Goal: Entertainment & Leisure: Consume media (video, audio)

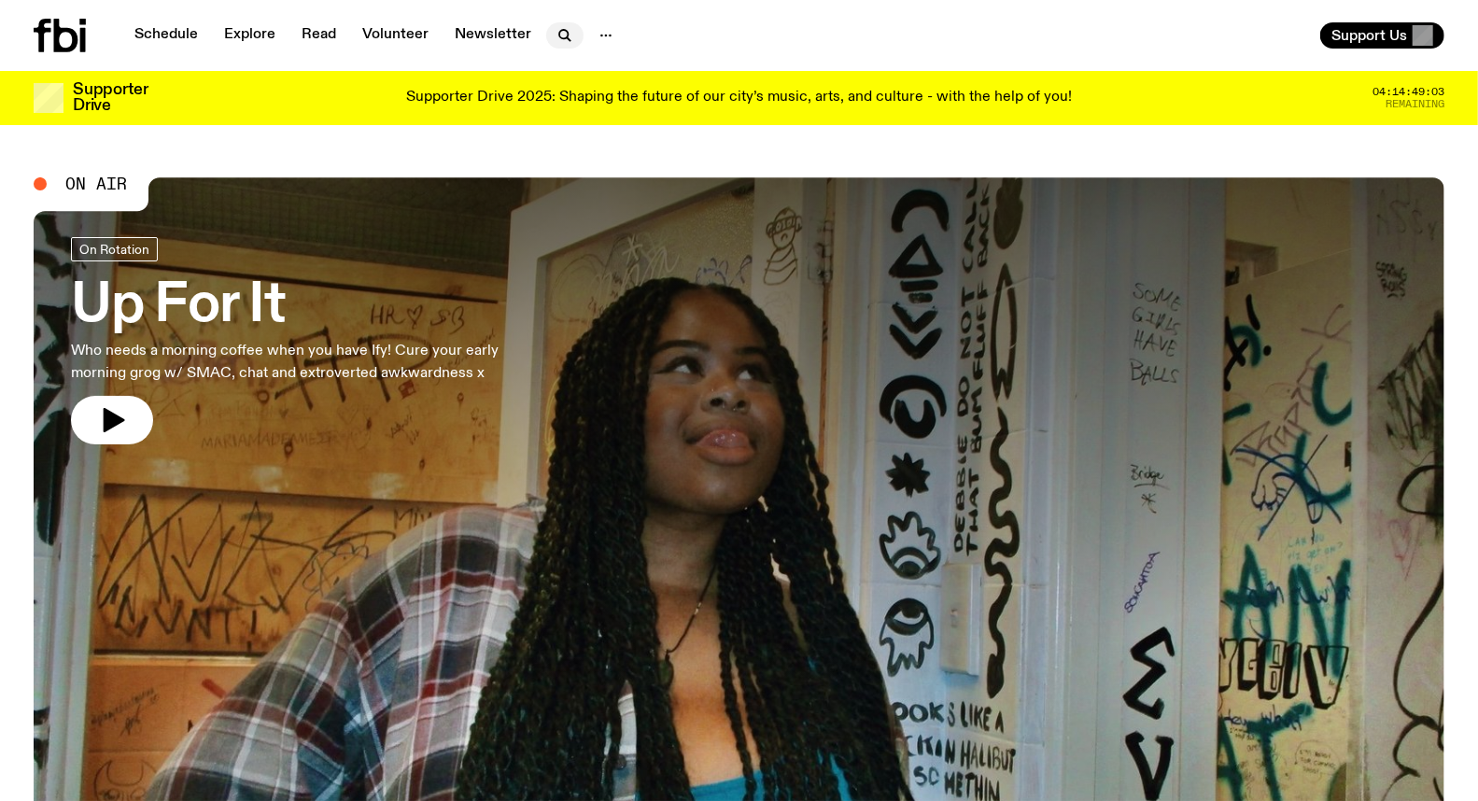
click at [563, 42] on icon "button" at bounding box center [565, 35] width 22 height 22
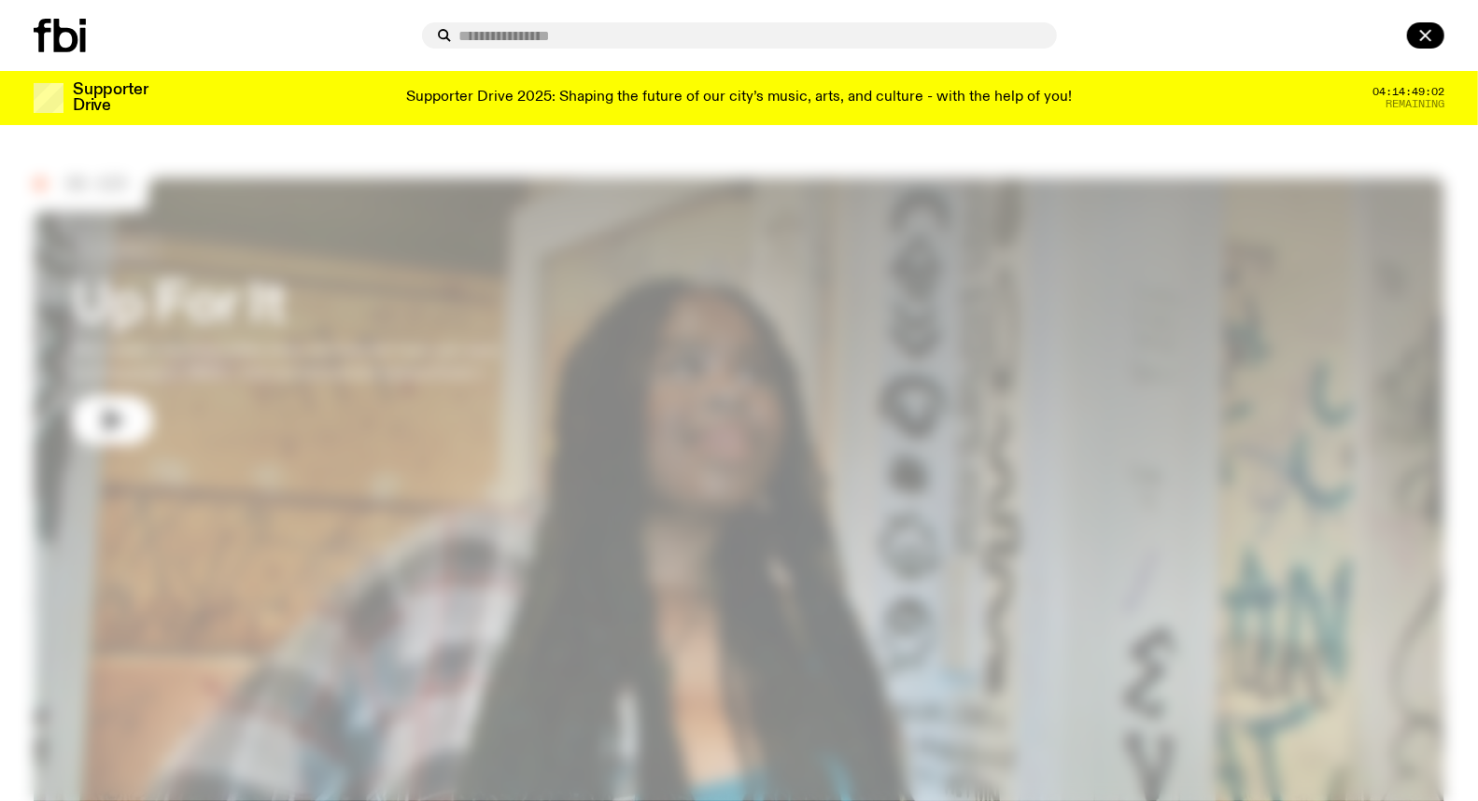
click at [343, 44] on div at bounding box center [224, 36] width 381 height 34
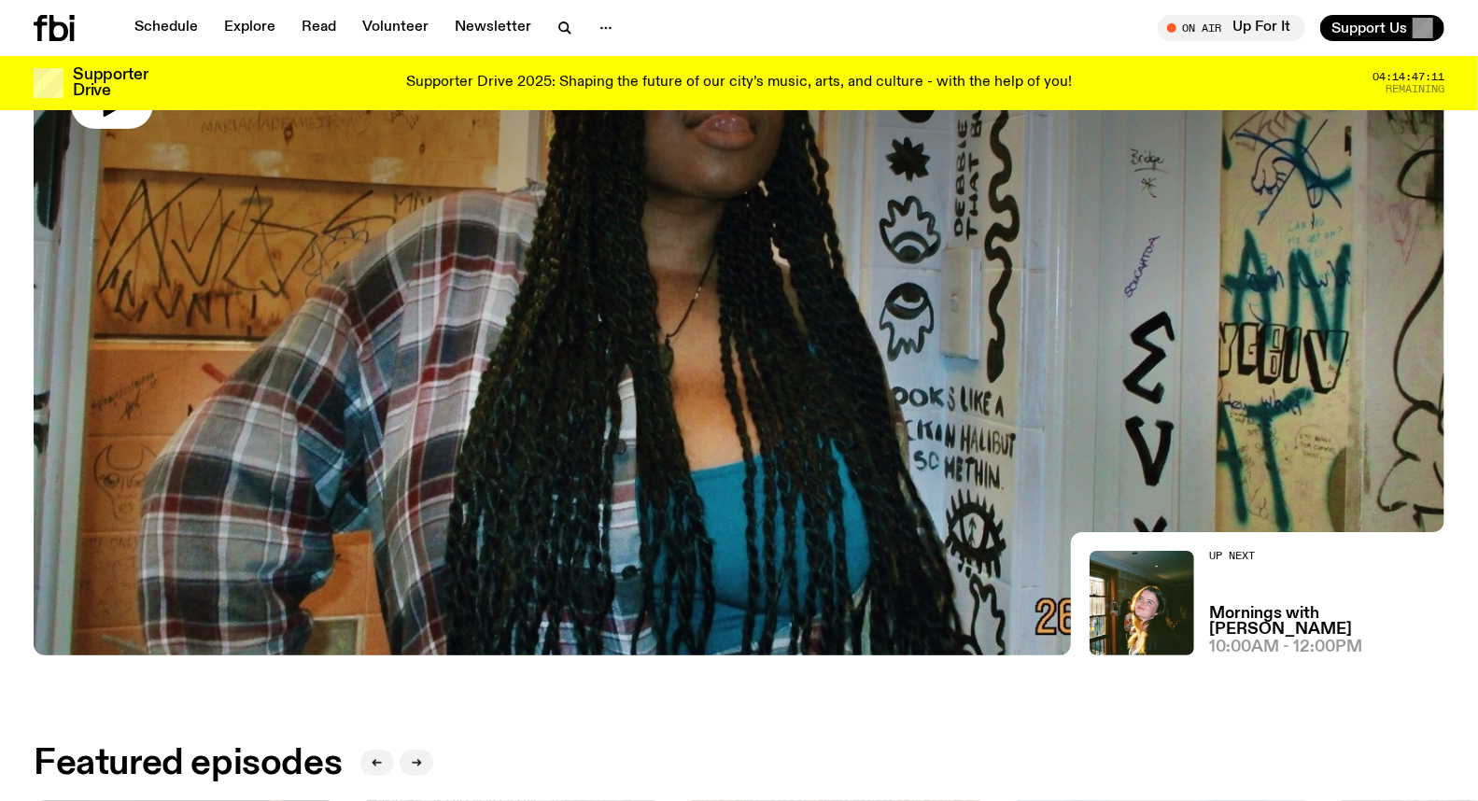
scroll to position [194, 0]
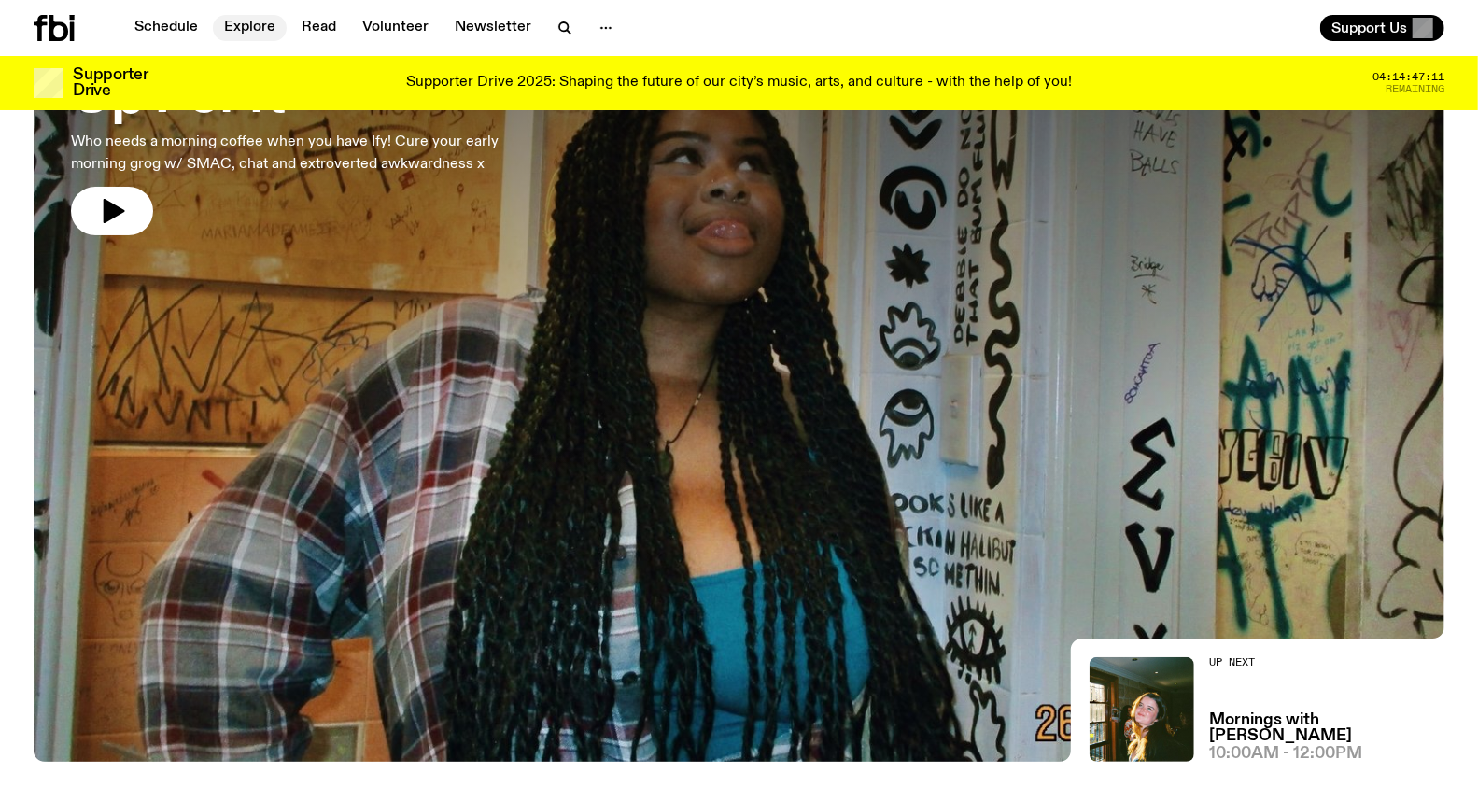
click at [228, 25] on link "Explore" at bounding box center [250, 28] width 74 height 26
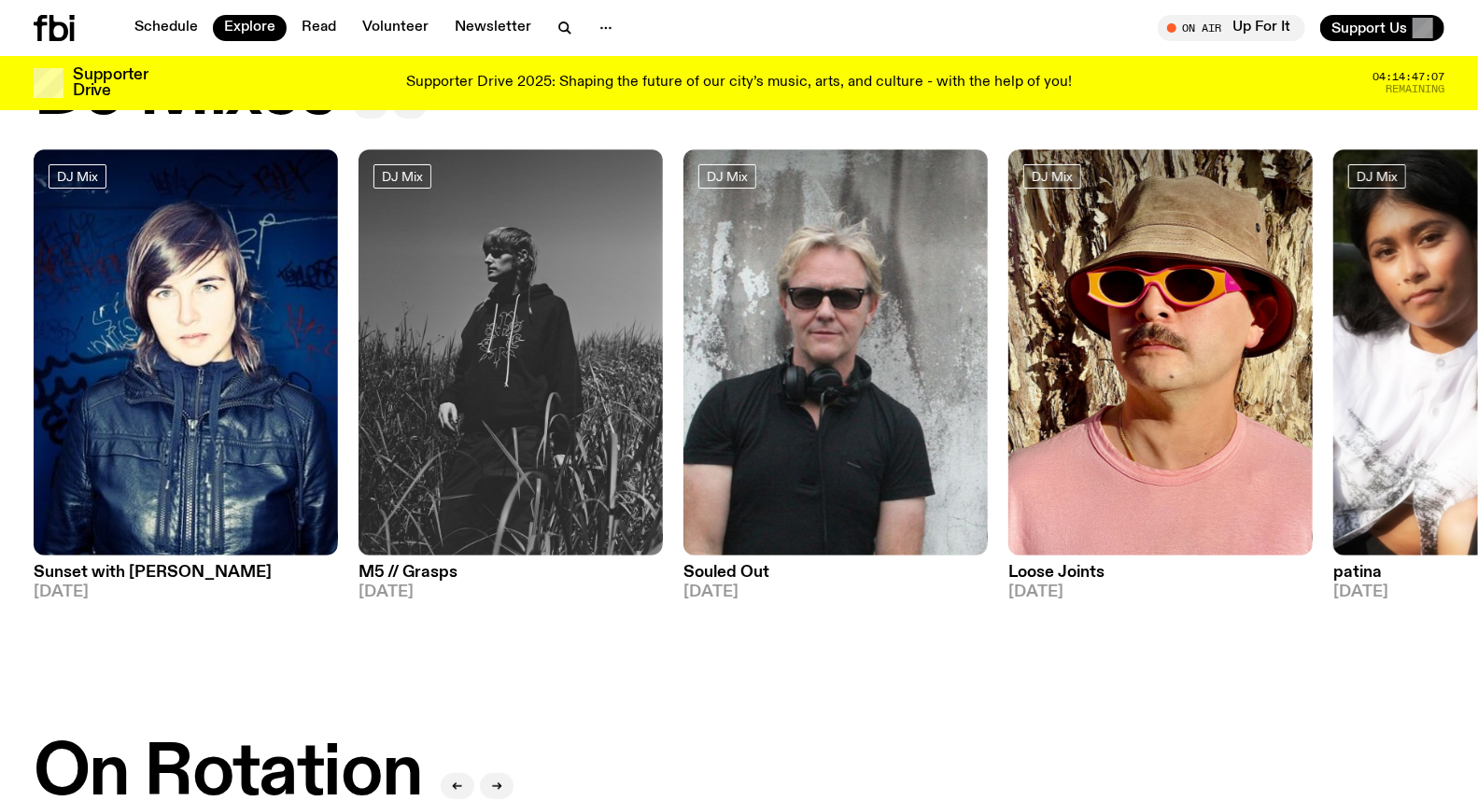
scroll to position [95, 0]
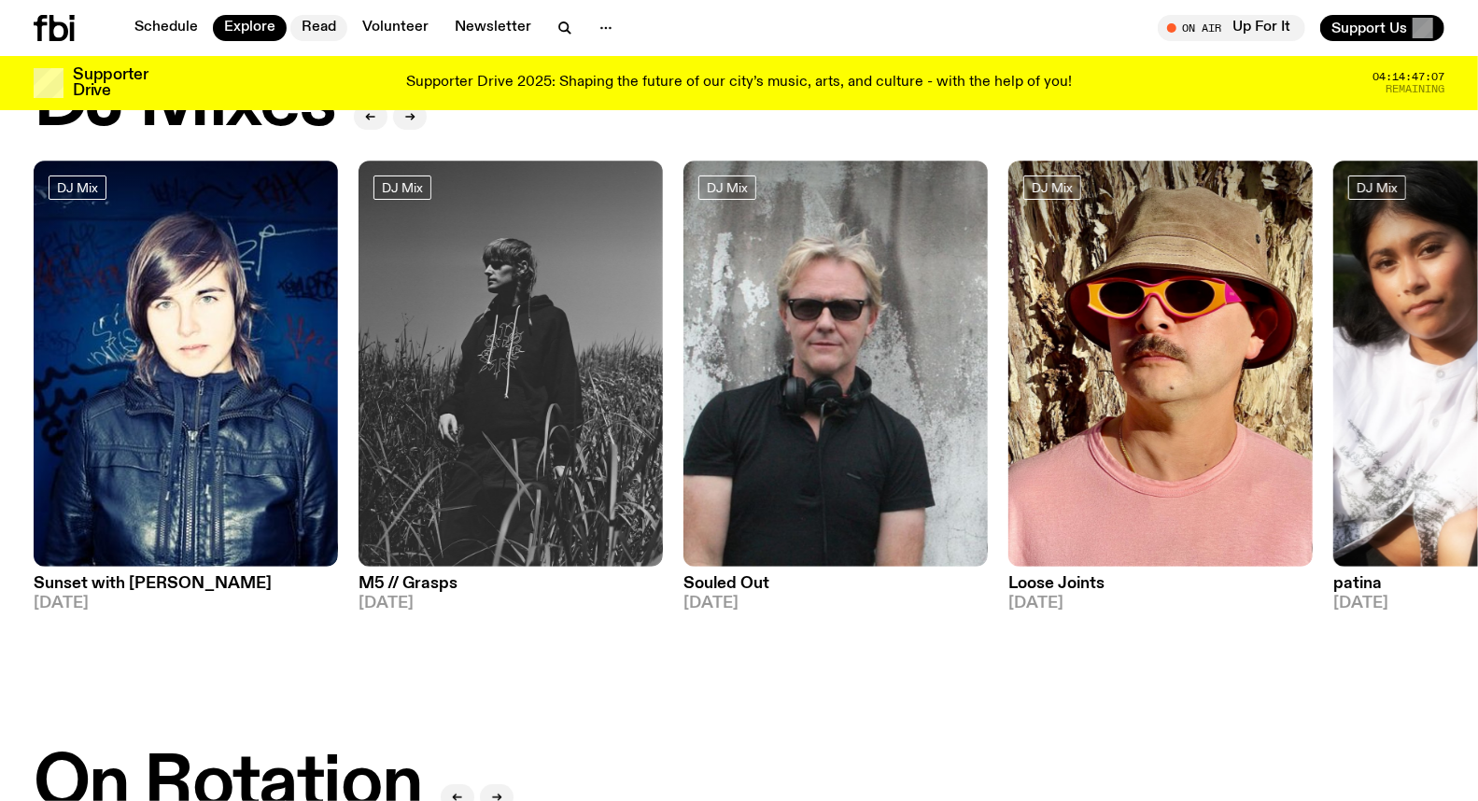
click at [314, 30] on link "Read" at bounding box center [318, 28] width 57 height 26
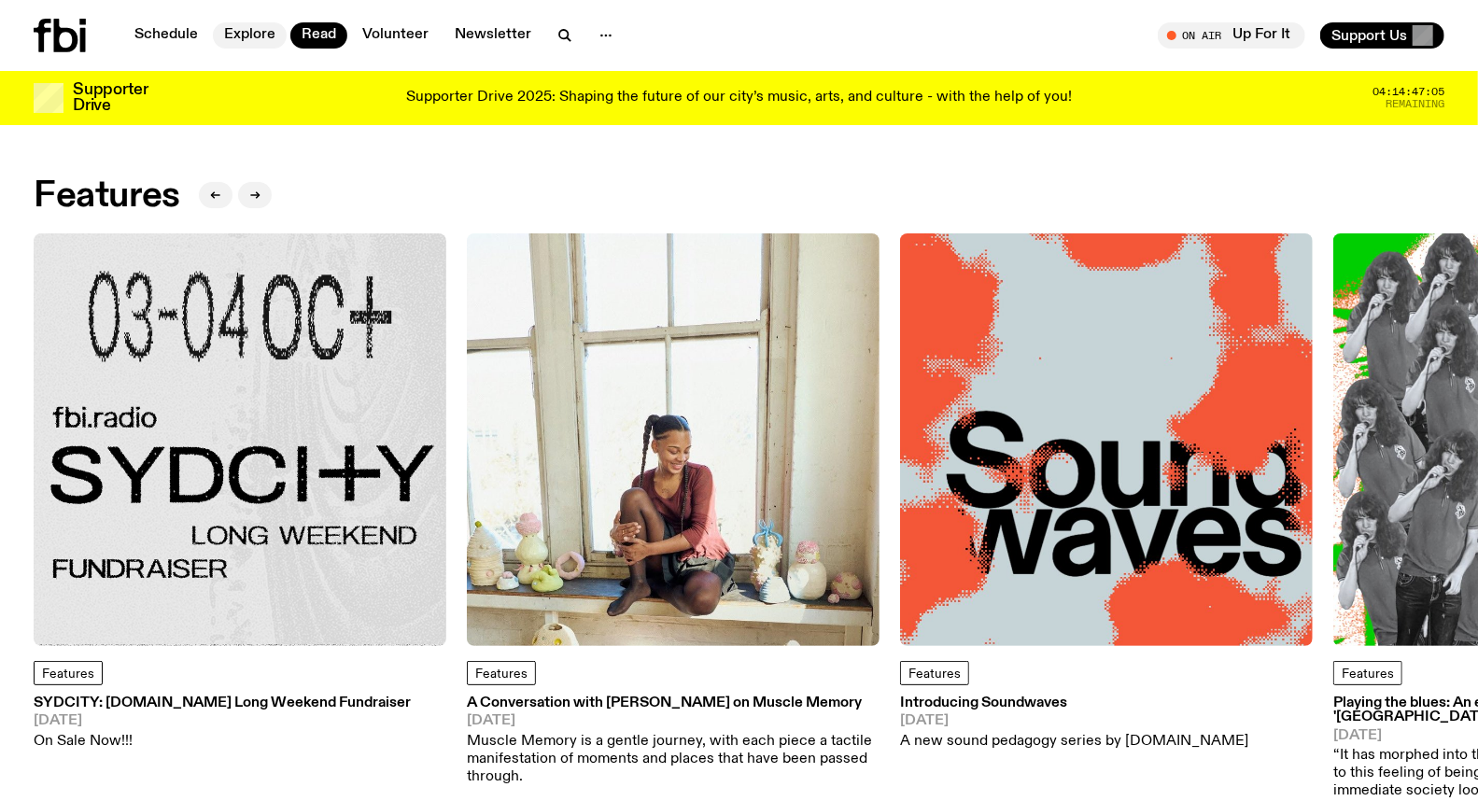
click at [236, 30] on link "Explore" at bounding box center [250, 35] width 74 height 26
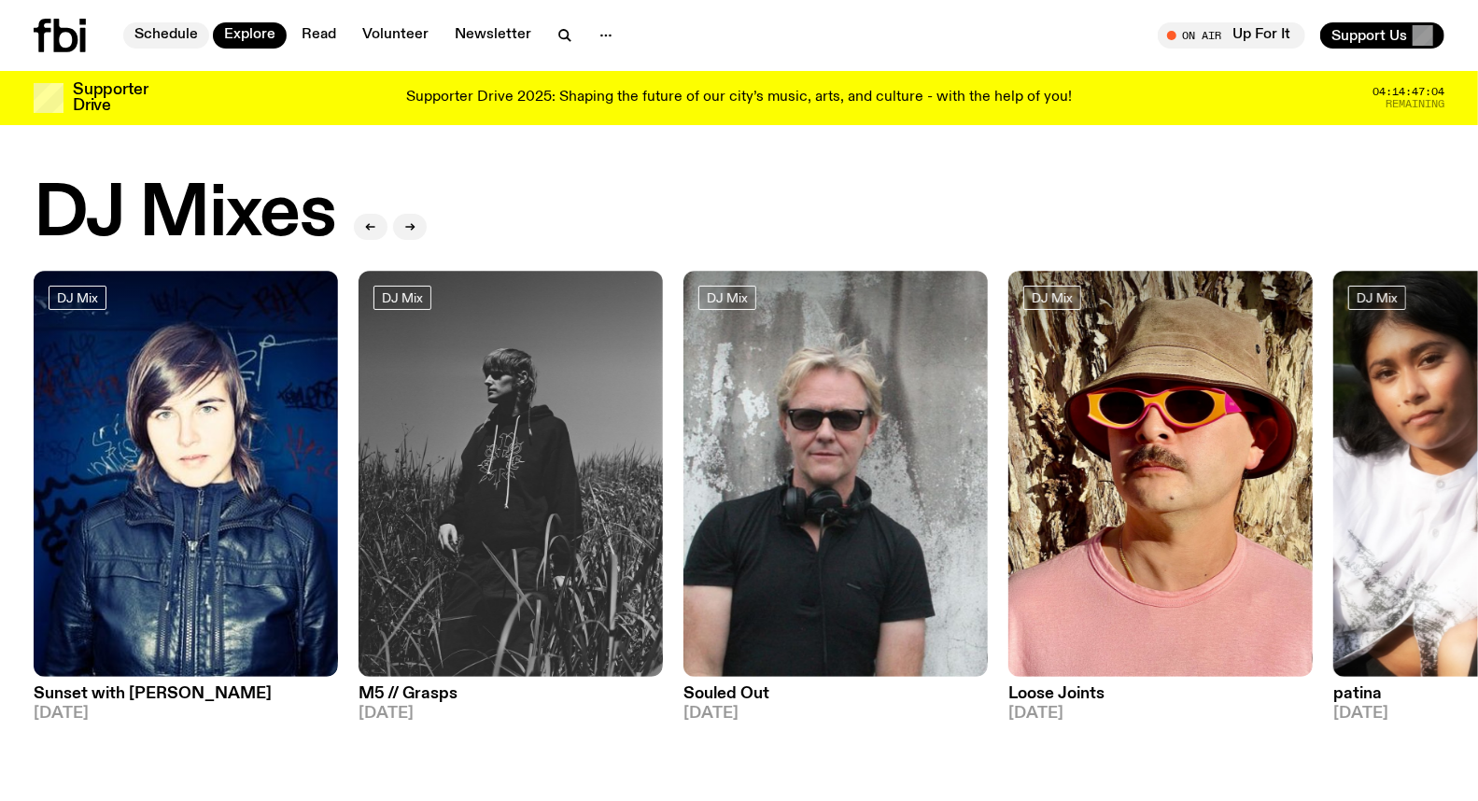
click at [176, 29] on link "Schedule" at bounding box center [166, 35] width 86 height 26
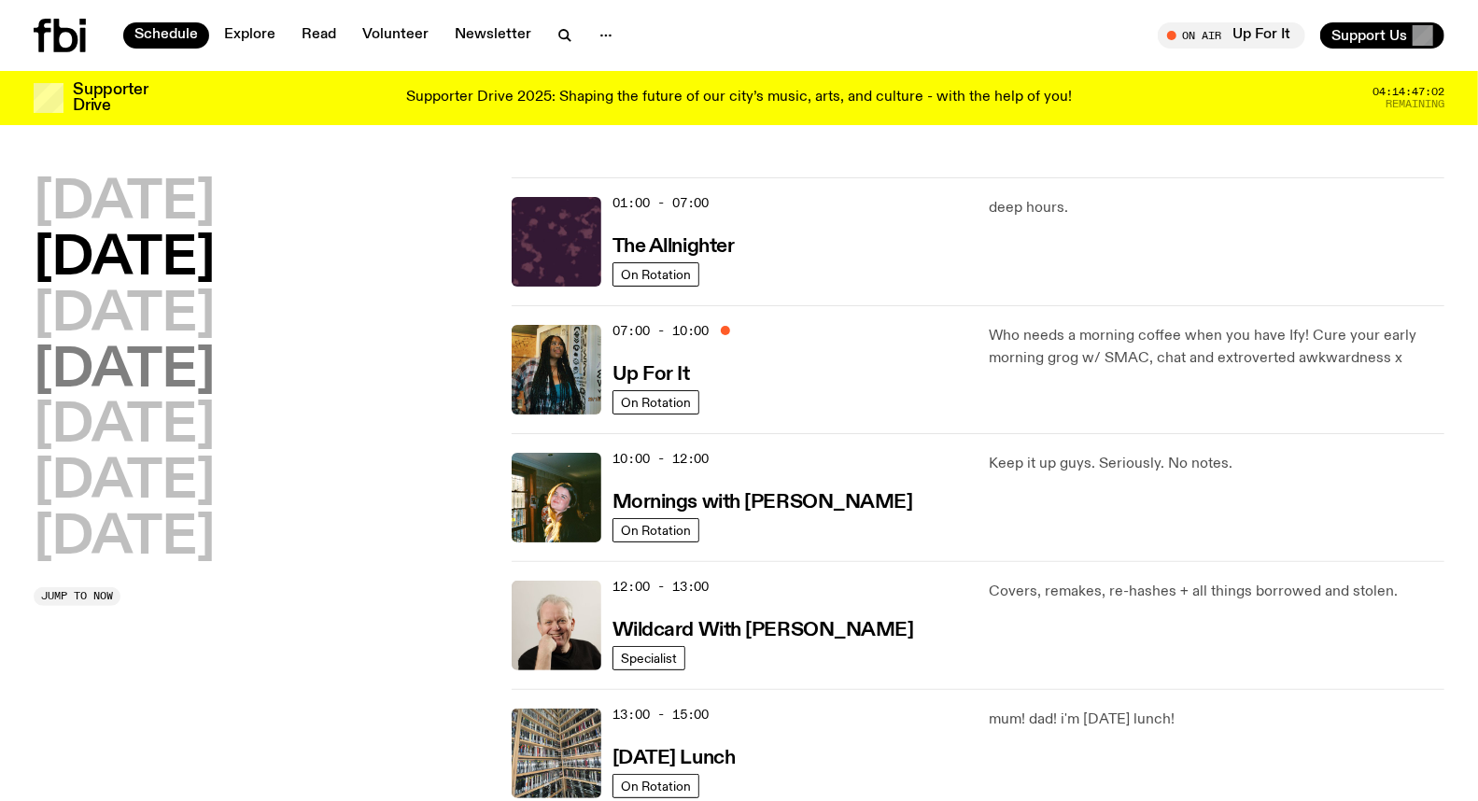
click at [193, 385] on h2 "[DATE]" at bounding box center [124, 372] width 181 height 52
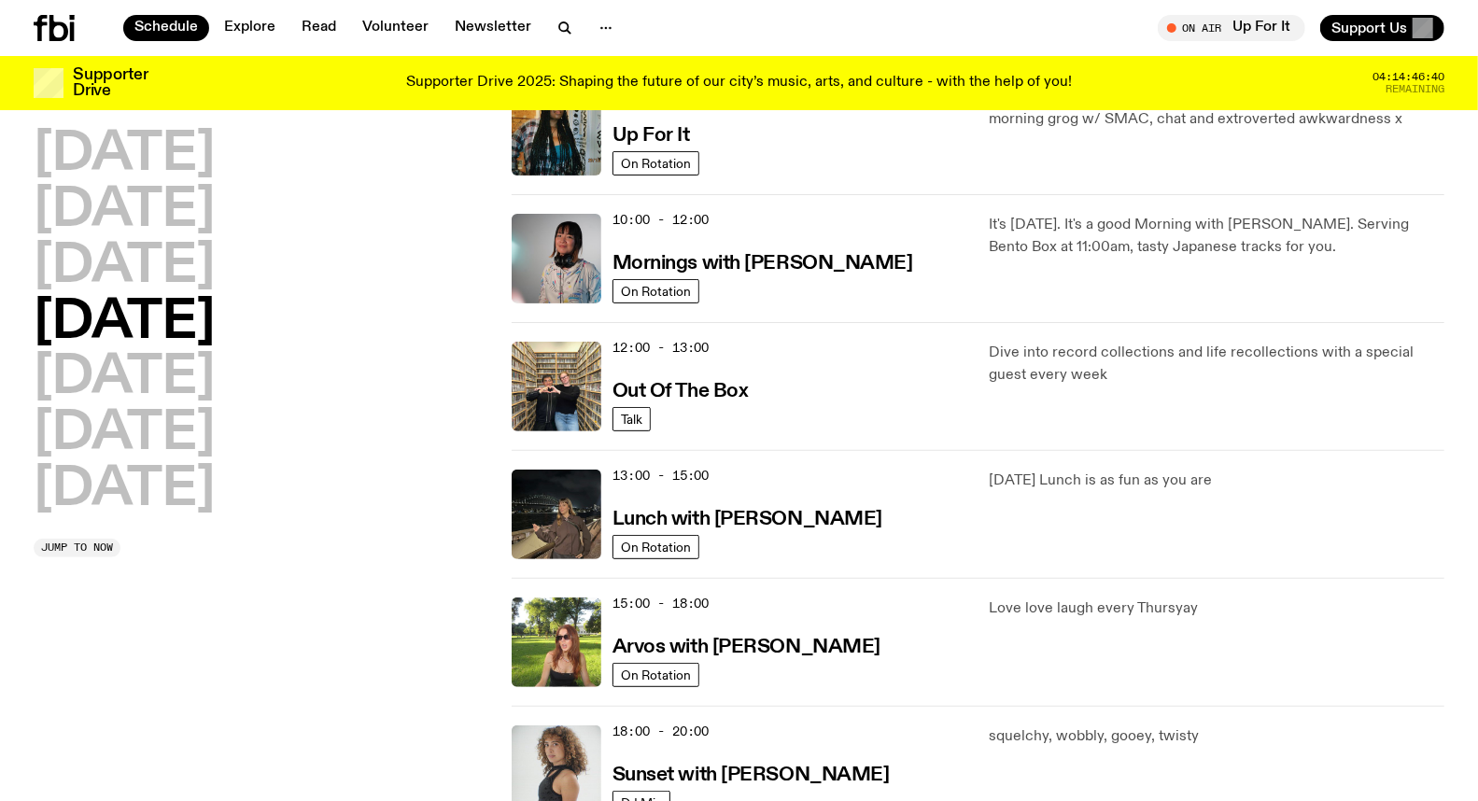
scroll to position [362, 0]
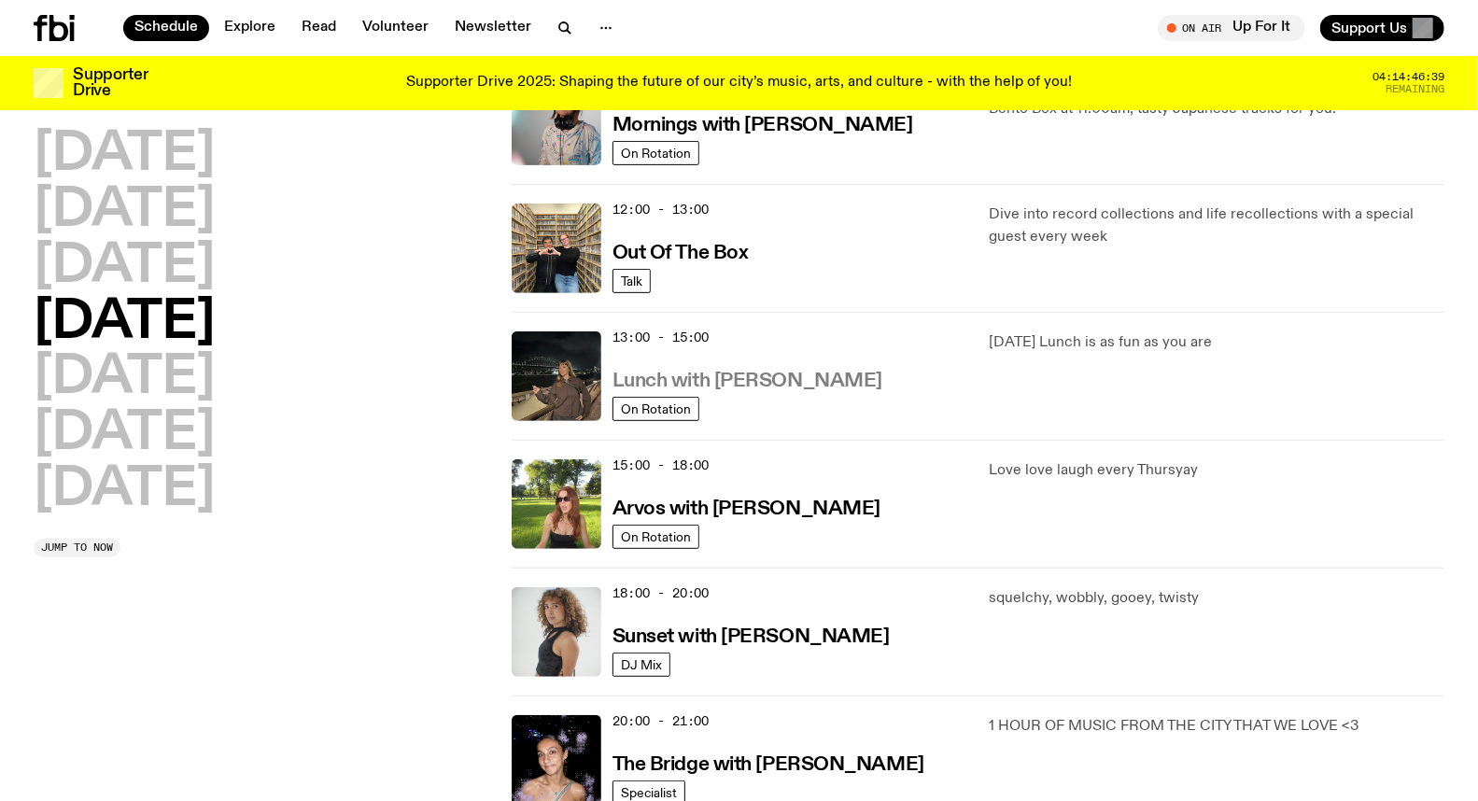
click at [727, 374] on h3 "Lunch with [PERSON_NAME]" at bounding box center [748, 382] width 270 height 20
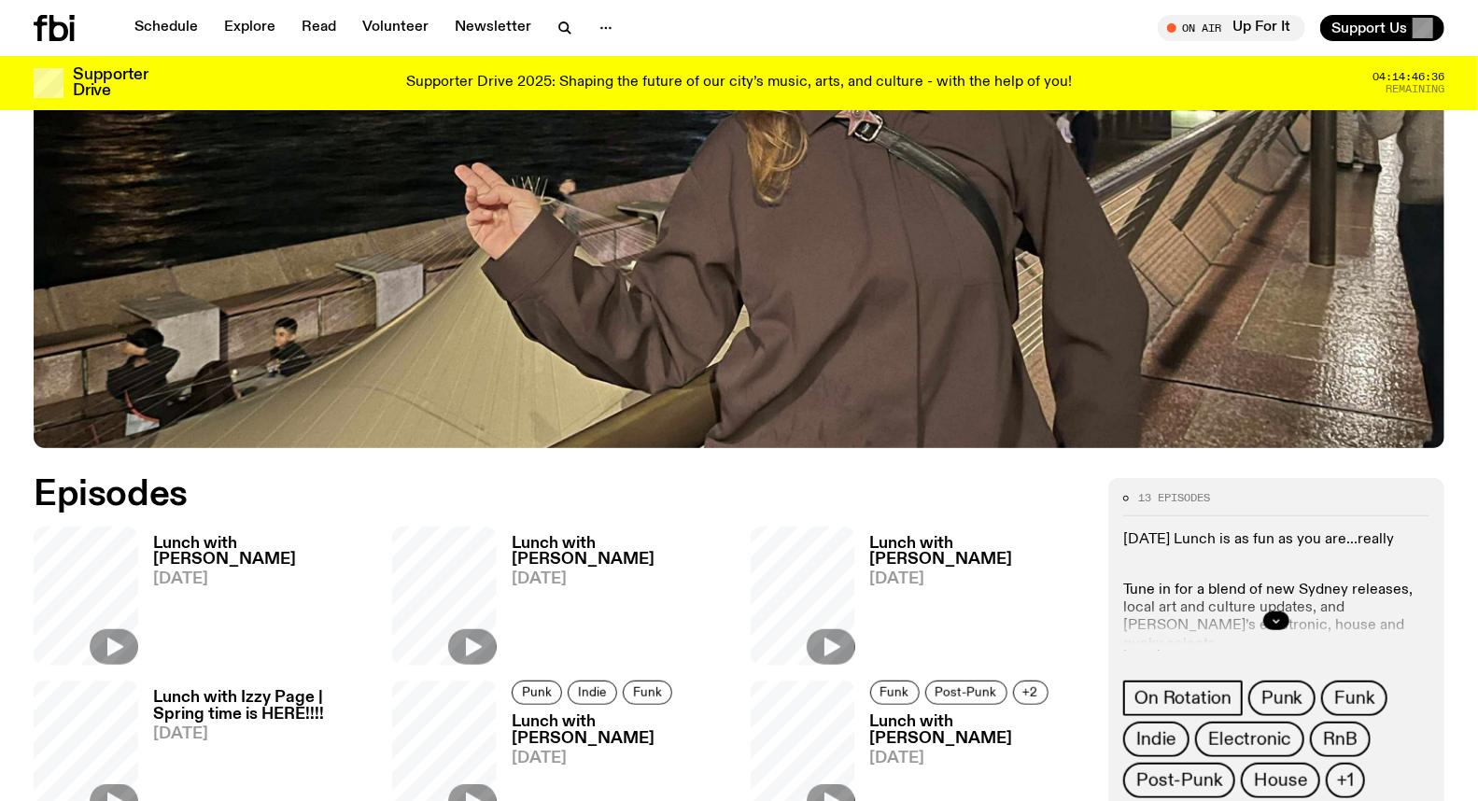
scroll to position [819, 0]
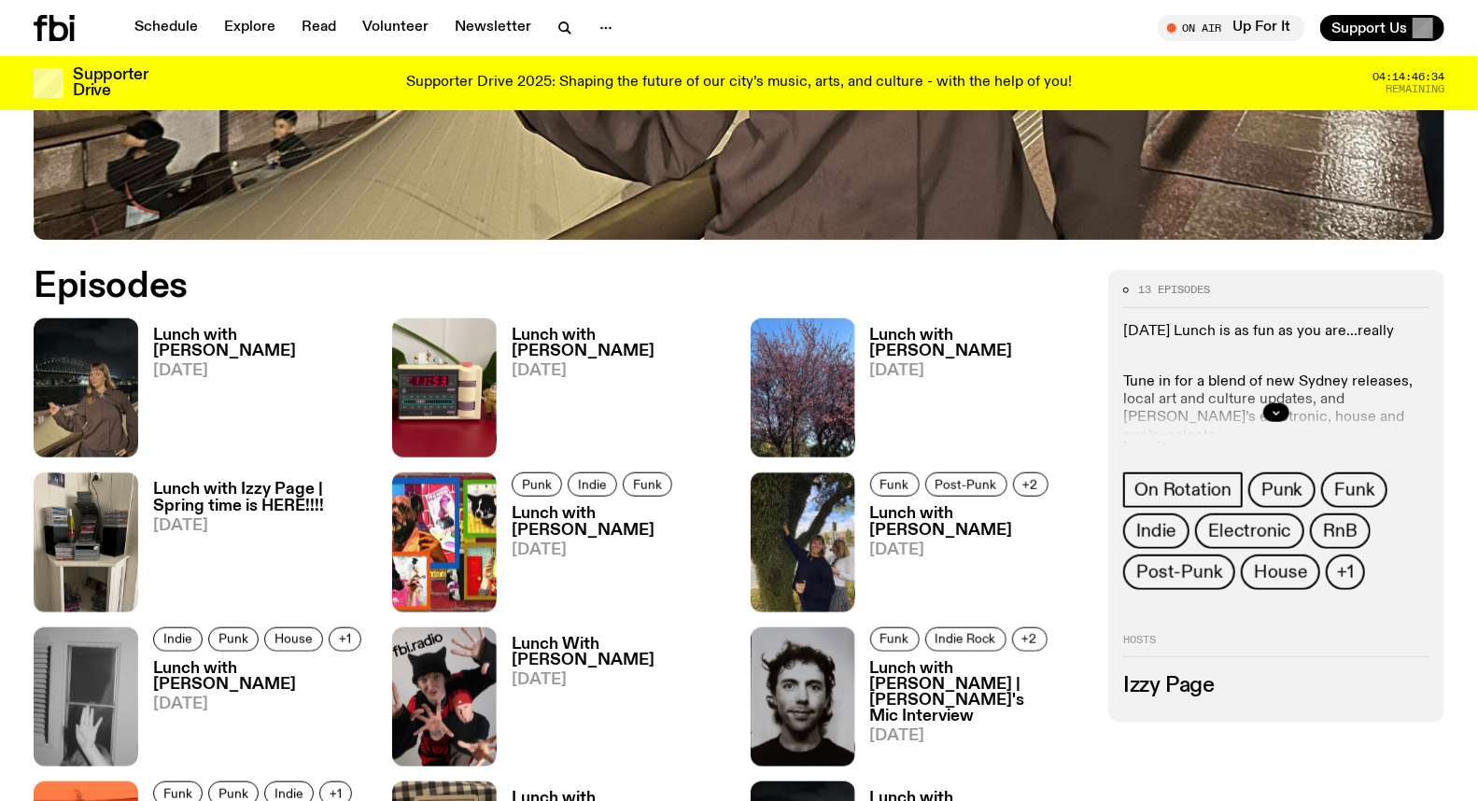
click at [870, 334] on h3 "Lunch with [PERSON_NAME]" at bounding box center [978, 344] width 217 height 32
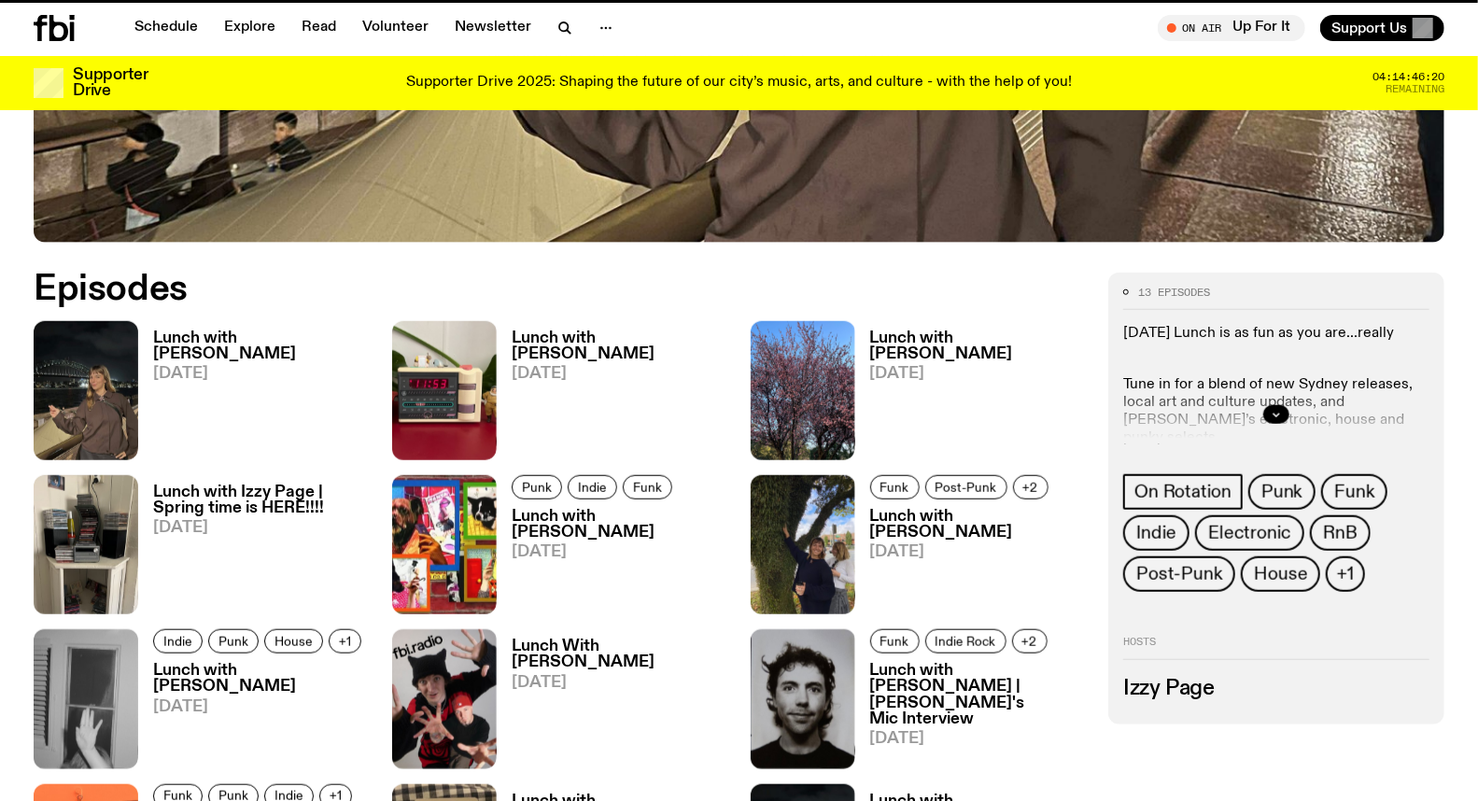
scroll to position [805, 0]
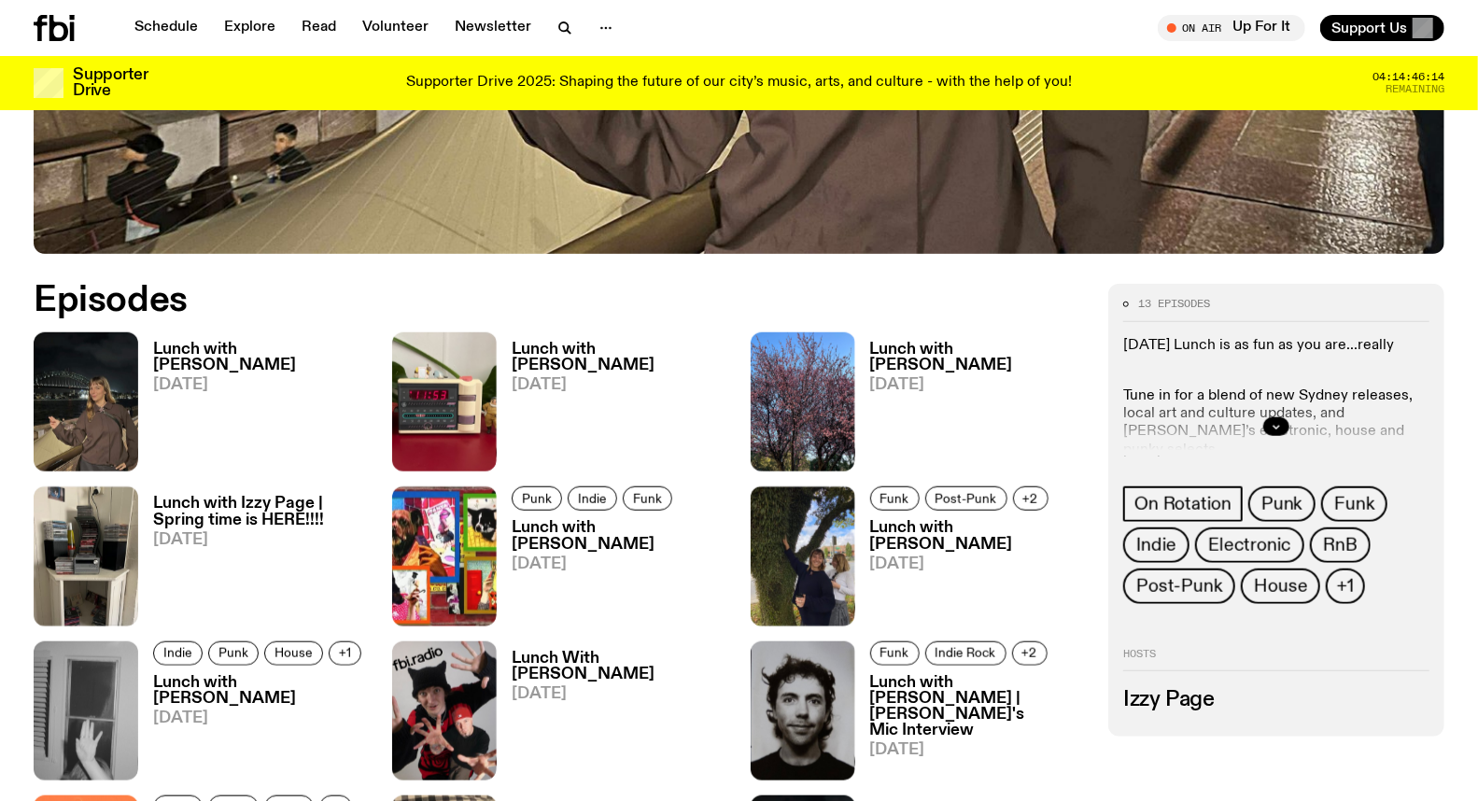
click at [947, 350] on h3 "Lunch with [PERSON_NAME]" at bounding box center [978, 358] width 217 height 32
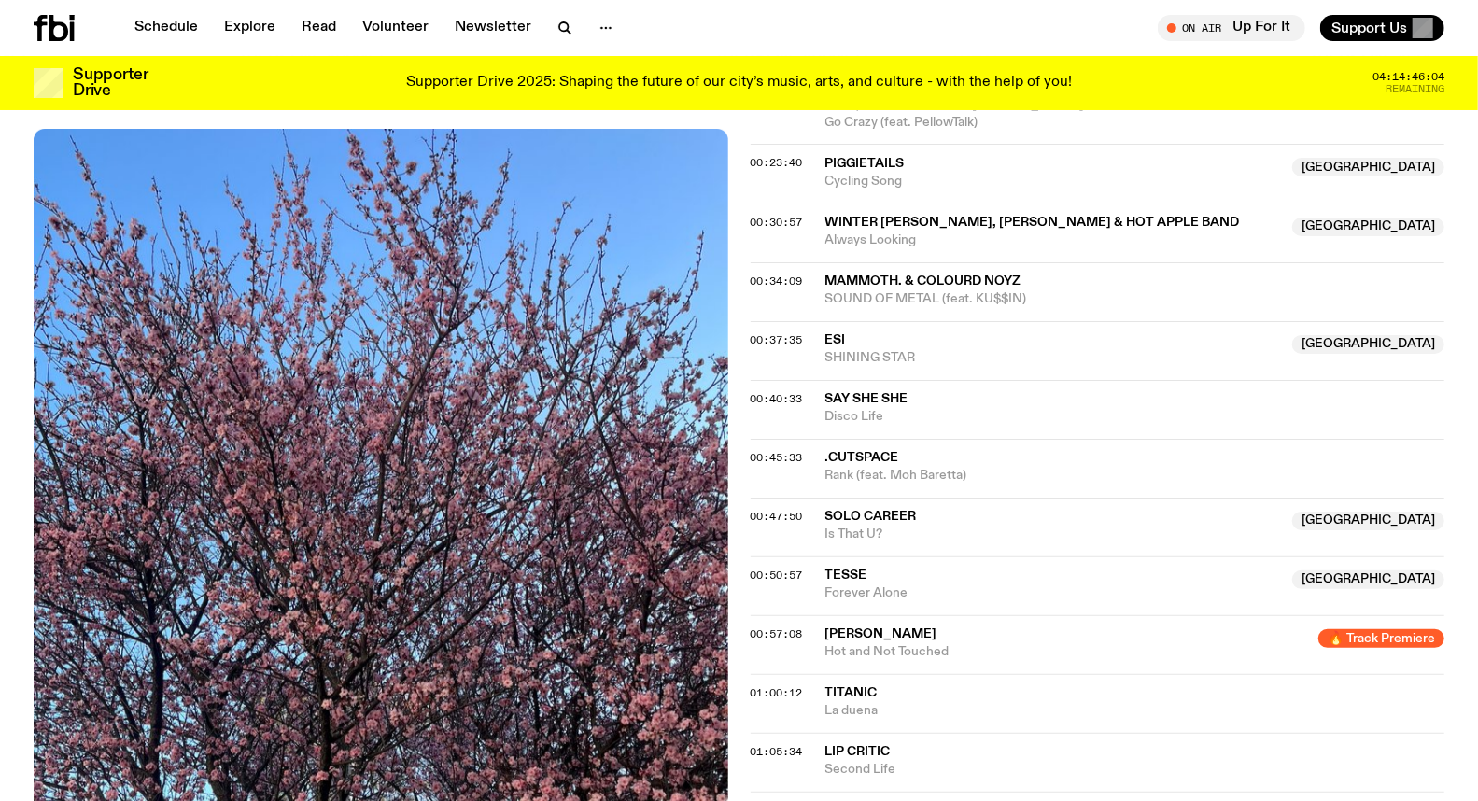
scroll to position [823, 0]
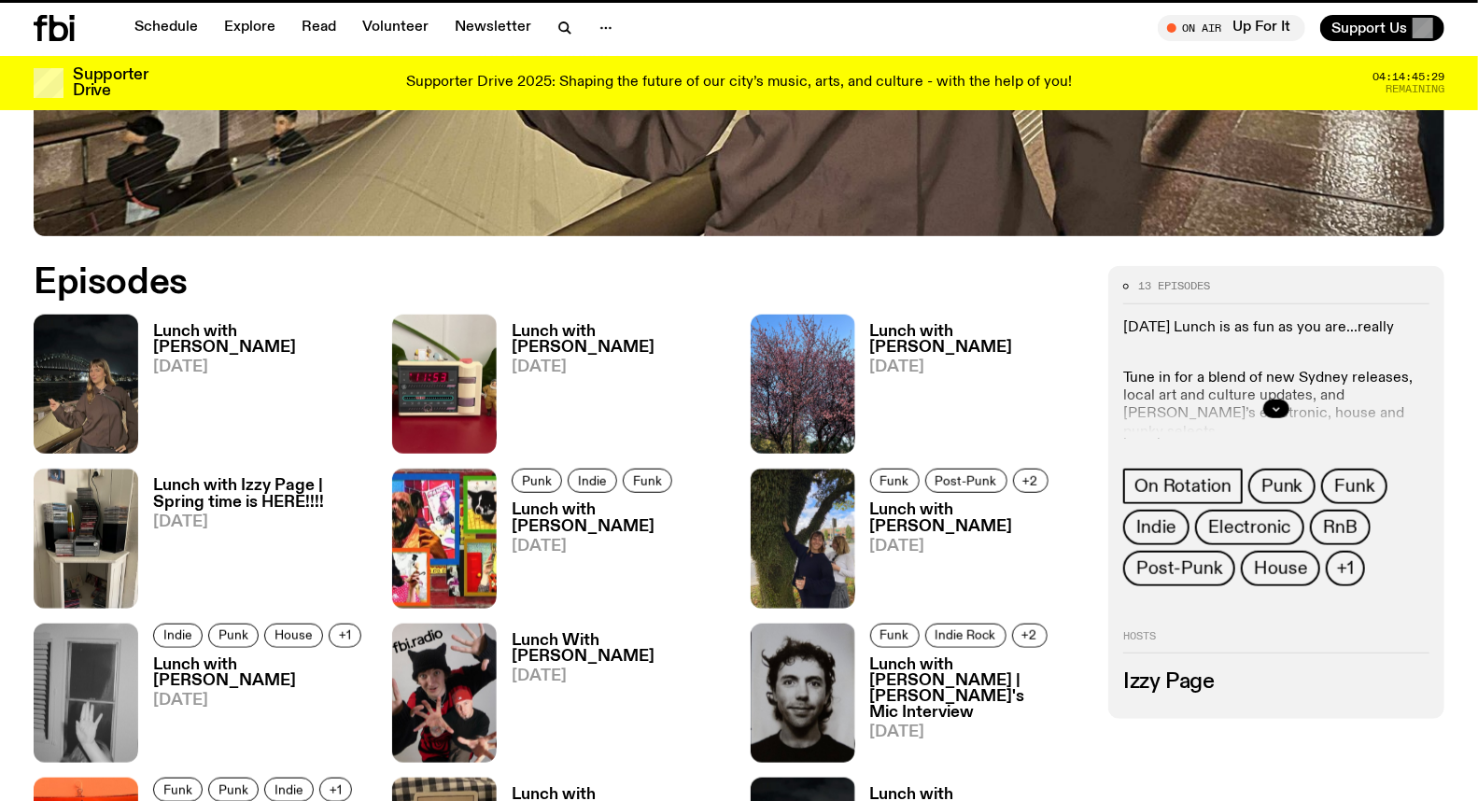
scroll to position [805, 0]
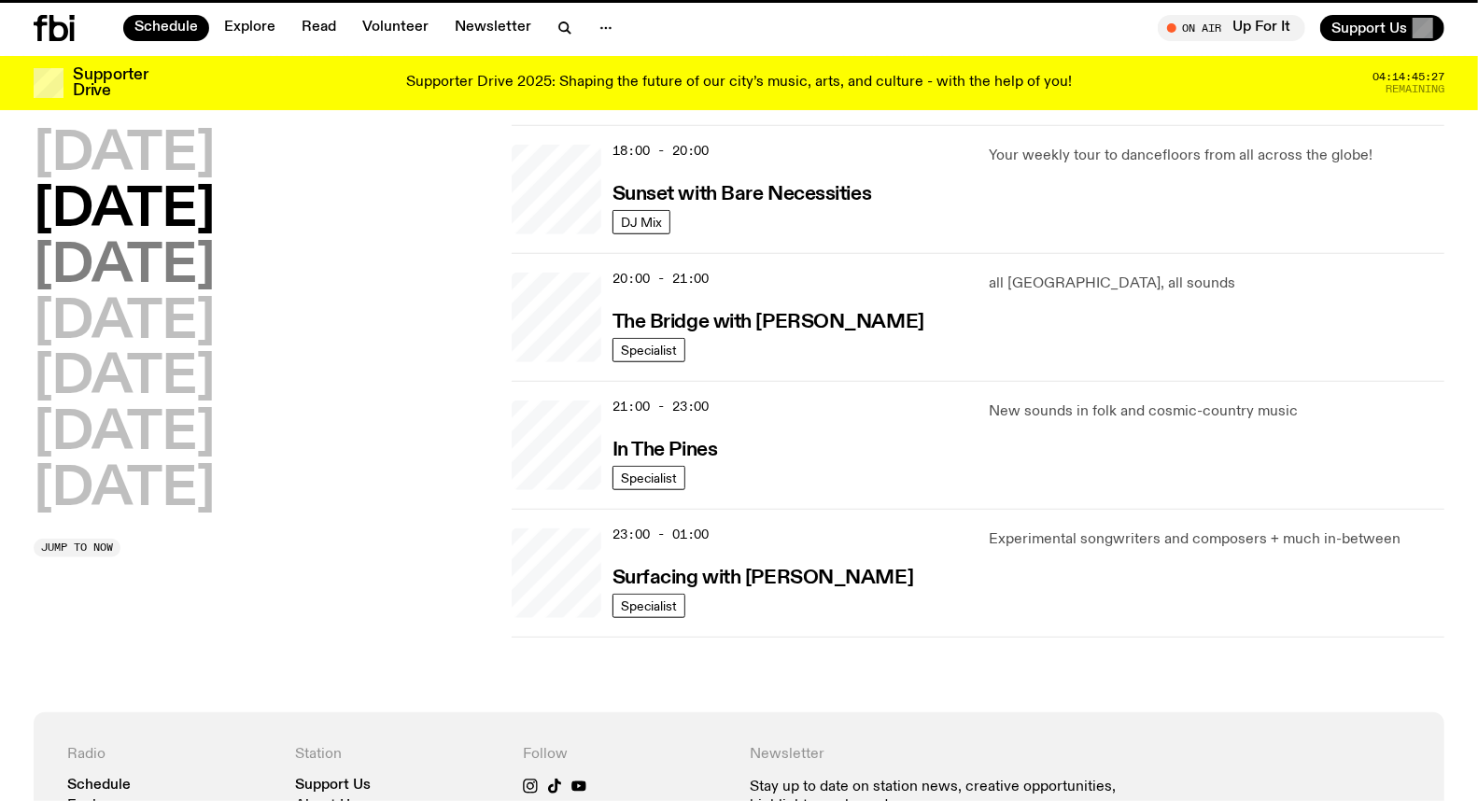
scroll to position [362, 0]
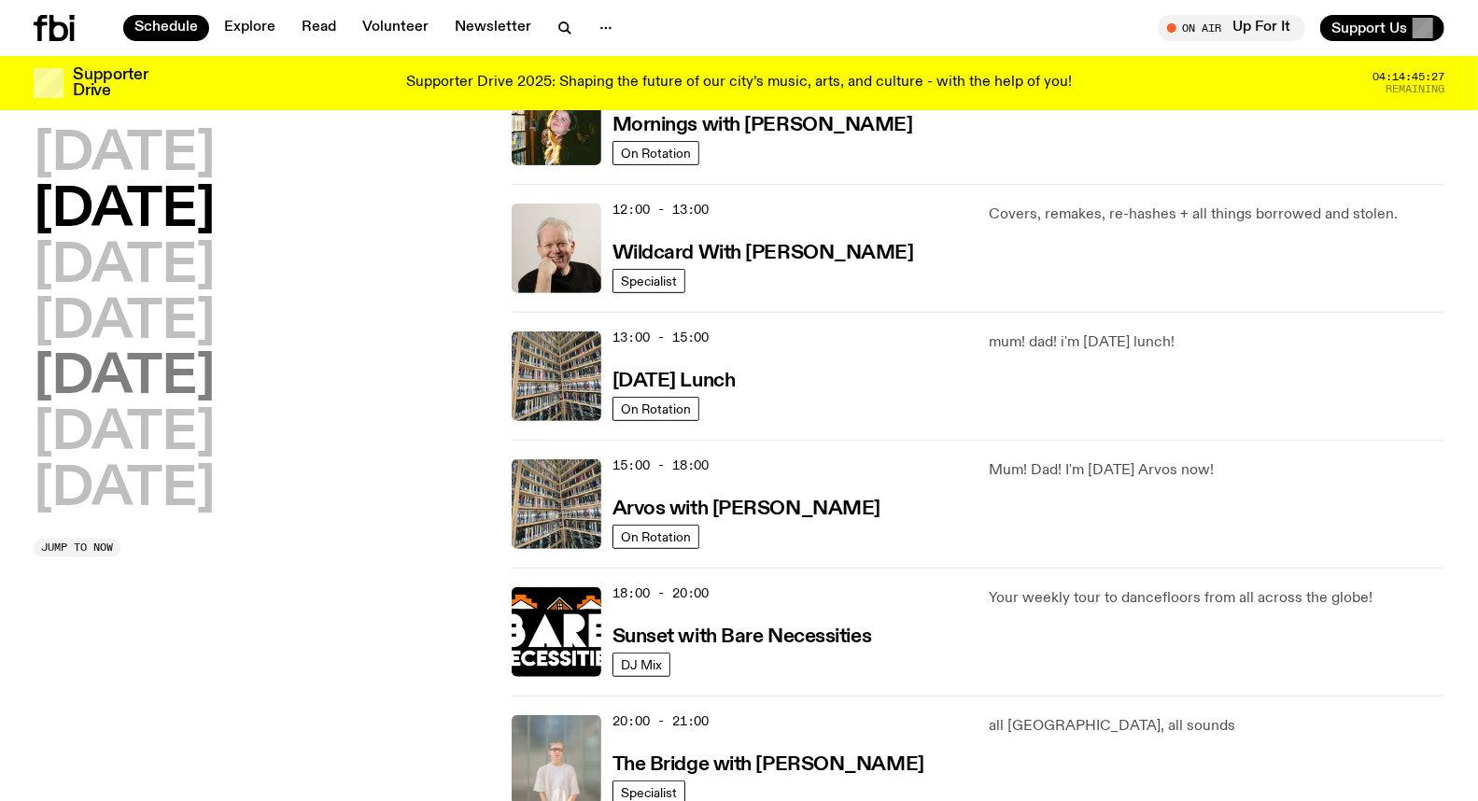
click at [142, 398] on h2 "[DATE]" at bounding box center [124, 378] width 181 height 52
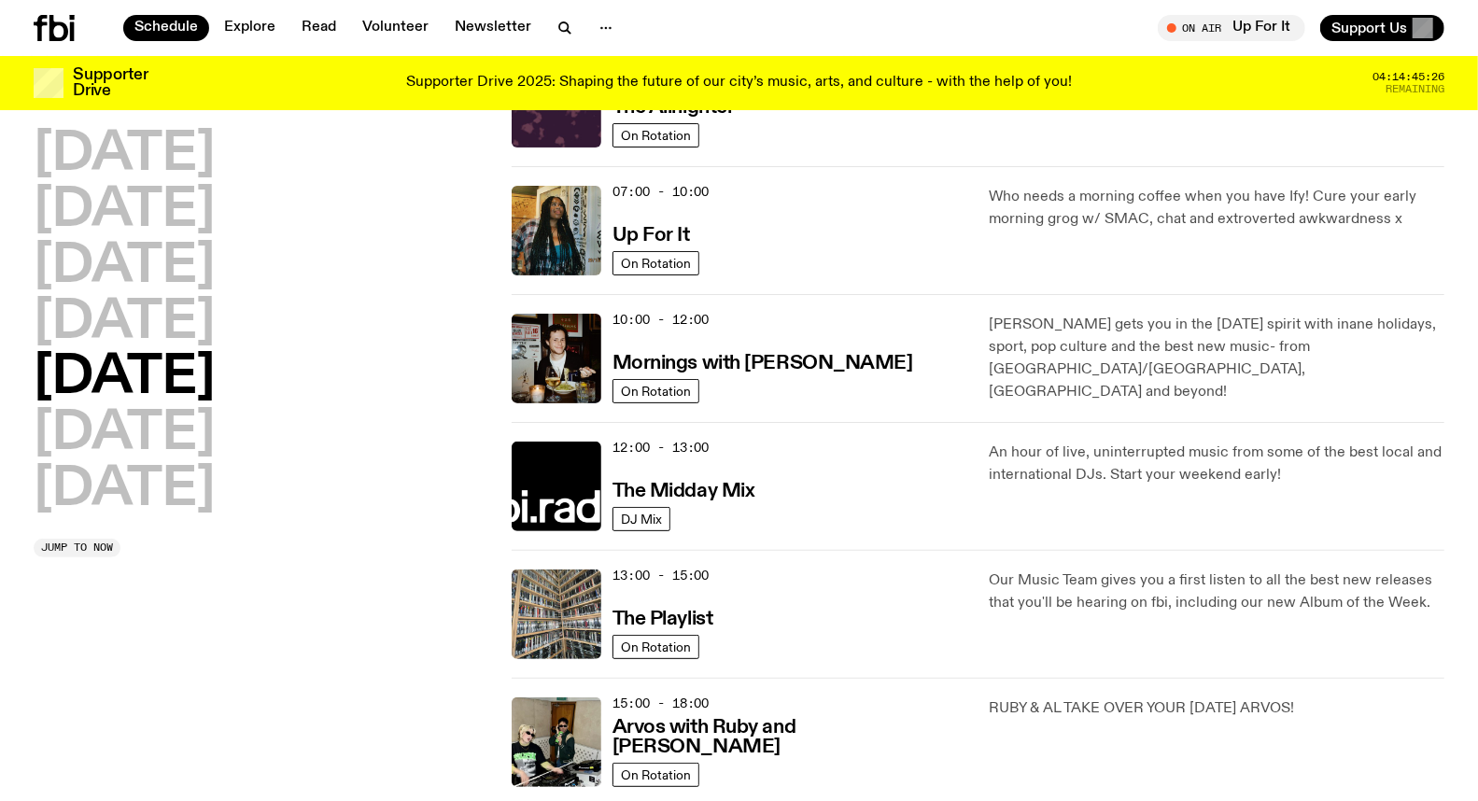
scroll to position [51, 0]
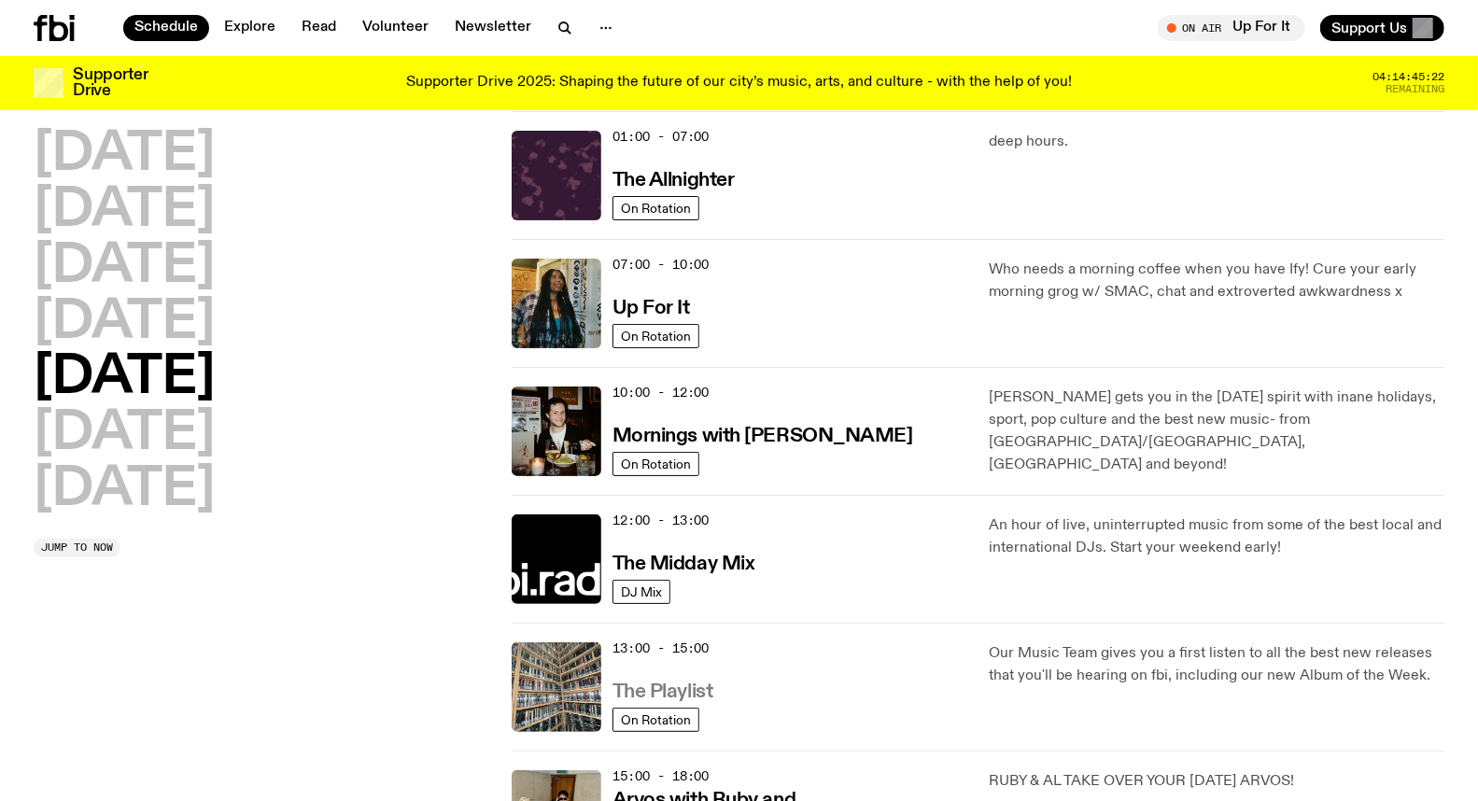
click at [660, 692] on h3 "The Playlist" at bounding box center [663, 693] width 101 height 20
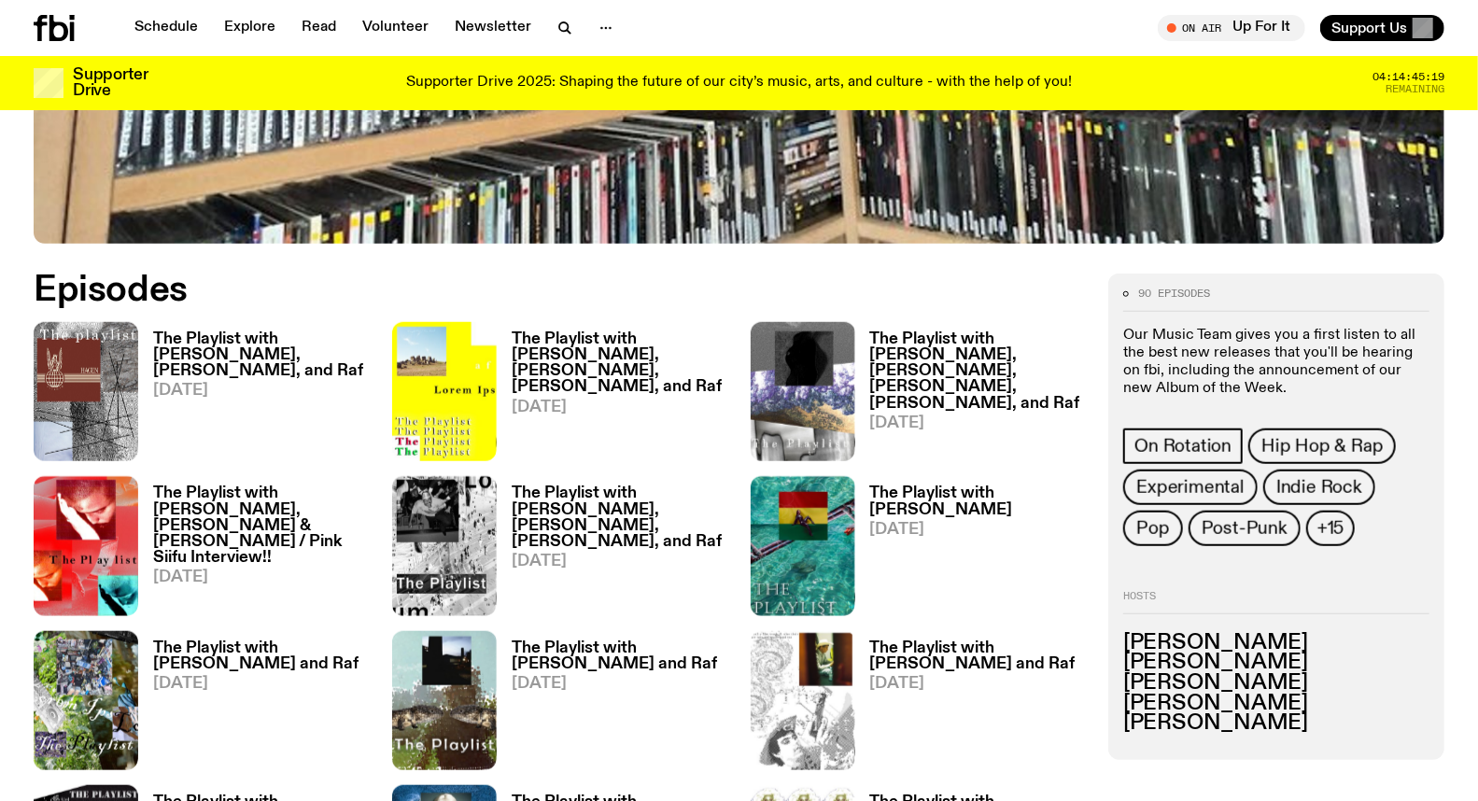
scroll to position [819, 0]
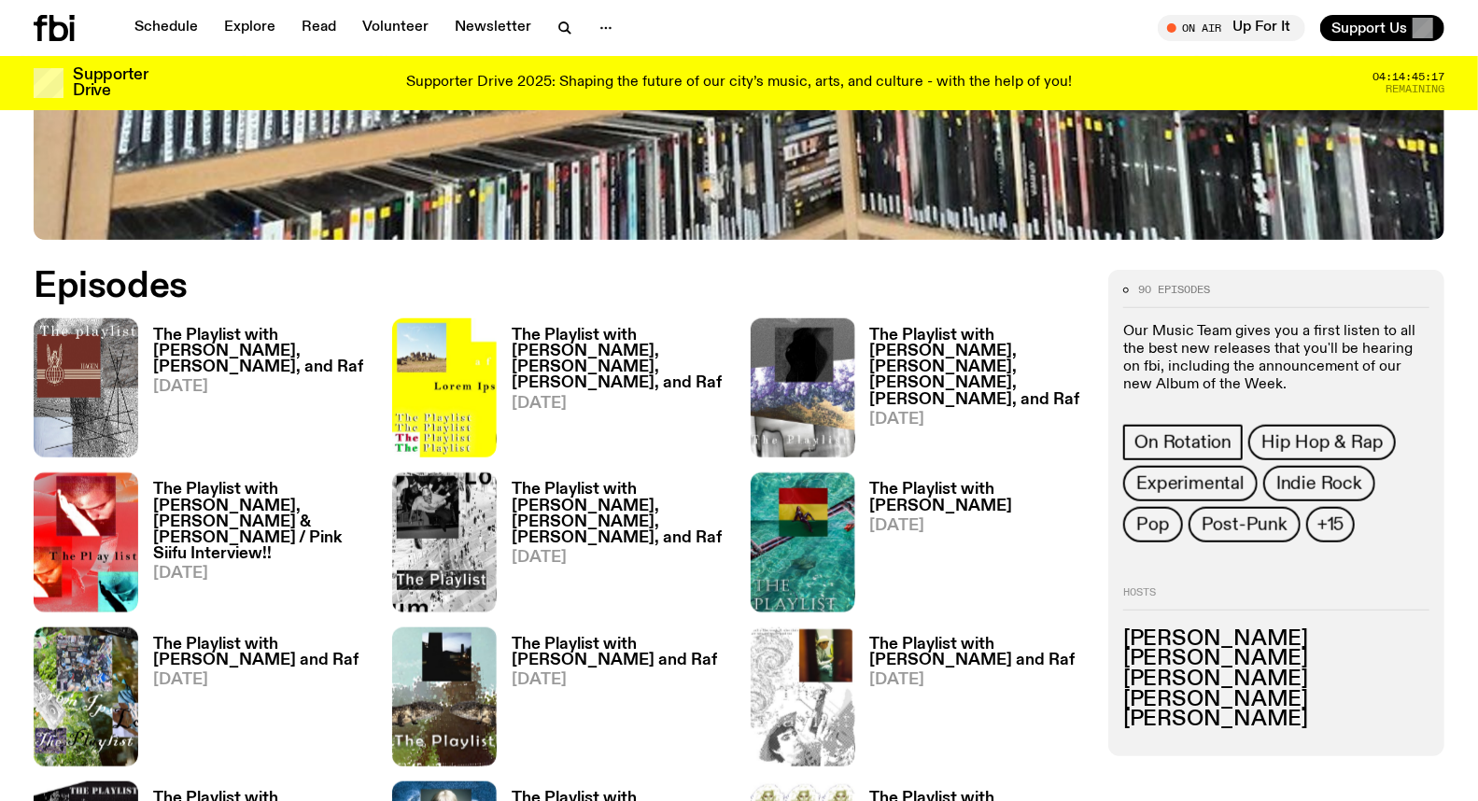
click at [235, 504] on h3 "The Playlist with [PERSON_NAME], [PERSON_NAME] & [PERSON_NAME] / Pink Siifu Int…" at bounding box center [261, 521] width 217 height 79
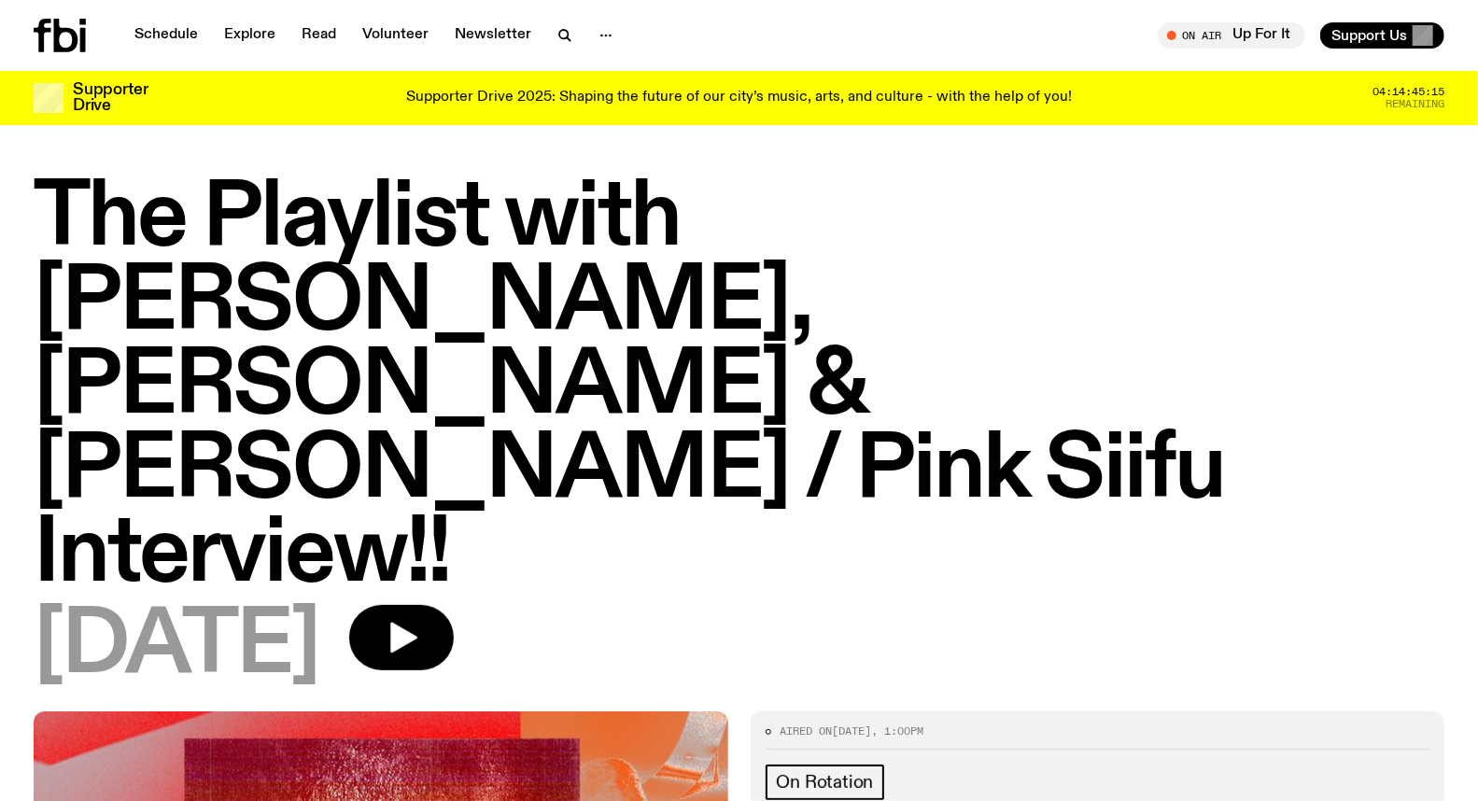
drag, startPoint x: 974, startPoint y: 655, endPoint x: 1112, endPoint y: 654, distance: 138.2
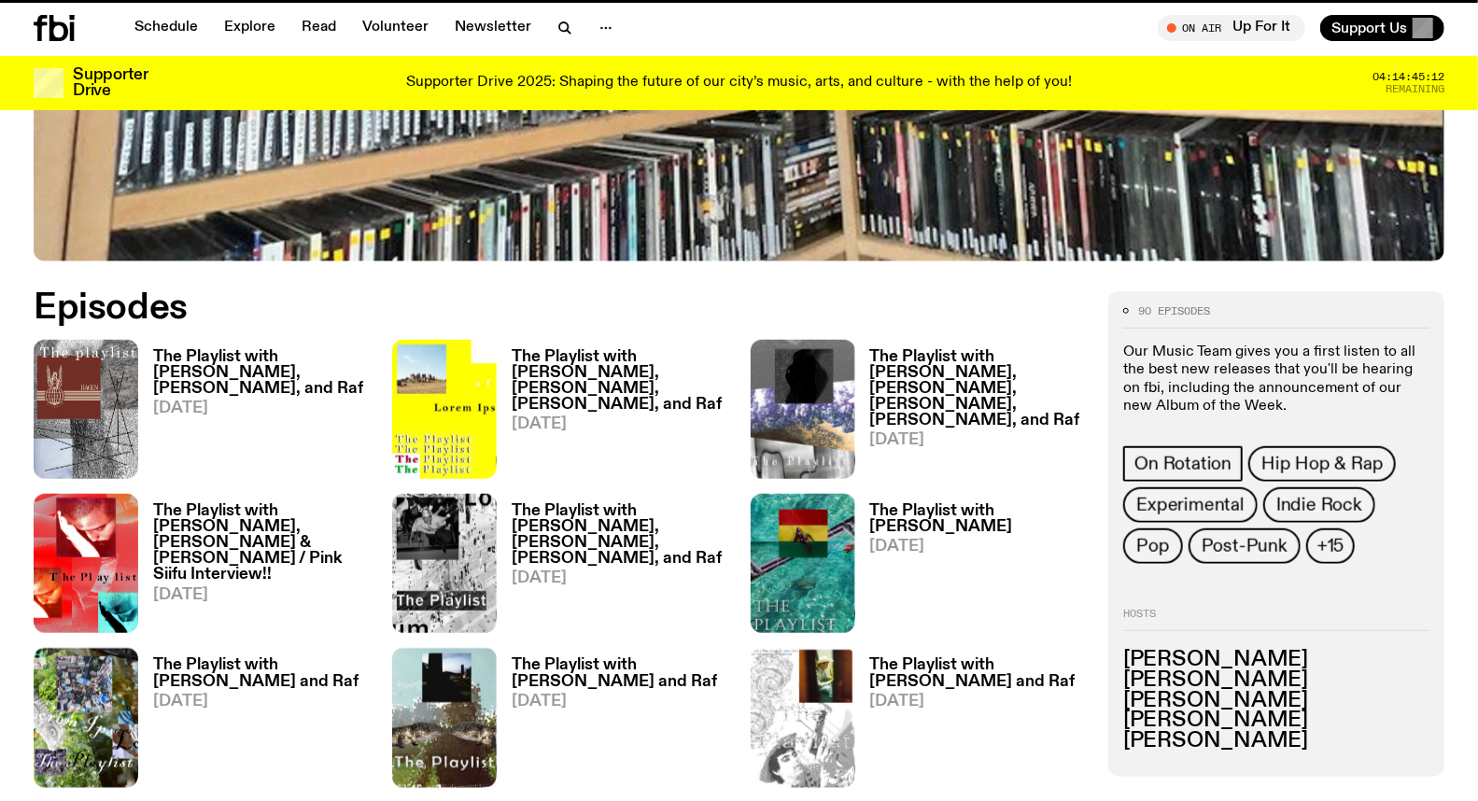
scroll to position [805, 0]
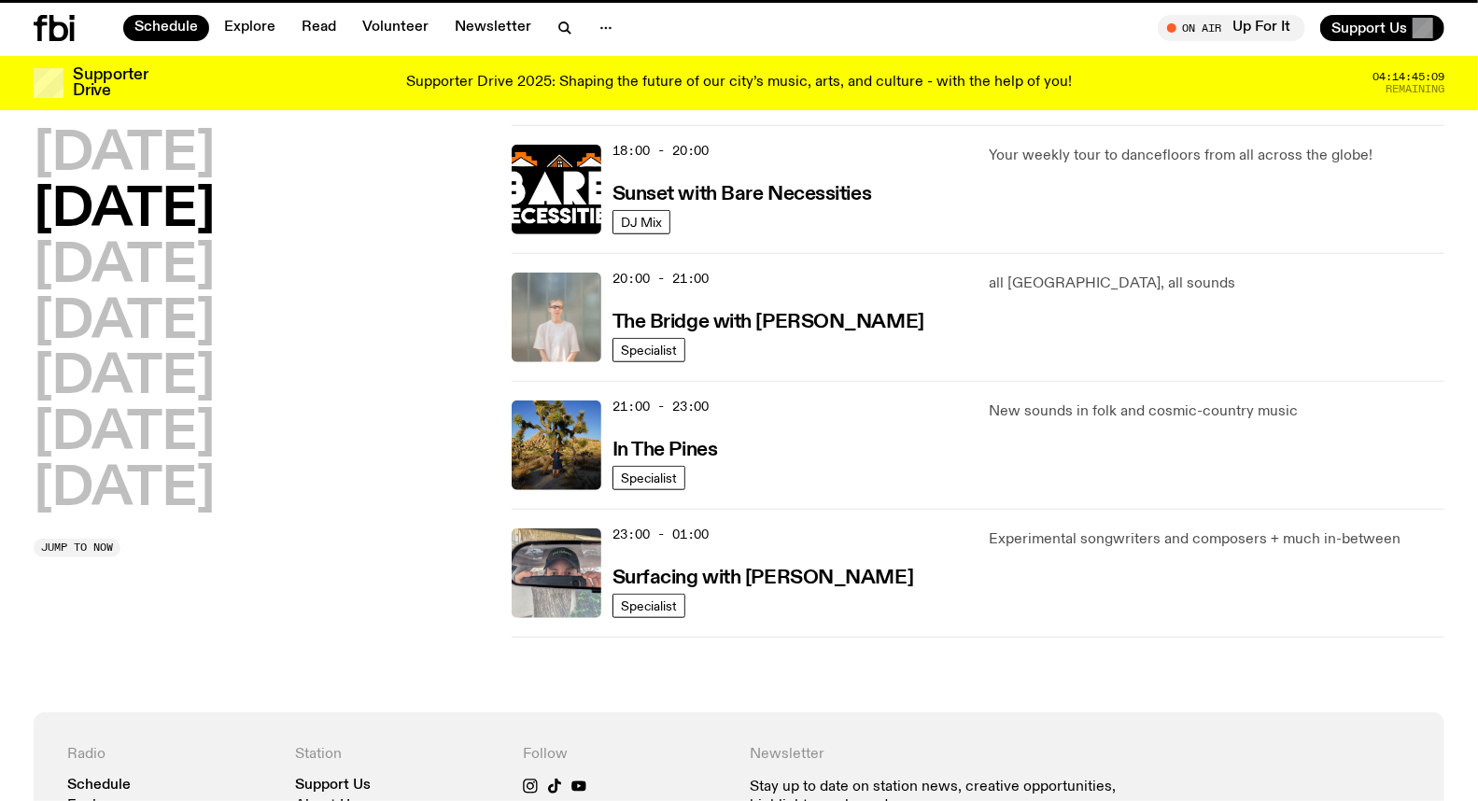
scroll to position [51, 0]
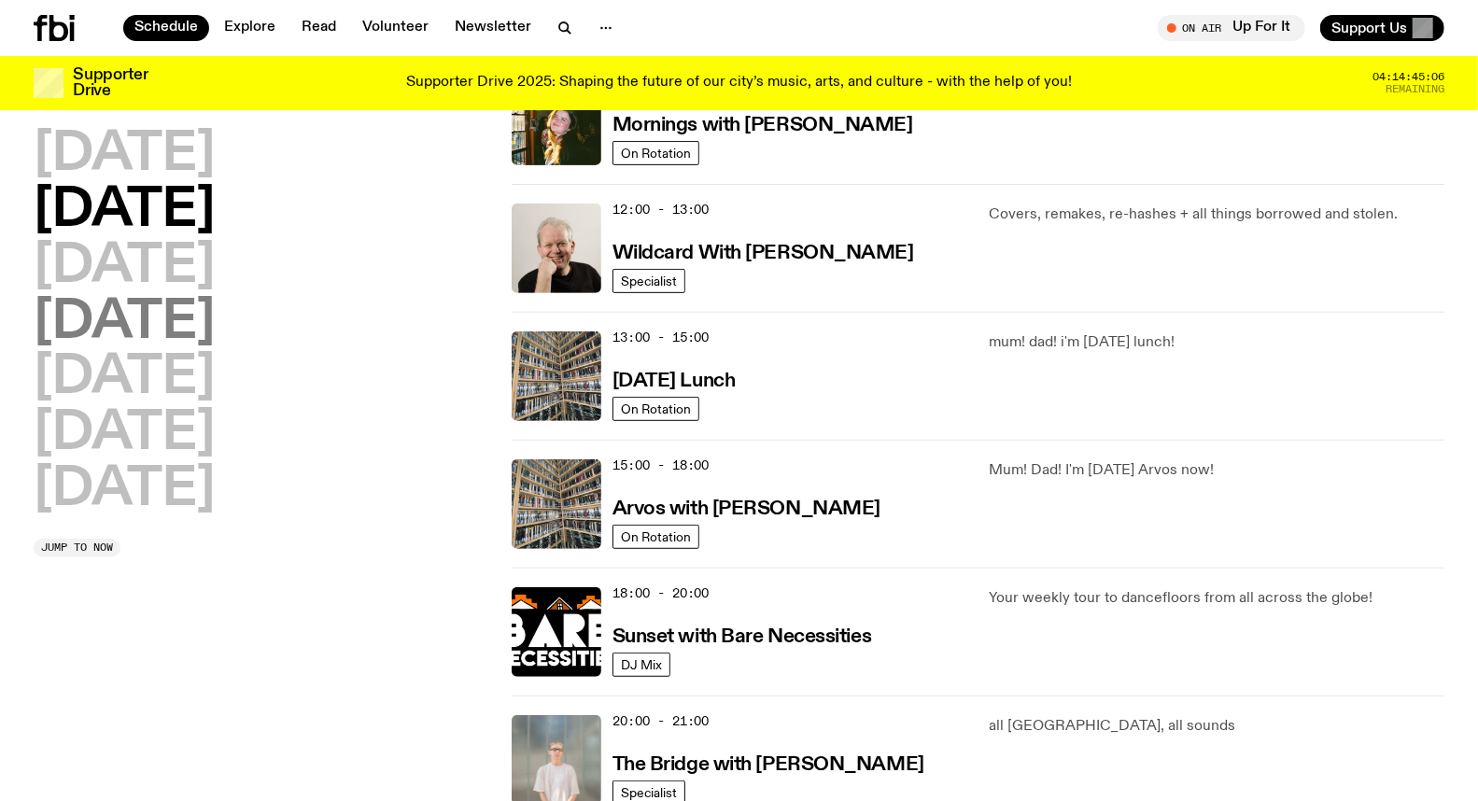
click at [144, 297] on h2 "[DATE]" at bounding box center [124, 323] width 181 height 52
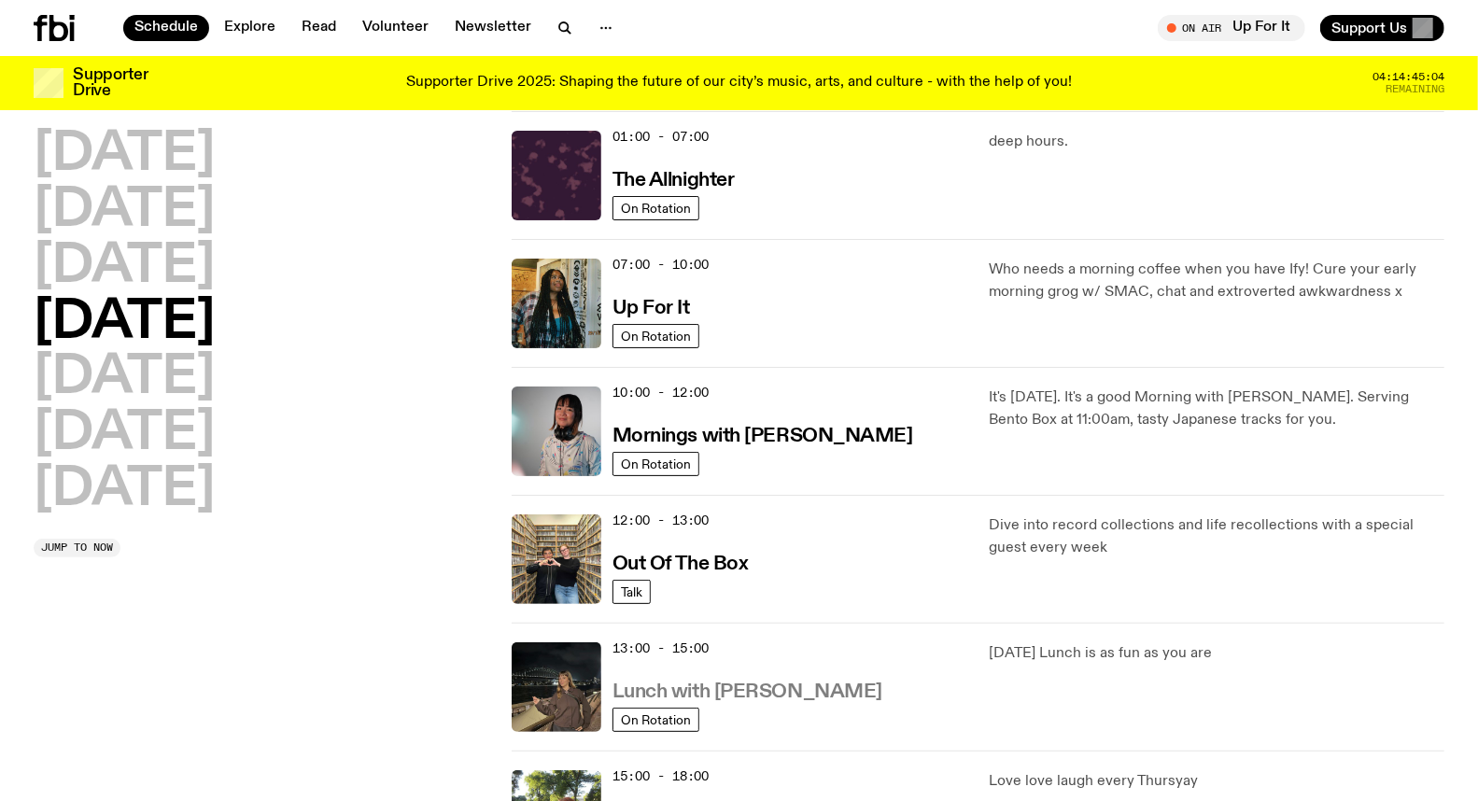
click at [711, 696] on h3 "Lunch with [PERSON_NAME]" at bounding box center [748, 693] width 270 height 20
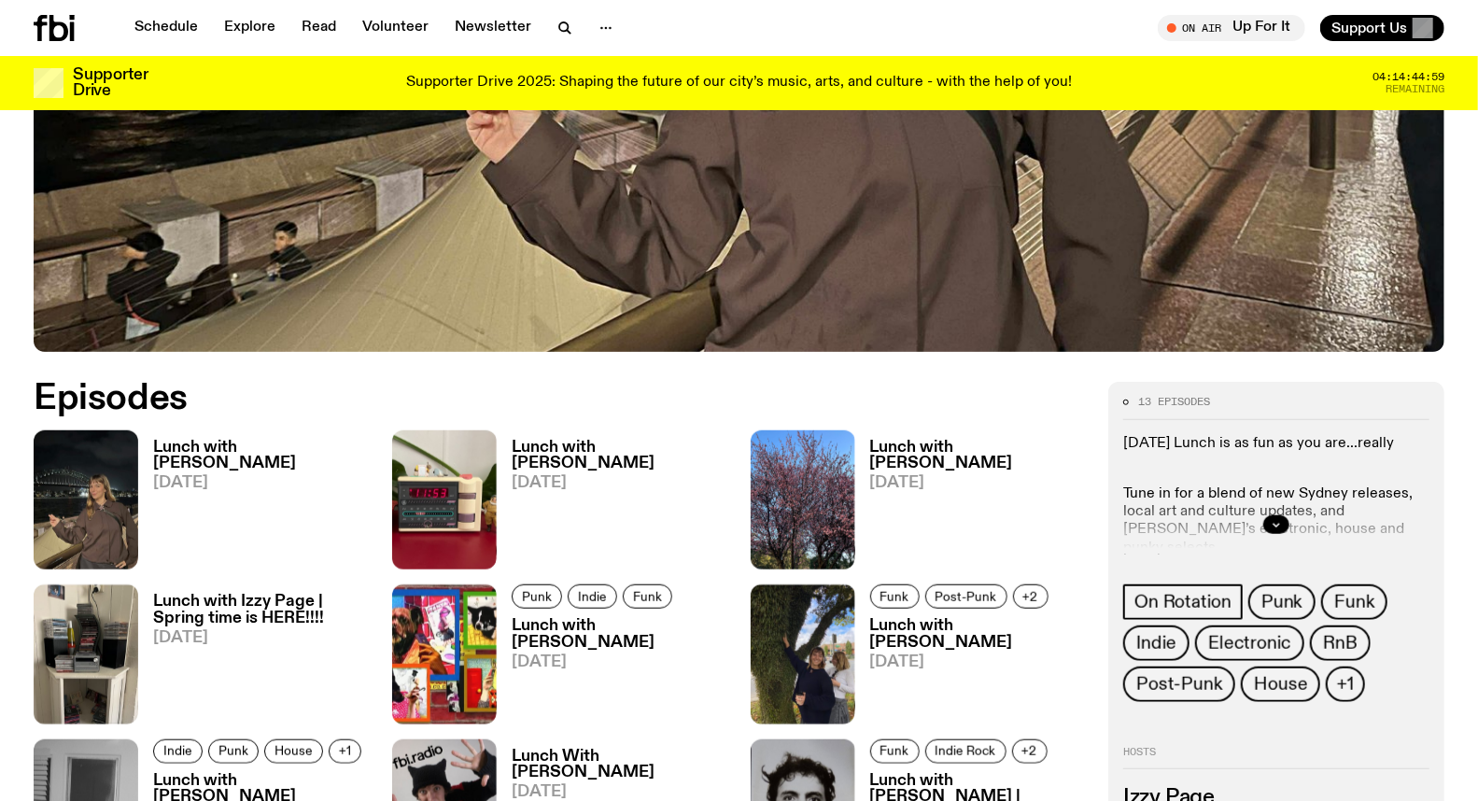
scroll to position [721, 0]
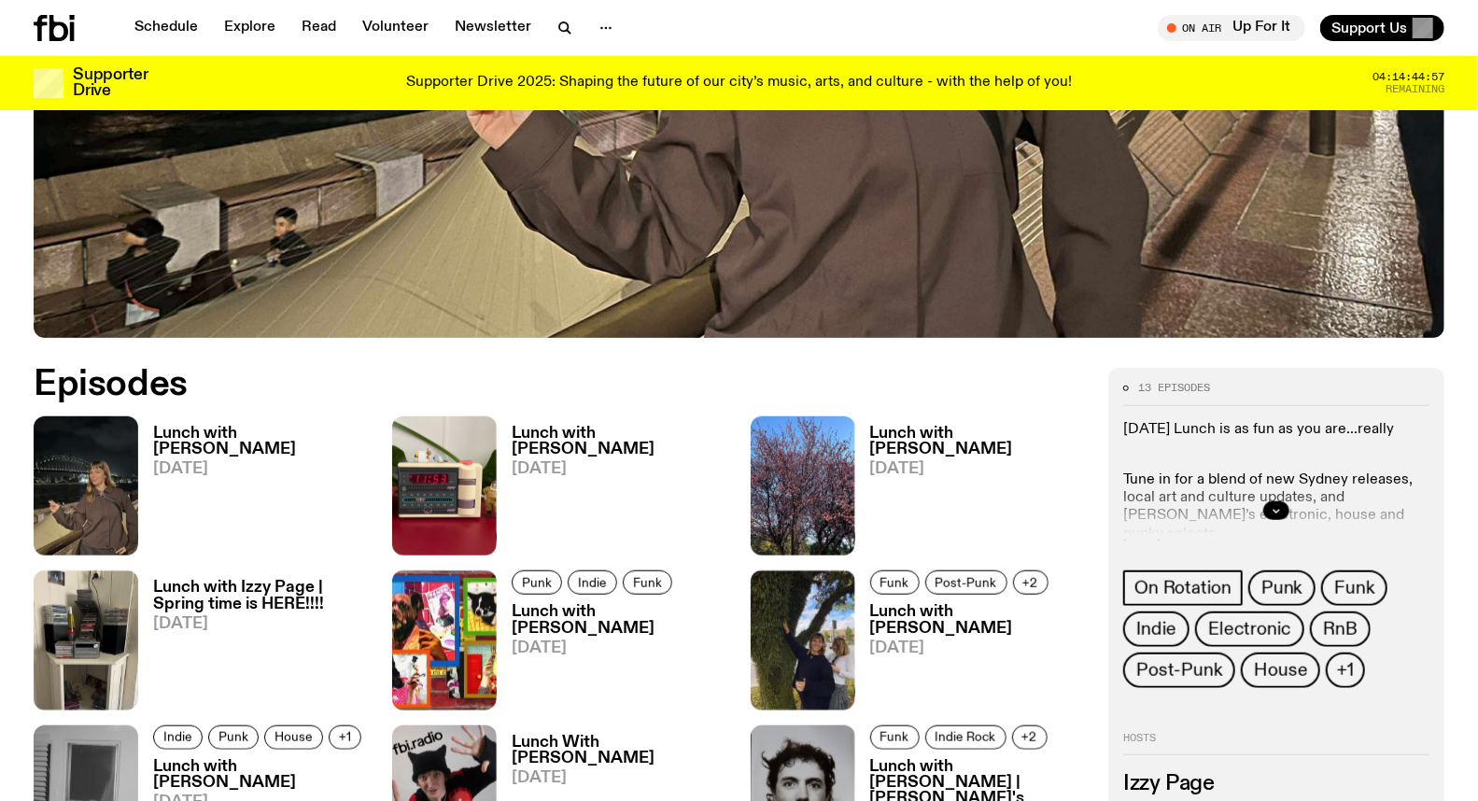
click at [247, 431] on h3 "Lunch with [PERSON_NAME]" at bounding box center [261, 442] width 217 height 32
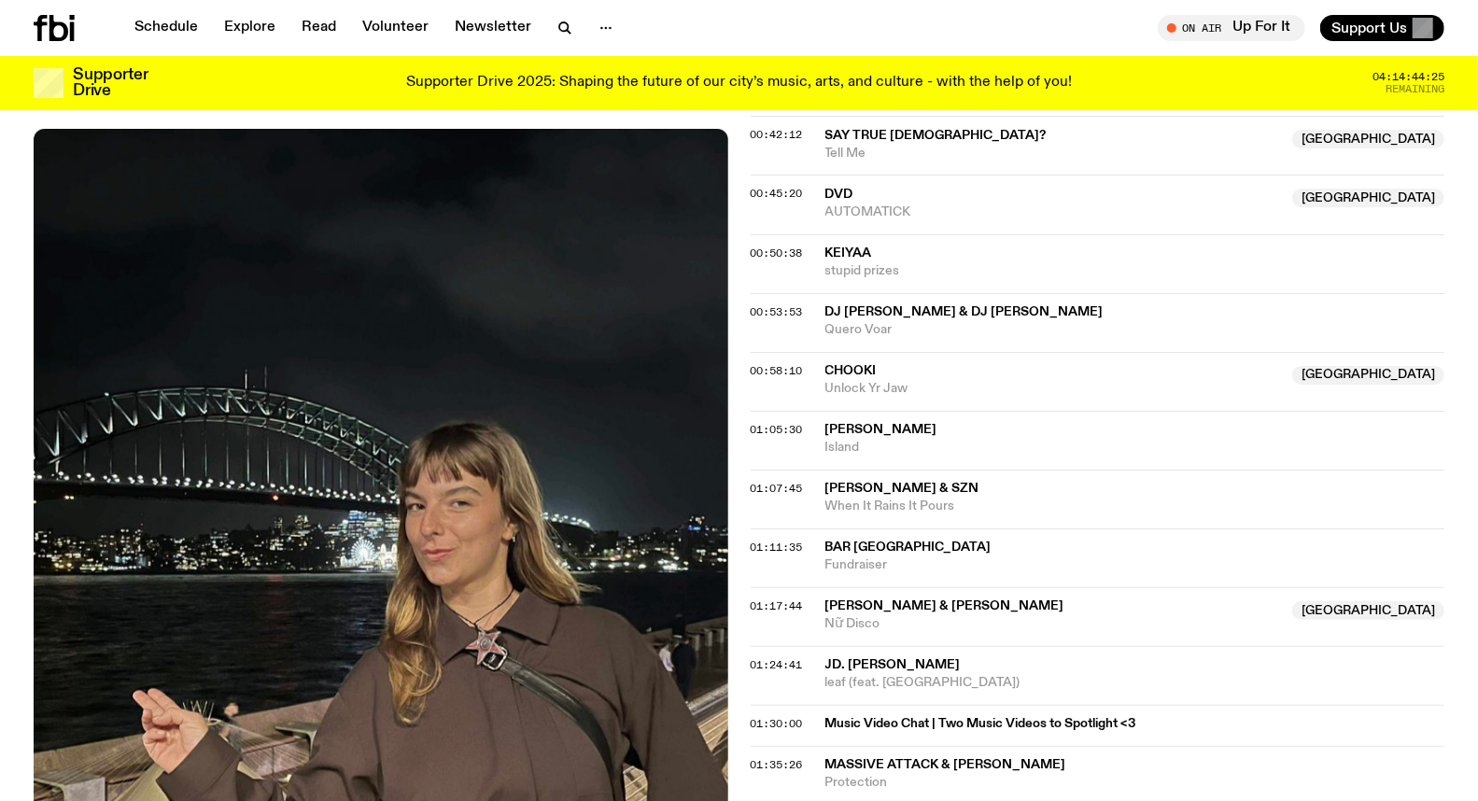
scroll to position [1236, 0]
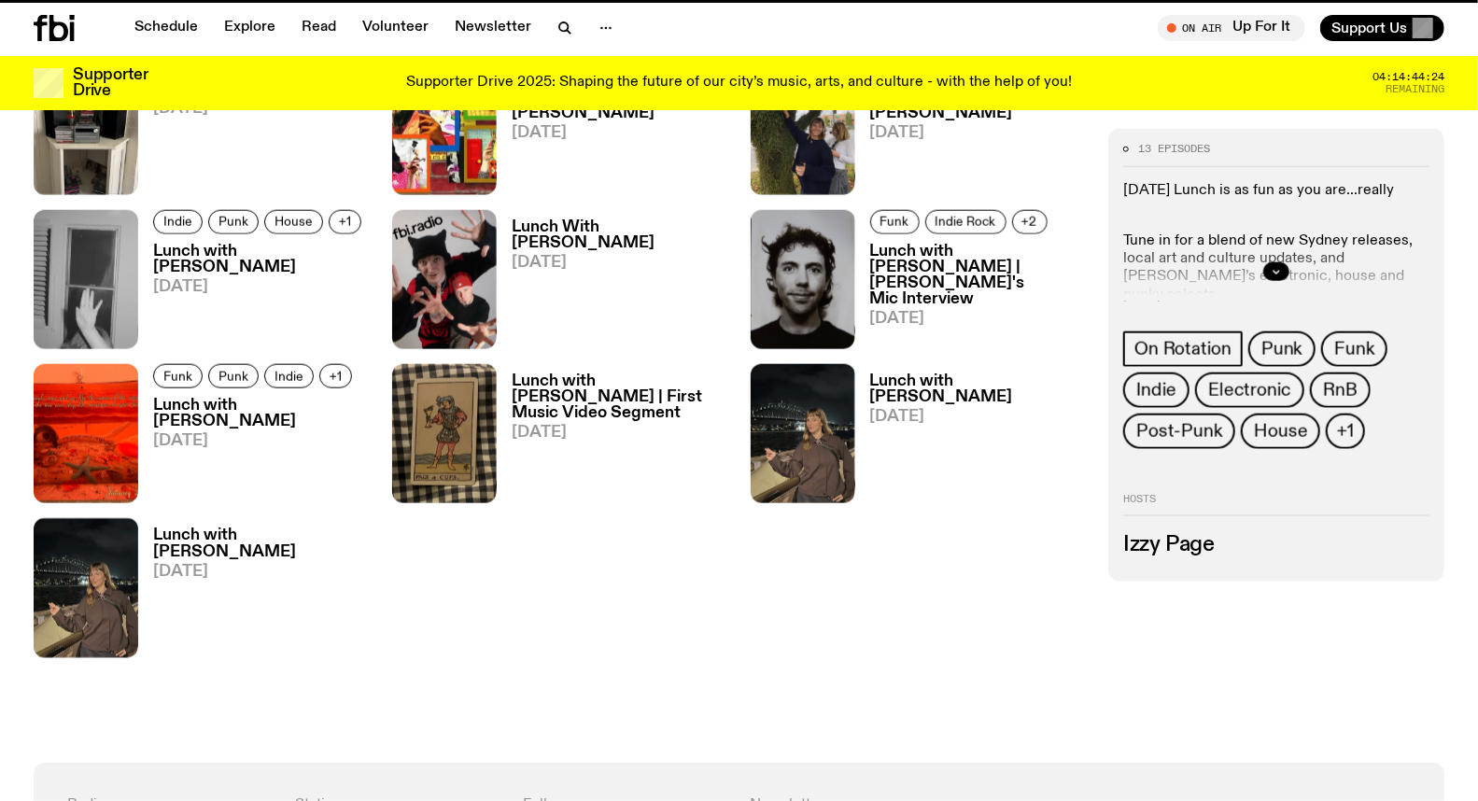
scroll to position [805, 0]
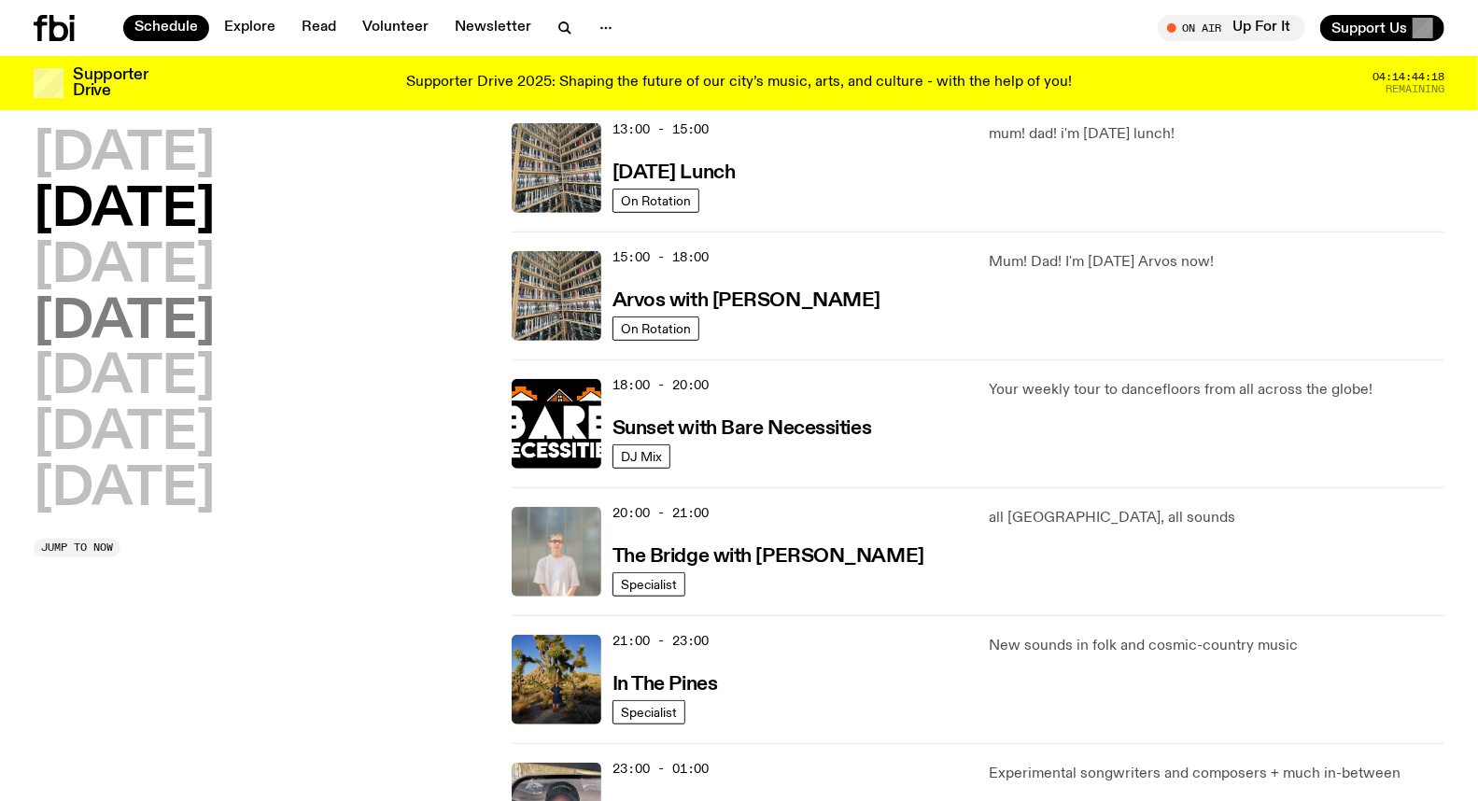
click at [122, 324] on h2 "[DATE]" at bounding box center [124, 323] width 181 height 52
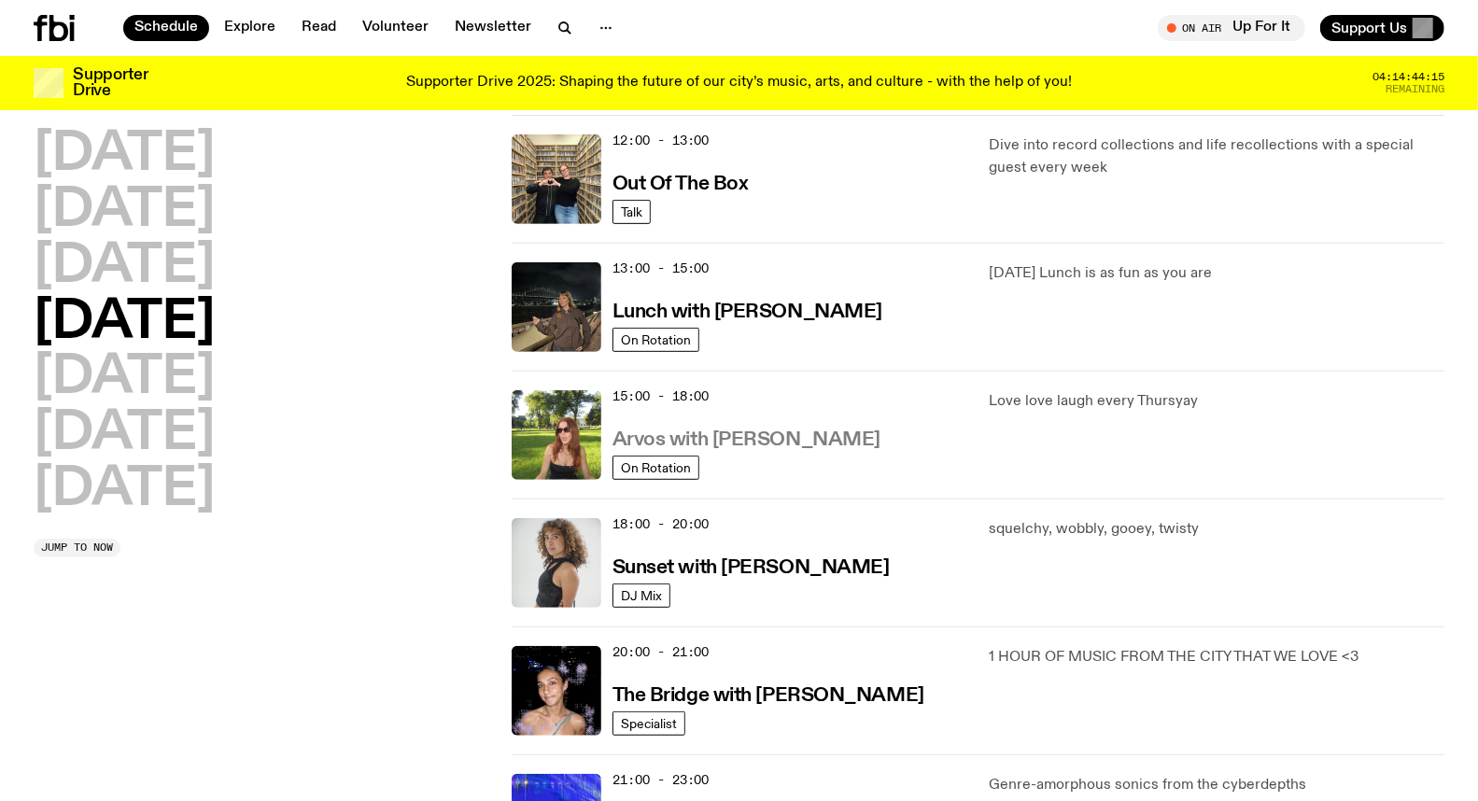
scroll to position [467, 0]
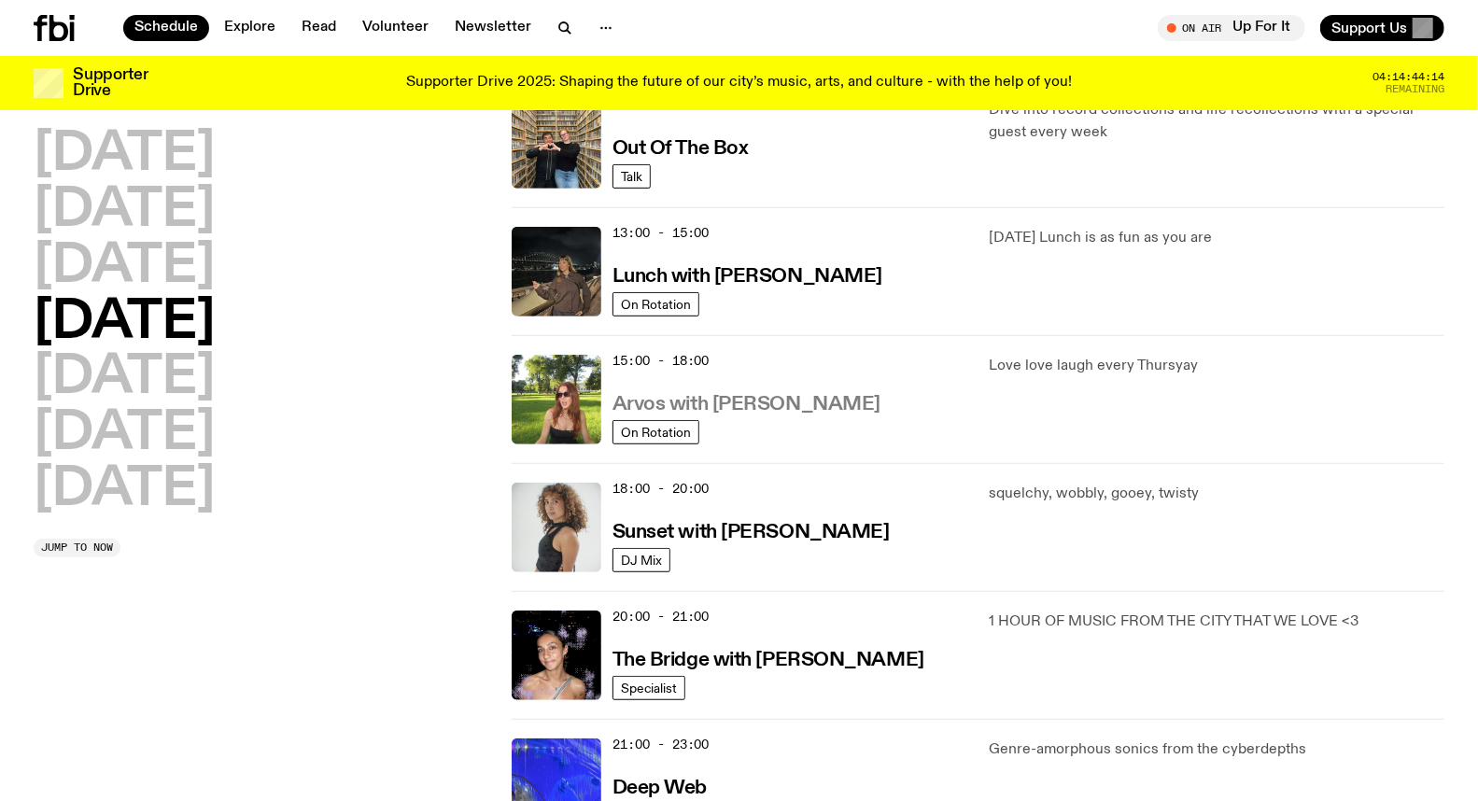
click at [742, 394] on link "Arvos with [PERSON_NAME]" at bounding box center [747, 402] width 268 height 23
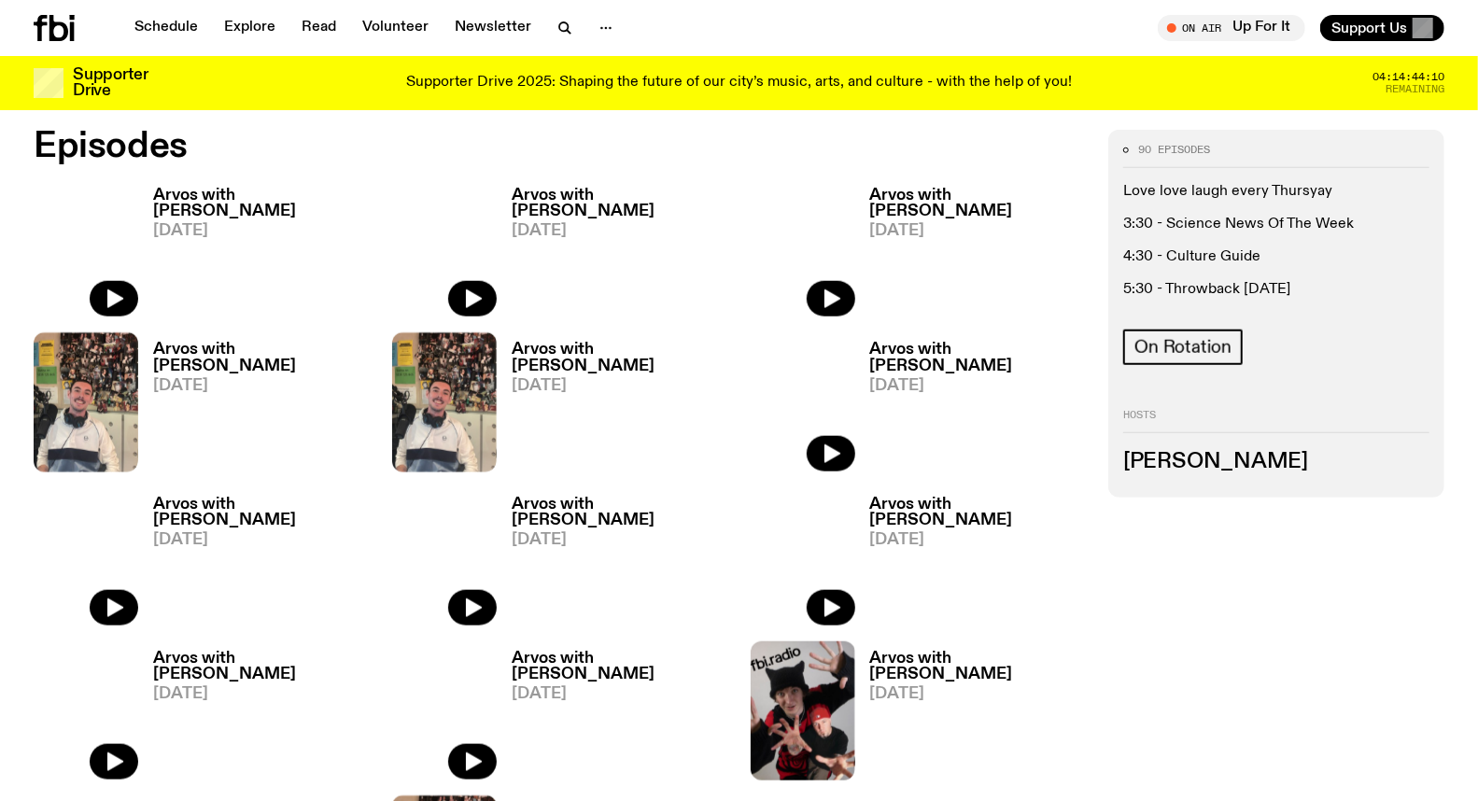
scroll to position [923, 0]
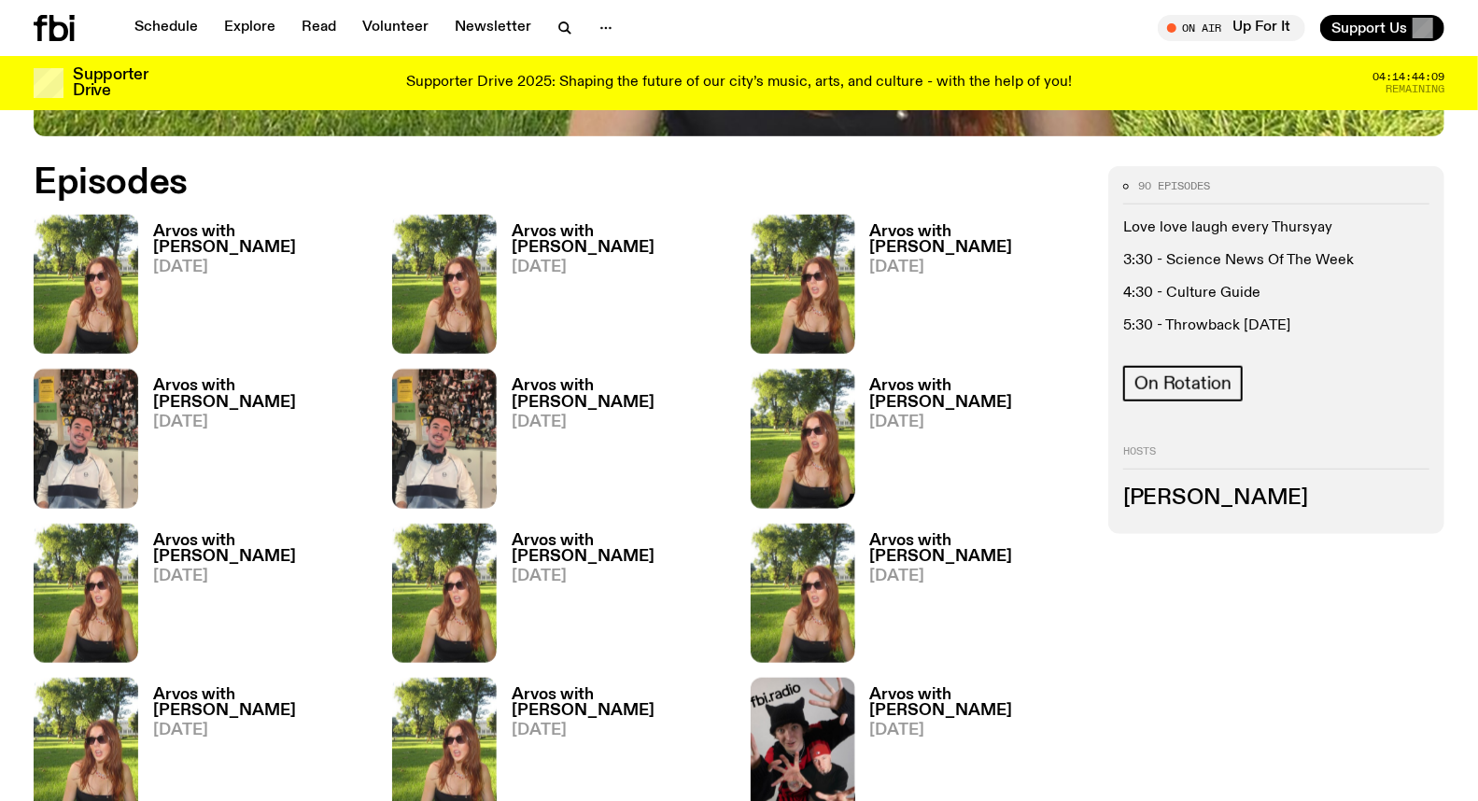
click at [911, 224] on h3 "Arvos with [PERSON_NAME]" at bounding box center [978, 240] width 217 height 32
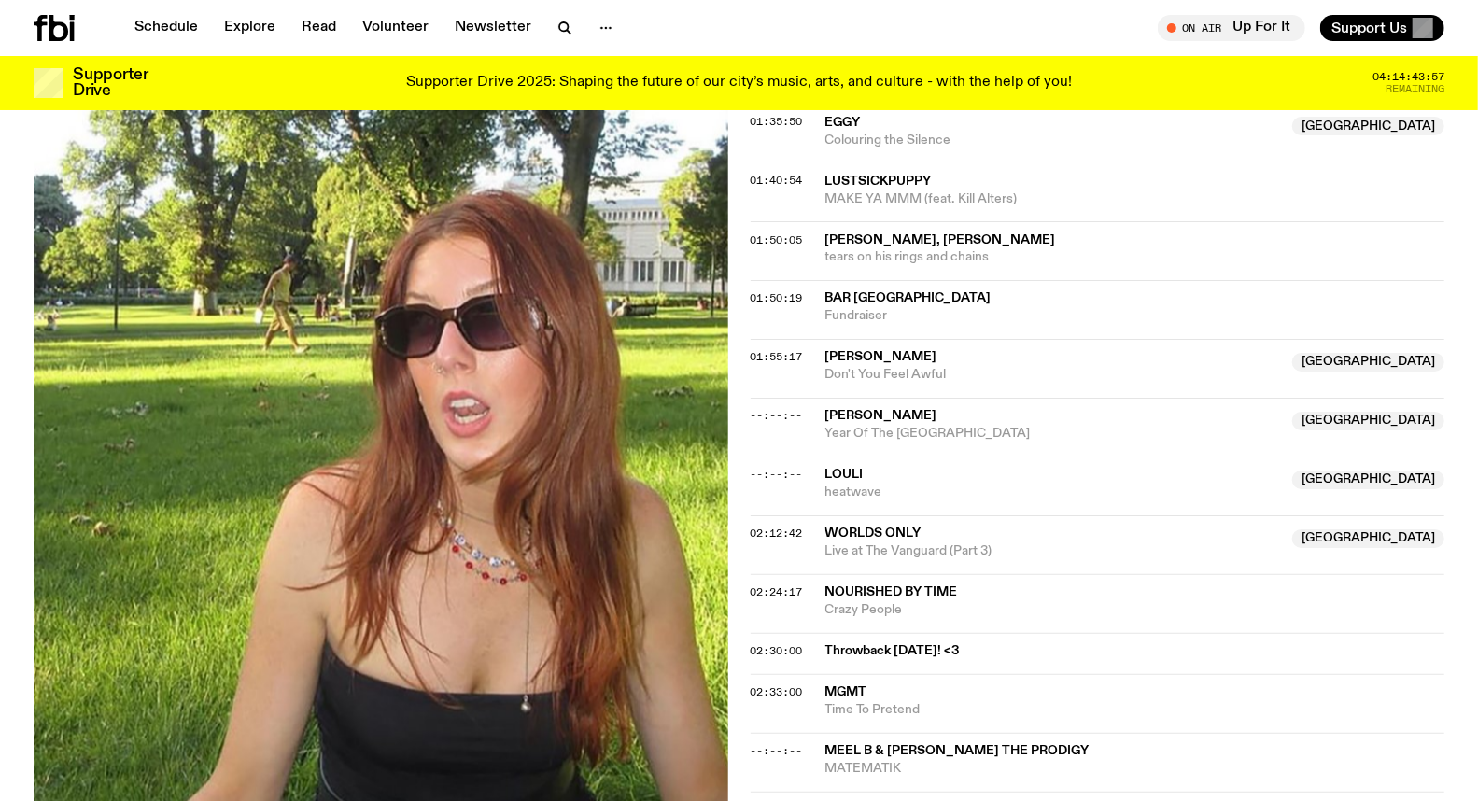
scroll to position [2066, 0]
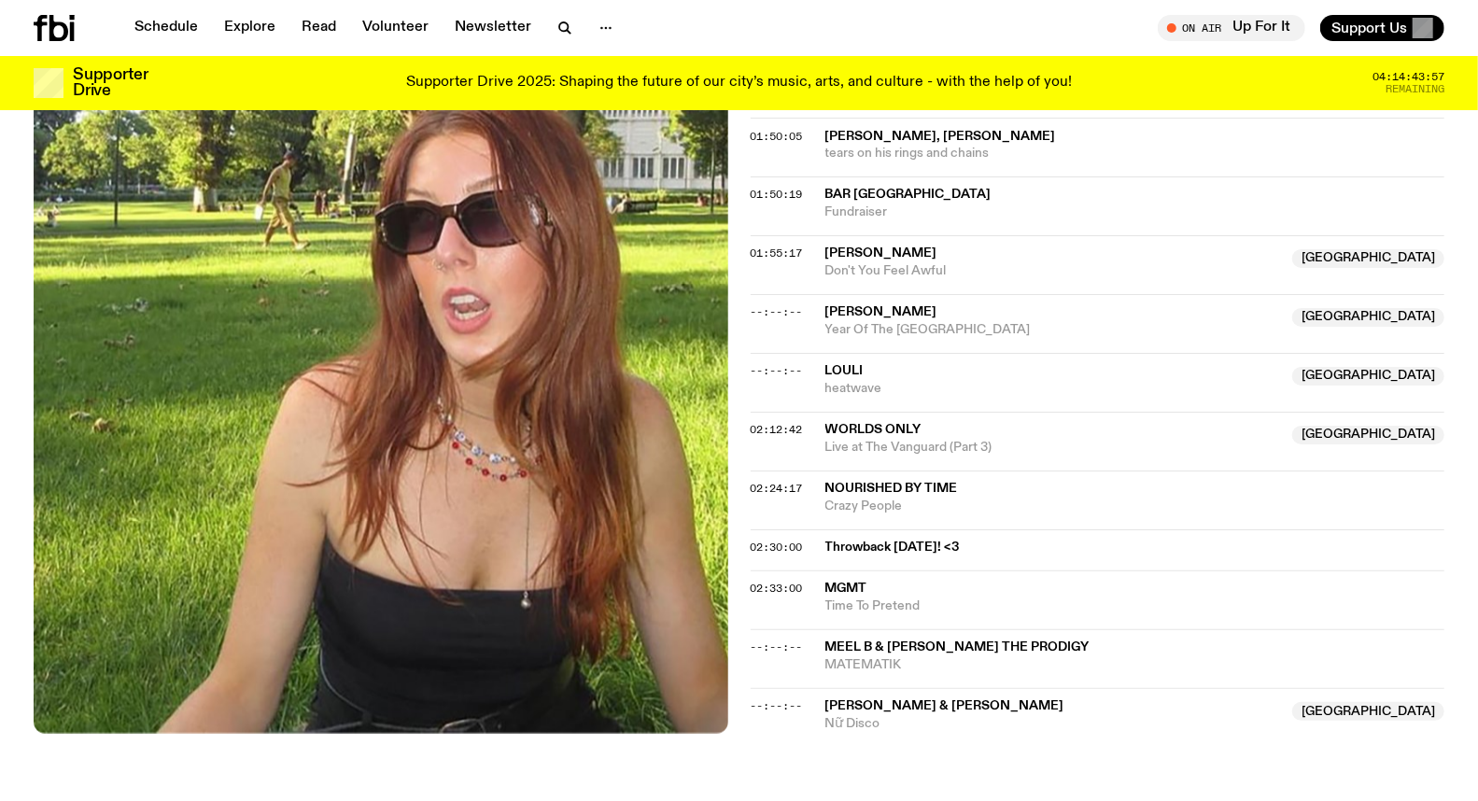
click at [866, 492] on span "Nourished By Time" at bounding box center [892, 489] width 133 height 13
click at [788, 489] on span "02:24:17" at bounding box center [777, 489] width 52 height 15
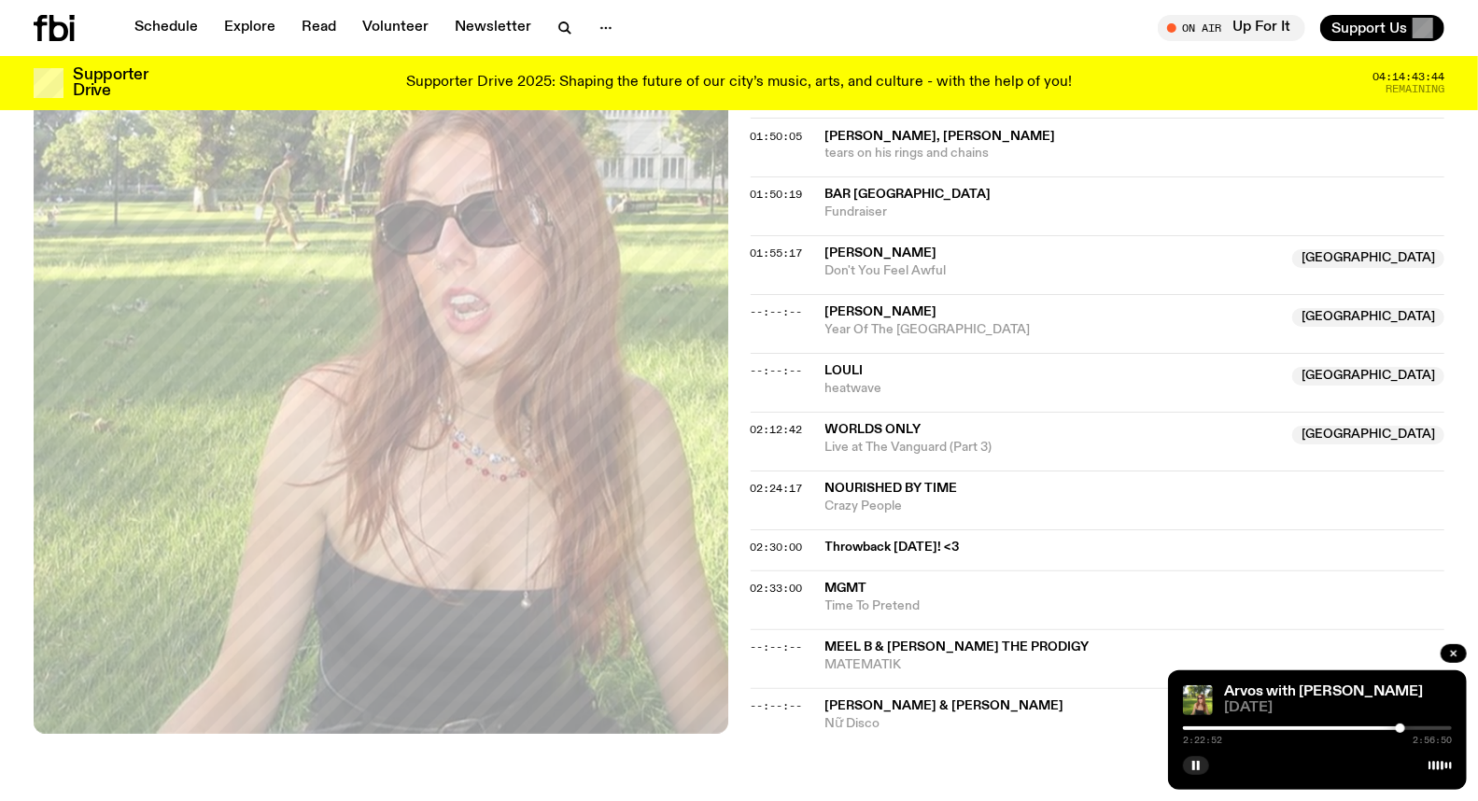
click at [1401, 732] on div at bounding box center [1400, 728] width 9 height 9
click at [1389, 729] on div at bounding box center [1269, 729] width 269 height 4
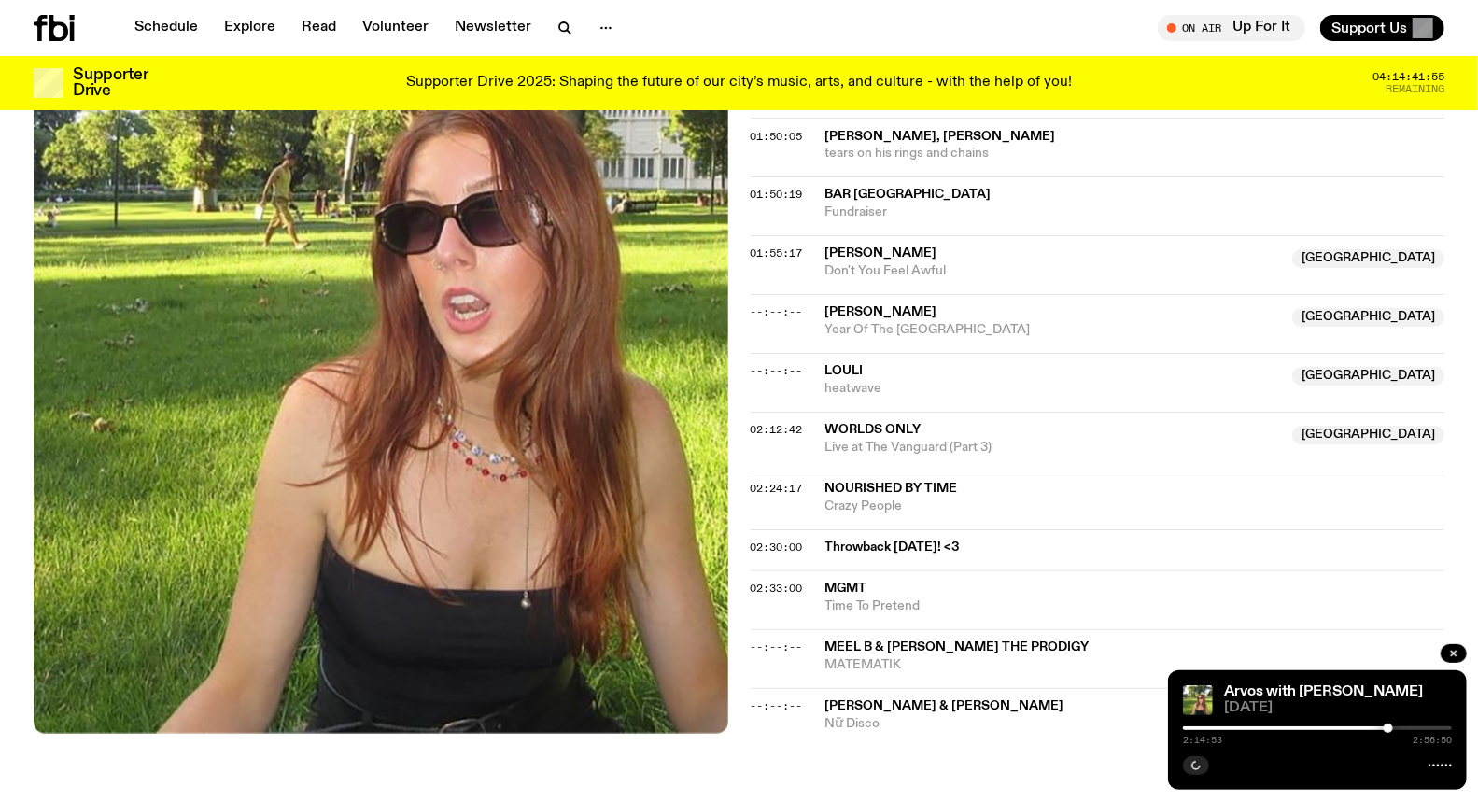
click at [1392, 729] on div at bounding box center [1388, 728] width 9 height 9
click at [1394, 727] on div at bounding box center [1392, 728] width 9 height 9
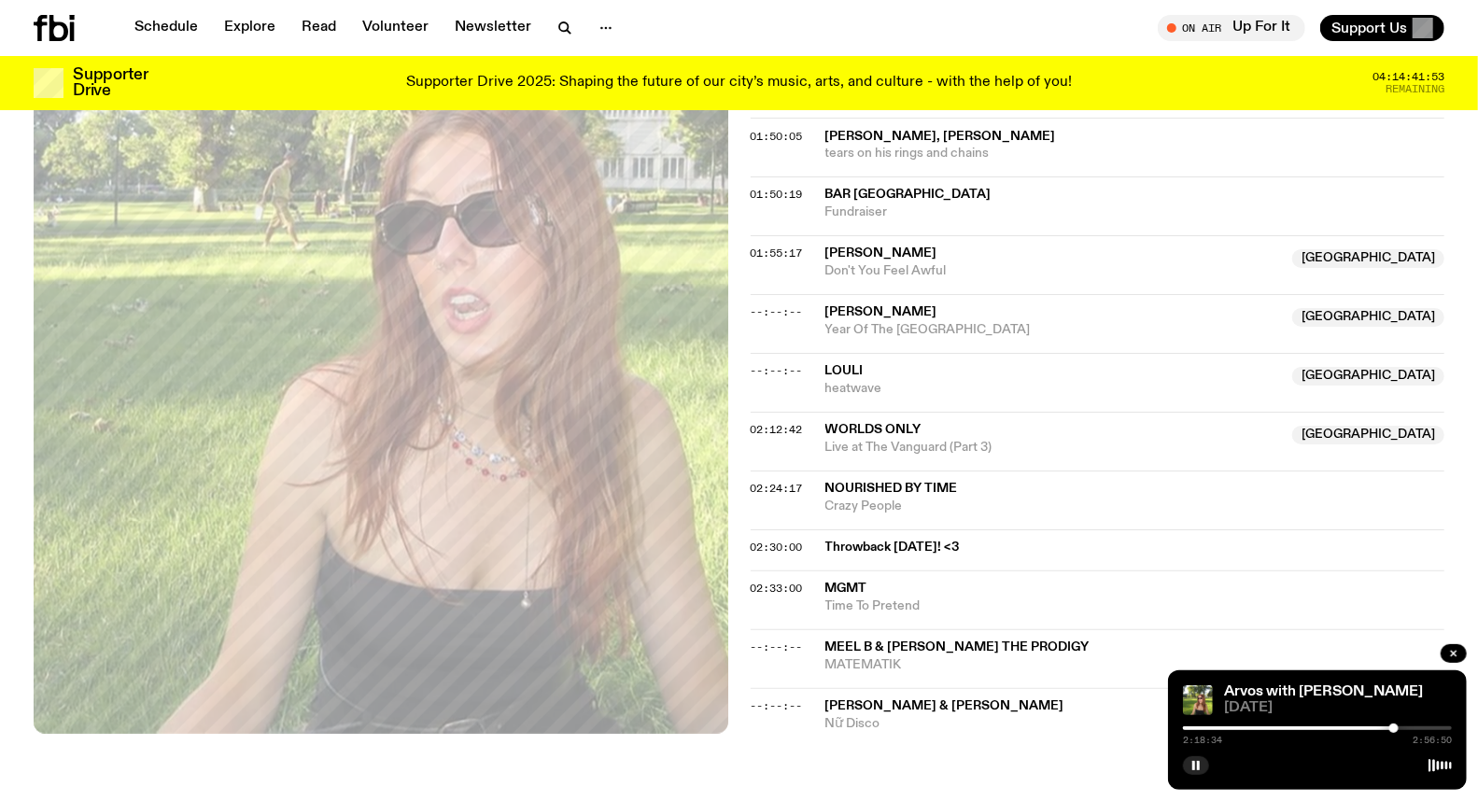
click at [1394, 727] on div at bounding box center [1394, 728] width 9 height 9
click at [1397, 727] on div at bounding box center [1394, 728] width 9 height 9
click at [1197, 764] on icon "button" at bounding box center [1196, 765] width 11 height 11
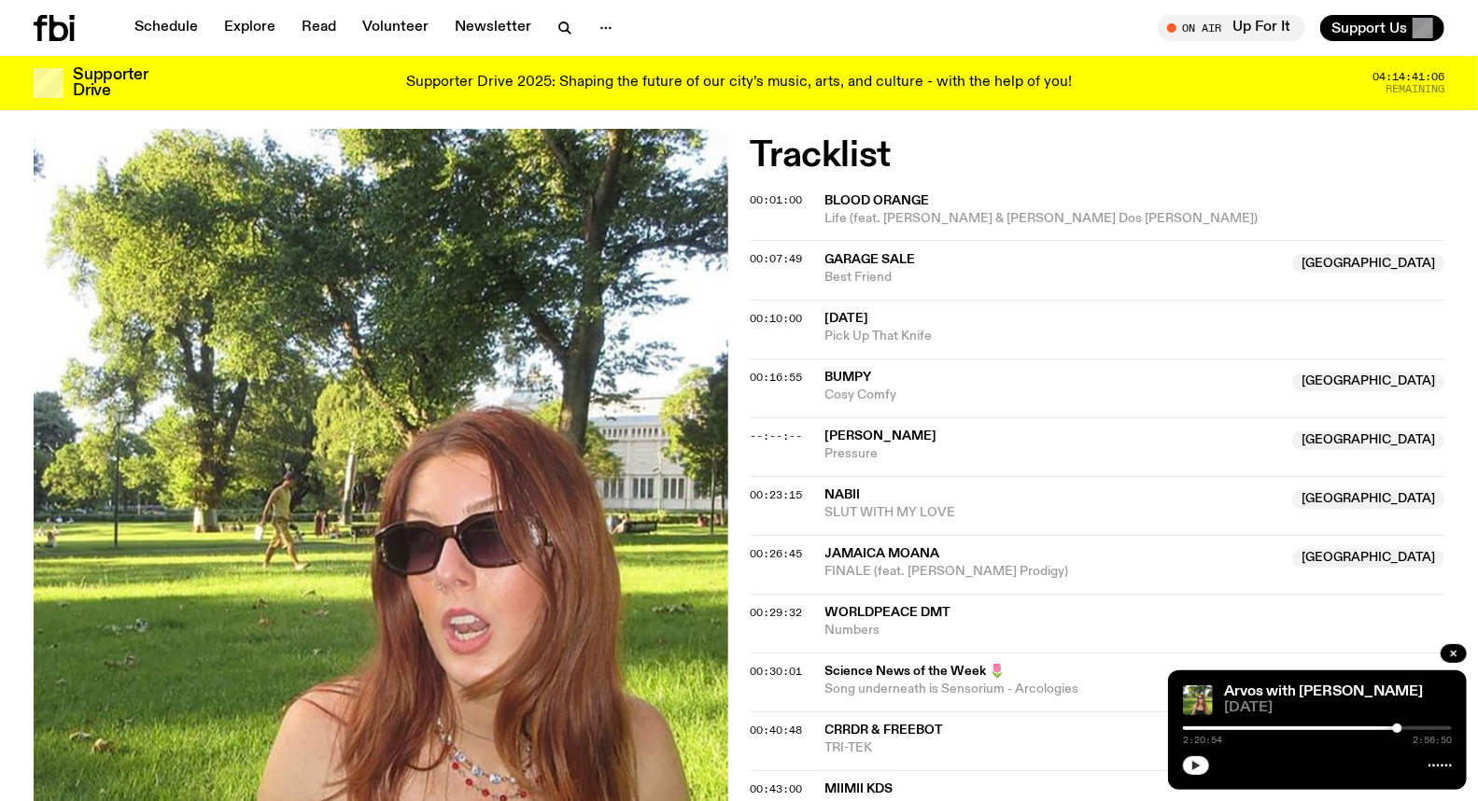
scroll to position [302, 0]
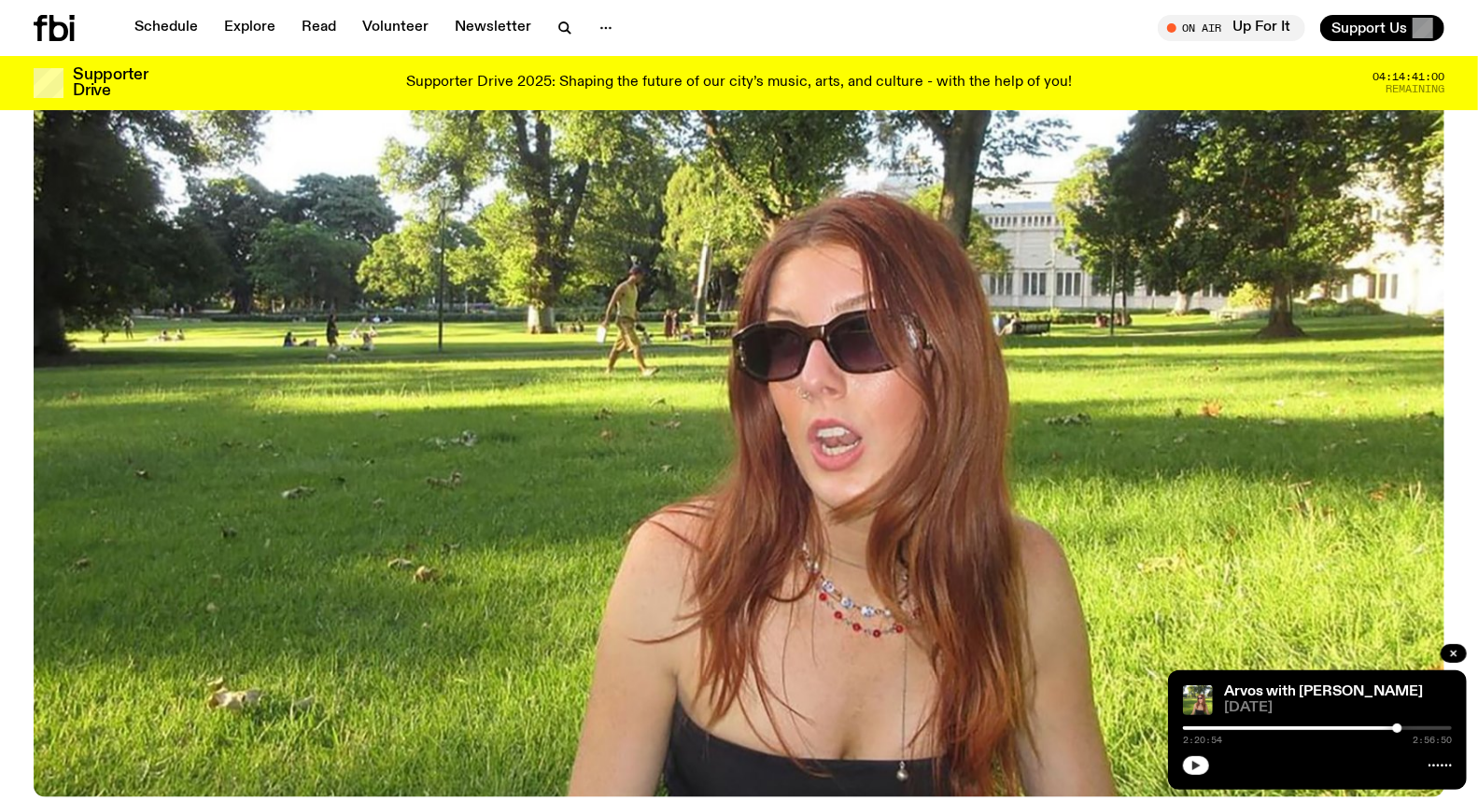
scroll to position [406, 0]
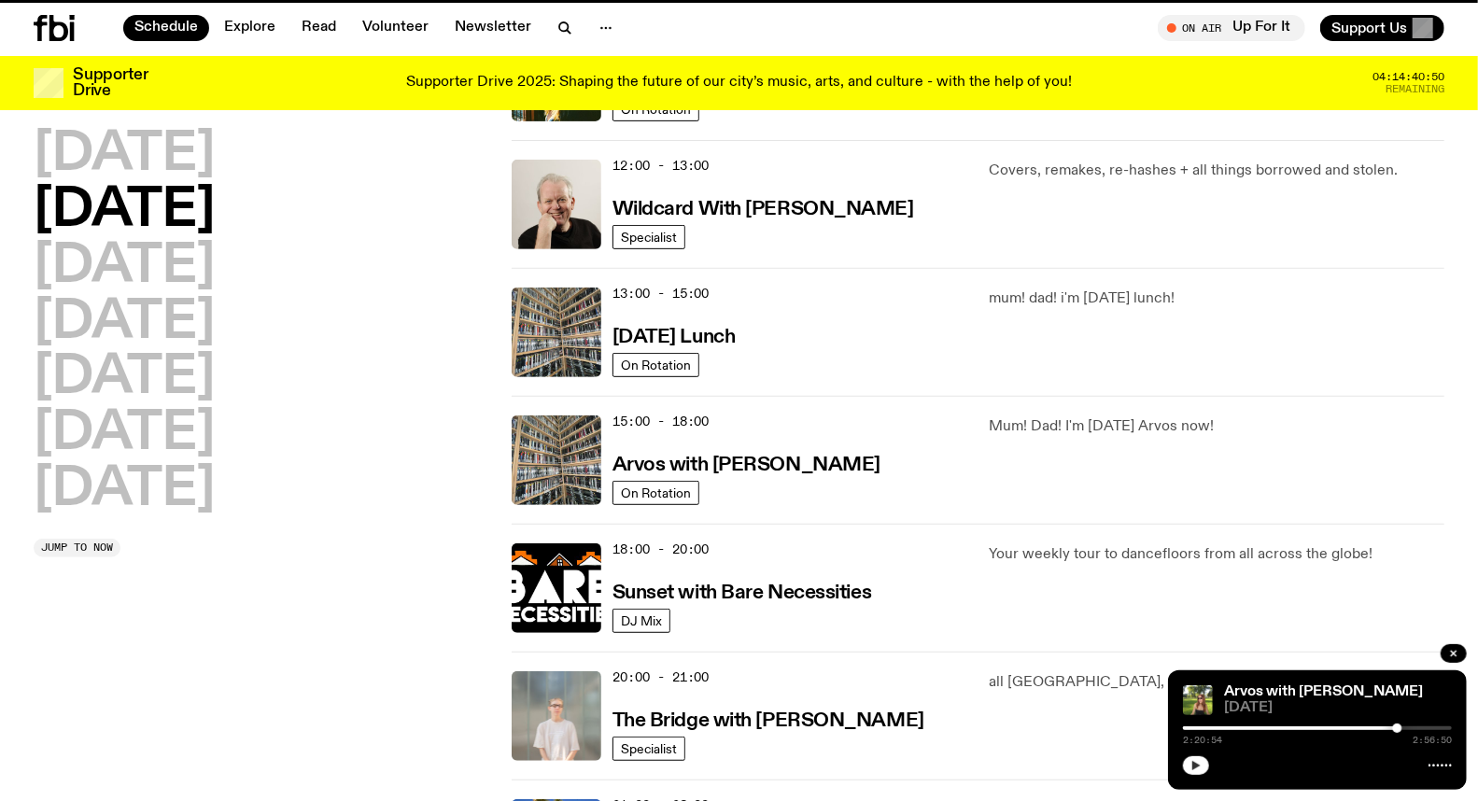
scroll to position [467, 0]
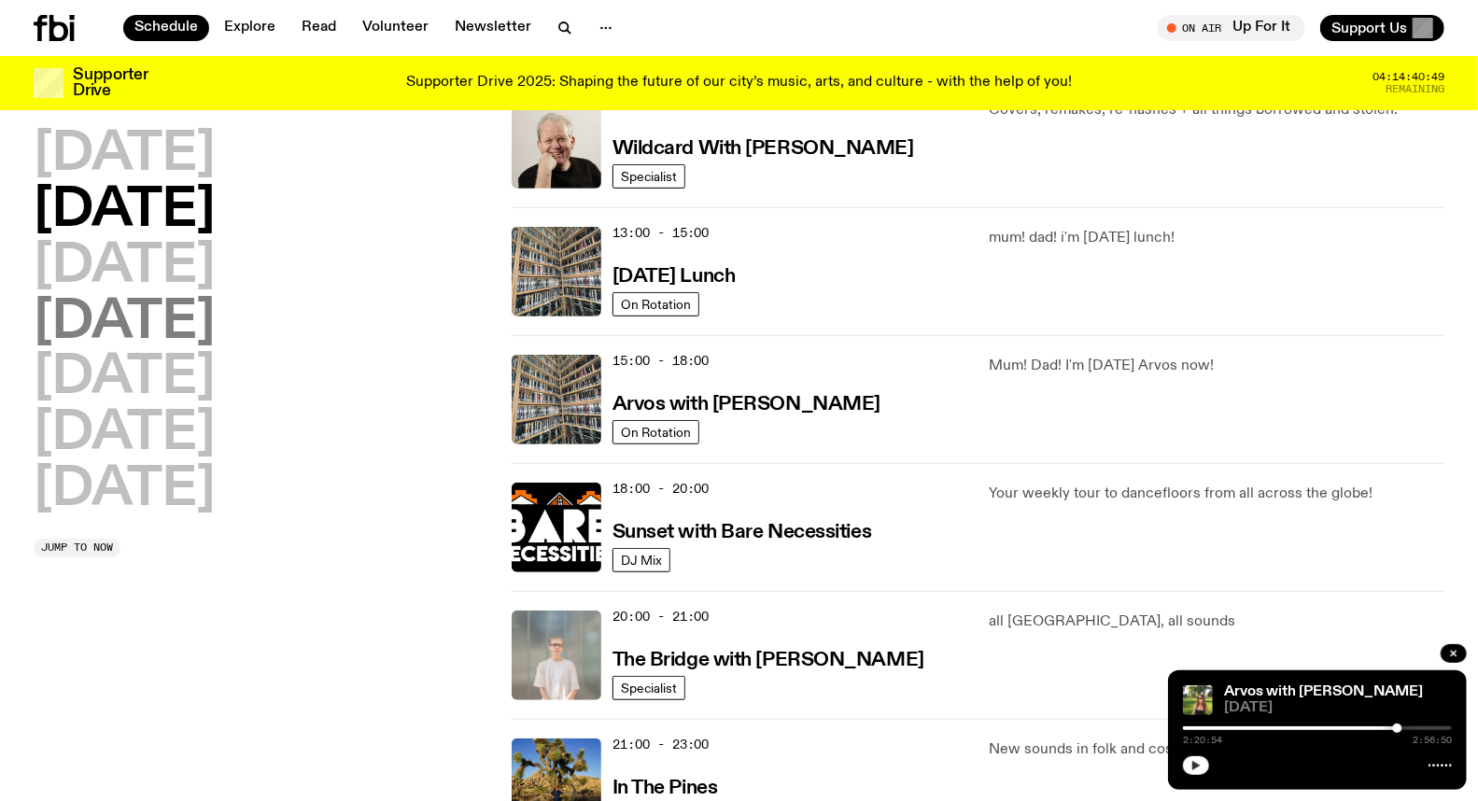
click at [122, 332] on h2 "[DATE]" at bounding box center [124, 323] width 181 height 52
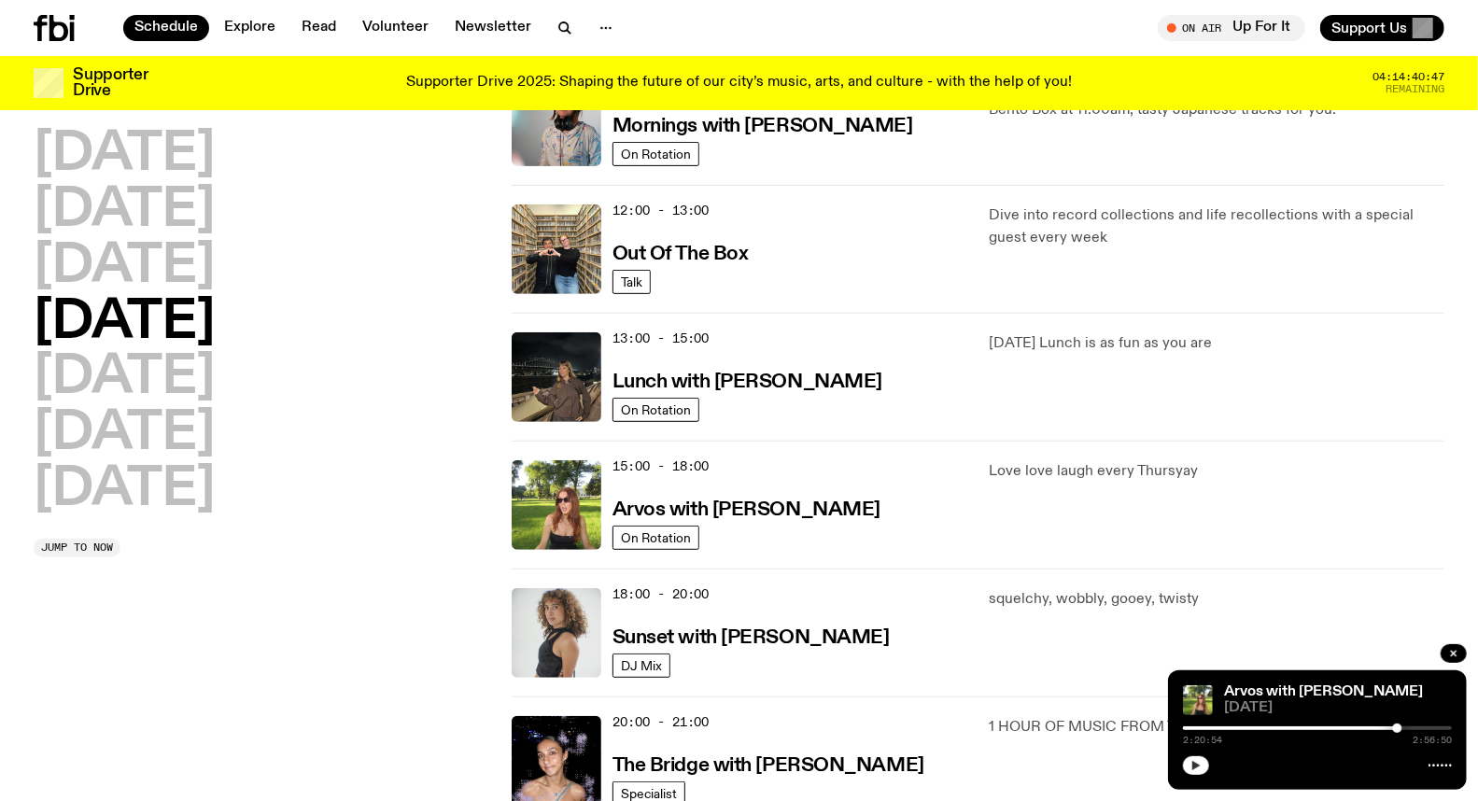
scroll to position [362, 0]
click at [726, 388] on h3 "Lunch with [PERSON_NAME]" at bounding box center [748, 382] width 270 height 20
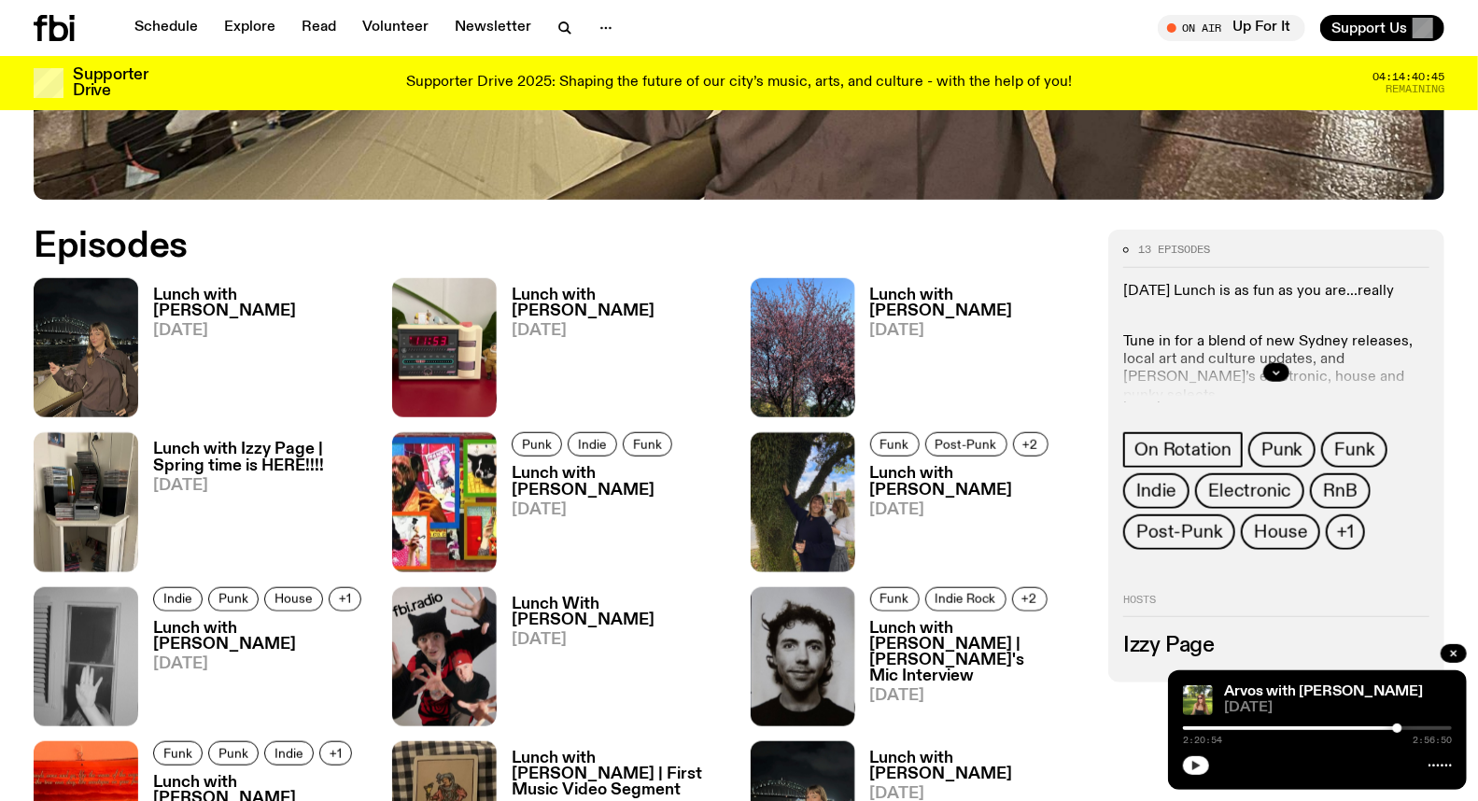
scroll to position [923, 0]
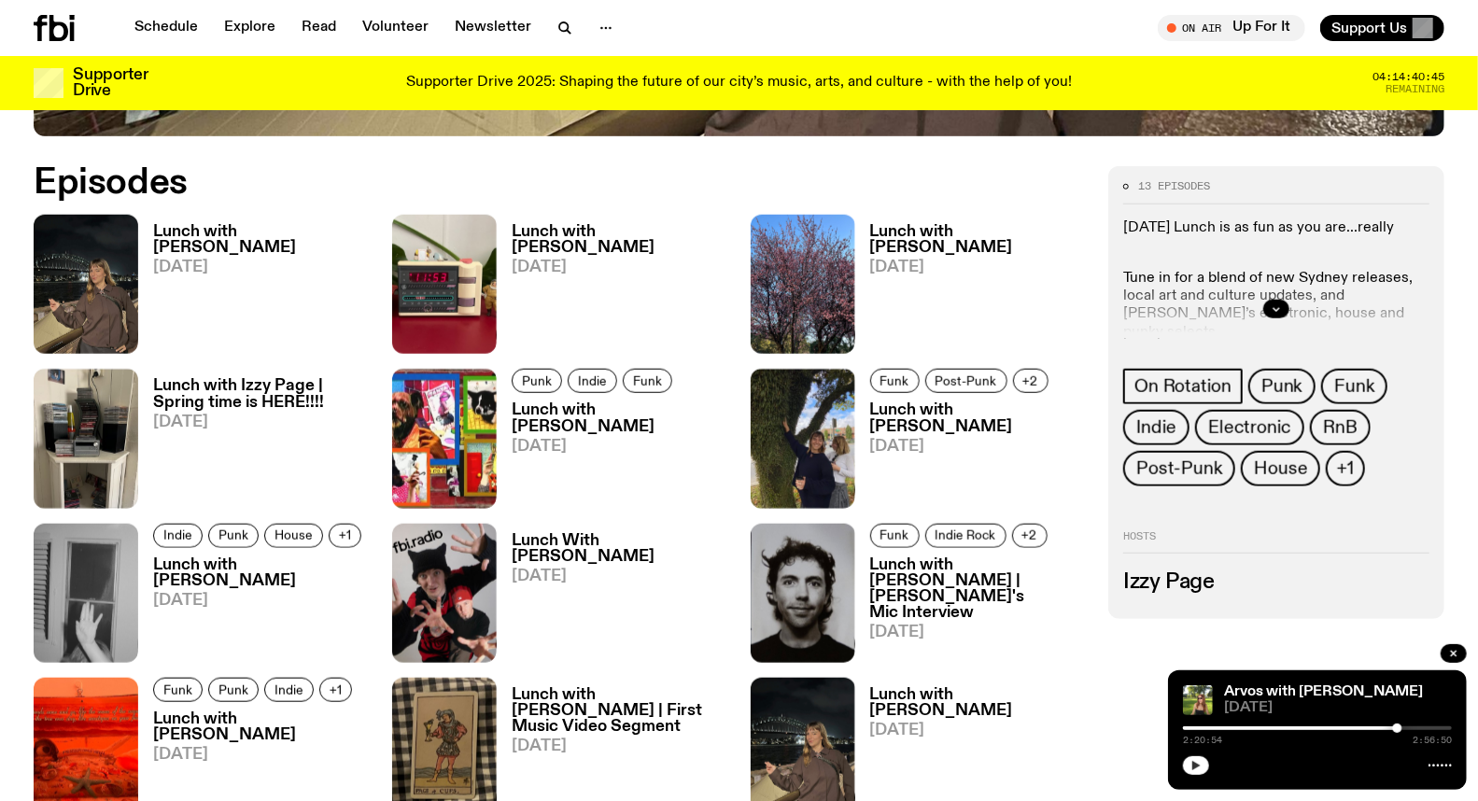
click at [976, 229] on h3 "Lunch with [PERSON_NAME]" at bounding box center [978, 240] width 217 height 32
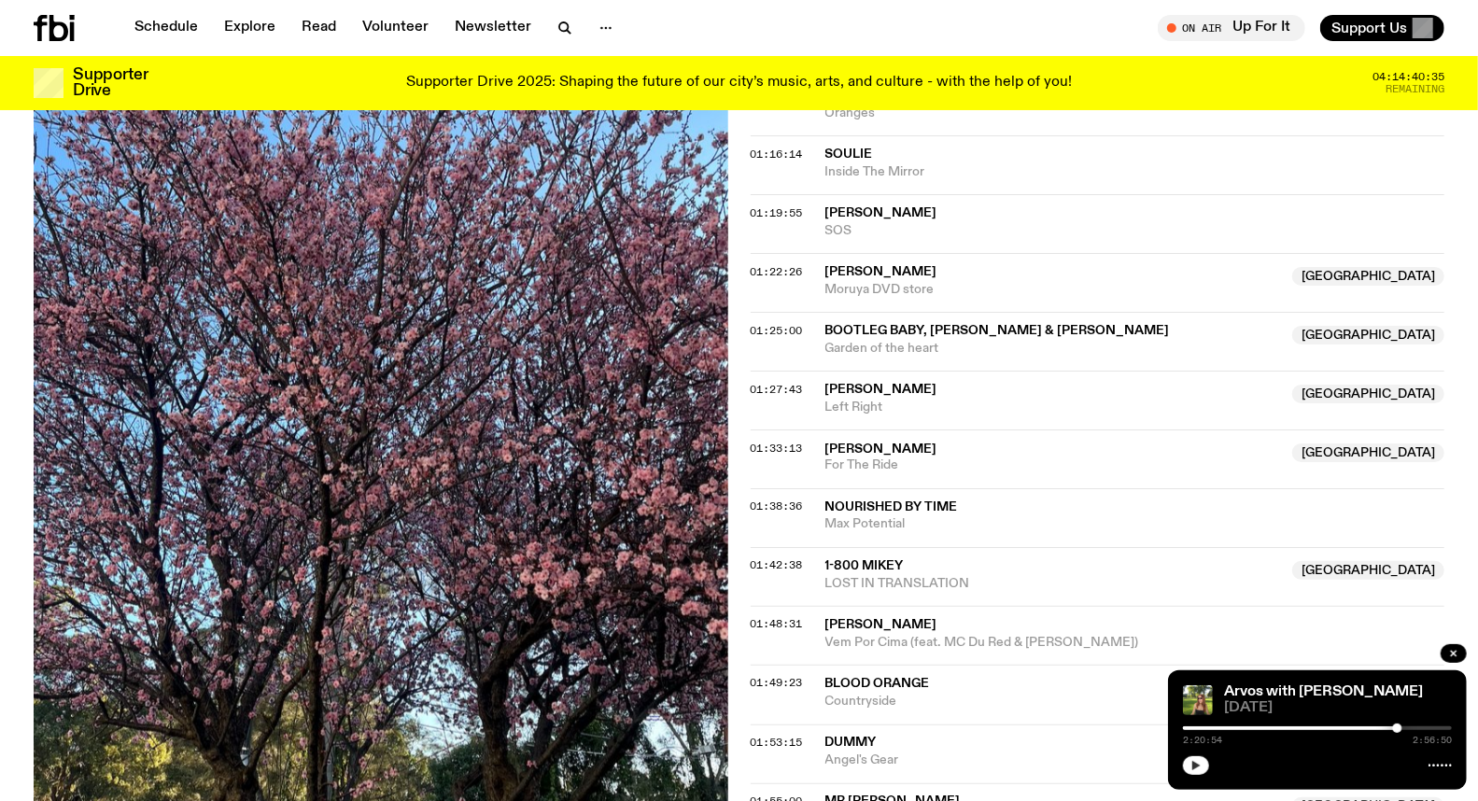
scroll to position [1855, 0]
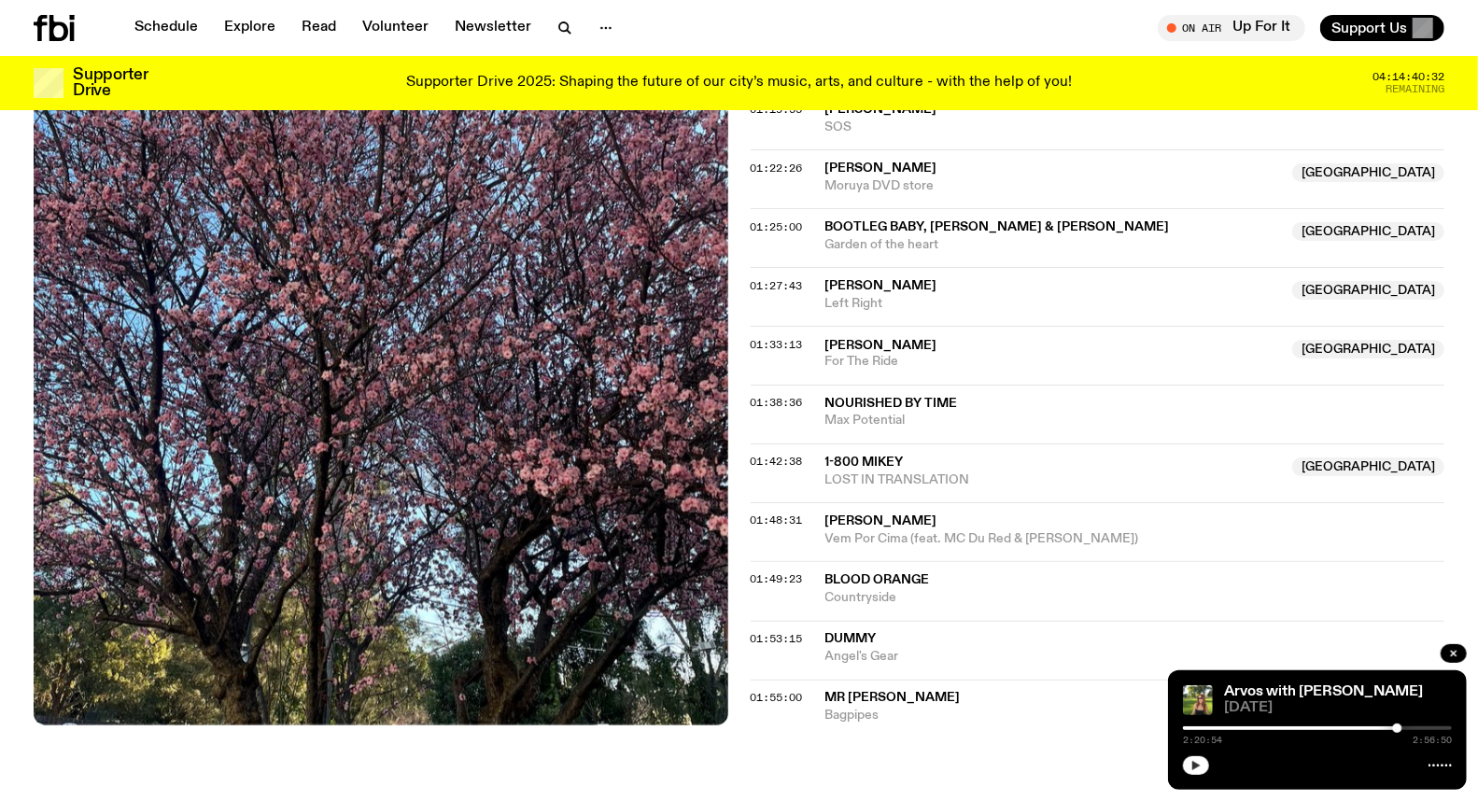
click at [882, 404] on span "Nourished By Time" at bounding box center [892, 404] width 133 height 13
click at [756, 405] on span "01:38:36" at bounding box center [777, 403] width 52 height 15
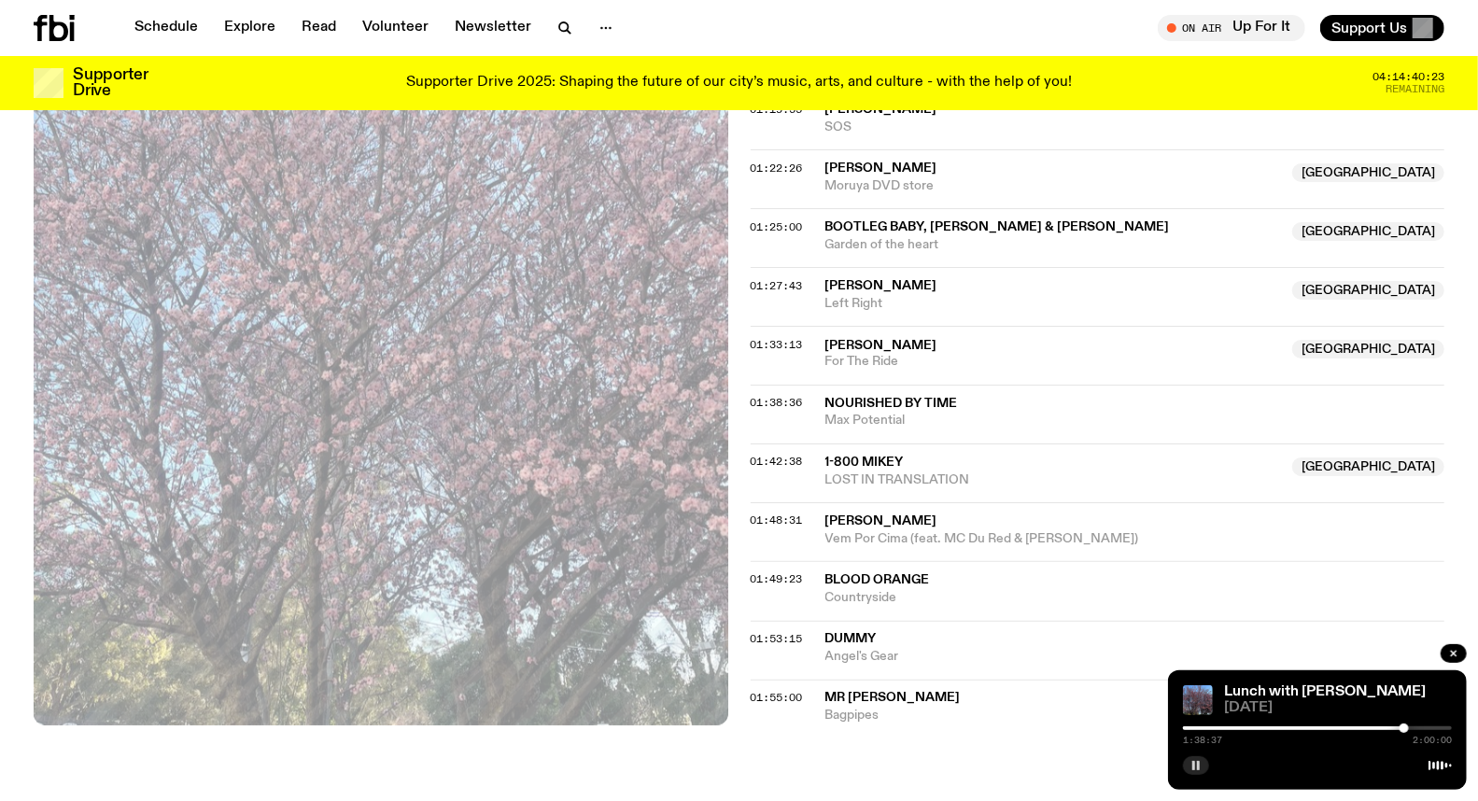
click at [1402, 729] on div at bounding box center [1404, 728] width 9 height 9
click at [1399, 729] on div at bounding box center [1401, 728] width 9 height 9
click at [1201, 769] on icon "button" at bounding box center [1196, 765] width 11 height 11
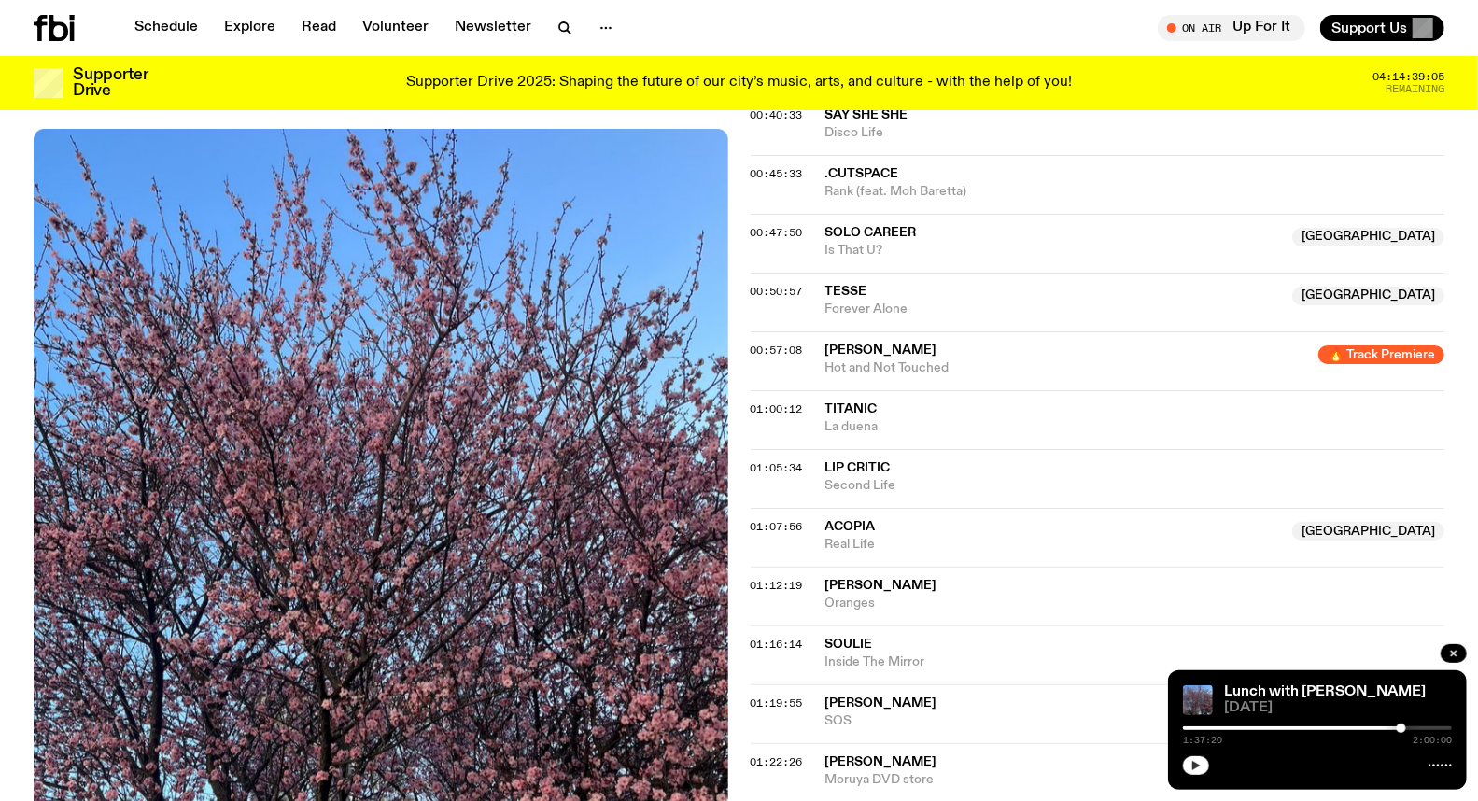
scroll to position [1233, 0]
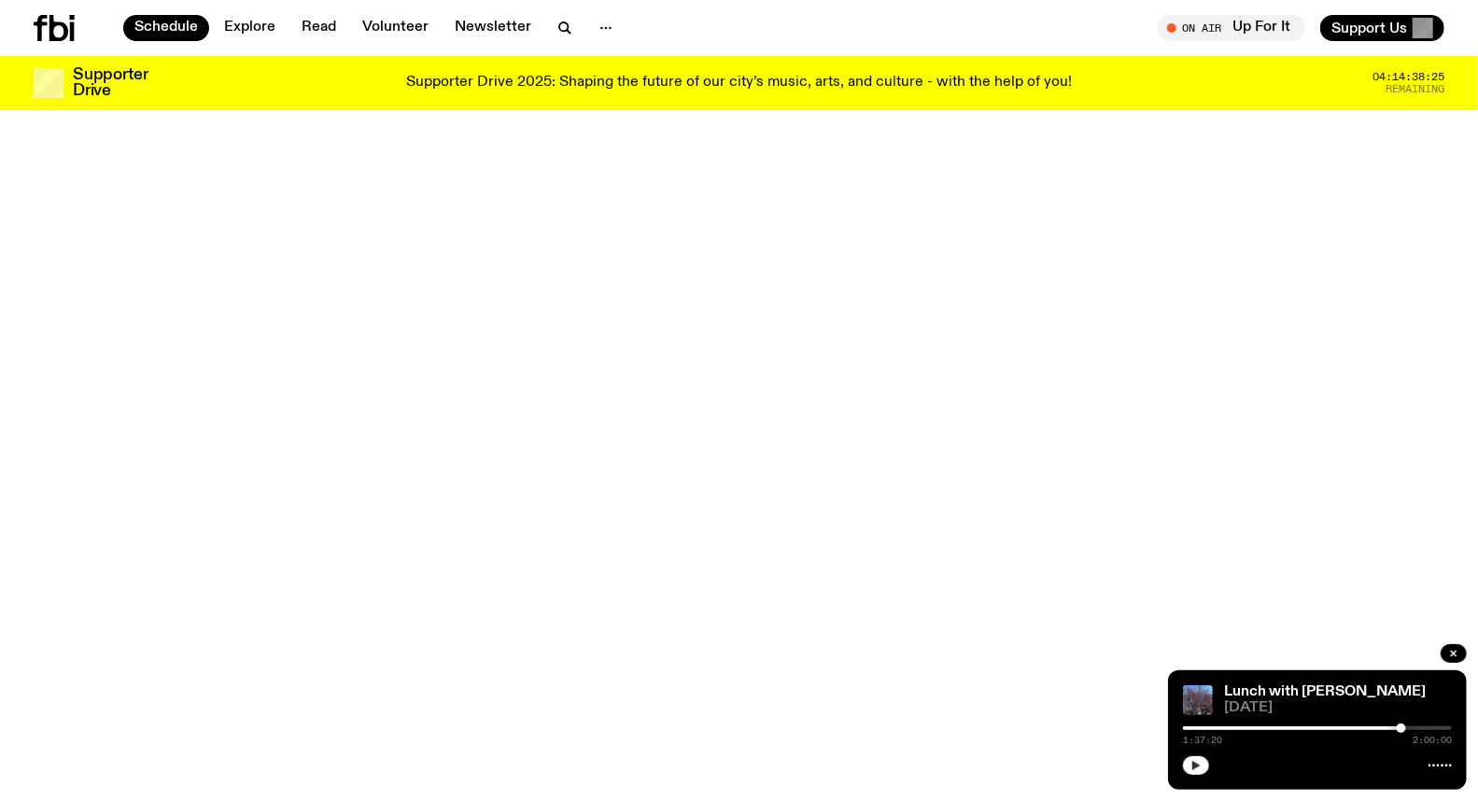
scroll to position [348, 0]
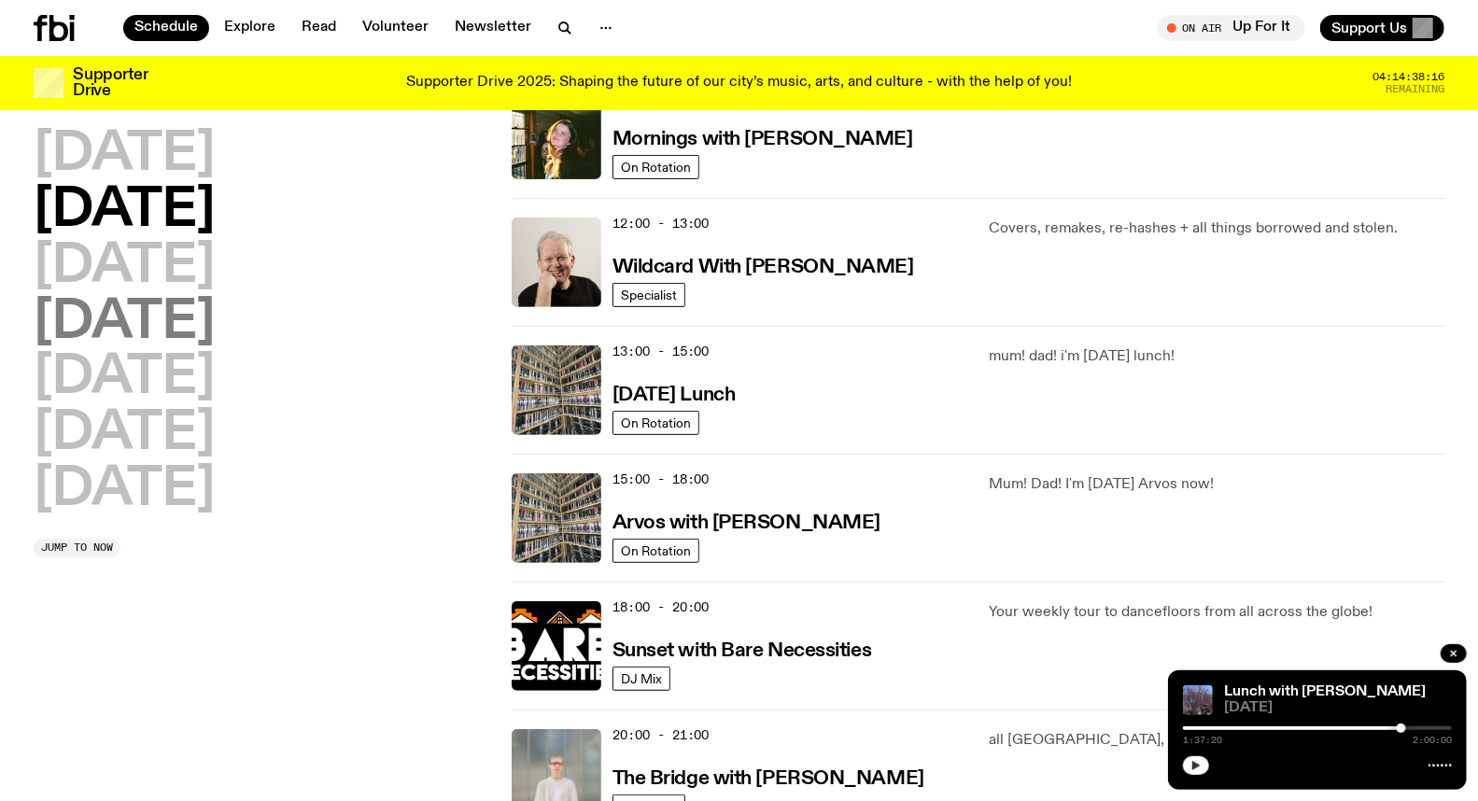
click at [168, 332] on h2 "[DATE]" at bounding box center [124, 323] width 181 height 52
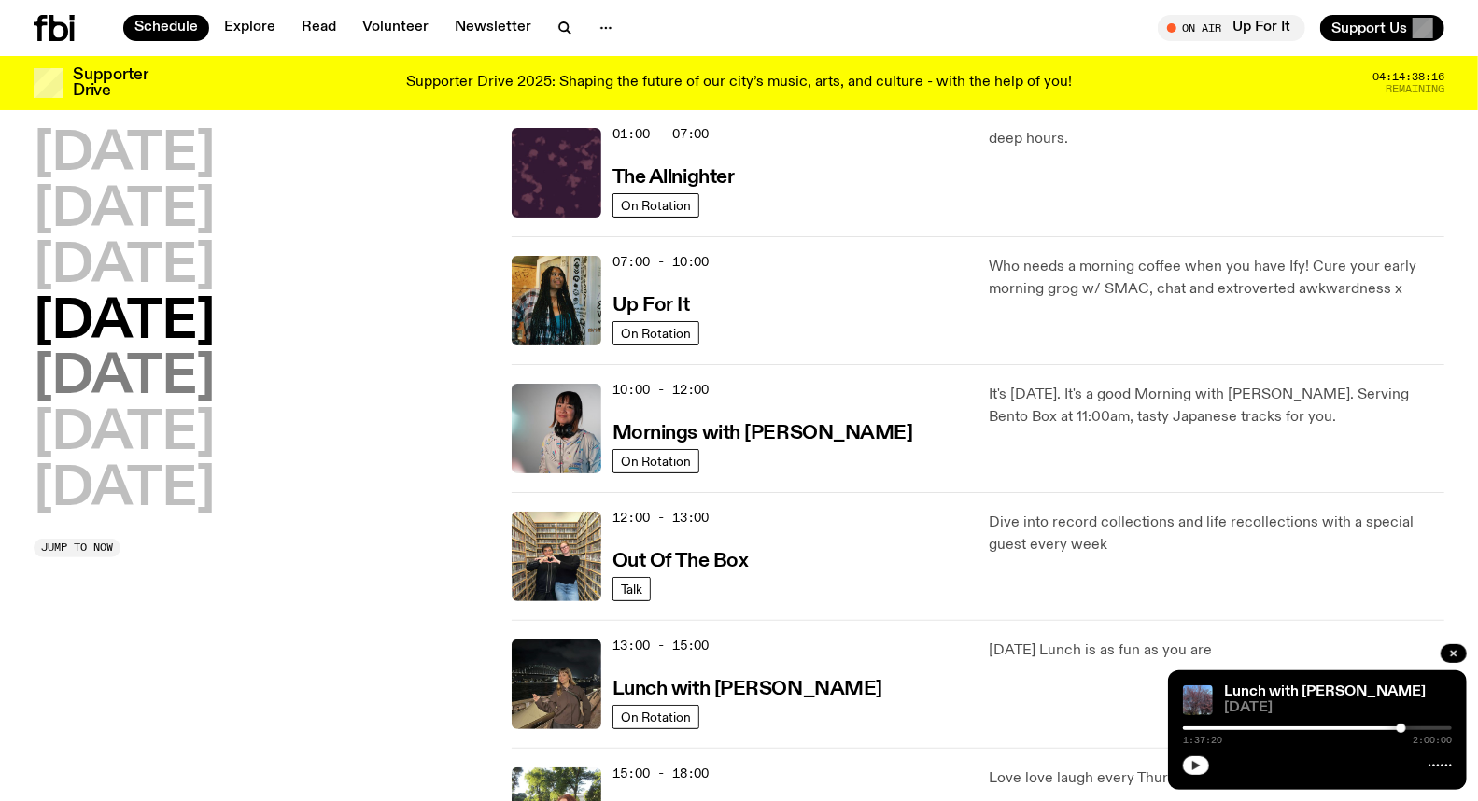
scroll to position [51, 0]
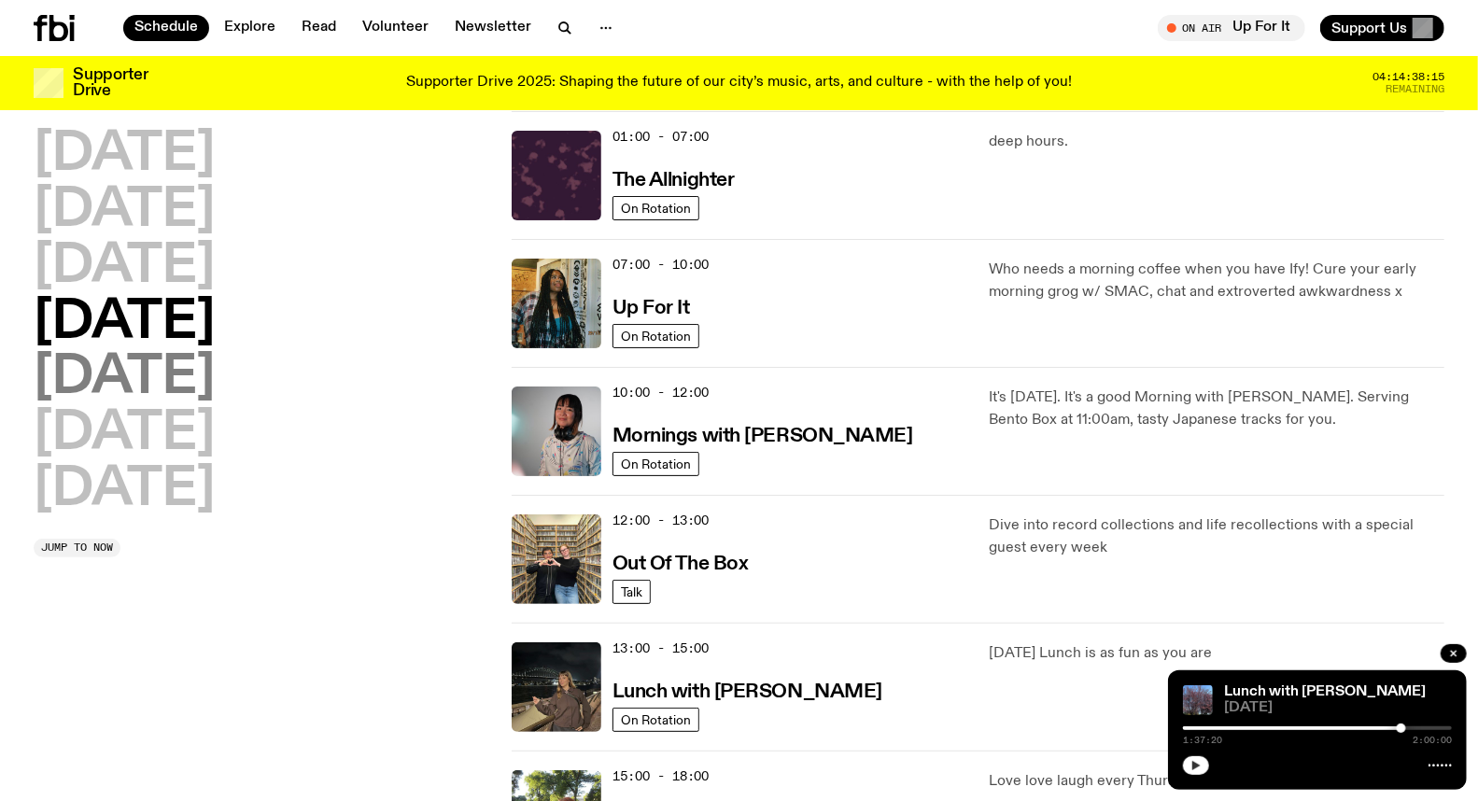
click at [147, 377] on h2 "[DATE]" at bounding box center [124, 378] width 181 height 52
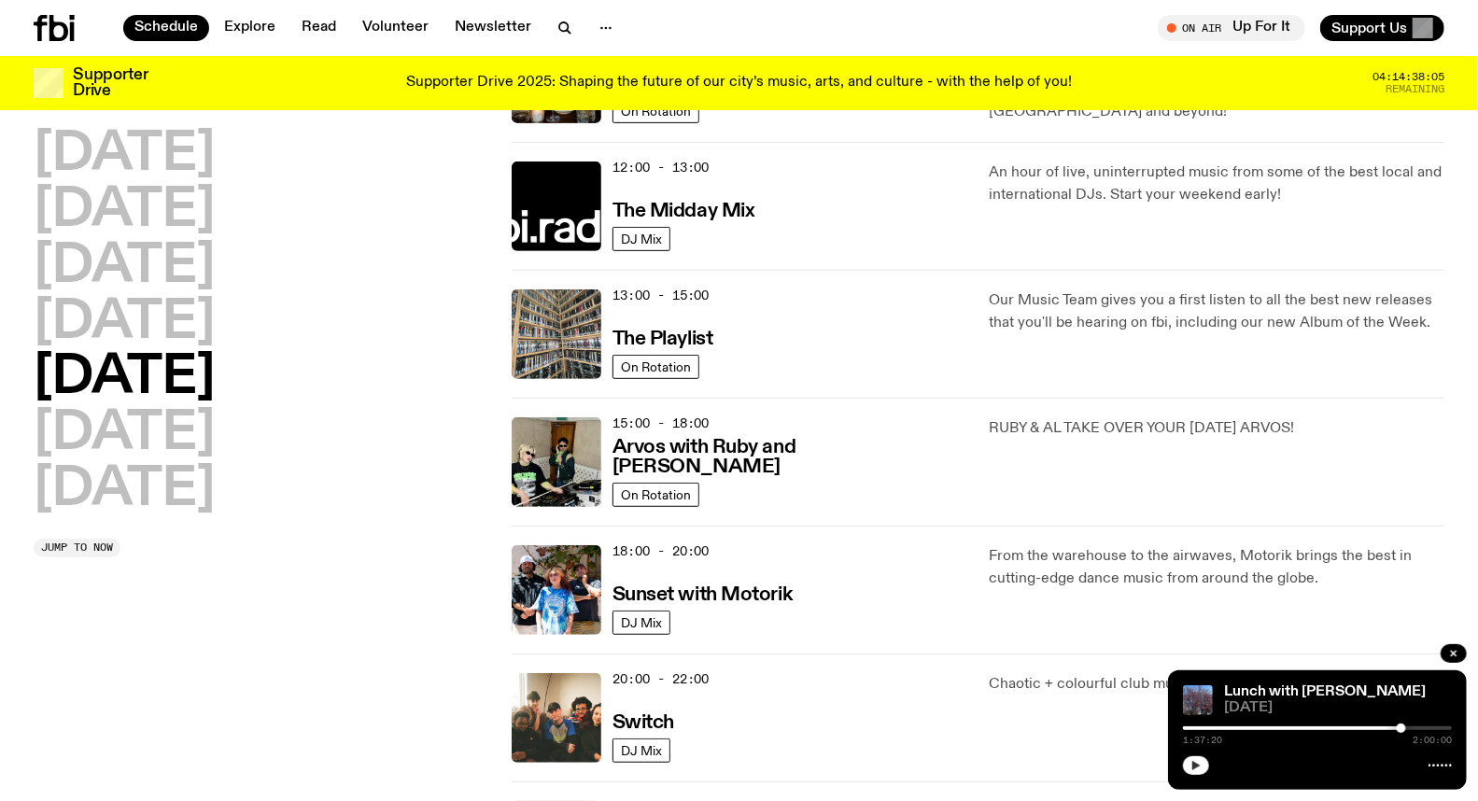
scroll to position [467, 0]
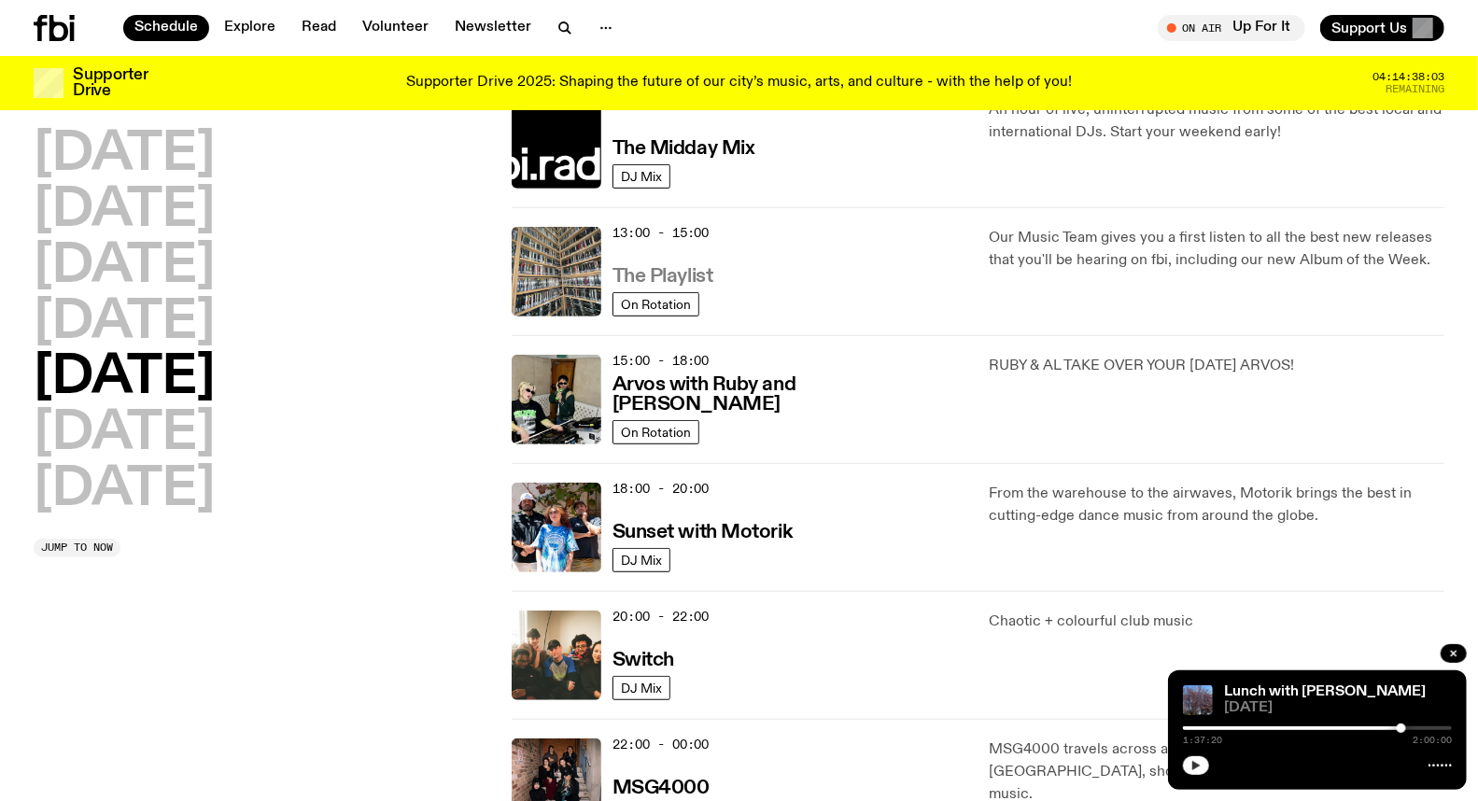
click at [667, 275] on h3 "The Playlist" at bounding box center [663, 277] width 101 height 20
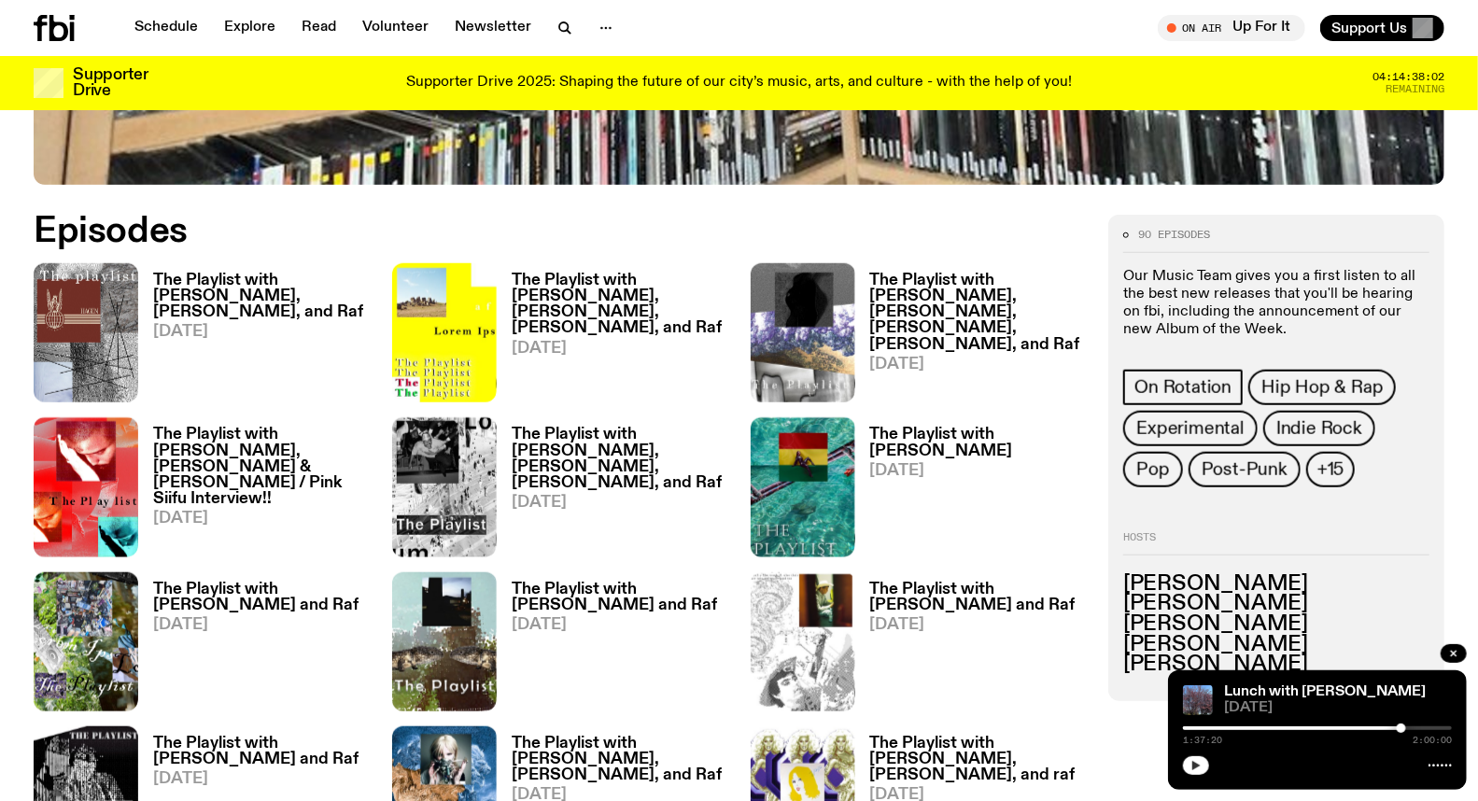
scroll to position [920, 0]
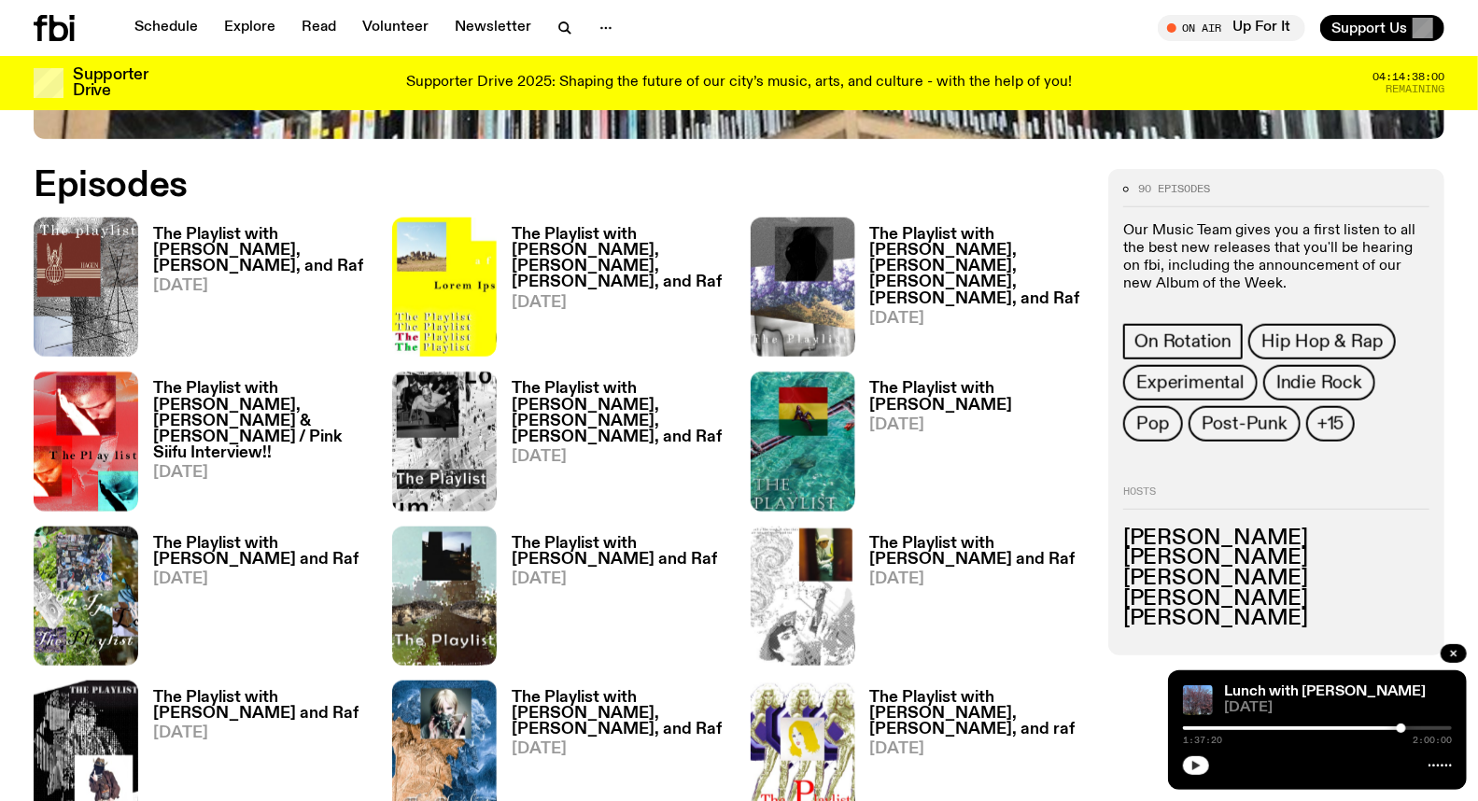
click at [887, 247] on h3 "The Playlist with [PERSON_NAME], [PERSON_NAME], [PERSON_NAME], [PERSON_NAME], a…" at bounding box center [978, 266] width 217 height 79
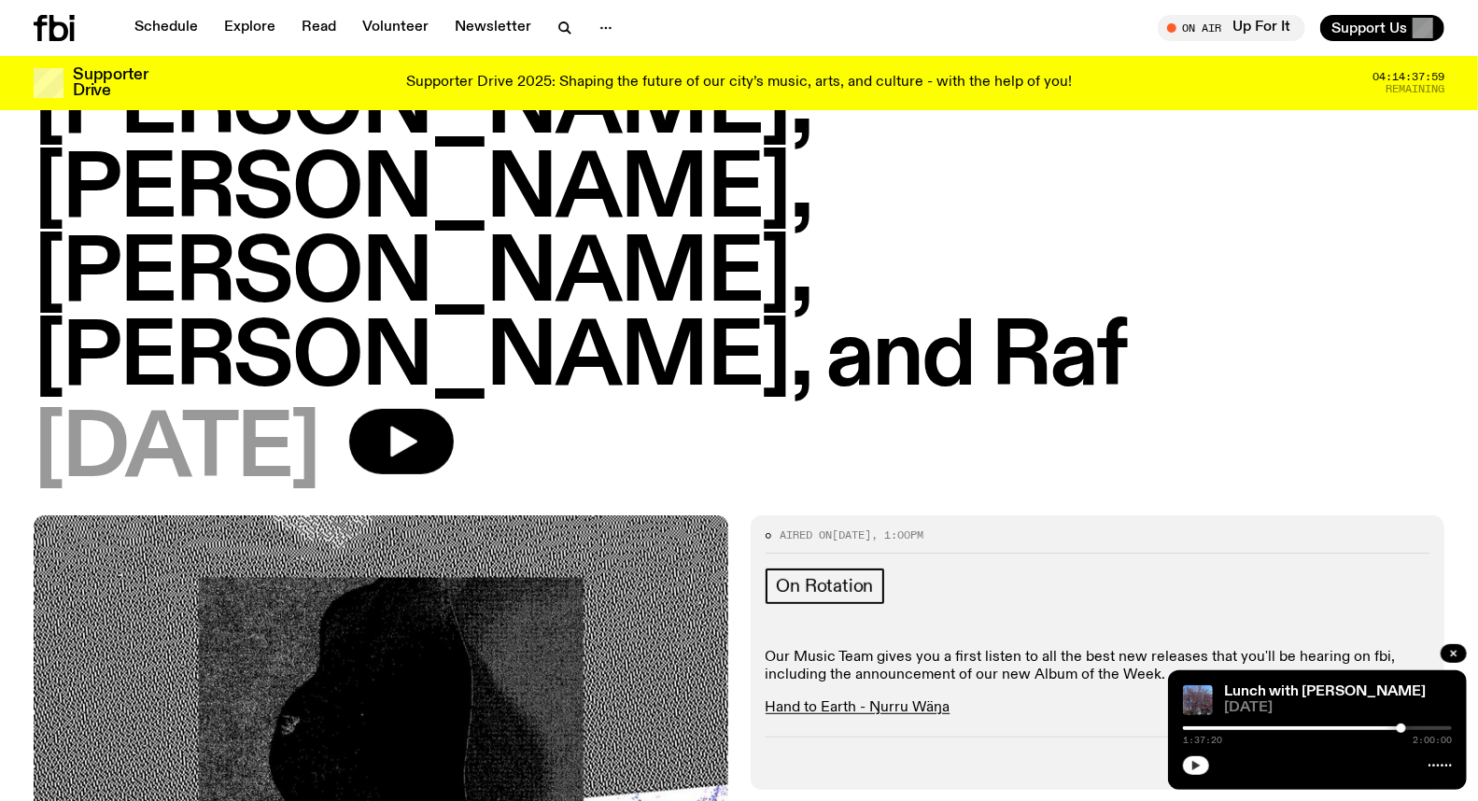
scroll to position [201, 0]
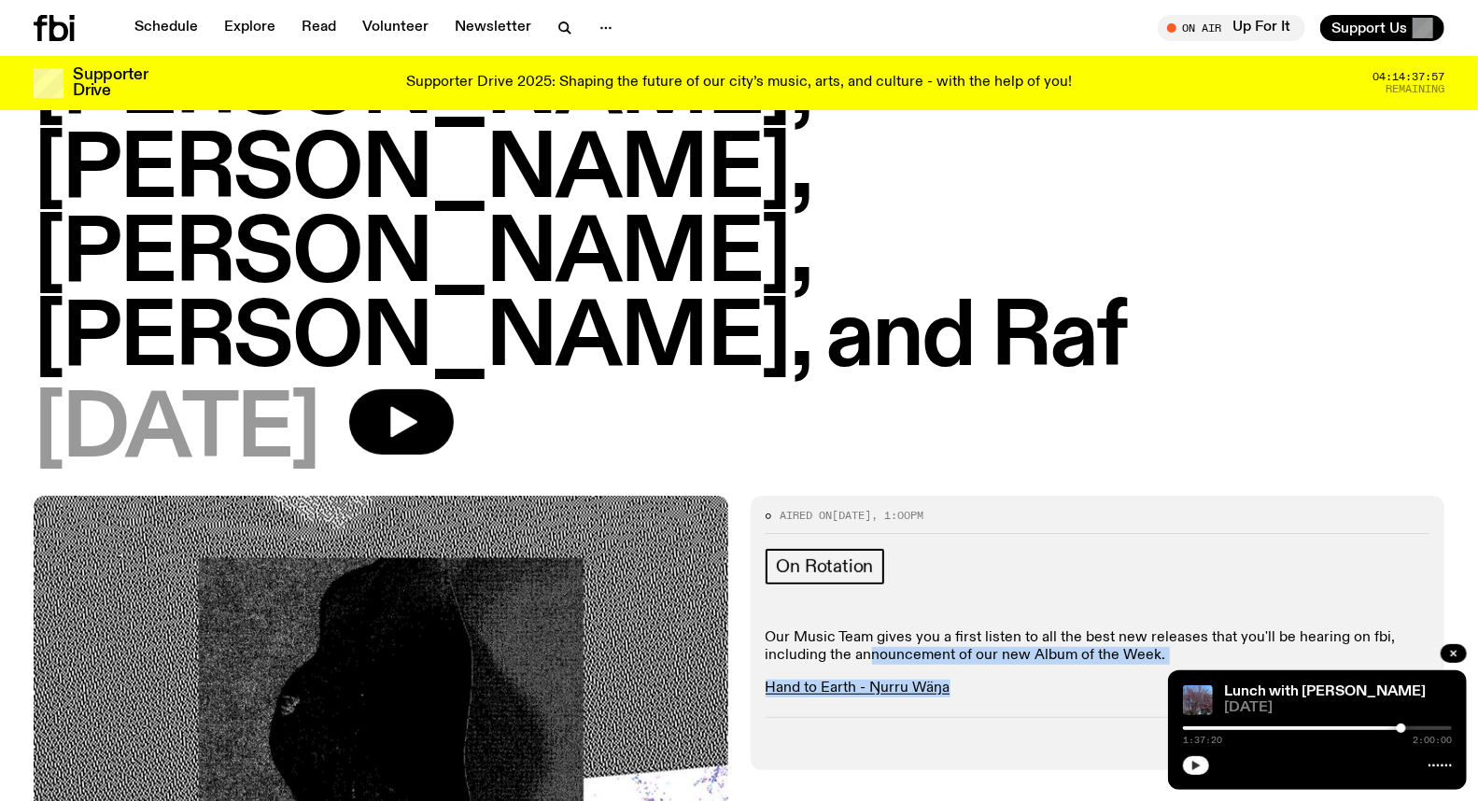
drag, startPoint x: 873, startPoint y: 397, endPoint x: 1091, endPoint y: 453, distance: 224.7
click at [1091, 496] on div "Aired on [DATE] 1:00pm On Rotation Our Music Team gives you a first listen to a…" at bounding box center [1098, 633] width 695 height 275
click at [1088, 496] on div "Aired on [DATE] 1:00pm On Rotation Our Music Team gives you a first listen to a…" at bounding box center [1098, 633] width 695 height 275
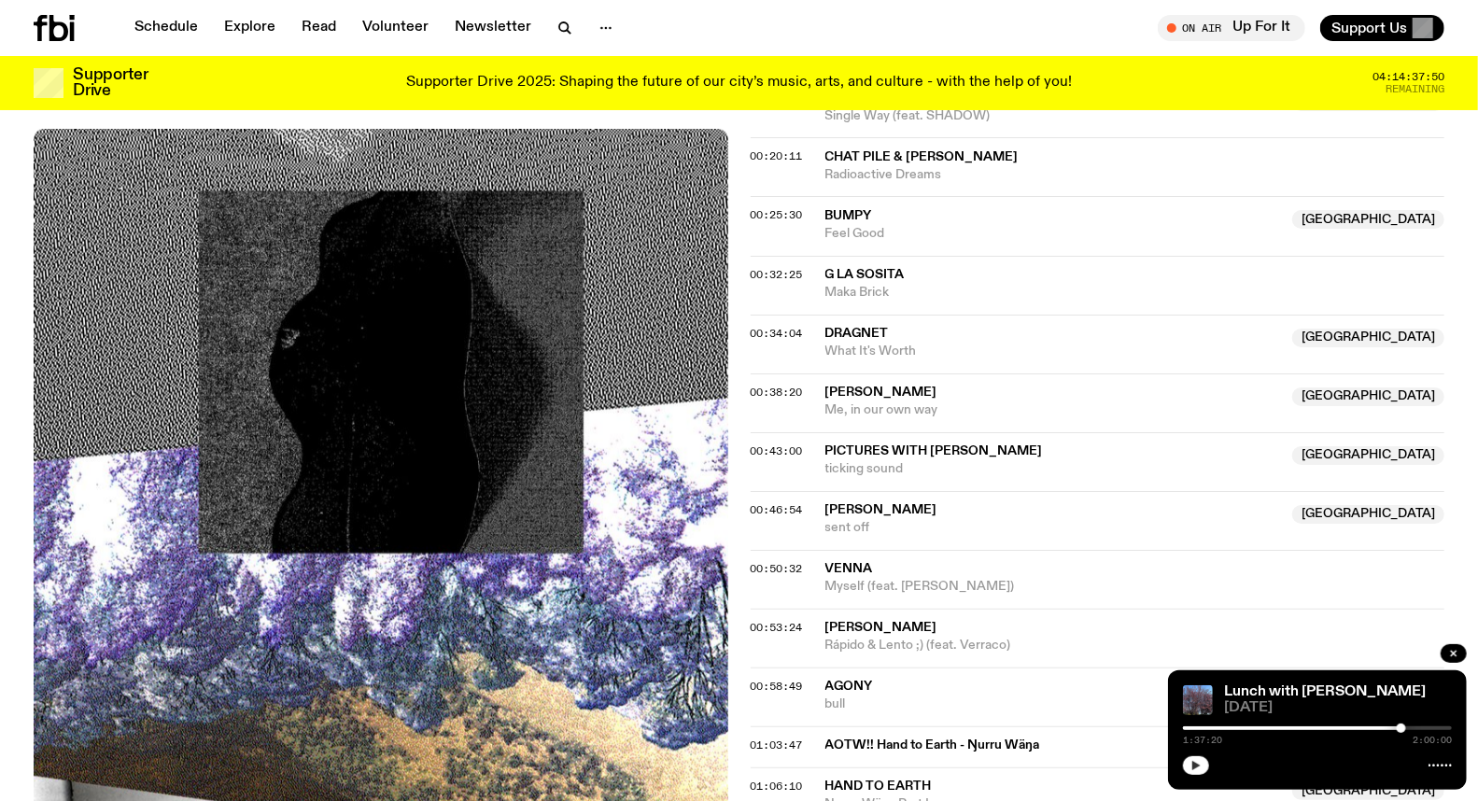
scroll to position [1238, 0]
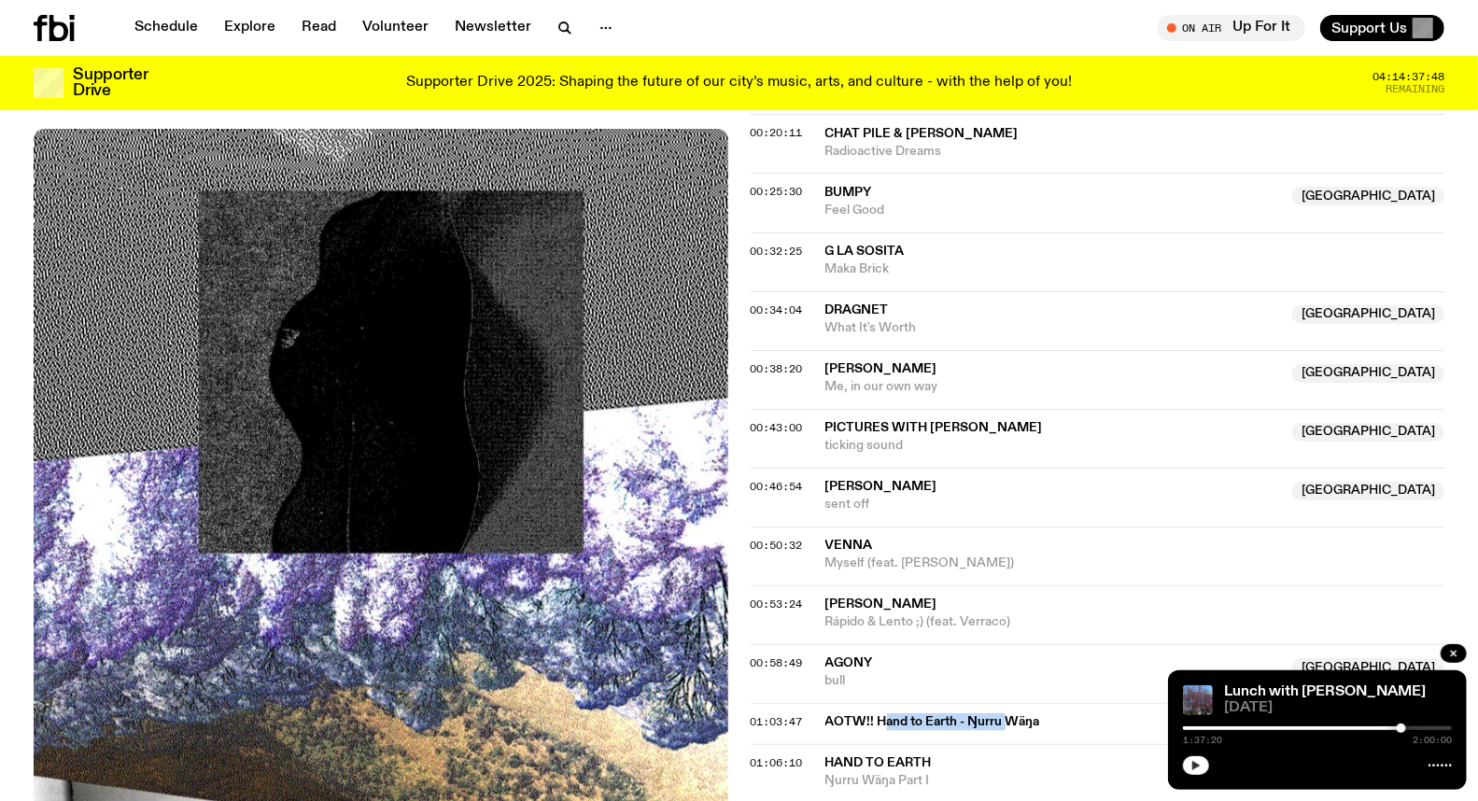
drag, startPoint x: 925, startPoint y: 468, endPoint x: 1010, endPoint y: 468, distance: 85.0
click at [1010, 713] on span "AOTW!! Hand to Earth - Ŋurru Wäŋa" at bounding box center [1130, 722] width 609 height 18
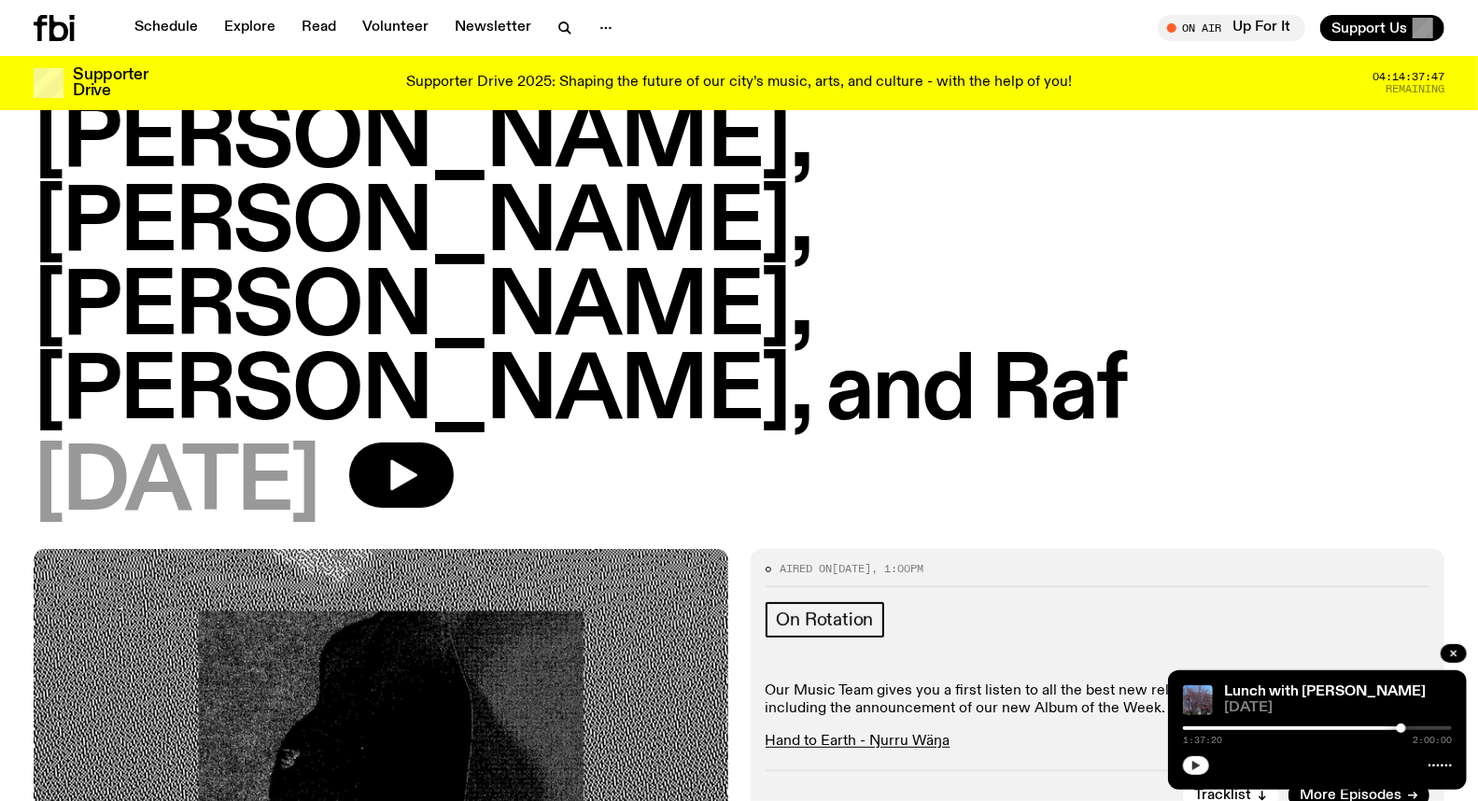
scroll to position [0, 0]
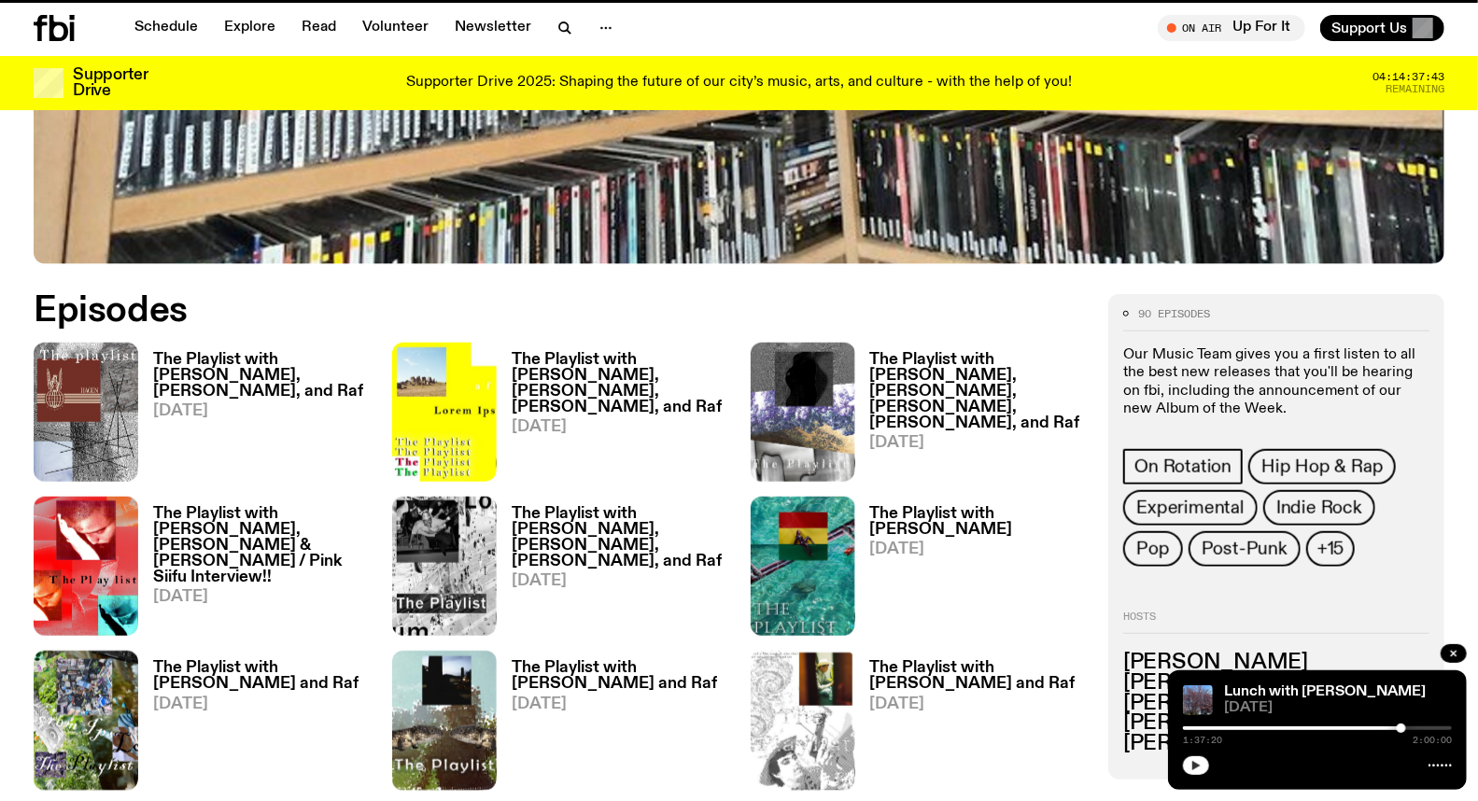
scroll to position [790, 0]
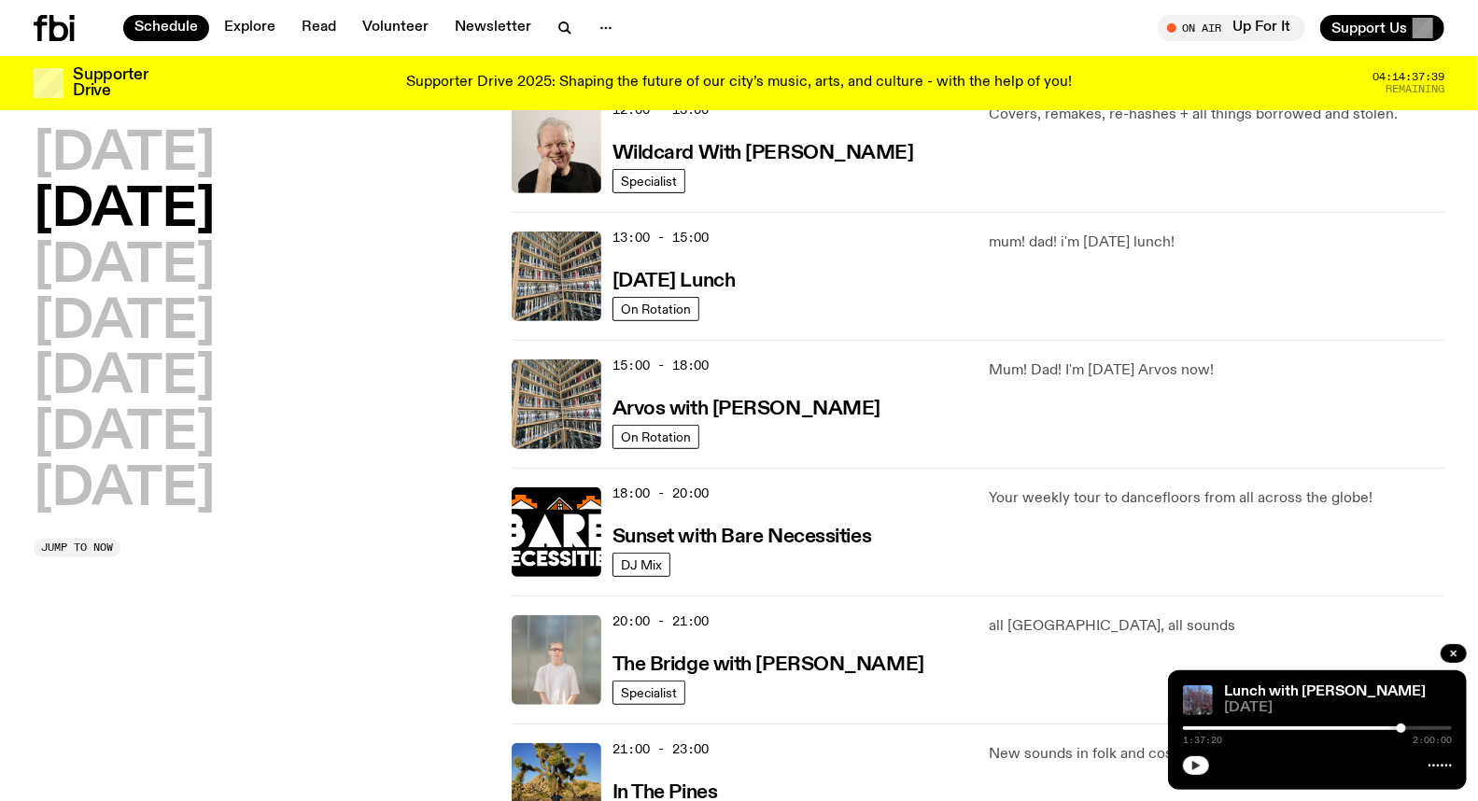
scroll to position [362, 0]
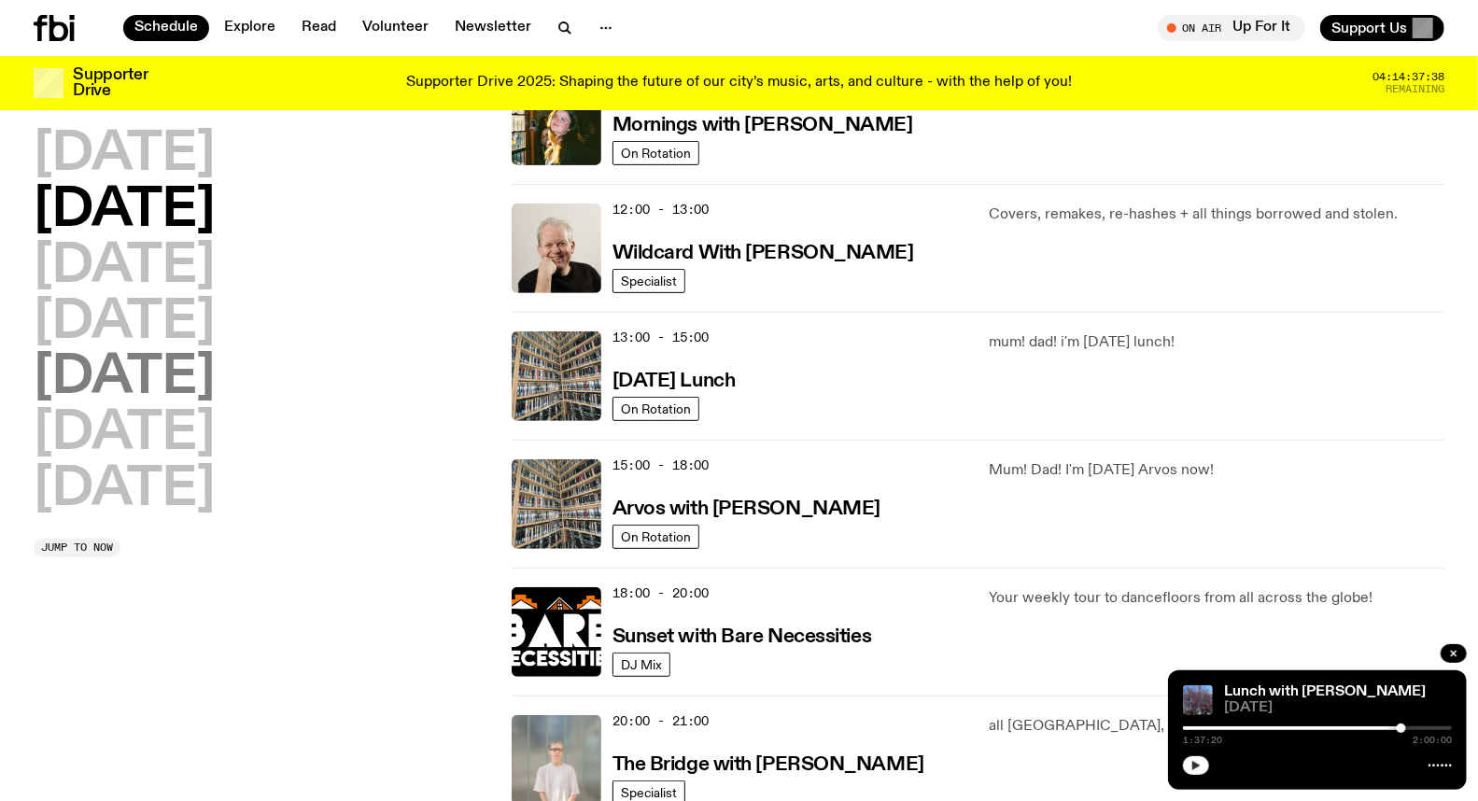
click at [154, 399] on h2 "[DATE]" at bounding box center [124, 378] width 181 height 52
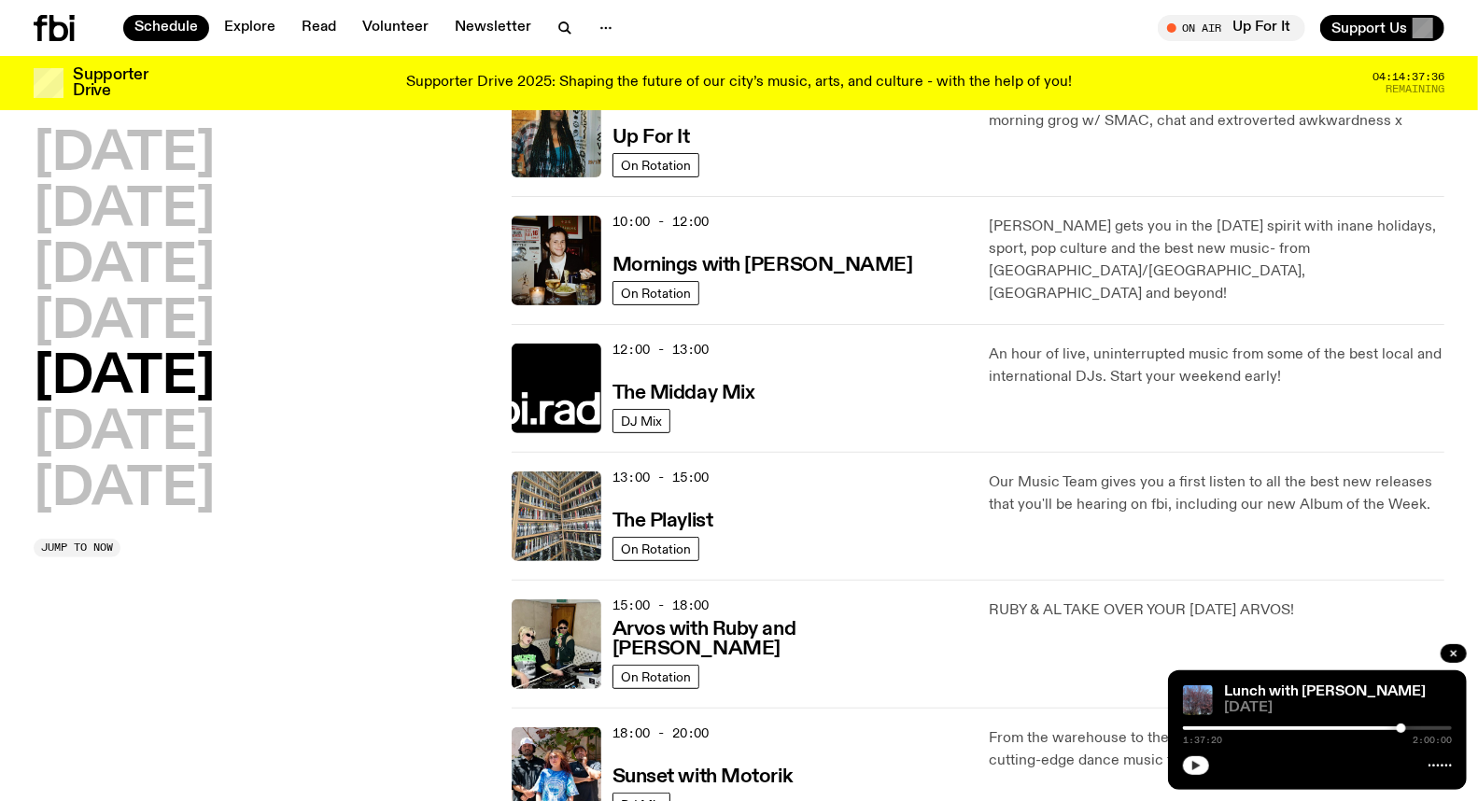
scroll to position [259, 0]
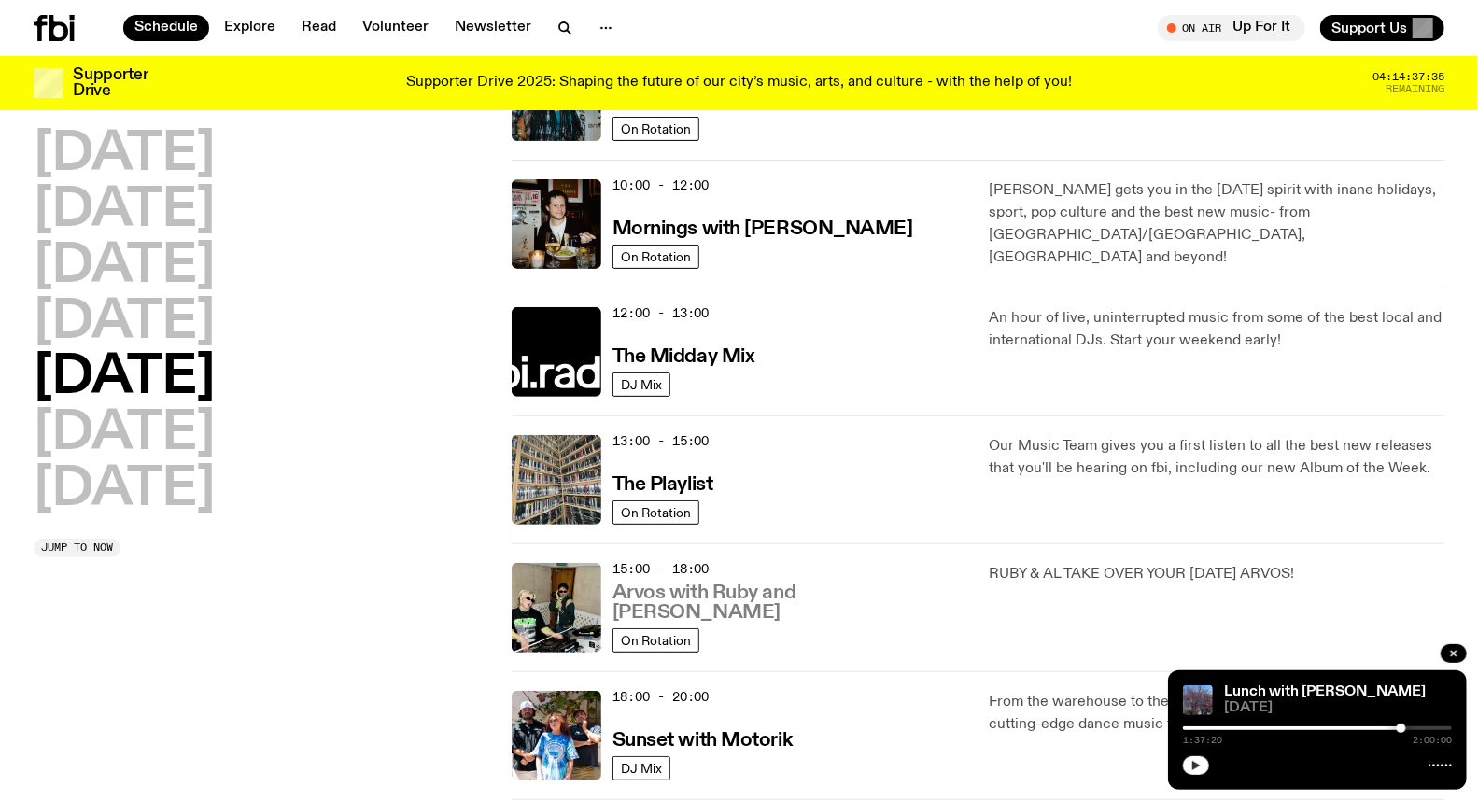
click at [716, 616] on h3 "Arvos with Ruby and [PERSON_NAME]" at bounding box center [790, 603] width 355 height 39
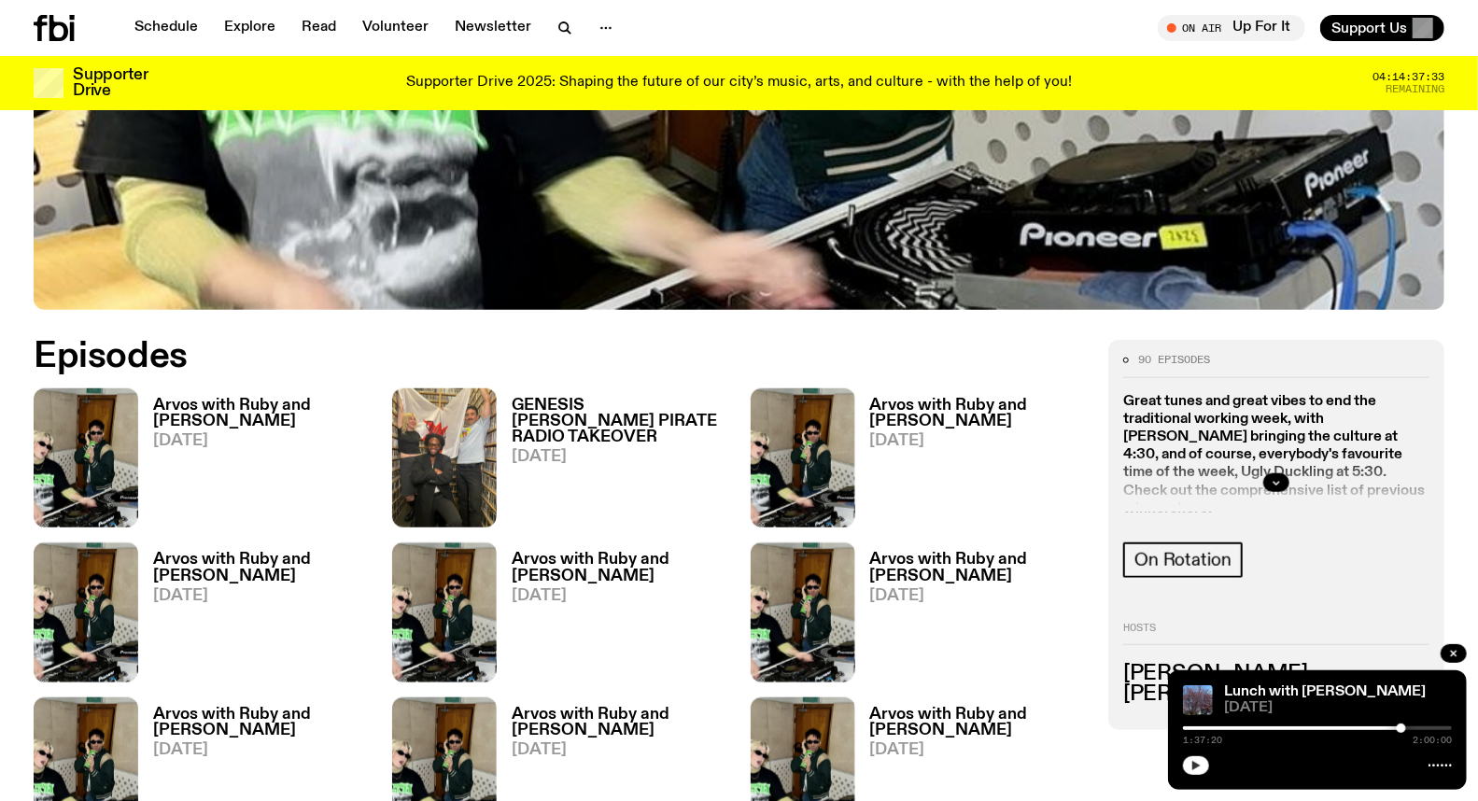
scroll to position [925, 0]
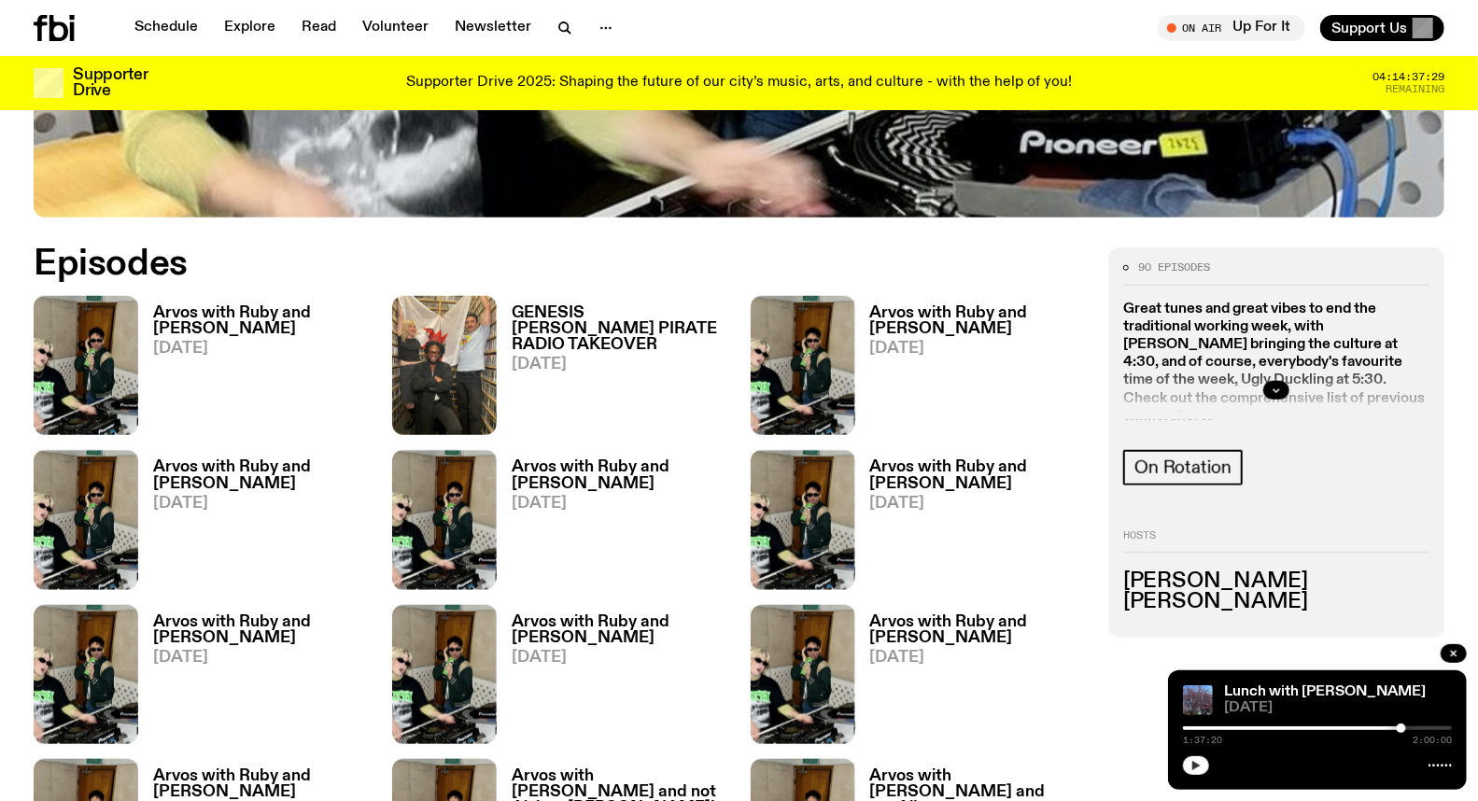
click at [1010, 305] on h3 "Arvos with Ruby and [PERSON_NAME]" at bounding box center [978, 321] width 217 height 32
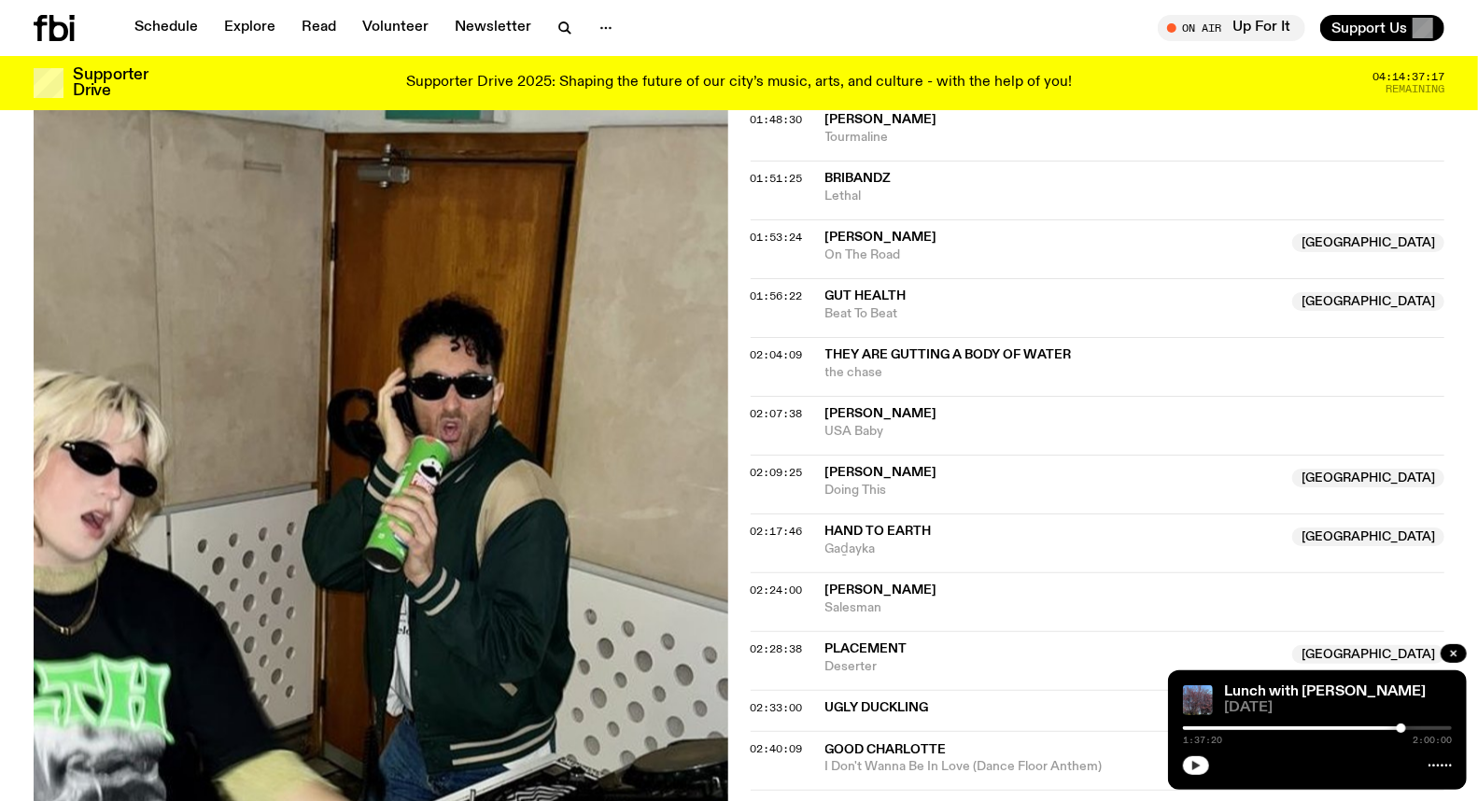
scroll to position [2169, 0]
click at [762, 524] on span "02:17:46" at bounding box center [777, 531] width 52 height 15
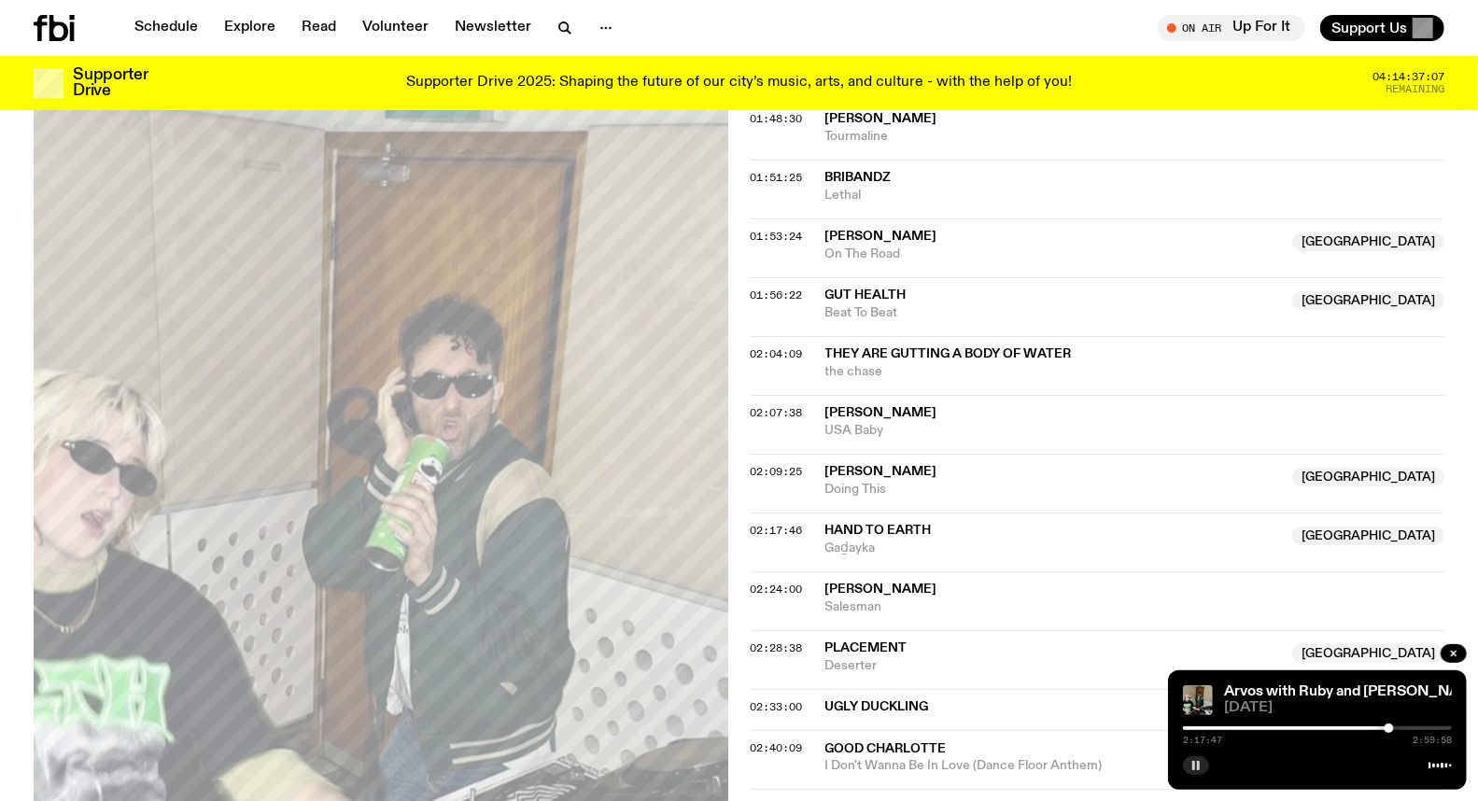
click at [1385, 730] on div at bounding box center [1388, 728] width 9 height 9
click at [1387, 728] on div at bounding box center [1386, 728] width 9 height 9
click at [1390, 729] on div at bounding box center [1389, 728] width 9 height 9
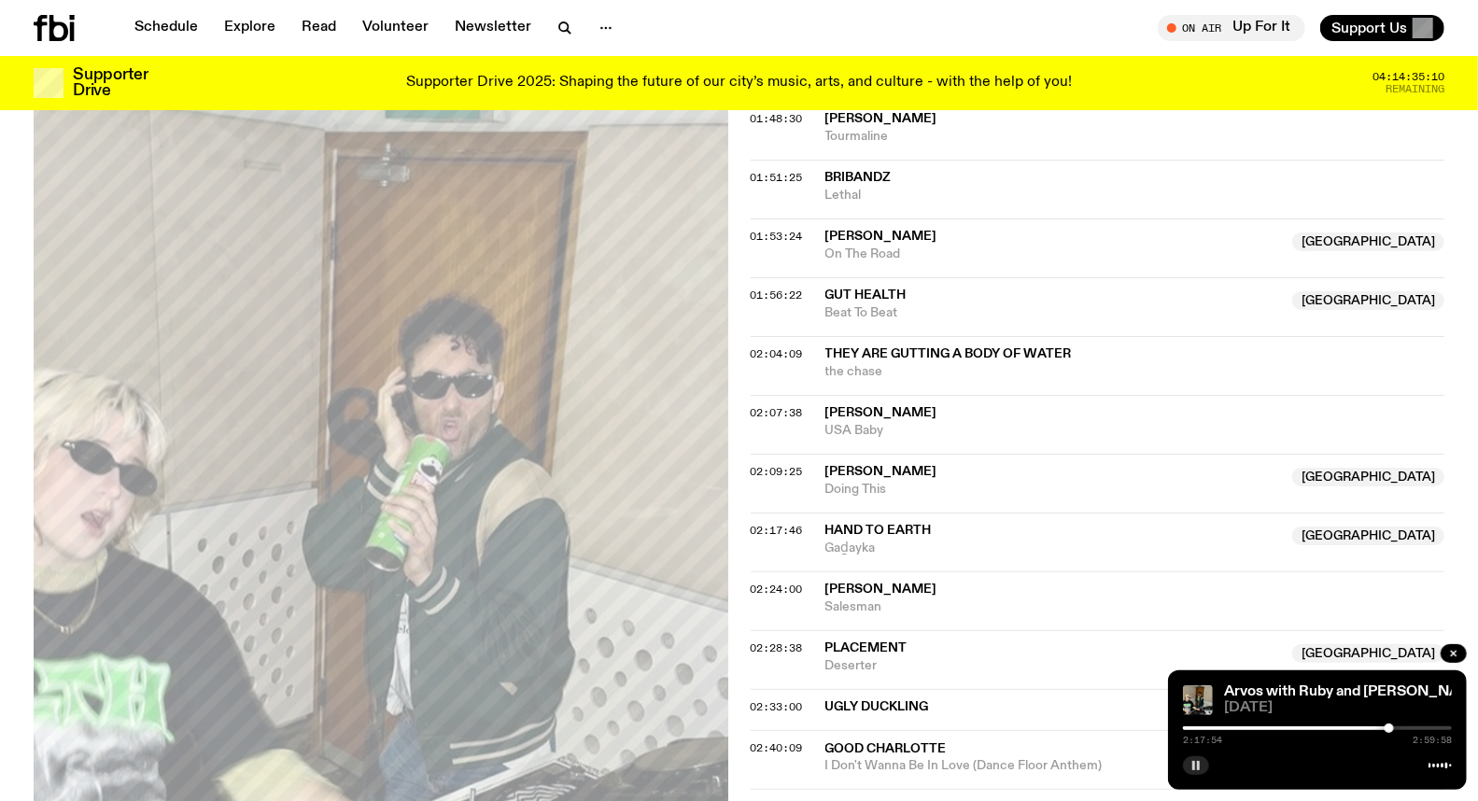
click at [1391, 729] on div at bounding box center [1389, 728] width 9 height 9
click at [1390, 727] on div at bounding box center [1389, 728] width 9 height 9
click at [1195, 770] on rect "button" at bounding box center [1194, 765] width 3 height 9
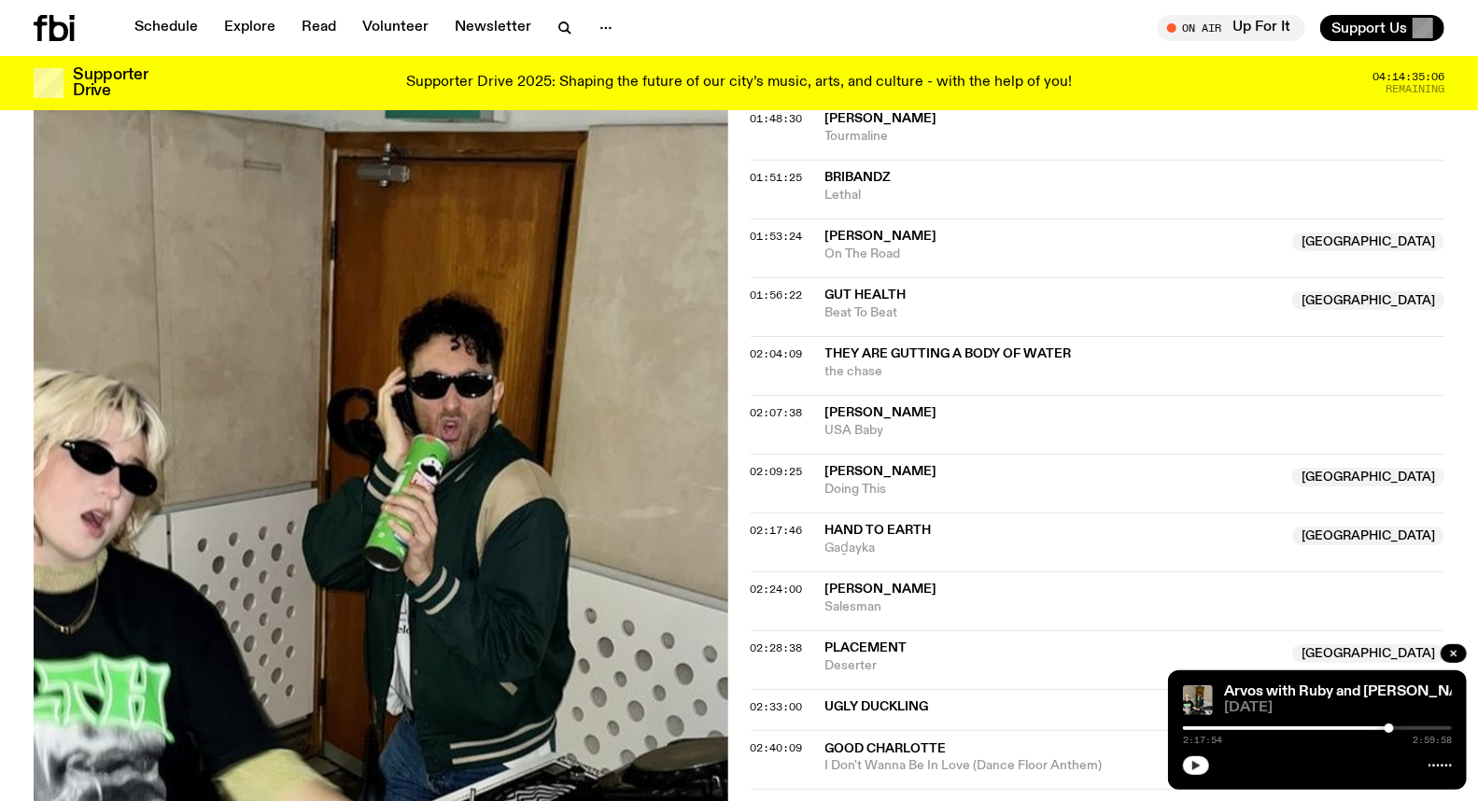
scroll to position [2066, 0]
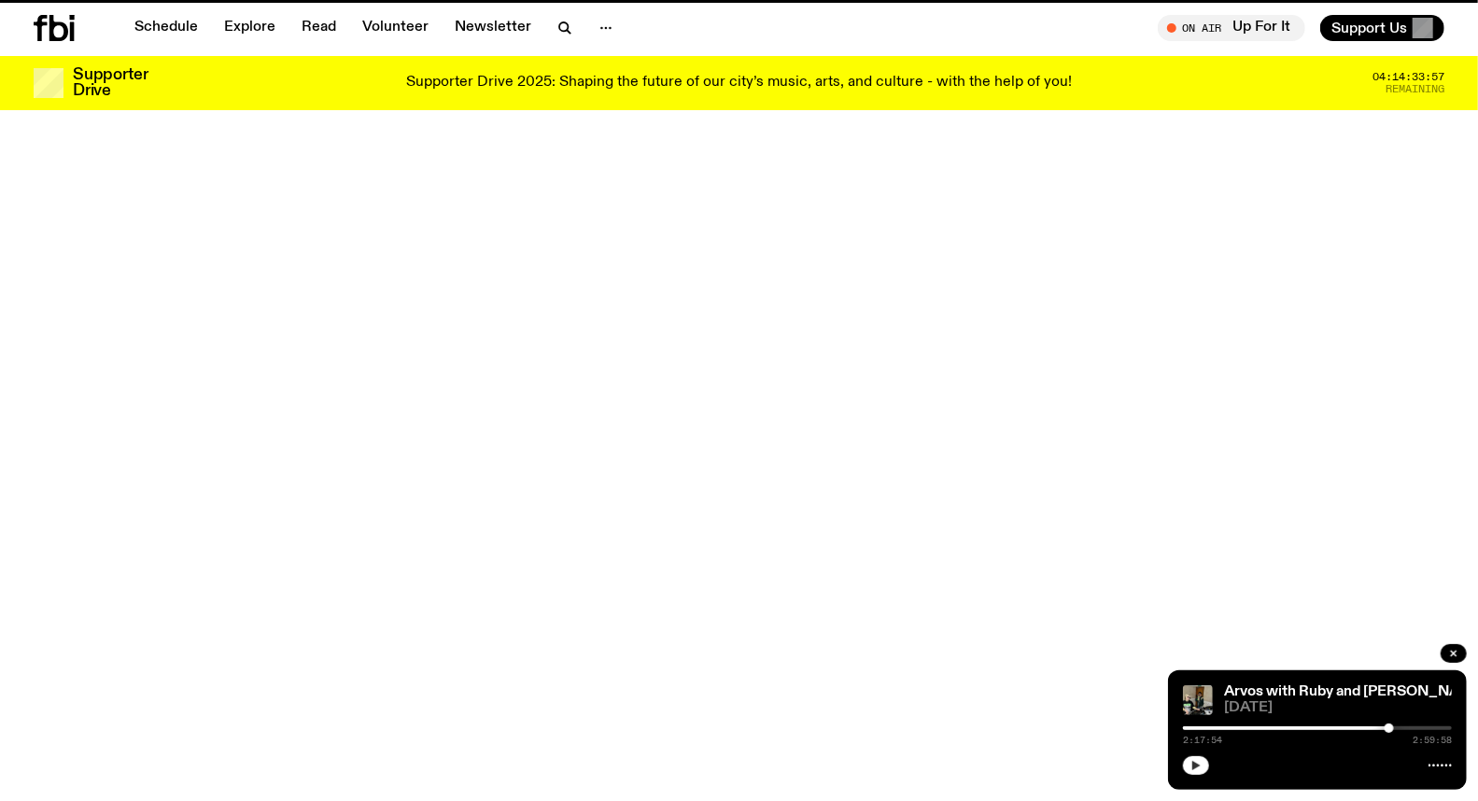
scroll to position [925, 0]
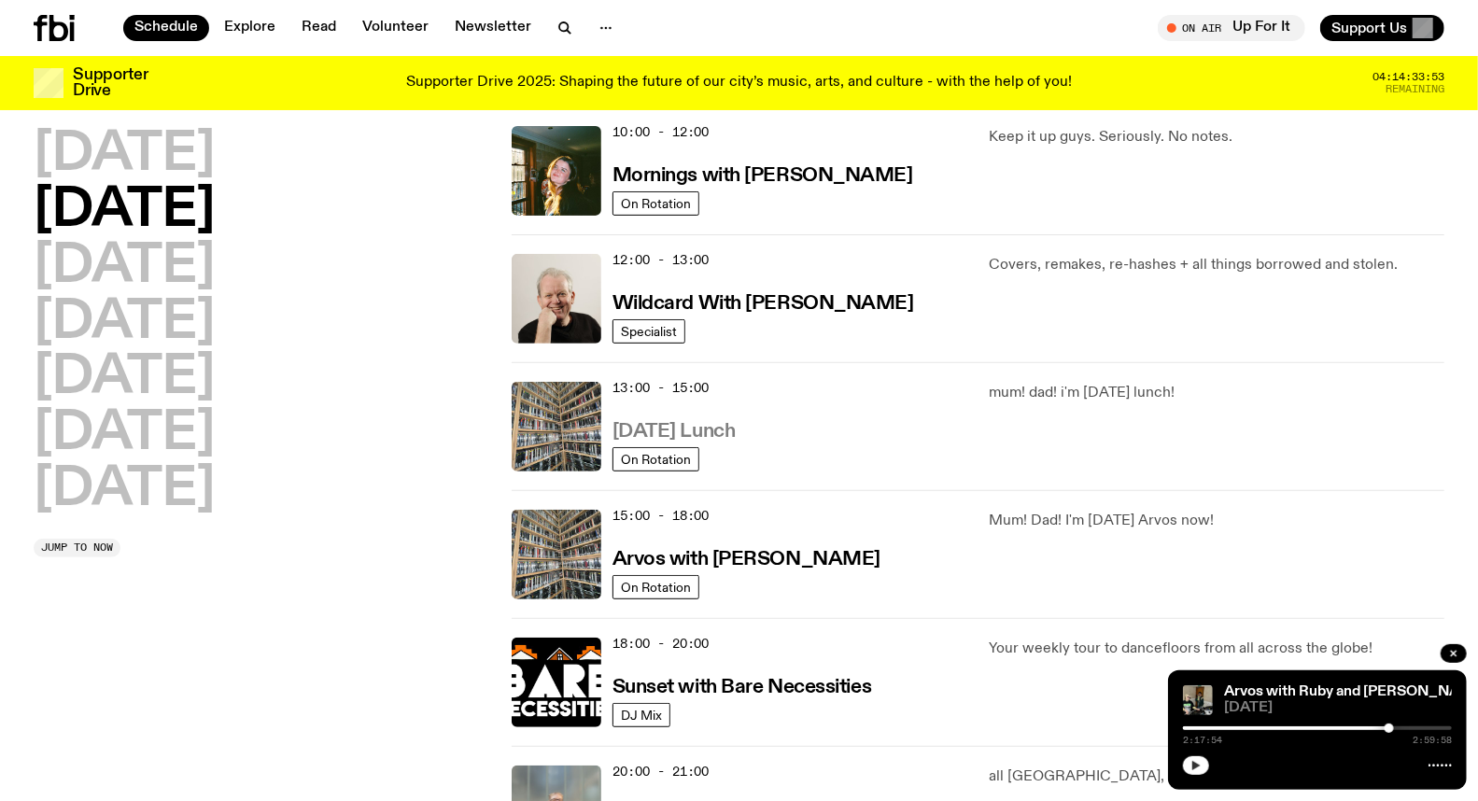
scroll to position [362, 0]
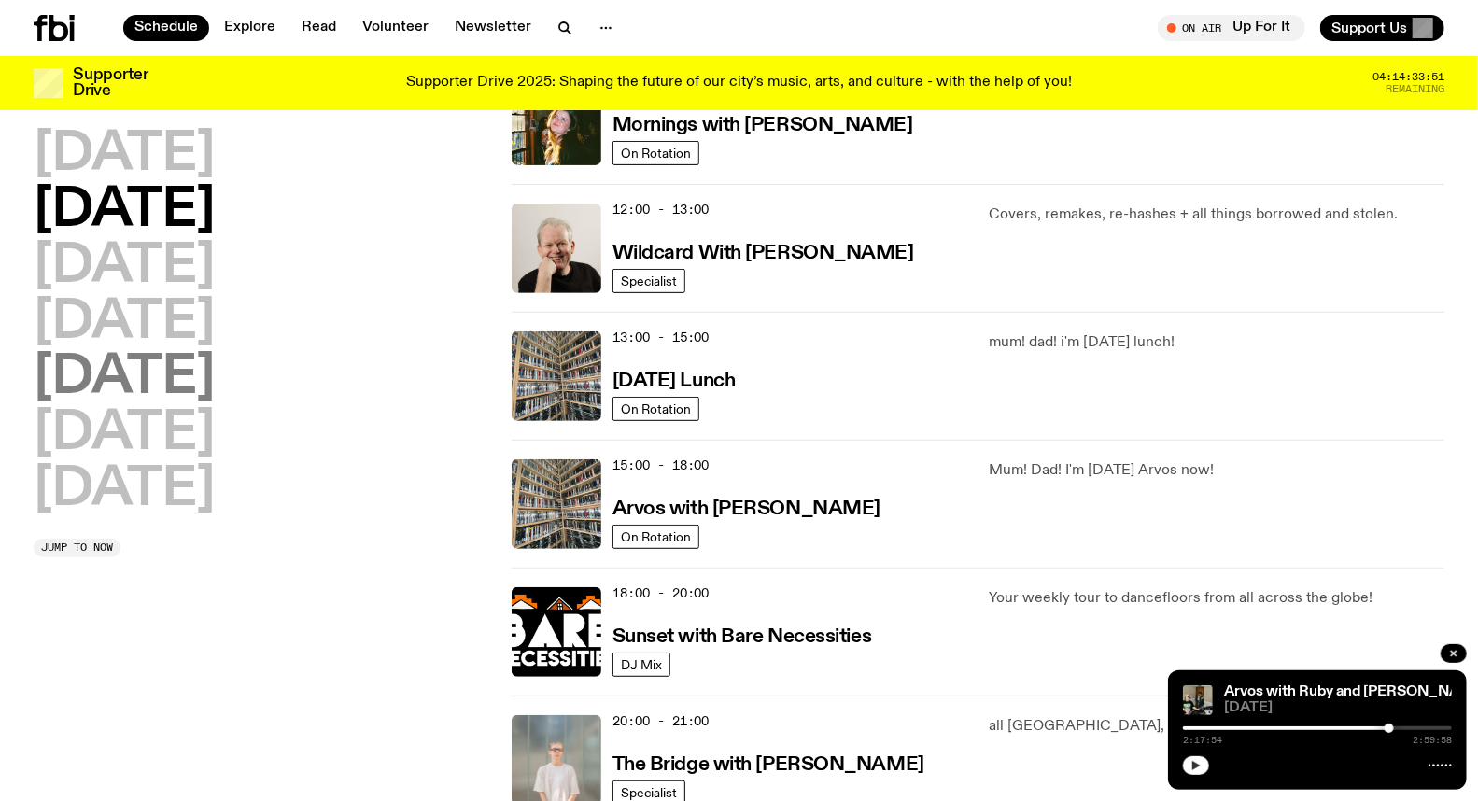
click at [155, 377] on h2 "[DATE]" at bounding box center [124, 378] width 181 height 52
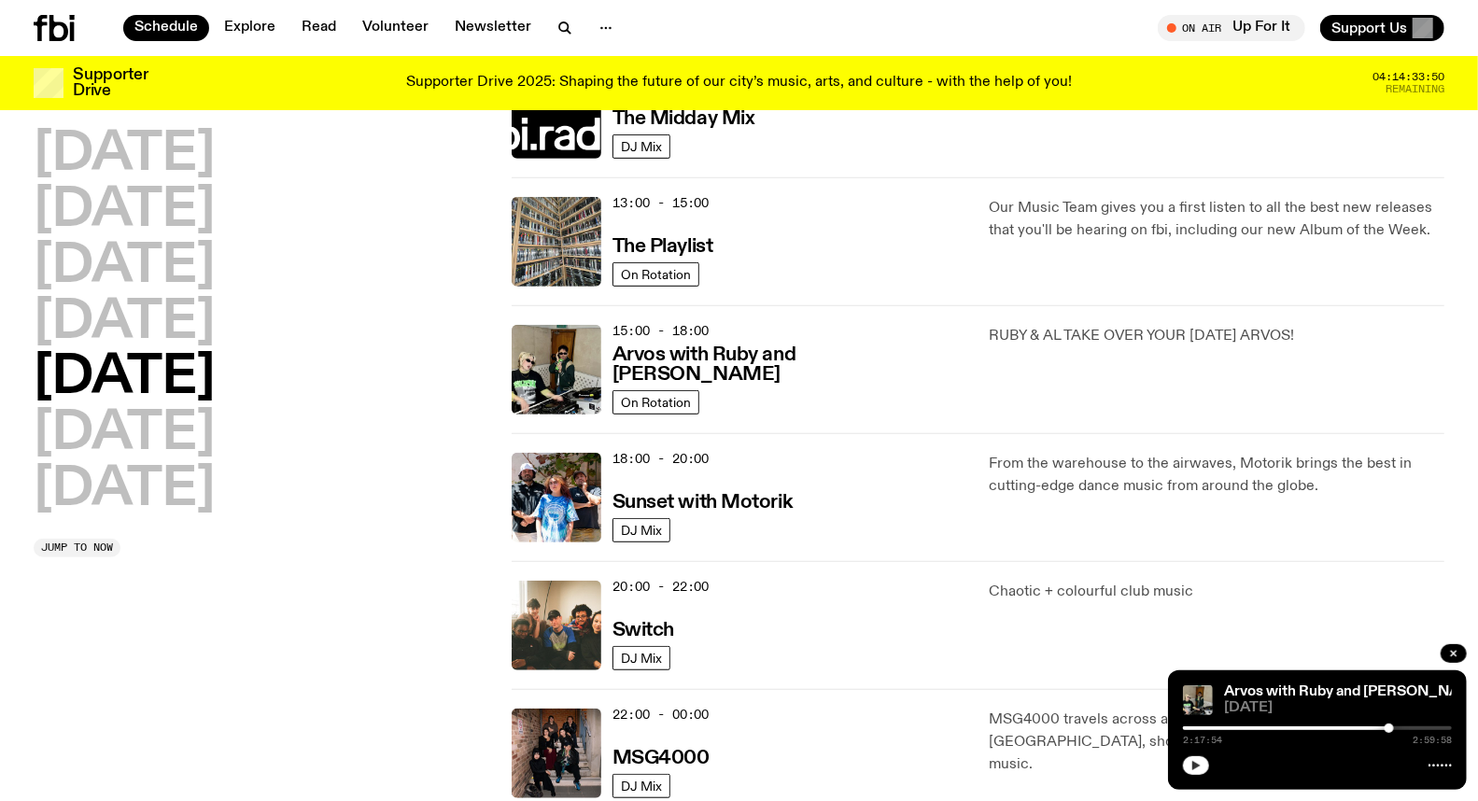
scroll to position [571, 0]
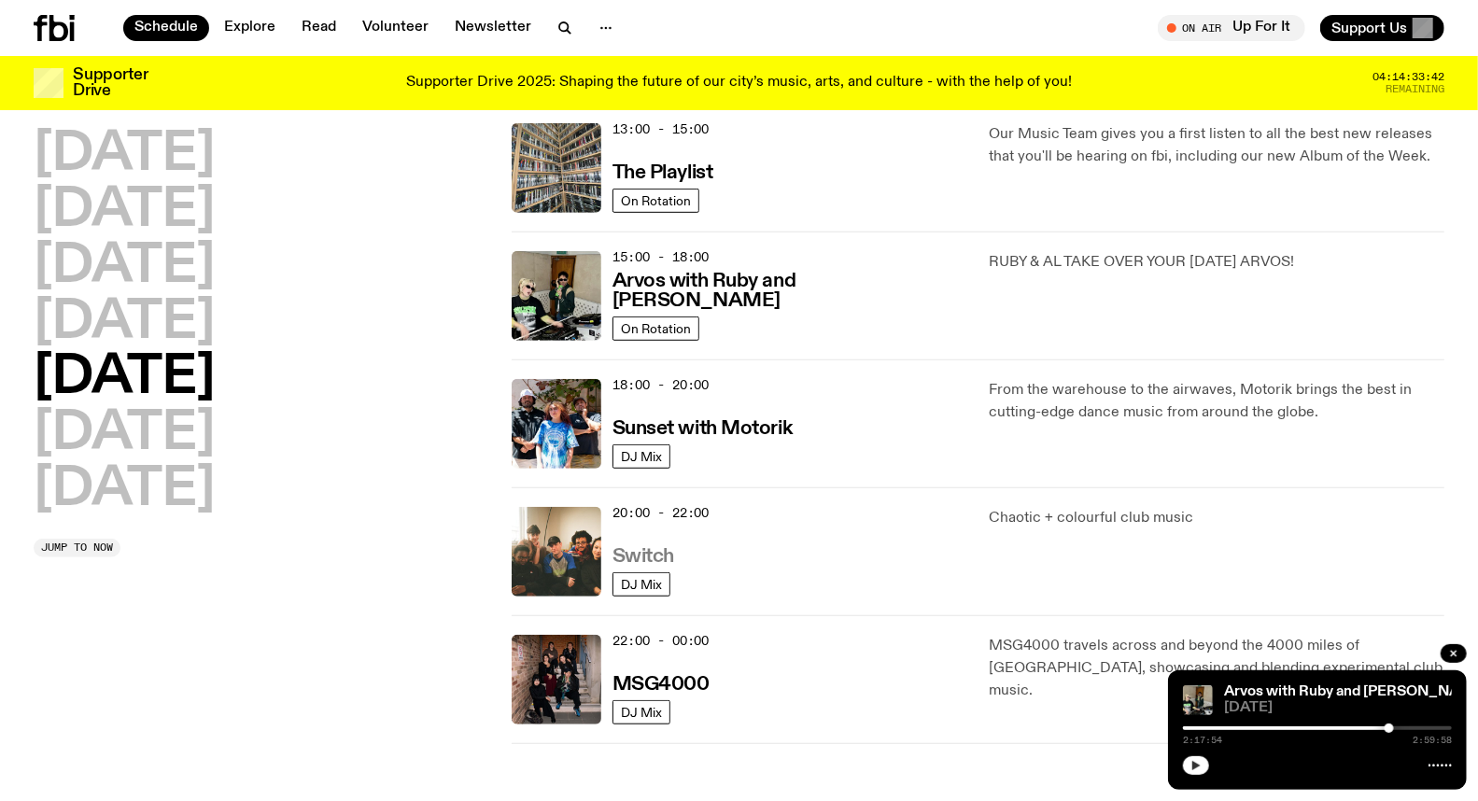
click at [645, 557] on h3 "Switch" at bounding box center [644, 557] width 62 height 20
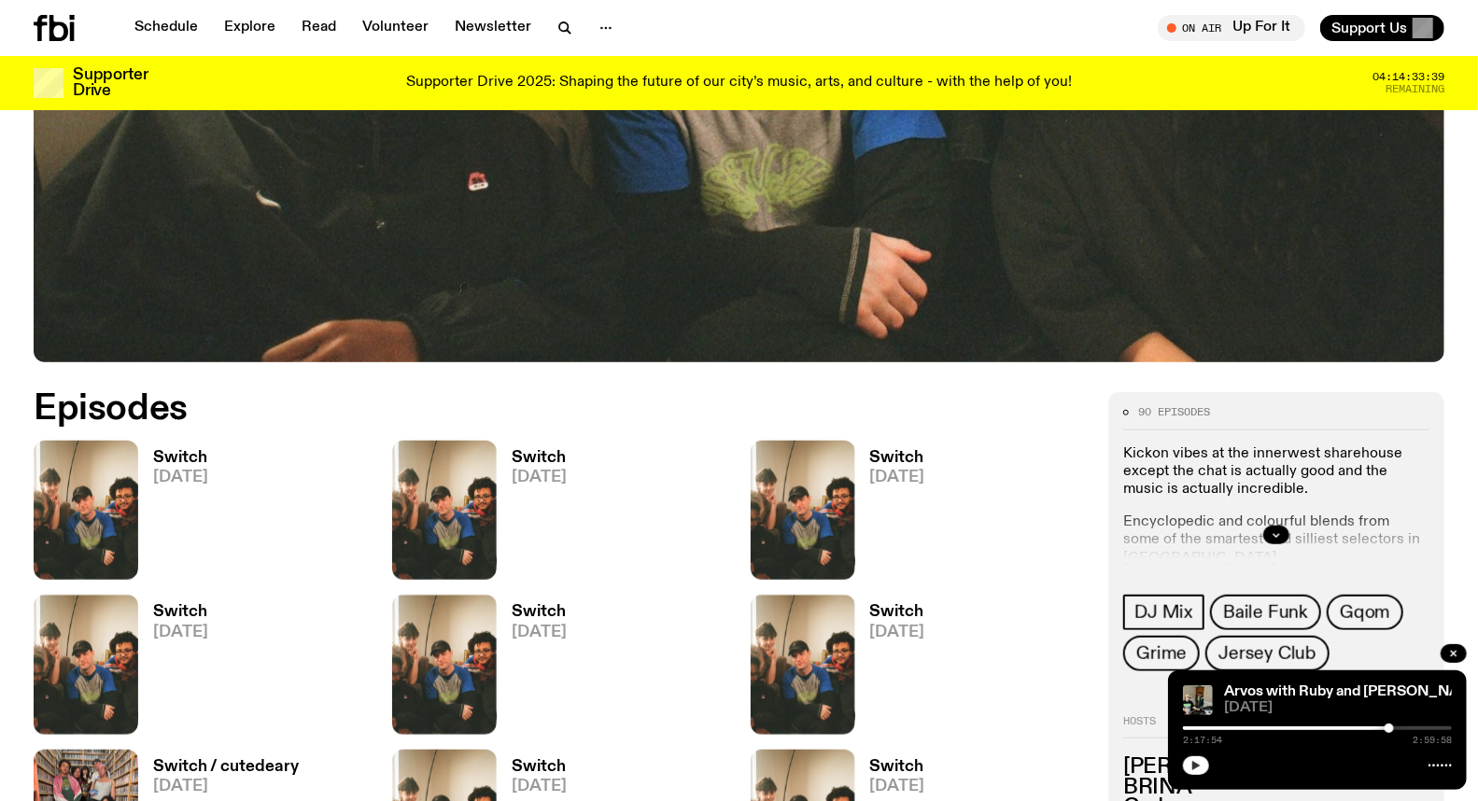
scroll to position [717, 0]
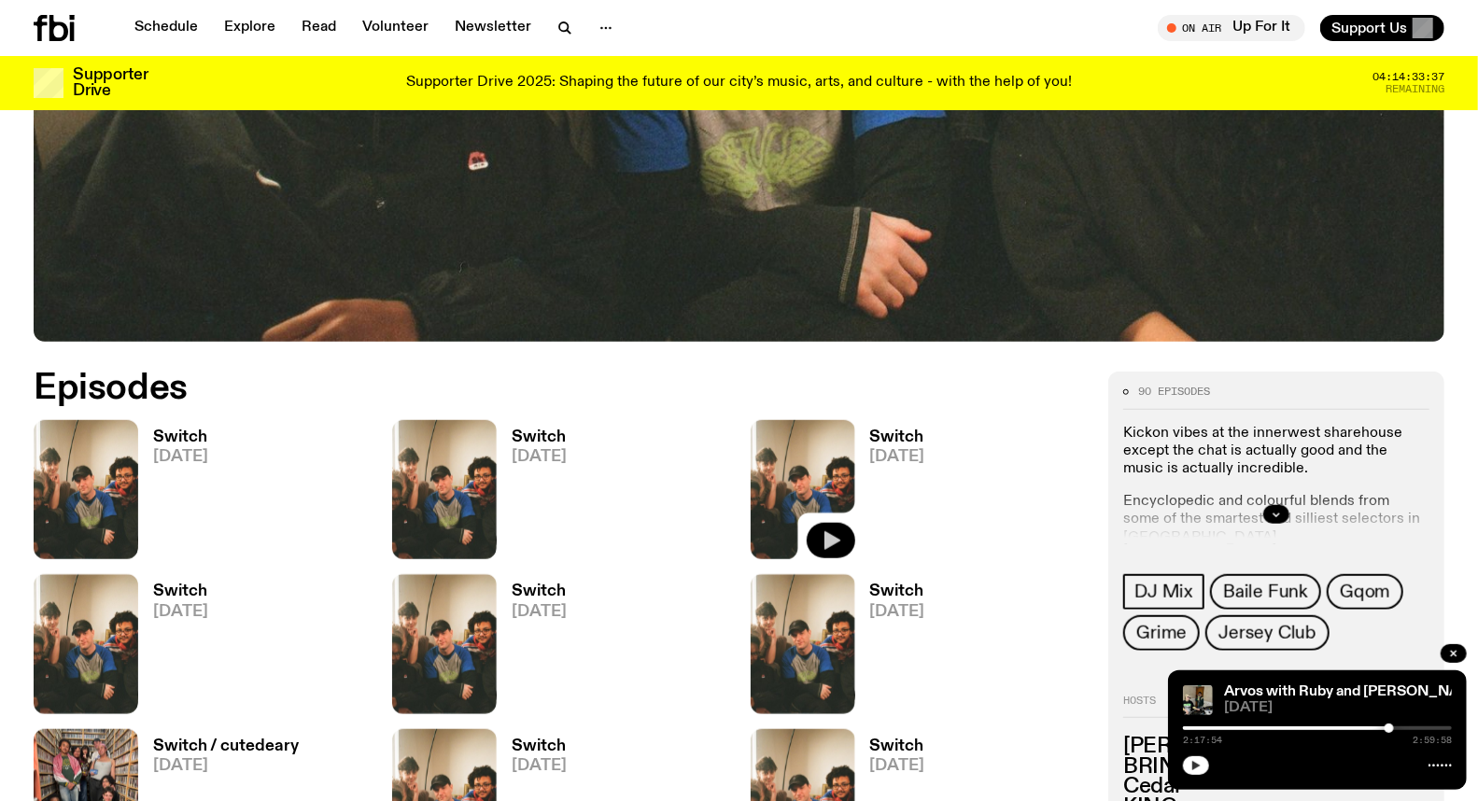
click at [840, 539] on icon "button" at bounding box center [831, 540] width 22 height 22
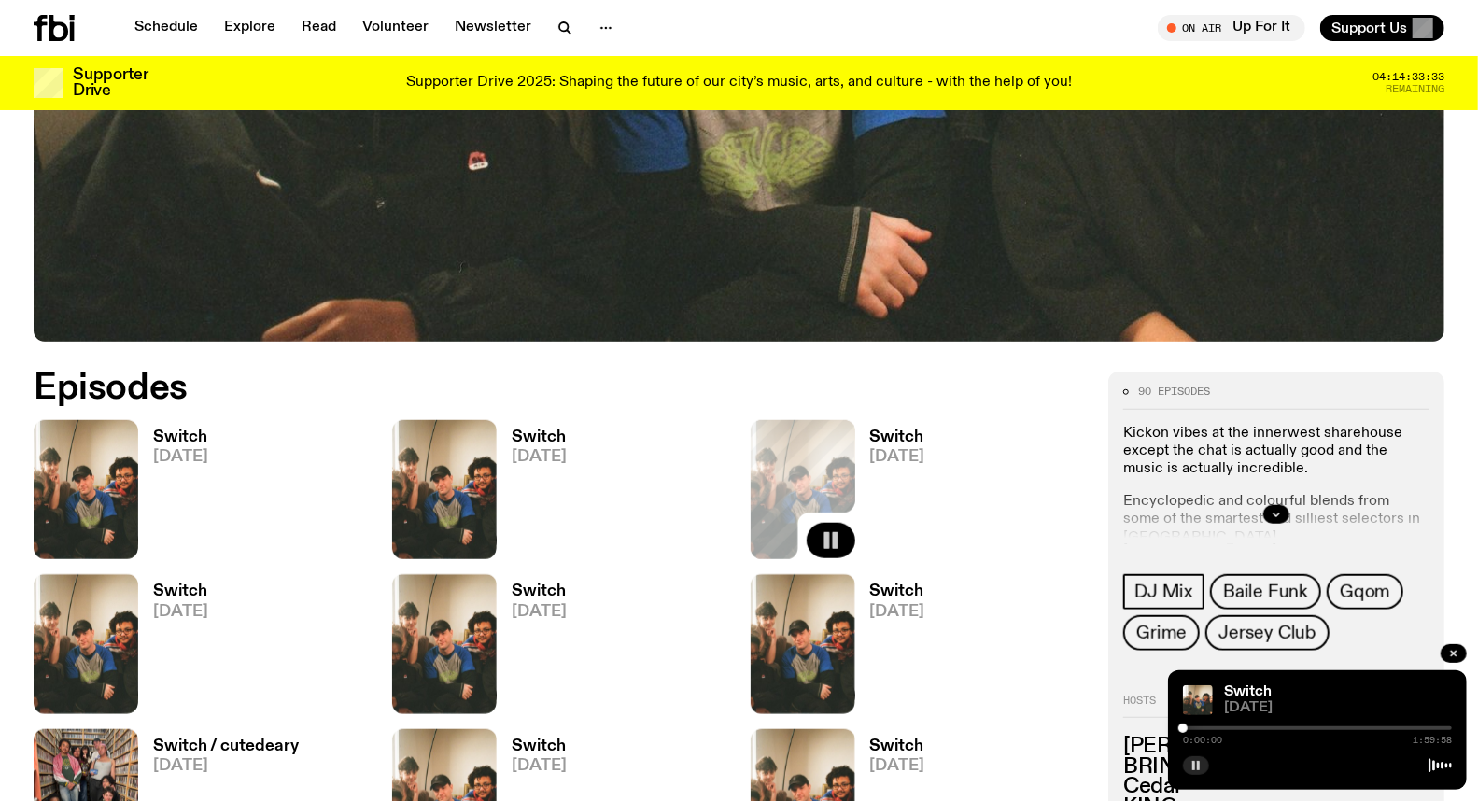
click at [1225, 728] on div at bounding box center [1317, 729] width 269 height 4
click at [1248, 728] on div at bounding box center [1317, 729] width 269 height 4
click at [1257, 728] on div at bounding box center [1317, 729] width 269 height 4
click at [1259, 728] on div at bounding box center [1258, 728] width 9 height 9
click at [1262, 728] on div at bounding box center [1258, 728] width 9 height 9
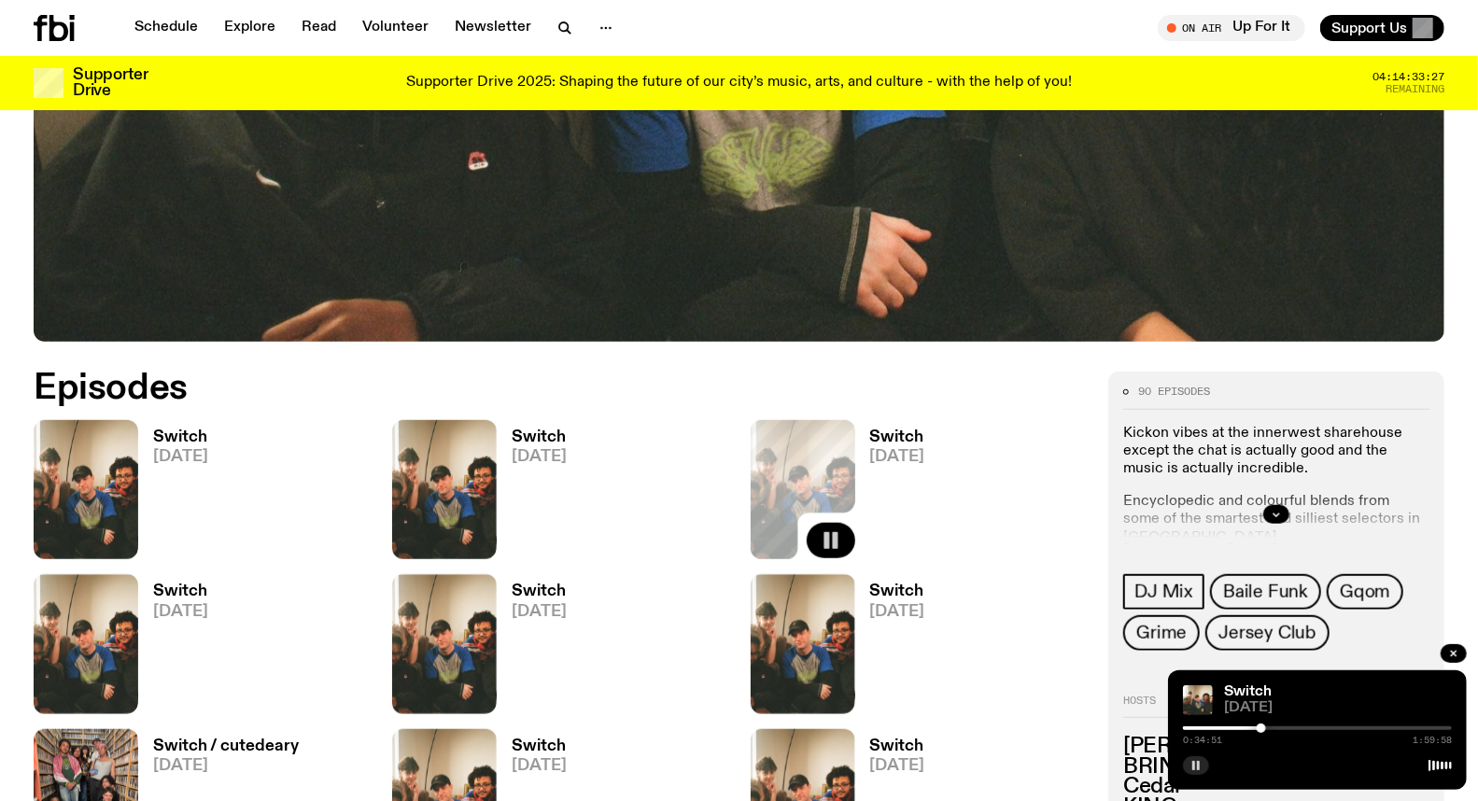
click at [1264, 728] on div at bounding box center [1261, 728] width 9 height 9
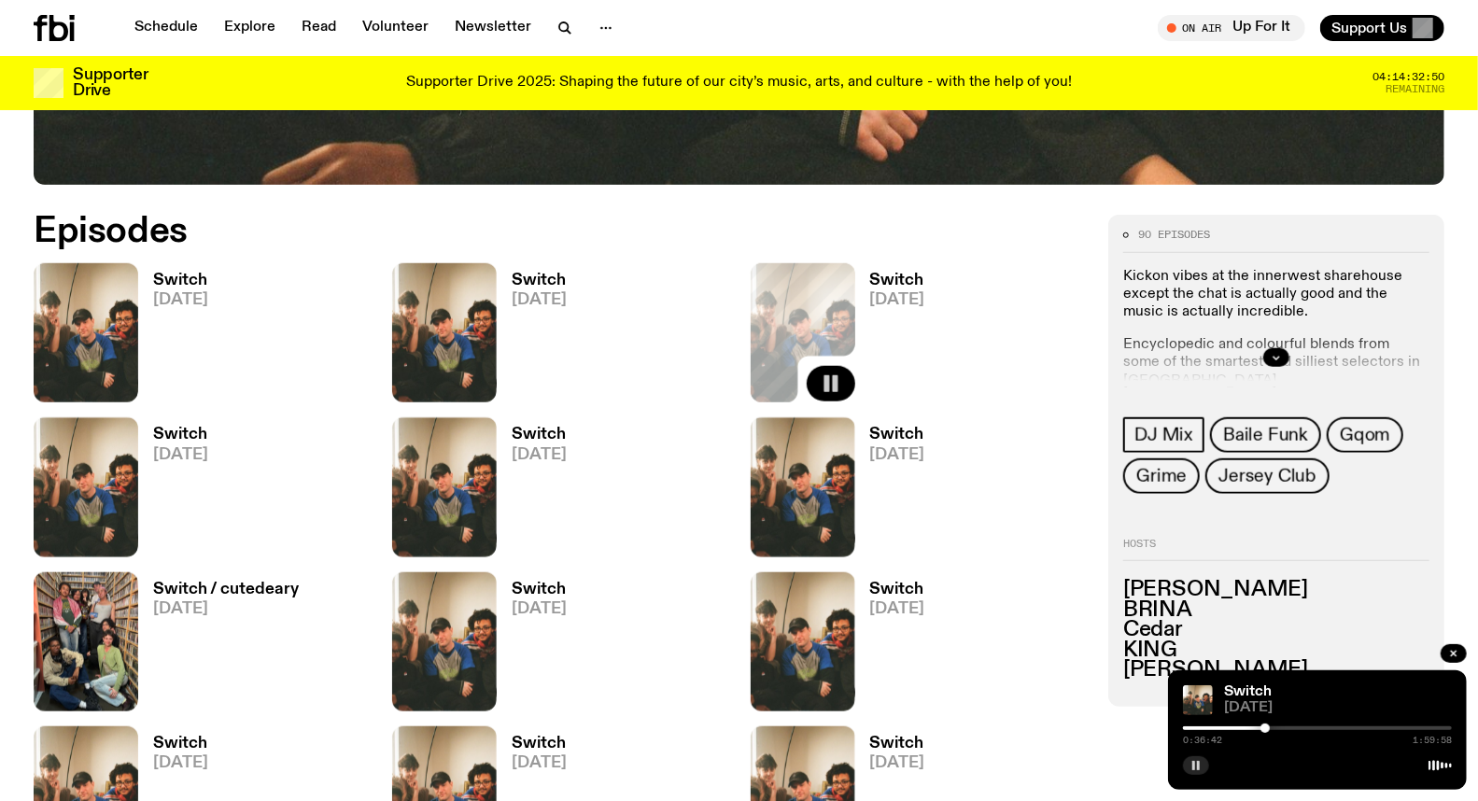
scroll to position [822, 0]
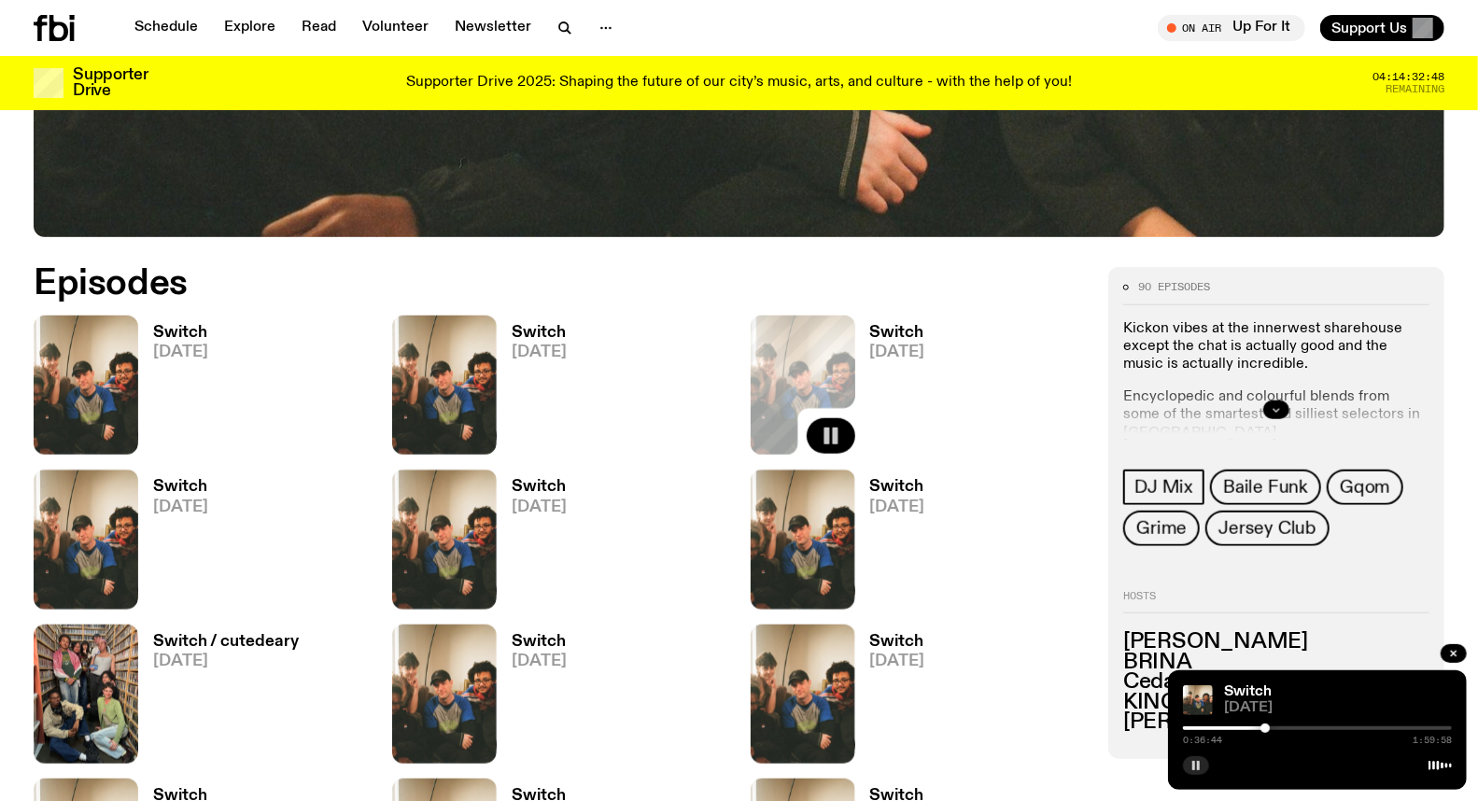
click at [1272, 411] on icon "button" at bounding box center [1276, 409] width 11 height 11
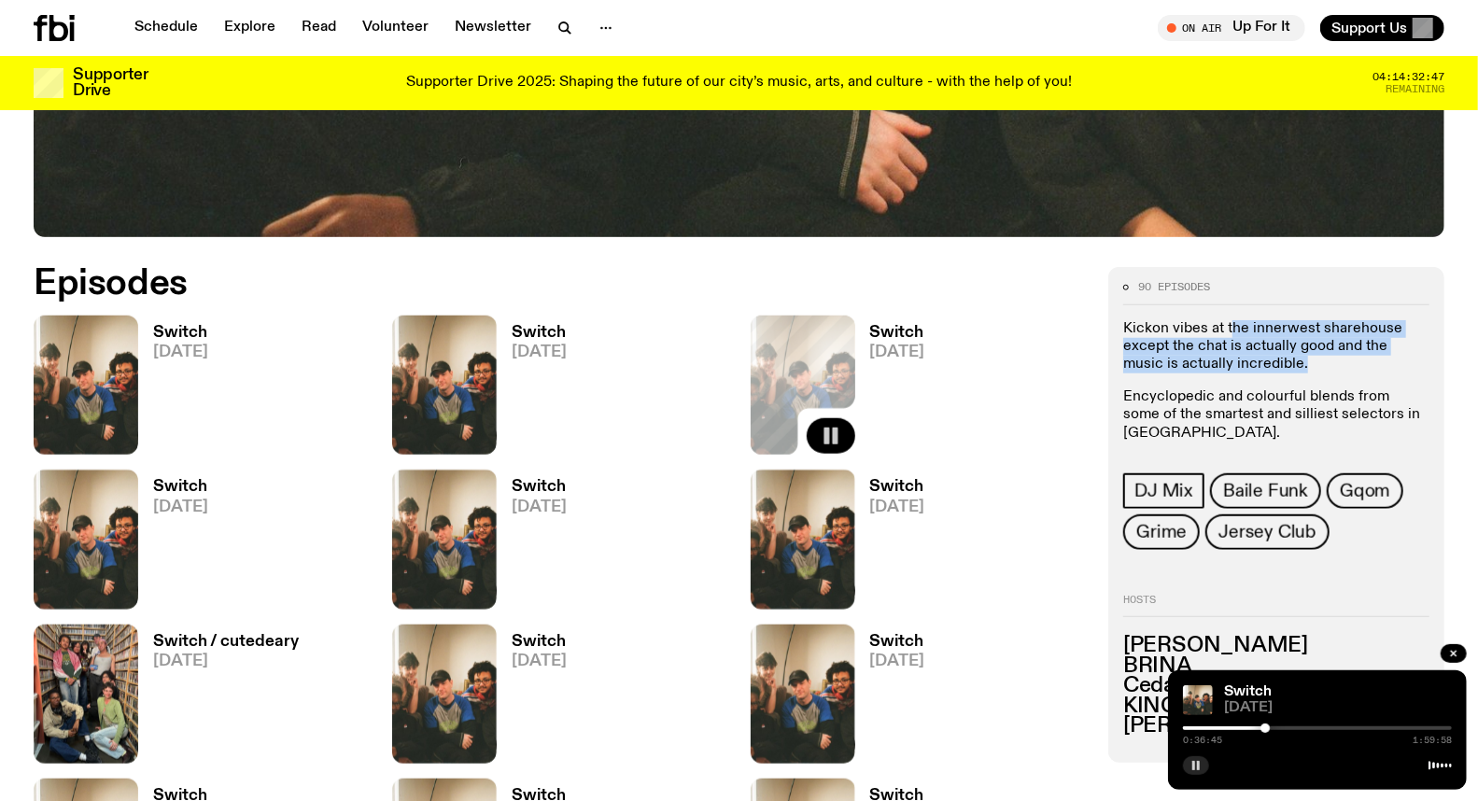
drag, startPoint x: 1229, startPoint y: 337, endPoint x: 1305, endPoint y: 368, distance: 81.7
click at [1305, 368] on p "Kickon vibes at the innerwest sharehouse except the chat is actually good and t…" at bounding box center [1276, 347] width 306 height 54
drag, startPoint x: 1274, startPoint y: 330, endPoint x: 1341, endPoint y: 351, distance: 70.6
click at [1341, 351] on p "Kickon vibes at the innerwest sharehouse except the chat is actually good and t…" at bounding box center [1276, 347] width 306 height 54
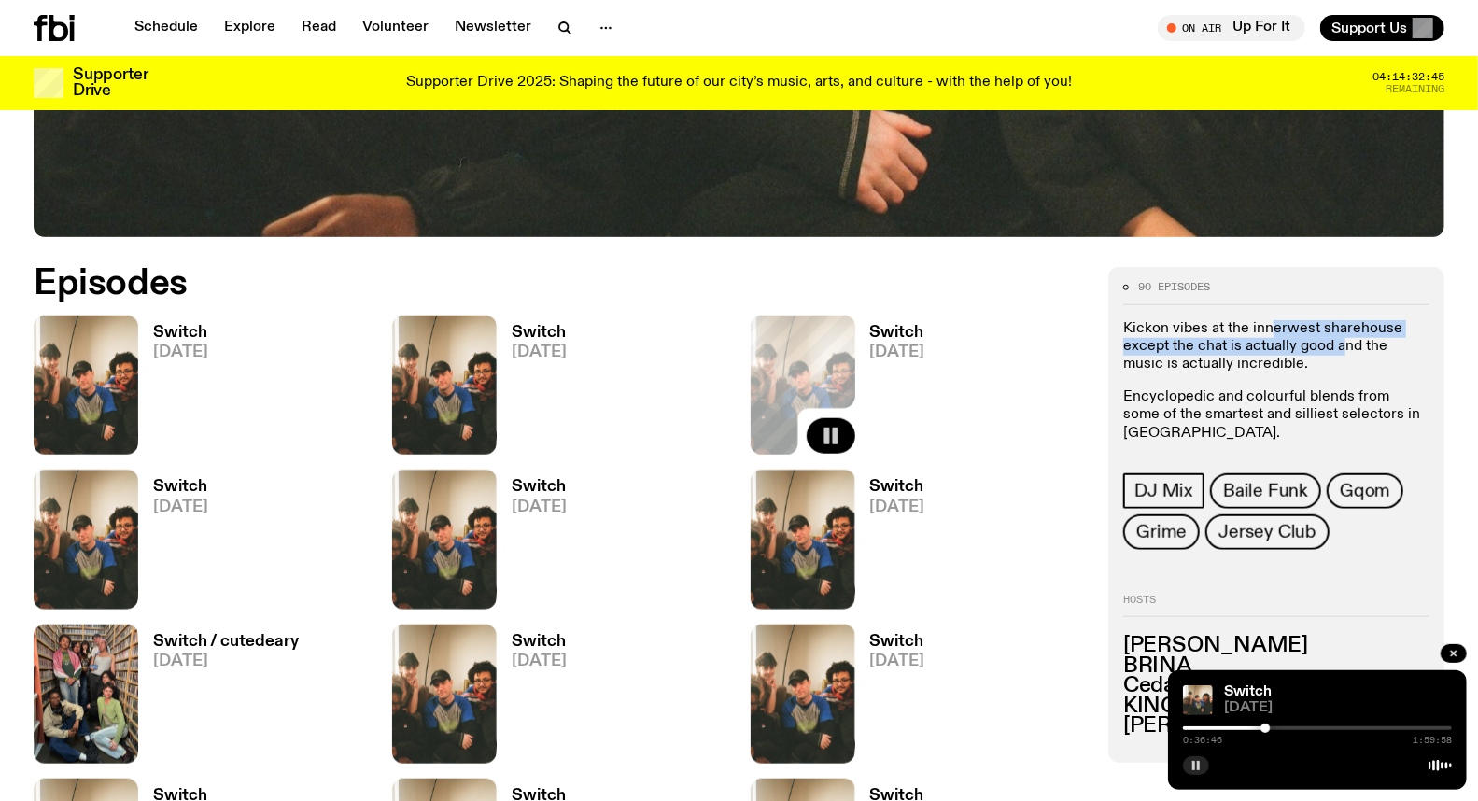
click at [1341, 351] on p "Kickon vibes at the innerwest sharehouse except the chat is actually good and t…" at bounding box center [1276, 347] width 306 height 54
drag, startPoint x: 1263, startPoint y: 346, endPoint x: 1338, endPoint y: 370, distance: 79.4
click at [1338, 370] on p "Kickon vibes at the innerwest sharehouse except the chat is actually good and t…" at bounding box center [1276, 347] width 306 height 54
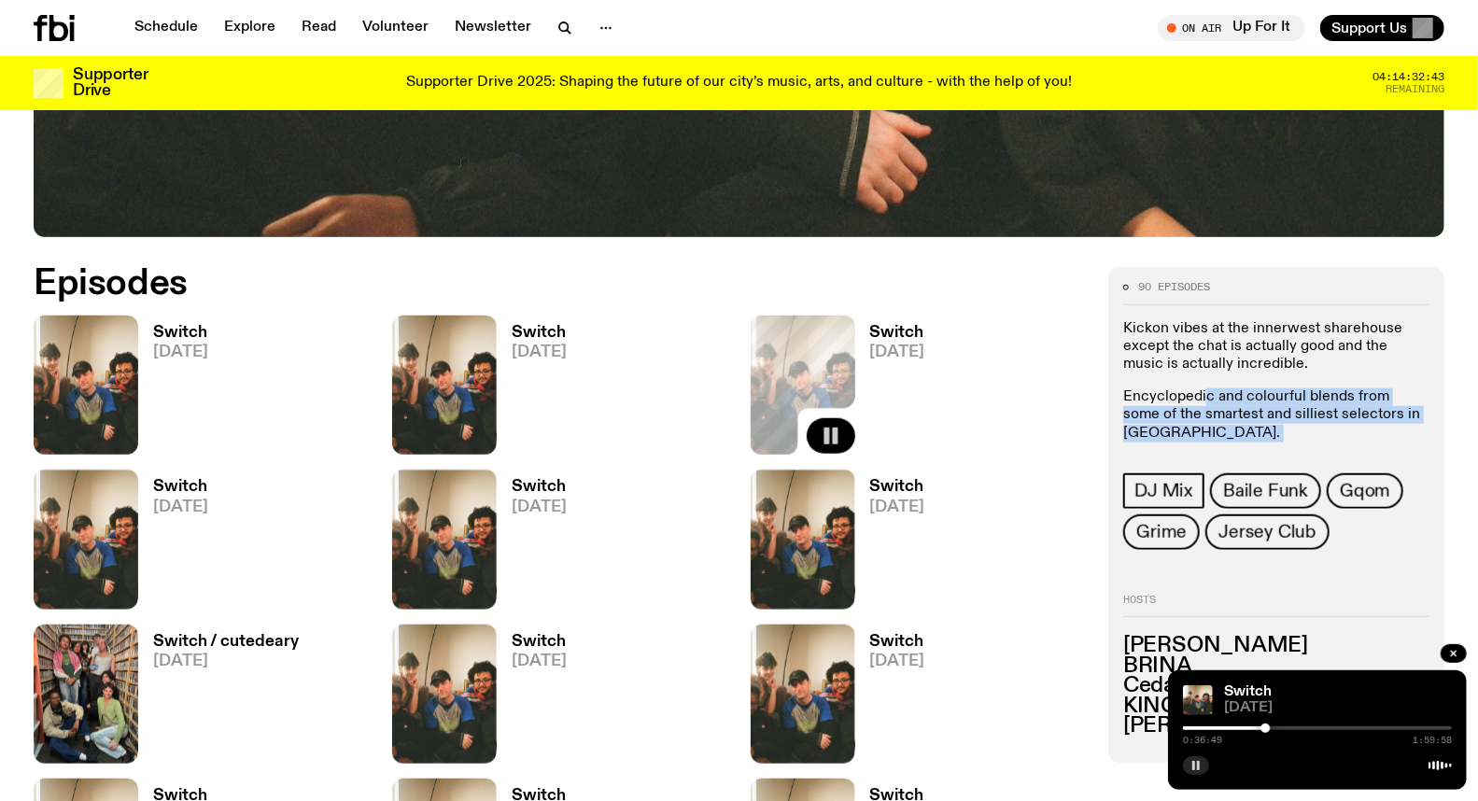
drag, startPoint x: 1205, startPoint y: 393, endPoint x: 1285, endPoint y: 430, distance: 88.2
click at [1285, 430] on p "Encyclopedic and colourful blends from some of the smartest and silliest select…" at bounding box center [1276, 424] width 306 height 72
click at [1285, 423] on p "Encyclopedic and colourful blends from some of the smartest and silliest select…" at bounding box center [1276, 424] width 306 height 72
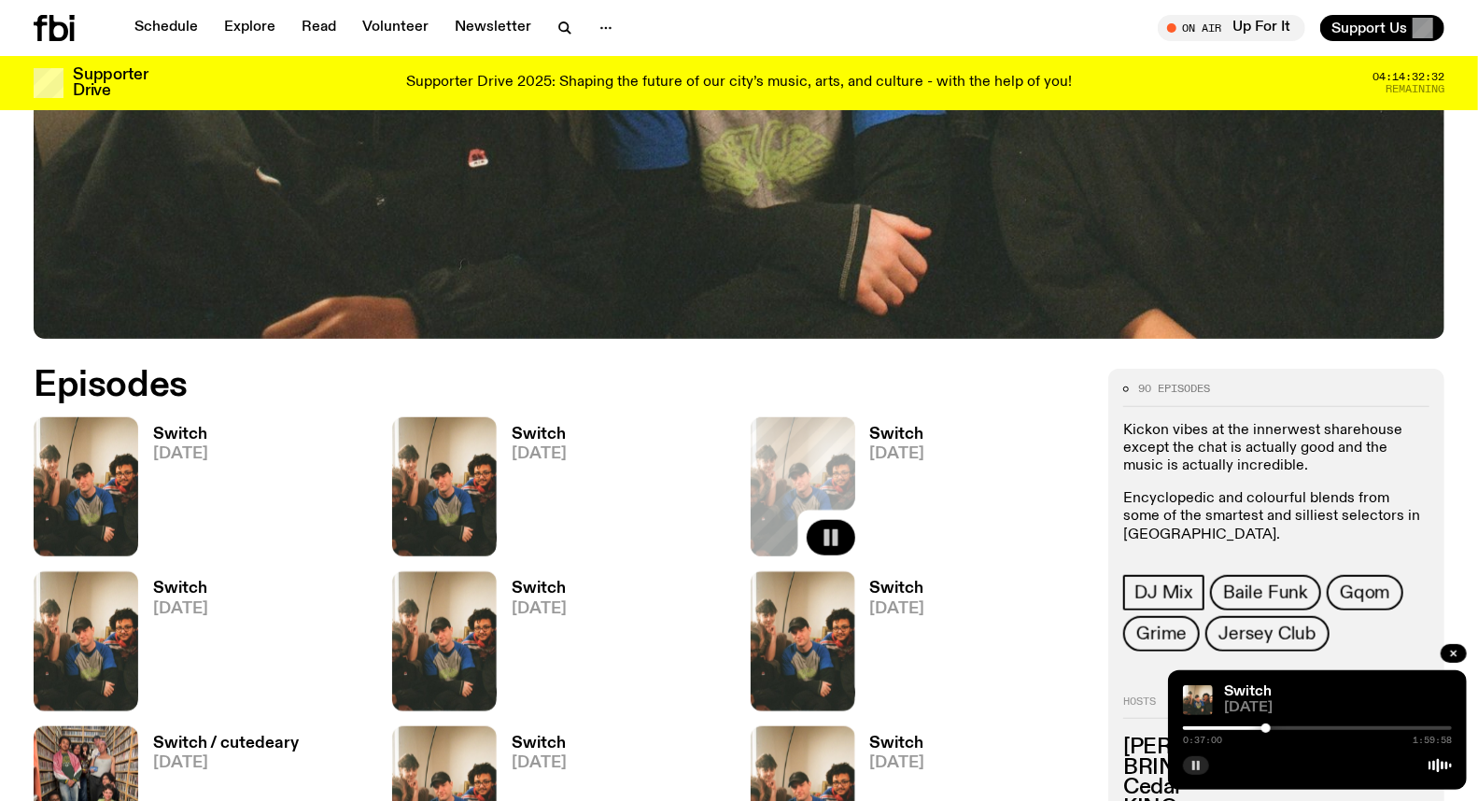
scroll to position [717, 0]
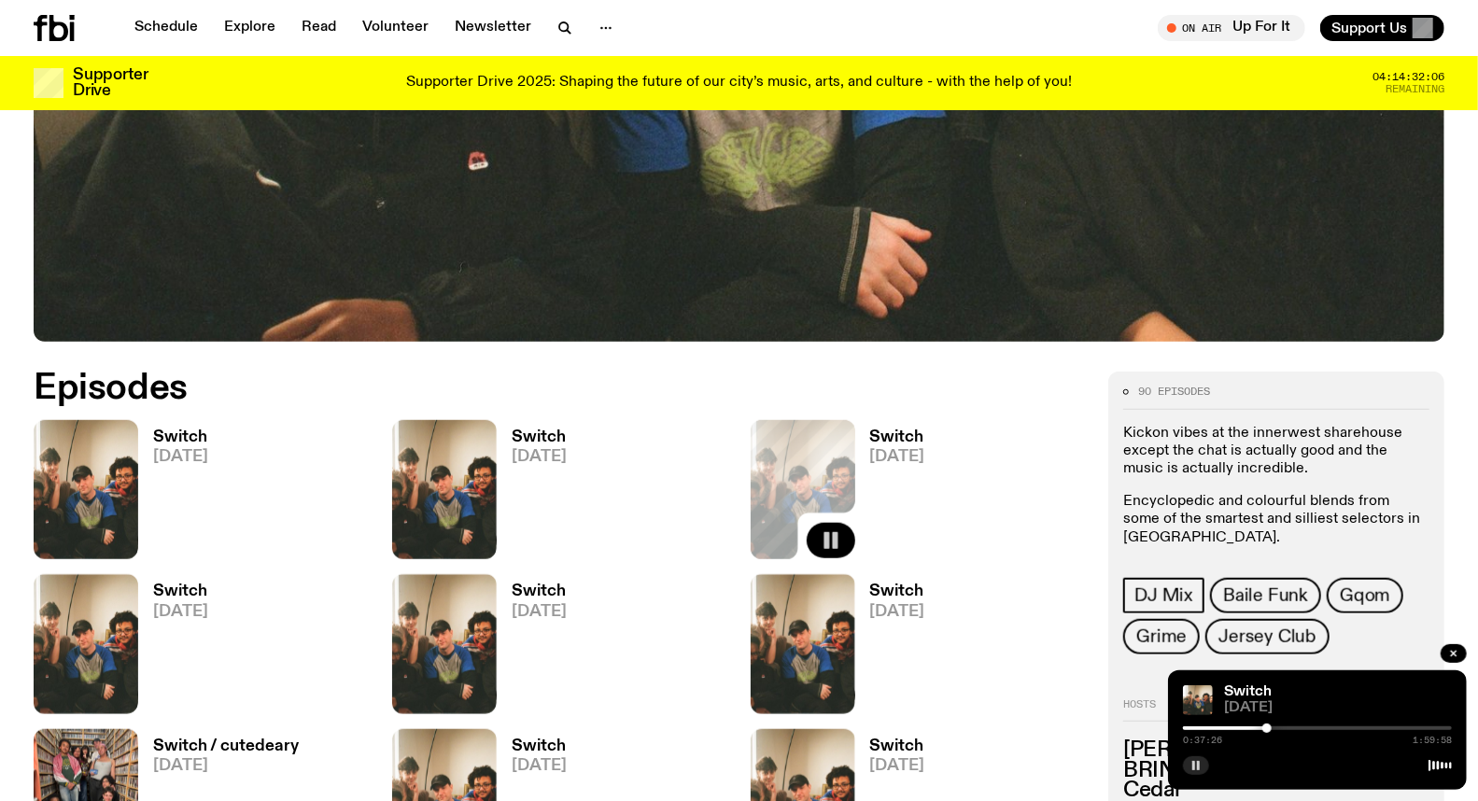
click at [1267, 730] on div at bounding box center [1267, 728] width 9 height 9
click at [1268, 729] on div at bounding box center [1268, 728] width 9 height 9
click at [1271, 729] on div at bounding box center [1270, 728] width 9 height 9
click at [1273, 729] on div at bounding box center [1270, 728] width 9 height 9
click at [1275, 728] on div at bounding box center [1274, 728] width 9 height 9
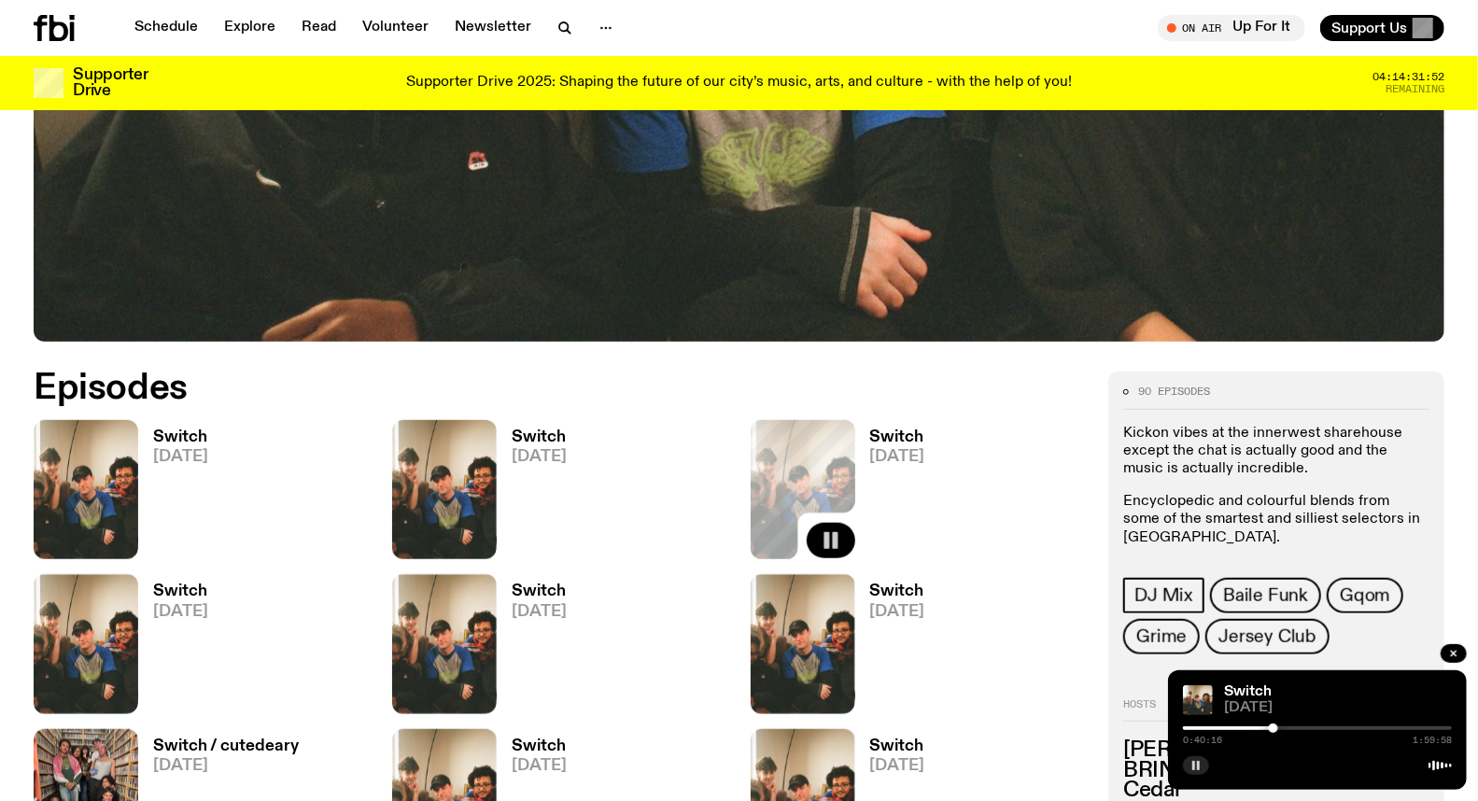
click at [1274, 727] on div at bounding box center [1273, 728] width 9 height 9
click at [1276, 727] on div at bounding box center [1273, 728] width 9 height 9
click at [1278, 727] on div at bounding box center [1275, 728] width 9 height 9
click at [1280, 729] on div at bounding box center [1280, 728] width 9 height 9
click at [1278, 728] on div at bounding box center [1277, 728] width 9 height 9
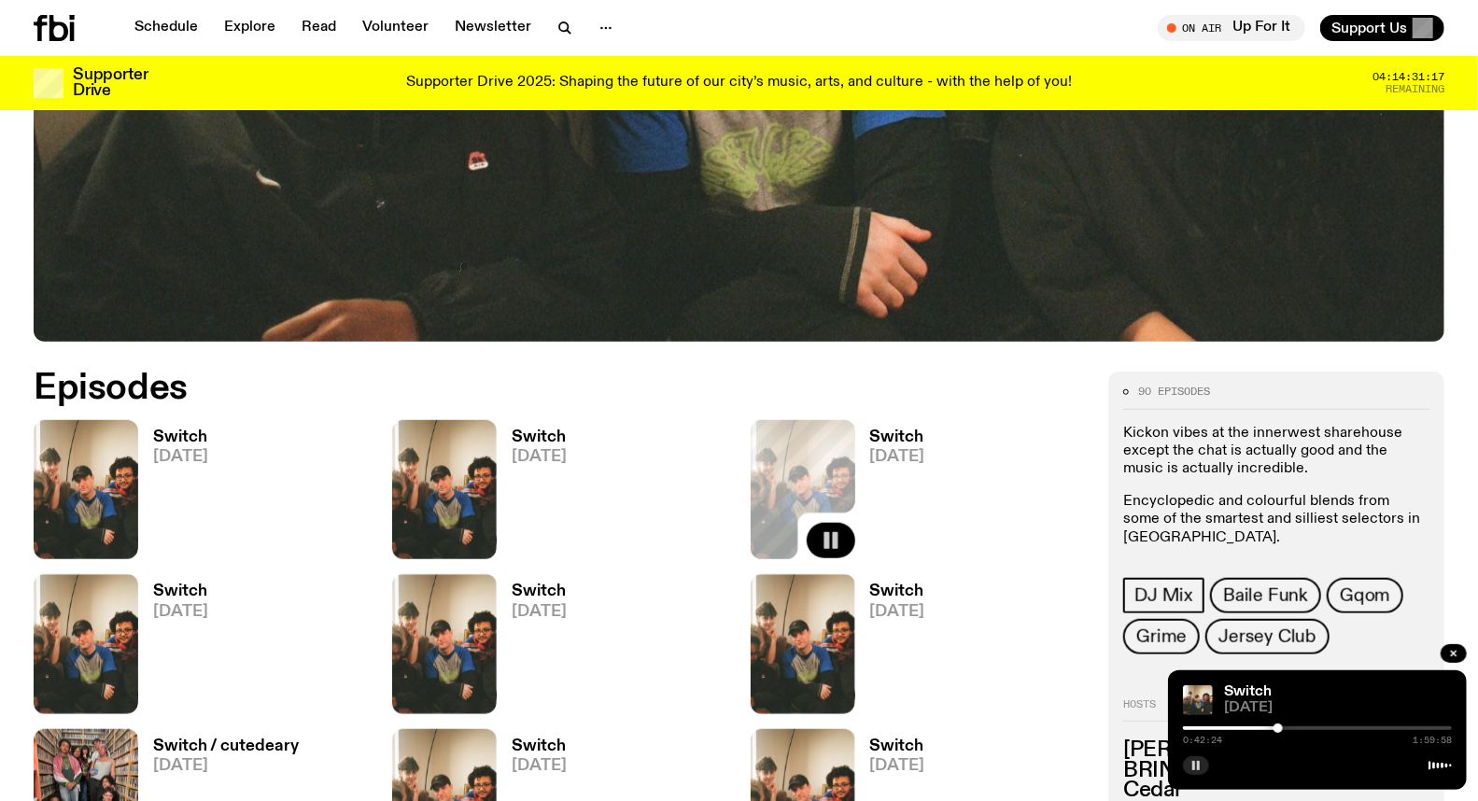
click at [1279, 728] on div at bounding box center [1278, 728] width 9 height 9
click at [1283, 728] on div at bounding box center [1279, 728] width 9 height 9
click at [1284, 729] on div at bounding box center [1283, 728] width 9 height 9
click at [1286, 729] on div at bounding box center [1283, 728] width 9 height 9
click at [1290, 729] on div at bounding box center [1285, 728] width 9 height 9
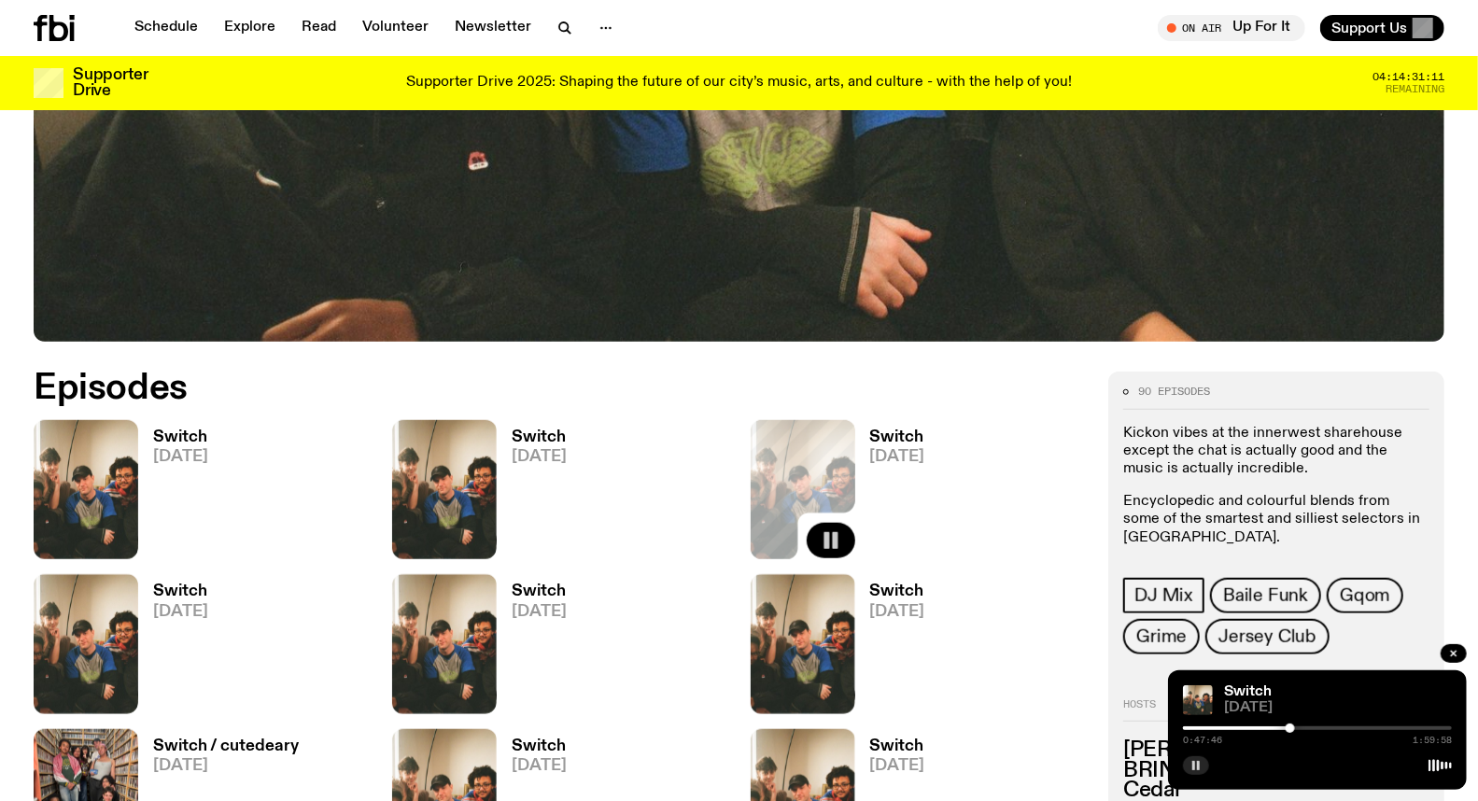
click at [1291, 729] on div at bounding box center [1290, 728] width 9 height 9
click at [1292, 729] on div at bounding box center [1292, 728] width 9 height 9
click at [1295, 729] on div at bounding box center [1292, 728] width 9 height 9
click at [1299, 729] on div at bounding box center [1298, 728] width 9 height 9
click at [1303, 729] on div at bounding box center [1298, 728] width 9 height 9
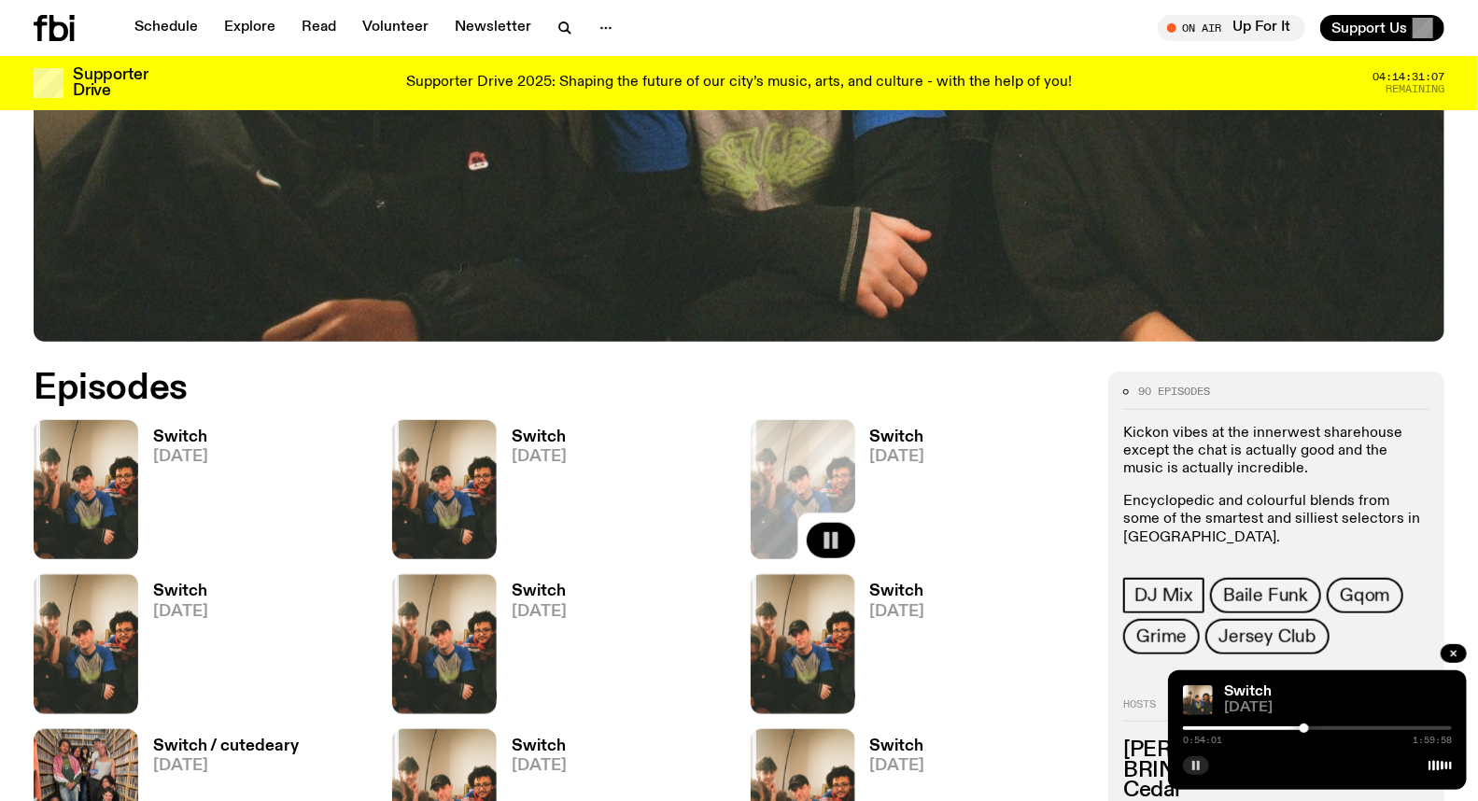
click at [1305, 729] on div at bounding box center [1304, 728] width 9 height 9
click at [1311, 729] on div at bounding box center [1317, 729] width 269 height 4
click at [1314, 729] on div at bounding box center [1310, 728] width 9 height 9
click at [1320, 729] on div at bounding box center [1317, 729] width 269 height 4
click at [1324, 729] on div at bounding box center [1317, 729] width 269 height 4
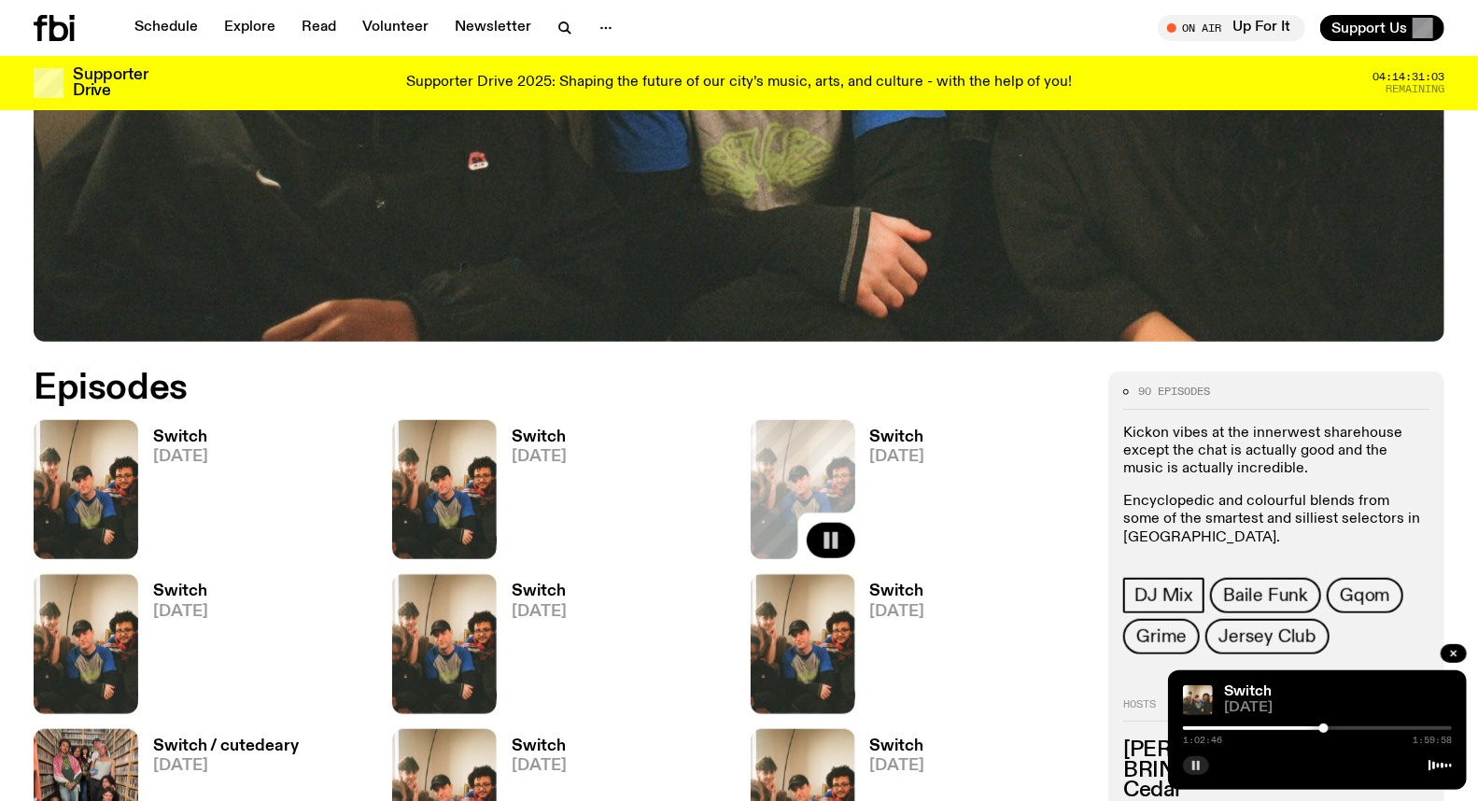
click at [1328, 729] on div at bounding box center [1324, 728] width 9 height 9
click at [1333, 729] on div at bounding box center [1317, 729] width 269 height 4
click at [1338, 729] on div at bounding box center [1317, 729] width 269 height 4
click at [1341, 728] on div at bounding box center [1338, 728] width 9 height 9
click at [1345, 728] on div at bounding box center [1344, 728] width 9 height 9
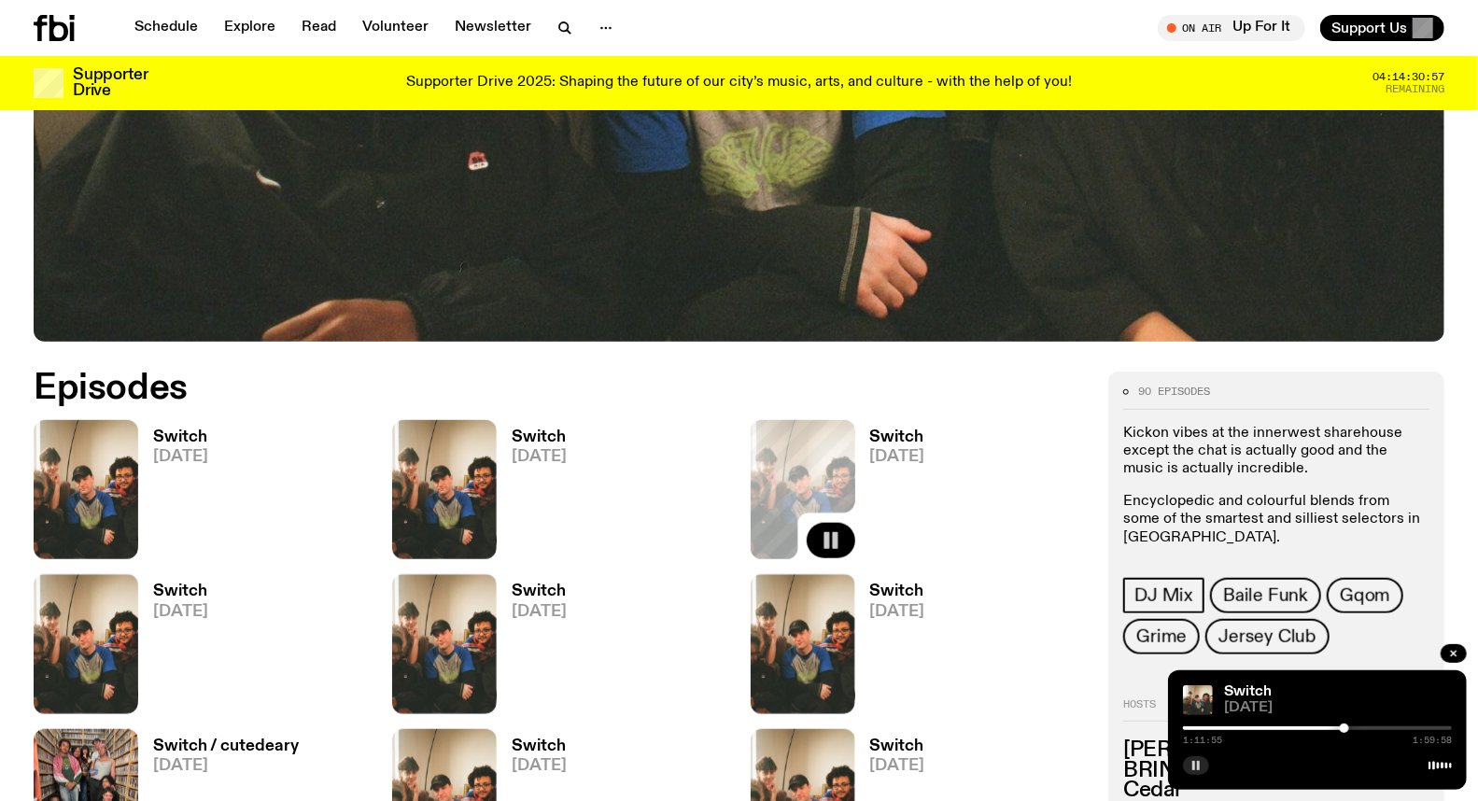
click at [1348, 728] on div at bounding box center [1344, 728] width 9 height 9
click at [1351, 728] on div at bounding box center [1348, 728] width 9 height 9
click at [1355, 728] on div at bounding box center [1354, 728] width 9 height 9
click at [1361, 728] on div at bounding box center [1317, 729] width 269 height 4
click at [1367, 728] on div at bounding box center [1317, 729] width 269 height 4
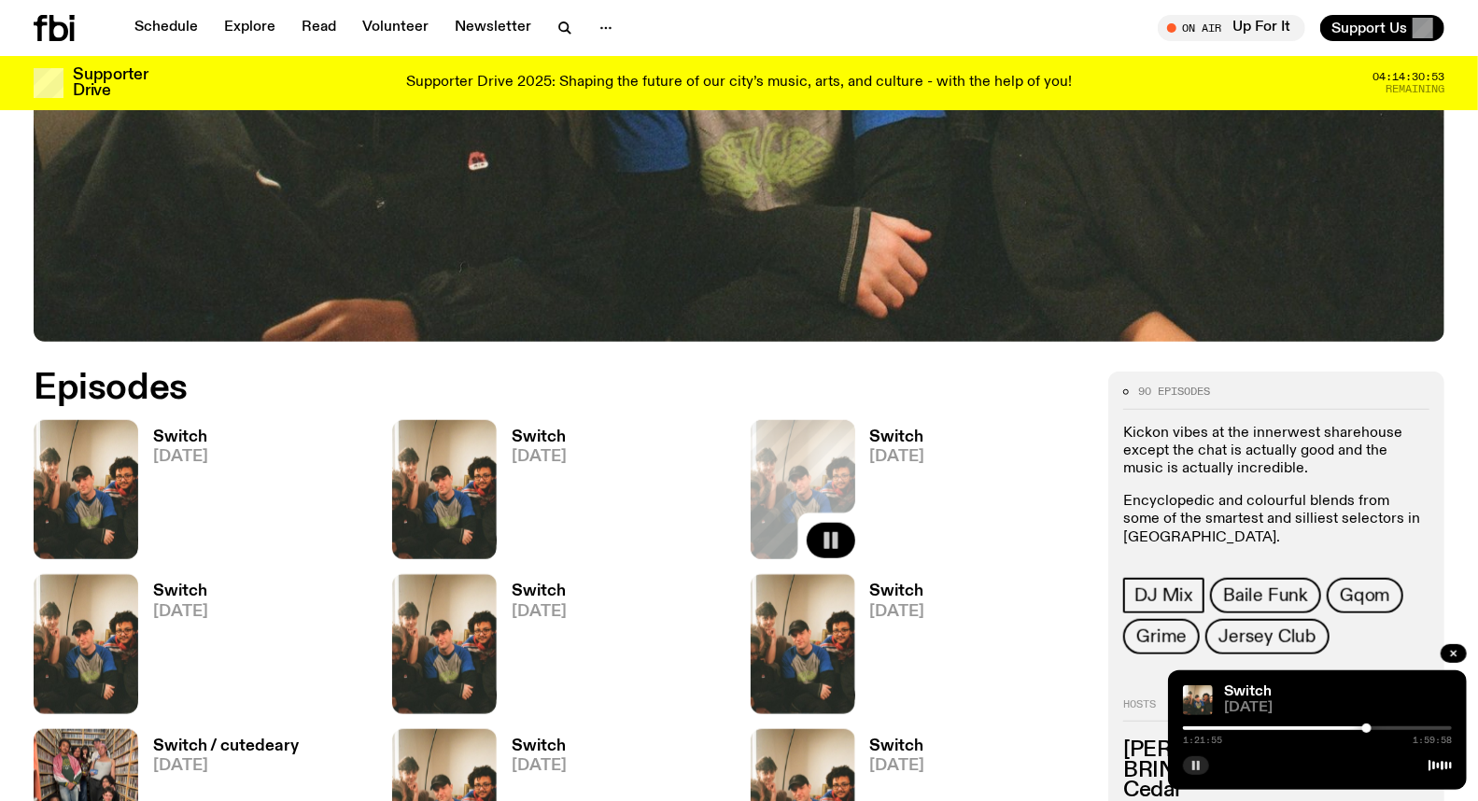
click at [1371, 729] on div at bounding box center [1367, 728] width 9 height 9
click at [1377, 729] on div at bounding box center [1317, 729] width 269 height 4
click at [1380, 729] on div at bounding box center [1380, 728] width 9 height 9
click at [1384, 729] on div at bounding box center [1380, 728] width 9 height 9
click at [1387, 729] on div at bounding box center [1383, 728] width 9 height 9
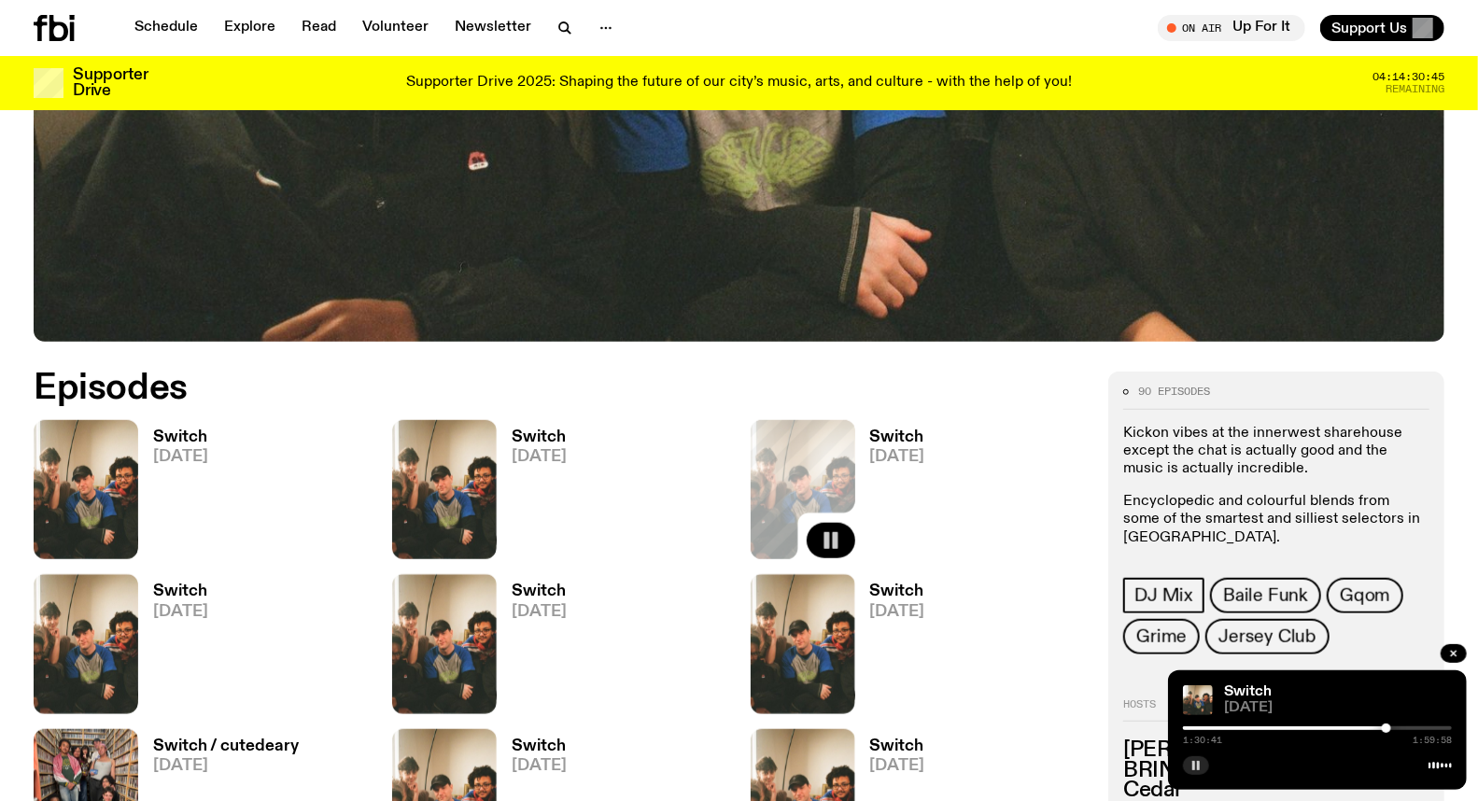
click at [1391, 729] on div at bounding box center [1386, 728] width 9 height 9
click at [1394, 729] on div at bounding box center [1391, 728] width 9 height 9
click at [1399, 728] on div at bounding box center [1317, 729] width 269 height 4
click at [1402, 728] on div at bounding box center [1401, 728] width 9 height 9
click at [1408, 728] on div at bounding box center [1317, 729] width 269 height 4
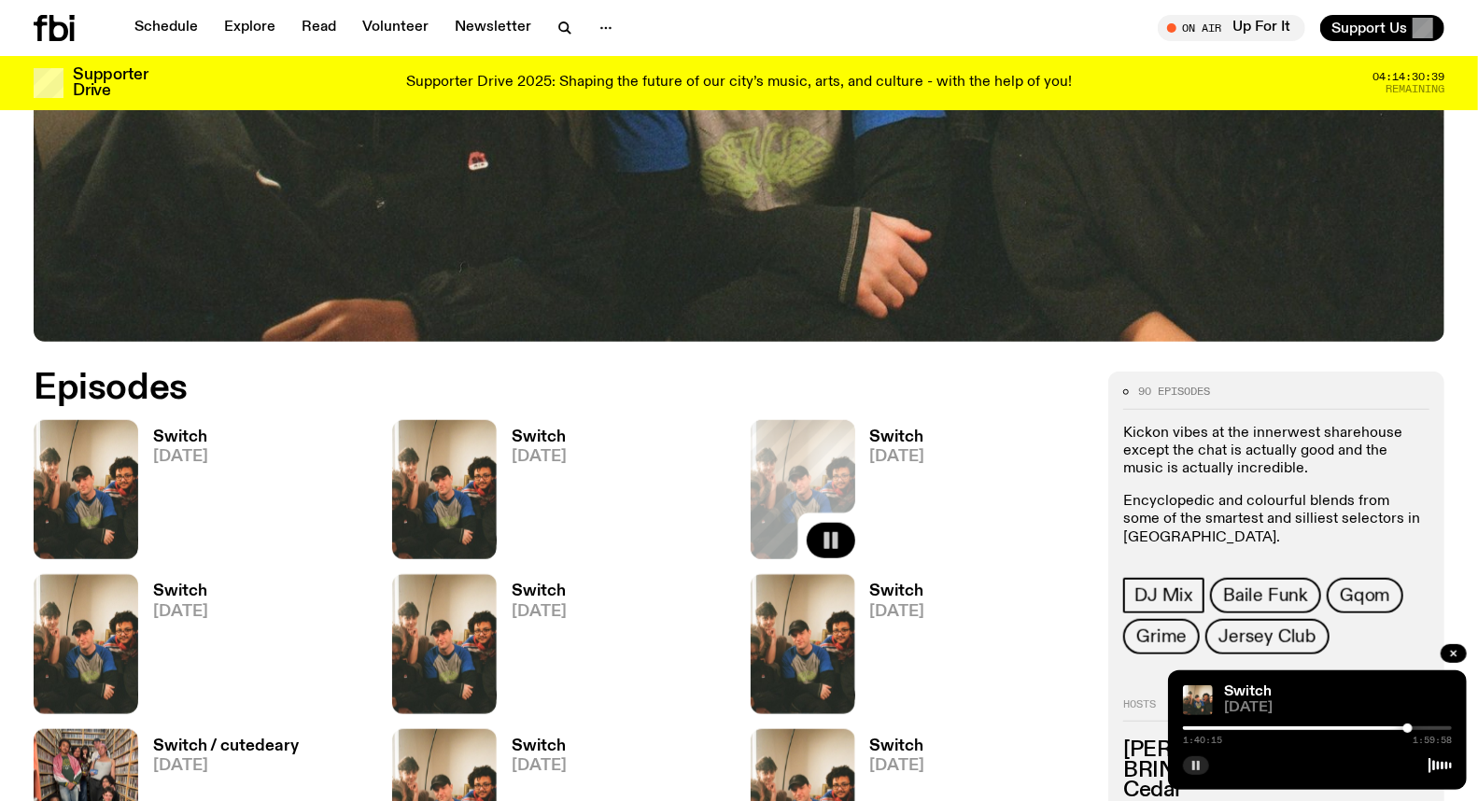
click at [1415, 728] on div at bounding box center [1317, 729] width 269 height 4
click at [1422, 727] on div at bounding box center [1317, 729] width 269 height 4
click at [1426, 728] on div at bounding box center [1425, 728] width 9 height 9
click at [1431, 727] on div at bounding box center [1317, 729] width 269 height 4
click at [1436, 727] on div at bounding box center [1317, 729] width 269 height 4
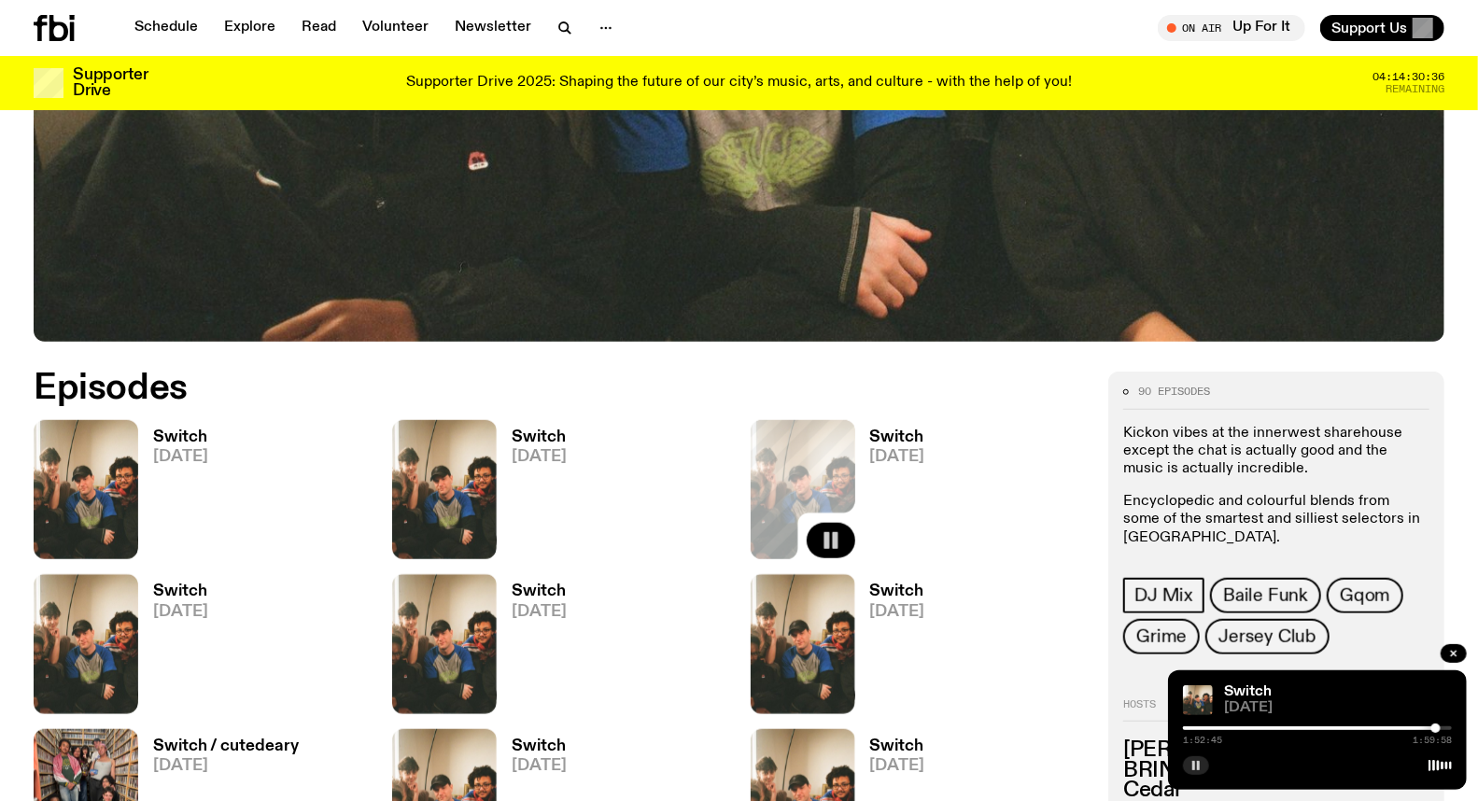
click at [1441, 729] on div at bounding box center [1317, 729] width 269 height 4
click at [1444, 729] on div at bounding box center [1440, 728] width 9 height 9
click at [1202, 764] on button "button" at bounding box center [1196, 765] width 26 height 19
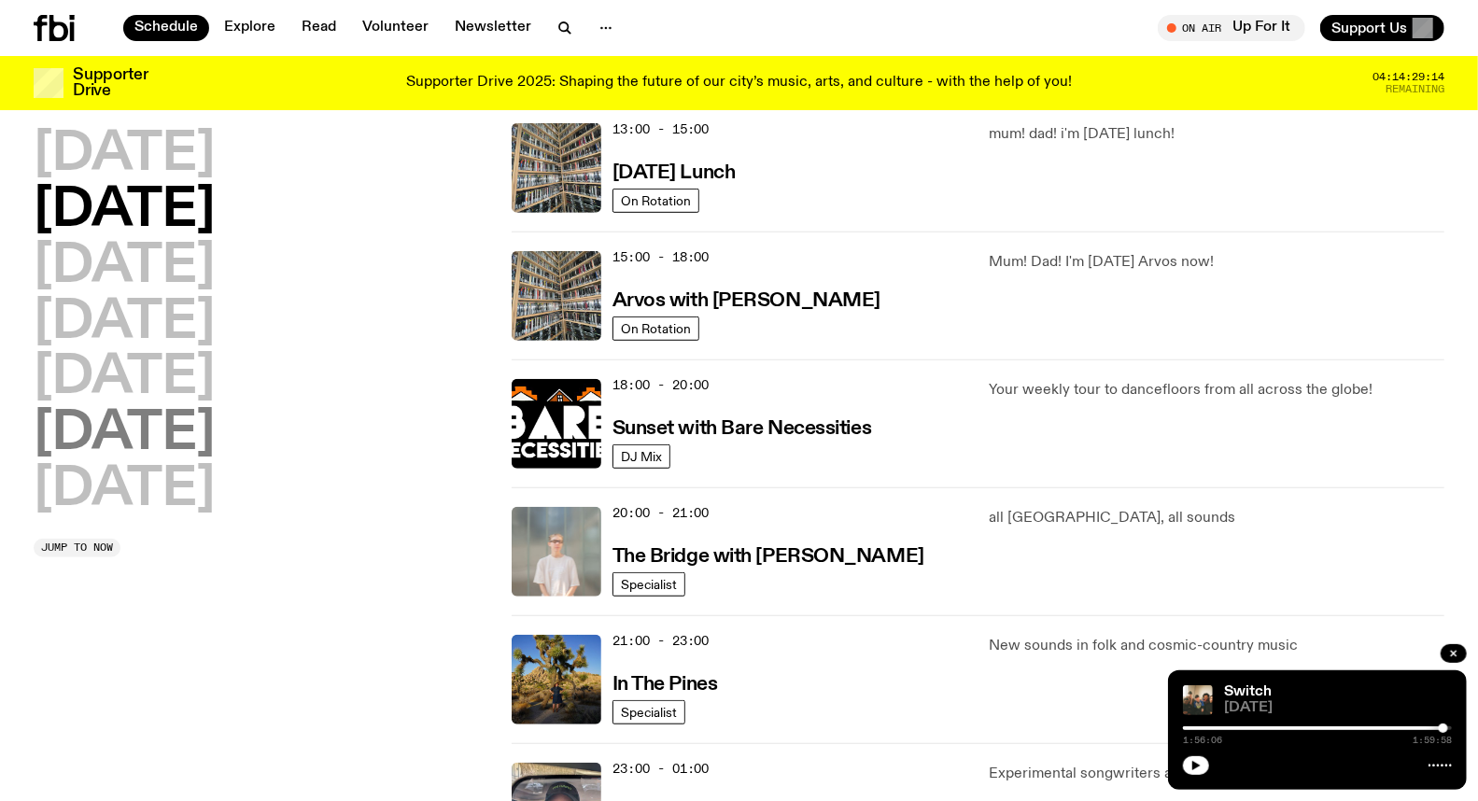
click at [149, 433] on h2 "[DATE]" at bounding box center [124, 434] width 181 height 52
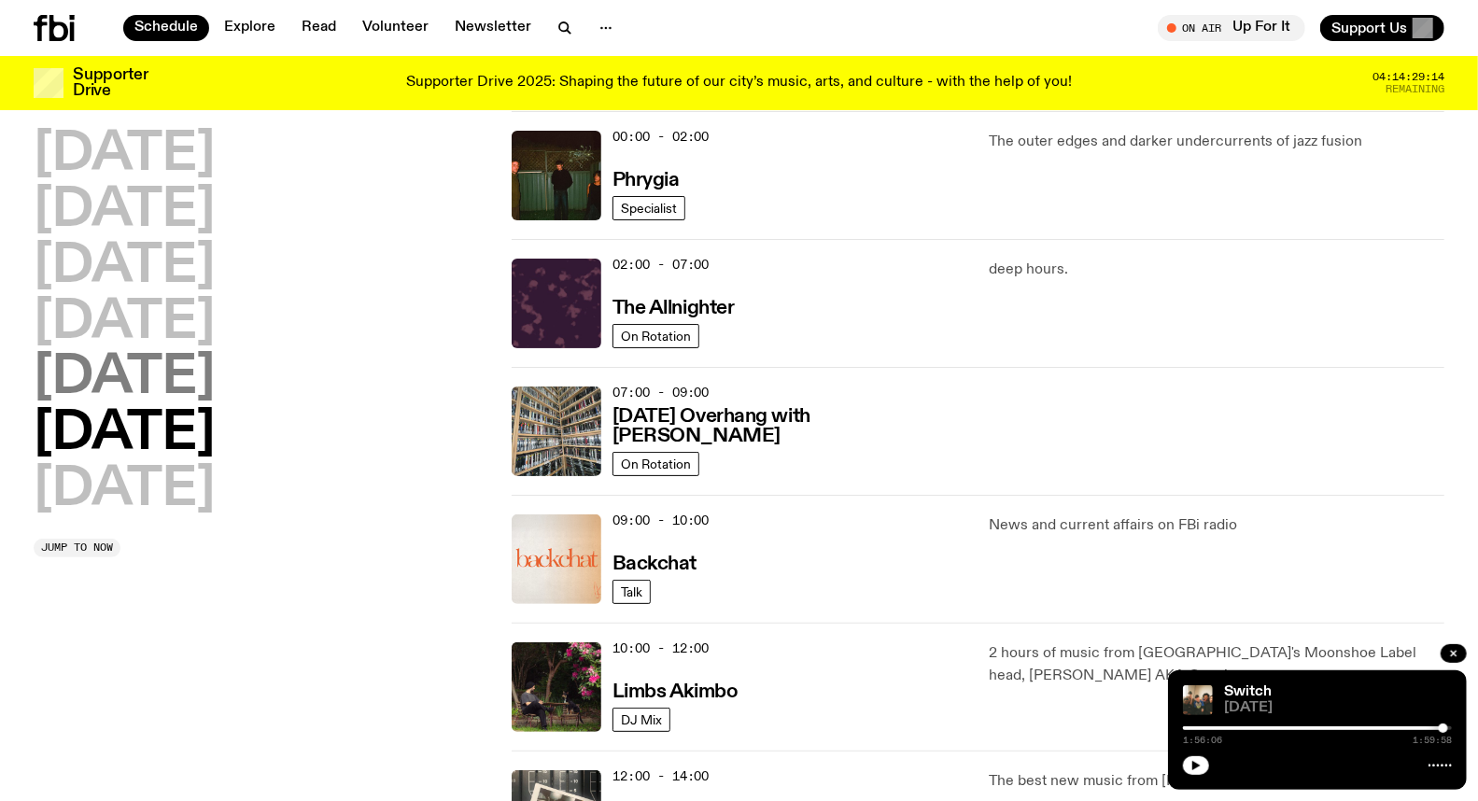
click at [162, 392] on h2 "[DATE]" at bounding box center [124, 378] width 181 height 52
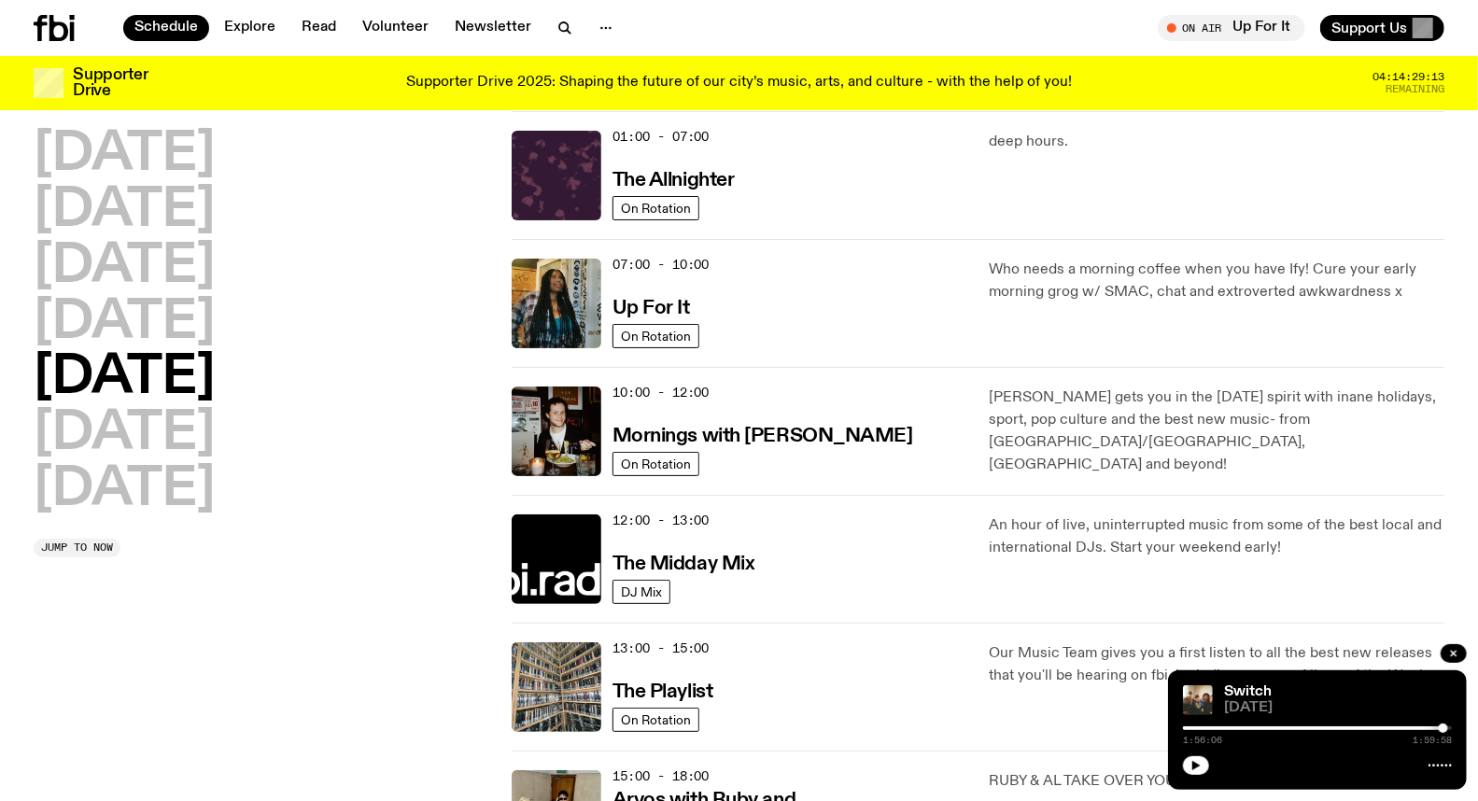
scroll to position [778, 0]
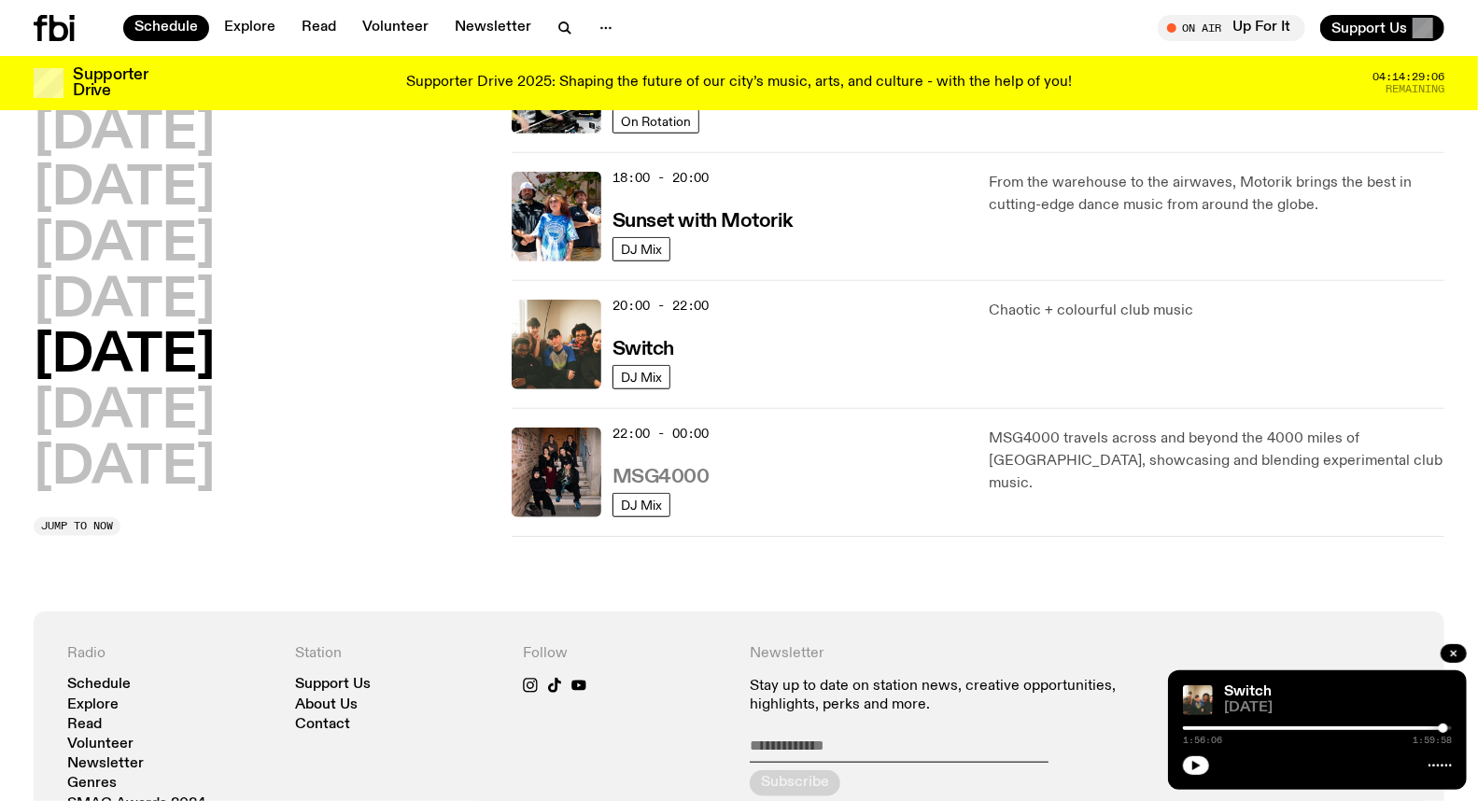
click at [676, 473] on h3 "MSG4000" at bounding box center [661, 478] width 97 height 20
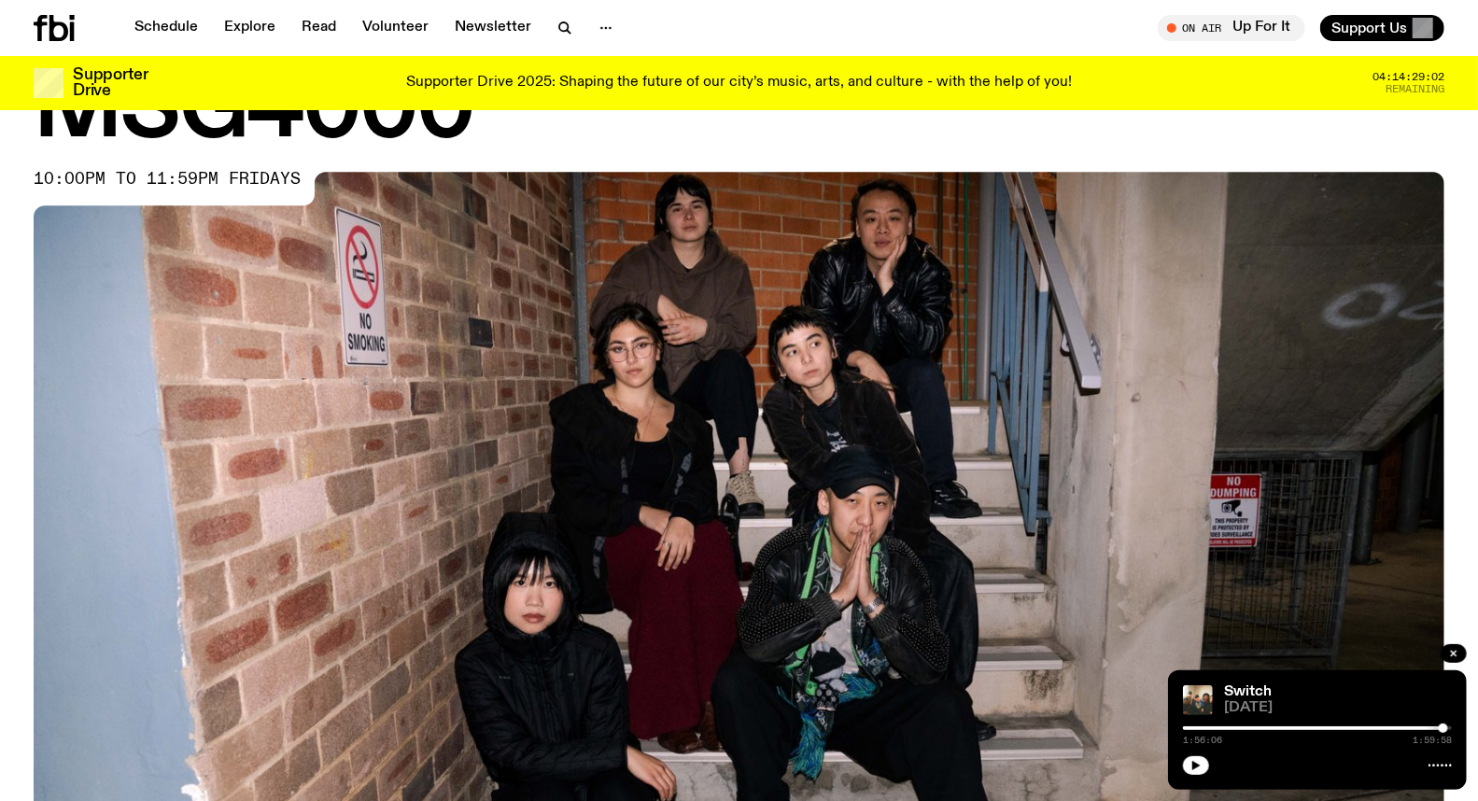
scroll to position [715, 0]
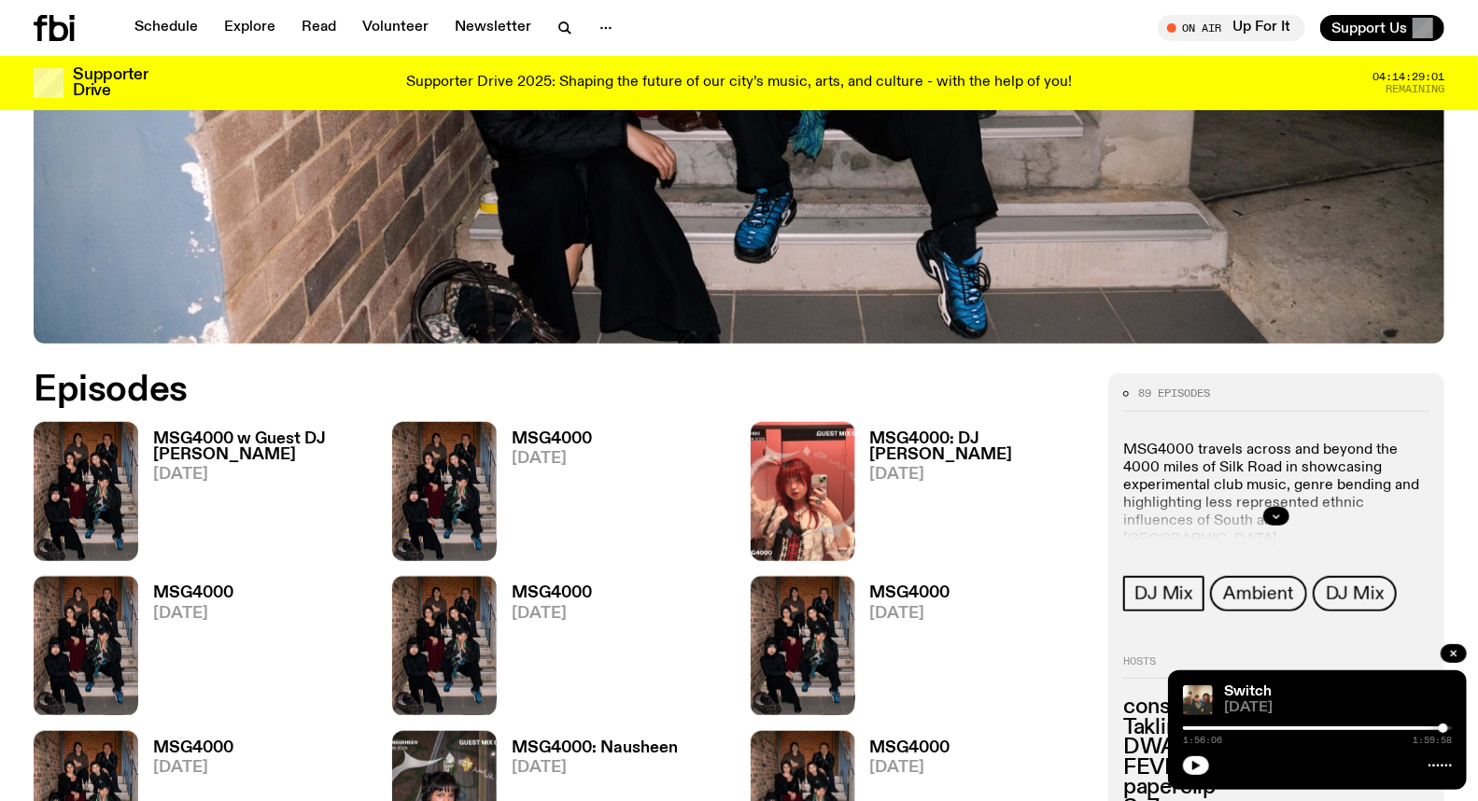
click at [901, 436] on h3 "MSG4000: DJ [PERSON_NAME]" at bounding box center [978, 447] width 217 height 32
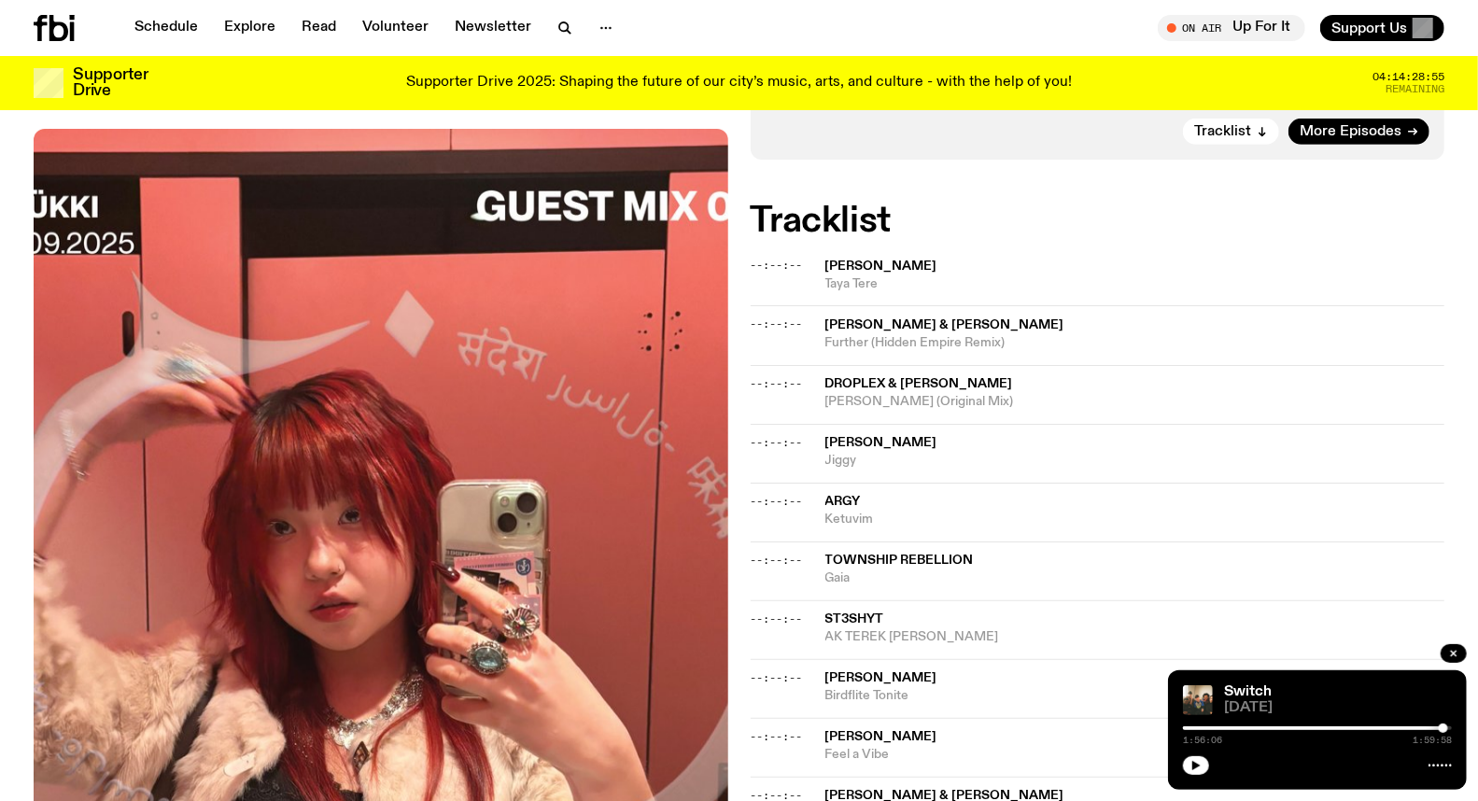
scroll to position [93, 0]
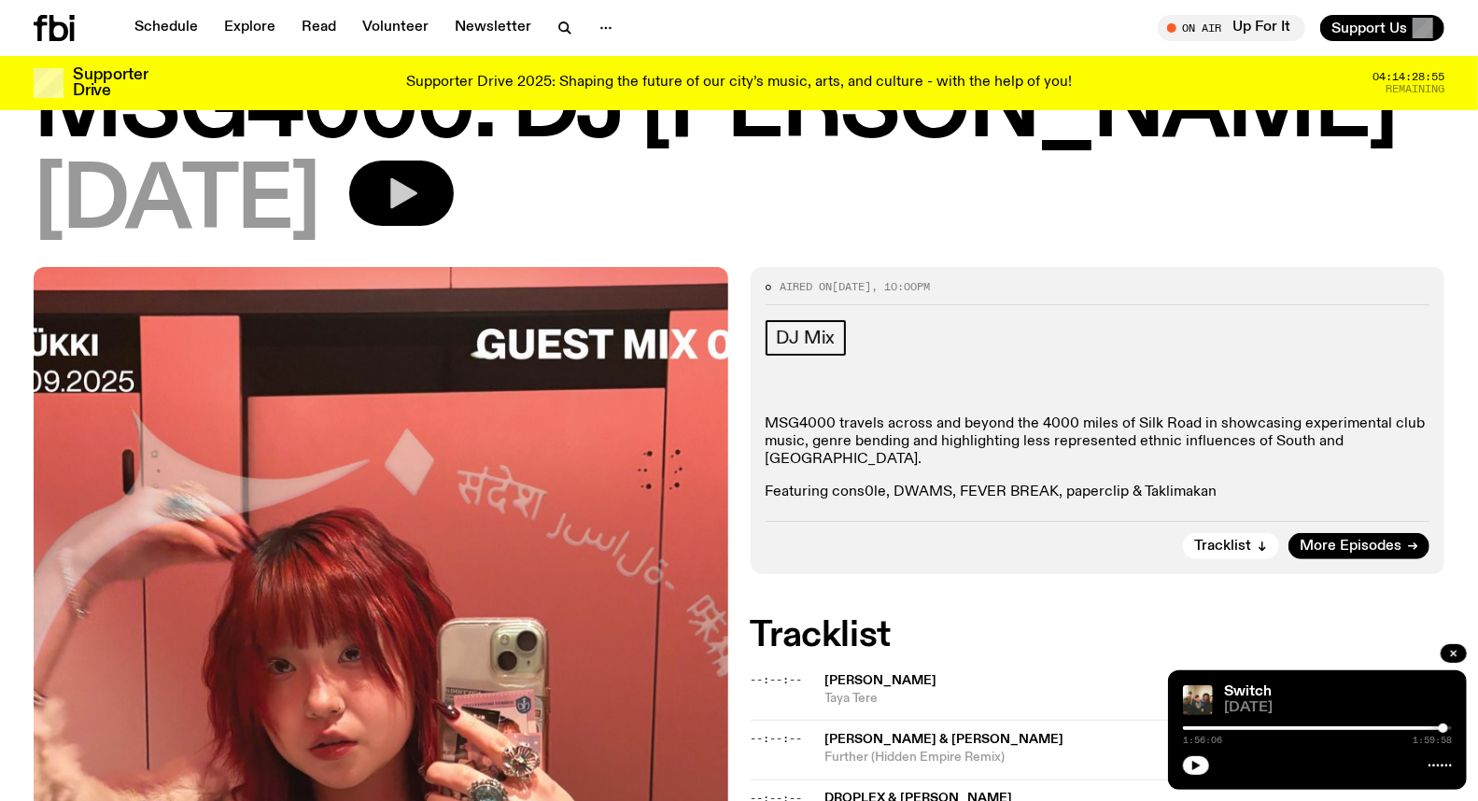
click at [454, 212] on button "button" at bounding box center [401, 193] width 105 height 65
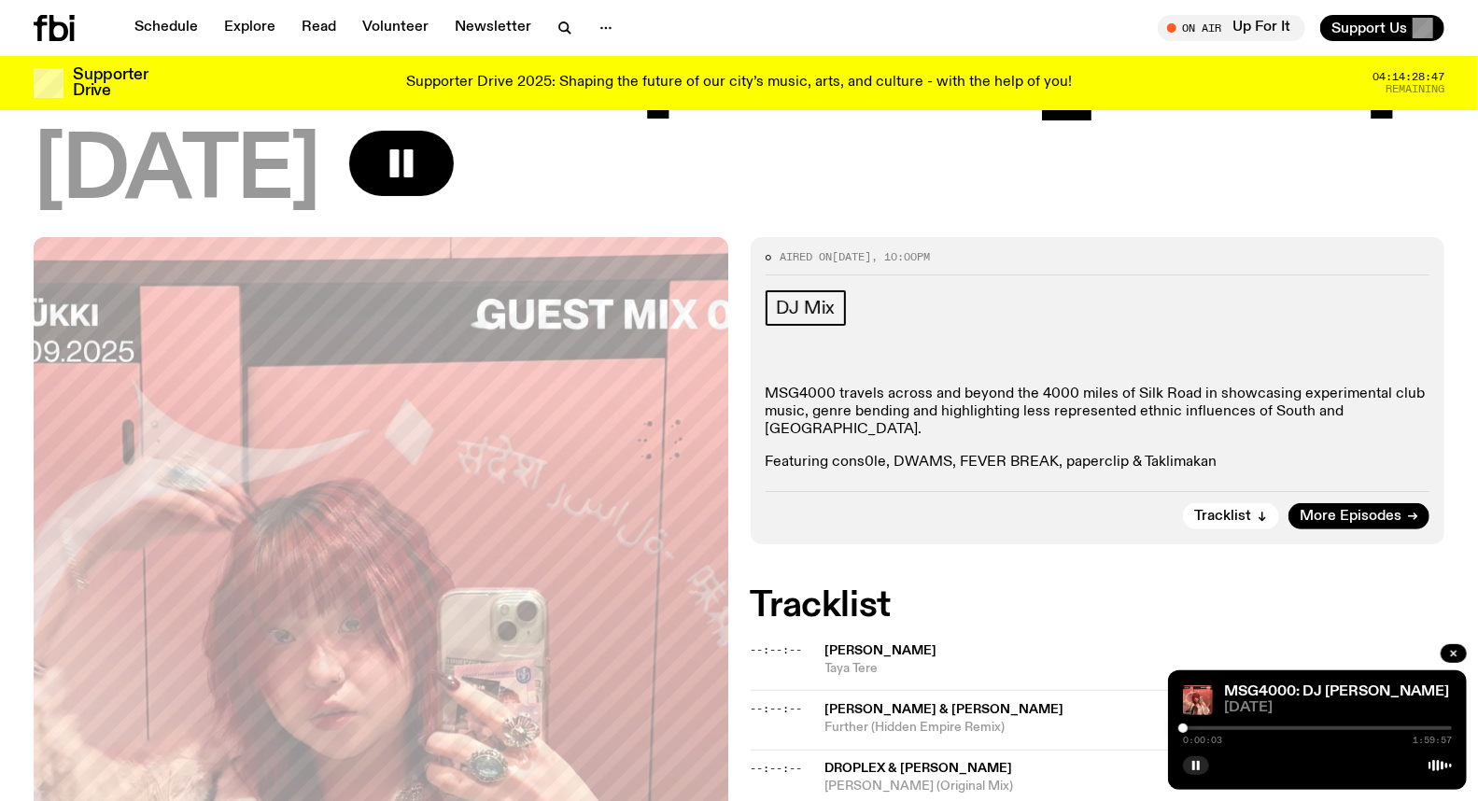
scroll to position [0, 0]
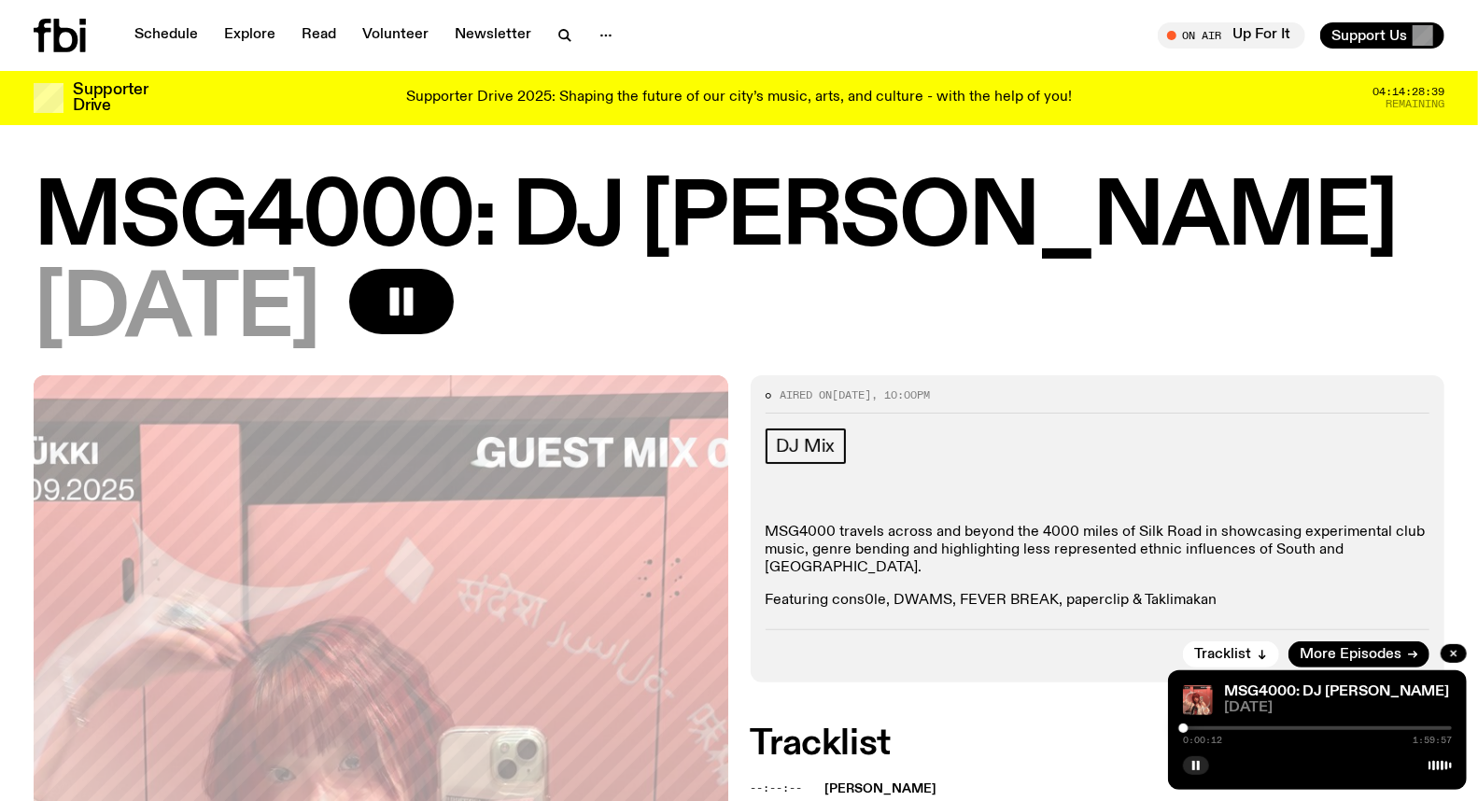
click at [1209, 727] on div at bounding box center [1317, 729] width 269 height 4
click at [1220, 726] on div "0:11:31 1:59:57" at bounding box center [1317, 734] width 269 height 22
click at [1220, 727] on div at bounding box center [1317, 729] width 269 height 4
click at [1226, 728] on div at bounding box center [1317, 729] width 269 height 4
click at [1229, 728] on div at bounding box center [1225, 728] width 9 height 9
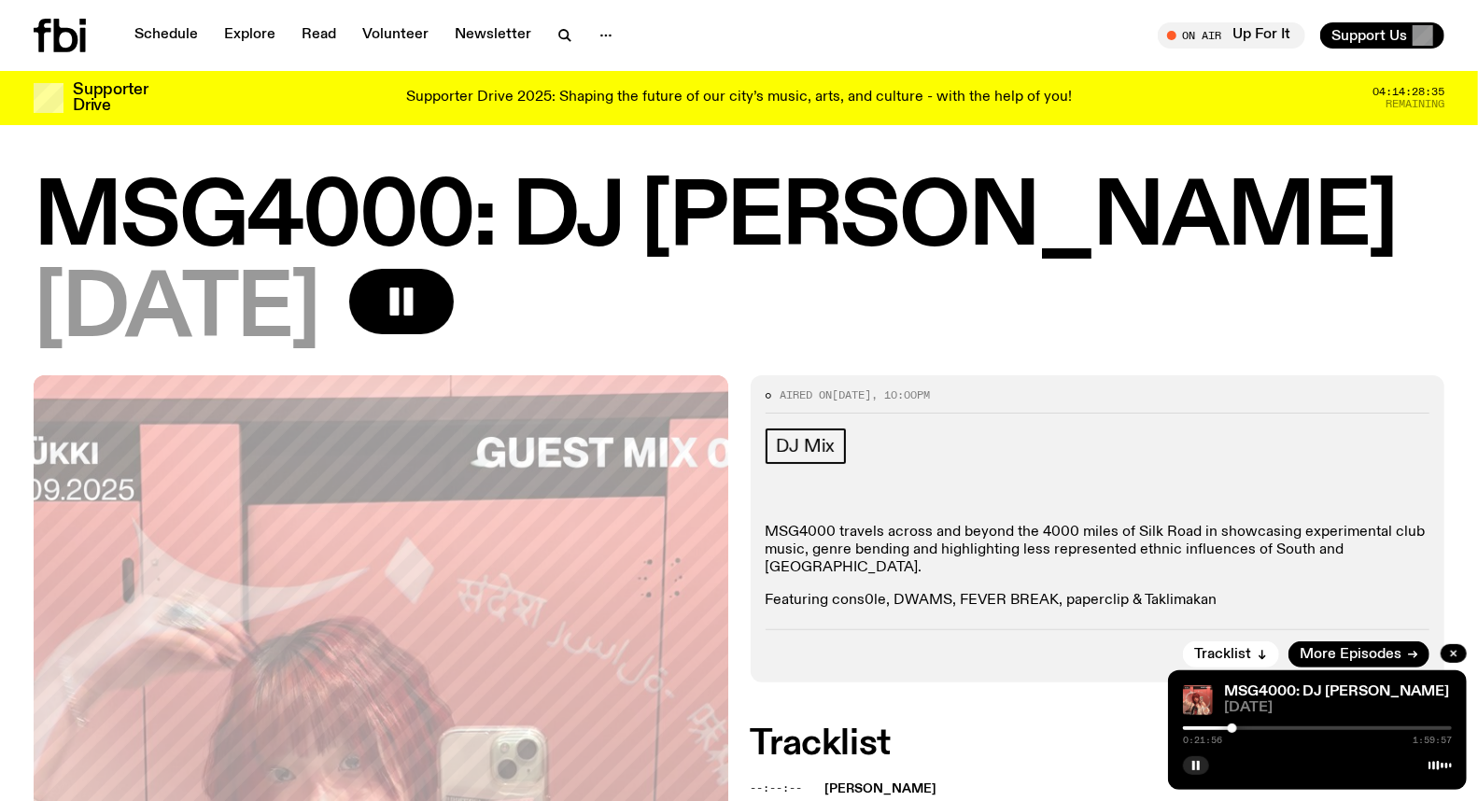
click at [1233, 728] on div at bounding box center [1232, 728] width 9 height 9
click at [1236, 729] on div at bounding box center [1236, 728] width 9 height 9
click at [1234, 729] on div at bounding box center [1233, 728] width 9 height 9
click at [1237, 728] on div at bounding box center [1233, 728] width 9 height 9
click at [1243, 728] on div at bounding box center [1317, 729] width 269 height 4
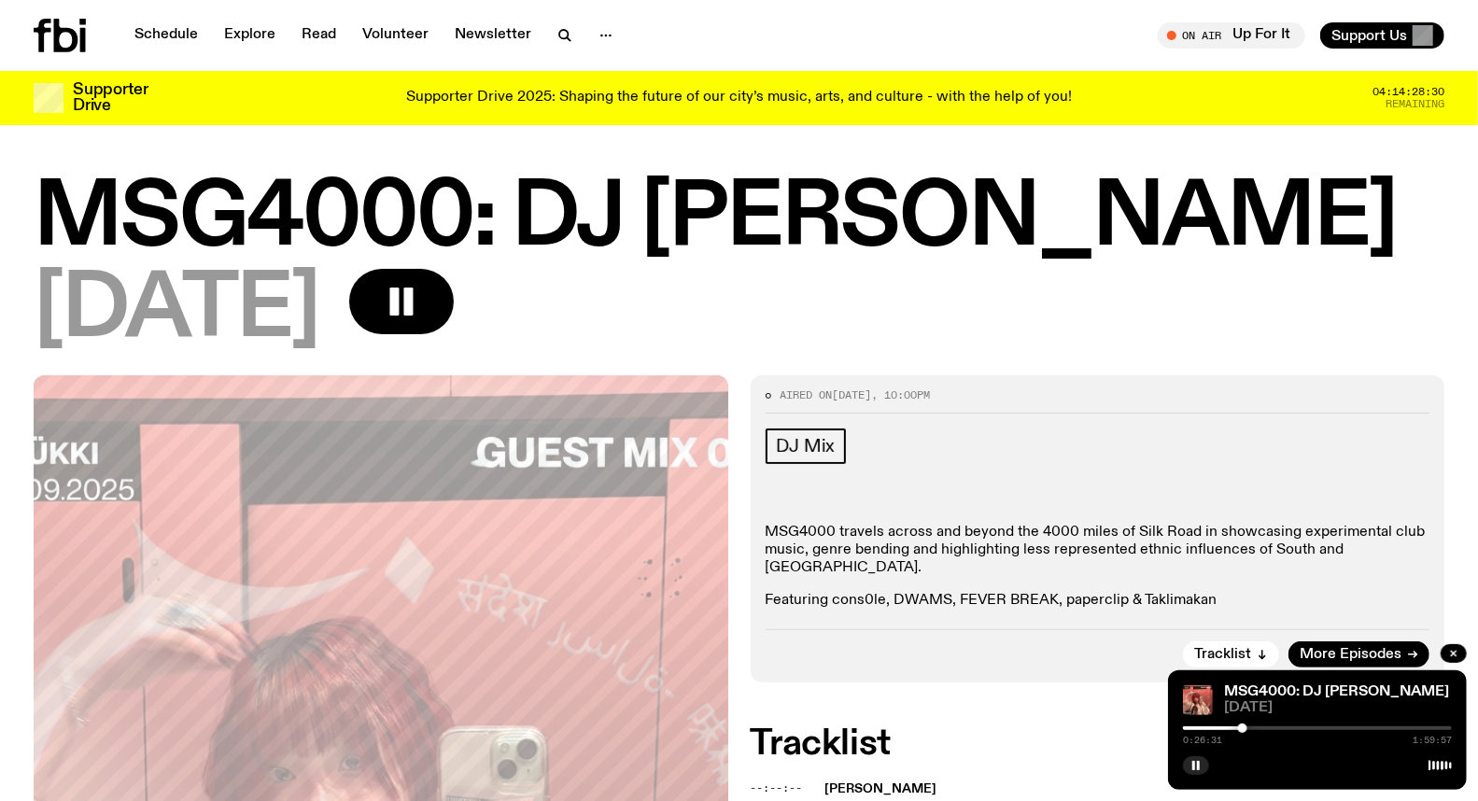
click at [1248, 728] on div at bounding box center [1317, 729] width 269 height 4
click at [1253, 728] on div at bounding box center [1317, 729] width 269 height 4
click at [1261, 727] on div at bounding box center [1317, 729] width 269 height 4
click at [1252, 729] on div at bounding box center [1126, 729] width 269 height 4
click at [1255, 729] on div at bounding box center [1254, 728] width 9 height 9
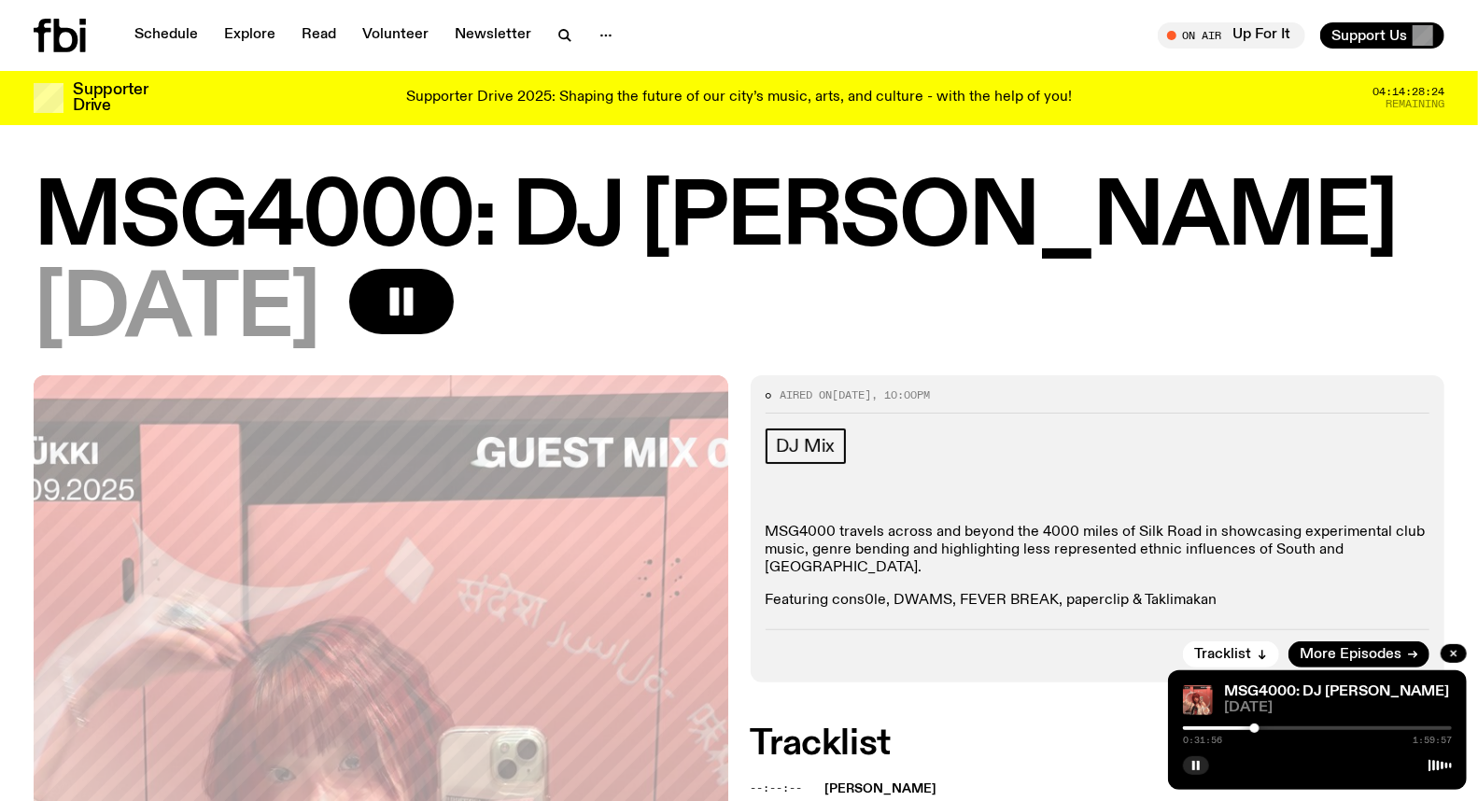
click at [1258, 729] on div at bounding box center [1254, 728] width 9 height 9
click at [1259, 727] on div at bounding box center [1258, 728] width 9 height 9
click at [1259, 729] on div at bounding box center [1258, 728] width 9 height 9
click at [1254, 729] on div at bounding box center [1254, 728] width 9 height 9
click at [1246, 730] on div at bounding box center [1119, 729] width 269 height 4
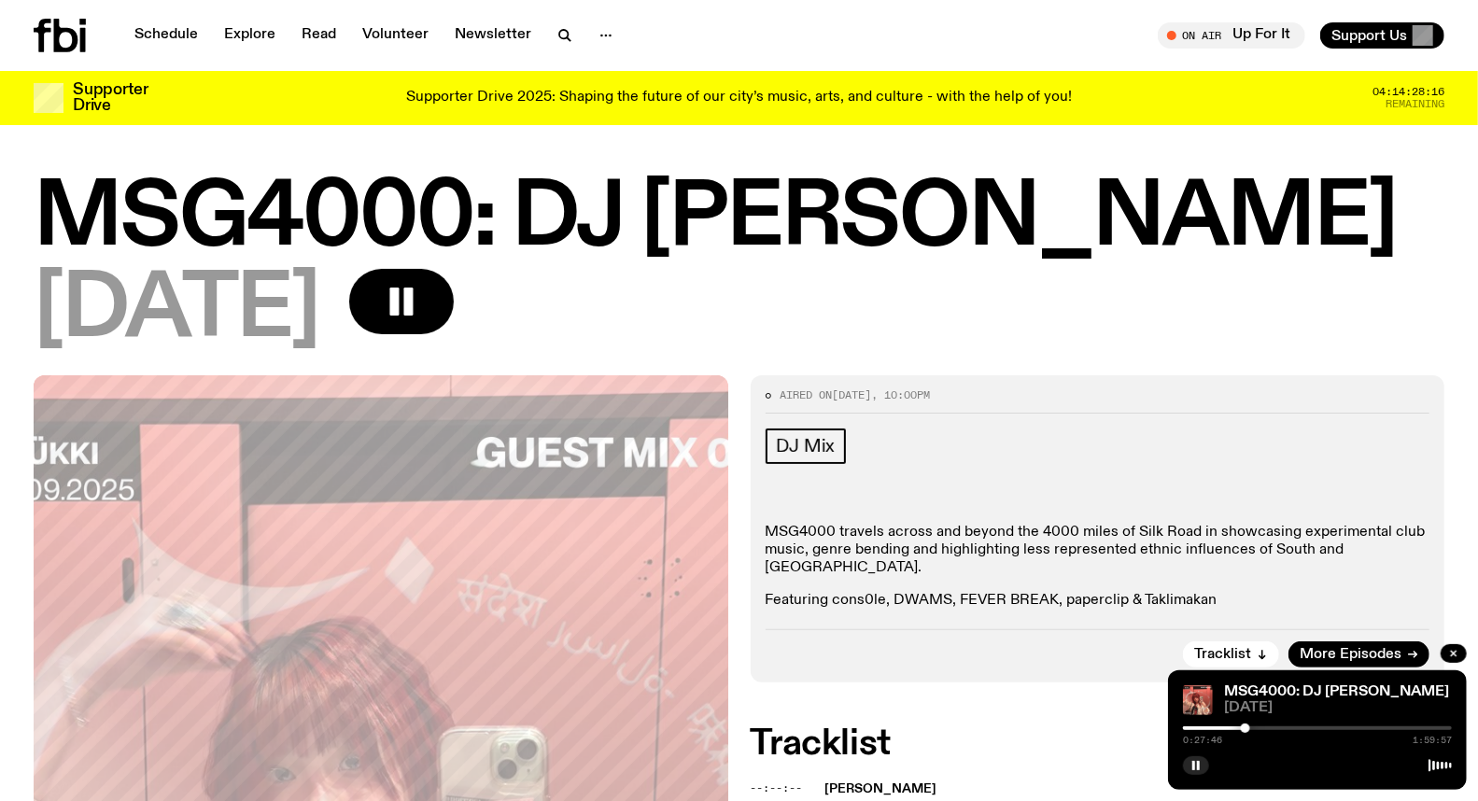
click at [1248, 730] on div at bounding box center [1245, 728] width 9 height 9
click at [1250, 729] on div at bounding box center [1249, 728] width 9 height 9
click at [1252, 729] on div at bounding box center [1252, 728] width 9 height 9
click at [1255, 728] on div at bounding box center [1254, 728] width 9 height 9
click at [1258, 728] on div at bounding box center [1254, 728] width 9 height 9
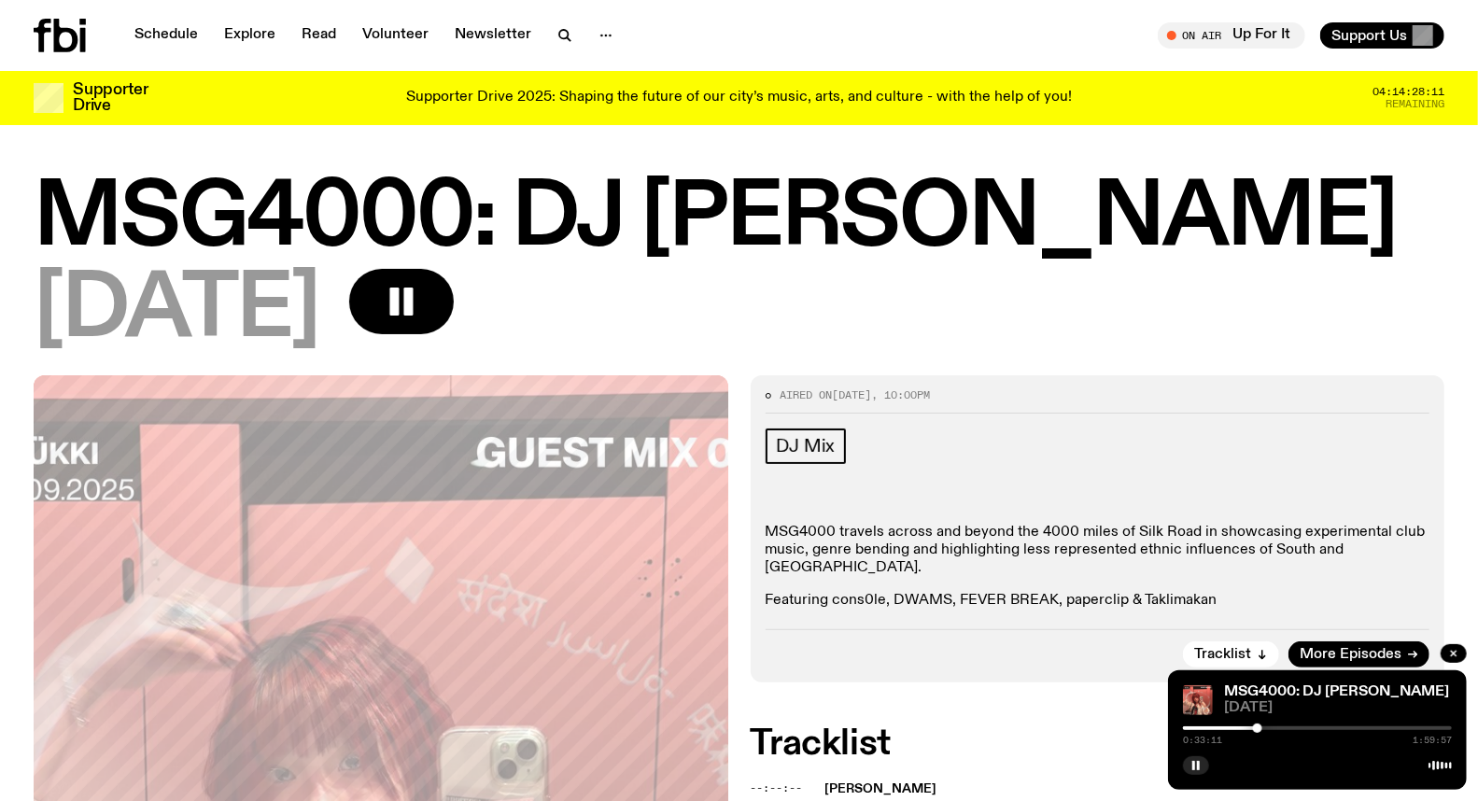
click at [1262, 728] on div at bounding box center [1257, 728] width 9 height 9
click at [1266, 729] on div at bounding box center [1317, 729] width 269 height 4
click at [1271, 730] on div at bounding box center [1317, 729] width 269 height 4
click at [1274, 730] on div at bounding box center [1270, 728] width 9 height 9
click at [1279, 730] on div at bounding box center [1317, 729] width 269 height 4
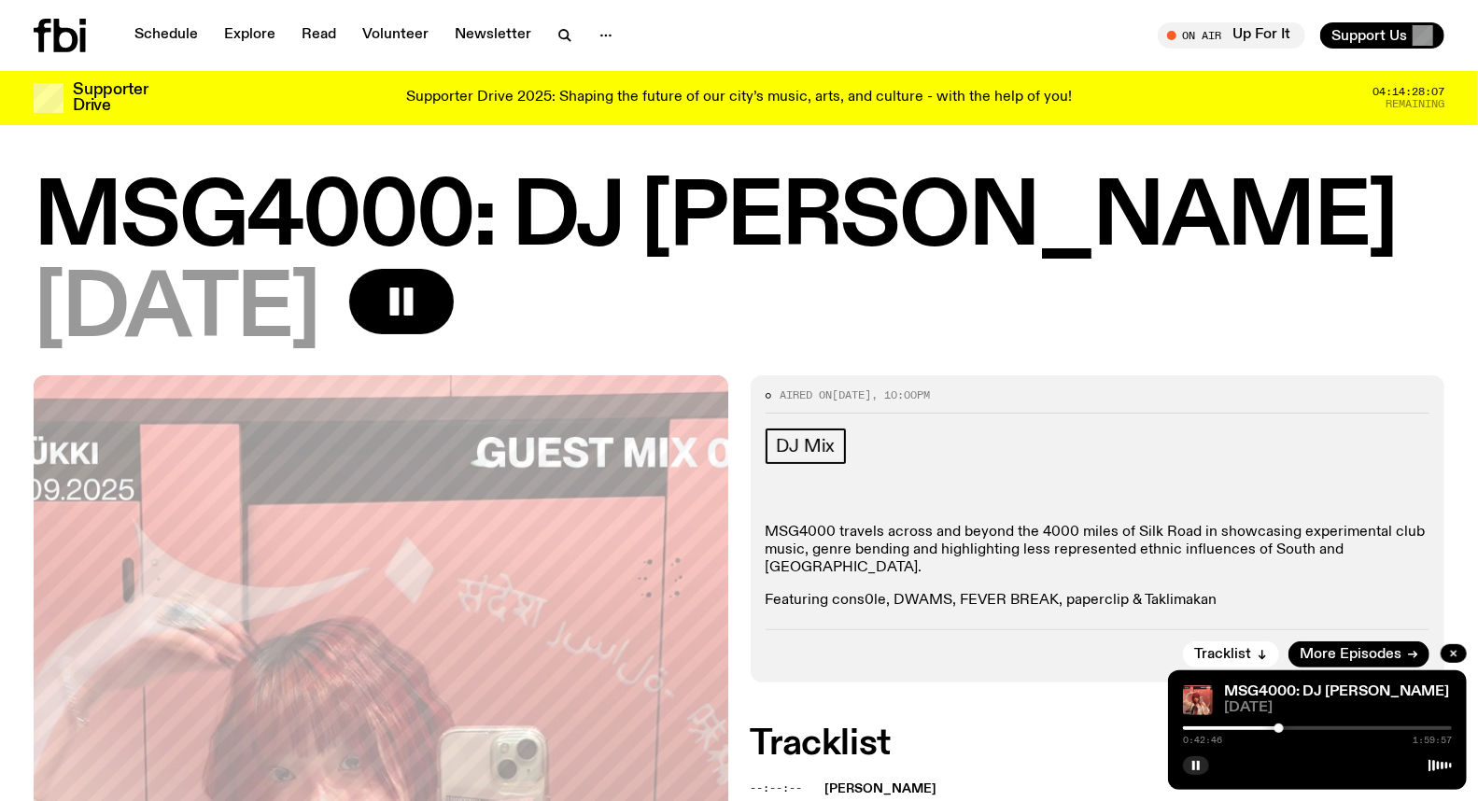
click at [1286, 730] on div at bounding box center [1317, 729] width 269 height 4
click at [1291, 728] on div at bounding box center [1317, 729] width 269 height 4
click at [1295, 728] on div at bounding box center [1317, 729] width 269 height 4
click at [1301, 728] on div at bounding box center [1317, 729] width 269 height 4
click at [1307, 729] on div at bounding box center [1317, 729] width 269 height 4
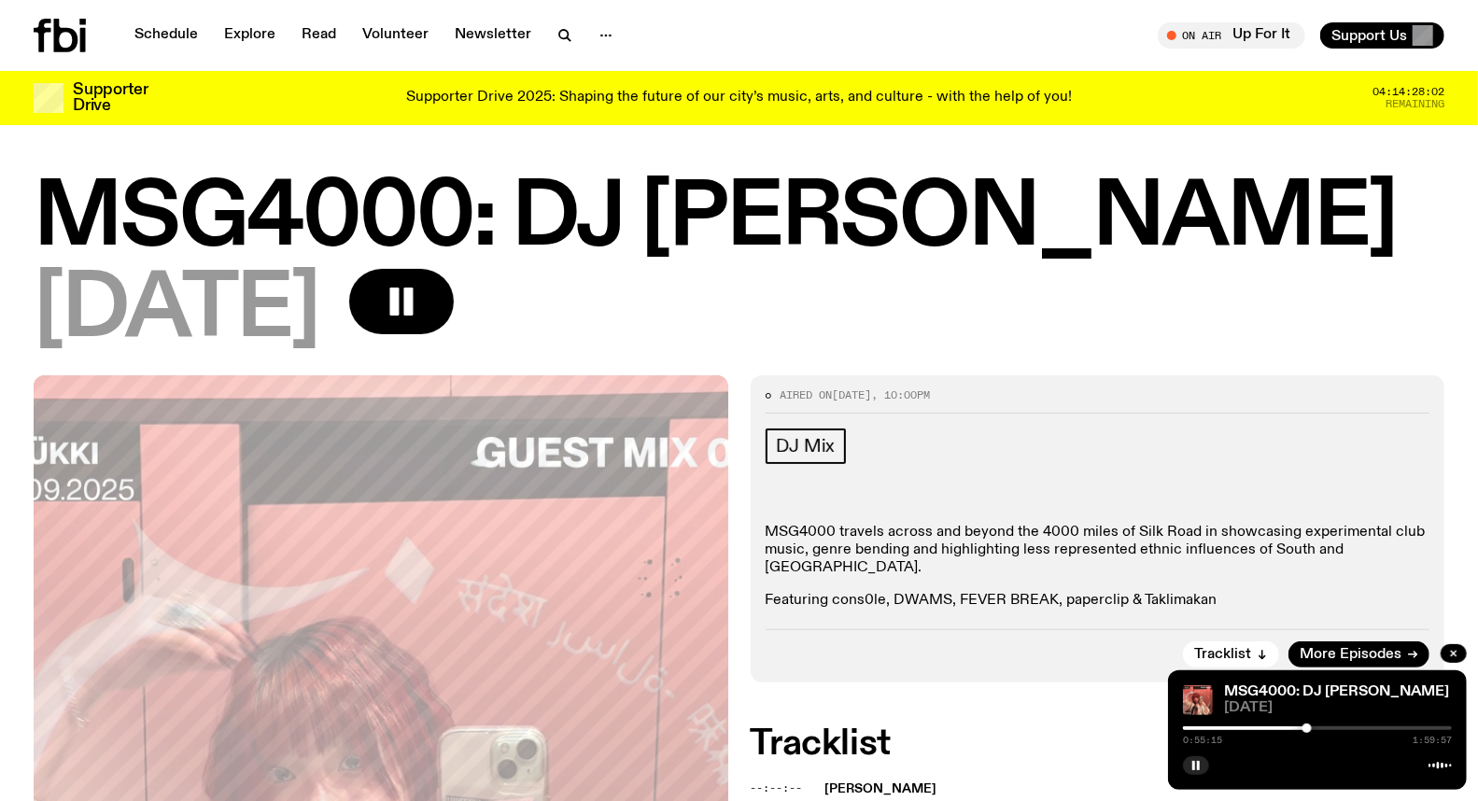
click at [1318, 730] on div at bounding box center [1317, 729] width 269 height 4
click at [1331, 730] on div at bounding box center [1317, 729] width 269 height 4
click at [1326, 730] on div at bounding box center [1325, 728] width 9 height 9
click at [1328, 729] on div at bounding box center [1327, 728] width 9 height 9
click at [1330, 729] on div at bounding box center [1327, 728] width 9 height 9
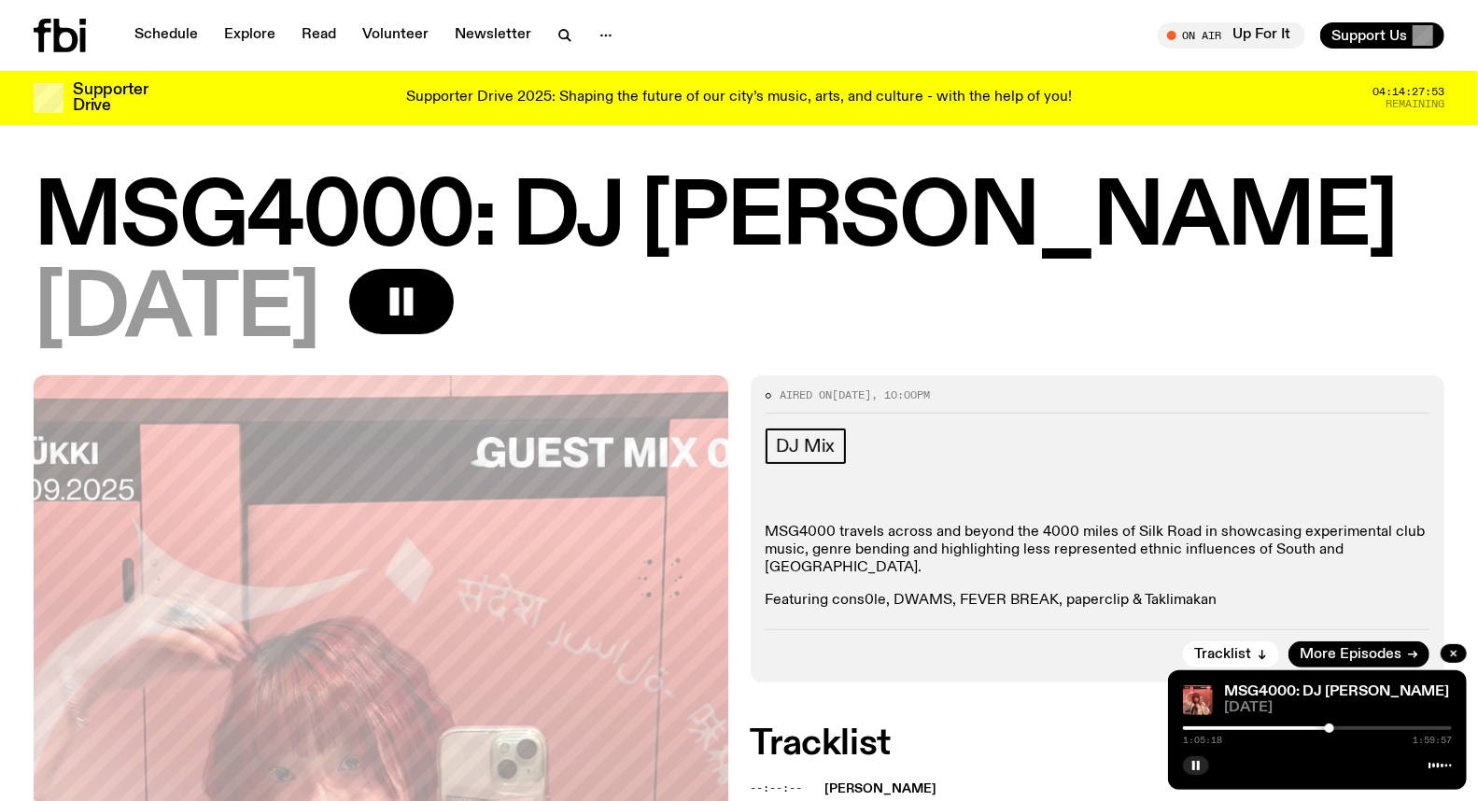
click at [1333, 729] on div at bounding box center [1329, 728] width 9 height 9
click at [1335, 729] on div at bounding box center [1332, 728] width 9 height 9
click at [1339, 729] on div at bounding box center [1338, 728] width 9 height 9
click at [1341, 729] on div at bounding box center [1340, 728] width 9 height 9
click at [1346, 729] on div at bounding box center [1317, 729] width 269 height 4
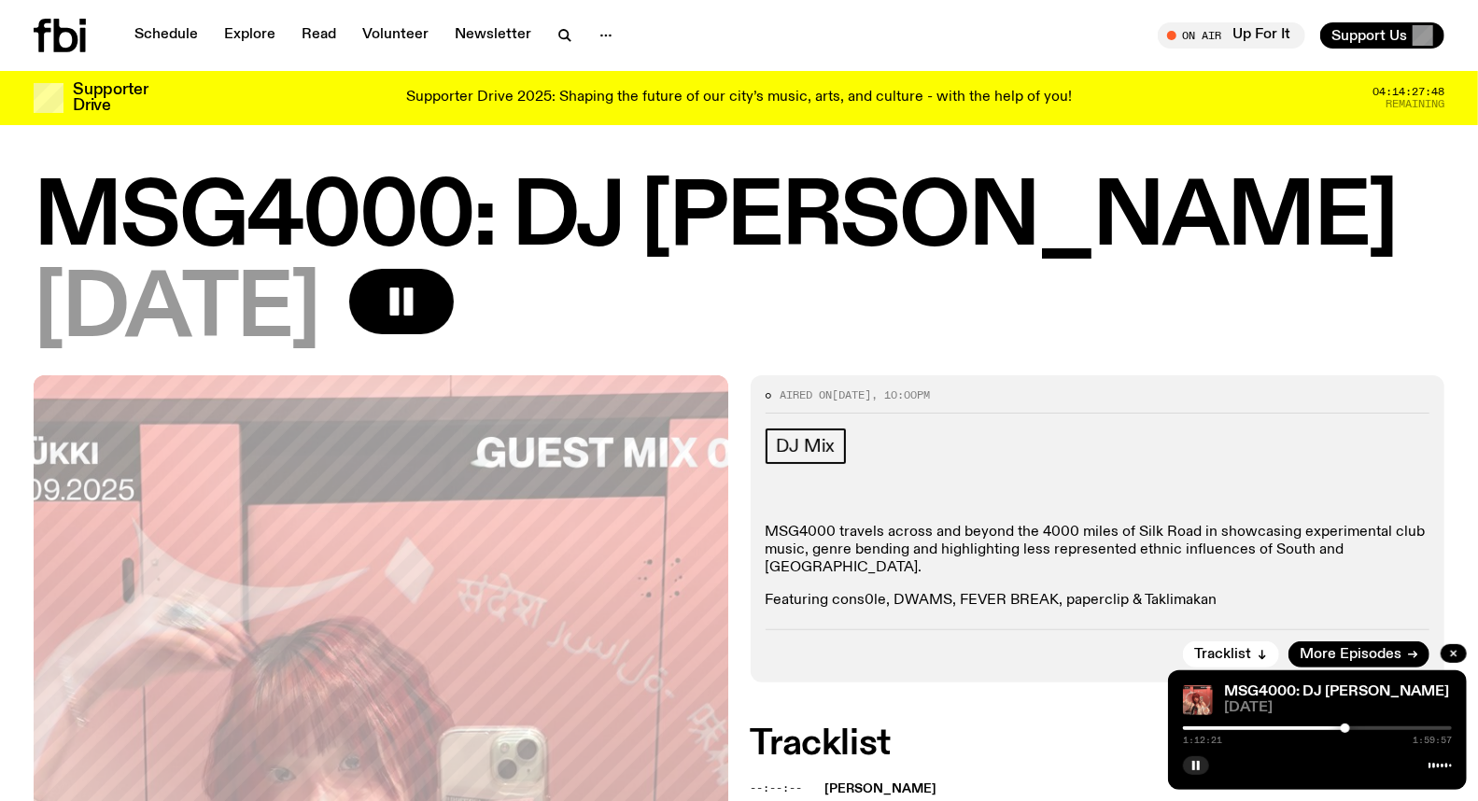
click at [1343, 729] on div at bounding box center [1345, 728] width 9 height 9
click at [1343, 729] on div at bounding box center [1342, 728] width 9 height 9
click at [1346, 729] on div at bounding box center [1342, 728] width 9 height 9
click at [1348, 729] on div at bounding box center [1345, 728] width 9 height 9
click at [1349, 729] on div at bounding box center [1349, 728] width 9 height 9
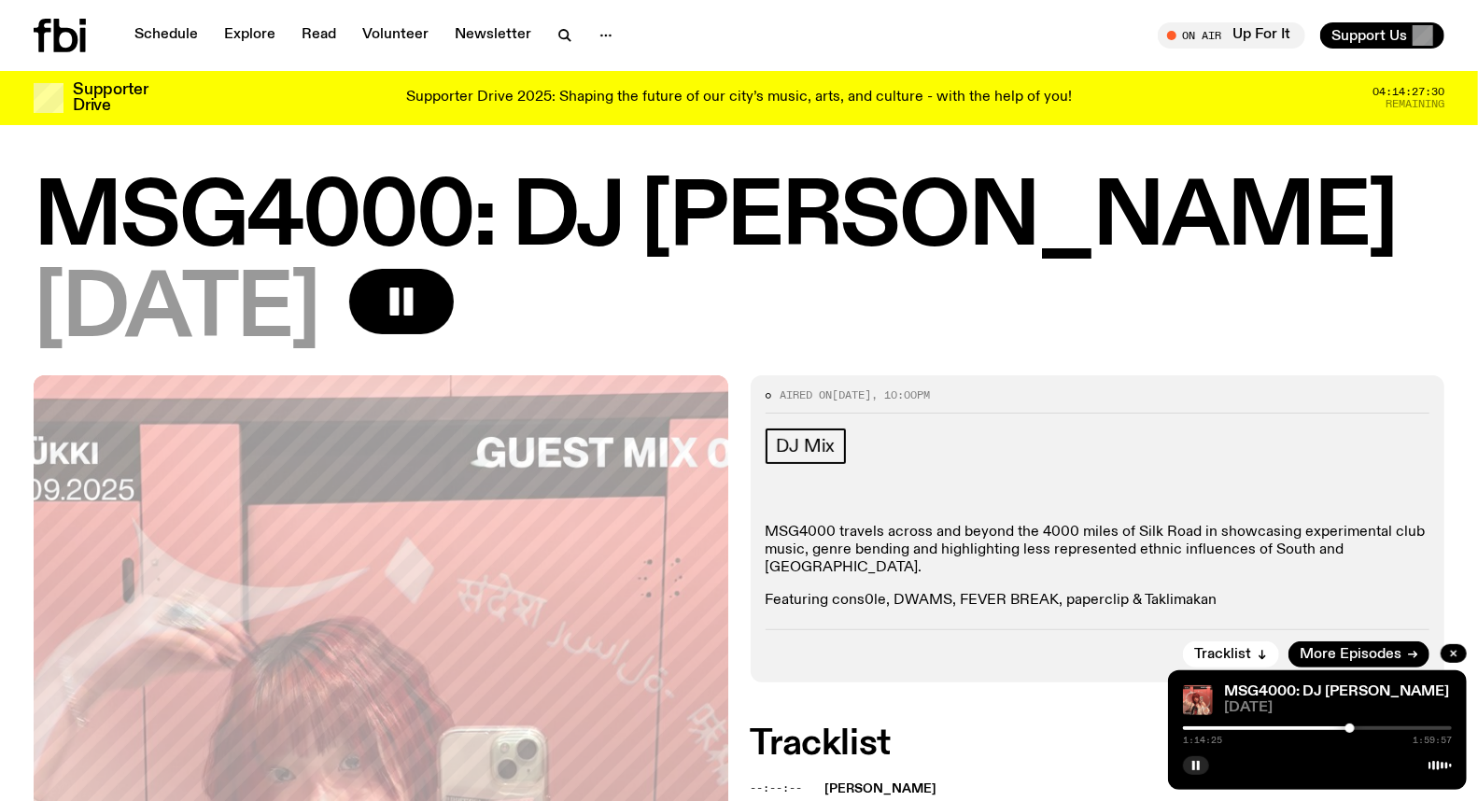
click at [1350, 730] on div at bounding box center [1350, 728] width 9 height 9
click at [1354, 730] on div at bounding box center [1350, 728] width 9 height 9
click at [1356, 730] on div at bounding box center [1353, 728] width 9 height 9
click at [1360, 730] on div at bounding box center [1355, 728] width 9 height 9
click at [1362, 729] on div at bounding box center [1361, 728] width 9 height 9
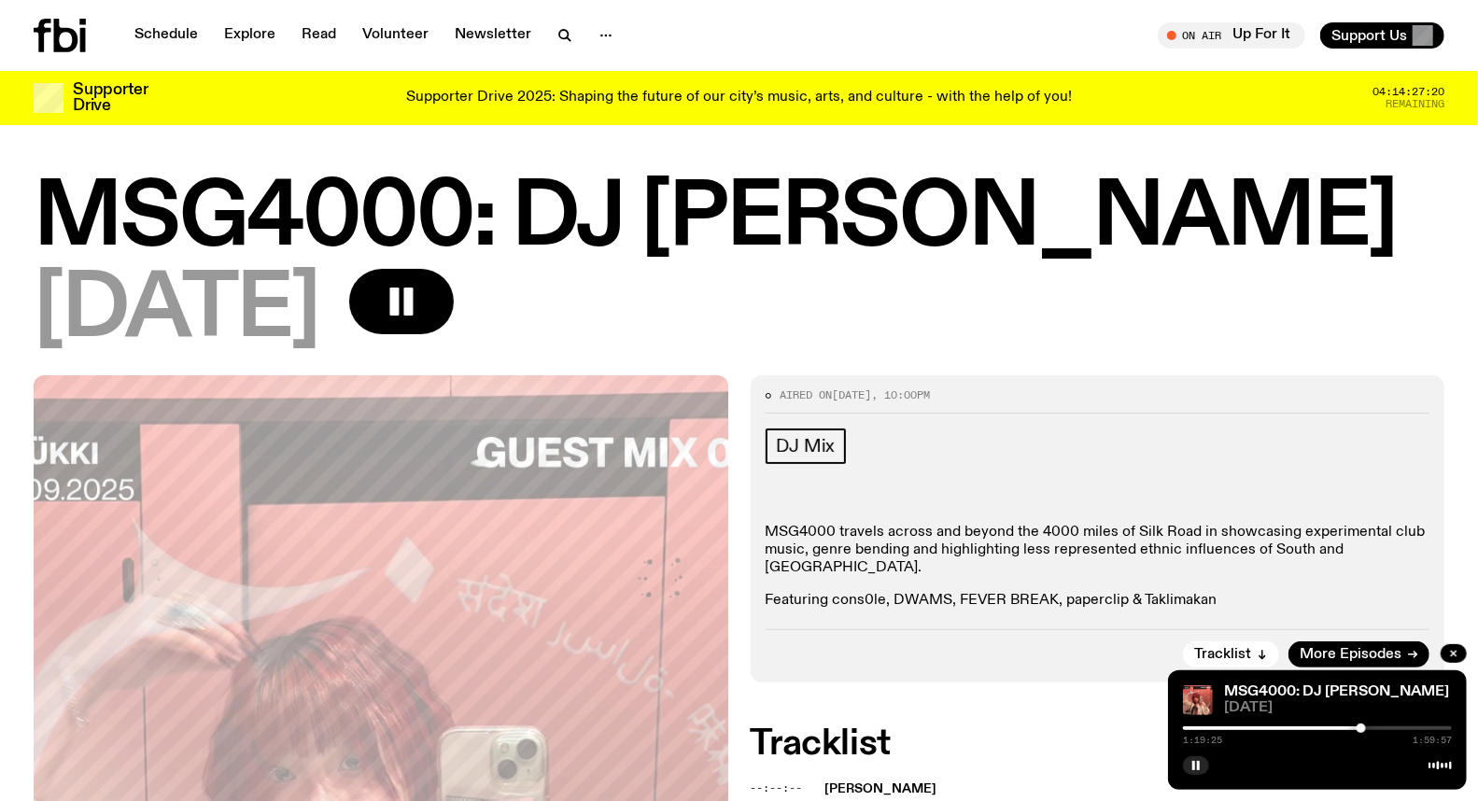
click at [1364, 729] on div at bounding box center [1361, 728] width 9 height 9
click at [1367, 730] on div at bounding box center [1364, 728] width 9 height 9
click at [1370, 730] on div at bounding box center [1369, 728] width 9 height 9
click at [1373, 729] on div at bounding box center [1369, 728] width 9 height 9
click at [1368, 729] on div at bounding box center [1372, 728] width 9 height 9
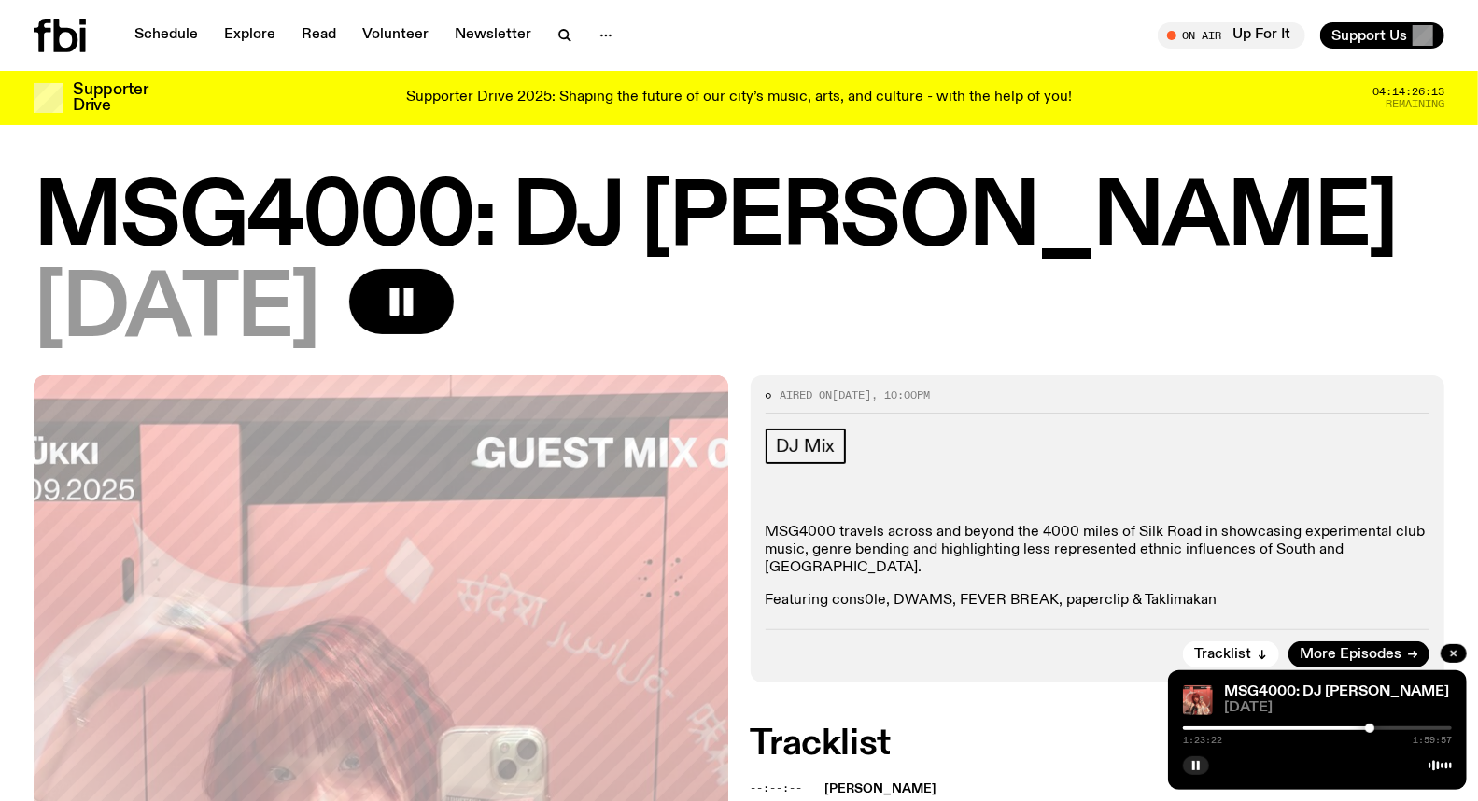
click at [1376, 727] on div at bounding box center [1317, 729] width 269 height 4
click at [1380, 727] on div at bounding box center [1317, 729] width 269 height 4
click at [1388, 727] on div at bounding box center [1317, 729] width 269 height 4
click at [1191, 764] on icon "button" at bounding box center [1196, 765] width 11 height 11
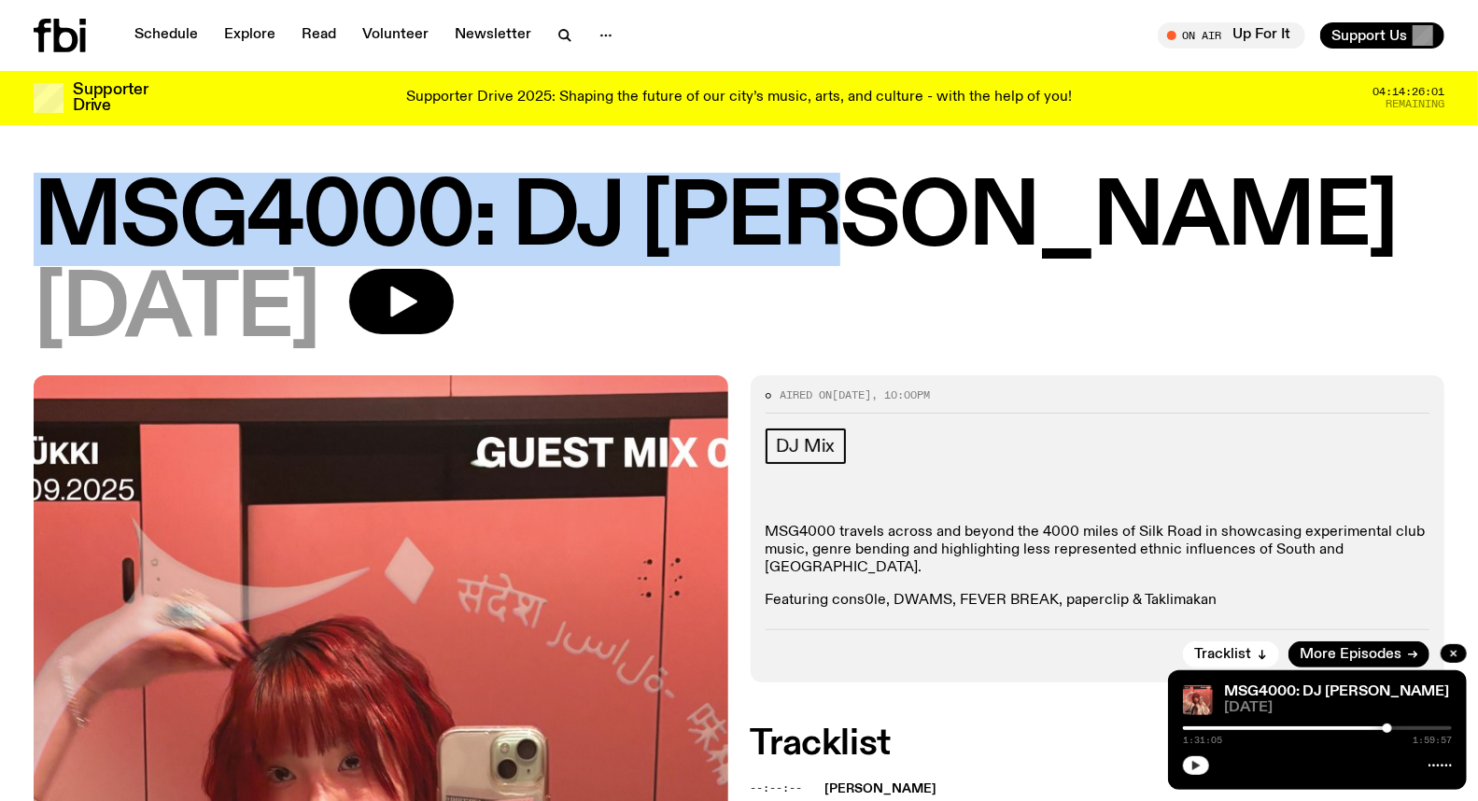
drag, startPoint x: 35, startPoint y: 196, endPoint x: 854, endPoint y: 189, distance: 818.1
click at [860, 191] on h1 "MSG4000: DJ [PERSON_NAME]" at bounding box center [739, 219] width 1411 height 84
copy h1 "MSG4000: DJ [PERSON_NAME]"
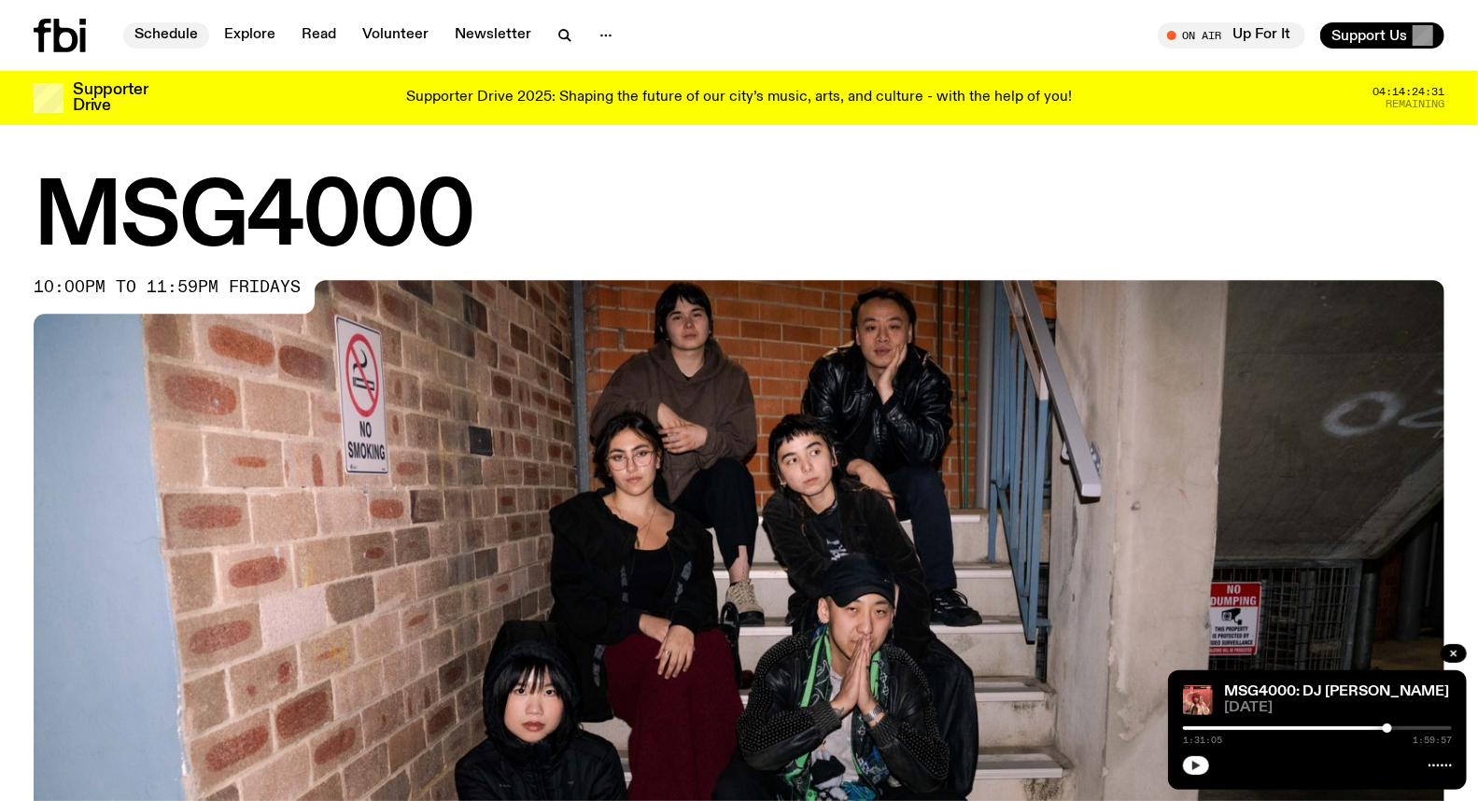
click at [149, 34] on link "Schedule" at bounding box center [166, 35] width 86 height 26
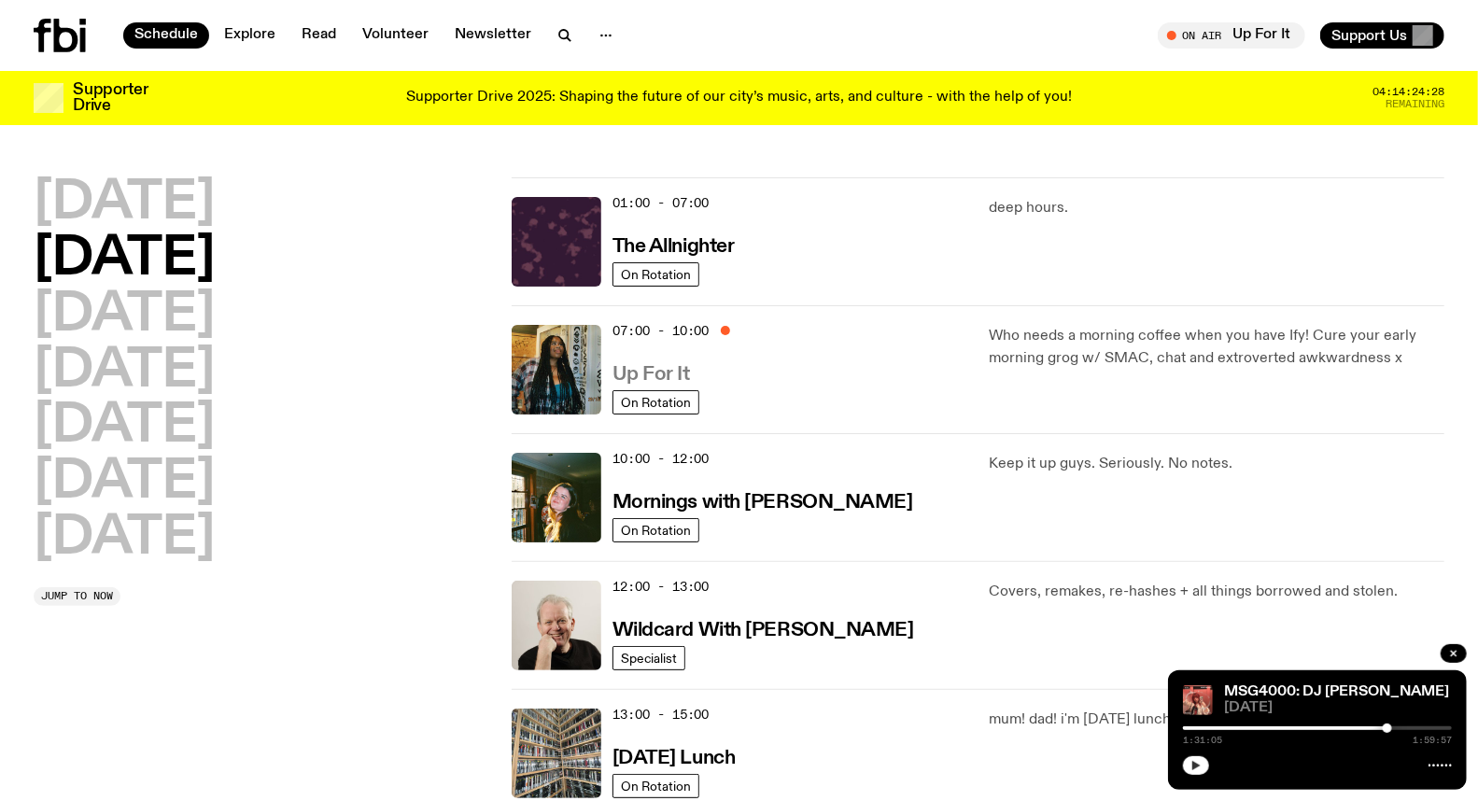
click at [663, 371] on h3 "Up For It" at bounding box center [652, 375] width 78 height 20
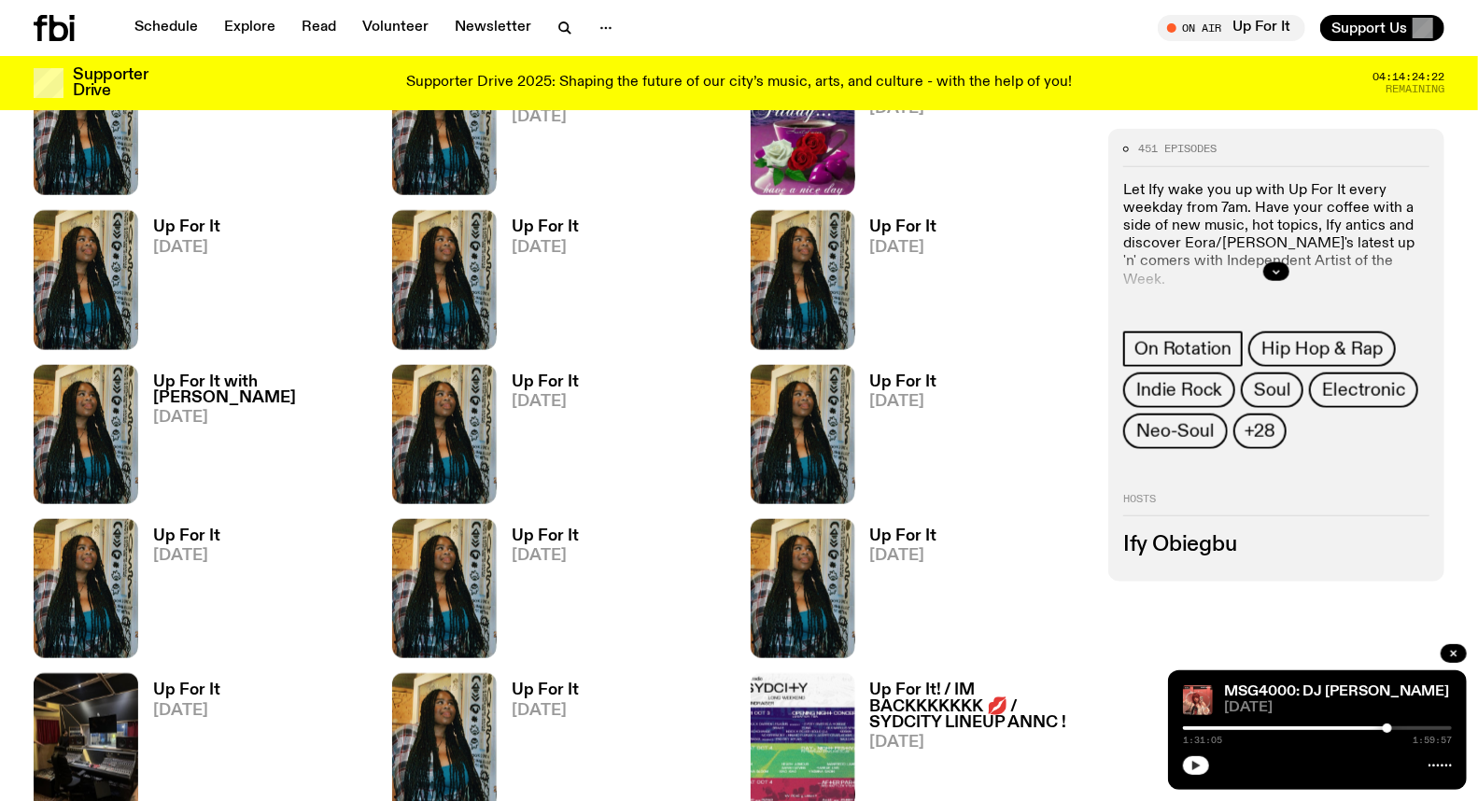
scroll to position [1131, 0]
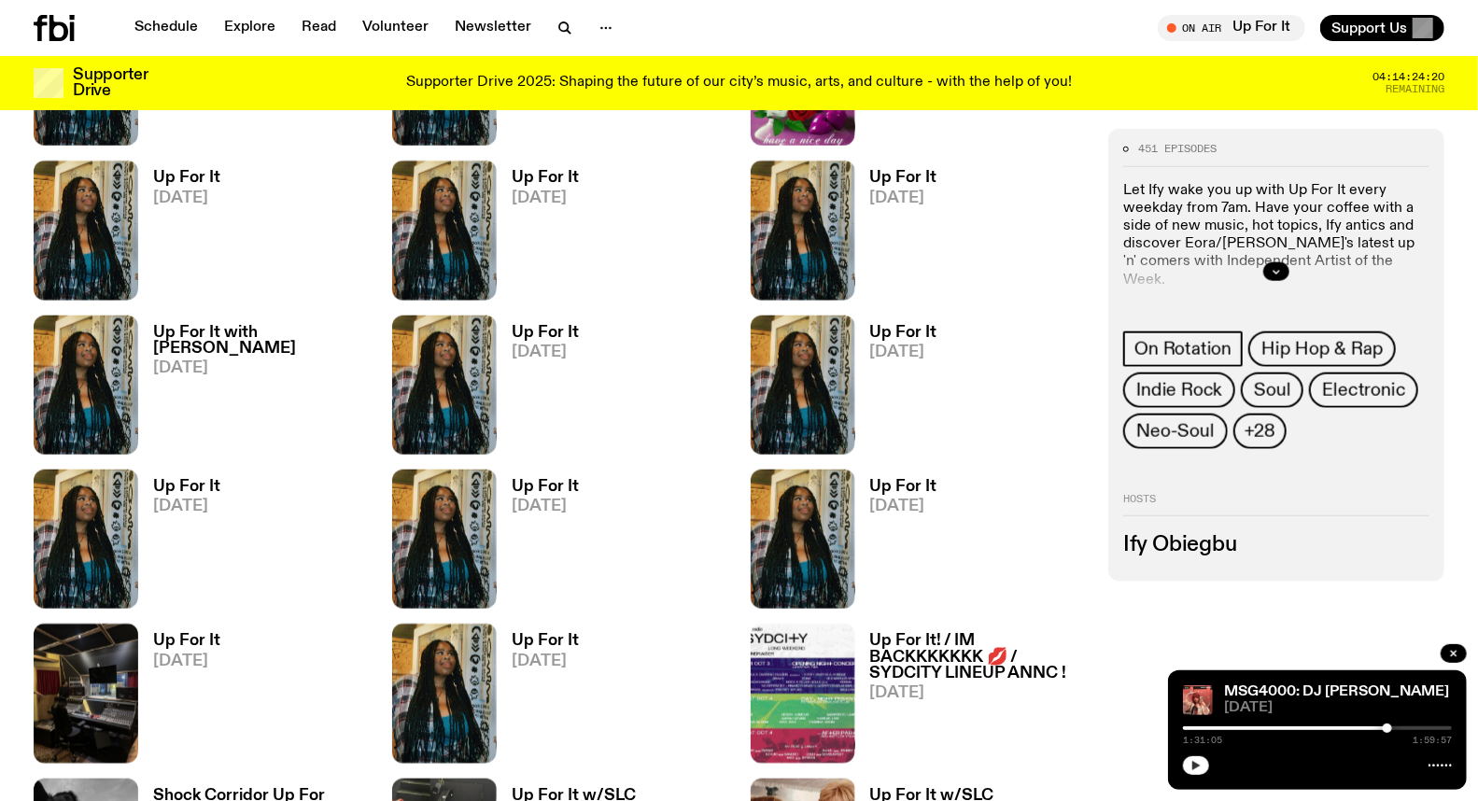
click at [534, 486] on h3 "Up For It" at bounding box center [545, 487] width 67 height 16
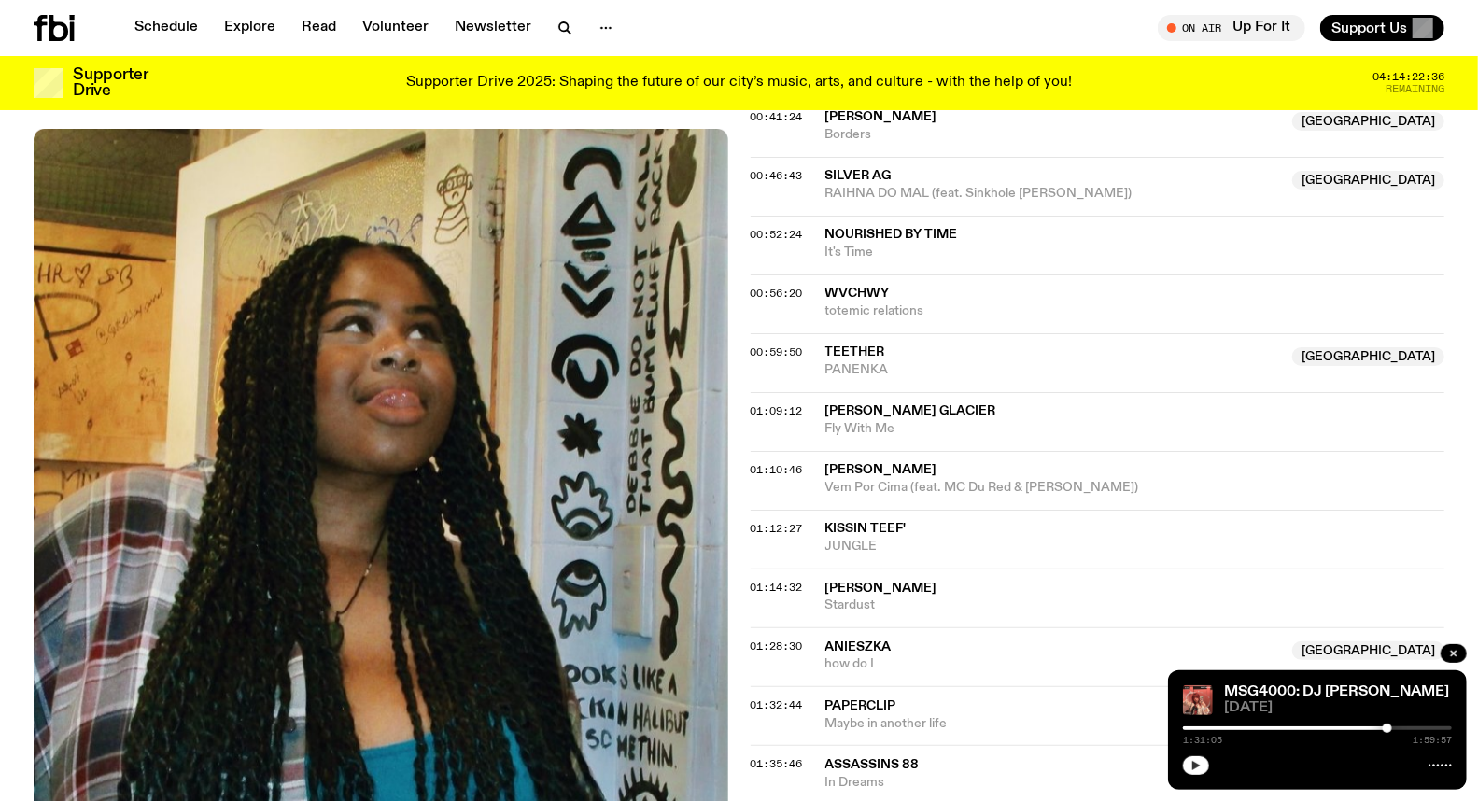
scroll to position [610, 0]
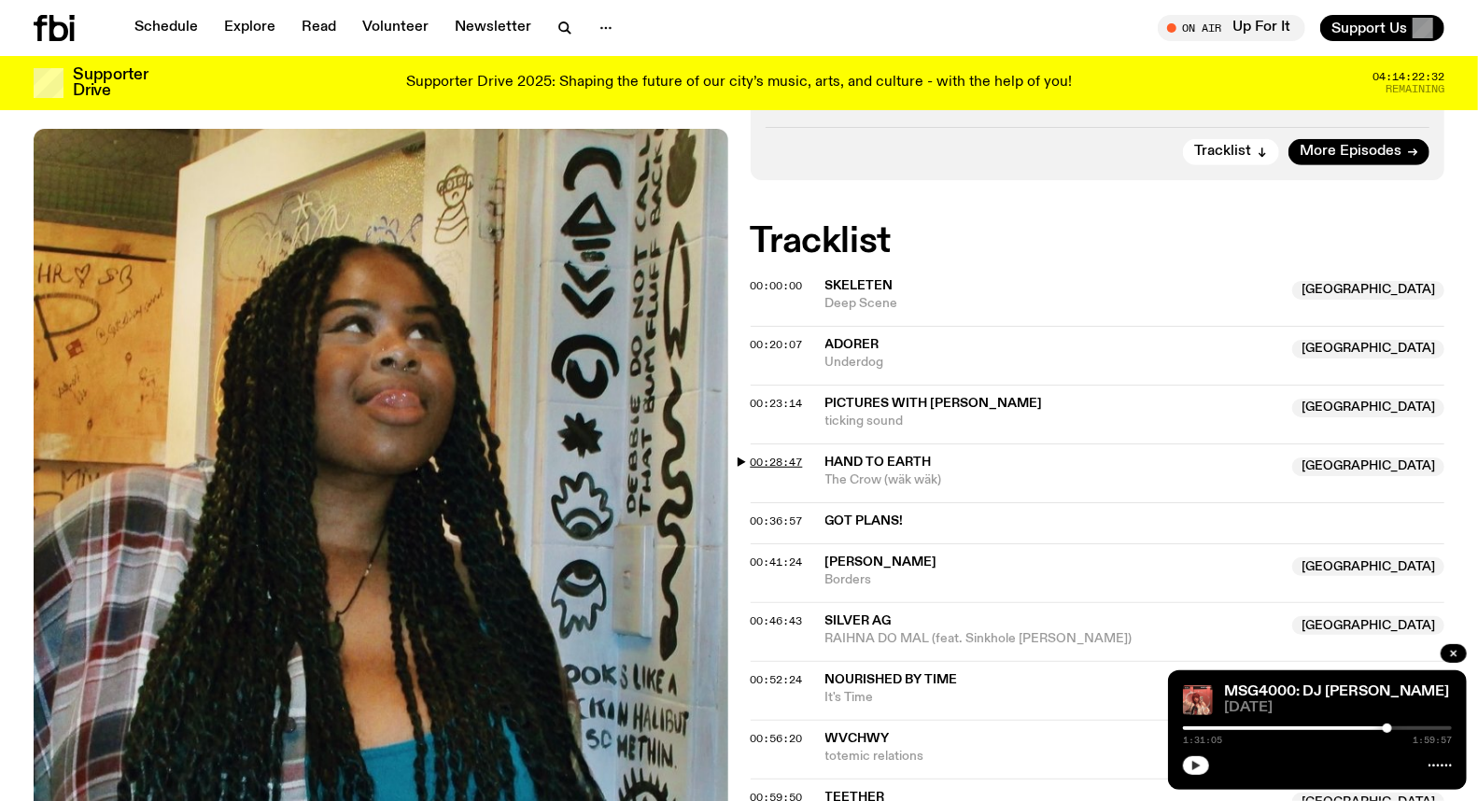
click at [761, 464] on span "00:28:47" at bounding box center [777, 462] width 52 height 15
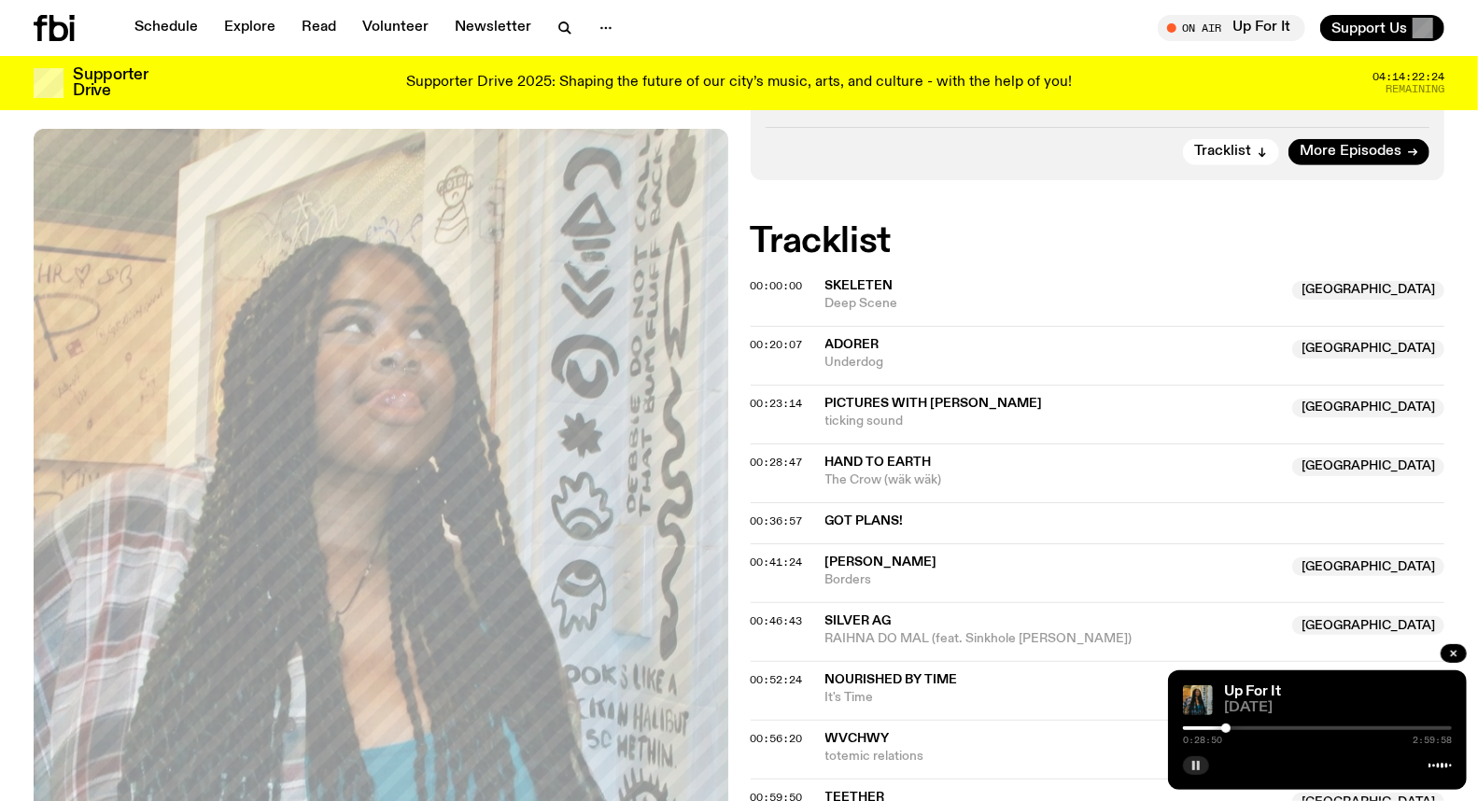
click at [1224, 728] on div at bounding box center [1225, 728] width 9 height 9
click at [1224, 728] on div at bounding box center [1224, 728] width 9 height 9
click at [1221, 730] on div at bounding box center [1224, 728] width 9 height 9
click at [1220, 731] on div at bounding box center [1221, 728] width 9 height 9
click at [1223, 731] on div at bounding box center [1219, 728] width 9 height 9
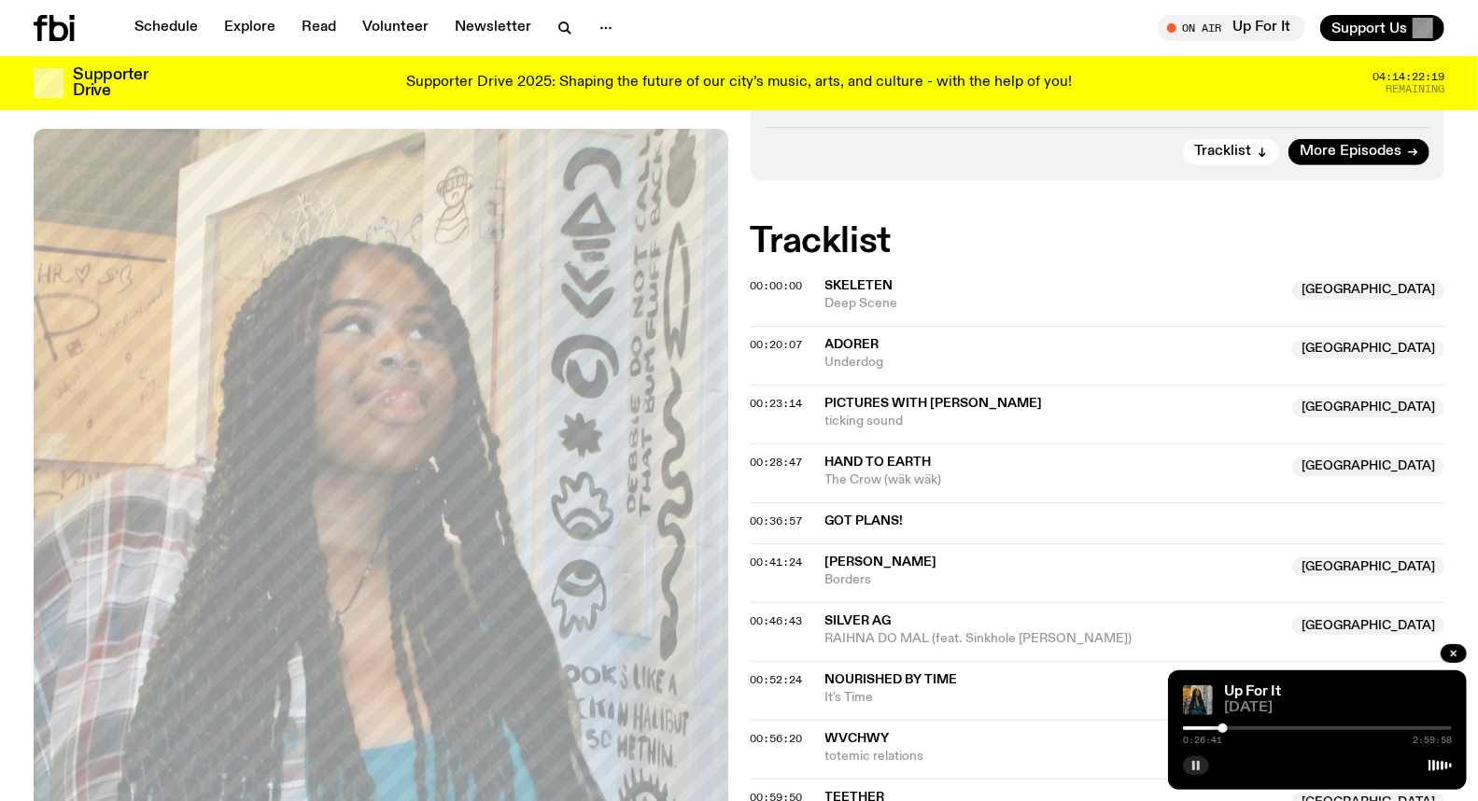
click at [1223, 730] on div at bounding box center [1223, 728] width 9 height 9
click at [1224, 729] on div at bounding box center [1223, 728] width 9 height 9
click at [1221, 729] on div at bounding box center [1221, 728] width 9 height 9
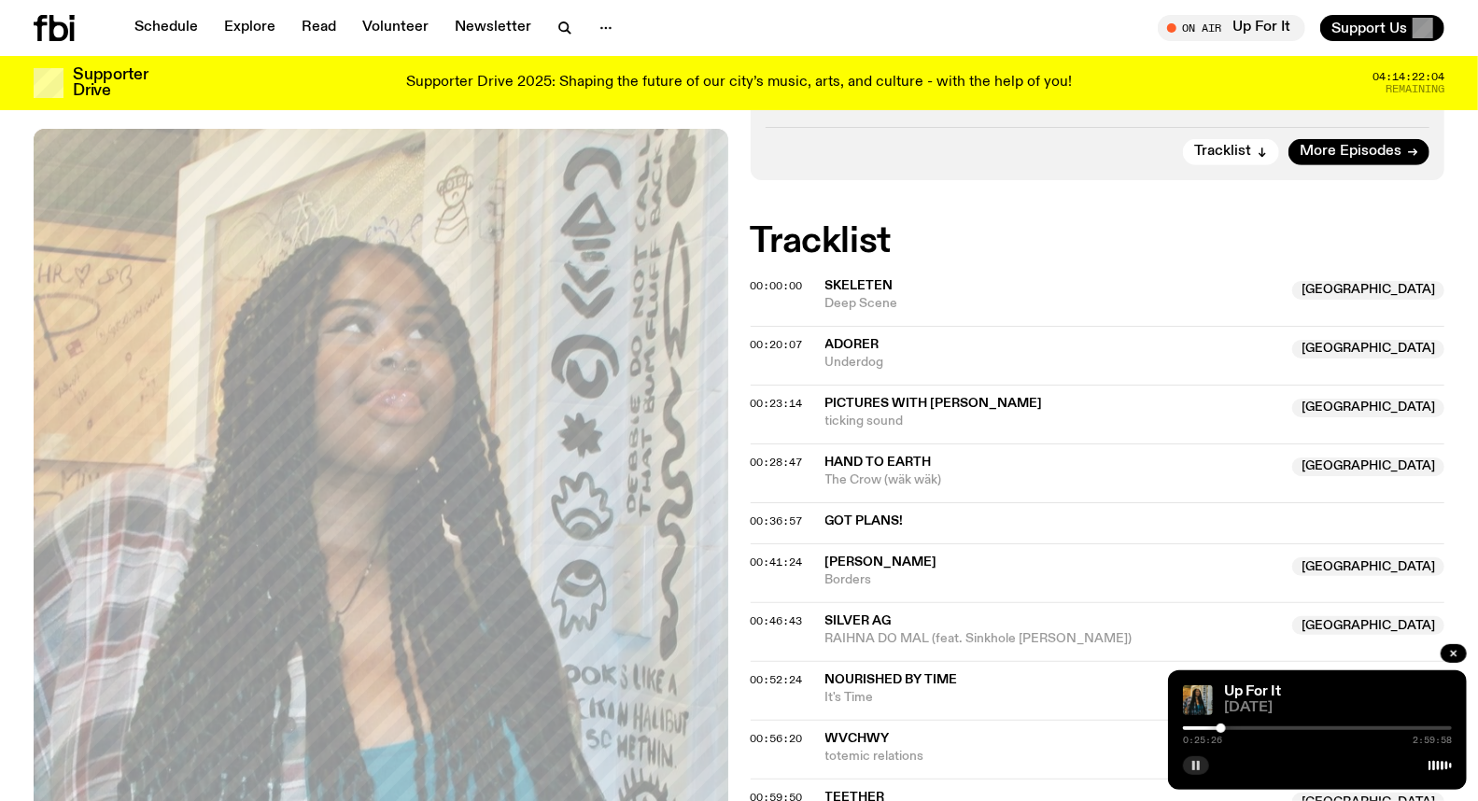
click at [1224, 729] on div at bounding box center [1221, 728] width 9 height 9
click at [1223, 729] on div at bounding box center [1224, 728] width 9 height 9
click at [1205, 762] on button "button" at bounding box center [1196, 765] width 26 height 19
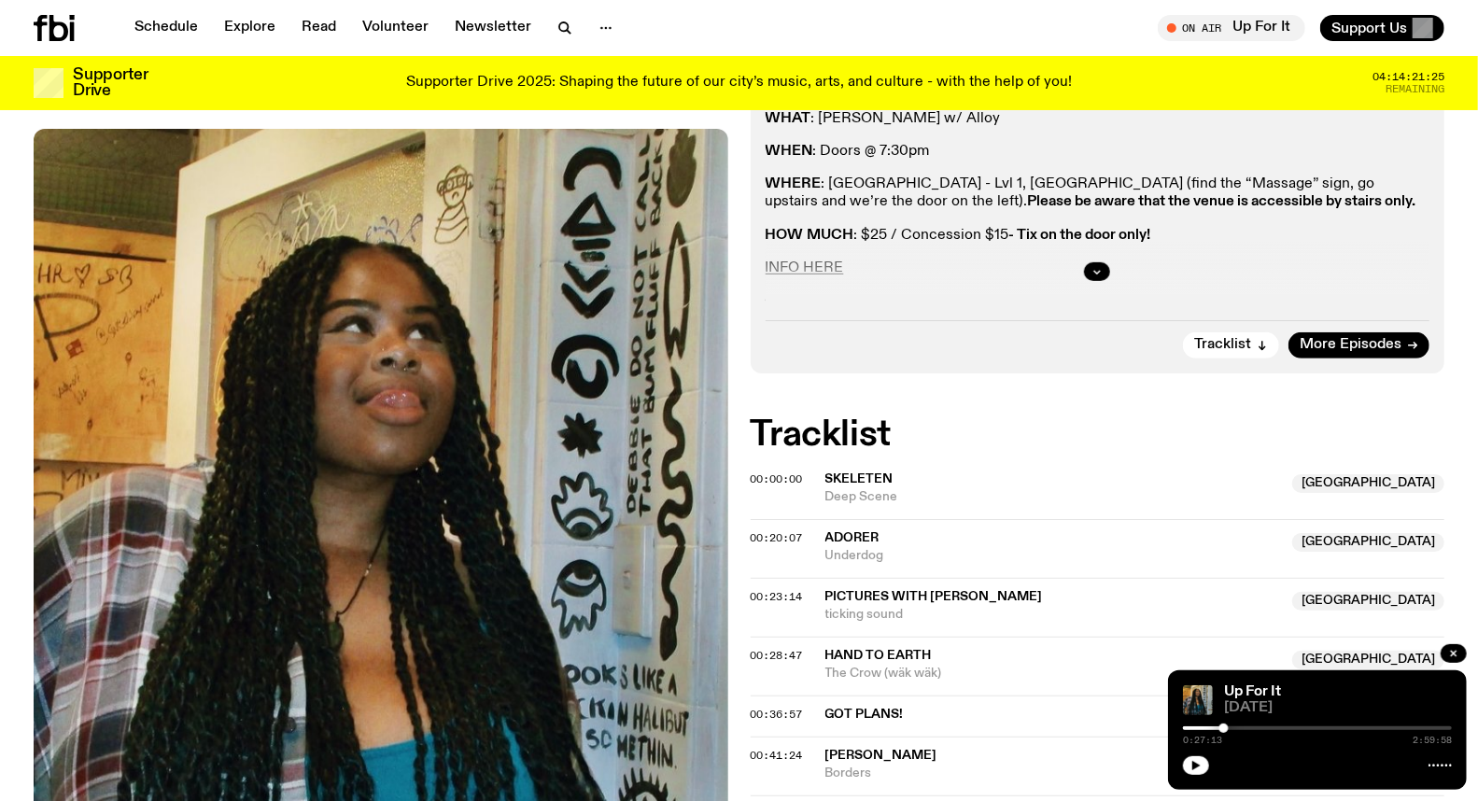
scroll to position [402, 0]
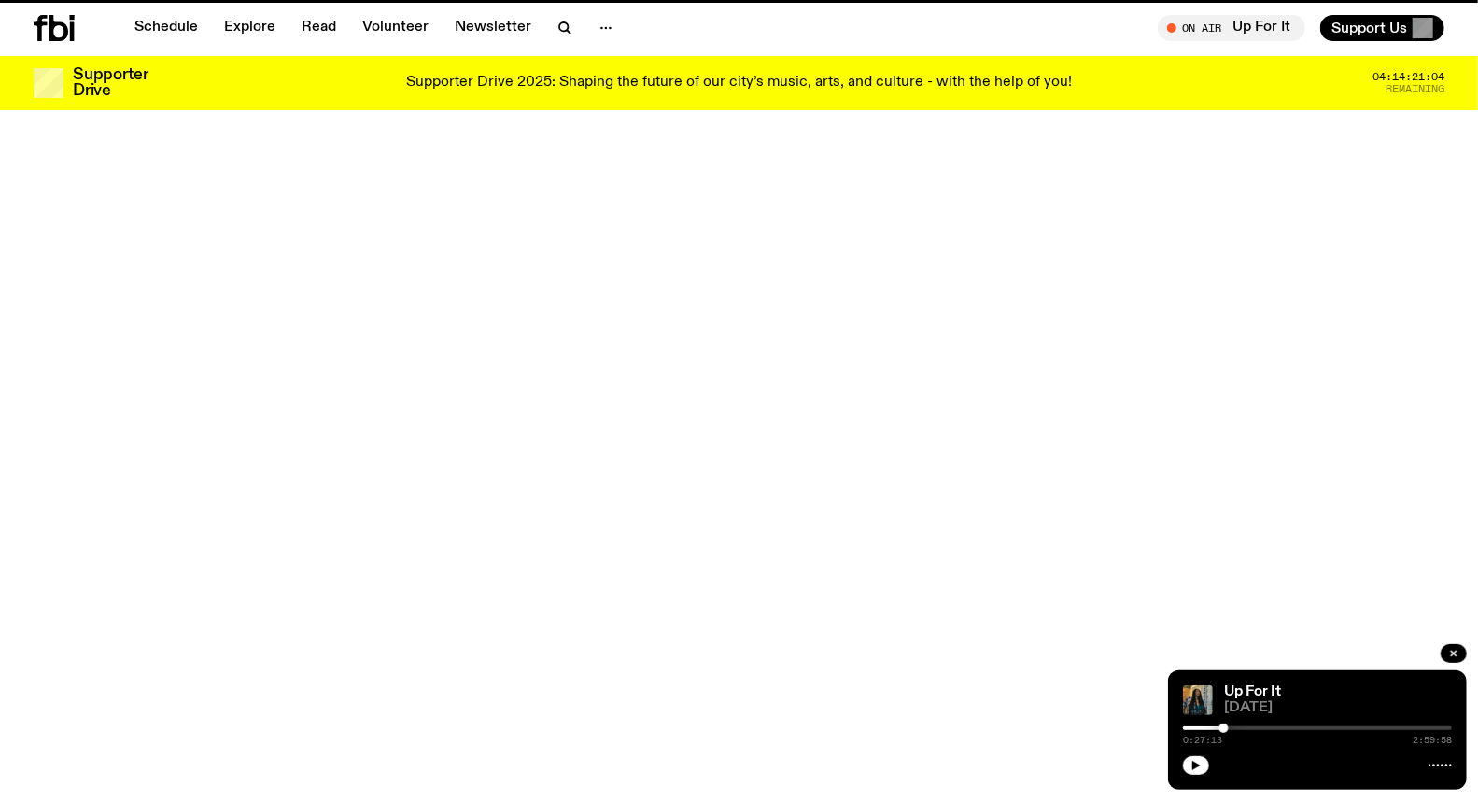
scroll to position [1131, 0]
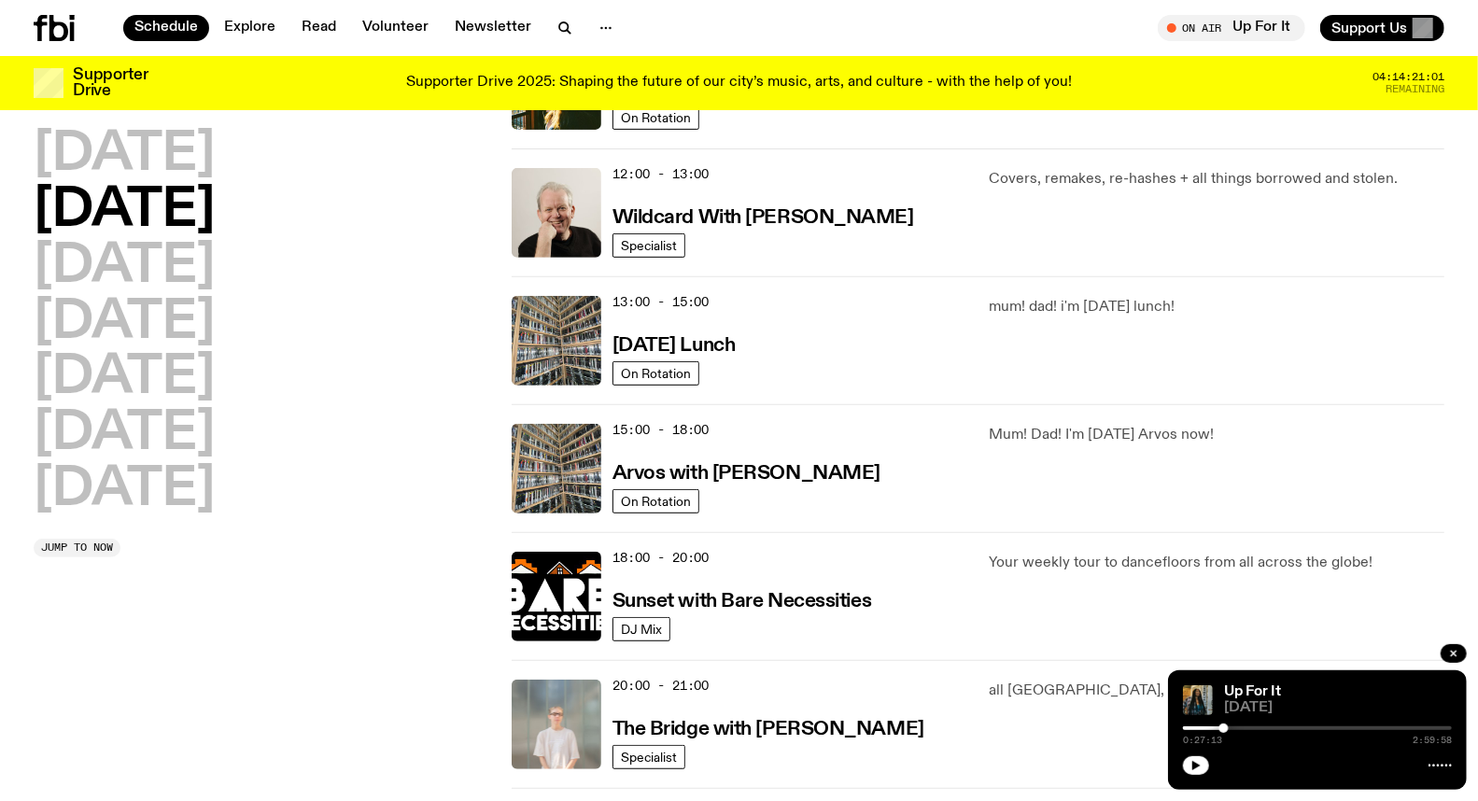
scroll to position [510, 0]
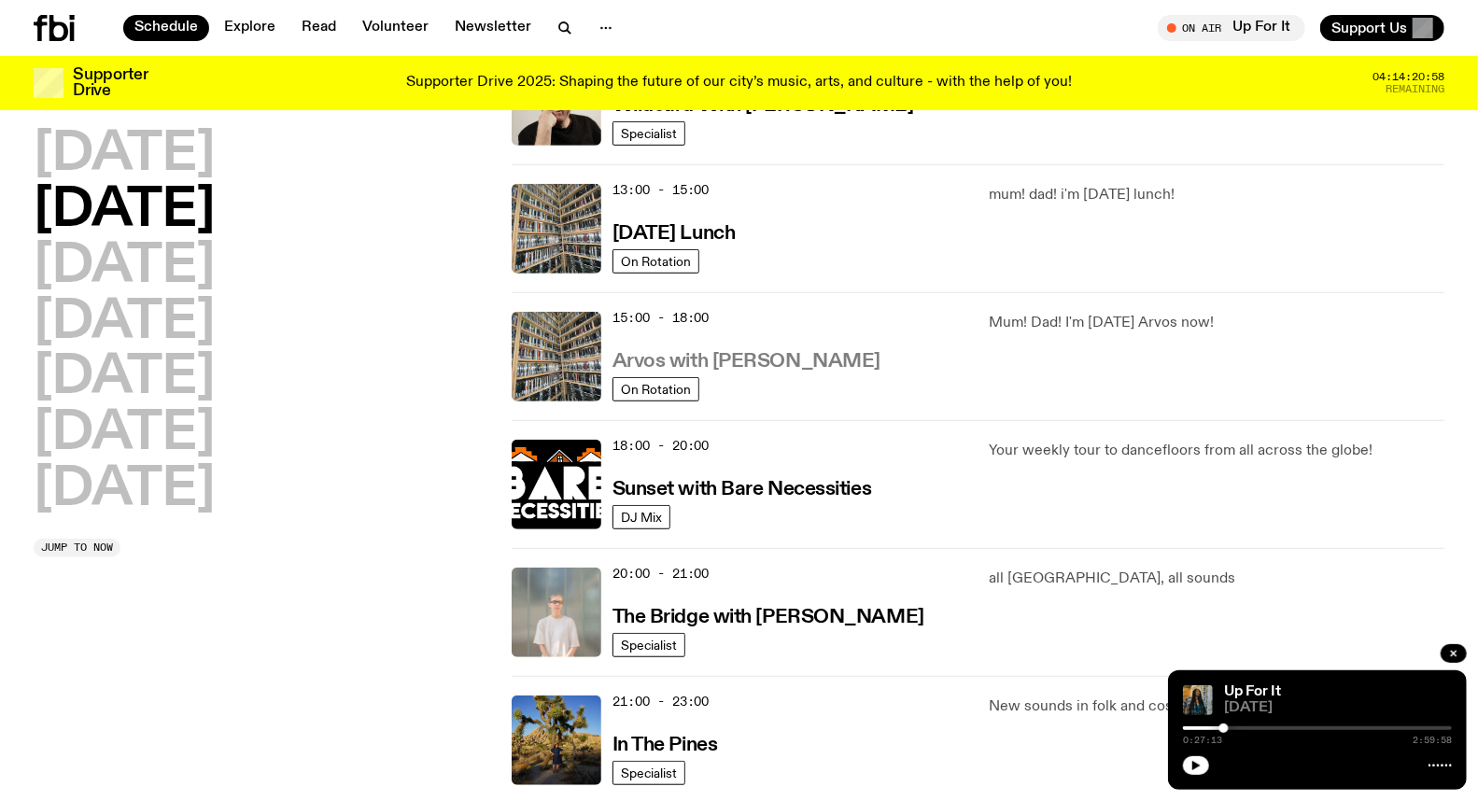
click at [723, 360] on h3 "Arvos with [PERSON_NAME]" at bounding box center [747, 362] width 268 height 20
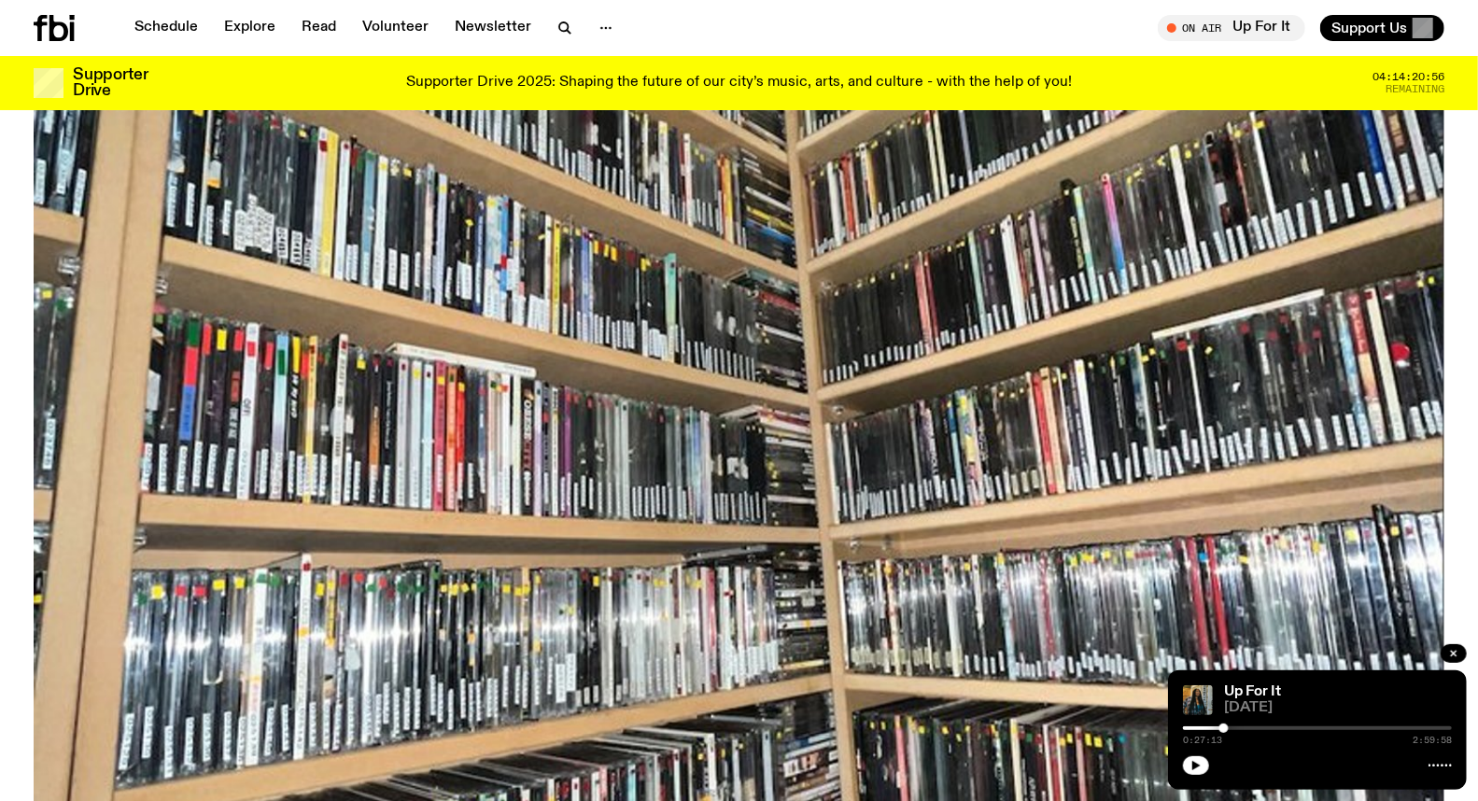
scroll to position [610, 0]
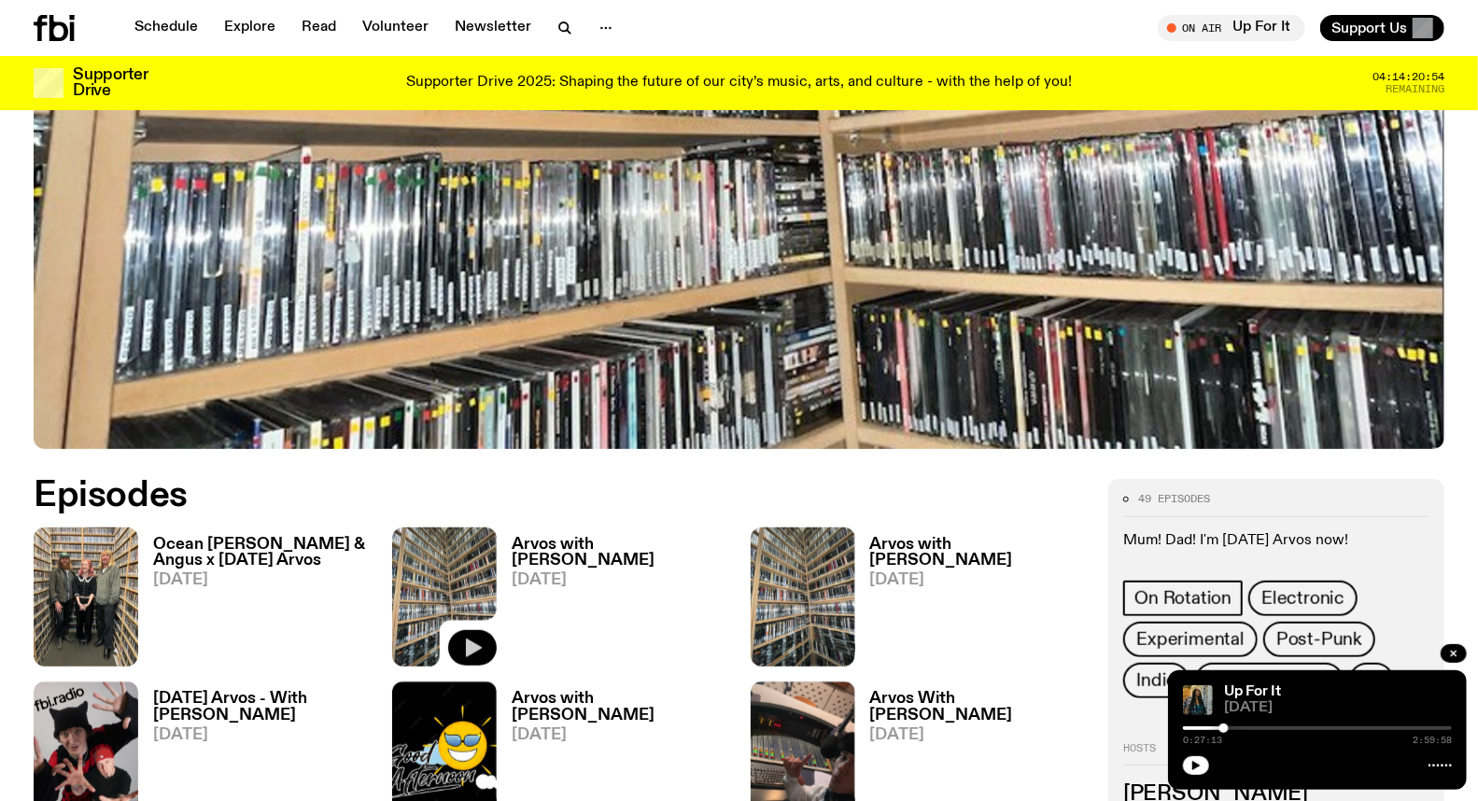
click at [471, 652] on icon "button" at bounding box center [474, 649] width 16 height 19
click at [603, 544] on h3 "Arvos with [PERSON_NAME]" at bounding box center [620, 553] width 217 height 32
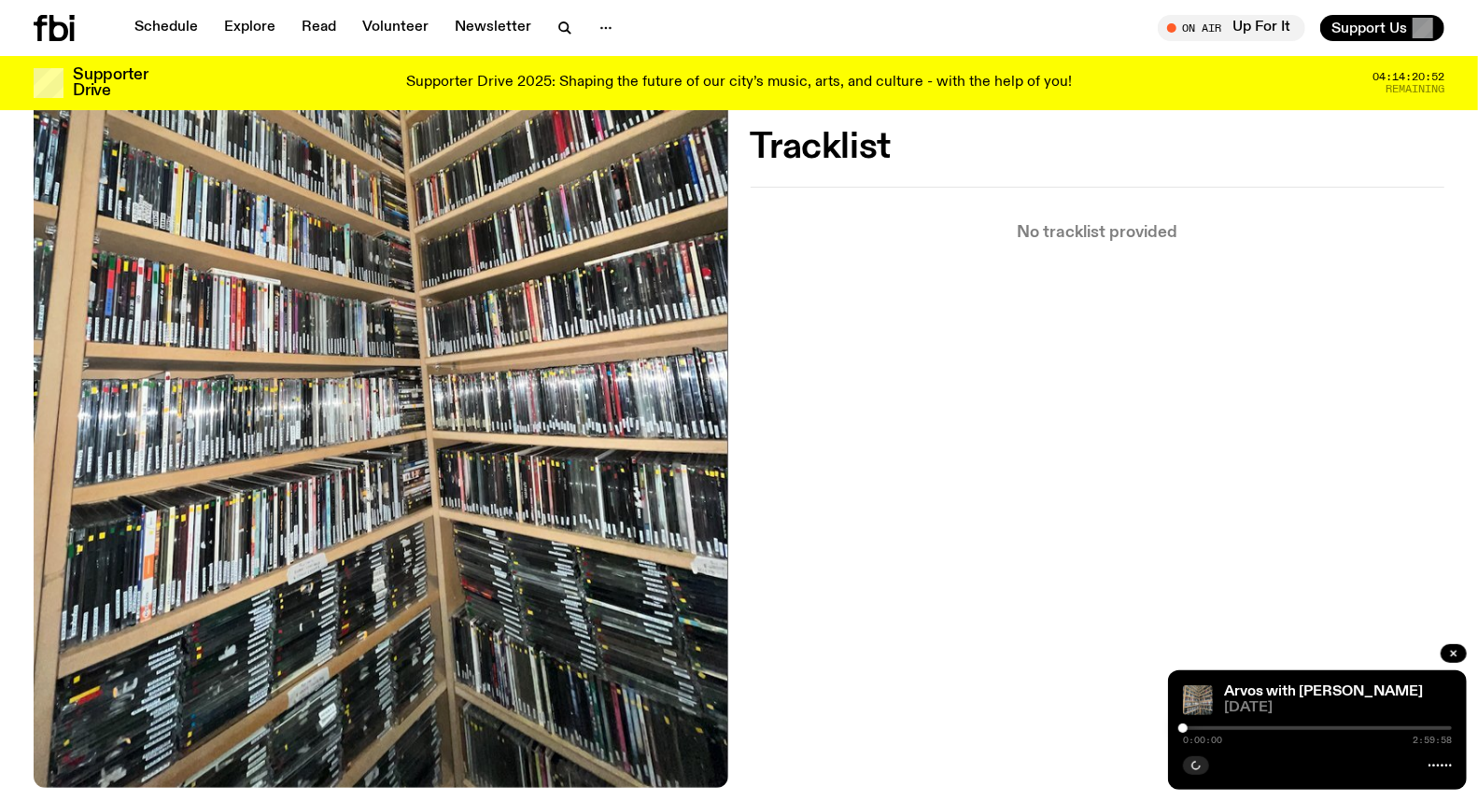
scroll to position [505, 0]
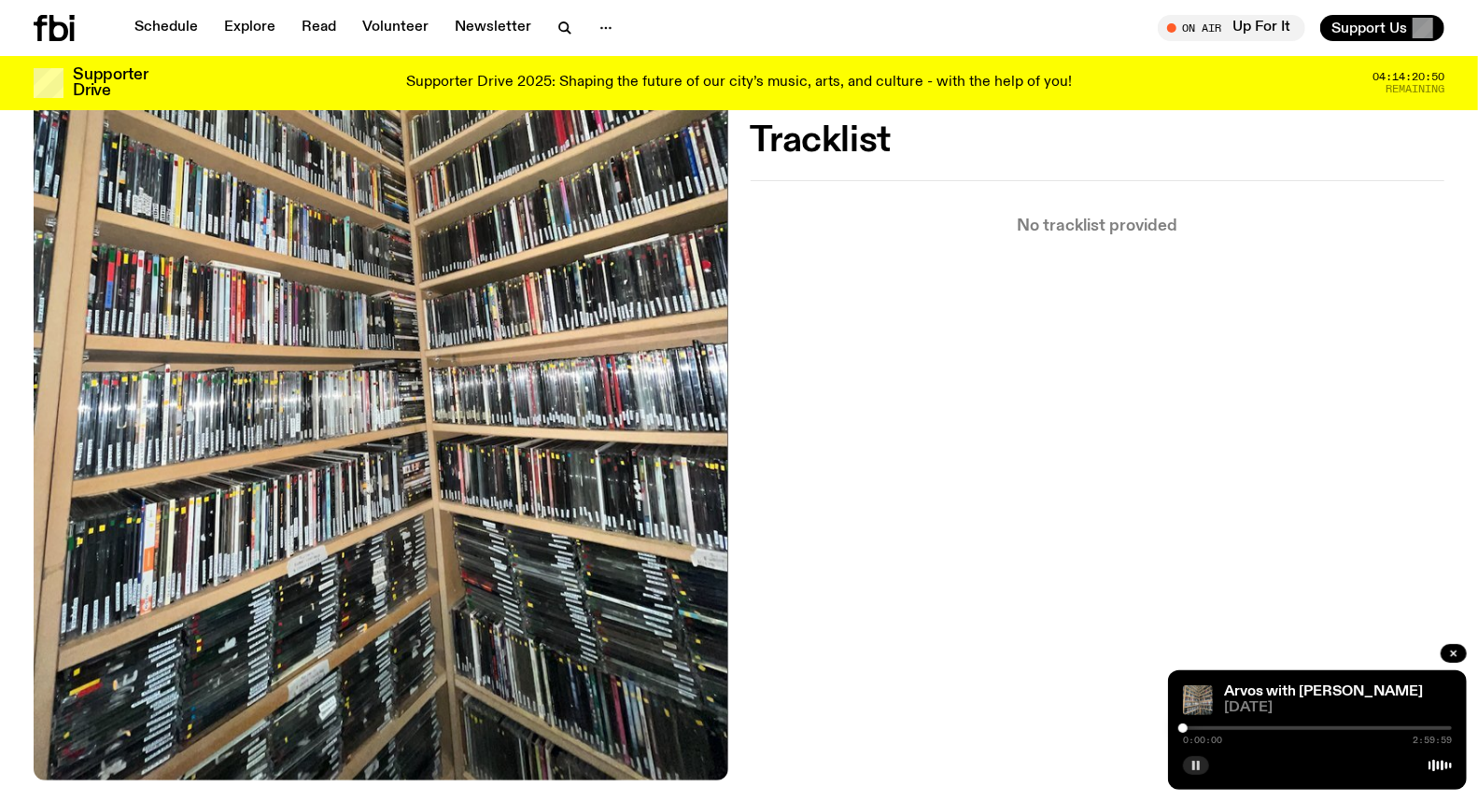
click at [1202, 770] on button "button" at bounding box center [1196, 765] width 26 height 19
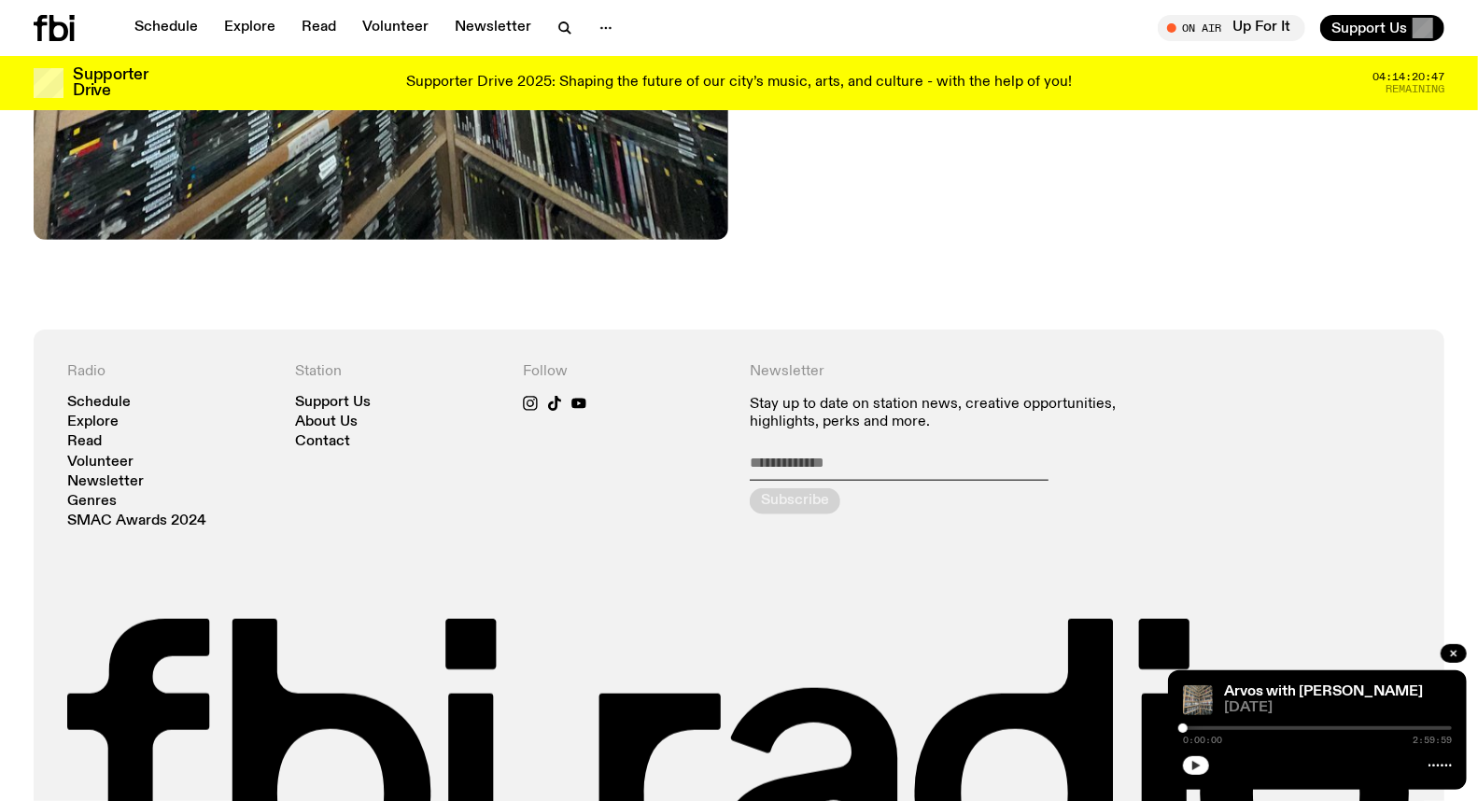
scroll to position [926, 0]
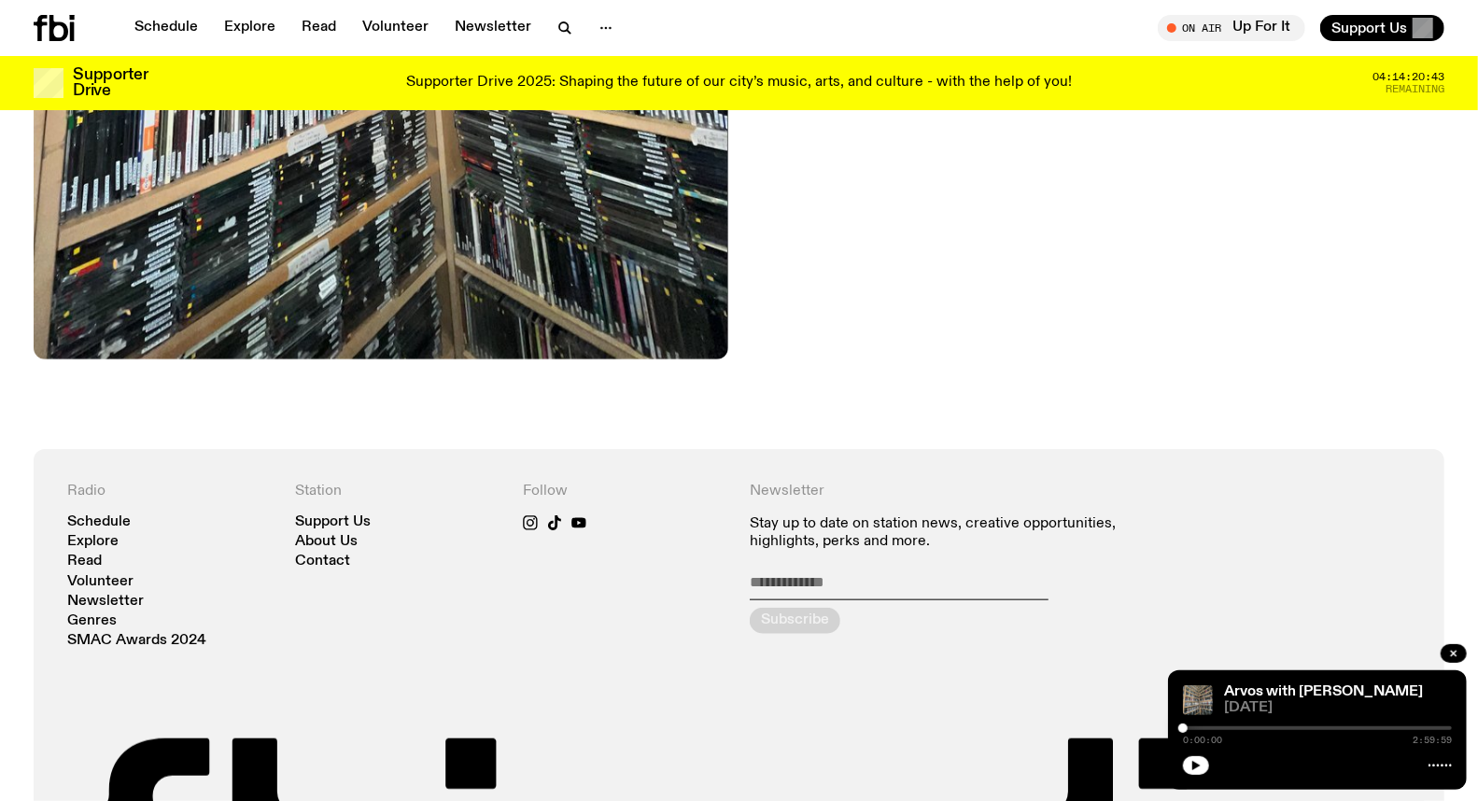
click at [1208, 726] on div "0:00:00 2:59:59" at bounding box center [1317, 734] width 269 height 22
click at [1214, 728] on div at bounding box center [1317, 729] width 269 height 4
click at [1198, 762] on icon "button" at bounding box center [1196, 765] width 11 height 11
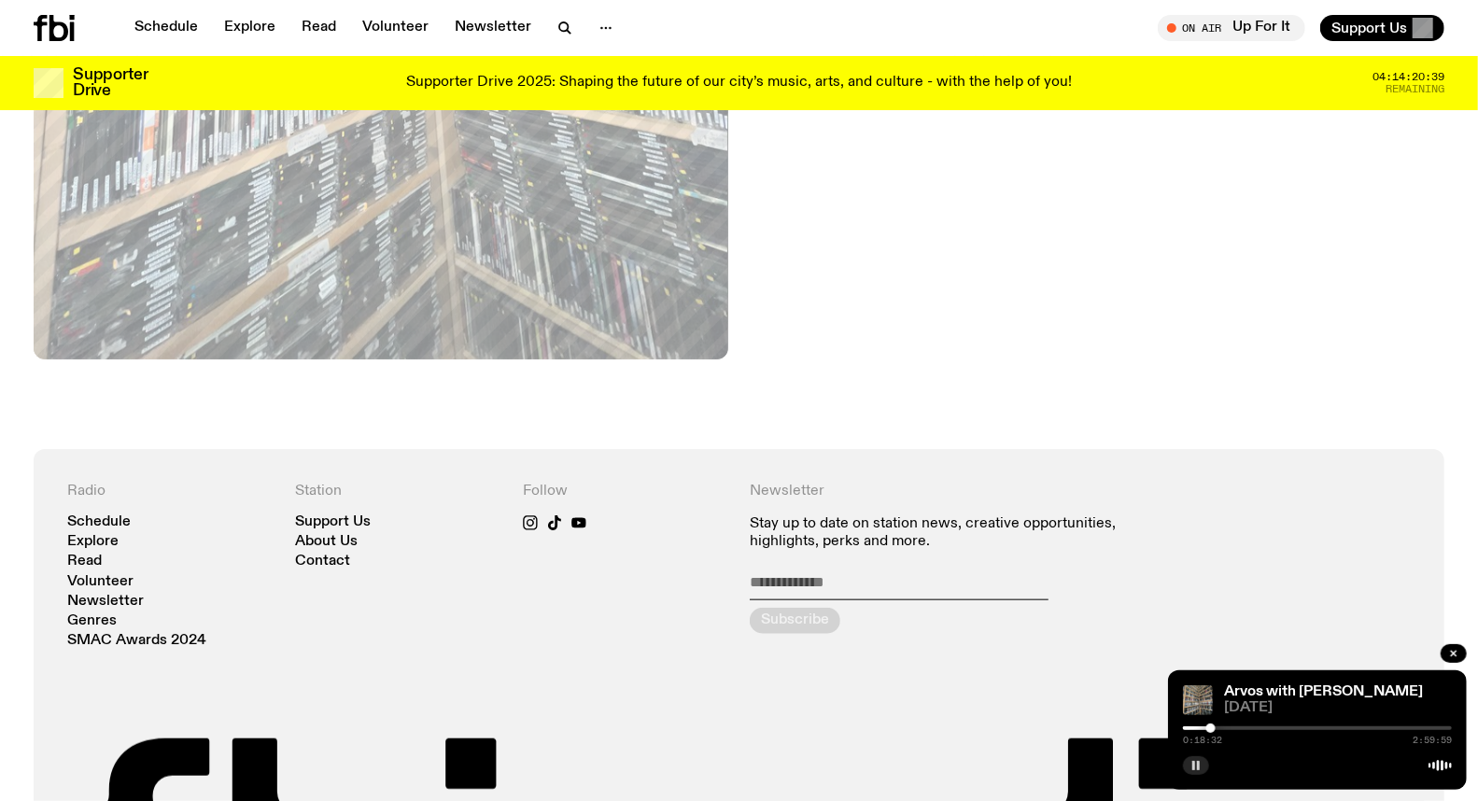
click at [1211, 727] on div at bounding box center [1211, 728] width 9 height 9
click at [1211, 731] on div at bounding box center [1211, 728] width 9 height 9
click at [1211, 729] on div at bounding box center [1211, 728] width 9 height 9
click at [1212, 729] on div at bounding box center [1211, 728] width 9 height 9
click at [1214, 729] on div at bounding box center [1211, 728] width 9 height 9
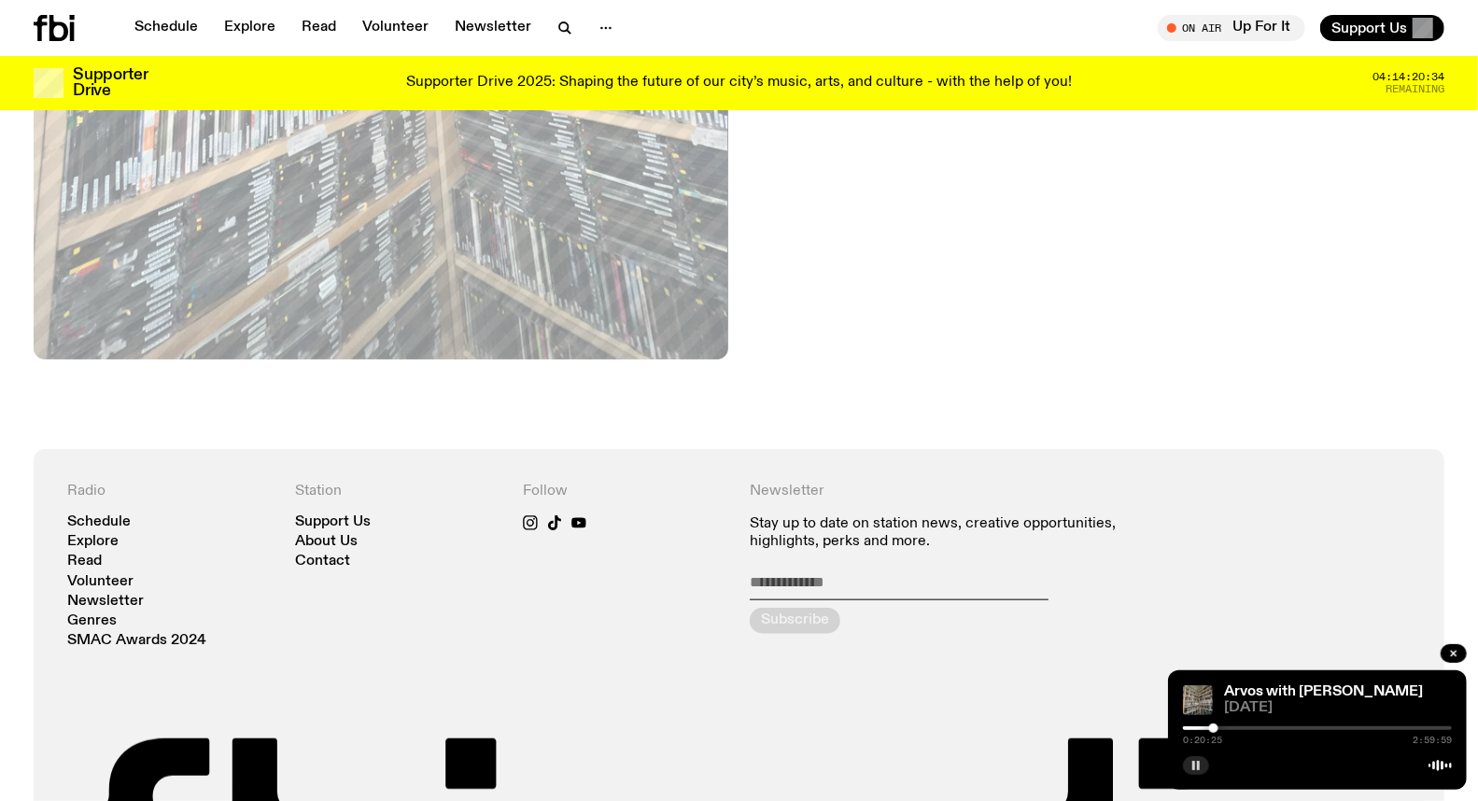
click at [1216, 728] on div at bounding box center [1213, 728] width 9 height 9
click at [1217, 728] on div at bounding box center [1216, 728] width 9 height 9
click at [1219, 728] on div at bounding box center [1216, 728] width 9 height 9
click at [1221, 728] on div at bounding box center [1218, 728] width 9 height 9
click at [1225, 728] on div at bounding box center [1317, 729] width 269 height 4
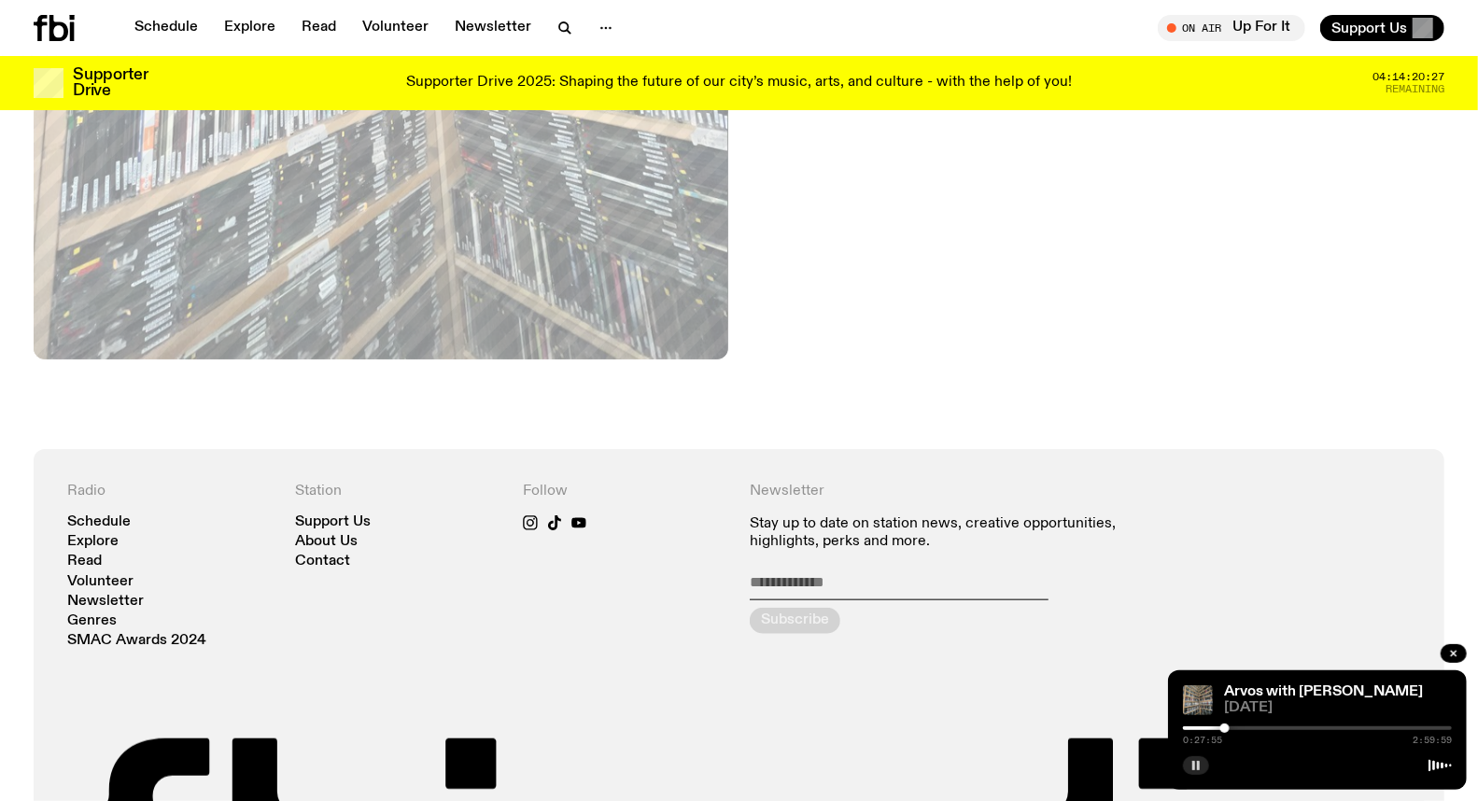
click at [1230, 728] on div at bounding box center [1317, 729] width 269 height 4
click at [1237, 728] on div at bounding box center [1317, 729] width 269 height 4
click at [1245, 729] on div at bounding box center [1317, 729] width 269 height 4
click at [1235, 728] on div at bounding box center [1110, 729] width 269 height 4
click at [1236, 728] on div at bounding box center [1234, 728] width 9 height 9
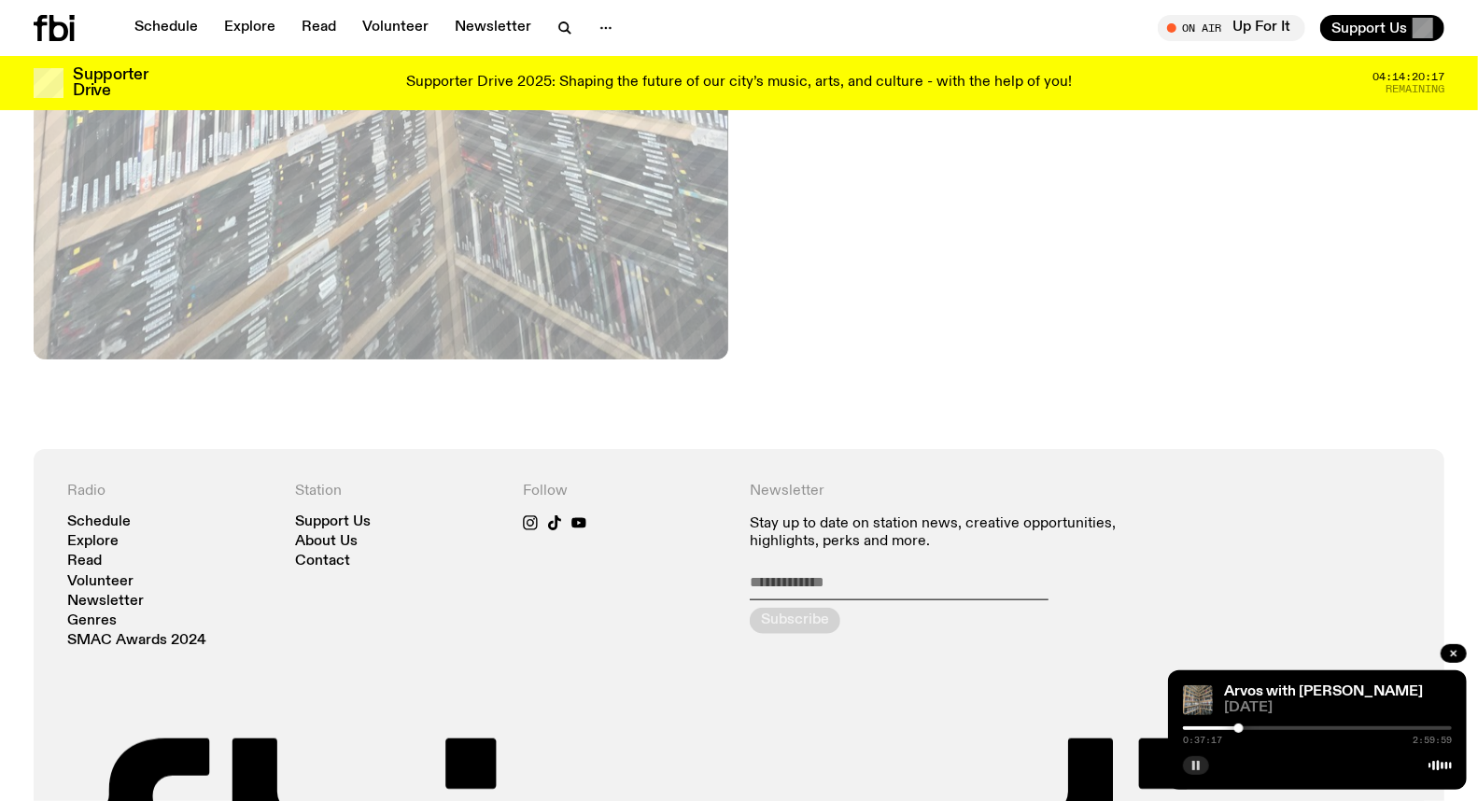
click at [1239, 728] on div at bounding box center [1239, 728] width 9 height 9
click at [1244, 729] on div at bounding box center [1317, 729] width 269 height 4
click at [1250, 729] on div at bounding box center [1317, 729] width 269 height 4
click at [1255, 729] on div at bounding box center [1317, 729] width 269 height 4
click at [1261, 727] on div at bounding box center [1317, 729] width 269 height 4
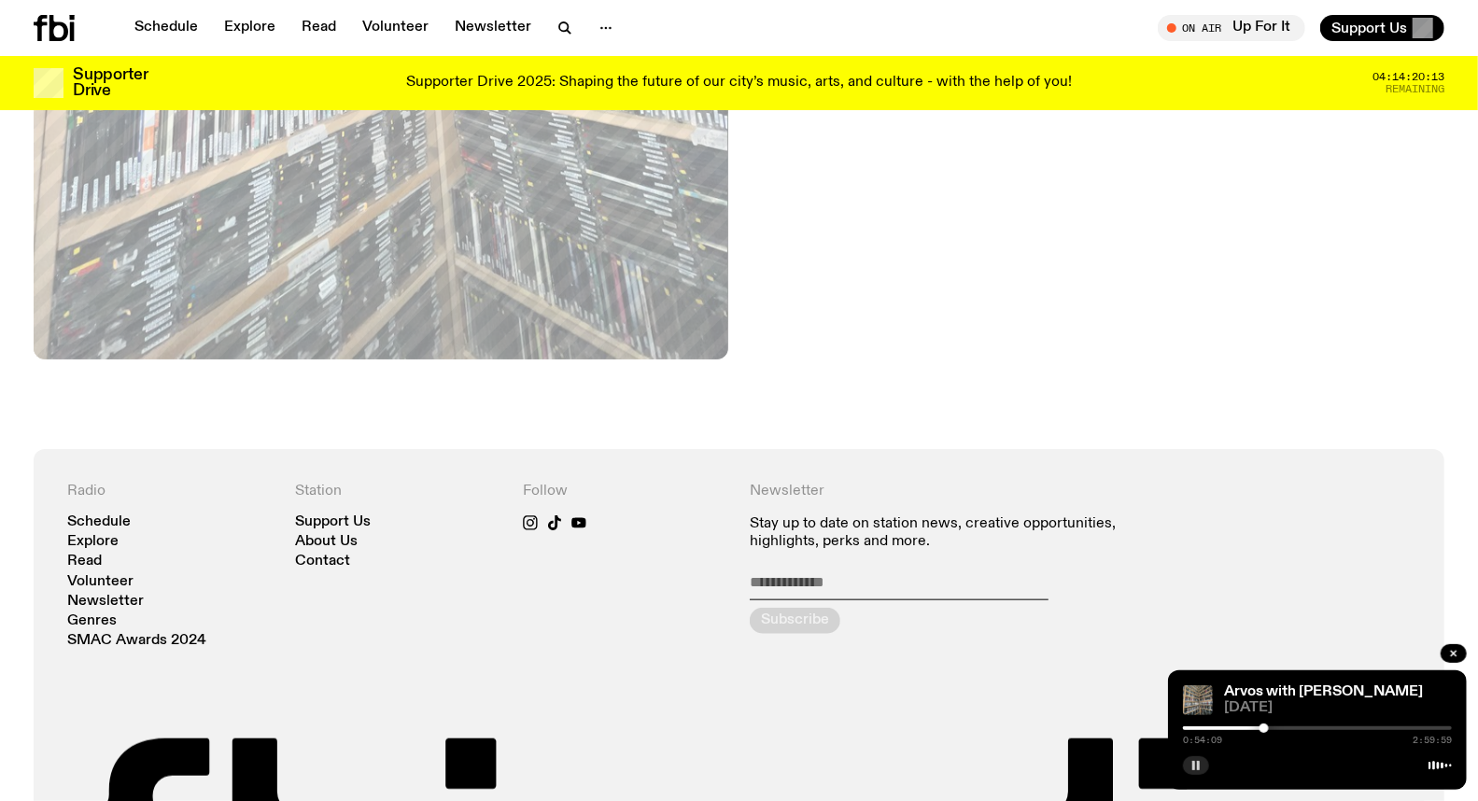
click at [1264, 727] on div at bounding box center [1264, 728] width 9 height 9
click at [1270, 727] on div at bounding box center [1317, 729] width 269 height 4
click at [1275, 728] on div at bounding box center [1273, 728] width 9 height 9
click at [1280, 728] on div at bounding box center [1317, 729] width 269 height 4
click at [1285, 728] on div at bounding box center [1317, 729] width 269 height 4
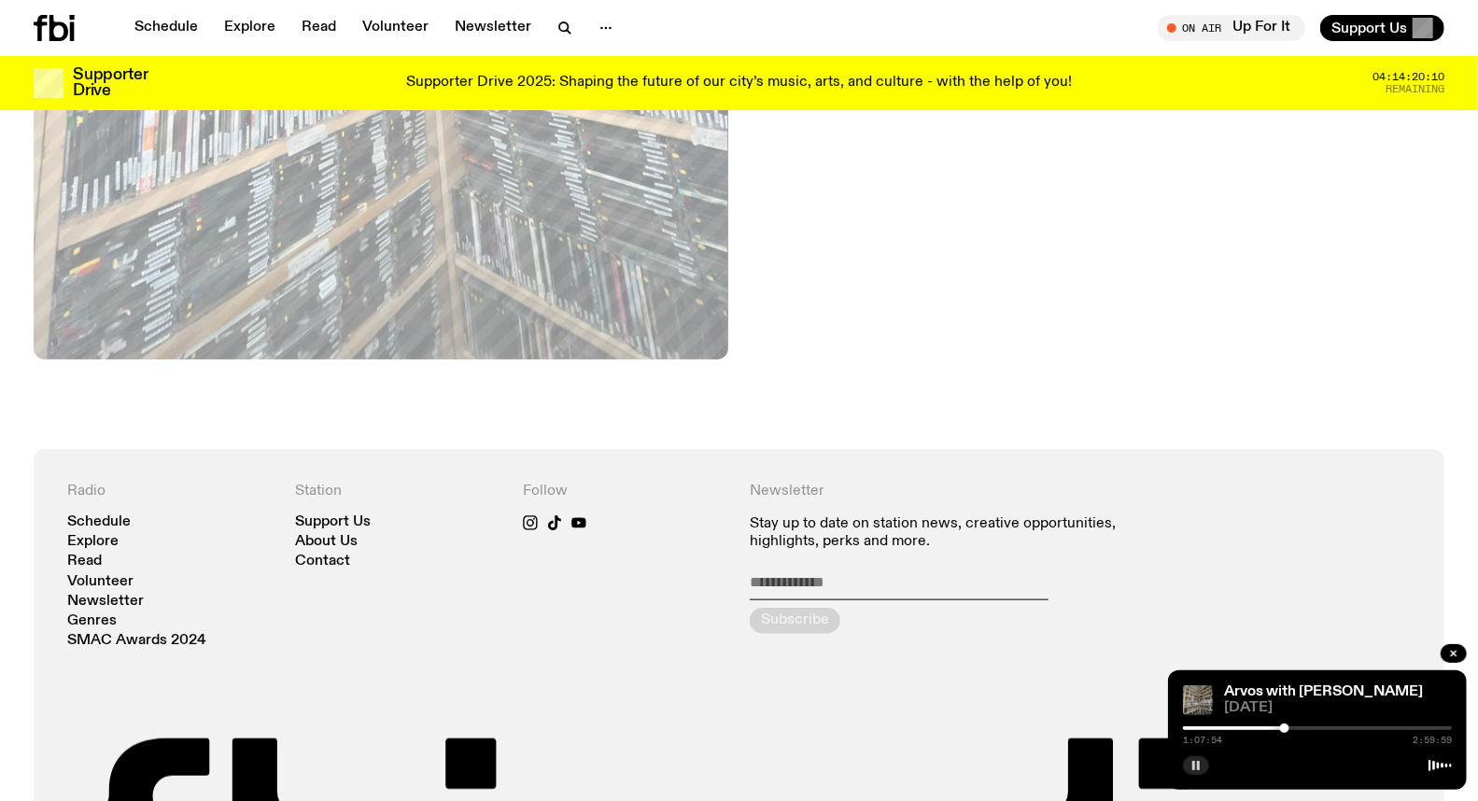
click at [1291, 728] on div at bounding box center [1317, 729] width 269 height 4
click at [1296, 728] on div at bounding box center [1317, 729] width 269 height 4
click at [1302, 728] on div at bounding box center [1317, 729] width 269 height 4
click at [1309, 729] on div at bounding box center [1317, 729] width 269 height 4
click at [1312, 729] on div at bounding box center [1309, 728] width 9 height 9
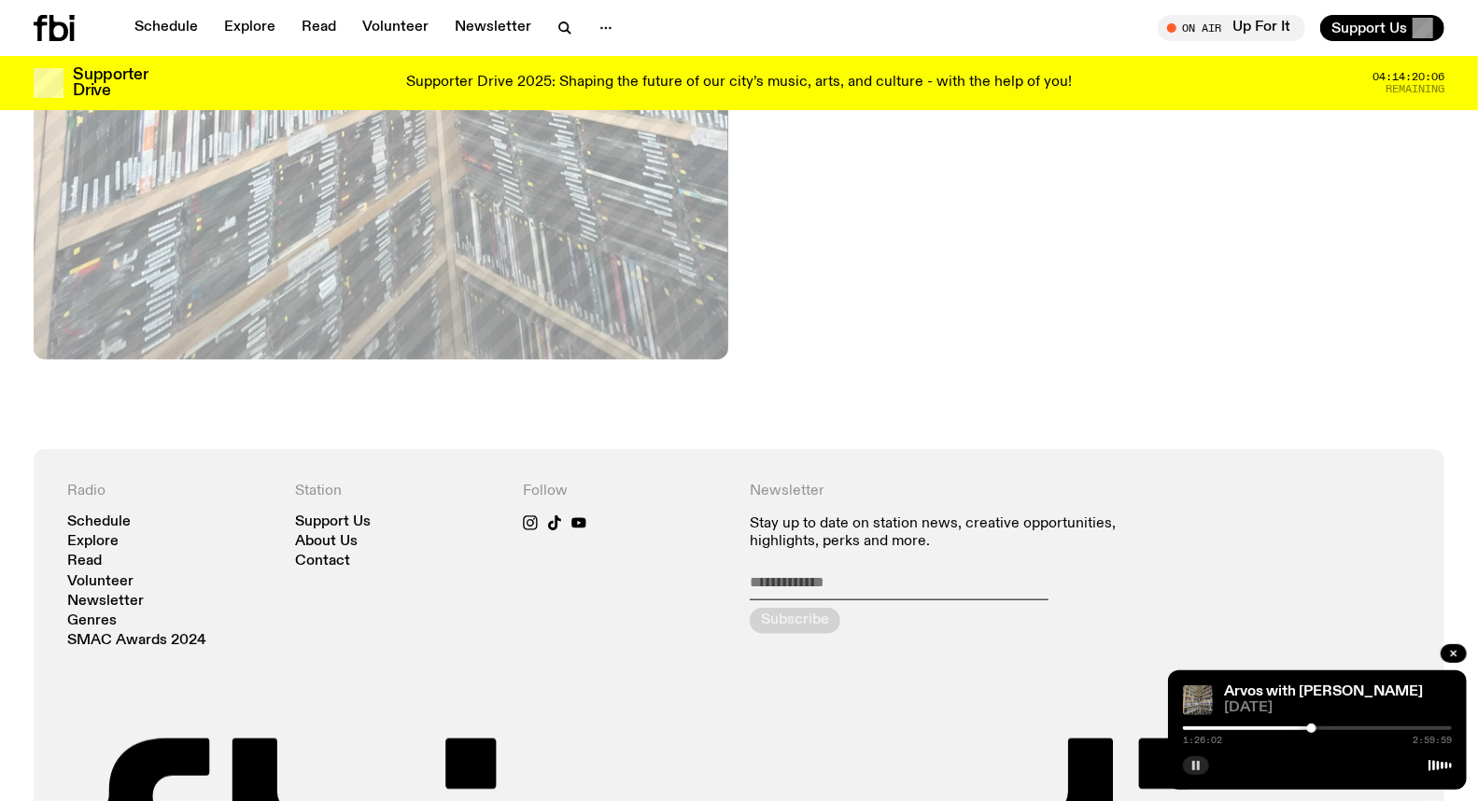
click at [1317, 729] on div at bounding box center [1311, 728] width 9 height 9
click at [1323, 728] on div at bounding box center [1317, 729] width 269 height 4
click at [1331, 727] on div at bounding box center [1317, 729] width 269 height 4
click at [1338, 729] on div at bounding box center [1317, 729] width 269 height 4
click at [1343, 729] on div at bounding box center [1317, 729] width 269 height 4
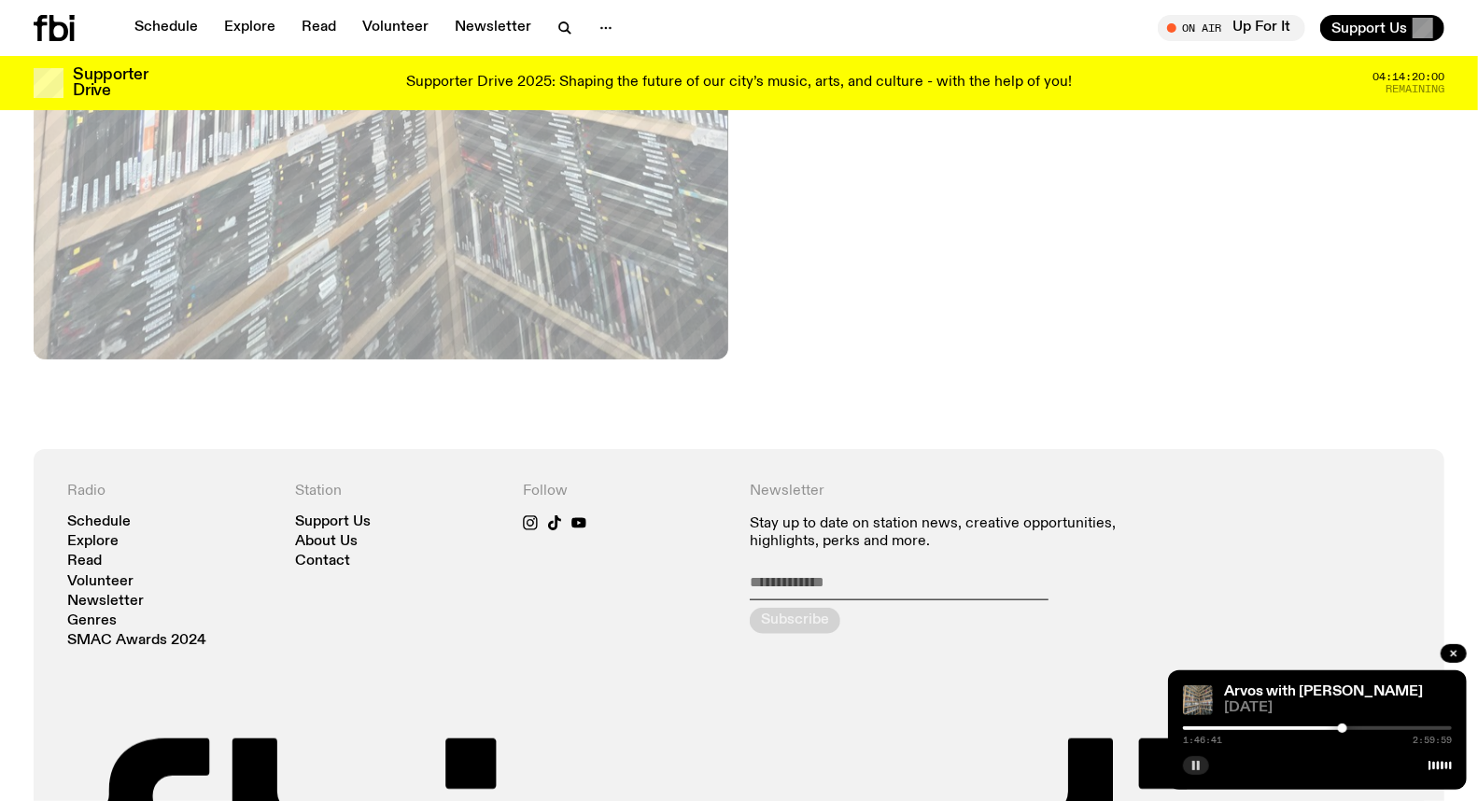
click at [1348, 728] on div at bounding box center [1317, 729] width 269 height 4
click at [1199, 760] on icon "button" at bounding box center [1196, 765] width 11 height 11
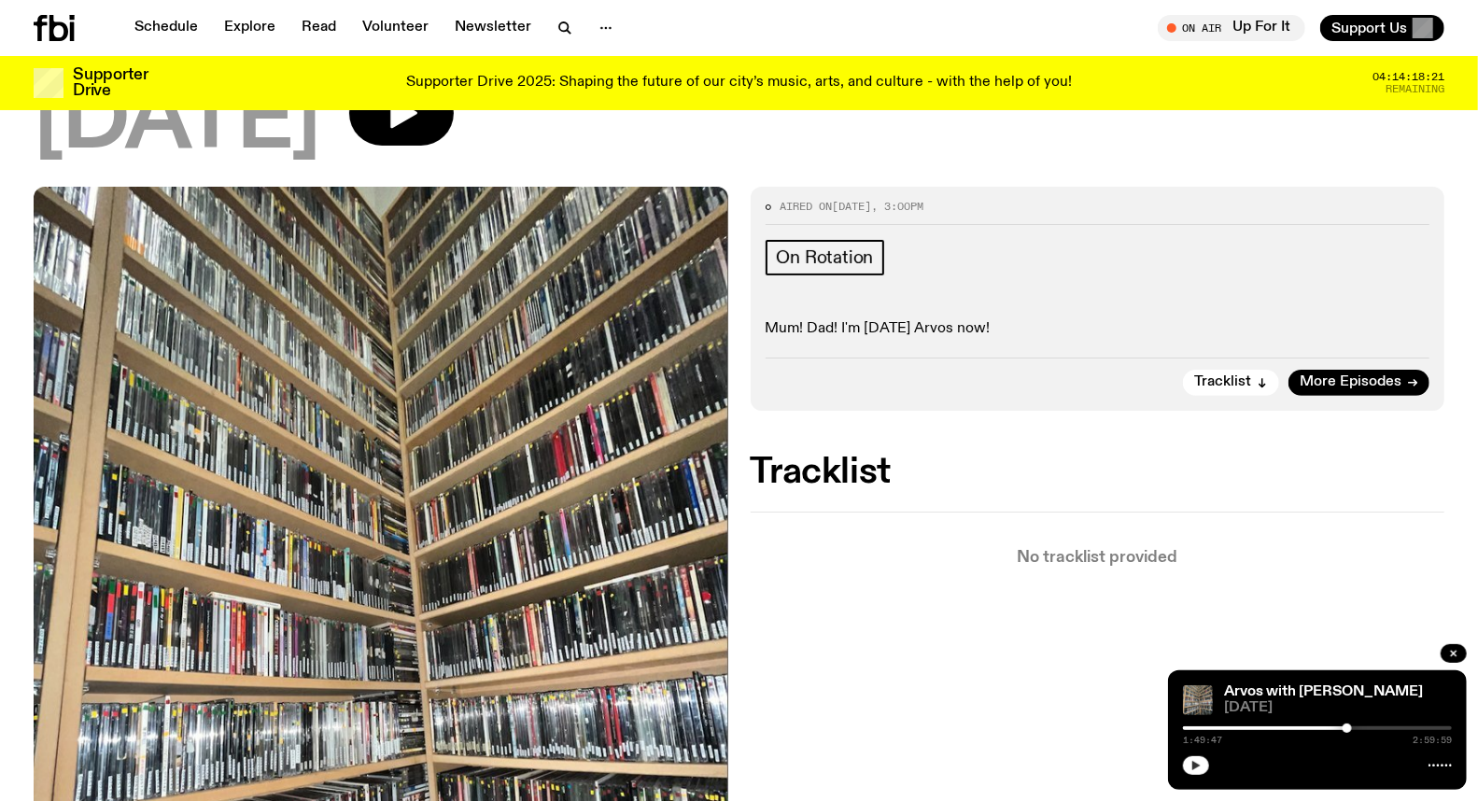
scroll to position [0, 0]
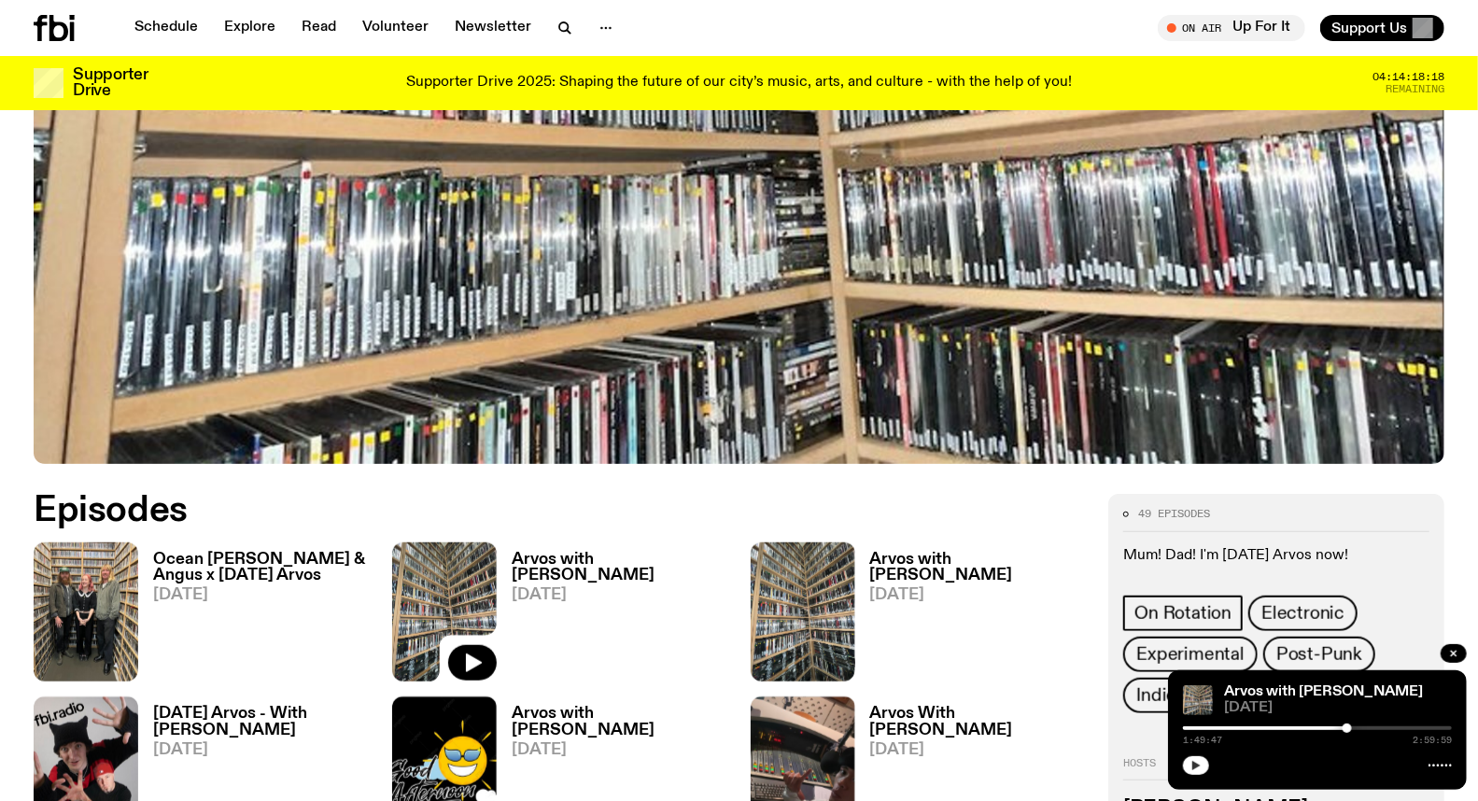
scroll to position [803, 0]
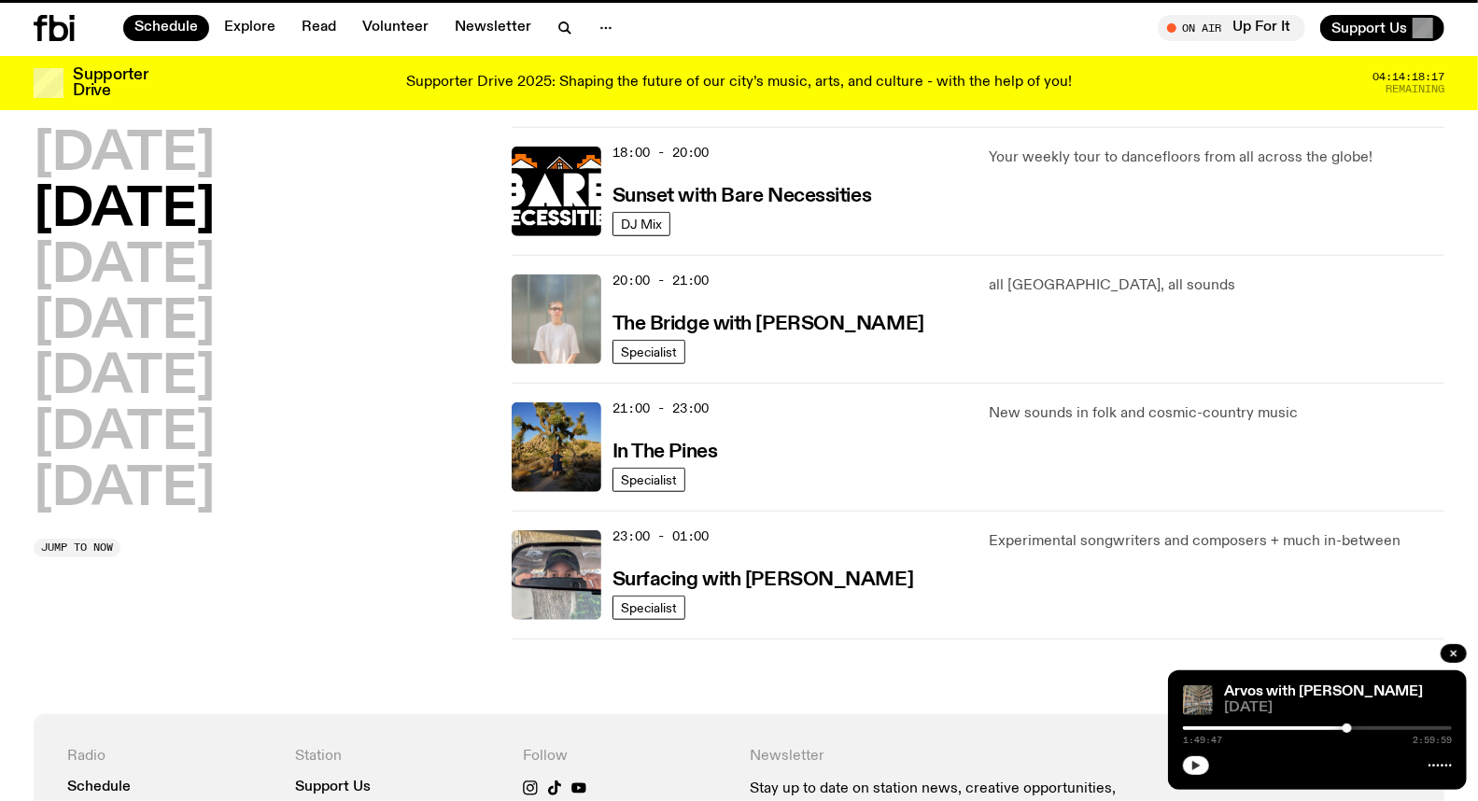
scroll to position [510, 0]
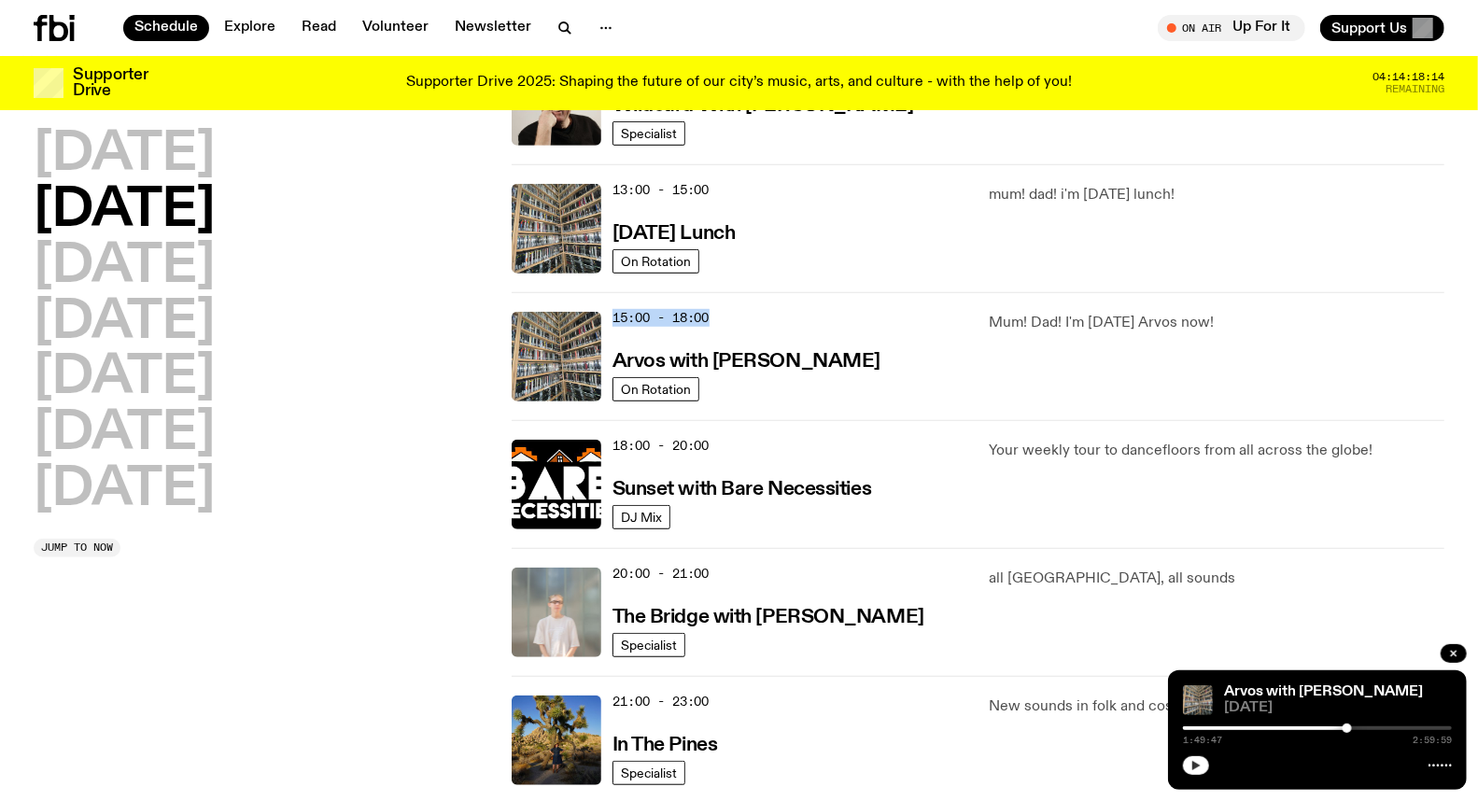
drag, startPoint x: 614, startPoint y: 313, endPoint x: 726, endPoint y: 313, distance: 111.1
click at [726, 313] on div "15:00 - 18:00 Arvos with [PERSON_NAME]" at bounding box center [790, 357] width 355 height 90
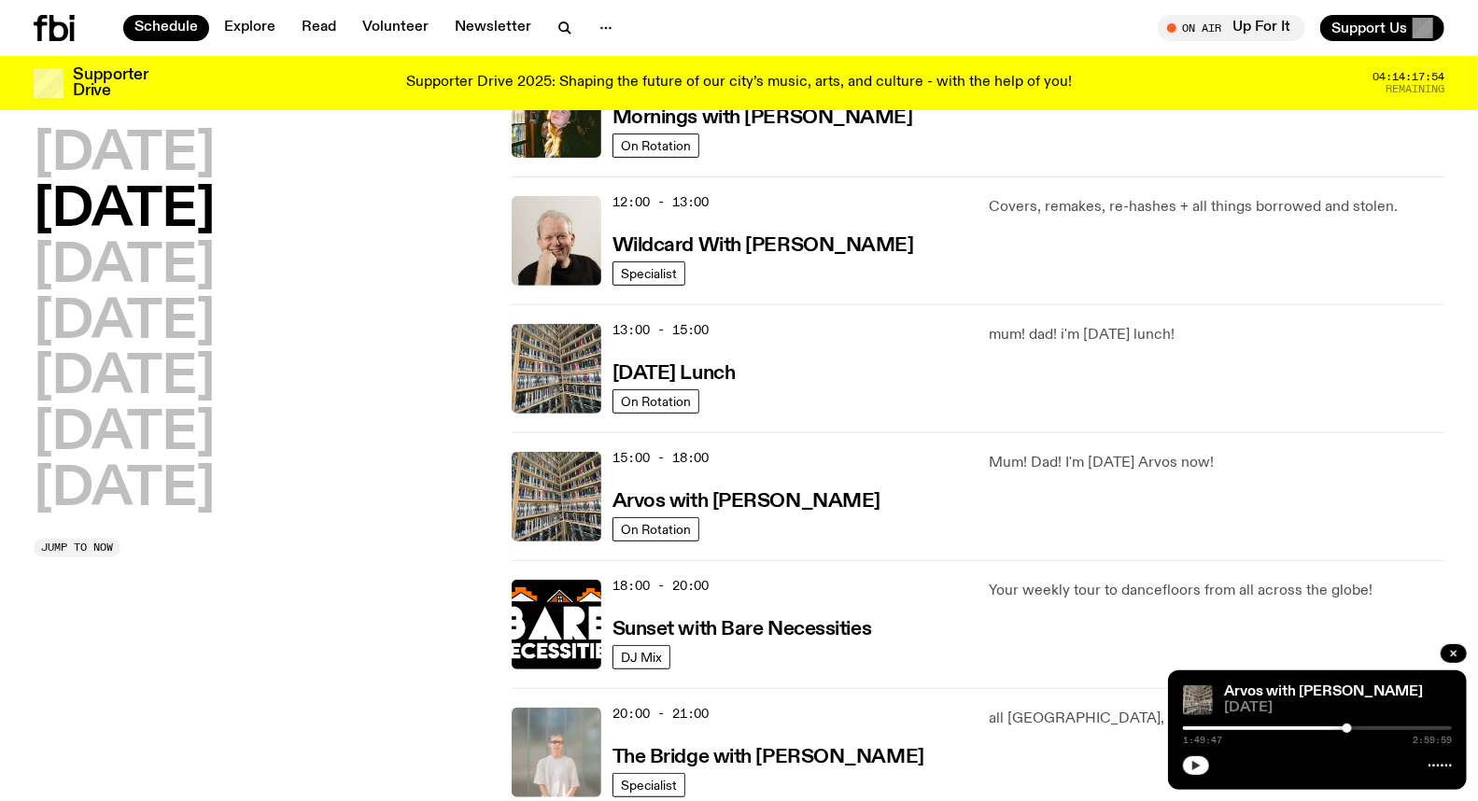
scroll to position [406, 0]
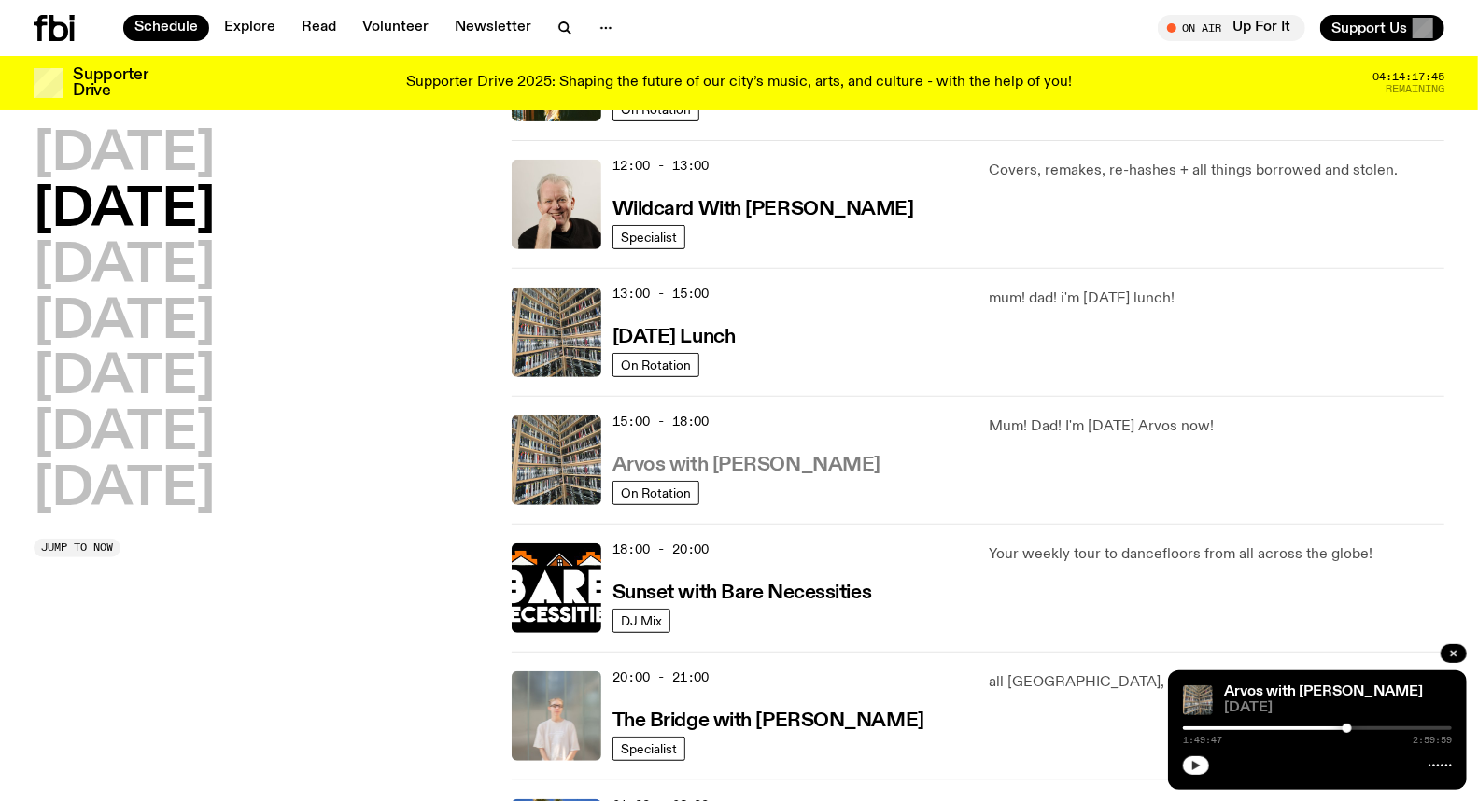
click at [713, 465] on h3 "Arvos with [PERSON_NAME]" at bounding box center [747, 466] width 268 height 20
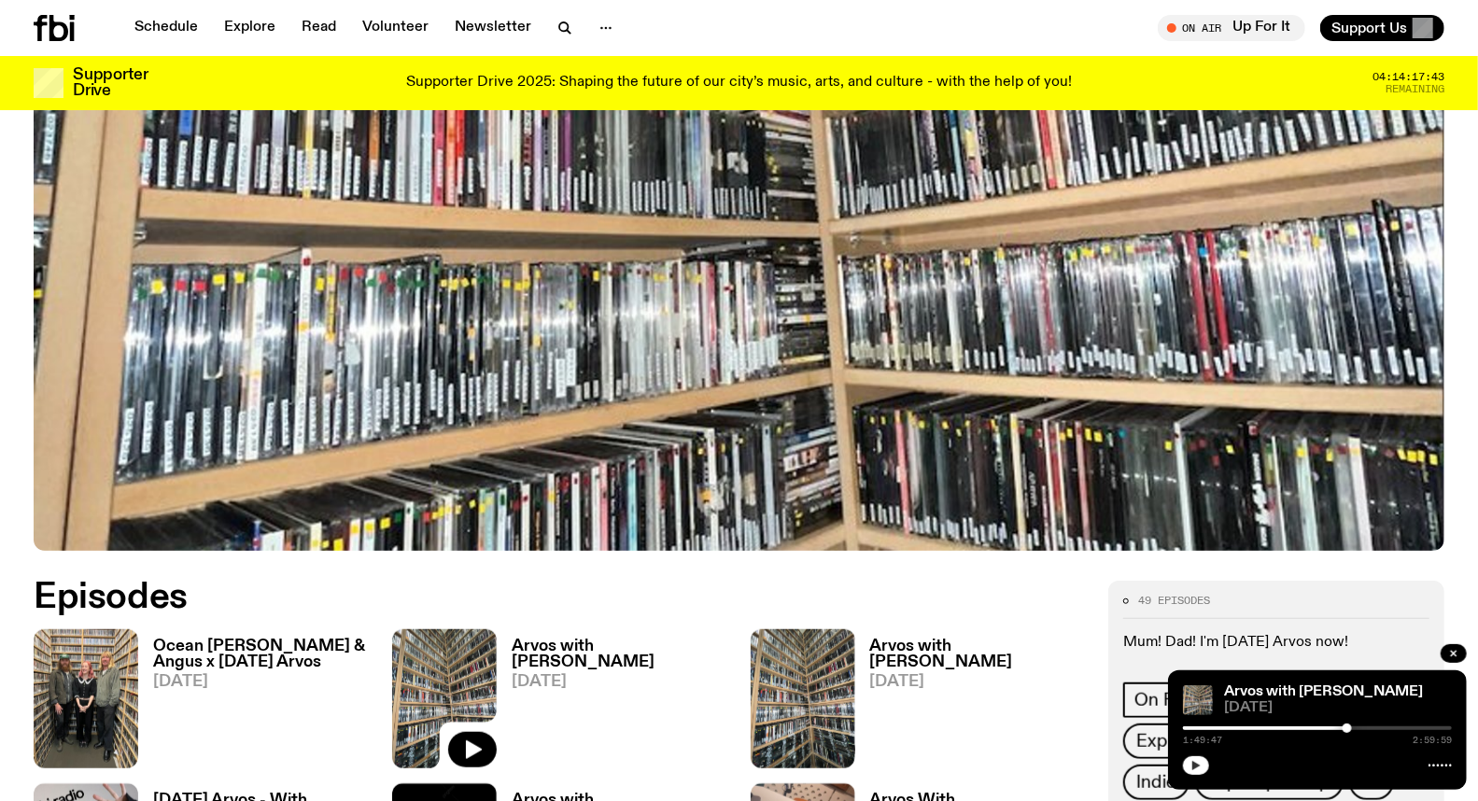
scroll to position [612, 0]
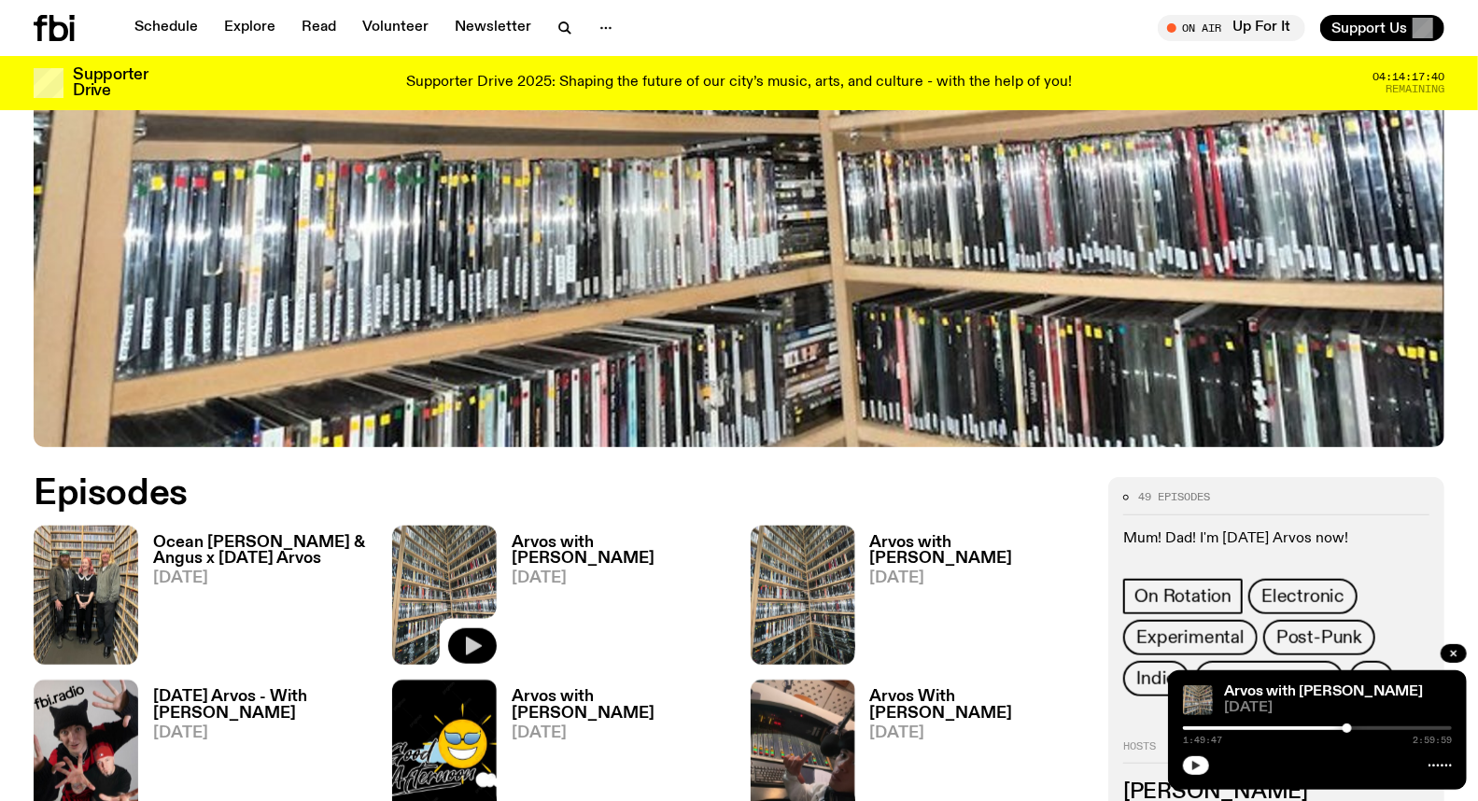
click at [480, 649] on icon "button" at bounding box center [472, 646] width 22 height 22
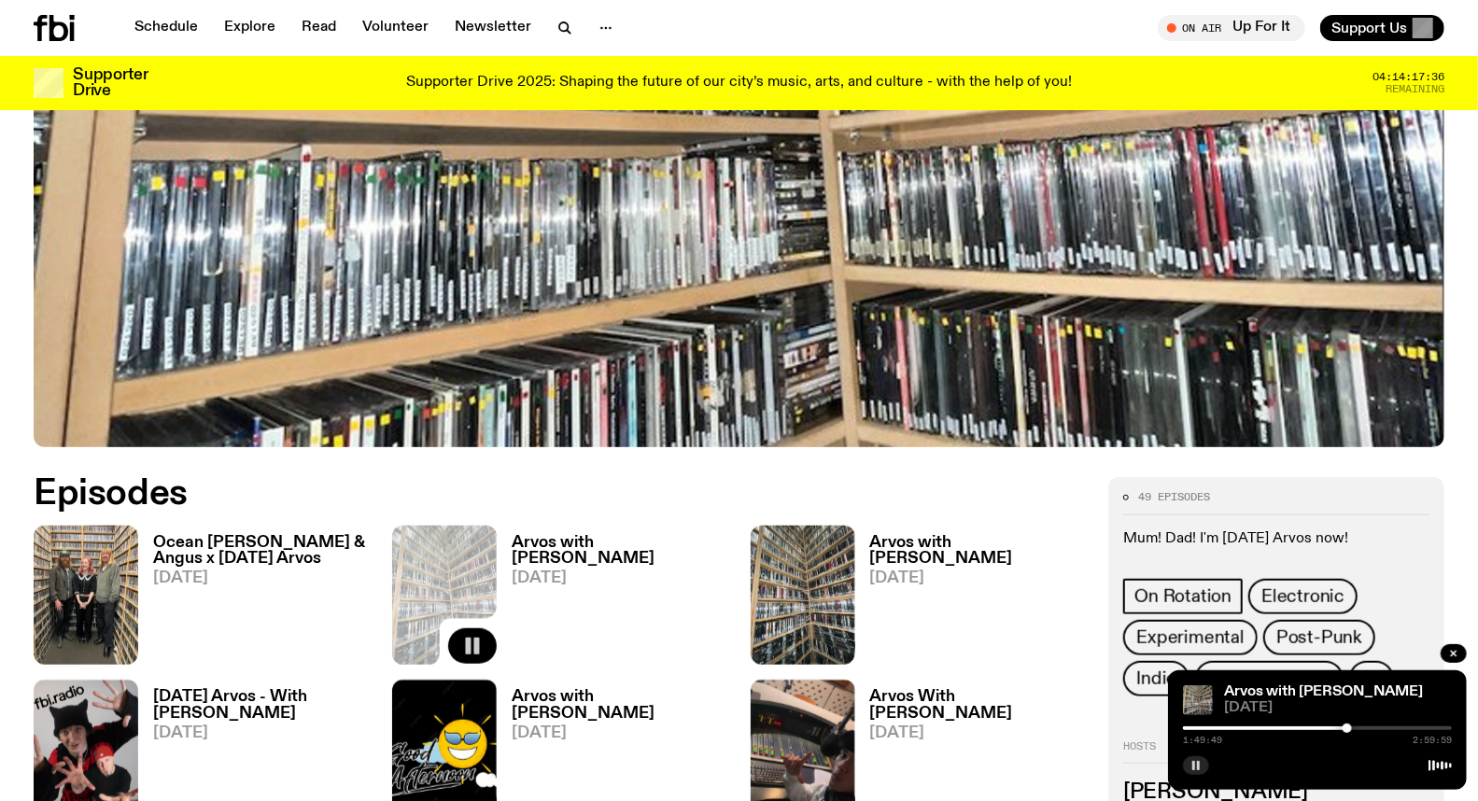
click at [480, 648] on icon "button" at bounding box center [472, 646] width 22 height 22
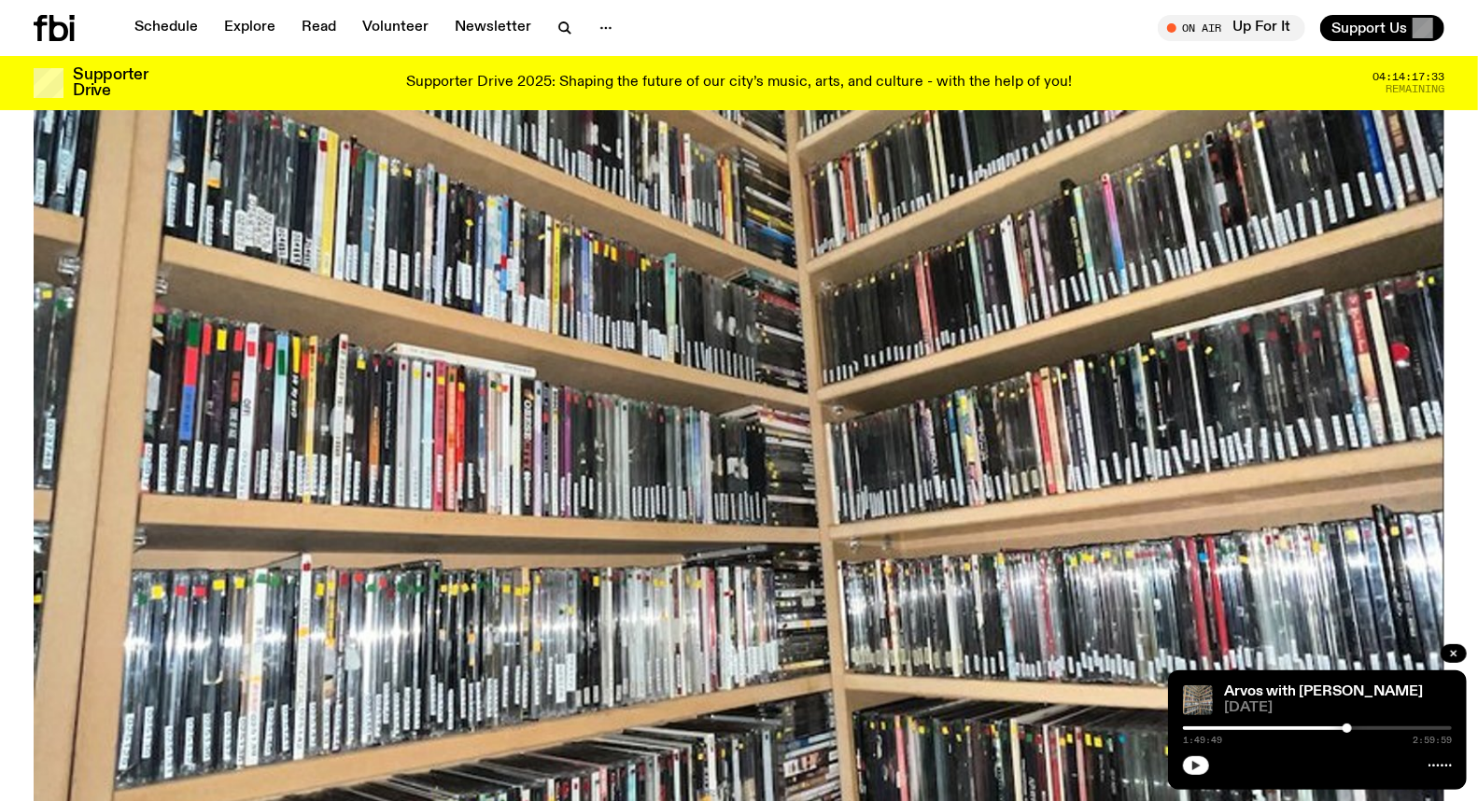
scroll to position [306, 0]
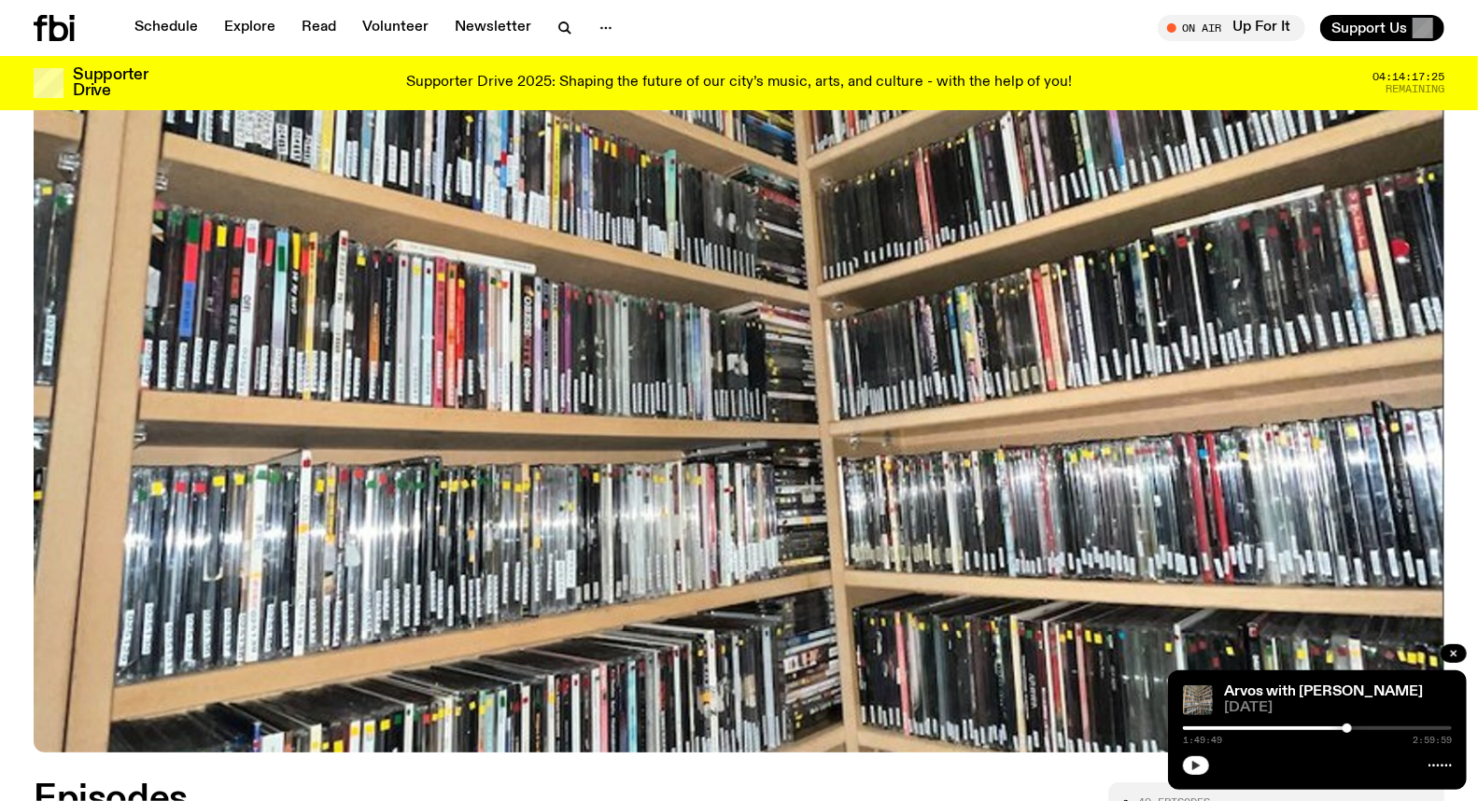
click at [1196, 728] on div at bounding box center [1213, 729] width 269 height 4
drag, startPoint x: 1198, startPoint y: 728, endPoint x: 1300, endPoint y: 724, distance: 101.9
click at [1300, 724] on div at bounding box center [1299, 728] width 9 height 9
click at [1193, 762] on icon "button" at bounding box center [1197, 765] width 8 height 9
click at [1300, 730] on div at bounding box center [1299, 728] width 9 height 9
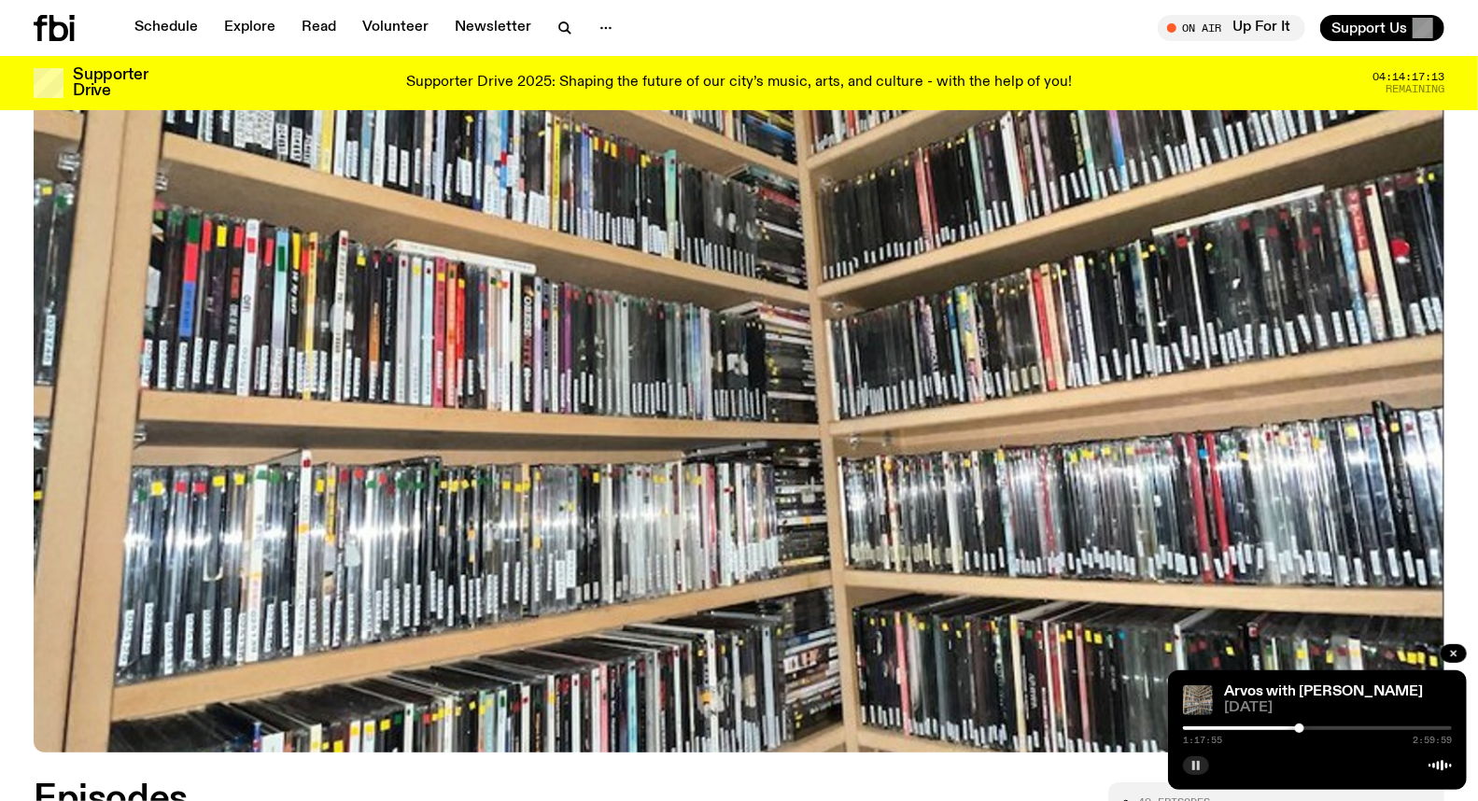
click at [1302, 730] on div at bounding box center [1299, 728] width 9 height 9
click at [1302, 729] on div at bounding box center [1301, 728] width 9 height 9
click at [1304, 729] on div at bounding box center [1301, 728] width 9 height 9
click at [1305, 729] on div at bounding box center [1304, 728] width 9 height 9
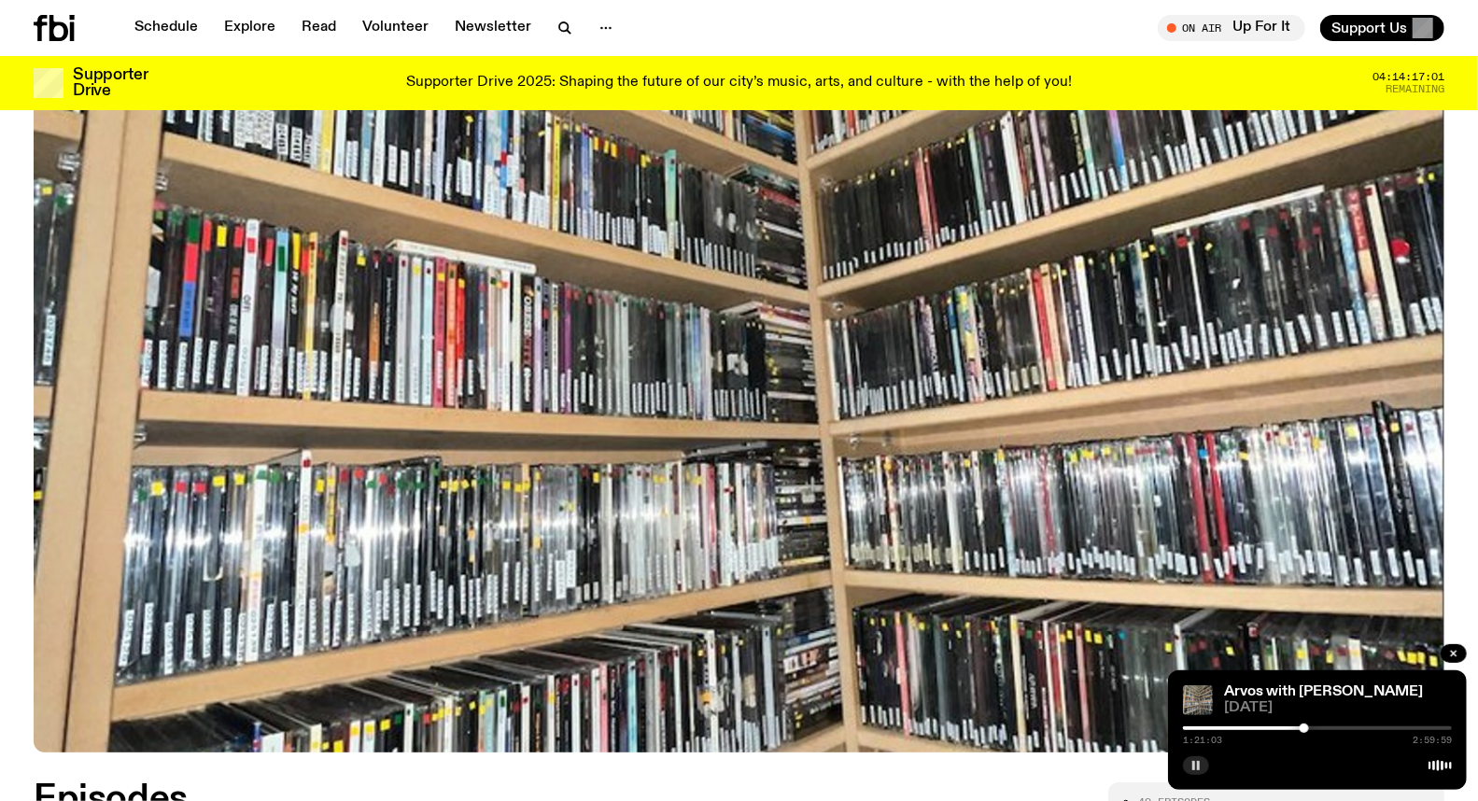
click at [1307, 729] on div at bounding box center [1304, 728] width 9 height 9
click at [1310, 730] on div at bounding box center [1307, 728] width 9 height 9
click at [1312, 730] on div at bounding box center [1310, 728] width 9 height 9
click at [1317, 730] on div at bounding box center [1317, 729] width 269 height 4
click at [1323, 730] on div at bounding box center [1317, 729] width 269 height 4
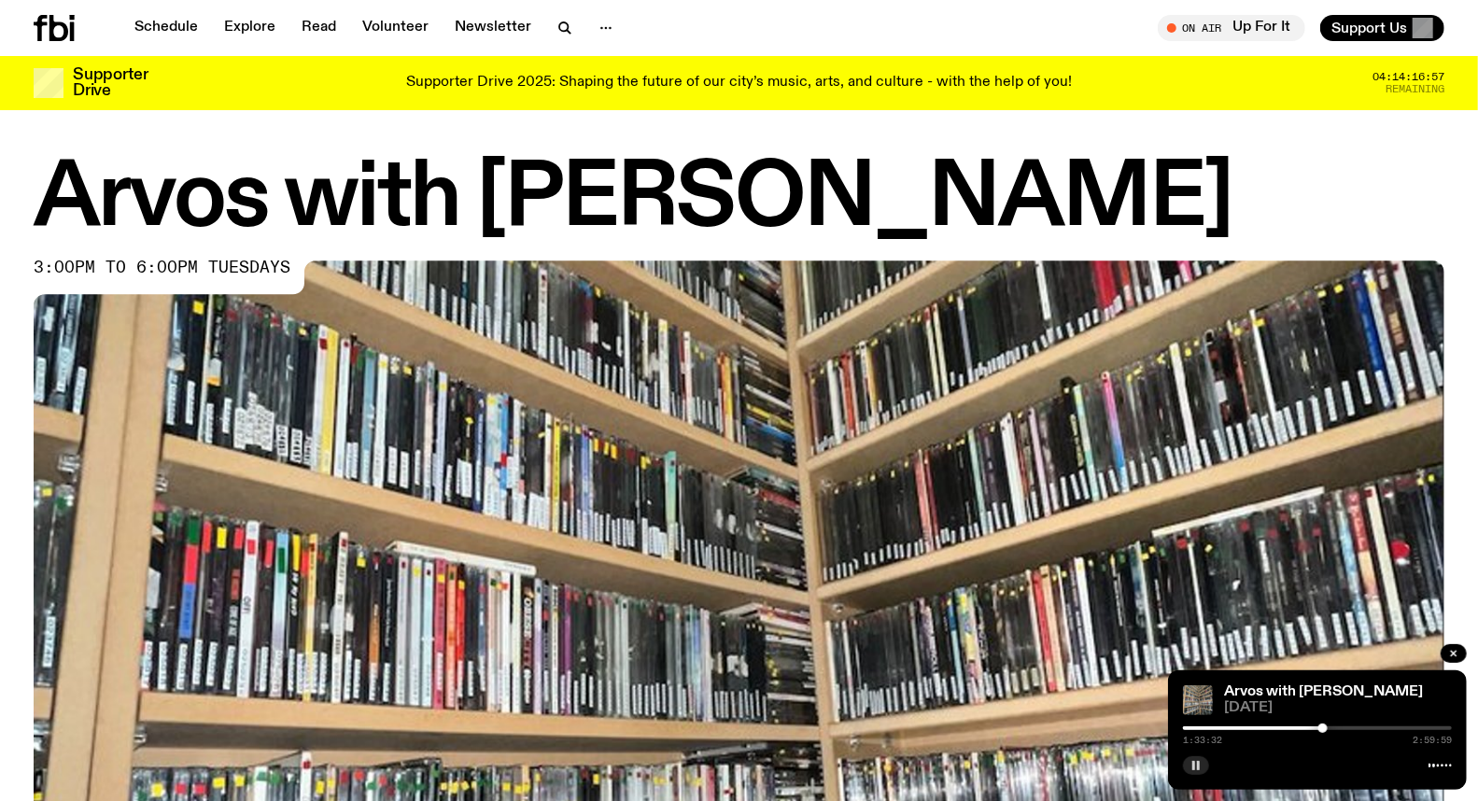
scroll to position [0, 0]
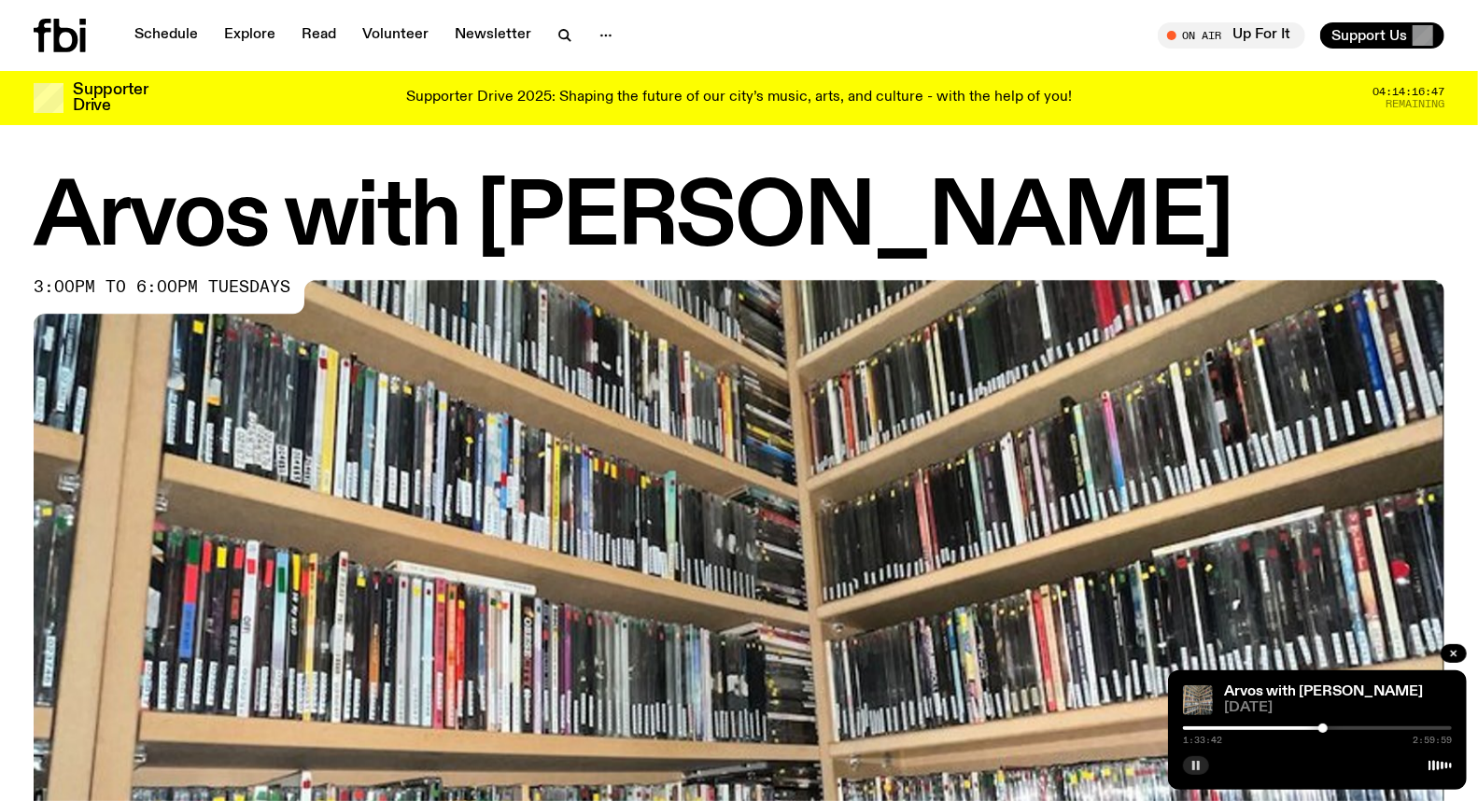
click at [1327, 728] on div at bounding box center [1323, 728] width 9 height 9
click at [1330, 728] on div at bounding box center [1326, 728] width 9 height 9
click at [1331, 730] on div at bounding box center [1329, 728] width 9 height 9
click at [1335, 730] on div at bounding box center [1317, 729] width 269 height 4
click at [1333, 729] on div at bounding box center [1332, 728] width 9 height 9
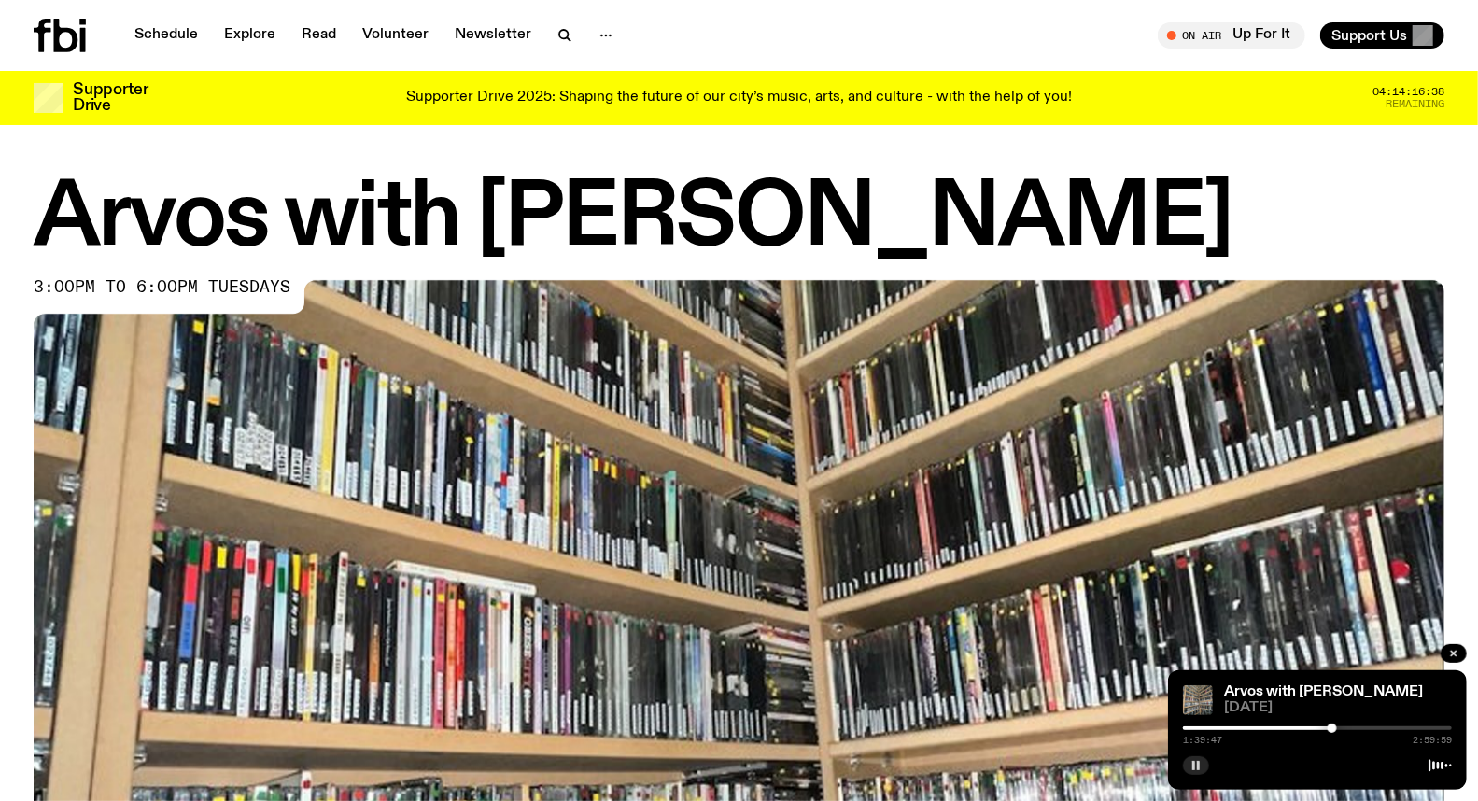
click at [1336, 729] on div at bounding box center [1332, 728] width 9 height 9
click at [1339, 727] on div at bounding box center [1338, 728] width 9 height 9
click at [1341, 727] on div at bounding box center [1338, 728] width 9 height 9
click at [1335, 727] on div at bounding box center [1335, 728] width 9 height 9
click at [1338, 728] on div at bounding box center [1338, 728] width 9 height 9
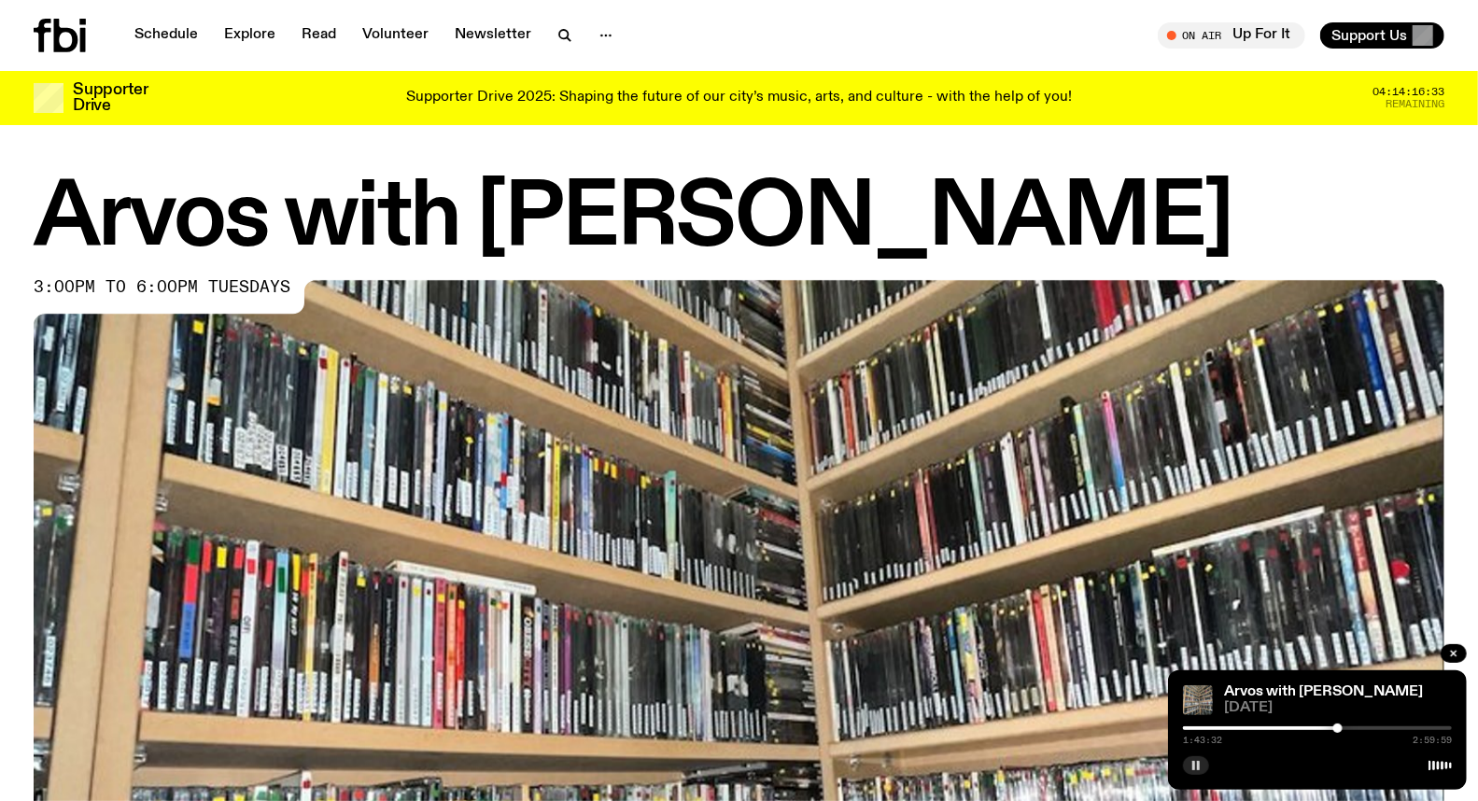
click at [1346, 728] on div at bounding box center [1317, 729] width 269 height 4
click at [1360, 727] on div at bounding box center [1317, 729] width 269 height 4
click at [1386, 729] on div at bounding box center [1317, 729] width 269 height 4
click at [1193, 762] on rect "button" at bounding box center [1194, 765] width 3 height 9
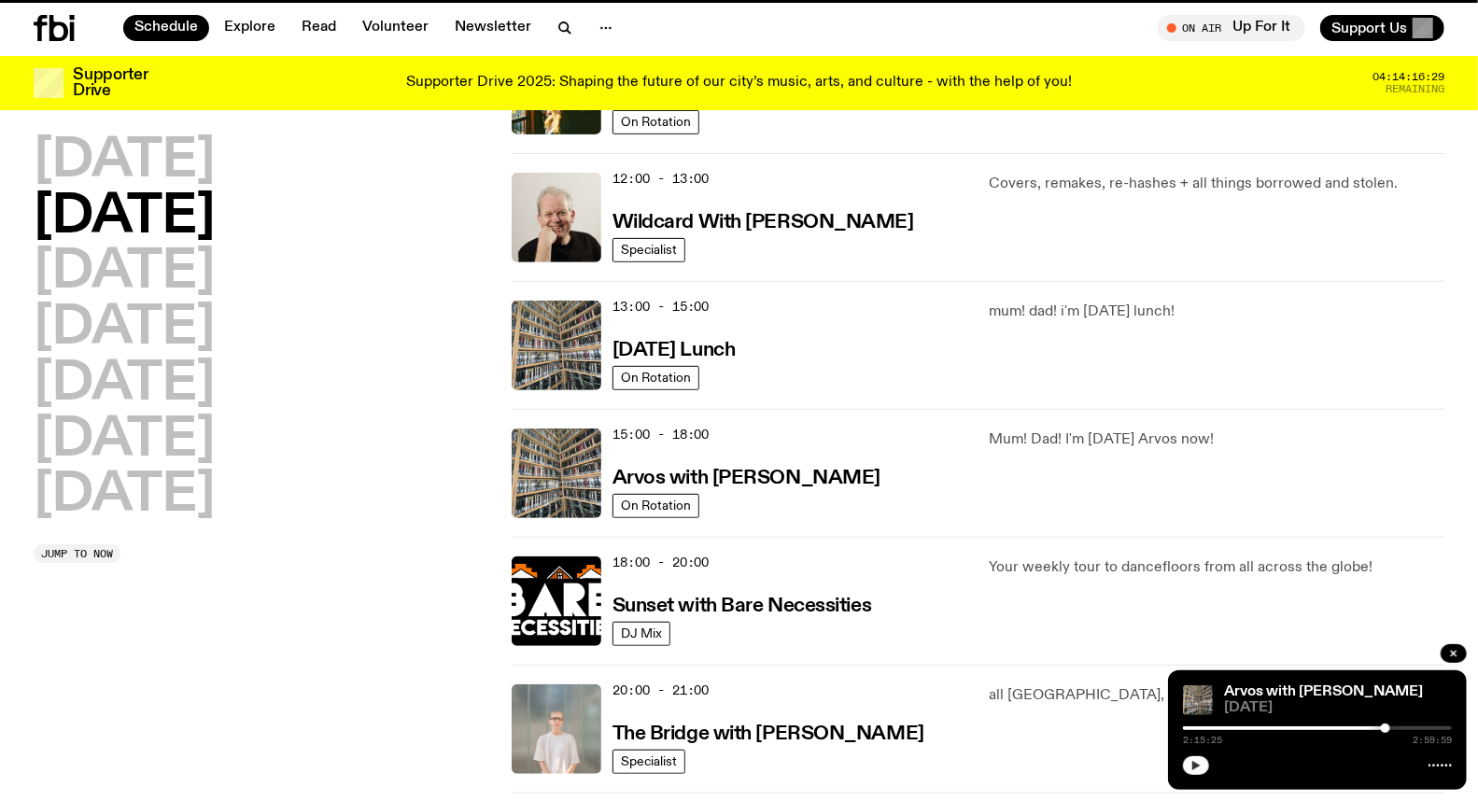
scroll to position [392, 0]
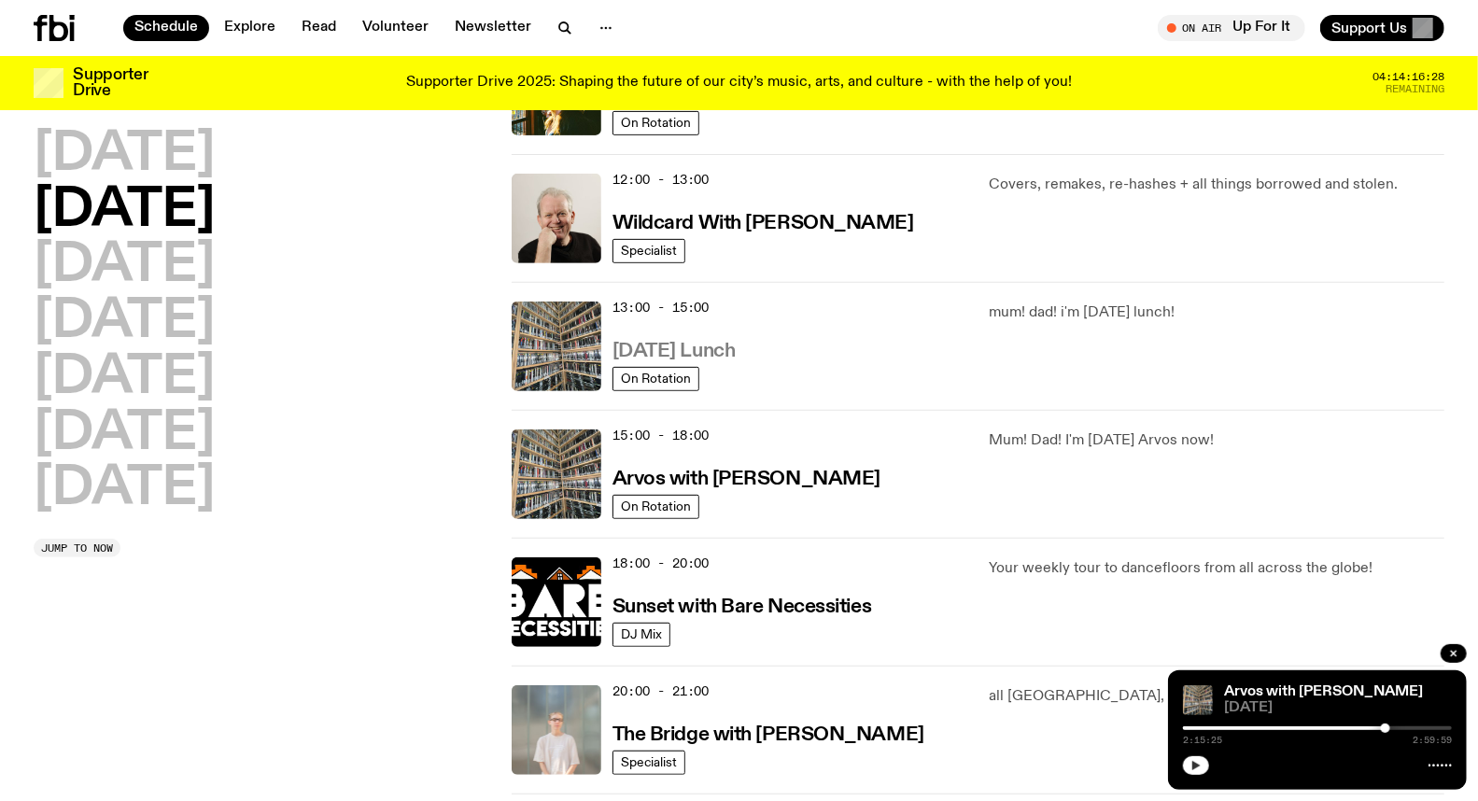
click at [661, 355] on h3 "[DATE] Lunch" at bounding box center [674, 352] width 123 height 20
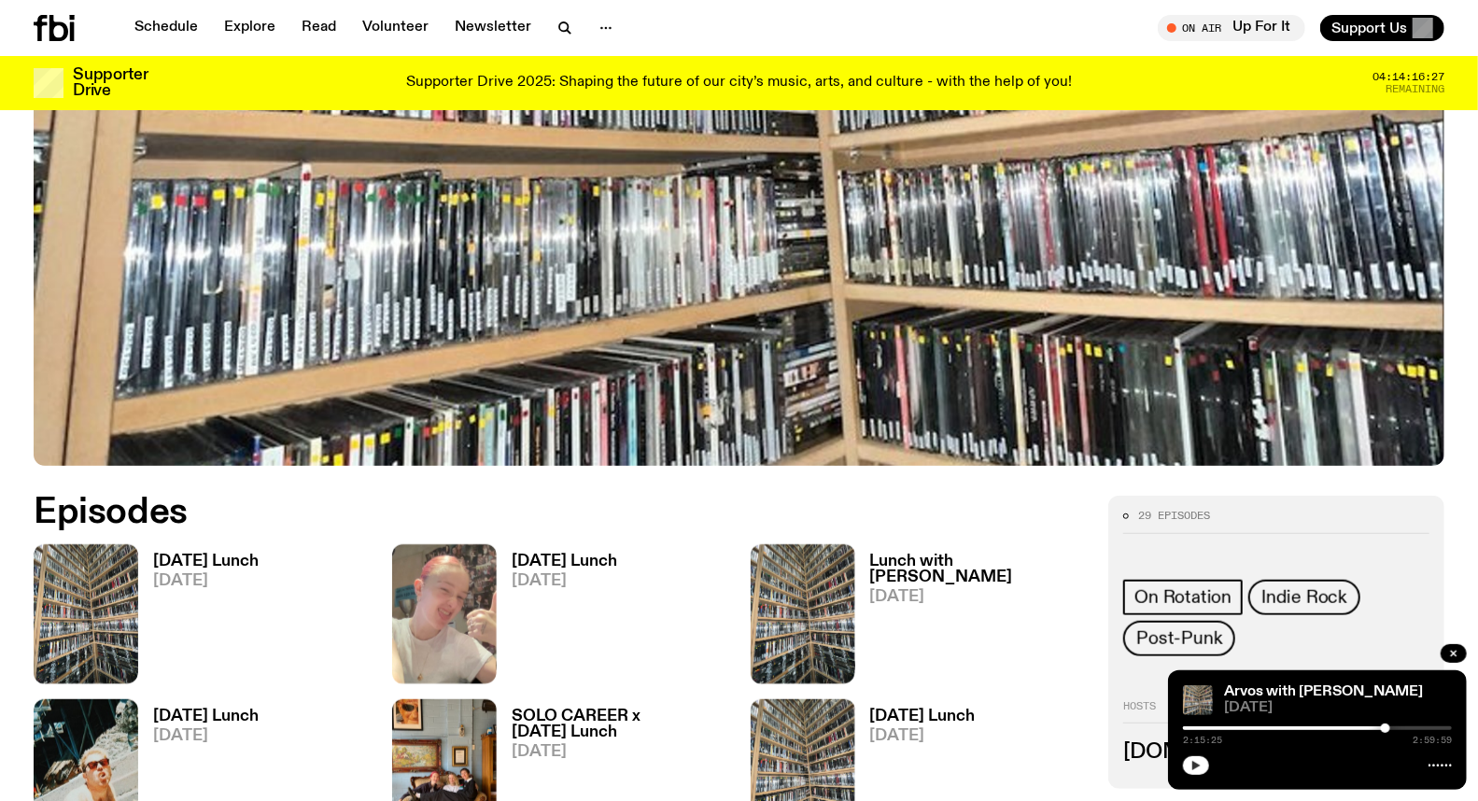
scroll to position [610, 0]
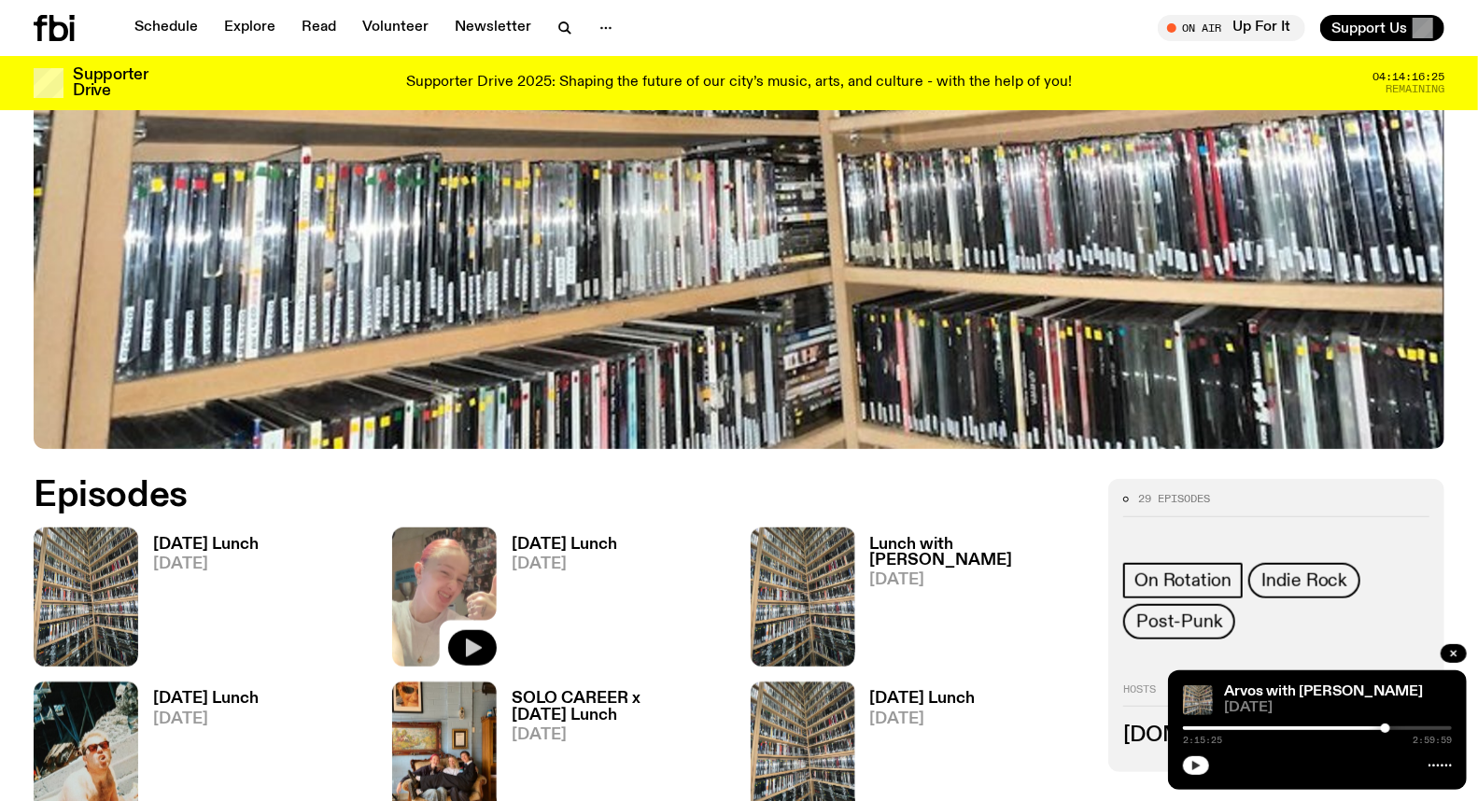
click at [470, 650] on icon "button" at bounding box center [474, 649] width 16 height 19
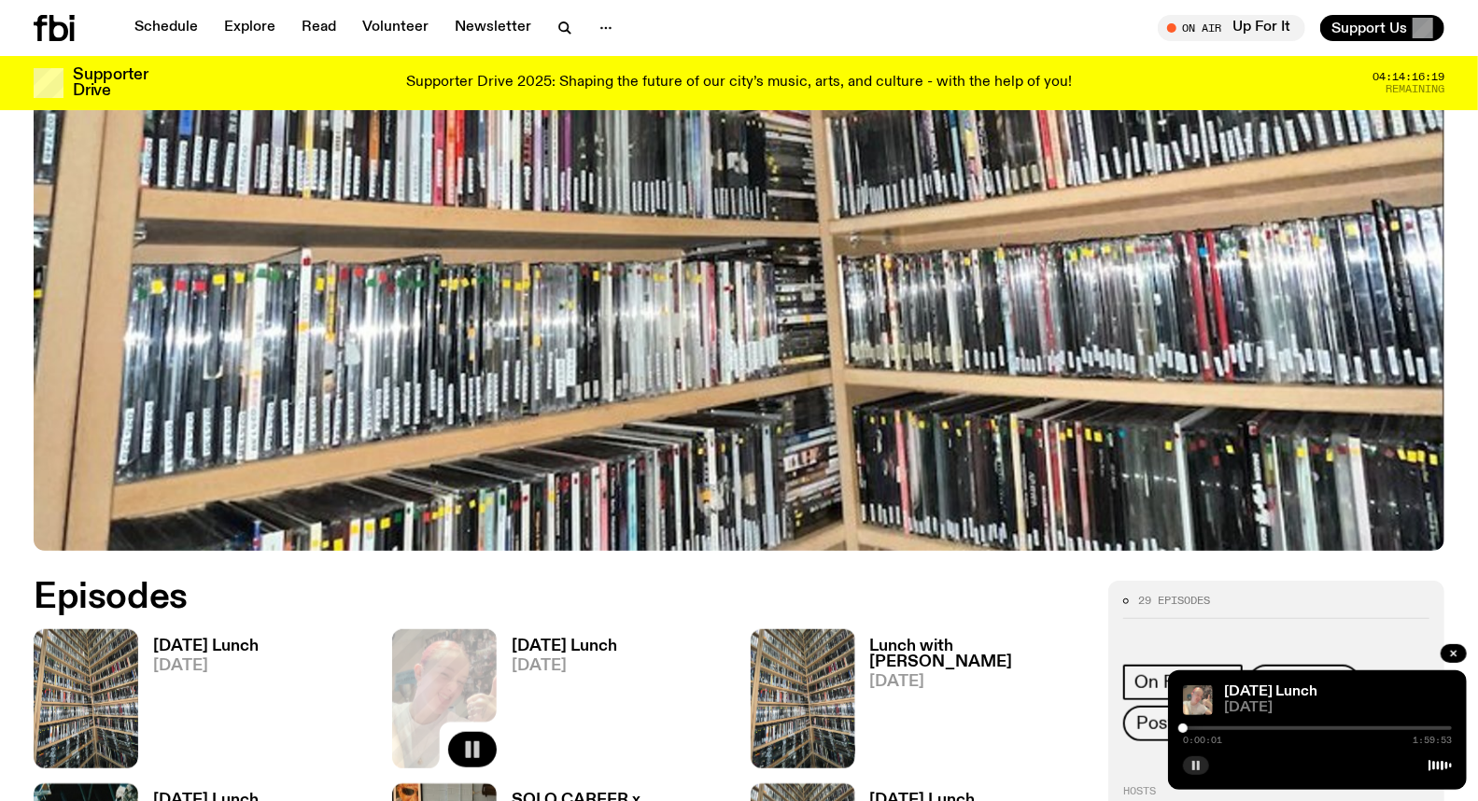
scroll to position [726, 0]
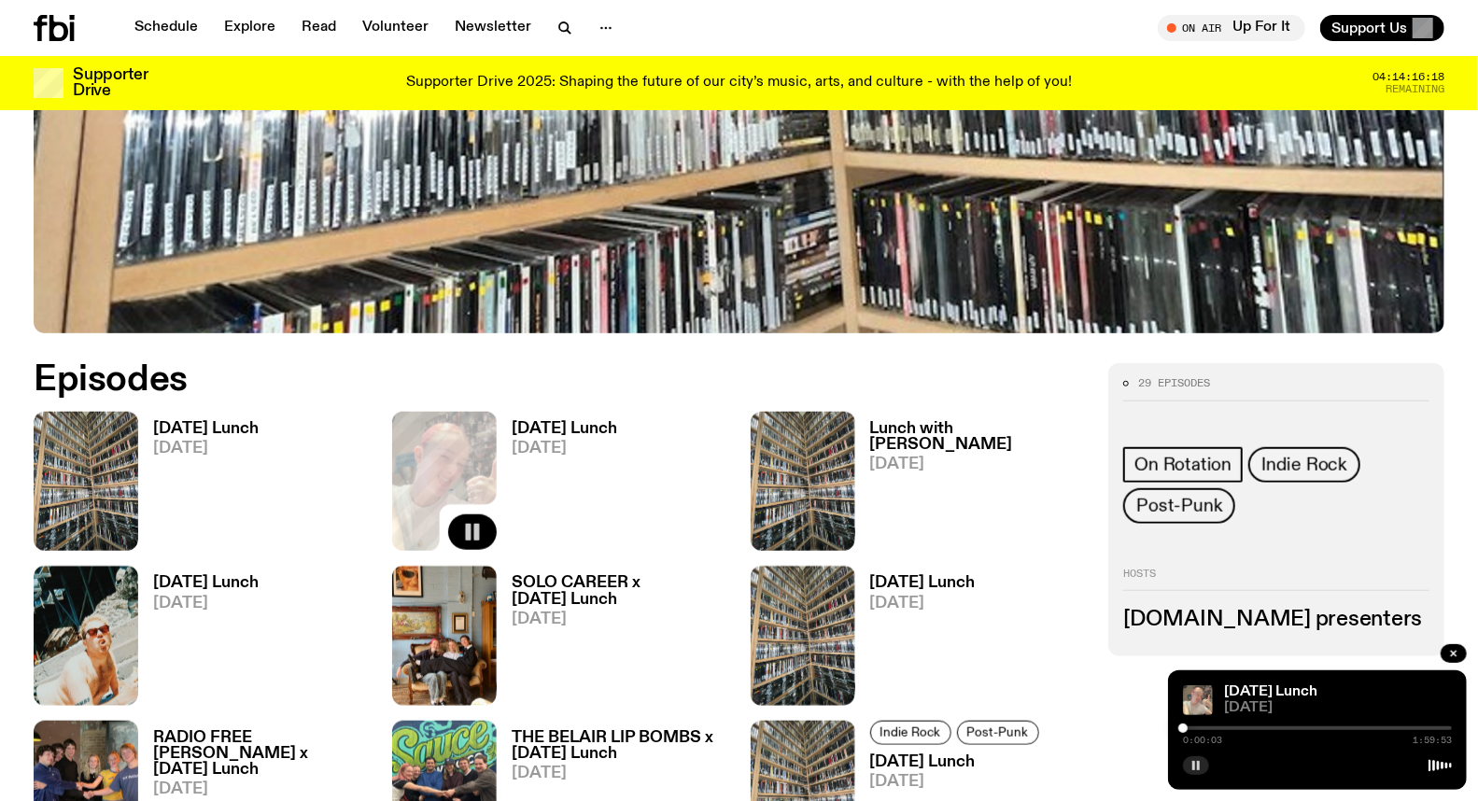
click at [1283, 725] on div "0:00:03 1:59:53" at bounding box center [1317, 734] width 269 height 22
click at [1272, 724] on div "0:00:03 1:59:53" at bounding box center [1317, 734] width 269 height 22
click at [1252, 728] on div at bounding box center [1317, 729] width 269 height 4
click at [1270, 723] on div "0:30:40 1:59:53" at bounding box center [1317, 734] width 269 height 22
click at [1271, 730] on div at bounding box center [1317, 729] width 269 height 4
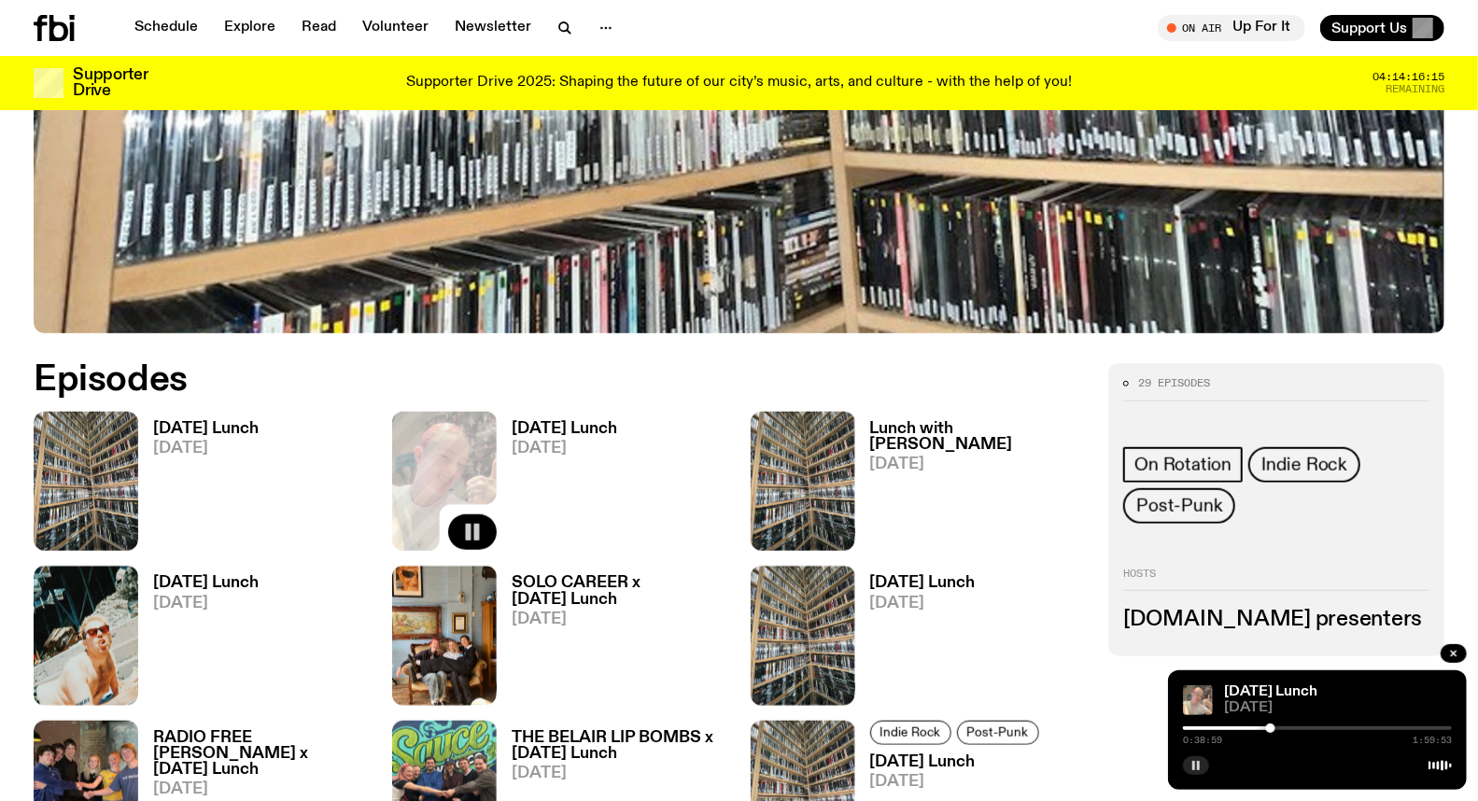
click at [1295, 730] on div at bounding box center [1317, 729] width 269 height 4
click at [1318, 727] on div at bounding box center [1317, 729] width 269 height 4
click at [1327, 728] on div at bounding box center [1317, 729] width 269 height 4
click at [476, 527] on rect "button" at bounding box center [476, 532] width 6 height 17
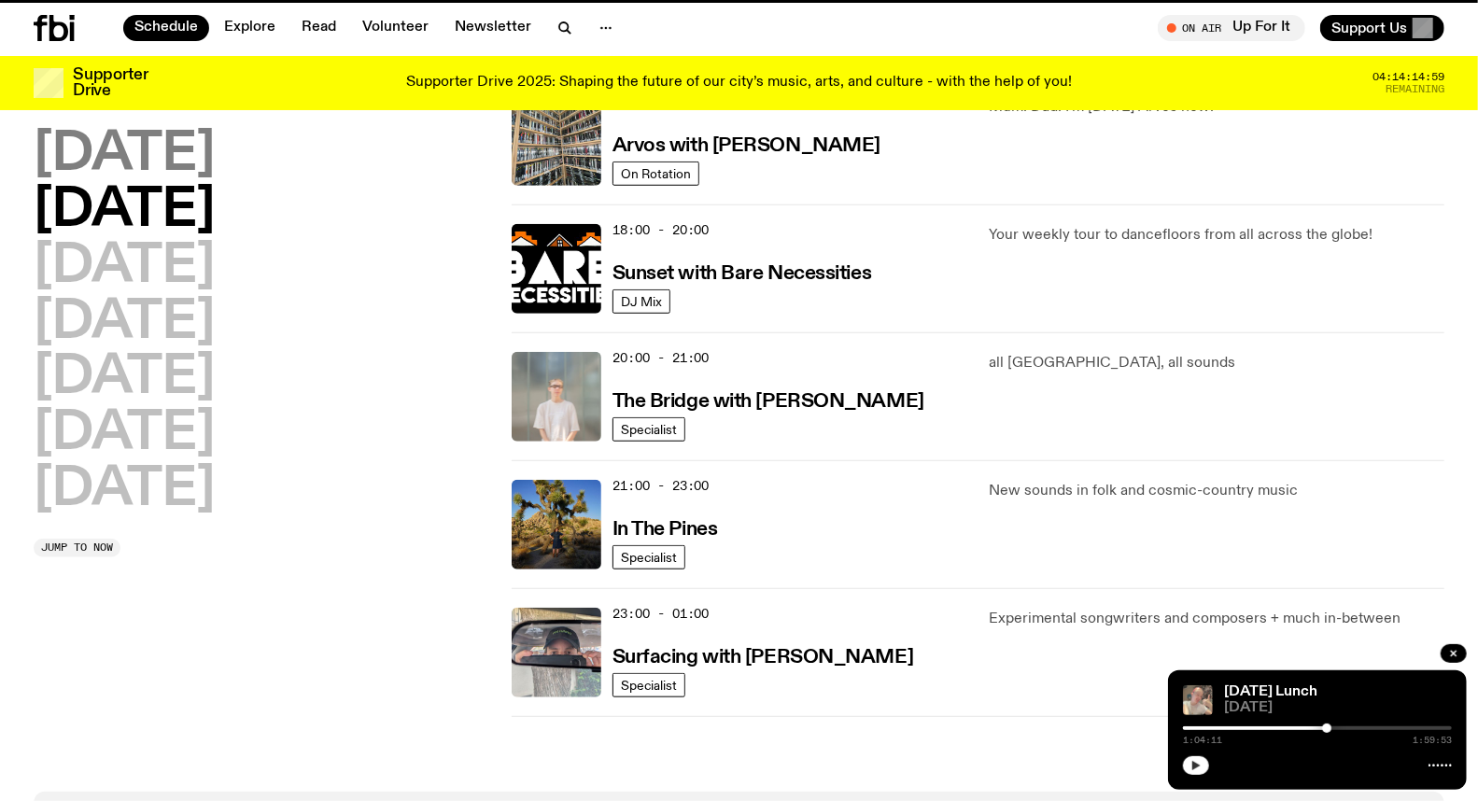
scroll to position [392, 0]
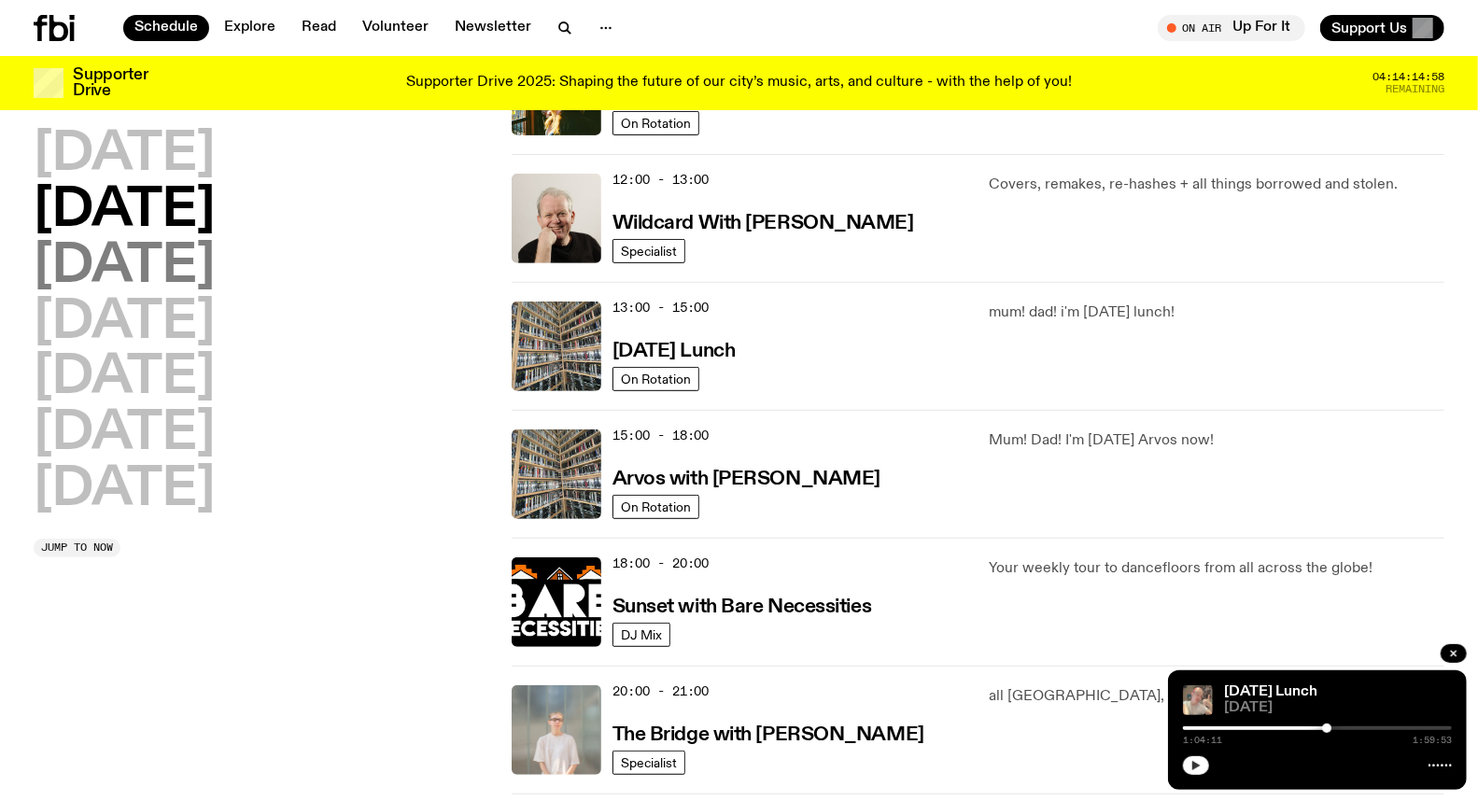
click at [115, 257] on h2 "[DATE]" at bounding box center [124, 267] width 181 height 52
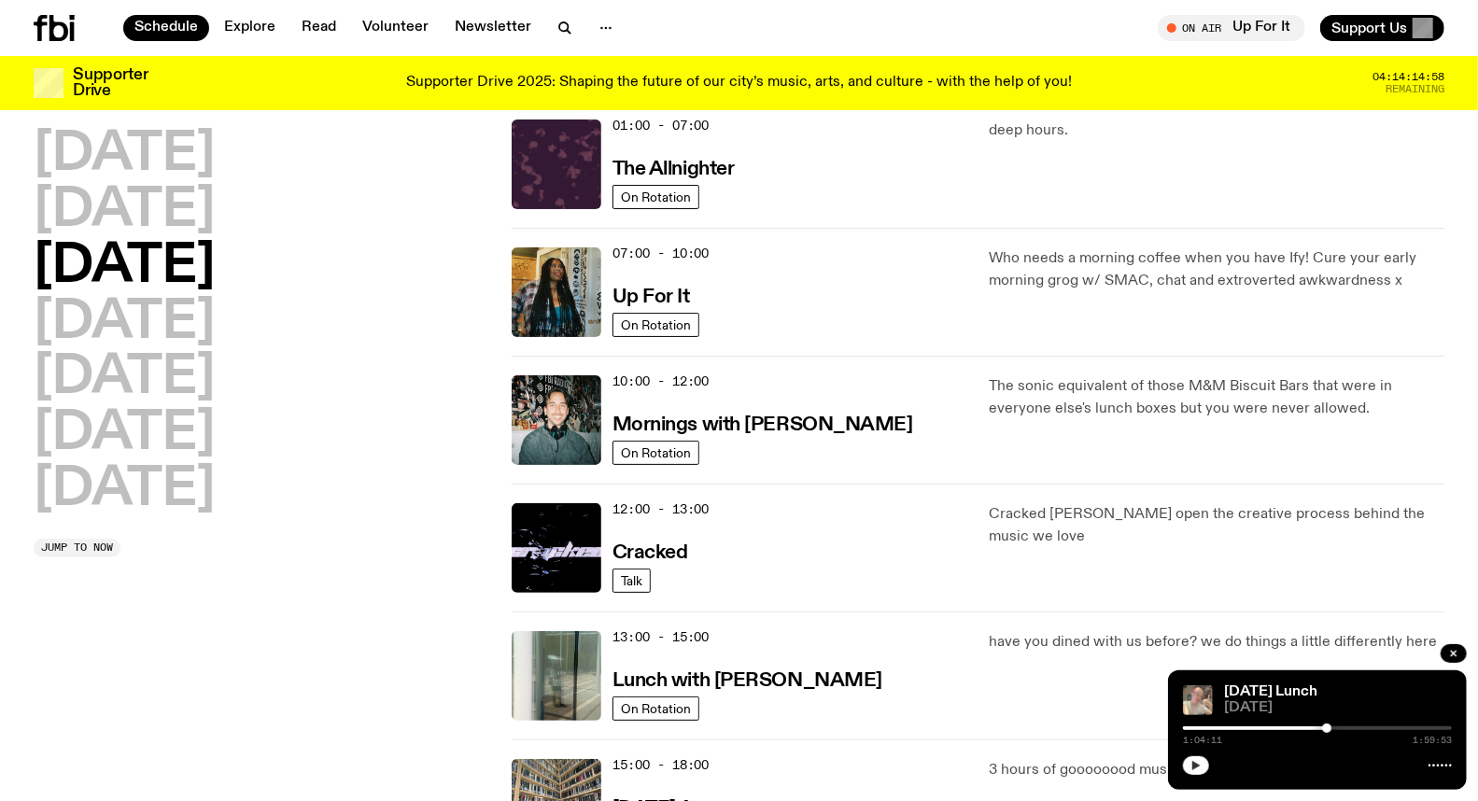
scroll to position [51, 0]
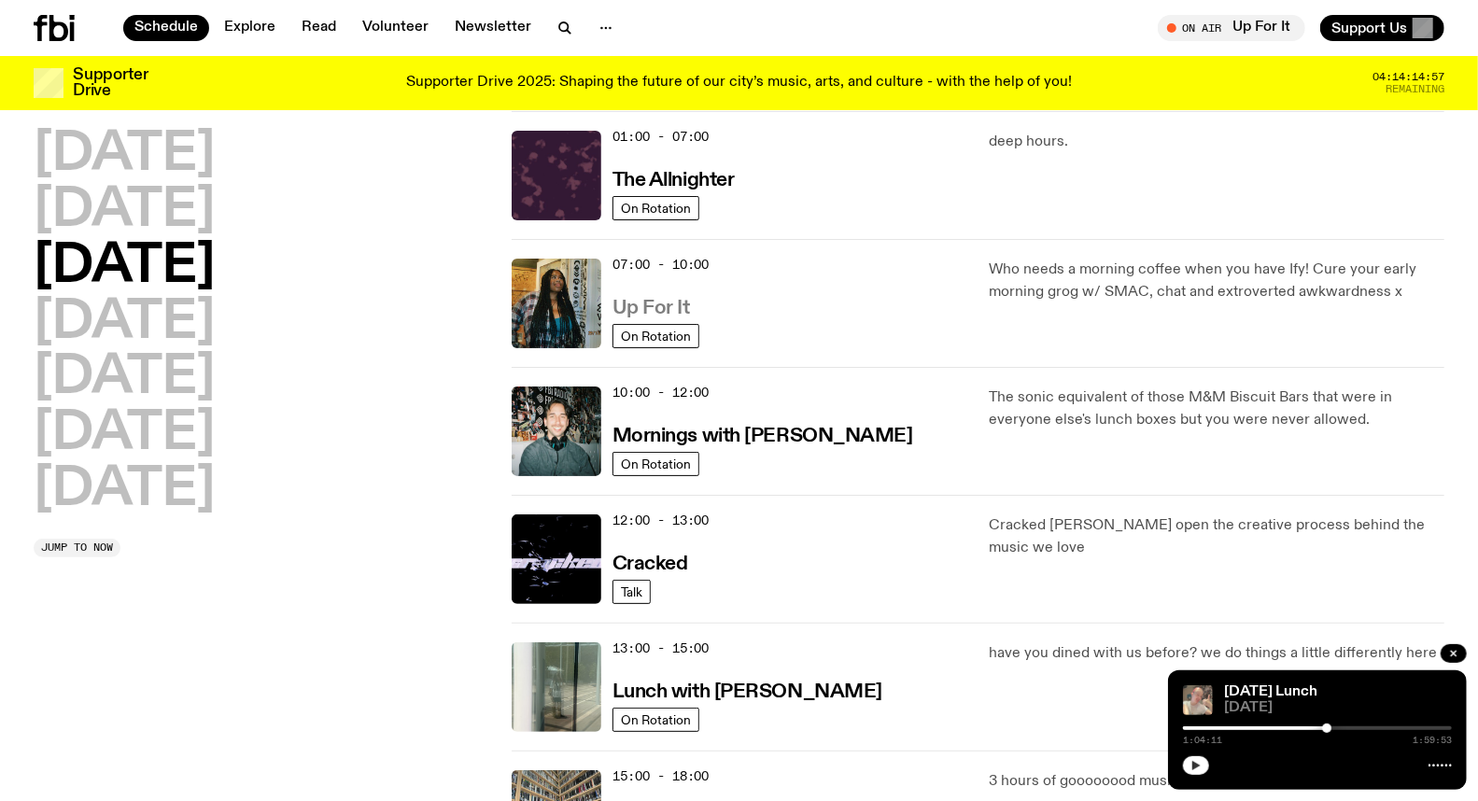
click at [657, 304] on h3 "Up For It" at bounding box center [652, 309] width 78 height 20
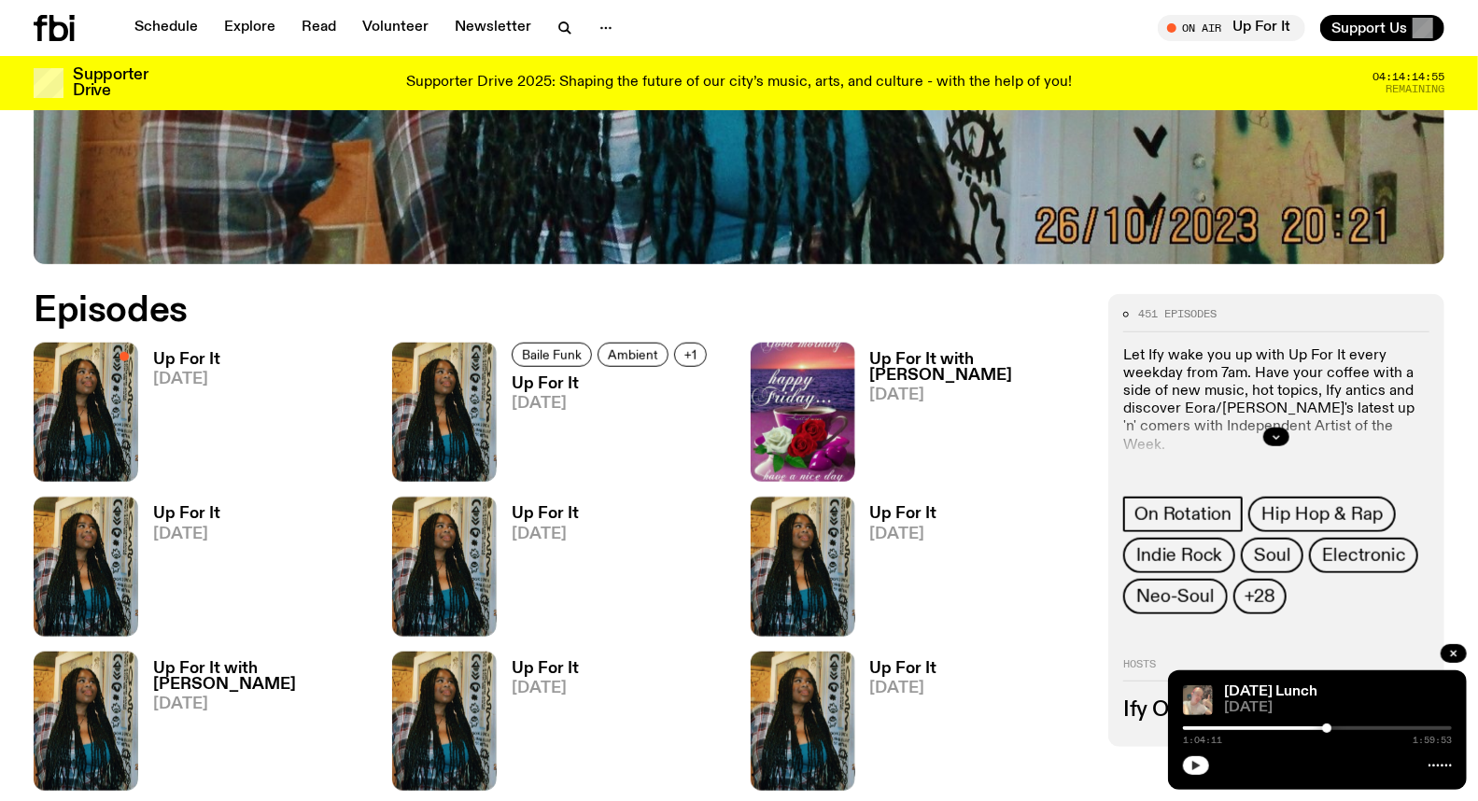
scroll to position [1024, 0]
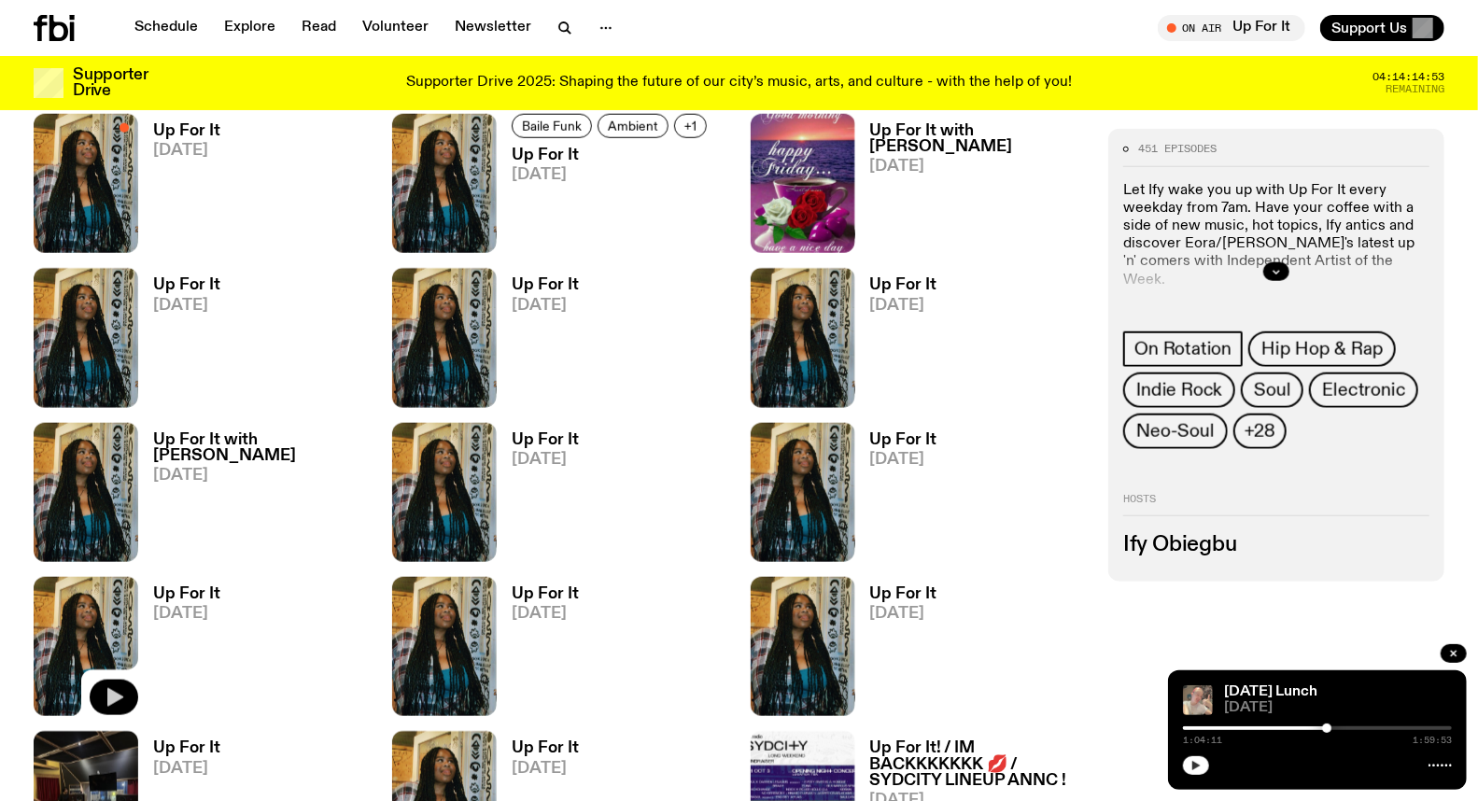
click at [114, 701] on icon "button" at bounding box center [115, 698] width 16 height 19
click at [1201, 730] on div at bounding box center [1317, 729] width 269 height 4
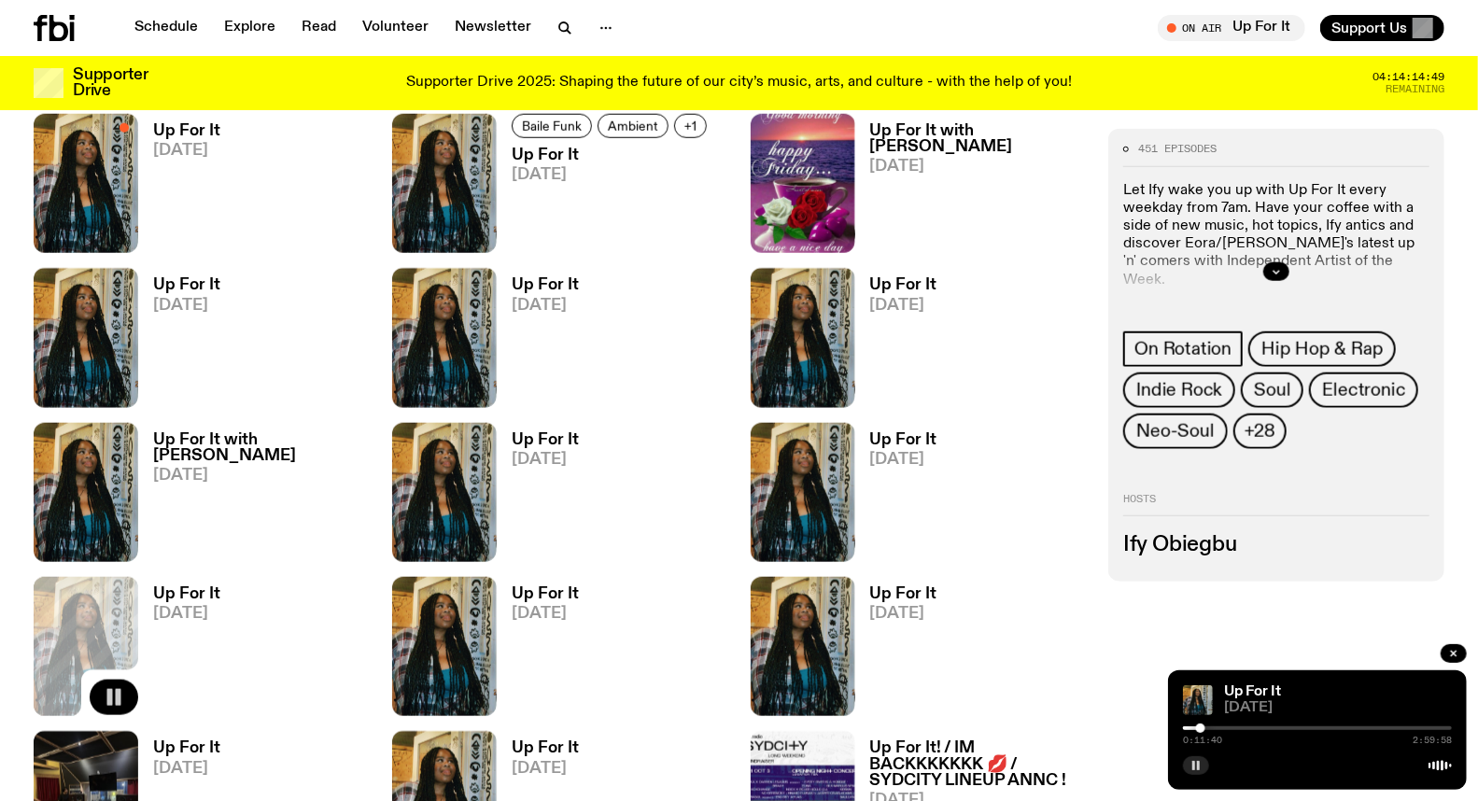
click at [1206, 727] on div at bounding box center [1317, 729] width 269 height 4
click at [1208, 728] on div at bounding box center [1208, 728] width 9 height 9
click at [1212, 728] on div at bounding box center [1208, 728] width 9 height 9
click at [1217, 730] on div at bounding box center [1317, 729] width 269 height 4
click at [1221, 730] on div at bounding box center [1216, 728] width 9 height 9
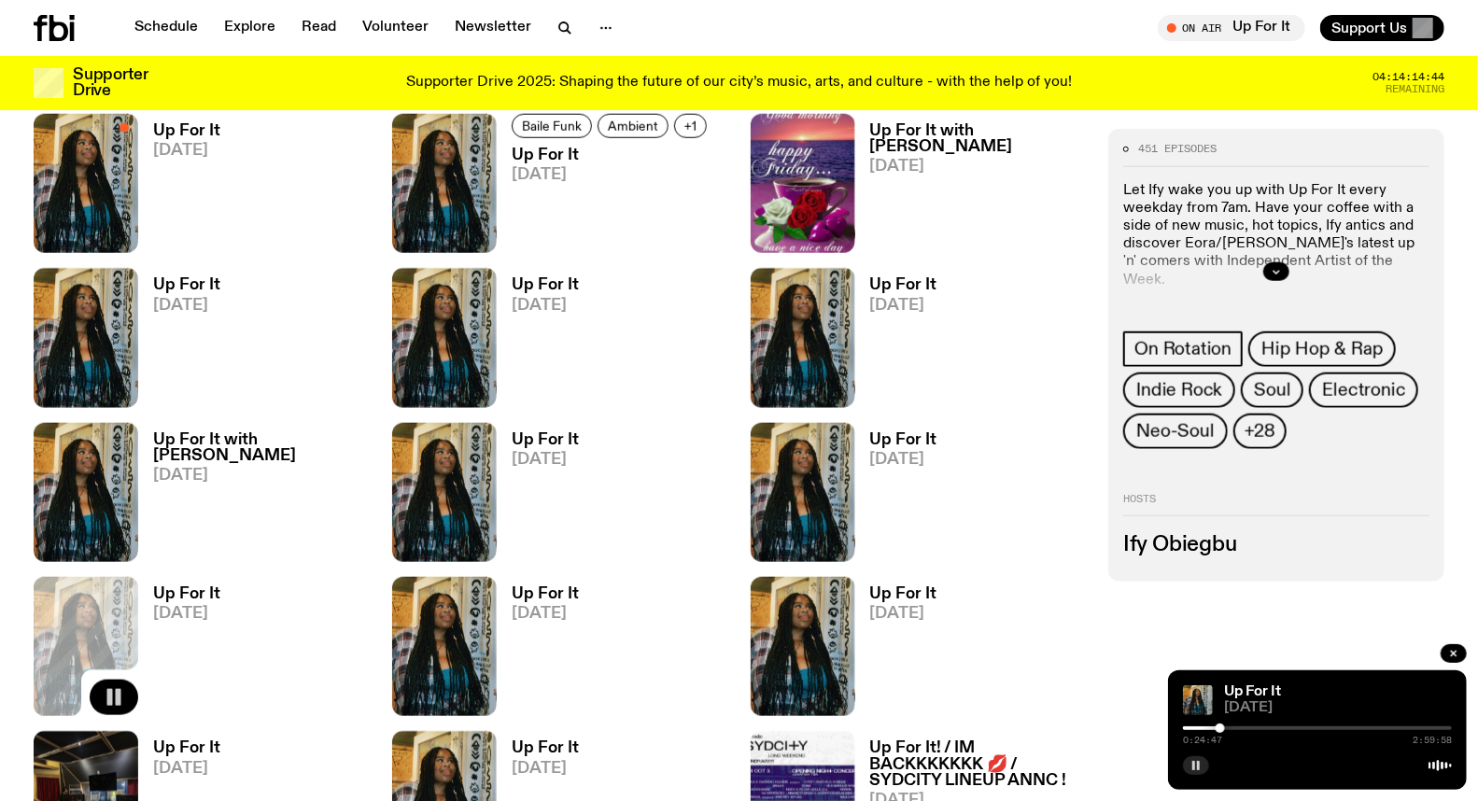
click at [1229, 730] on div at bounding box center [1317, 729] width 269 height 4
click at [1240, 730] on div at bounding box center [1317, 729] width 269 height 4
click at [1249, 730] on div at bounding box center [1317, 729] width 269 height 4
click at [1259, 730] on div at bounding box center [1317, 729] width 269 height 4
click at [1277, 729] on div at bounding box center [1317, 729] width 269 height 4
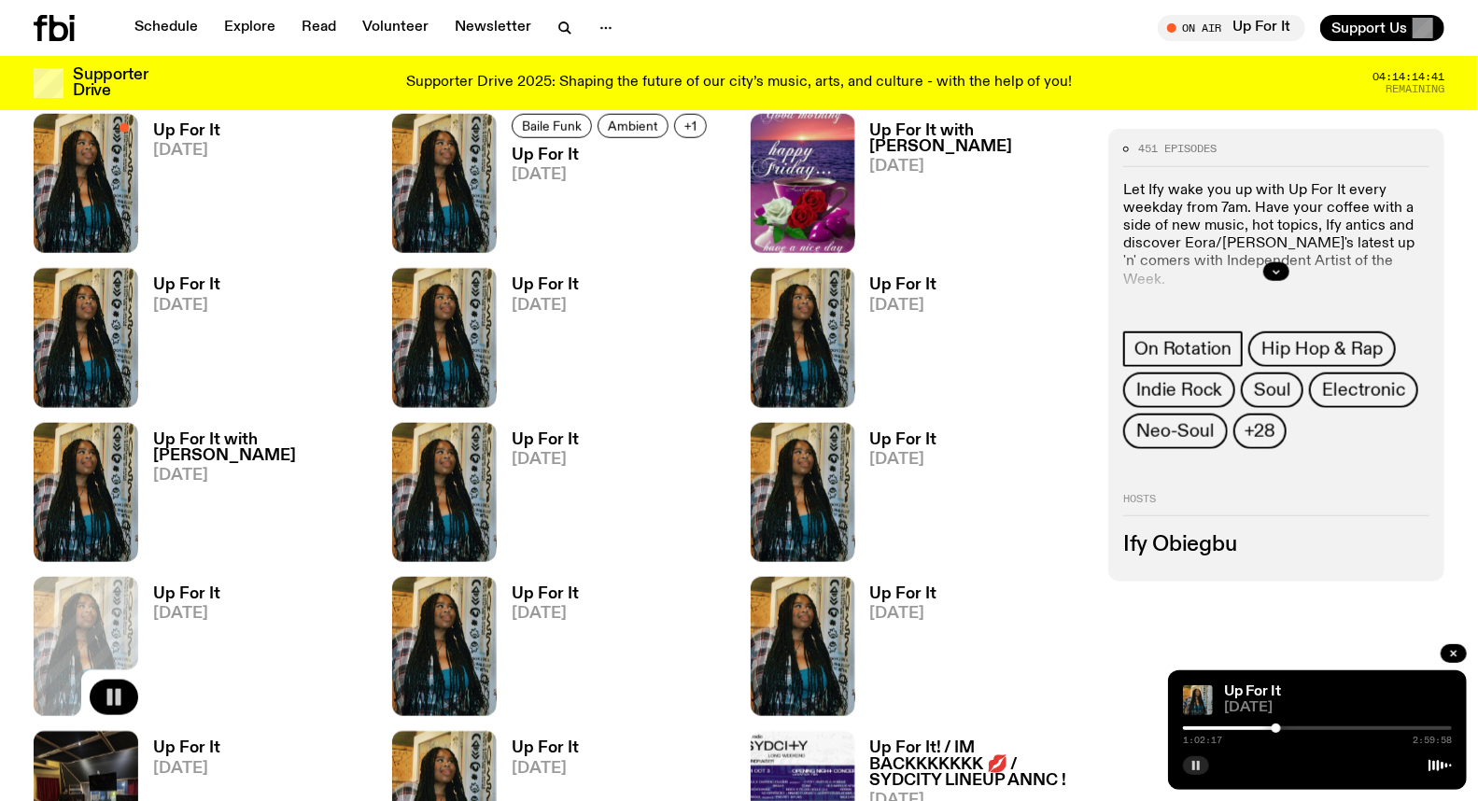
click at [1298, 729] on div at bounding box center [1317, 729] width 269 height 4
click at [1314, 729] on div at bounding box center [1317, 729] width 269 height 4
click at [1332, 728] on div at bounding box center [1317, 729] width 269 height 4
click at [1349, 728] on div at bounding box center [1317, 729] width 269 height 4
click at [1361, 728] on div at bounding box center [1317, 729] width 269 height 4
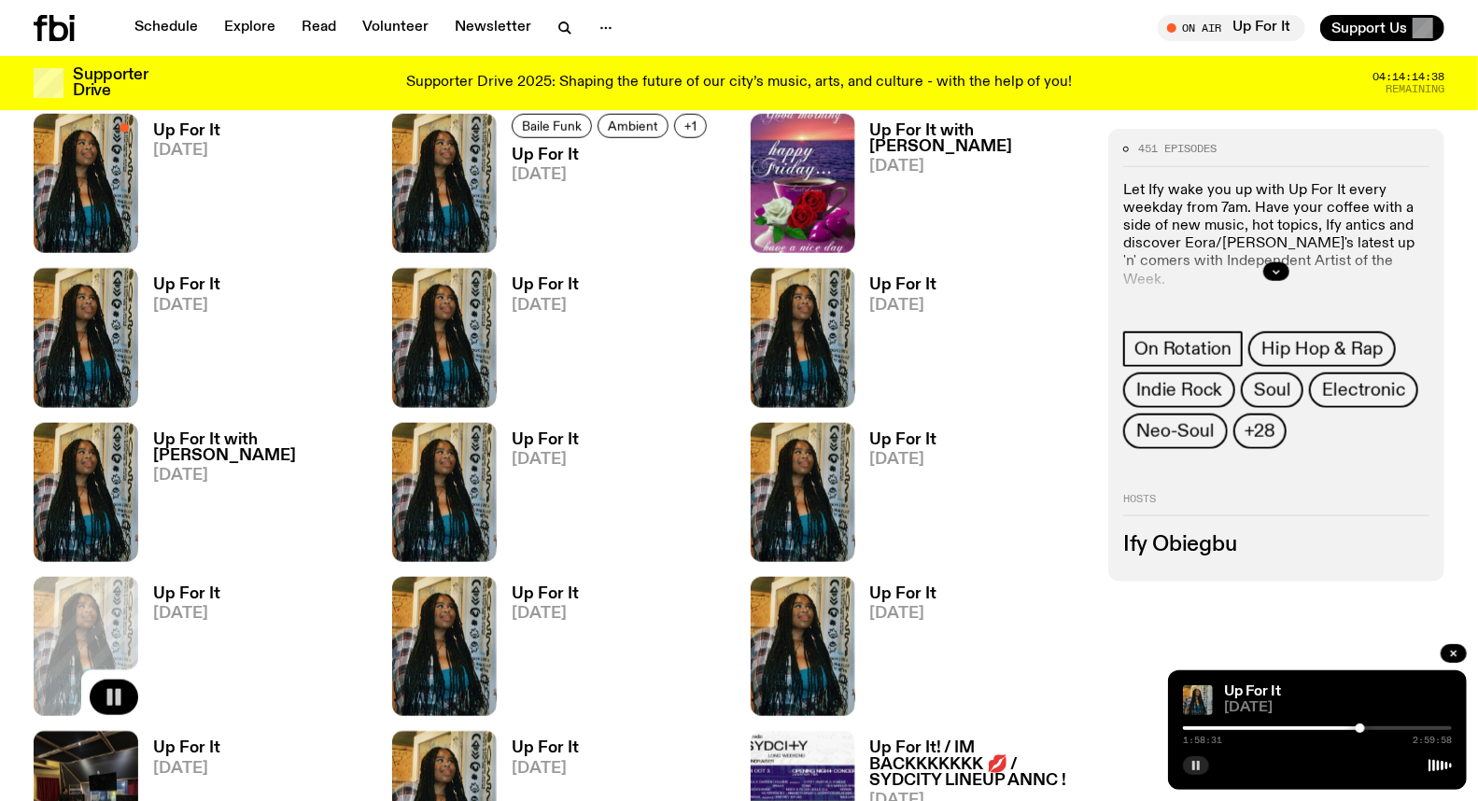
click at [1367, 729] on div at bounding box center [1317, 729] width 269 height 4
click at [1195, 767] on rect "button" at bounding box center [1194, 765] width 3 height 9
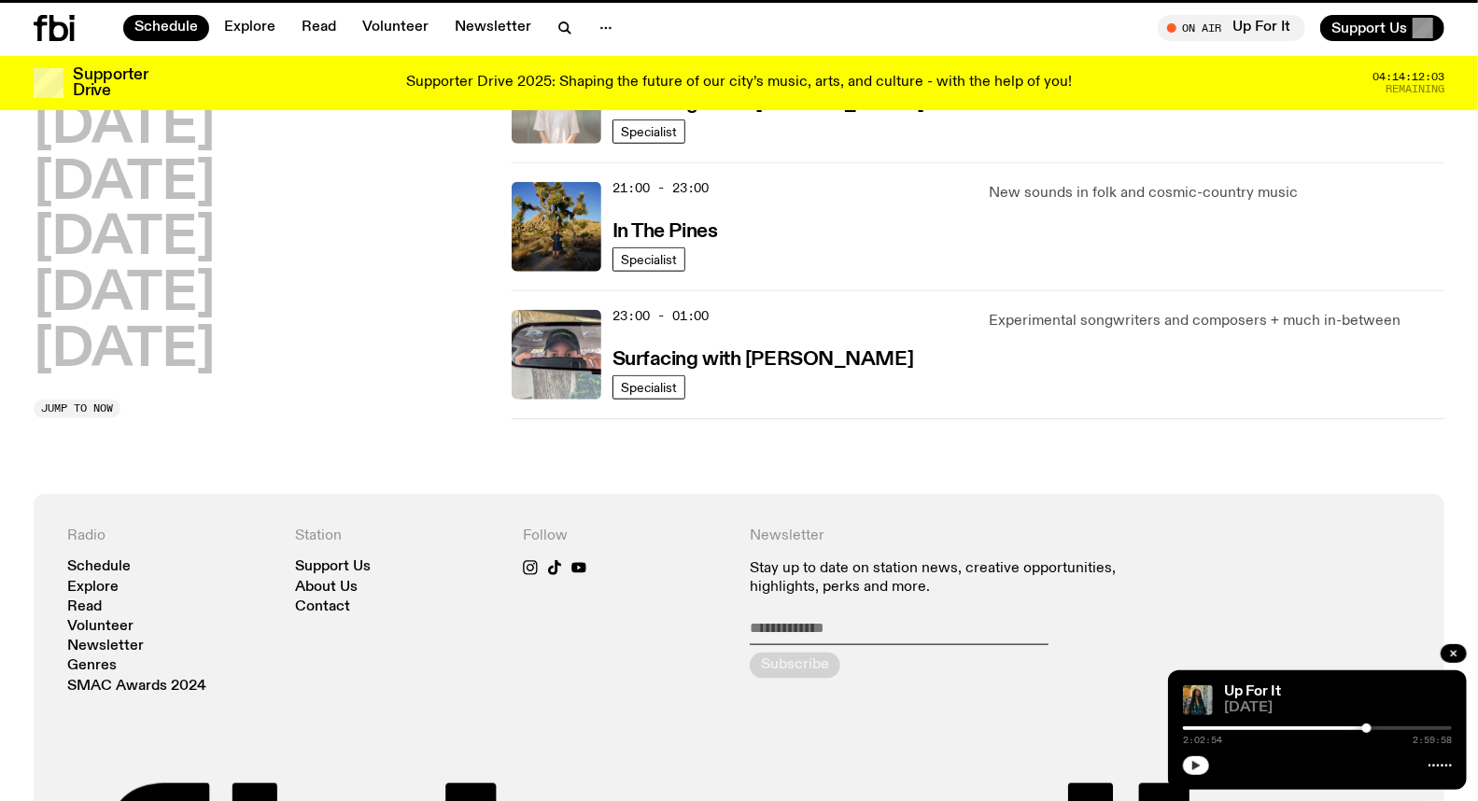
scroll to position [51, 0]
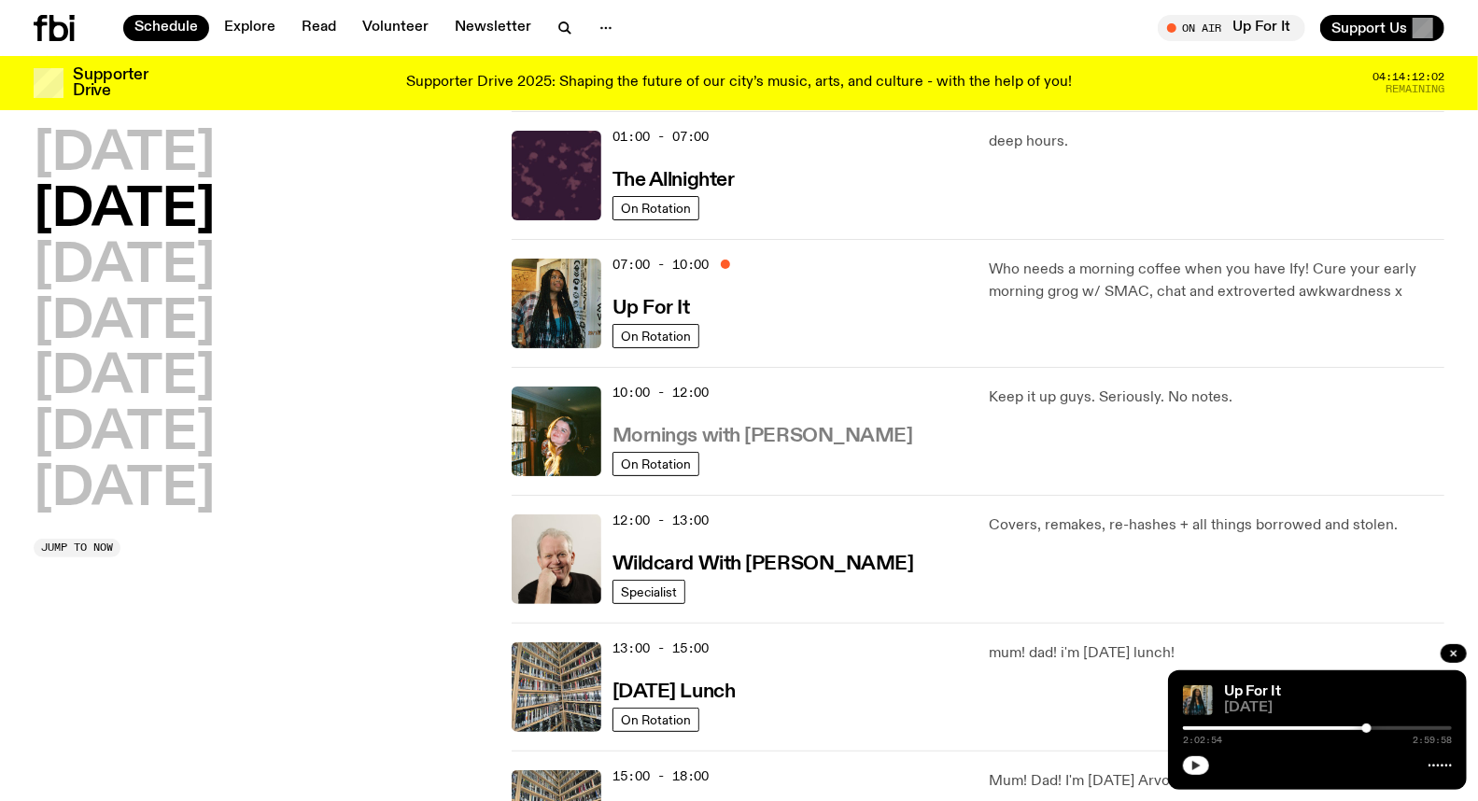
click at [767, 437] on h3 "Mornings with [PERSON_NAME]" at bounding box center [763, 437] width 301 height 20
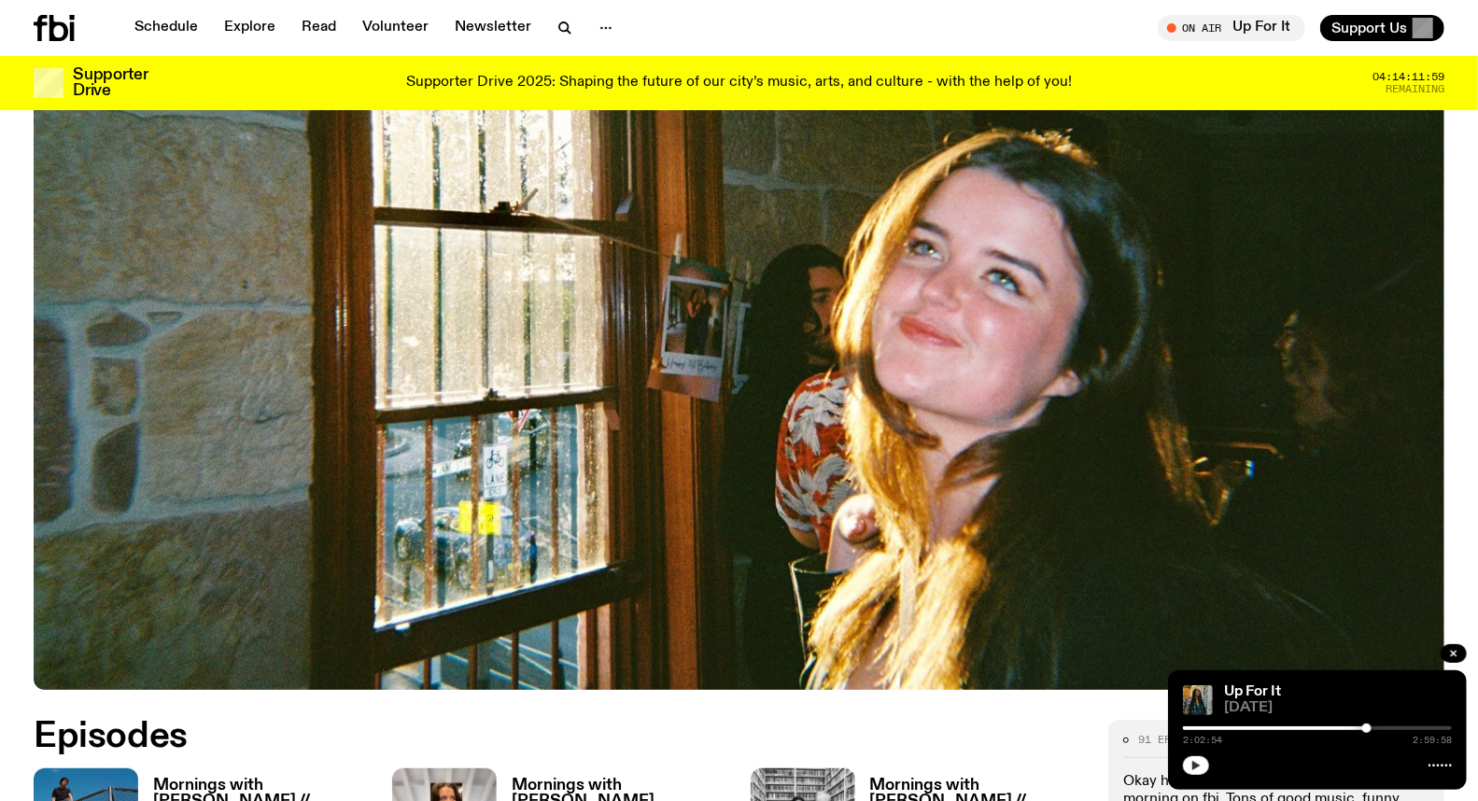
scroll to position [90, 0]
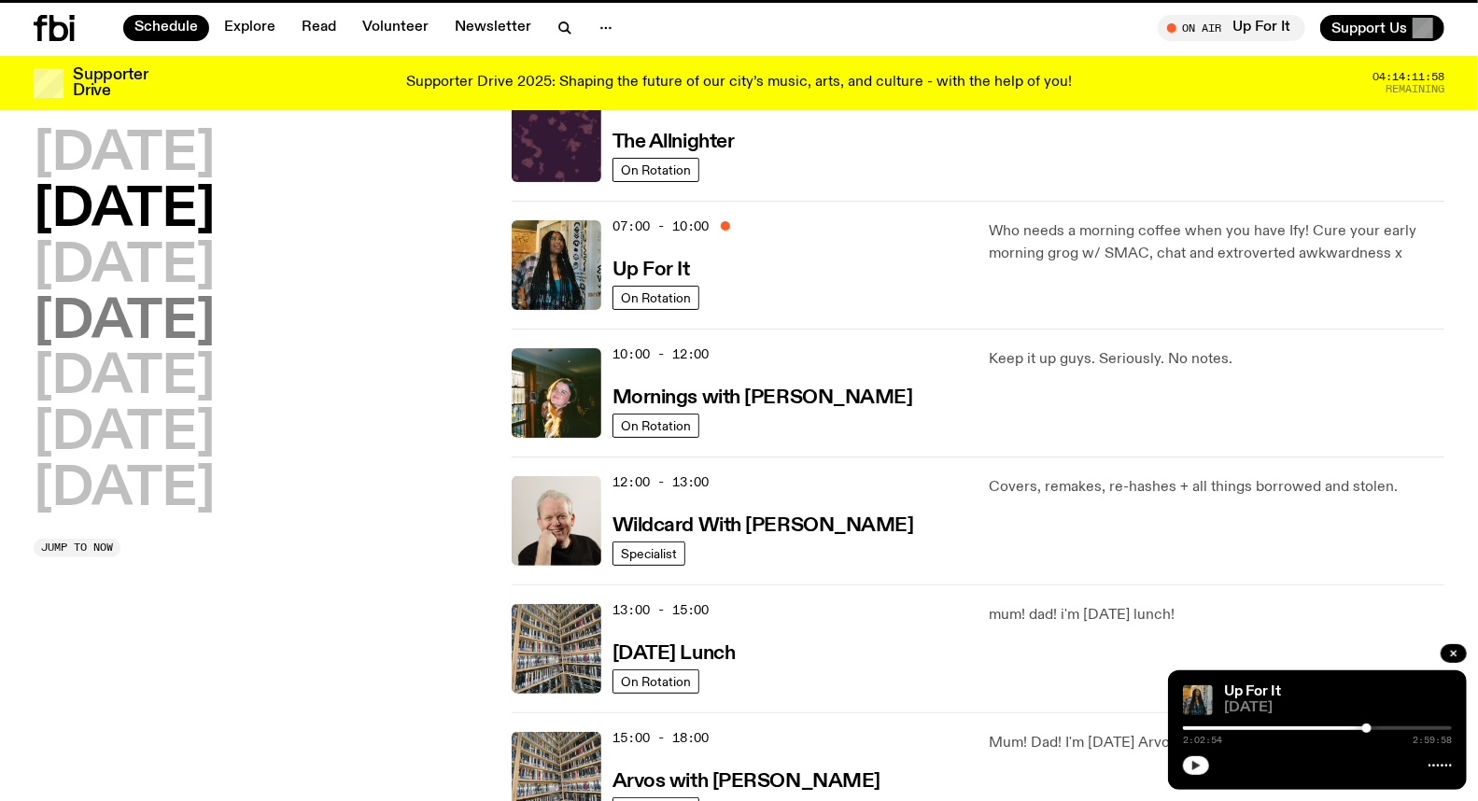
scroll to position [51, 0]
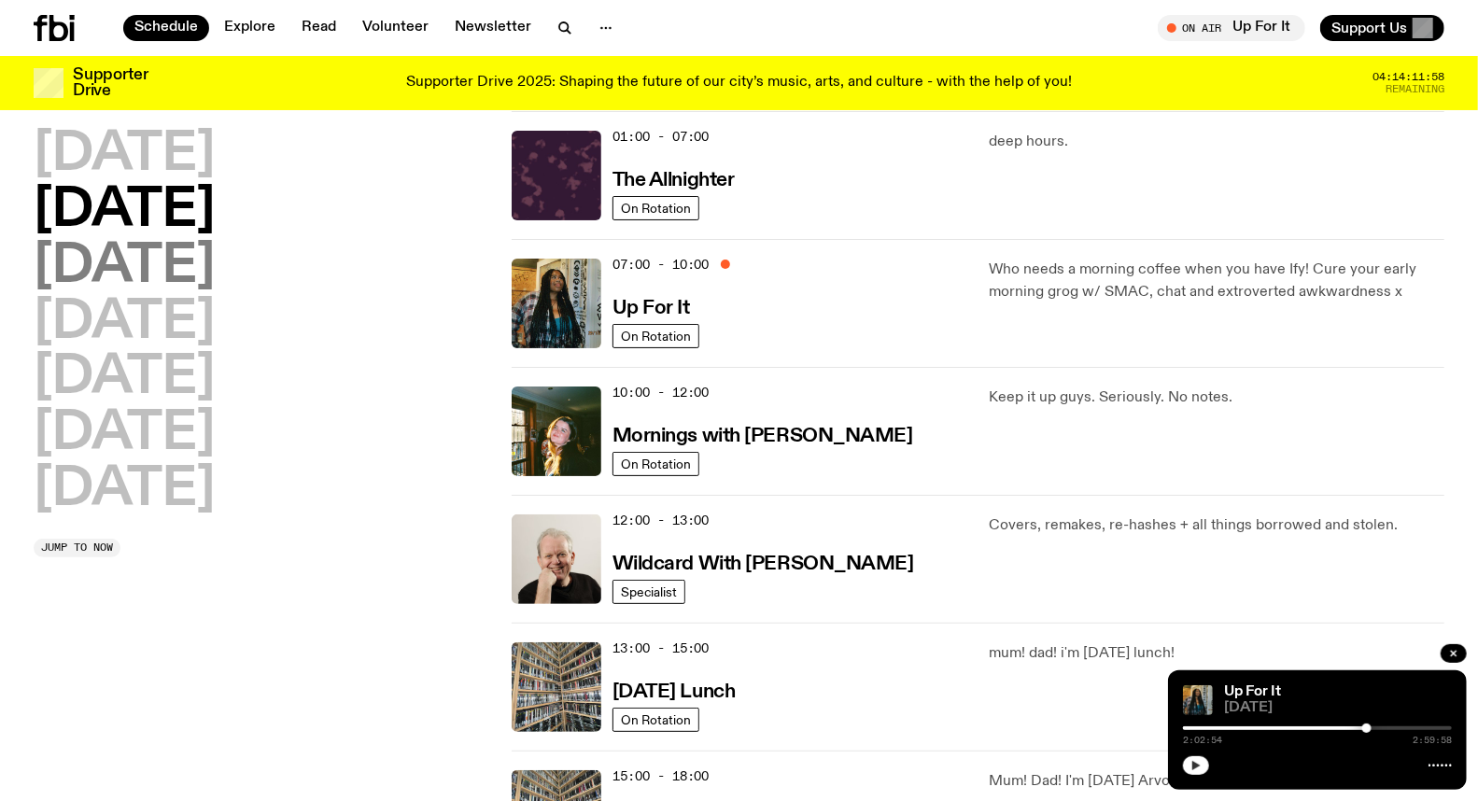
click at [177, 268] on h2 "[DATE]" at bounding box center [124, 267] width 181 height 52
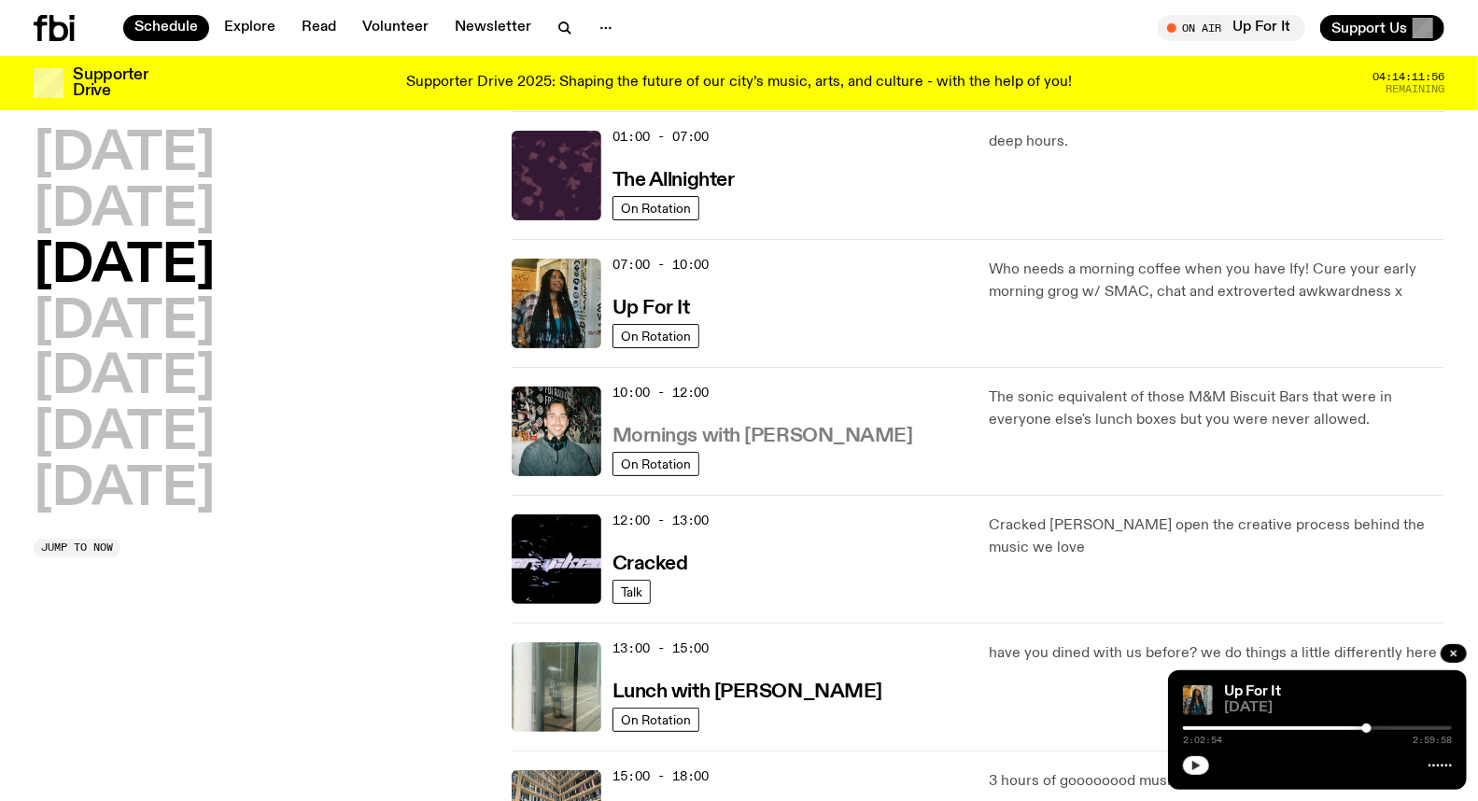
click at [743, 441] on h3 "Mornings with [PERSON_NAME]" at bounding box center [763, 437] width 301 height 20
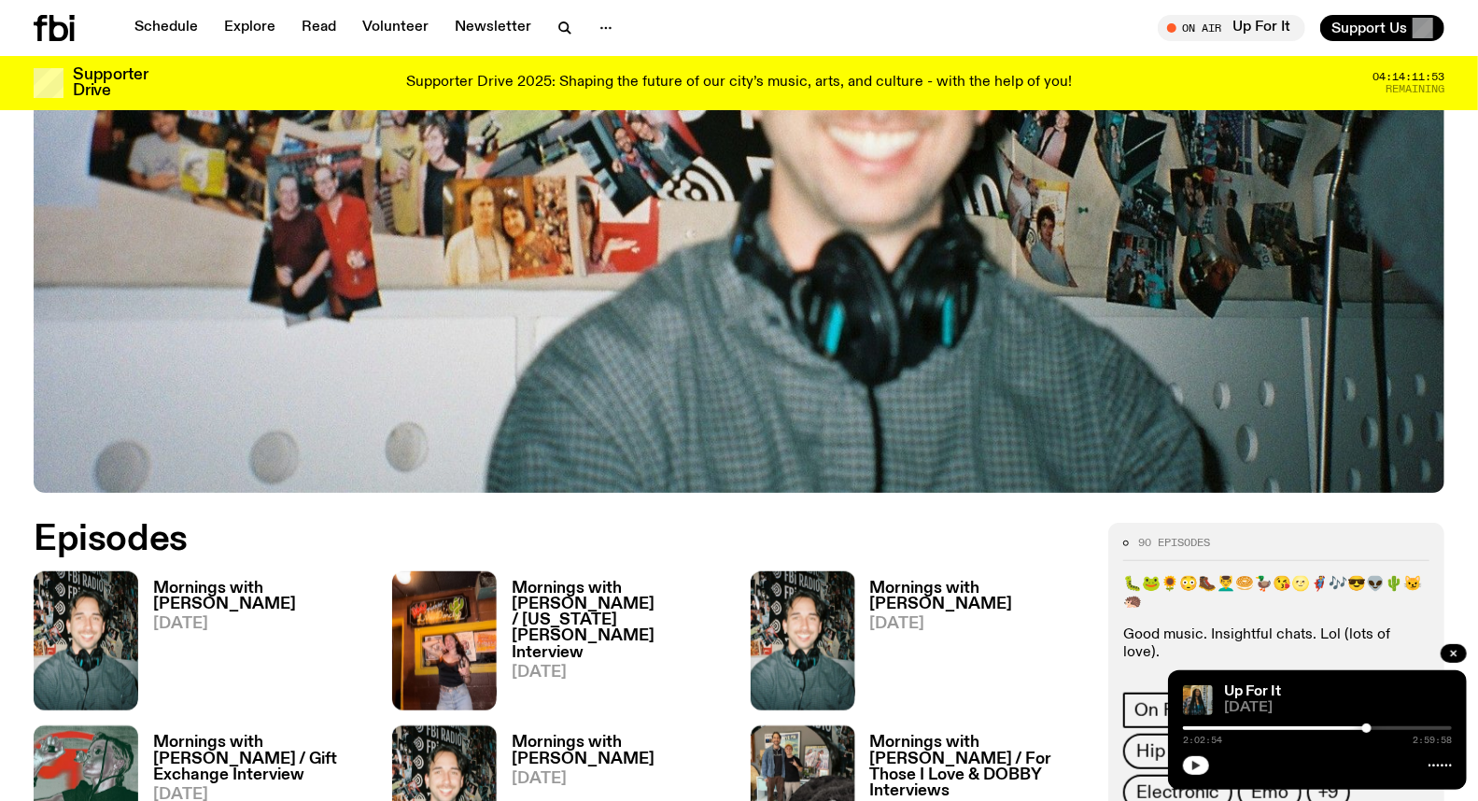
scroll to position [717, 0]
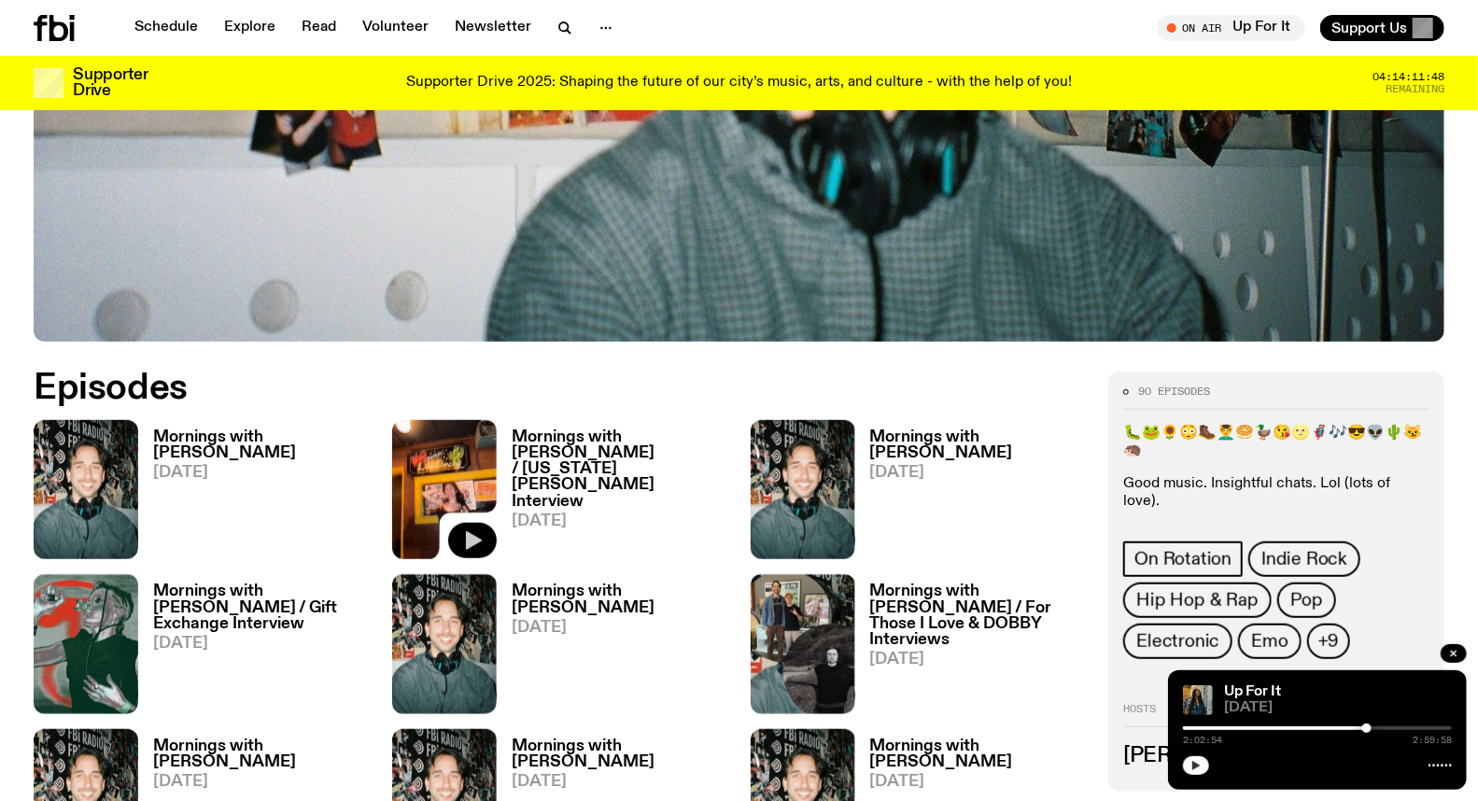
click at [471, 534] on icon "button" at bounding box center [474, 541] width 16 height 19
click at [673, 453] on h3 "Mornings with [PERSON_NAME] / [US_STATE][PERSON_NAME] Interview" at bounding box center [620, 469] width 217 height 79
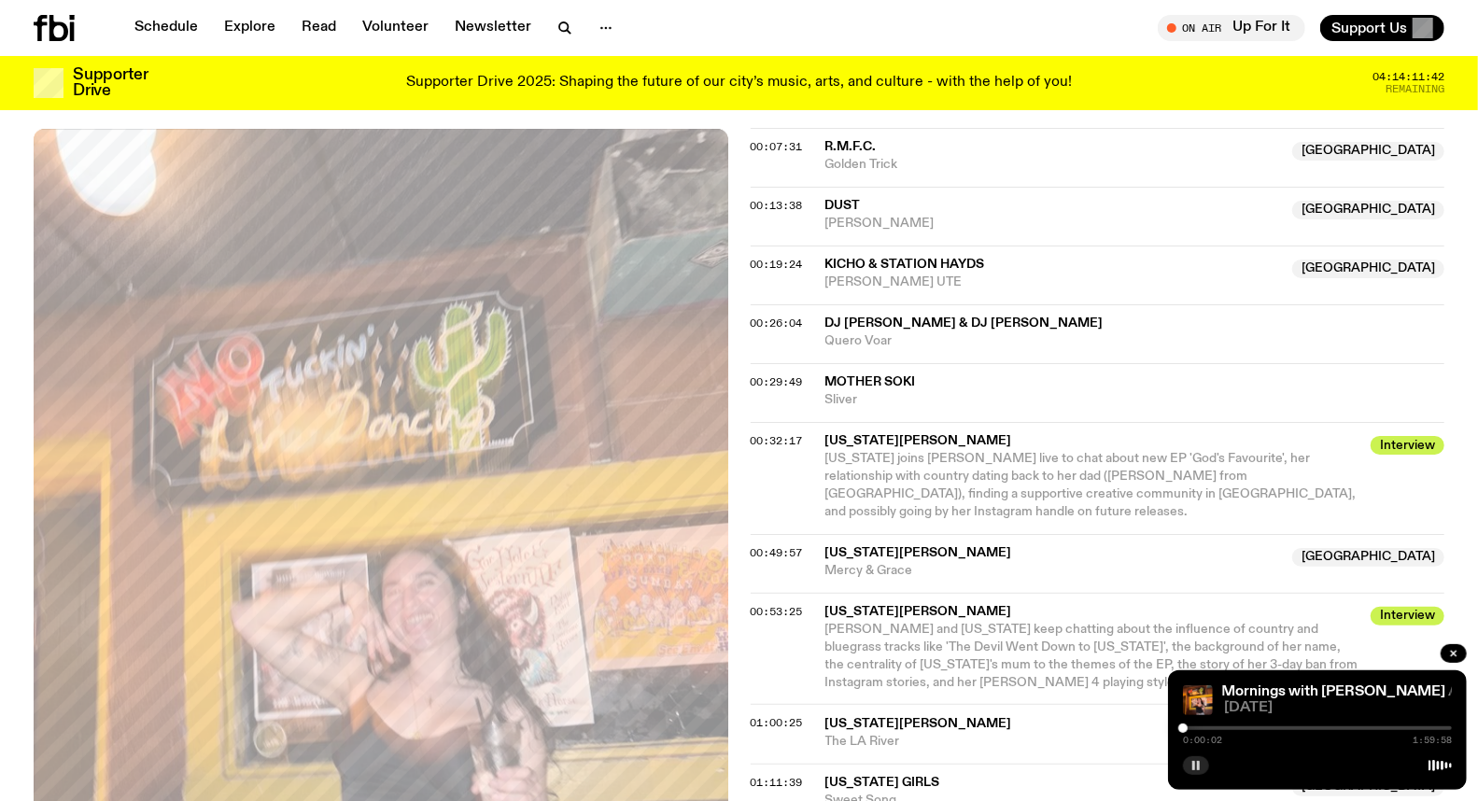
scroll to position [923, 0]
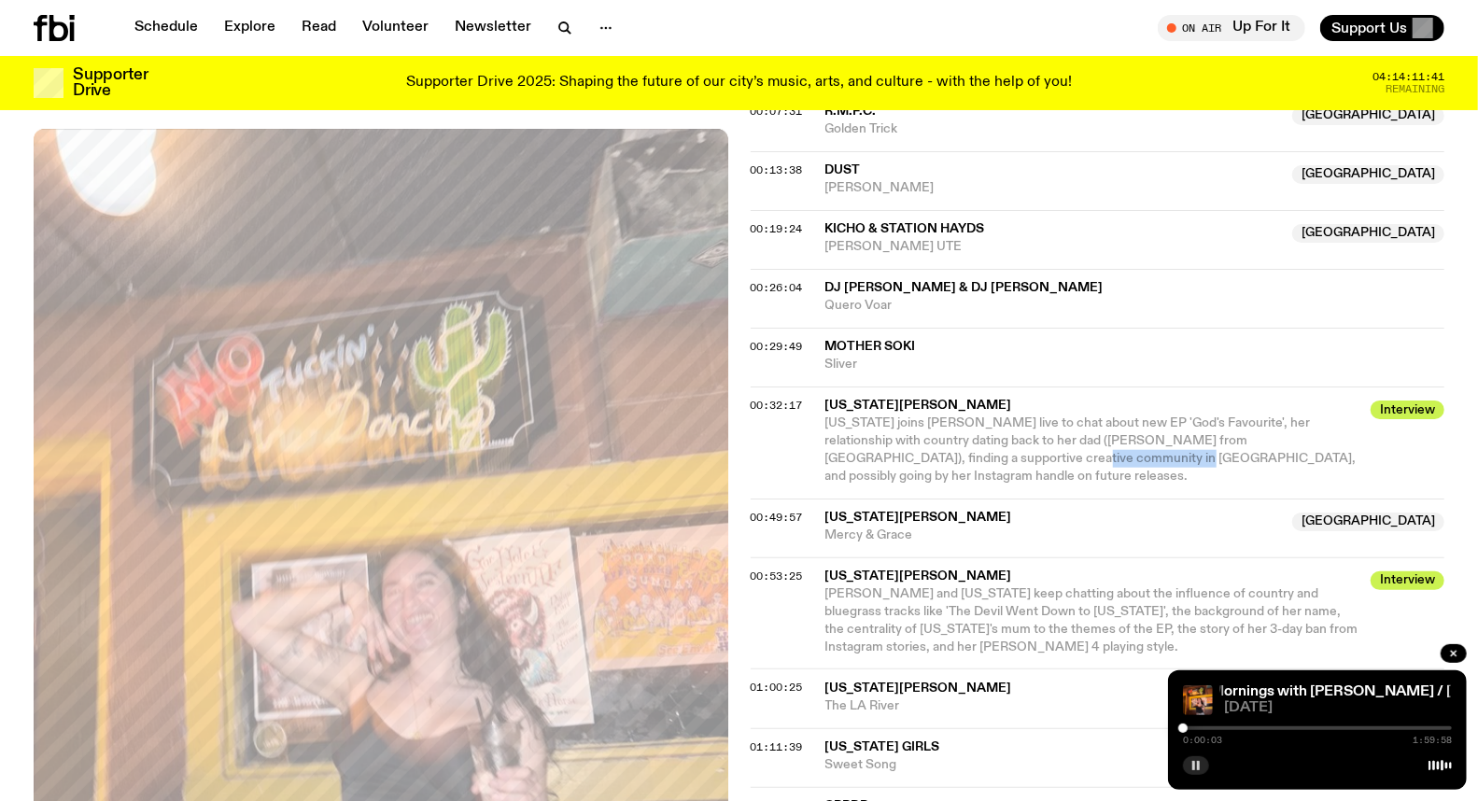
drag, startPoint x: 1033, startPoint y: 361, endPoint x: 1043, endPoint y: 370, distance: 13.3
click at [1043, 387] on div "00:32:17 [US_STATE][PERSON_NAME] Interview [US_STATE] joins [PERSON_NAME] live …" at bounding box center [1098, 443] width 695 height 112
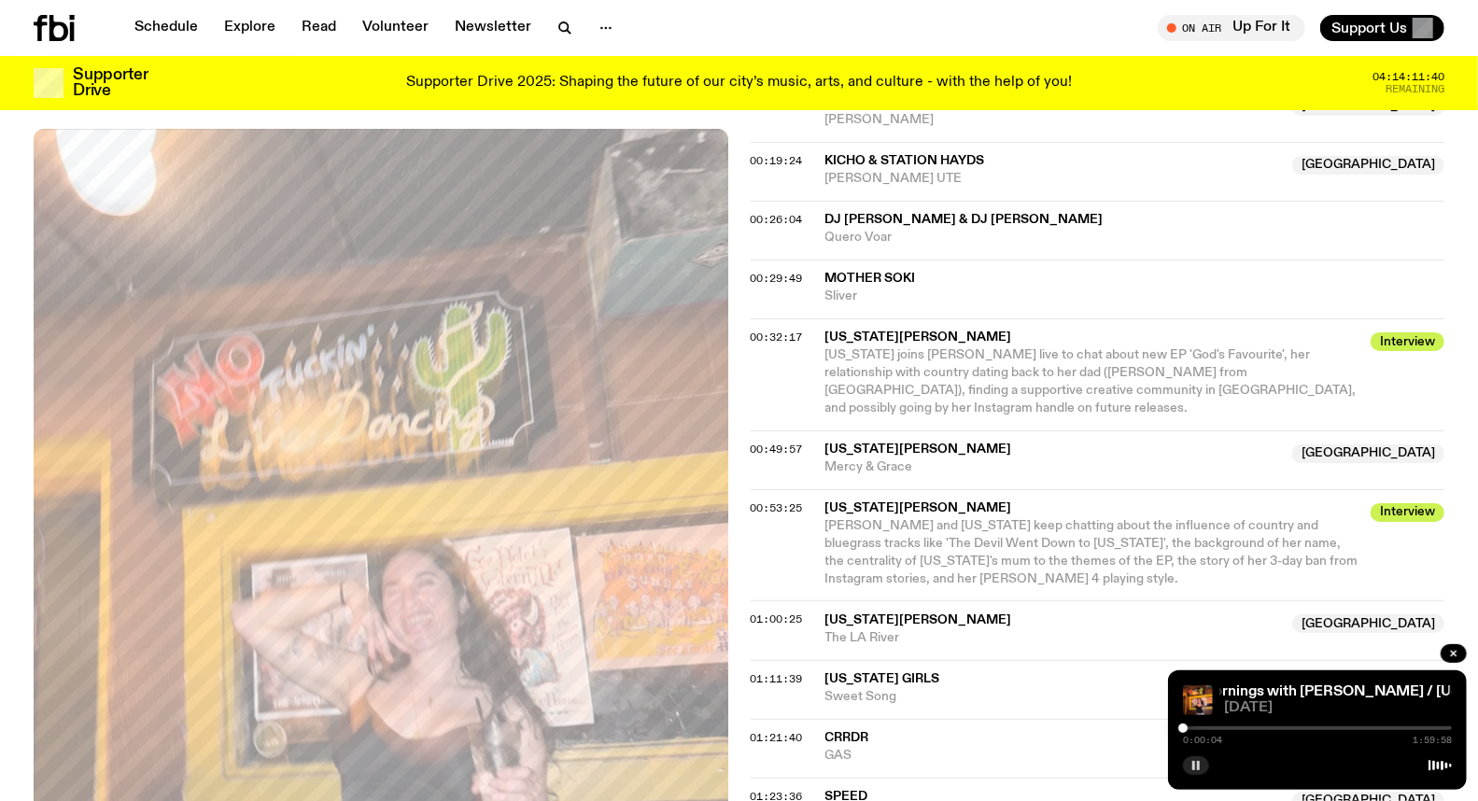
scroll to position [1027, 0]
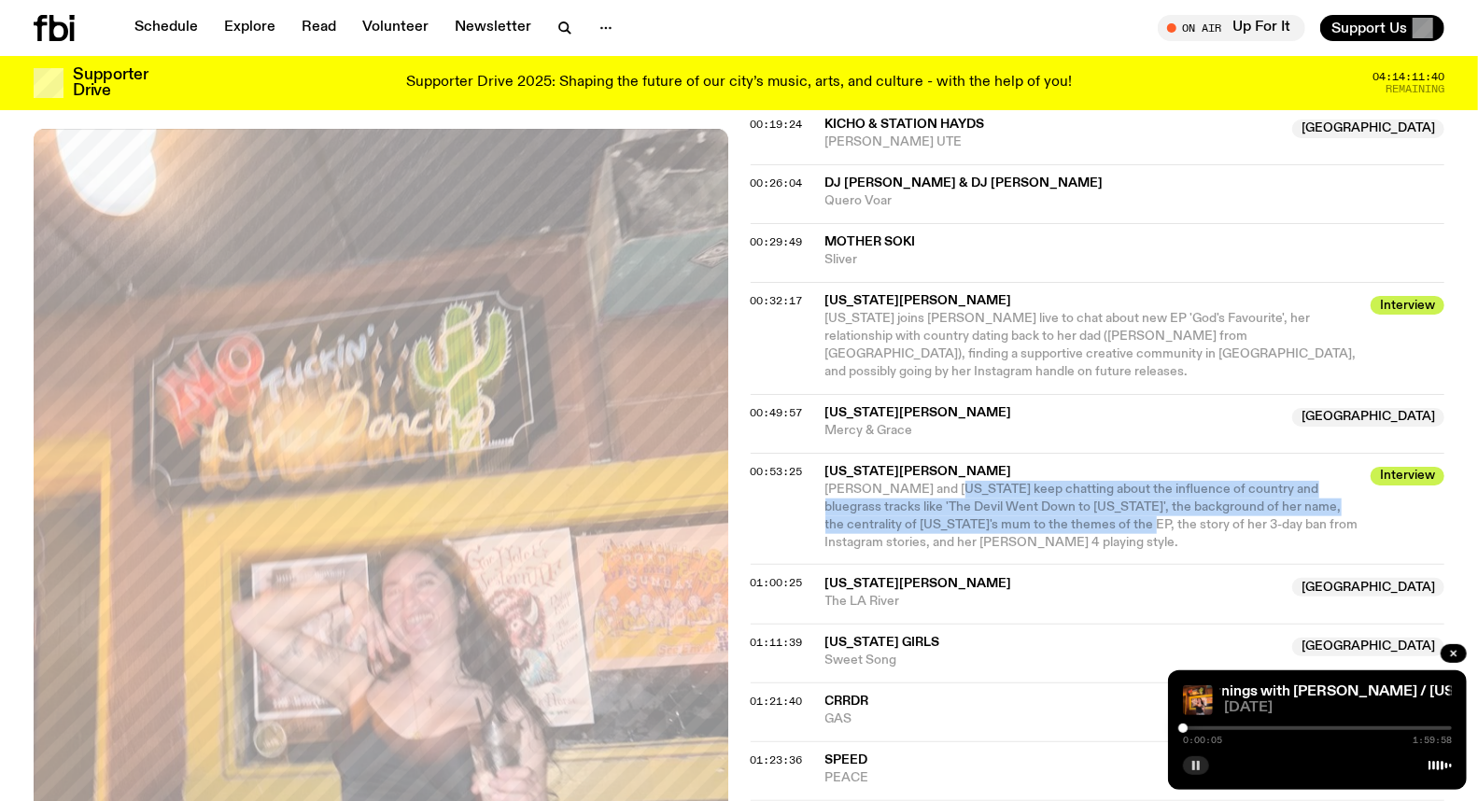
drag, startPoint x: 943, startPoint y: 370, endPoint x: 1031, endPoint y: 408, distance: 95.8
click at [1031, 483] on span "[PERSON_NAME] and [US_STATE] keep chatting about the influence of country and b…" at bounding box center [1092, 516] width 533 height 66
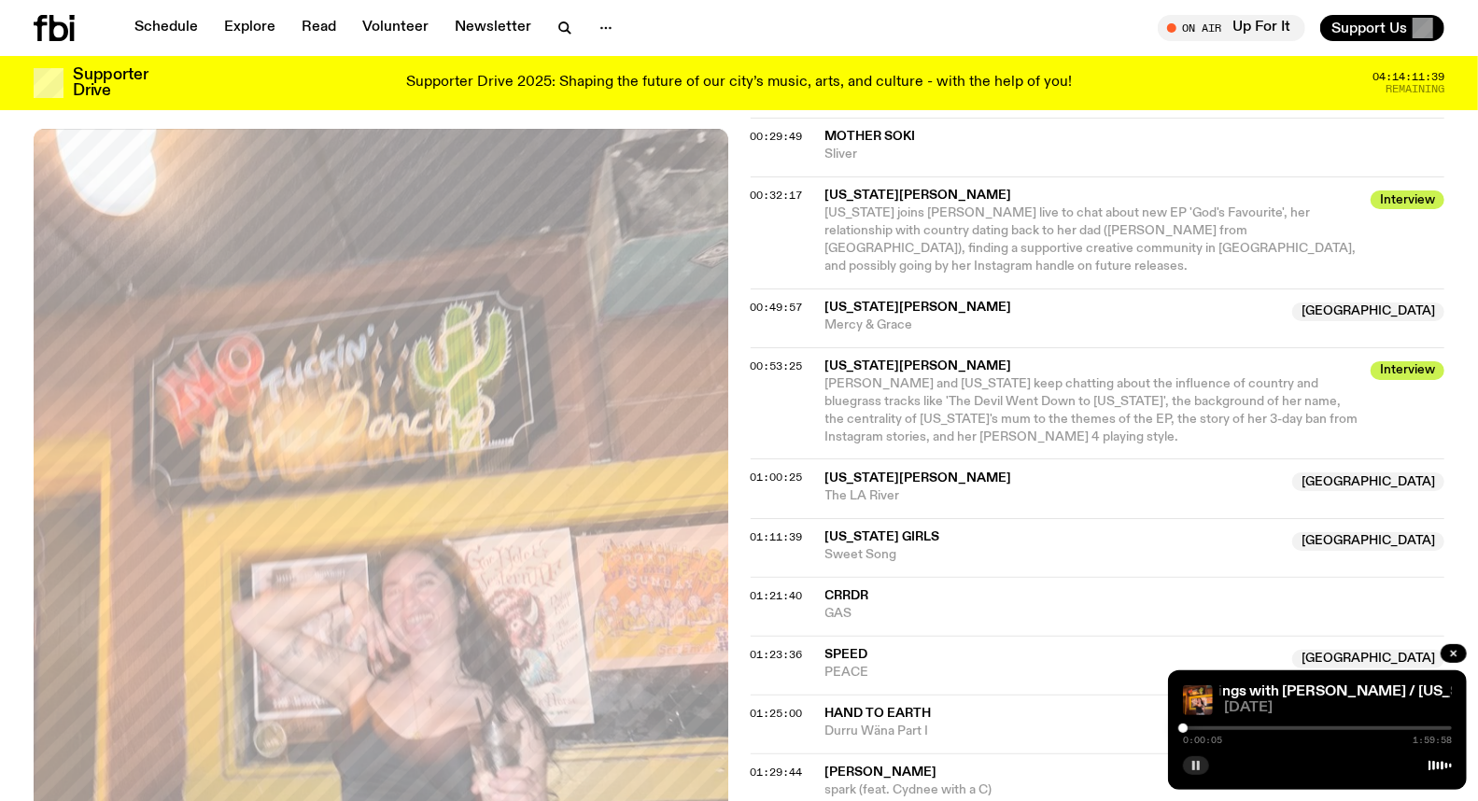
scroll to position [1338, 0]
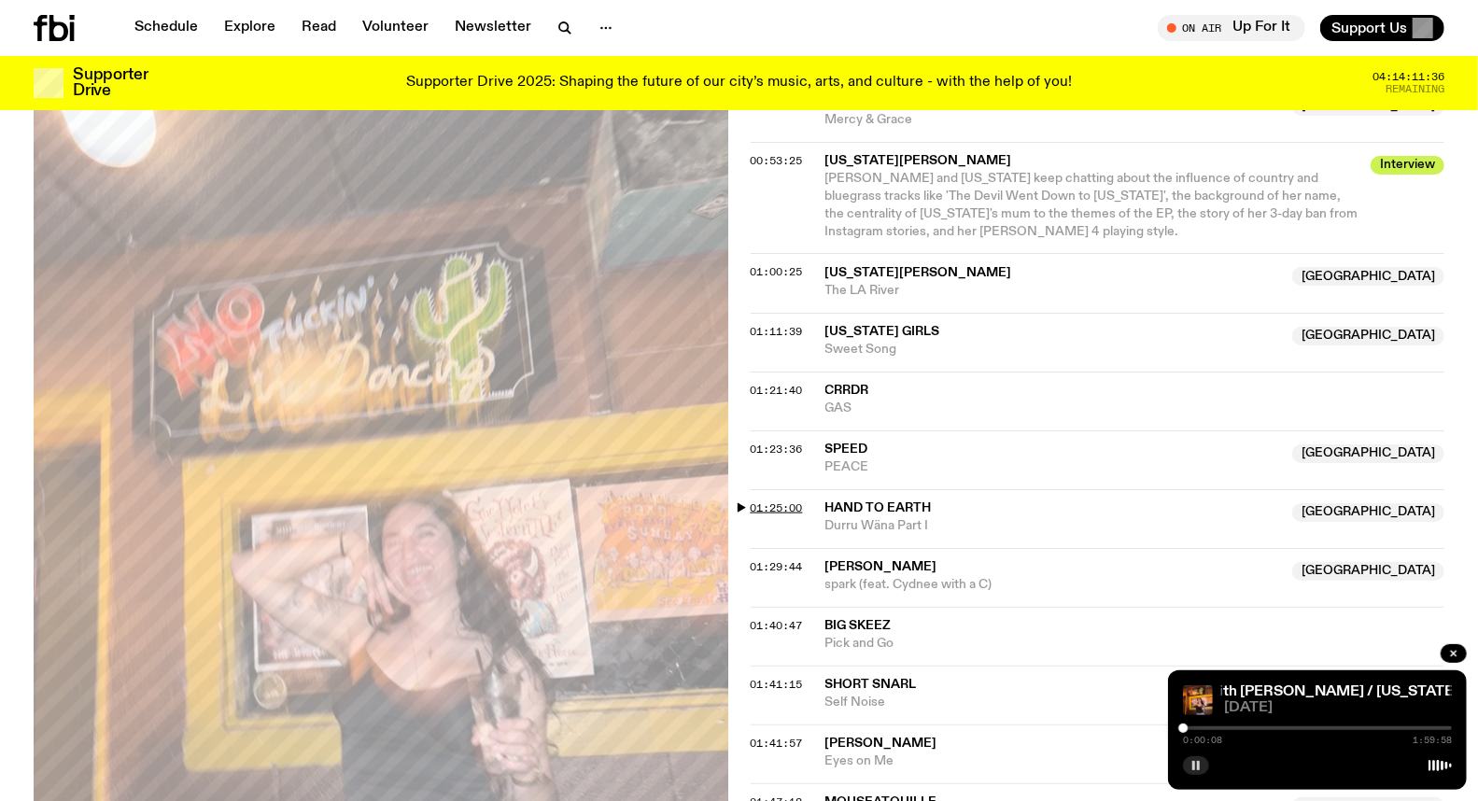
click at [775, 501] on span "01:25:00" at bounding box center [777, 508] width 52 height 15
click at [1370, 728] on div at bounding box center [1369, 728] width 9 height 9
click at [1367, 727] on div at bounding box center [1369, 728] width 9 height 9
click at [1363, 729] on div at bounding box center [1367, 728] width 9 height 9
click at [1366, 729] on div at bounding box center [1361, 728] width 9 height 9
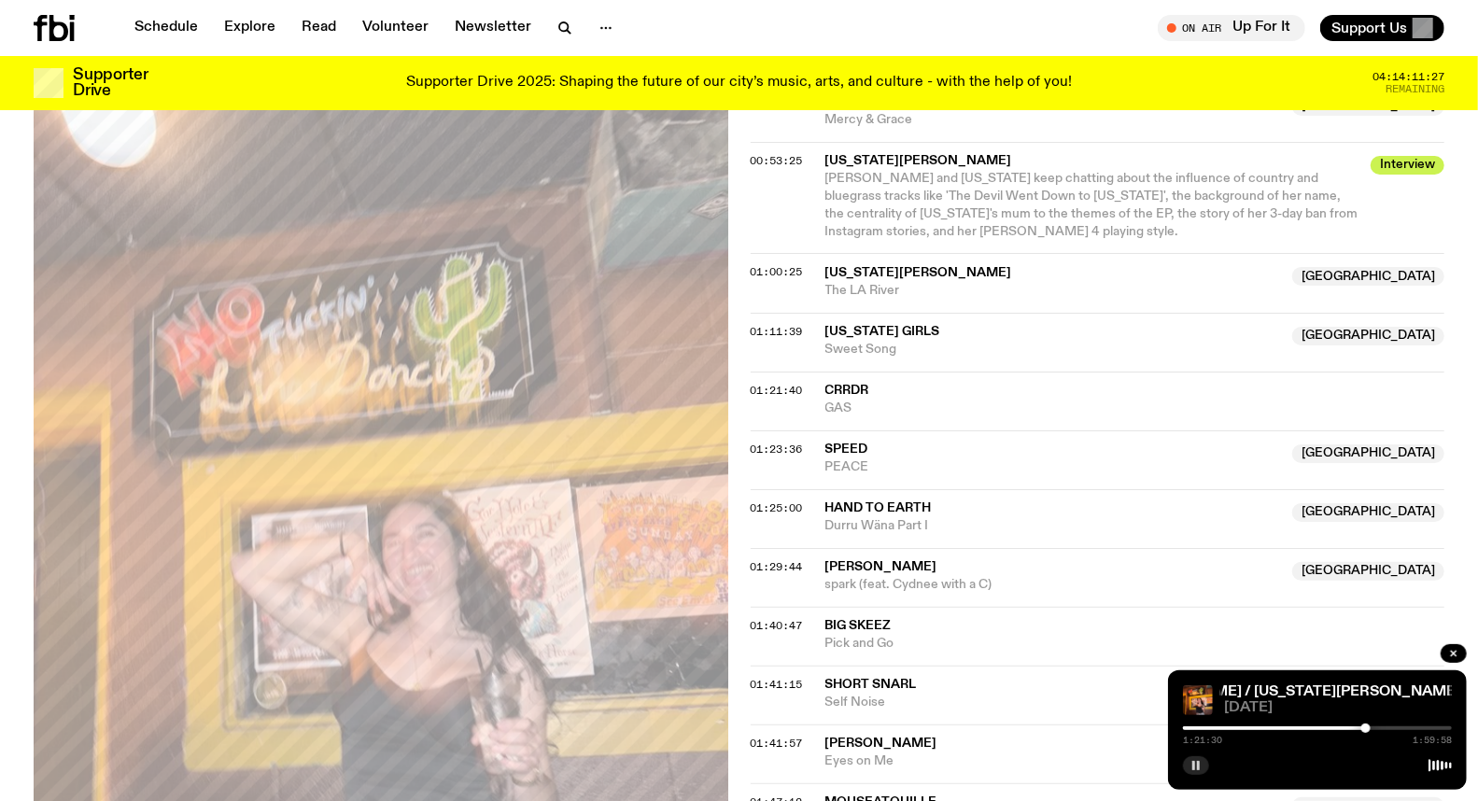
click at [1371, 729] on div at bounding box center [1317, 729] width 269 height 4
click at [1374, 729] on div at bounding box center [1373, 728] width 9 height 9
click at [1377, 729] on div at bounding box center [1376, 728] width 9 height 9
click at [1375, 729] on div at bounding box center [1376, 728] width 9 height 9
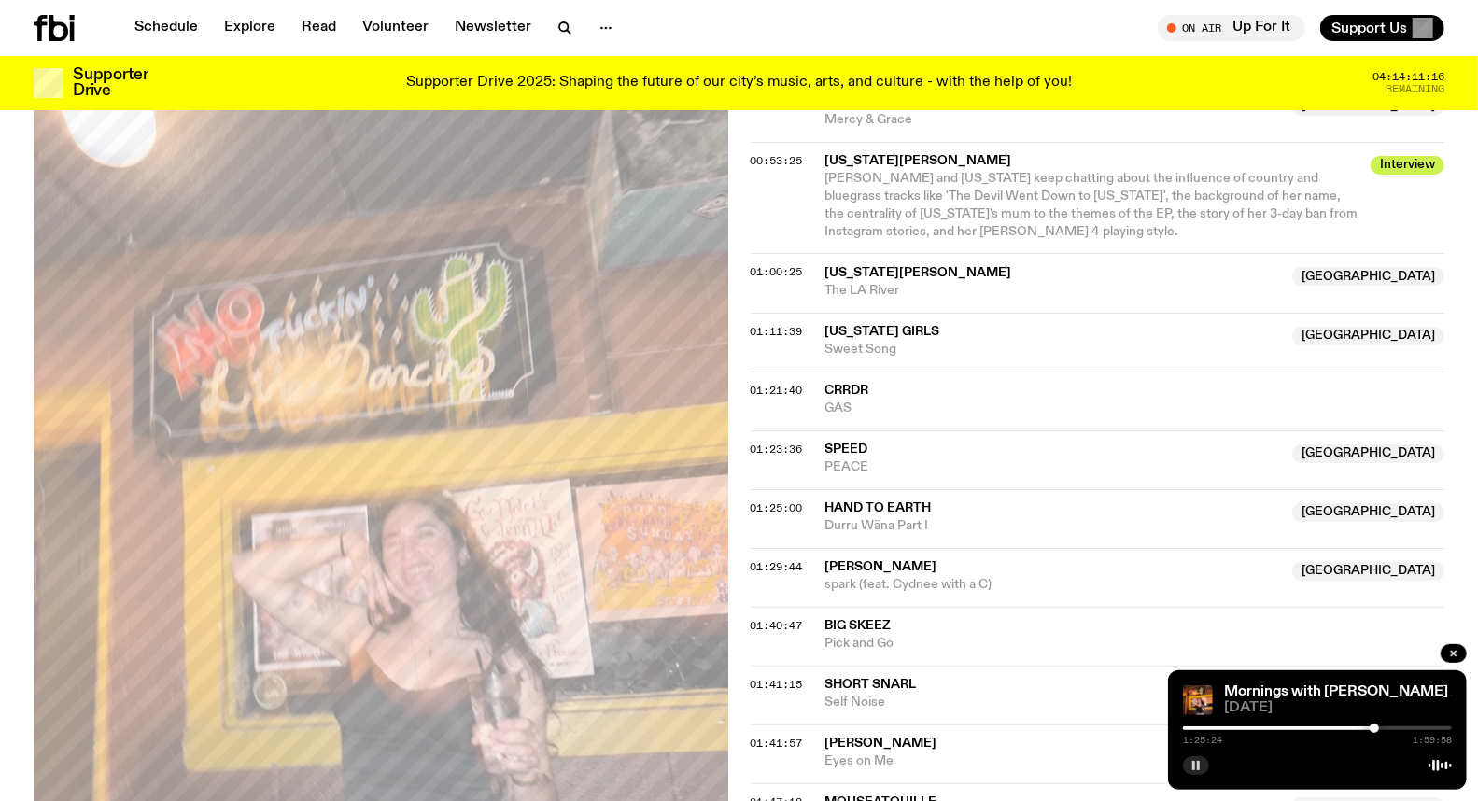
click at [735, 524] on div "Aired on [DATE] 10:00am On Rotation [US_STATE][PERSON_NAME] Interview [US_STATE…" at bounding box center [739, 142] width 1478 height 1905
click at [1378, 727] on div at bounding box center [1374, 728] width 9 height 9
click at [1379, 728] on div at bounding box center [1379, 728] width 9 height 9
click at [1385, 729] on div at bounding box center [1317, 729] width 269 height 4
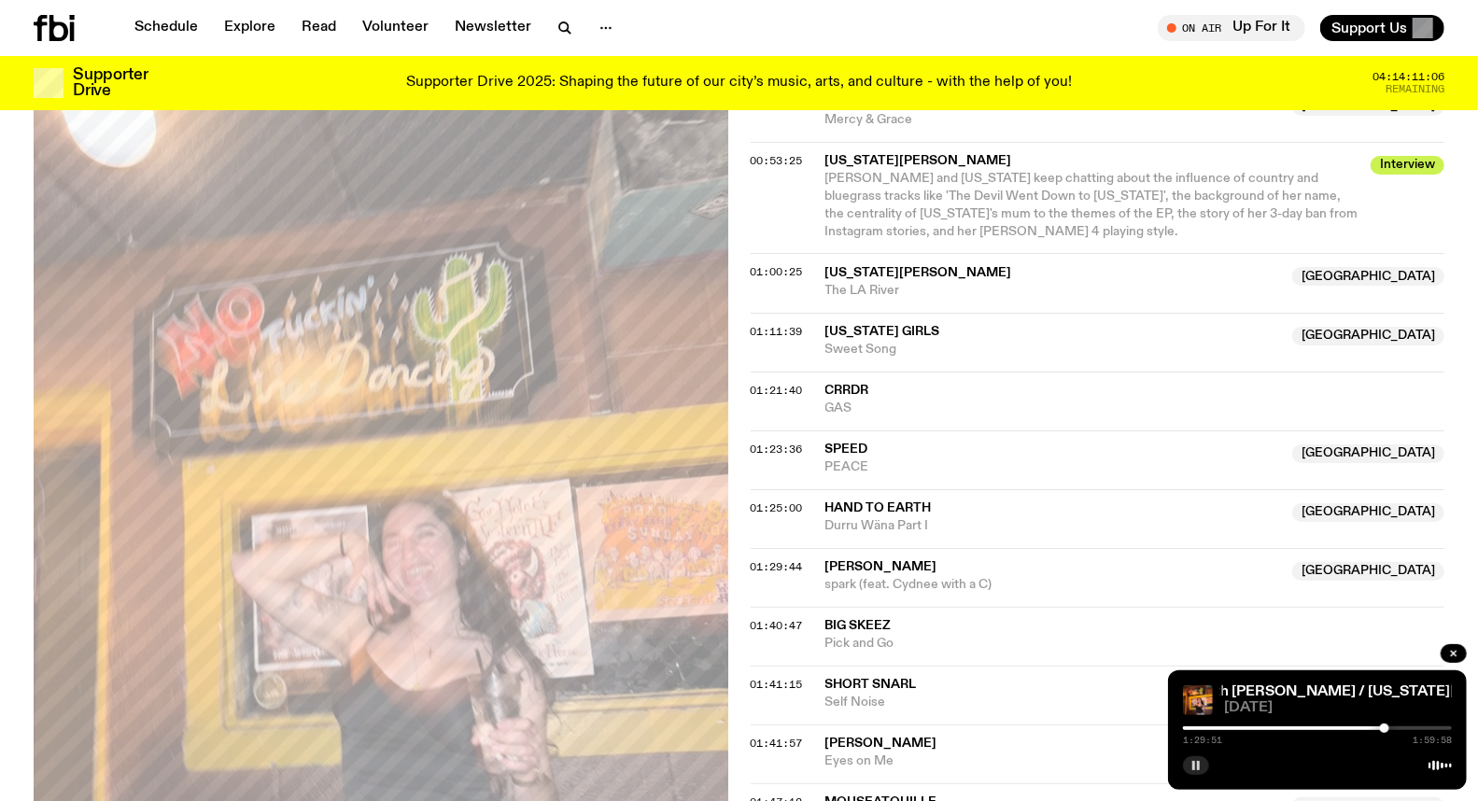
click at [1383, 729] on div at bounding box center [1384, 728] width 9 height 9
click at [1382, 728] on div at bounding box center [1382, 728] width 9 height 9
click at [1379, 728] on div at bounding box center [1381, 728] width 9 height 9
click at [1378, 727] on div at bounding box center [1379, 728] width 9 height 9
click at [1379, 727] on div at bounding box center [1379, 728] width 9 height 9
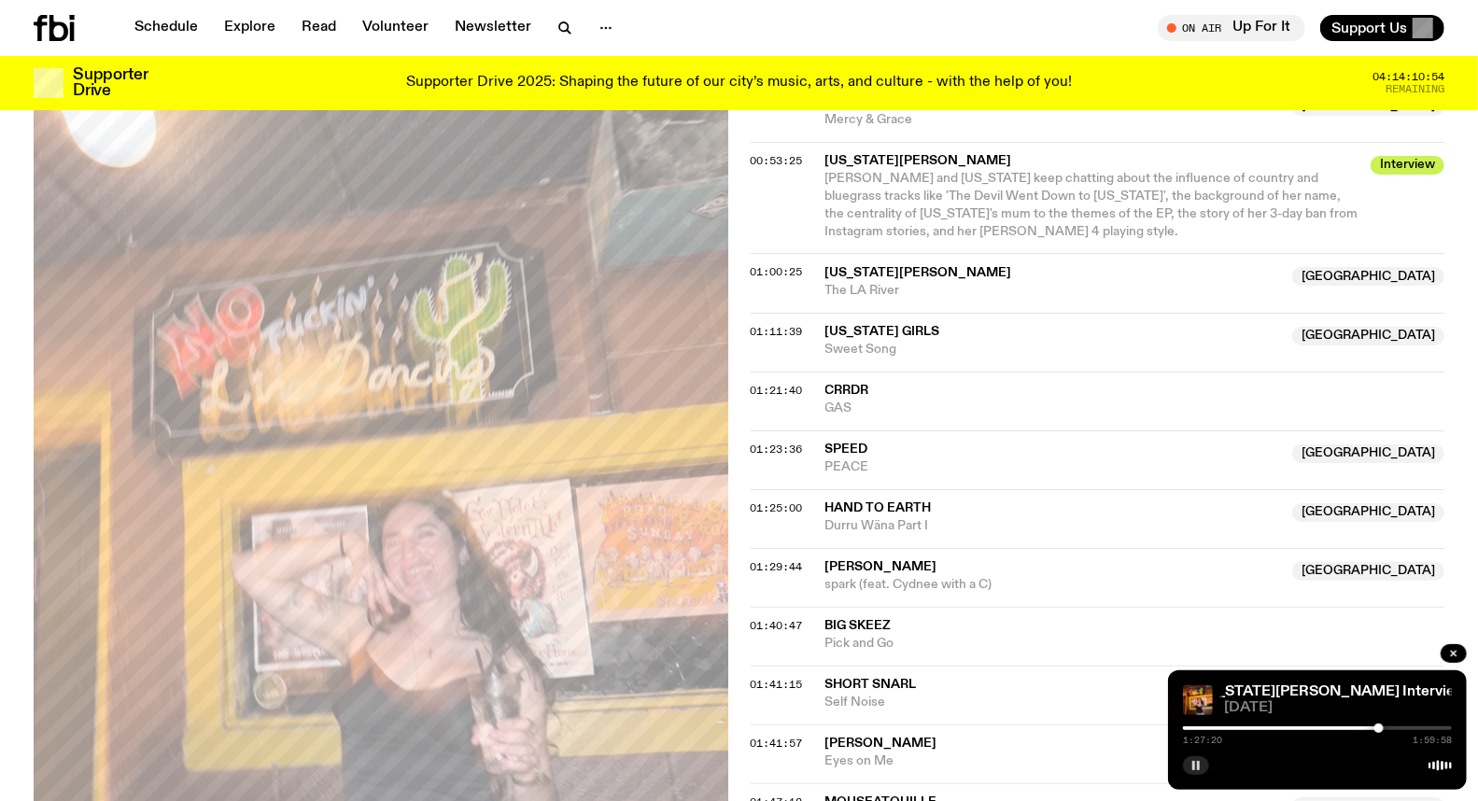
click at [1380, 727] on div at bounding box center [1379, 728] width 9 height 9
drag, startPoint x: 1014, startPoint y: 635, endPoint x: 1151, endPoint y: 736, distance: 169.6
click at [1136, 732] on div "00:03:29 They Are Gutting A Body Of Water the chase 00:07:31 R.M.F.C. NSW Golde…" at bounding box center [1098, 319] width 695 height 1374
click at [1189, 768] on button "button" at bounding box center [1196, 765] width 26 height 19
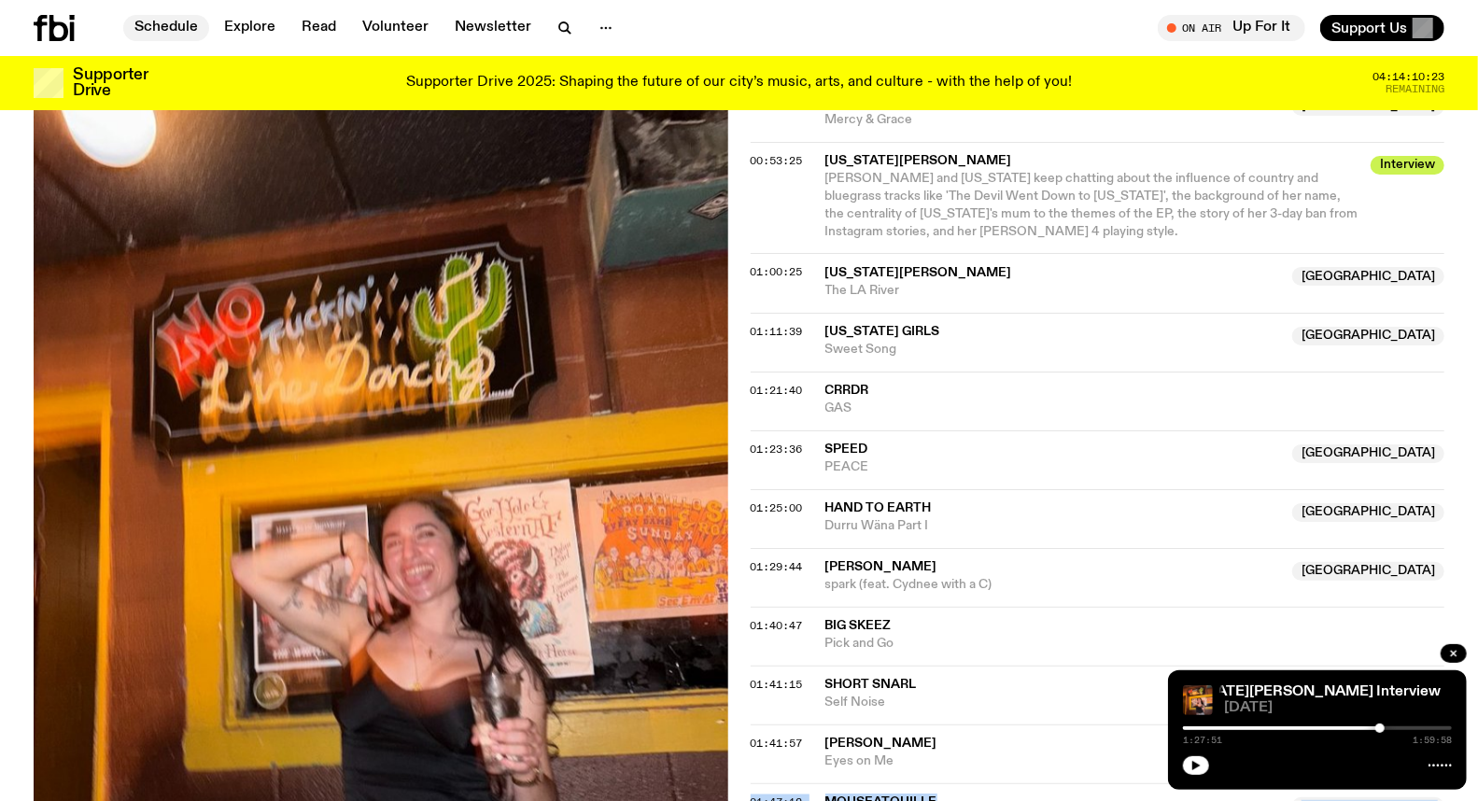
click at [181, 28] on link "Schedule" at bounding box center [166, 28] width 86 height 26
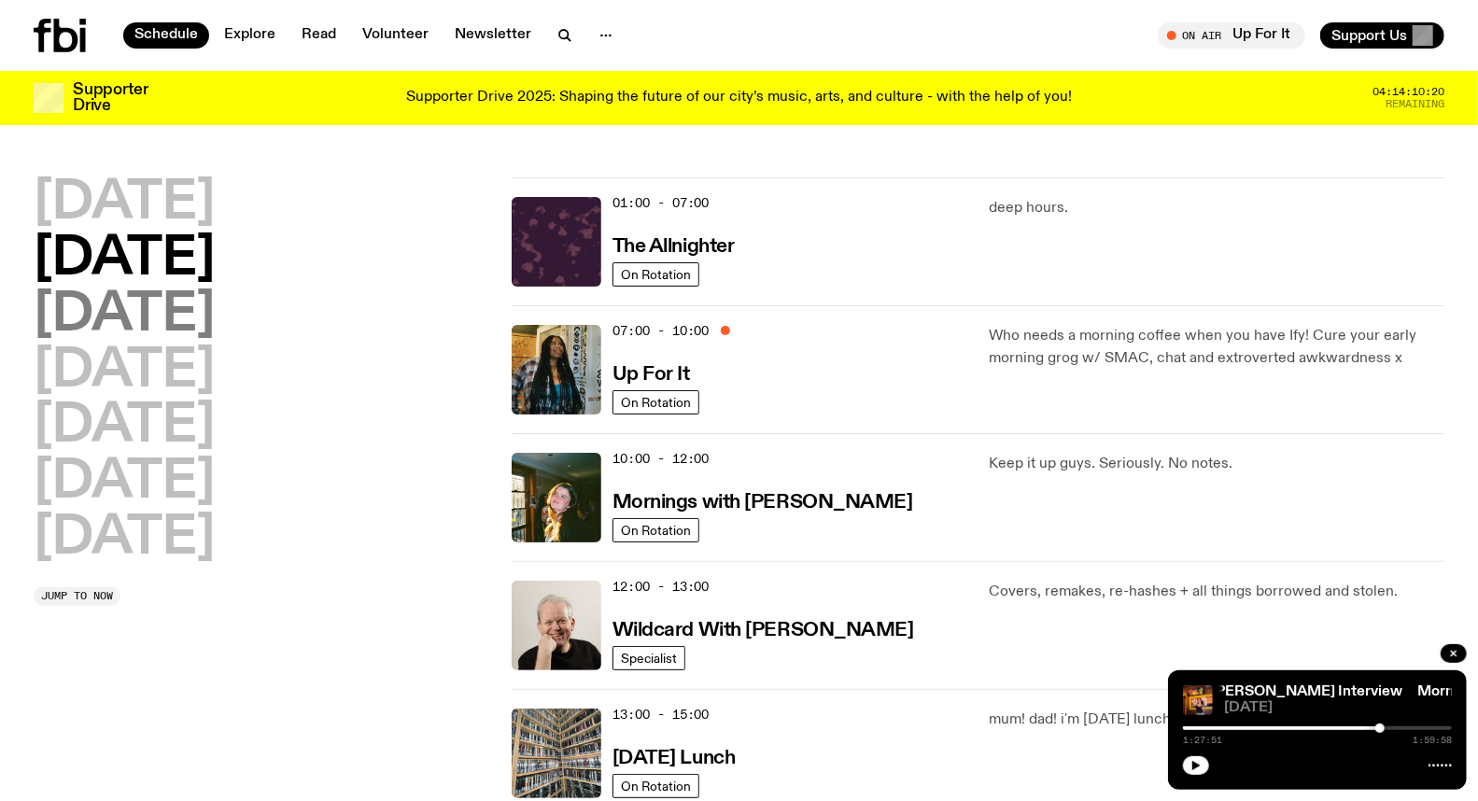
click at [176, 304] on h2 "[DATE]" at bounding box center [124, 315] width 181 height 52
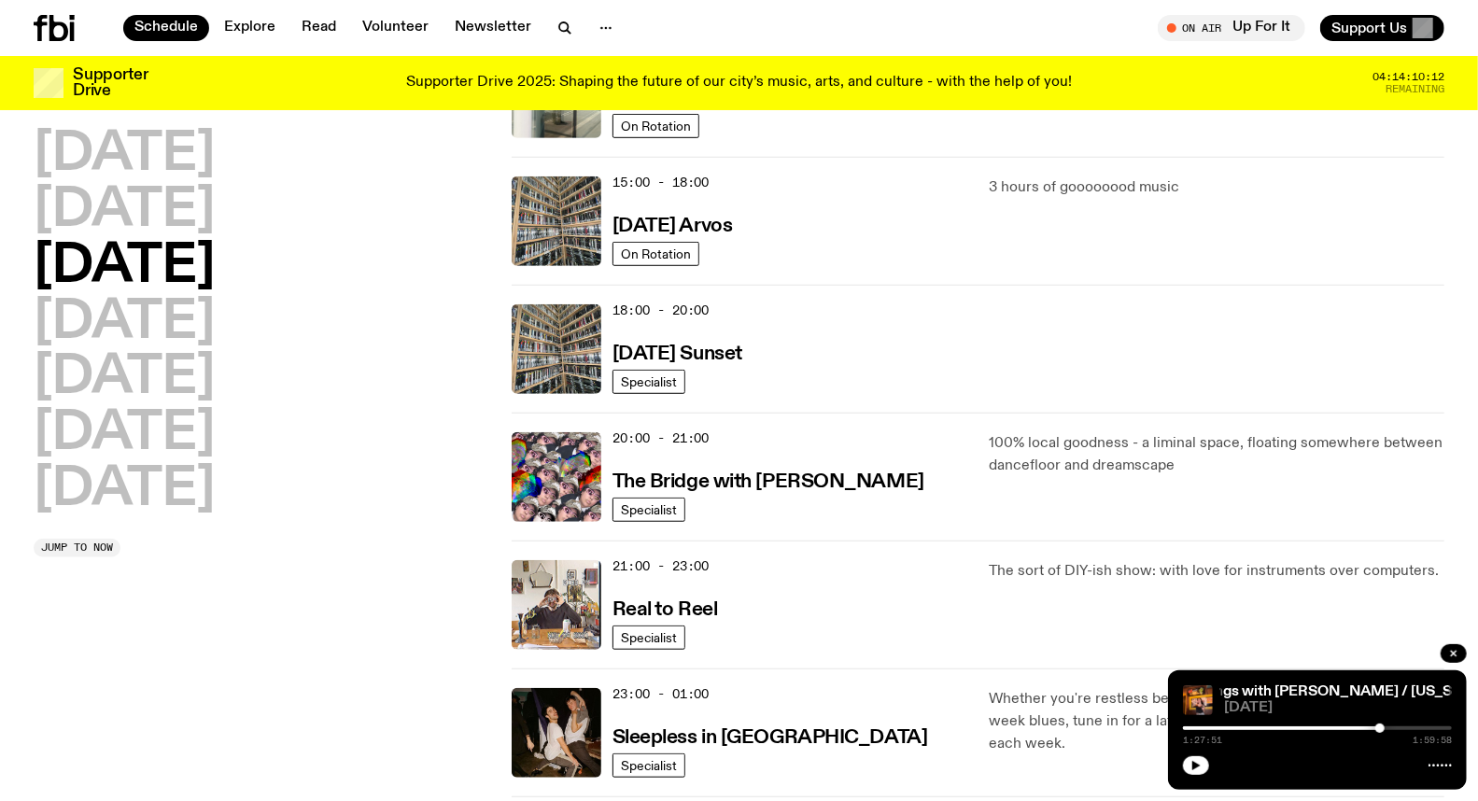
scroll to position [778, 0]
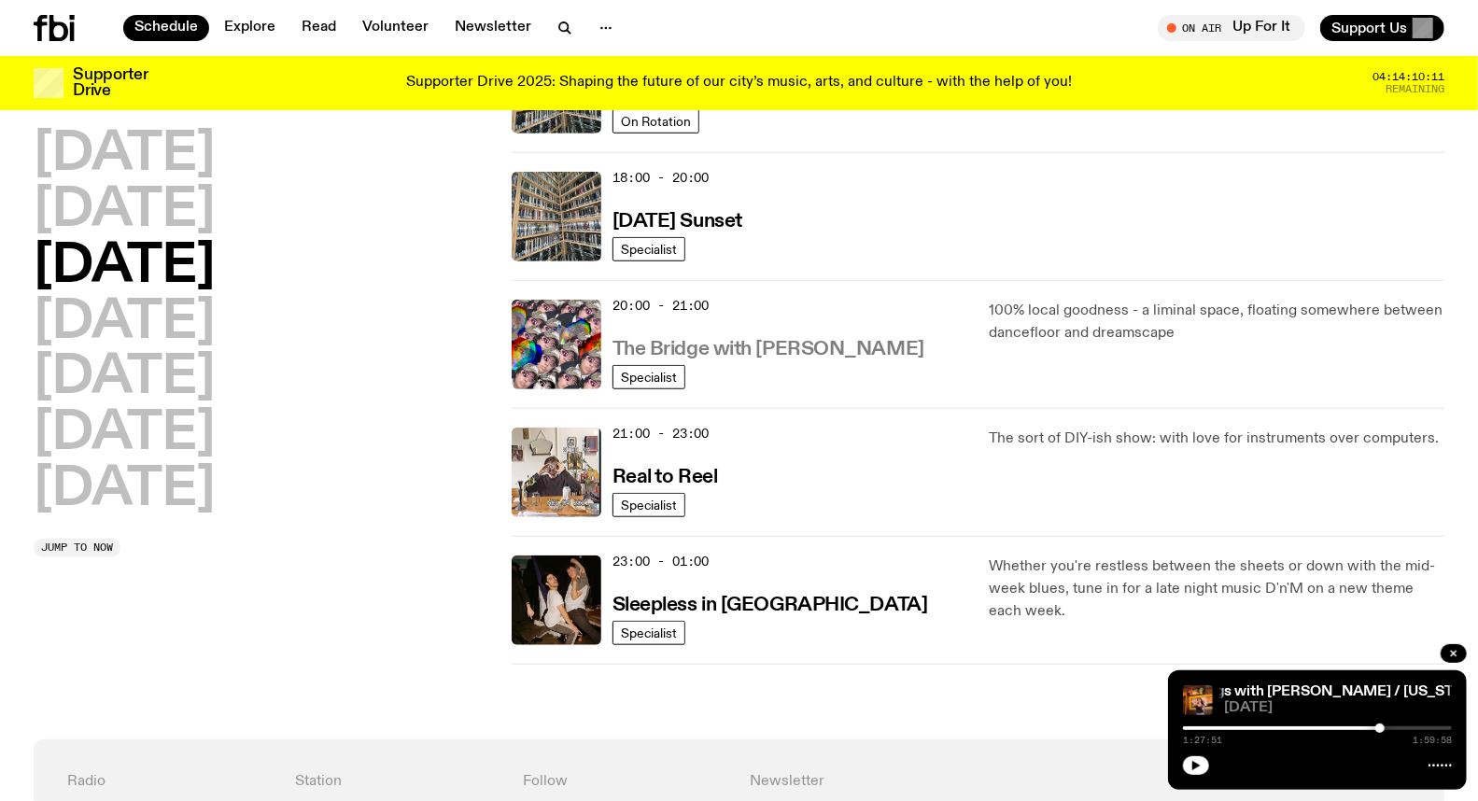
click at [745, 338] on link "The Bridge with [PERSON_NAME]" at bounding box center [769, 347] width 312 height 23
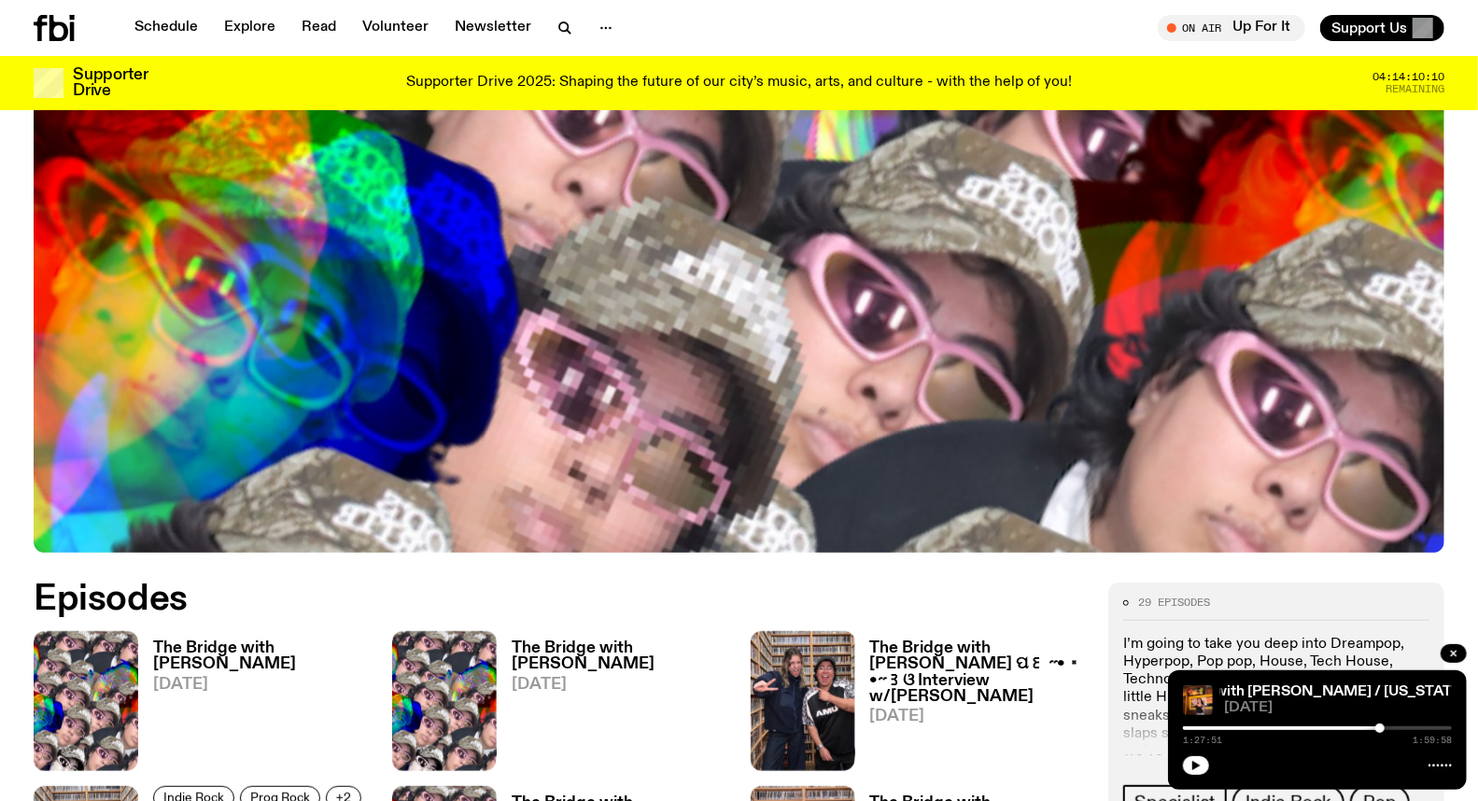
scroll to position [609, 0]
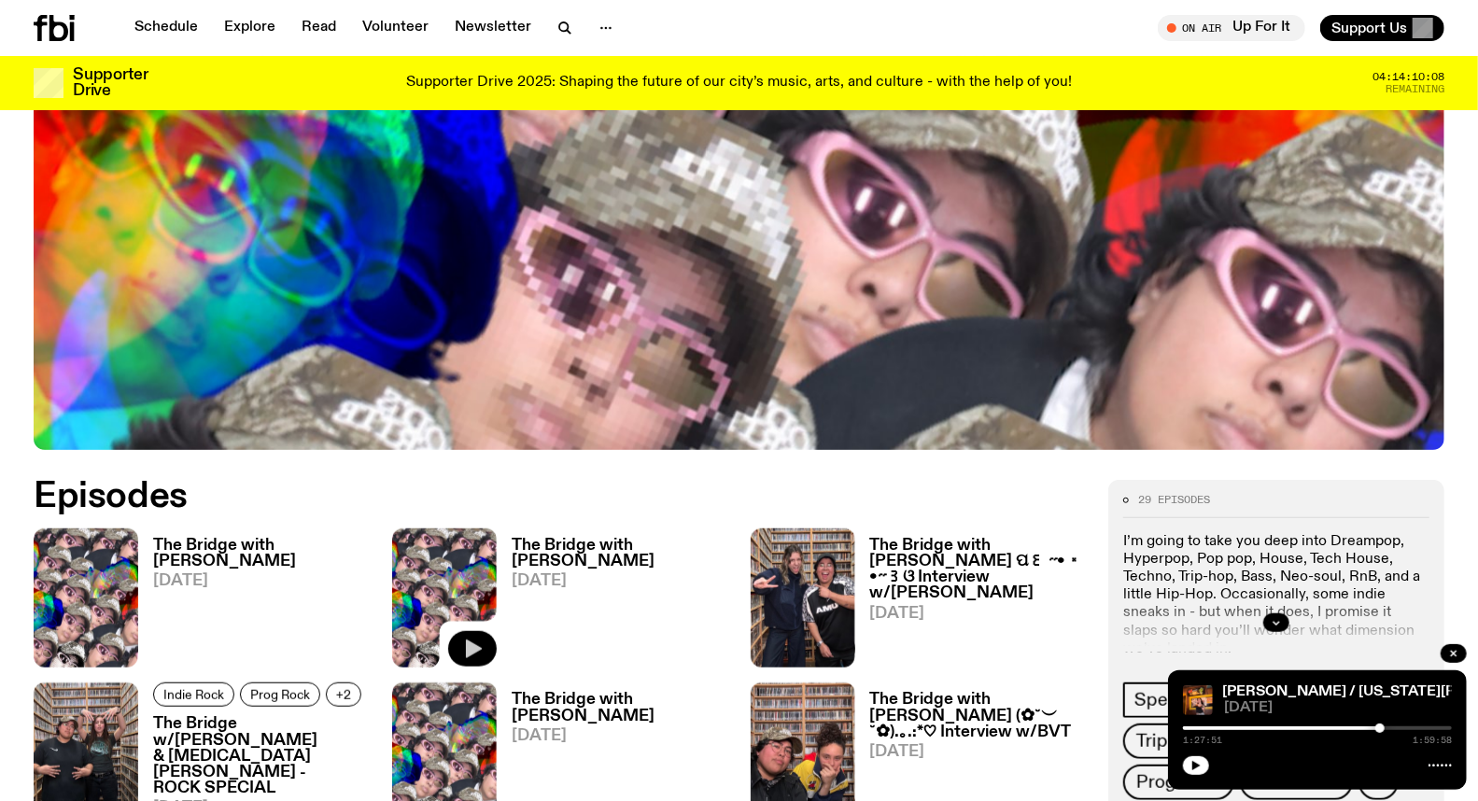
click at [462, 646] on icon "button" at bounding box center [472, 649] width 22 height 22
click at [1250, 728] on div at bounding box center [1317, 729] width 269 height 4
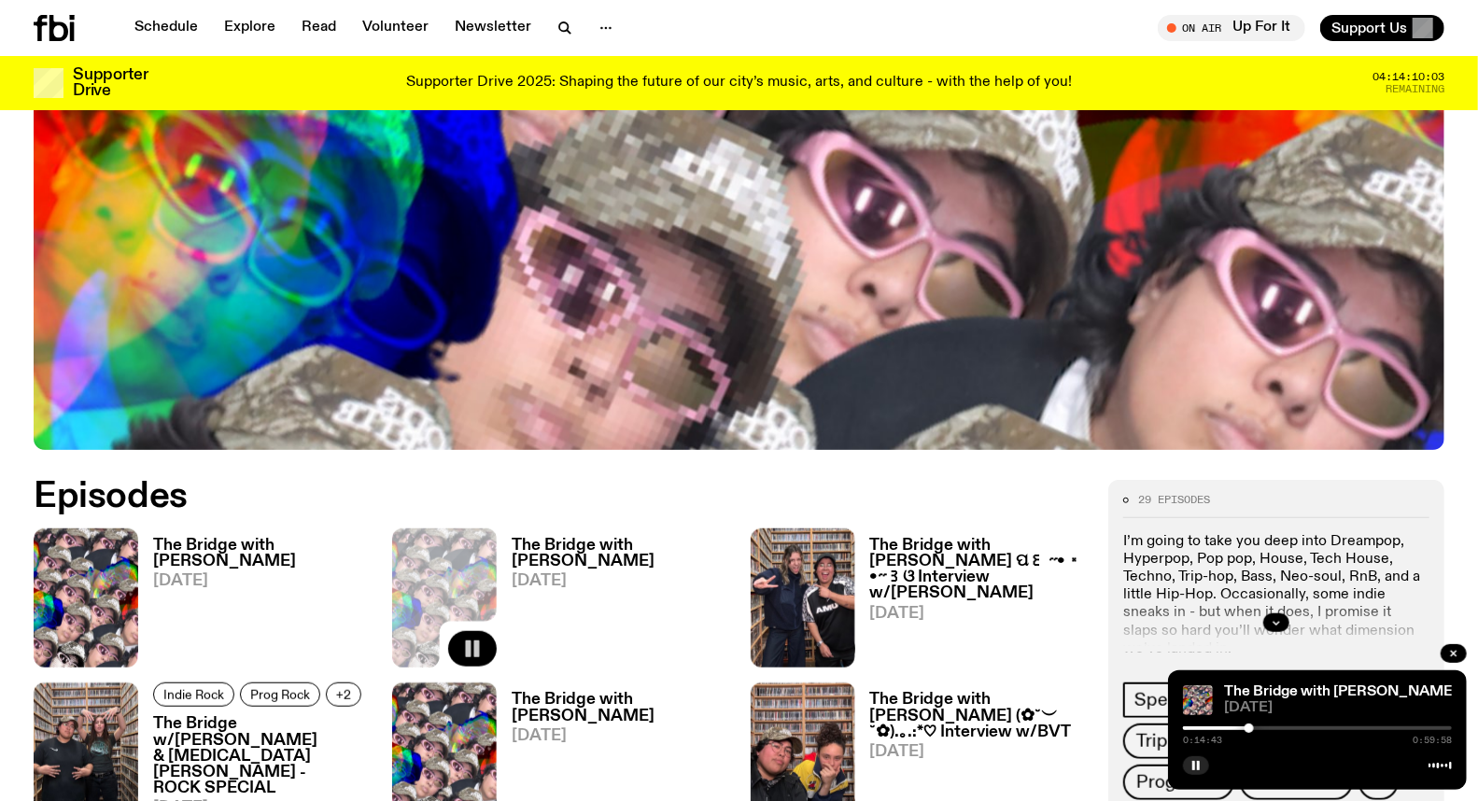
click at [1278, 727] on div at bounding box center [1317, 729] width 269 height 4
click at [1292, 725] on div "0:20:58 0:59:58" at bounding box center [1317, 734] width 269 height 22
click at [1314, 730] on div at bounding box center [1317, 729] width 269 height 4
click at [1374, 728] on div at bounding box center [1317, 729] width 269 height 4
click at [1367, 730] on div at bounding box center [1239, 729] width 269 height 4
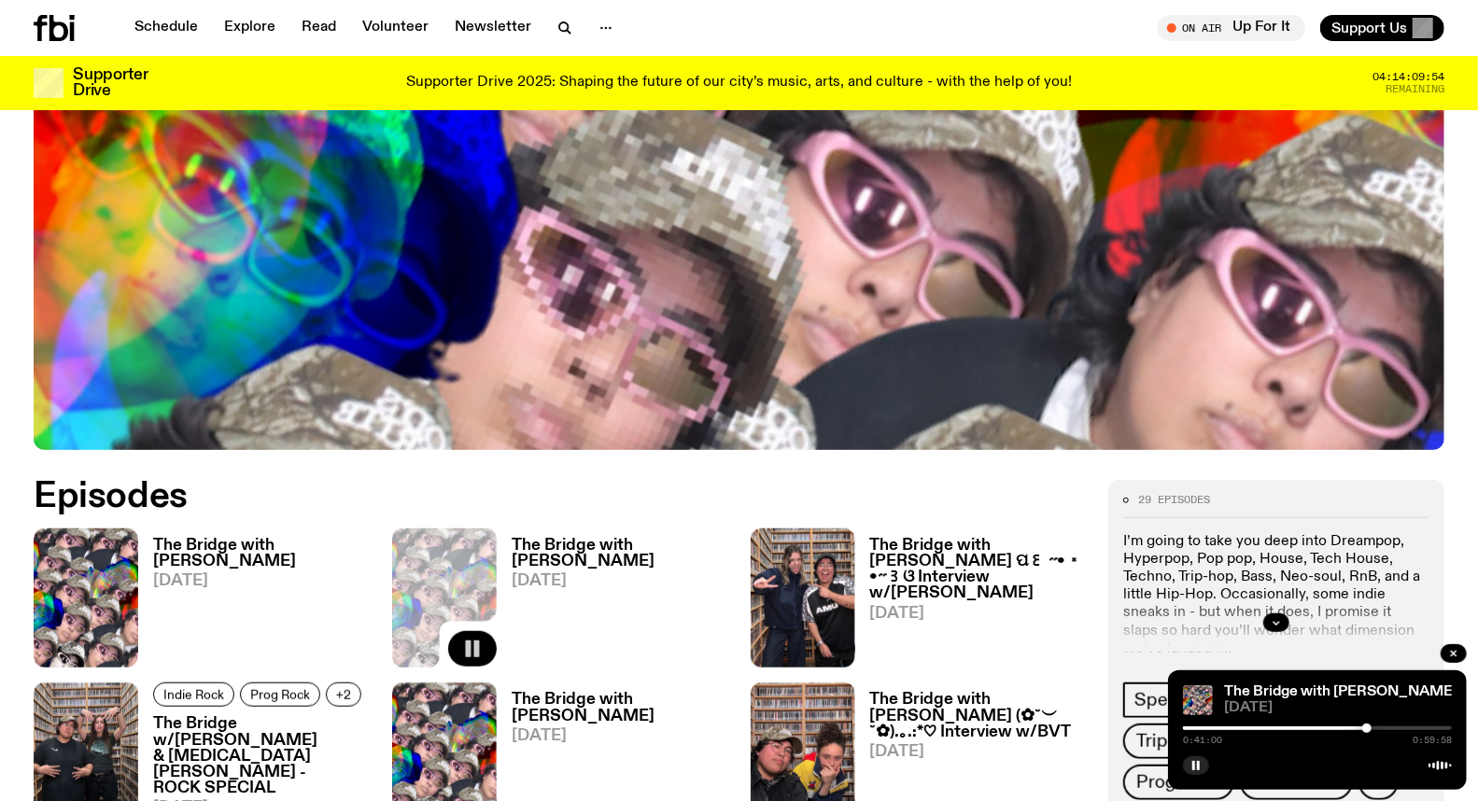
click at [1364, 730] on div at bounding box center [1367, 728] width 9 height 9
click at [1360, 728] on div at bounding box center [1359, 728] width 9 height 9
click at [1360, 729] on div at bounding box center [1359, 728] width 9 height 9
click at [1361, 729] on div at bounding box center [1360, 728] width 9 height 9
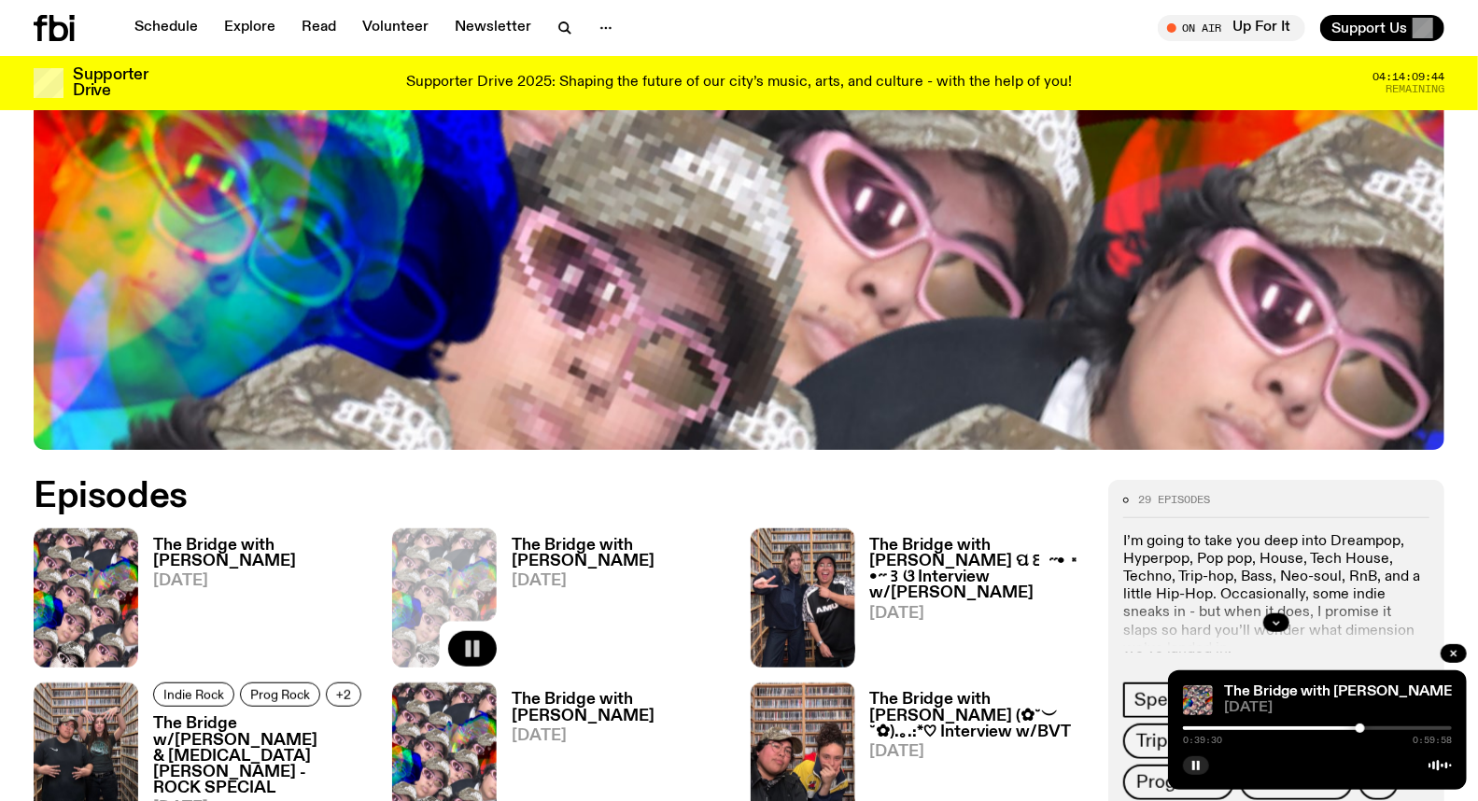
click at [1364, 729] on div at bounding box center [1360, 728] width 9 height 9
click at [1366, 729] on div at bounding box center [1364, 728] width 9 height 9
click at [1369, 729] on div at bounding box center [1366, 728] width 9 height 9
click at [1371, 730] on div at bounding box center [1370, 728] width 9 height 9
click at [1373, 730] on div at bounding box center [1370, 728] width 9 height 9
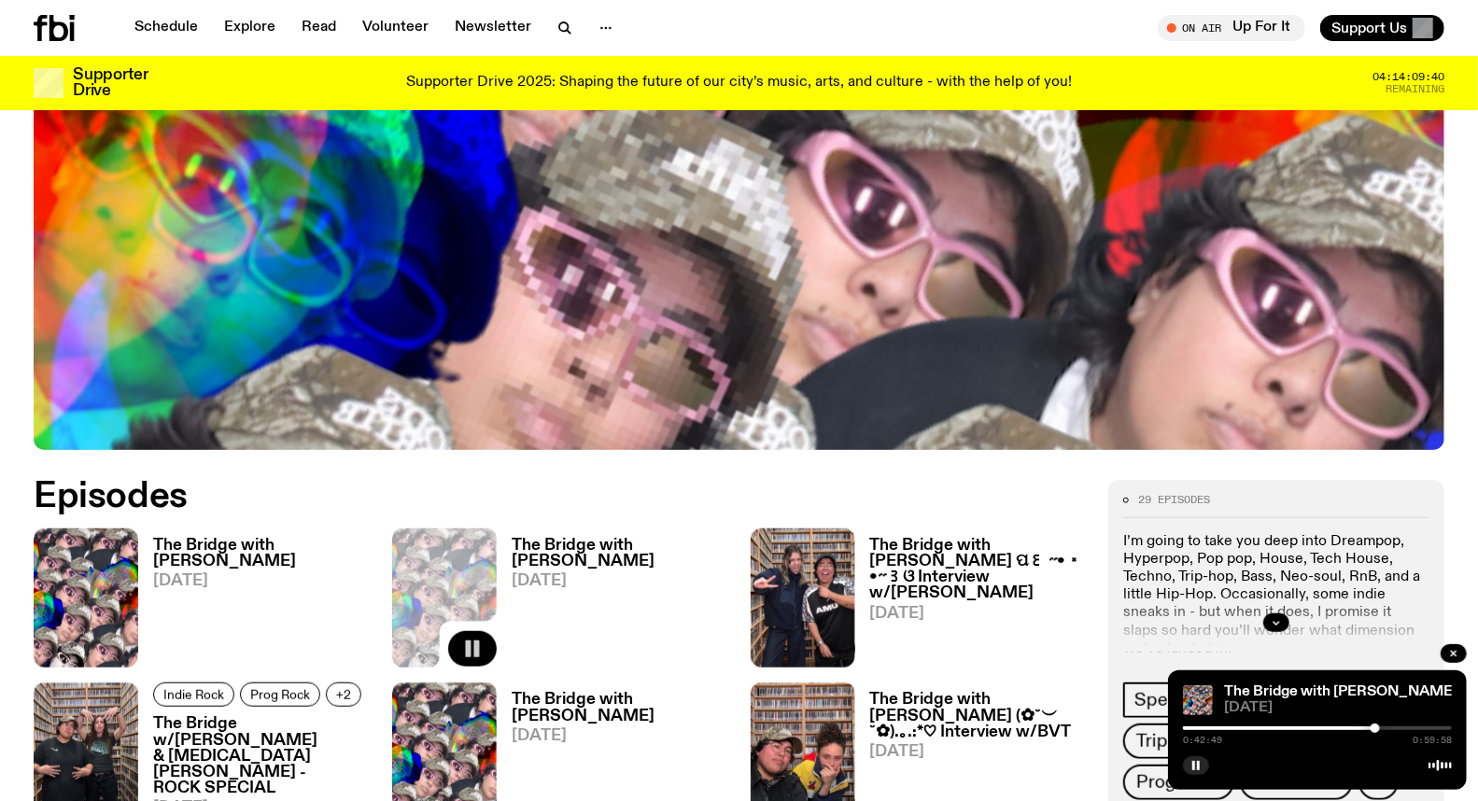
click at [1376, 730] on div at bounding box center [1375, 728] width 9 height 9
click at [1375, 729] on div at bounding box center [1374, 728] width 9 height 9
click at [1371, 729] on div at bounding box center [1370, 728] width 9 height 9
click at [1375, 728] on div at bounding box center [1371, 728] width 9 height 9
click at [1376, 728] on div at bounding box center [1374, 728] width 9 height 9
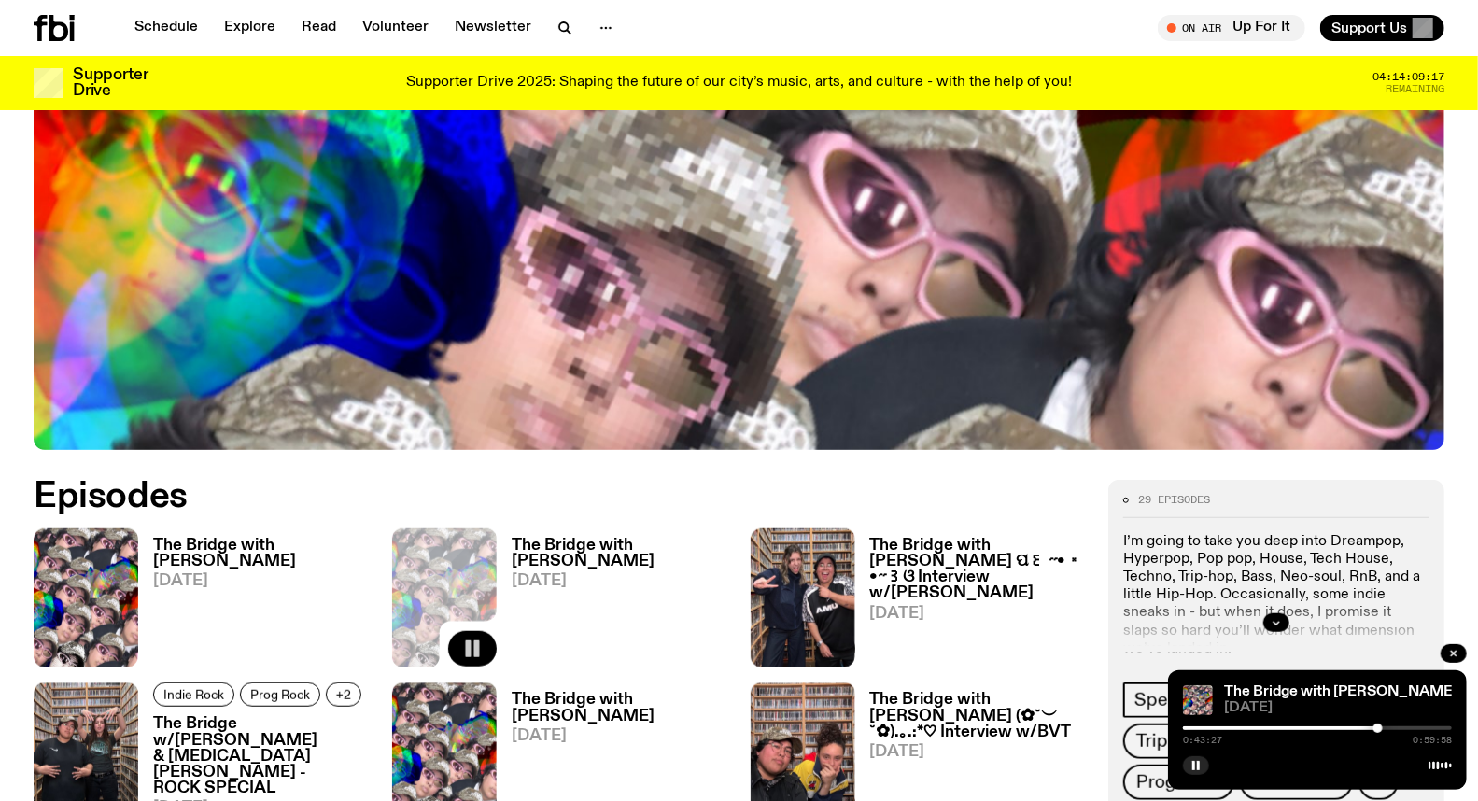
click at [1378, 728] on div at bounding box center [1378, 728] width 9 height 9
click at [1380, 728] on div at bounding box center [1378, 728] width 9 height 9
click at [1383, 728] on div at bounding box center [1382, 728] width 9 height 9
click at [1385, 728] on div at bounding box center [1384, 728] width 9 height 9
click at [1388, 728] on div at bounding box center [1387, 728] width 9 height 9
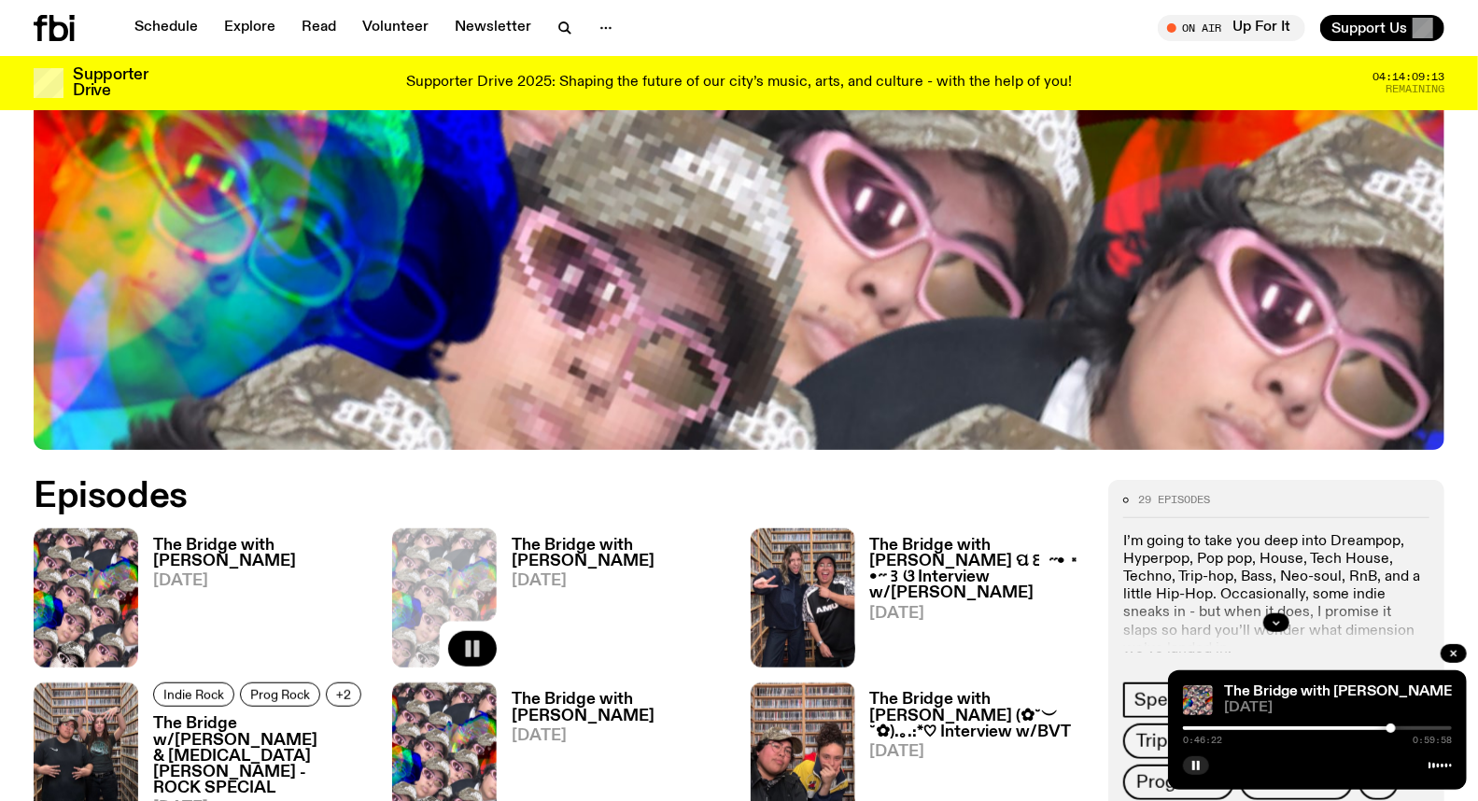
click at [1391, 728] on div at bounding box center [1391, 728] width 9 height 9
click at [1396, 728] on div at bounding box center [1317, 729] width 269 height 4
click at [1398, 728] on div at bounding box center [1397, 728] width 9 height 9
click at [1404, 728] on div at bounding box center [1317, 729] width 269 height 4
click at [1408, 728] on div at bounding box center [1317, 729] width 269 height 4
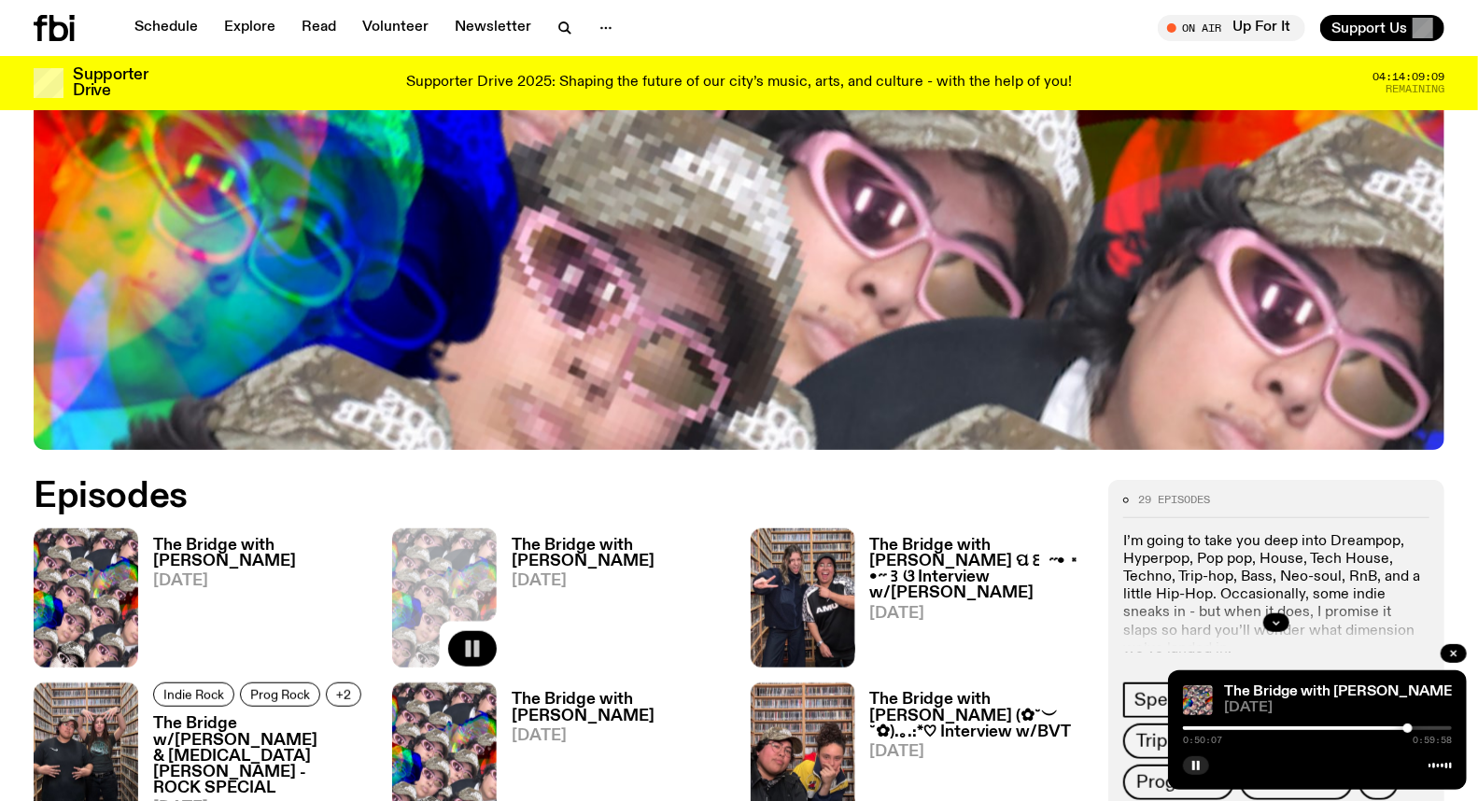
click at [1416, 728] on div at bounding box center [1317, 729] width 269 height 4
click at [1419, 728] on div at bounding box center [1419, 728] width 9 height 9
click at [1423, 727] on div at bounding box center [1419, 728] width 9 height 9
click at [1425, 726] on div at bounding box center [1423, 728] width 9 height 9
click at [1427, 726] on div at bounding box center [1426, 728] width 9 height 9
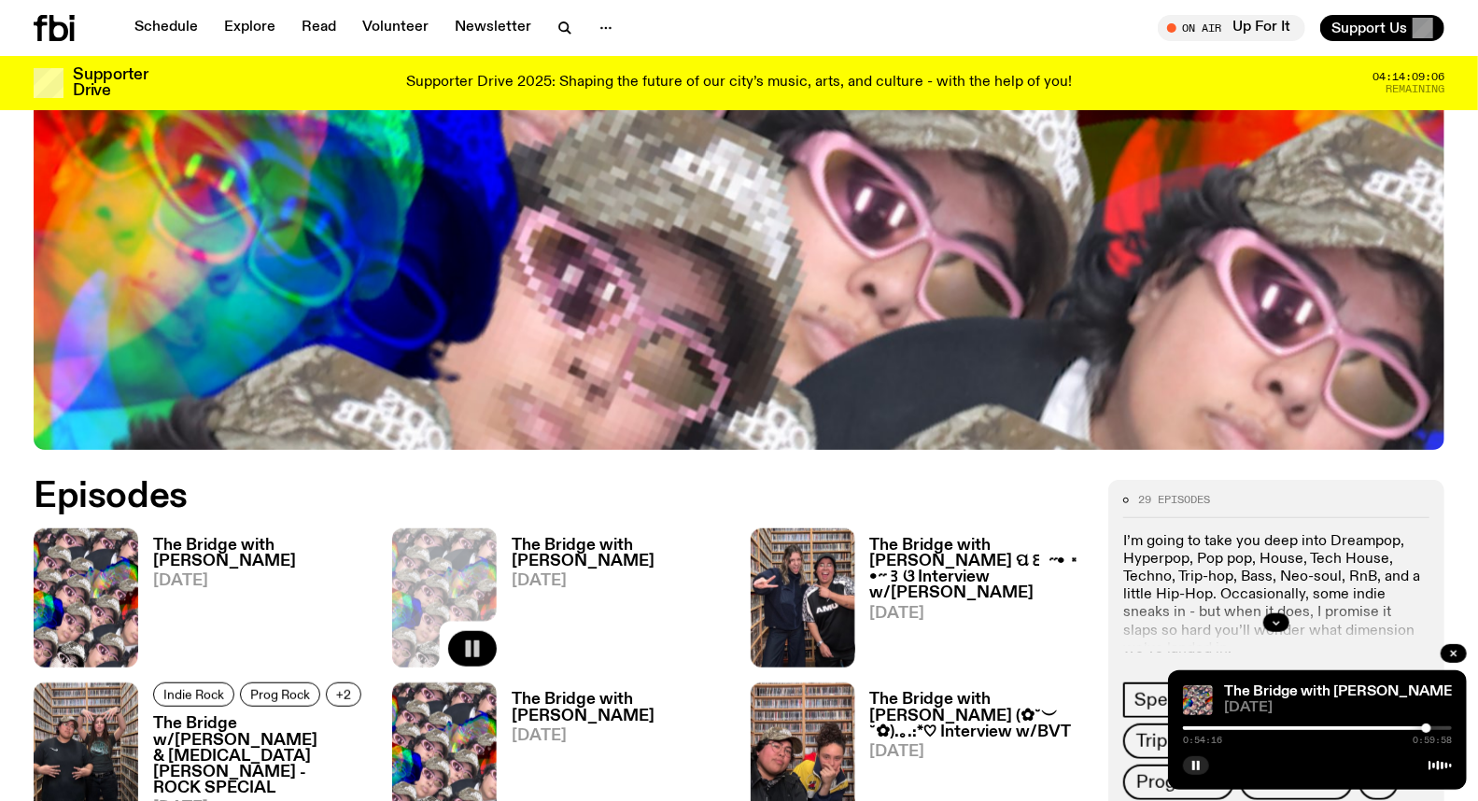
click at [1433, 726] on div "0:54:16 0:59:58" at bounding box center [1317, 734] width 269 height 22
click at [1433, 727] on div at bounding box center [1317, 729] width 269 height 4
click at [1438, 728] on div at bounding box center [1437, 728] width 9 height 9
click at [1190, 769] on button "button" at bounding box center [1196, 765] width 26 height 19
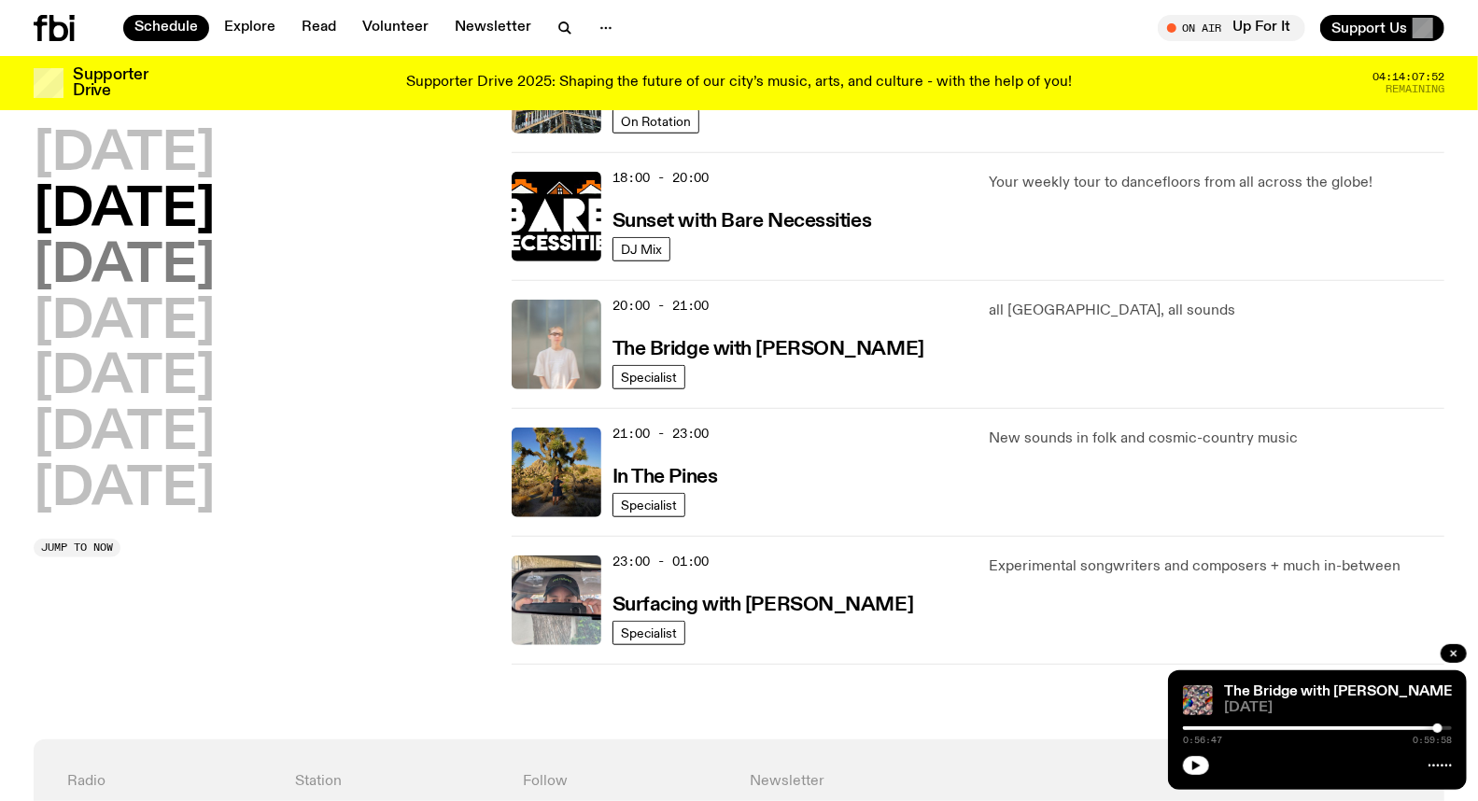
click at [161, 250] on h2 "[DATE]" at bounding box center [124, 267] width 181 height 52
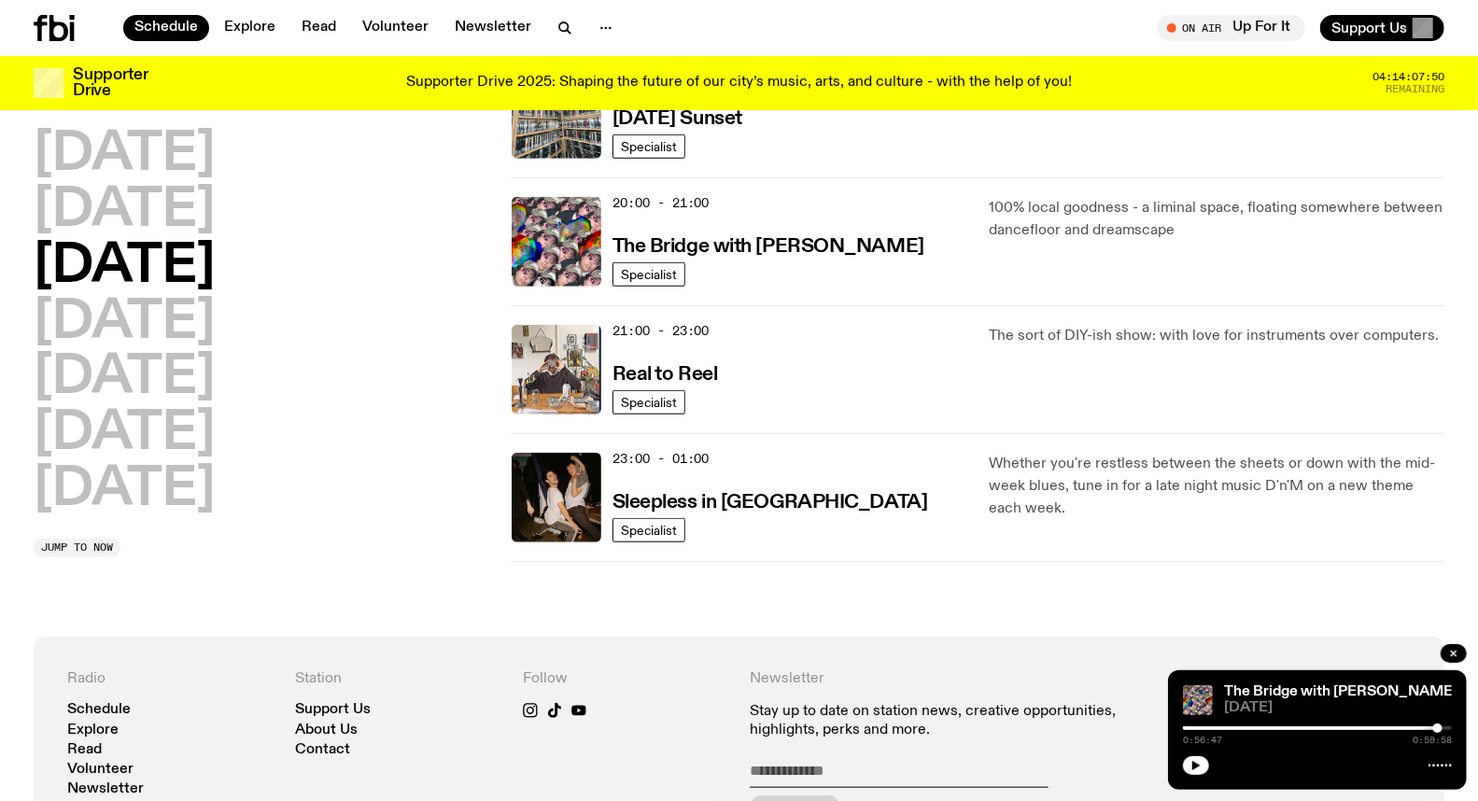
scroll to position [882, 0]
click at [685, 374] on h3 "Real to Reel" at bounding box center [666, 374] width 106 height 20
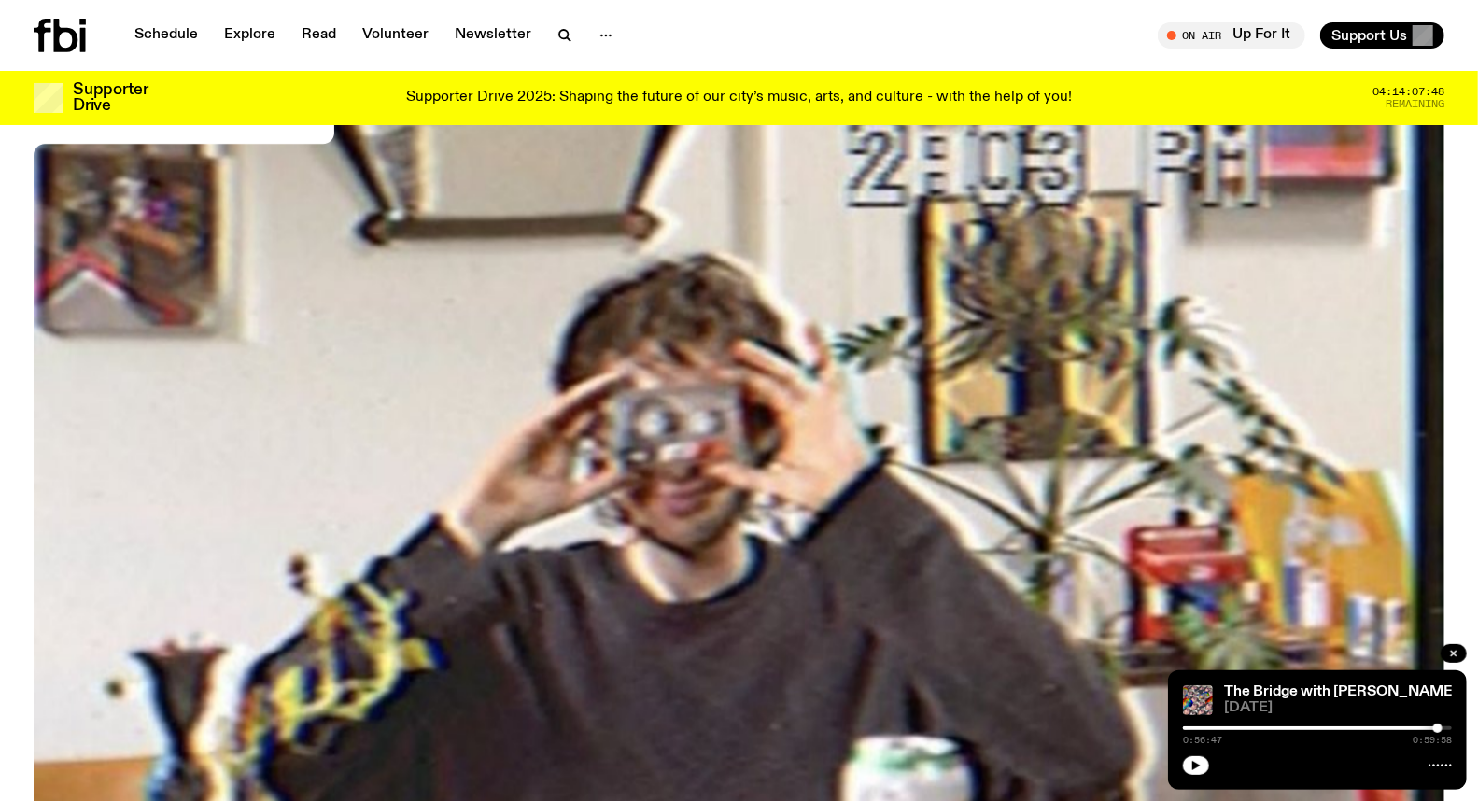
scroll to position [610, 0]
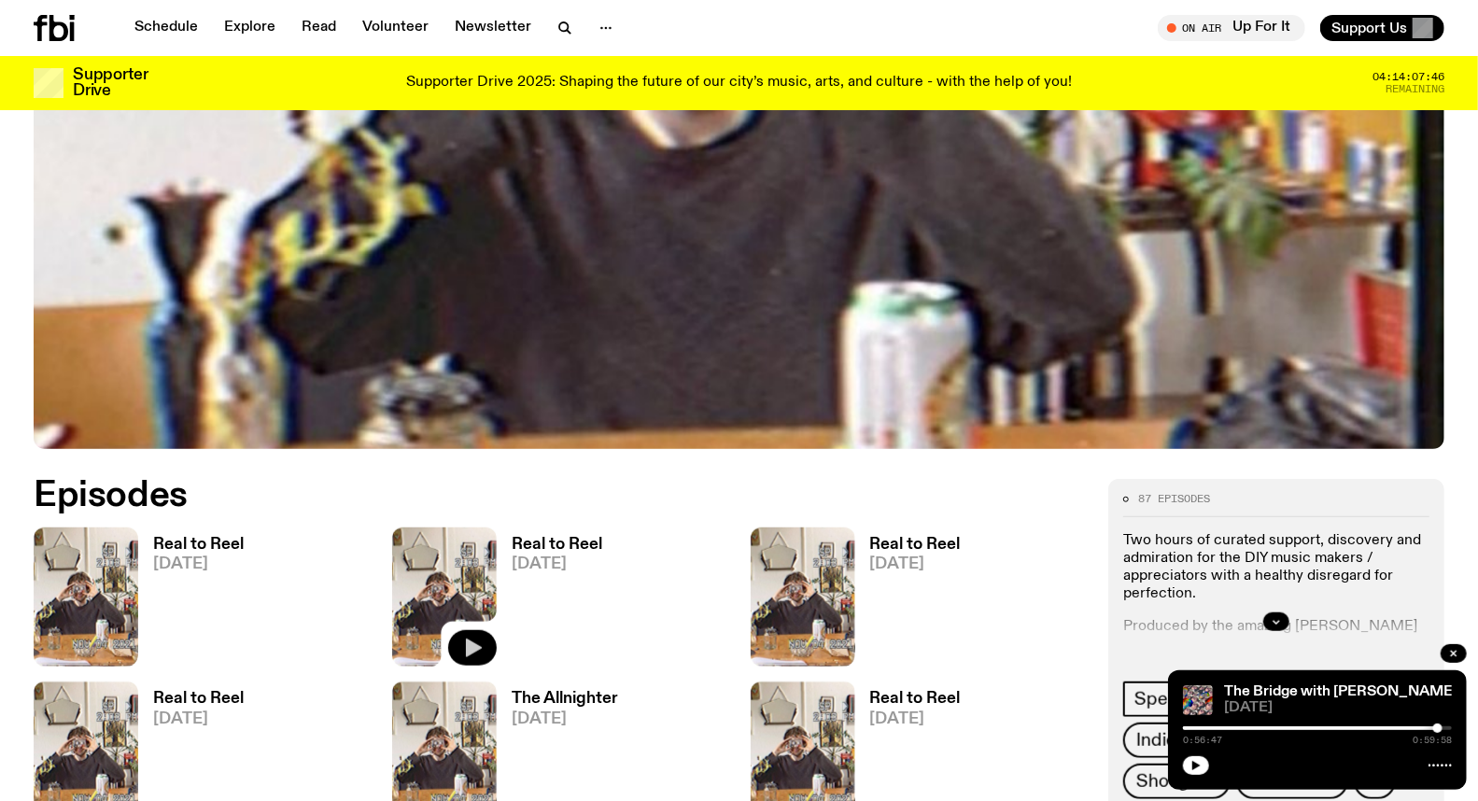
click at [479, 652] on icon "button" at bounding box center [472, 648] width 22 height 22
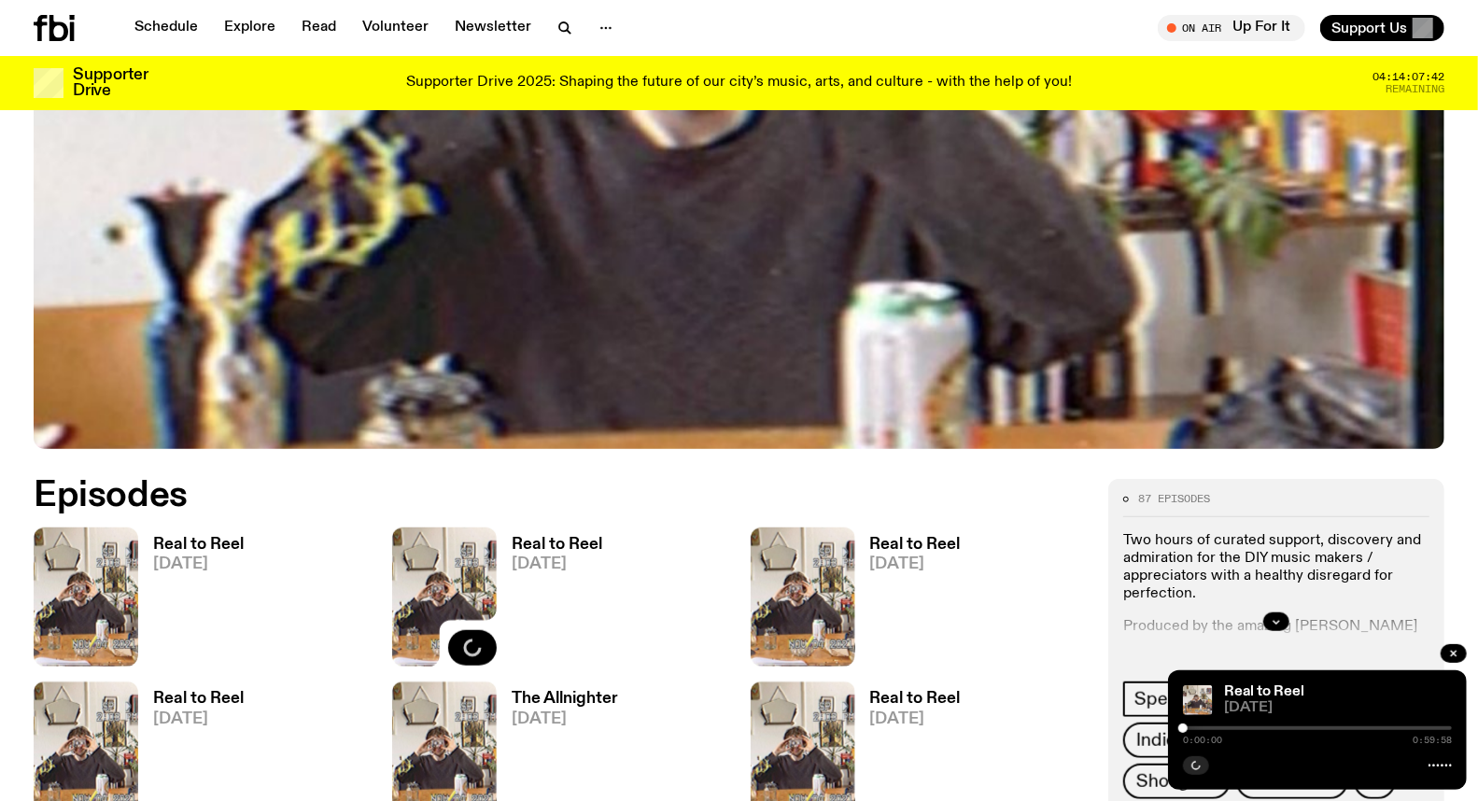
click at [1207, 728] on div at bounding box center [1317, 729] width 269 height 4
click at [1214, 727] on div at bounding box center [1317, 729] width 269 height 4
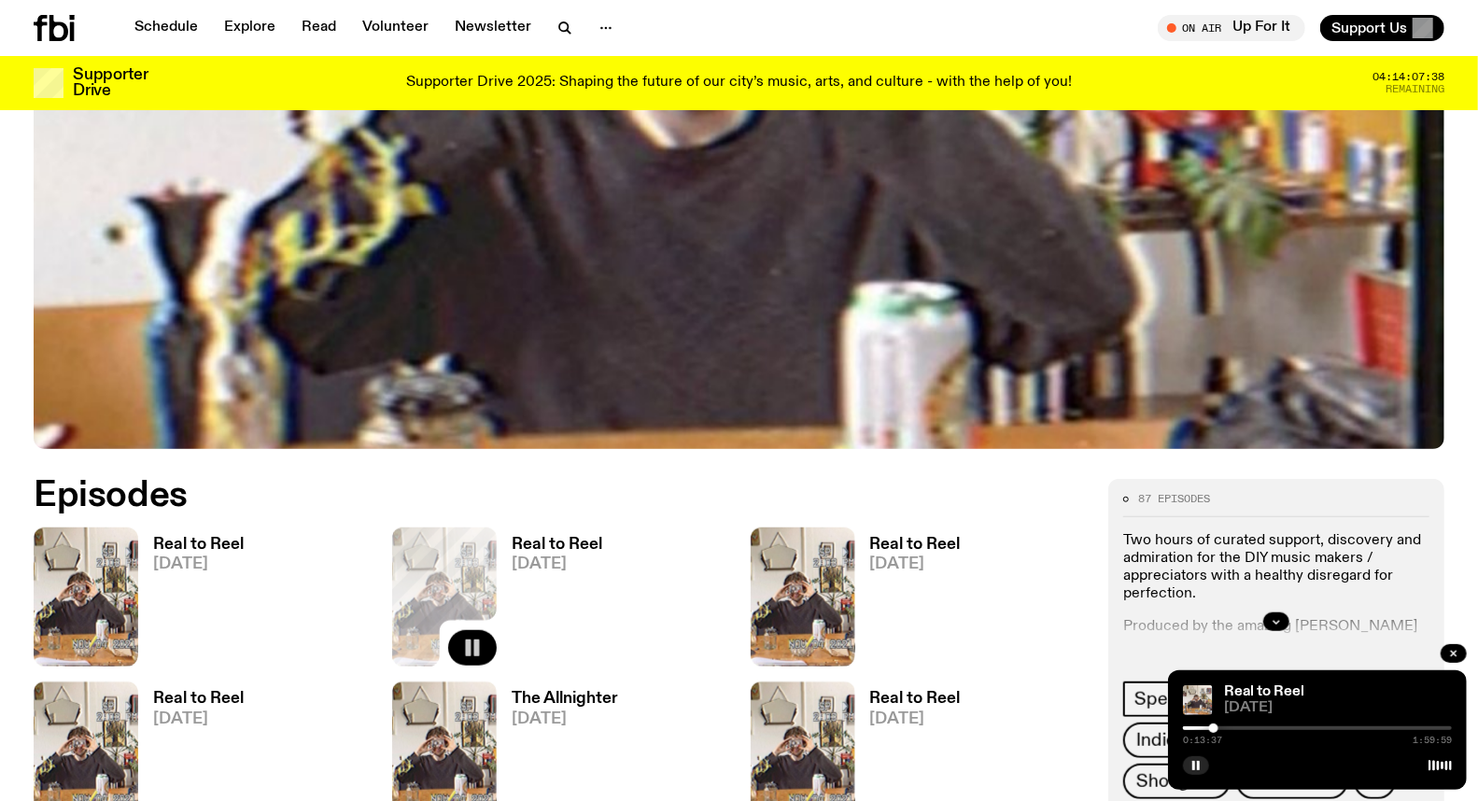
click at [1218, 730] on div at bounding box center [1213, 728] width 9 height 9
click at [1221, 728] on div at bounding box center [1217, 728] width 9 height 9
click at [1225, 730] on div at bounding box center [1221, 728] width 9 height 9
click at [1228, 730] on div at bounding box center [1225, 728] width 9 height 9
click at [1364, 659] on div "87 episodes Two hours of curated support, discovery and admiration for the DIY …" at bounding box center [1276, 646] width 306 height 304
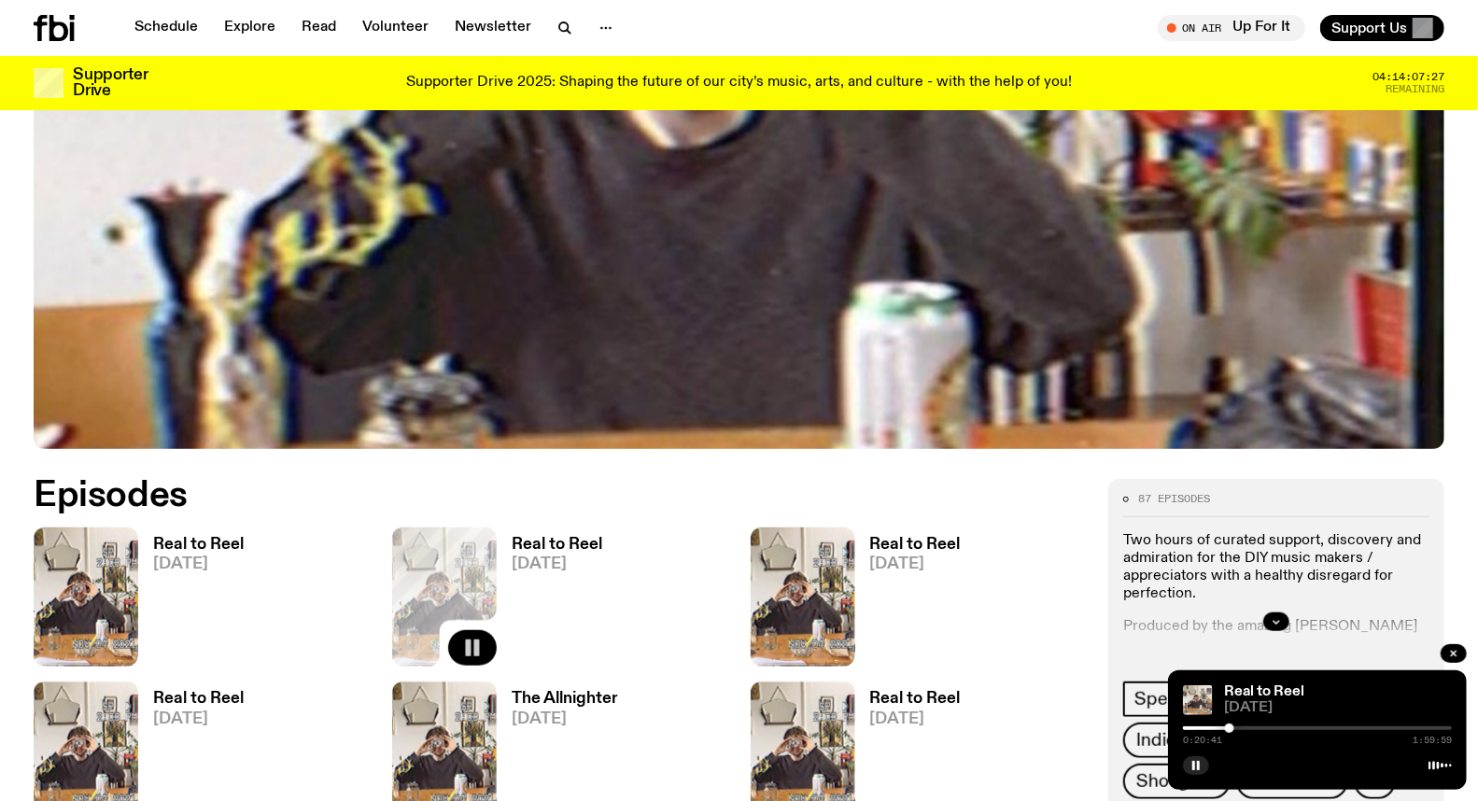
click at [1230, 726] on div at bounding box center [1229, 728] width 9 height 9
click at [1229, 728] on div at bounding box center [1228, 728] width 9 height 9
click at [1230, 731] on div at bounding box center [1229, 728] width 9 height 9
click at [1231, 729] on div at bounding box center [1229, 728] width 9 height 9
click at [1233, 729] on div at bounding box center [1230, 728] width 9 height 9
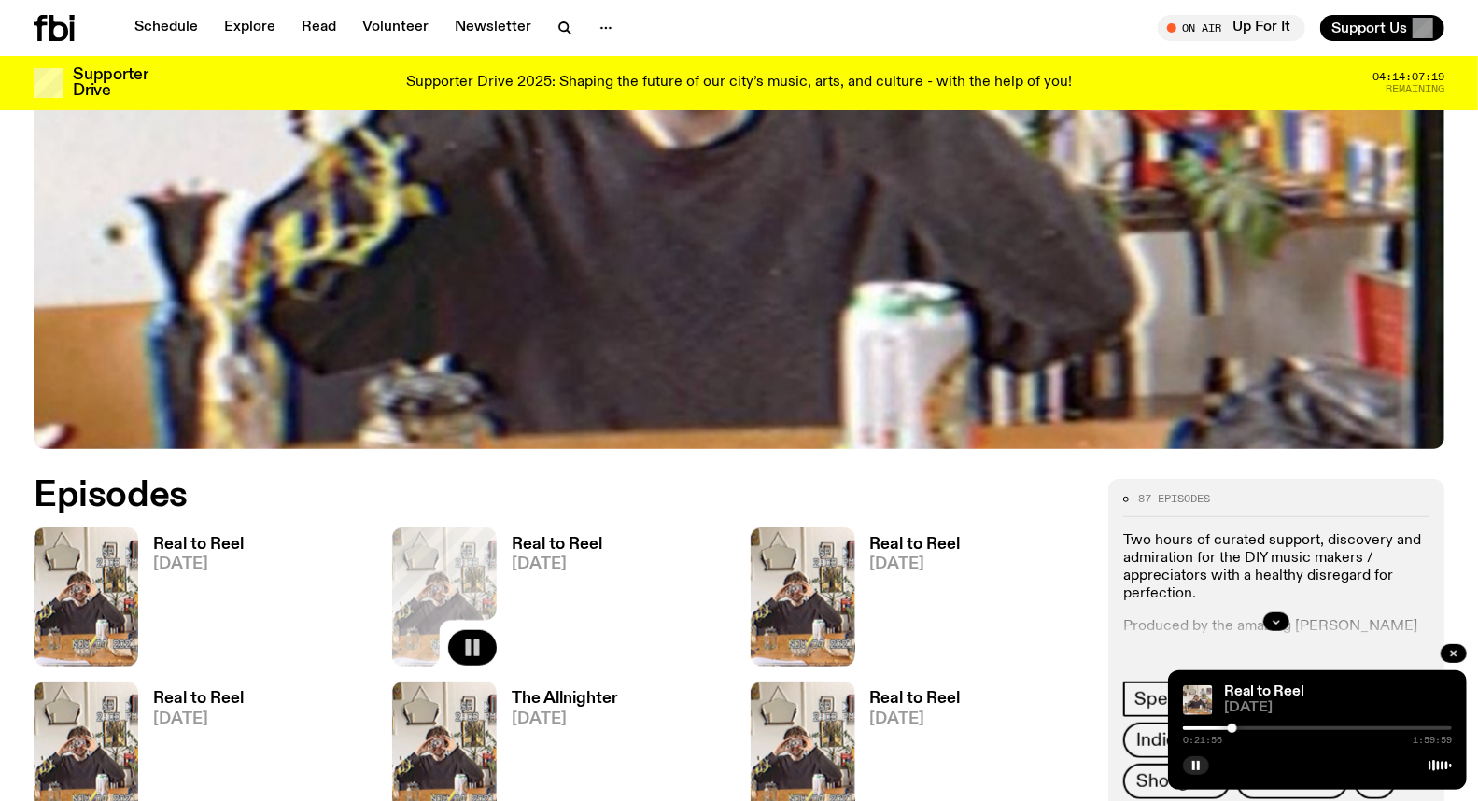
click at [1235, 729] on div at bounding box center [1232, 728] width 9 height 9
click at [1237, 730] on div at bounding box center [1237, 728] width 9 height 9
click at [1242, 730] on div at bounding box center [1317, 729] width 269 height 4
click at [1245, 730] on div at bounding box center [1241, 728] width 9 height 9
click at [1248, 730] on div at bounding box center [1247, 728] width 9 height 9
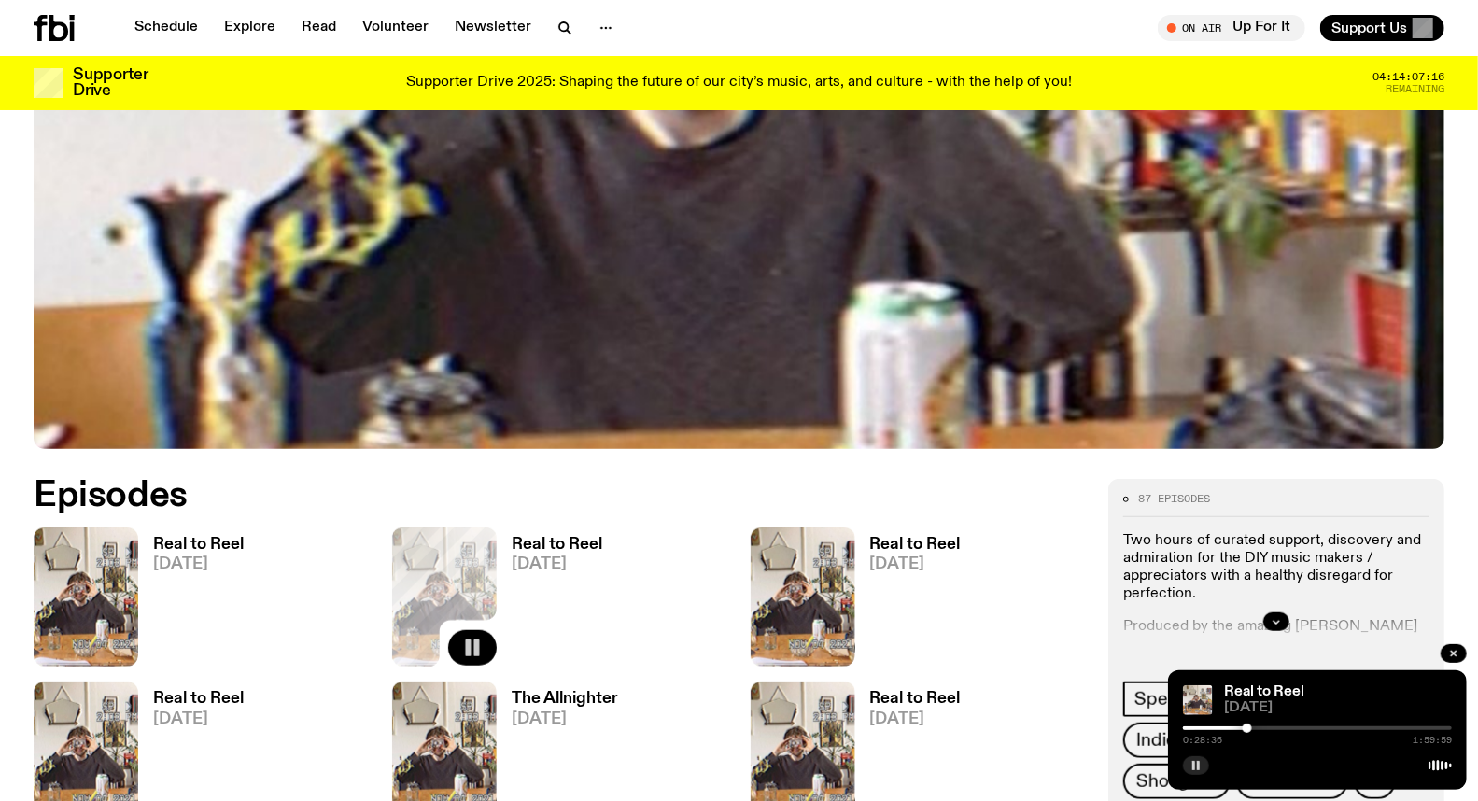
click at [1193, 763] on icon "button" at bounding box center [1196, 765] width 11 height 11
click at [1205, 764] on button "button" at bounding box center [1196, 765] width 26 height 19
click at [1251, 731] on div at bounding box center [1251, 728] width 9 height 9
click at [1252, 731] on div at bounding box center [1252, 728] width 9 height 9
click at [1208, 730] on div at bounding box center [1117, 729] width 269 height 4
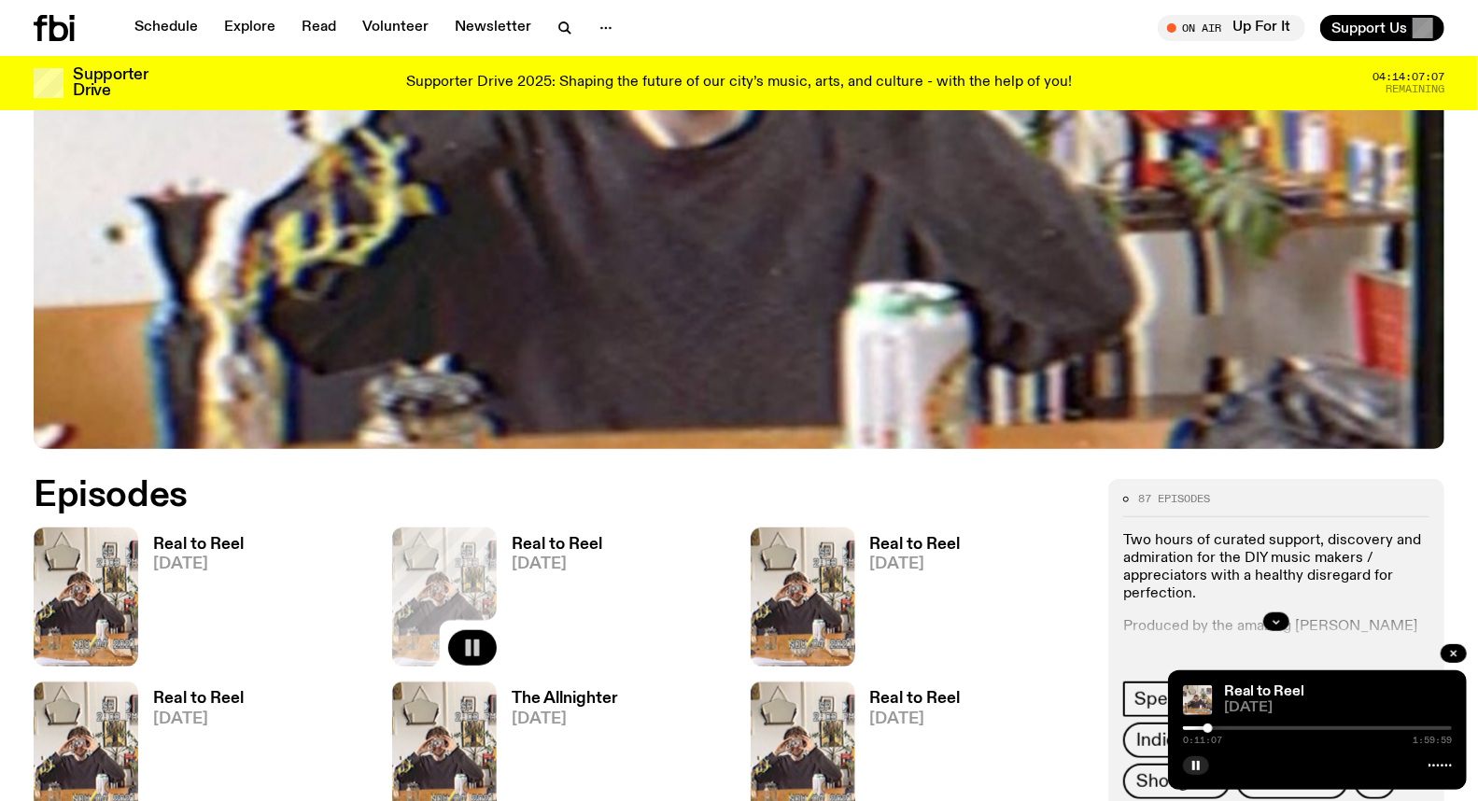
click at [1215, 728] on div at bounding box center [1317, 729] width 269 height 4
click at [1221, 729] on div at bounding box center [1317, 729] width 269 height 4
click at [1225, 729] on div at bounding box center [1317, 729] width 269 height 4
click at [1231, 728] on div at bounding box center [1317, 729] width 269 height 4
click at [1227, 728] on div at bounding box center [1226, 728] width 9 height 9
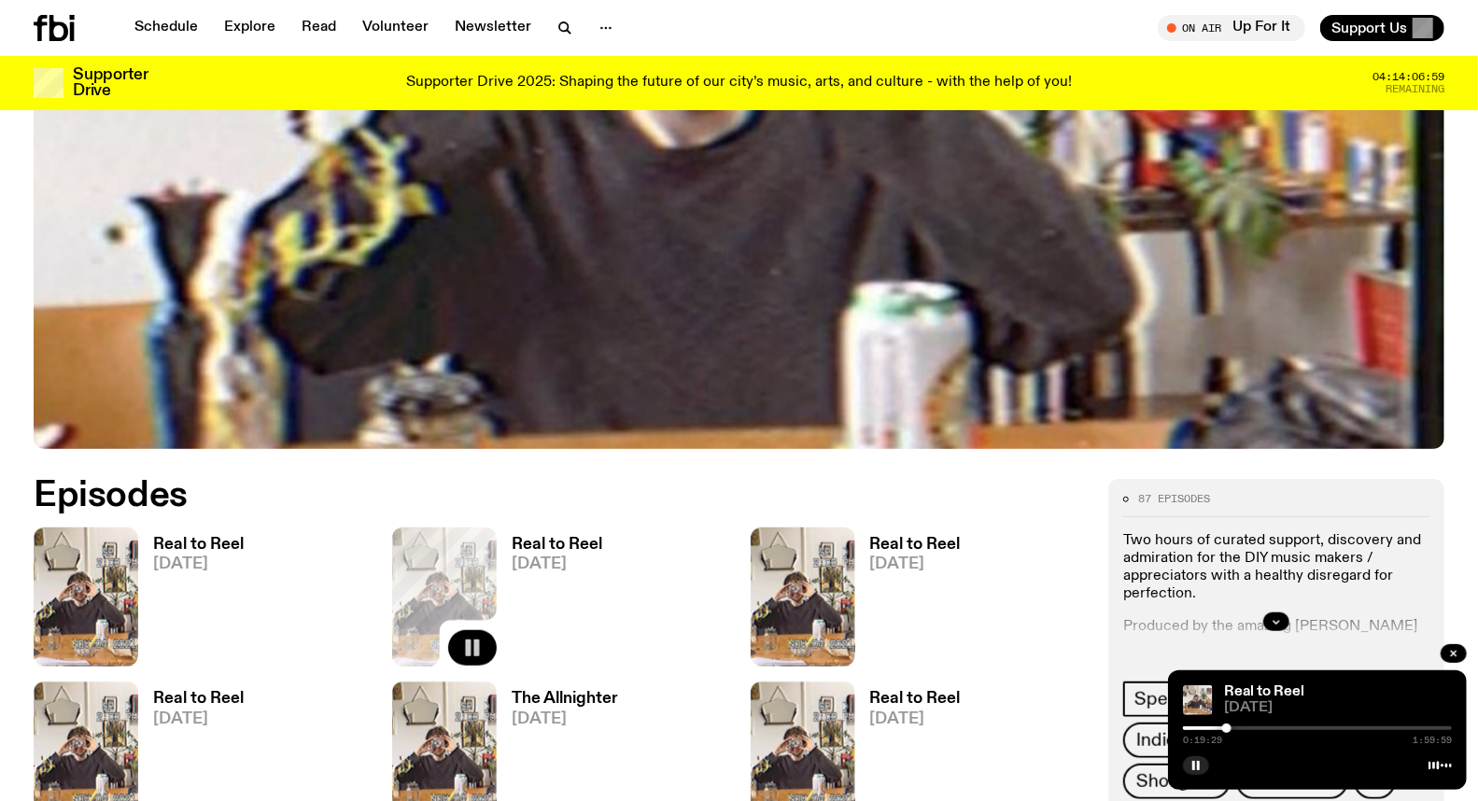
click at [1229, 730] on div at bounding box center [1226, 728] width 9 height 9
click at [1235, 730] on div at bounding box center [1317, 729] width 269 height 4
click at [1239, 729] on div at bounding box center [1235, 728] width 9 height 9
click at [1247, 729] on div at bounding box center [1317, 729] width 269 height 4
click at [1254, 729] on div at bounding box center [1317, 729] width 269 height 4
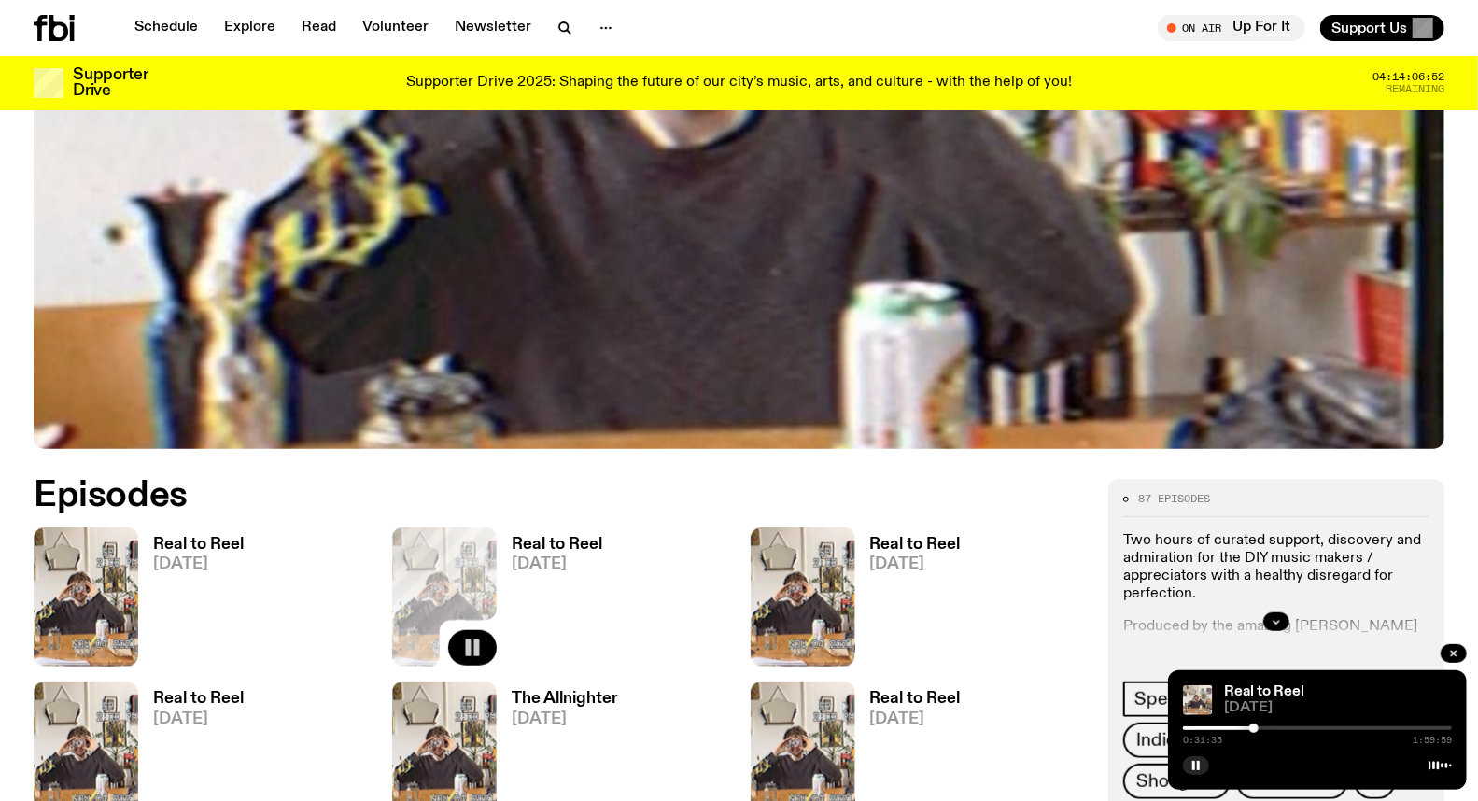
click at [1257, 729] on div at bounding box center [1254, 728] width 9 height 9
click at [1261, 729] on div at bounding box center [1256, 728] width 9 height 9
click at [1256, 730] on div at bounding box center [1260, 728] width 9 height 9
click at [1261, 730] on div at bounding box center [1317, 729] width 269 height 4
click at [1266, 730] on div at bounding box center [1317, 729] width 269 height 4
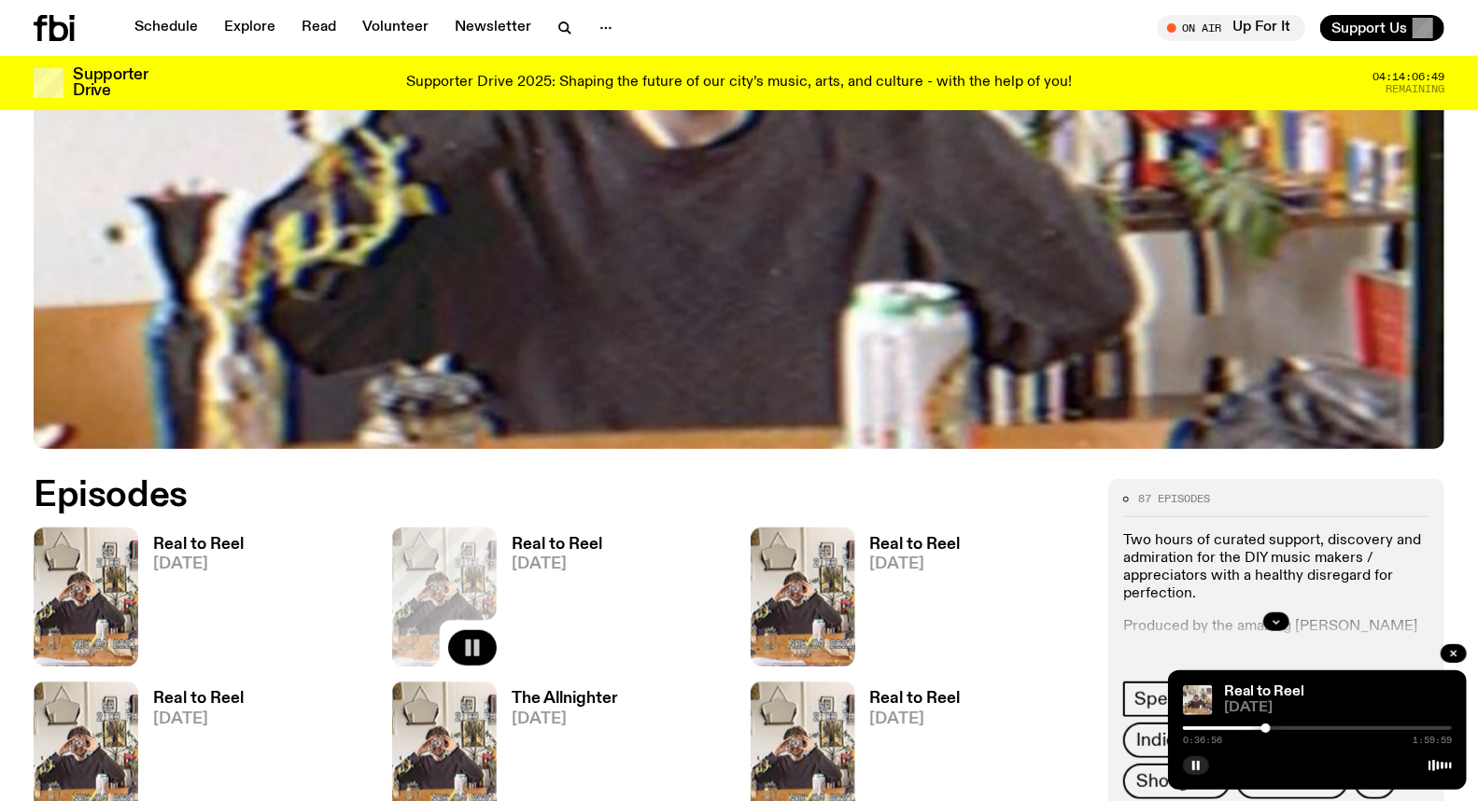
click at [1272, 729] on div at bounding box center [1317, 729] width 269 height 4
click at [1278, 729] on div at bounding box center [1317, 729] width 269 height 4
click at [1289, 727] on div at bounding box center [1317, 729] width 269 height 4
click at [1287, 729] on div at bounding box center [1286, 728] width 9 height 9
click at [1284, 731] on div at bounding box center [1286, 728] width 9 height 9
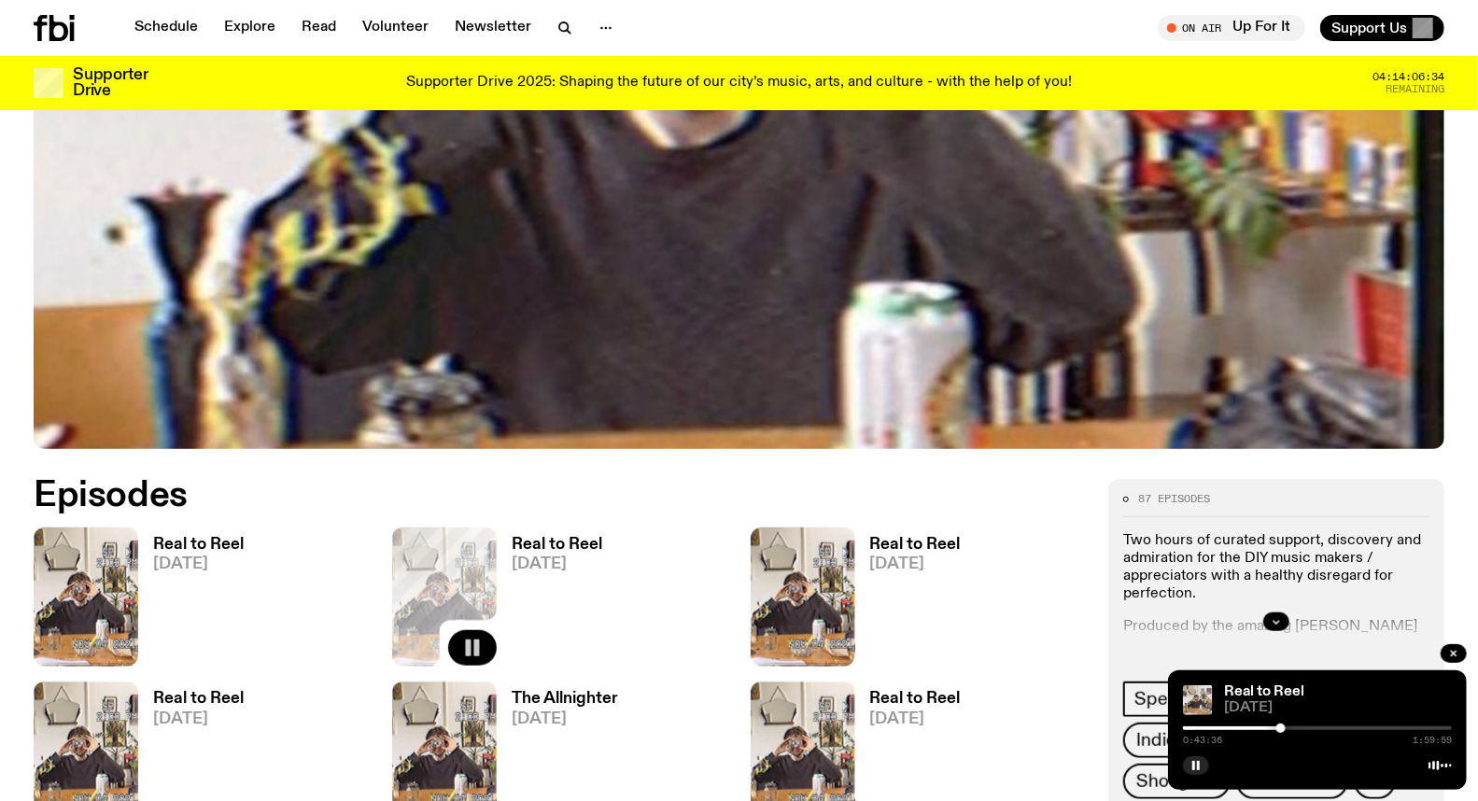
click at [1281, 730] on div at bounding box center [1281, 728] width 9 height 9
click at [1284, 728] on div at bounding box center [1283, 728] width 9 height 9
click at [1287, 727] on div at bounding box center [1283, 728] width 9 height 9
click at [1287, 729] on div at bounding box center [1286, 728] width 9 height 9
click at [1291, 728] on div at bounding box center [1286, 728] width 9 height 9
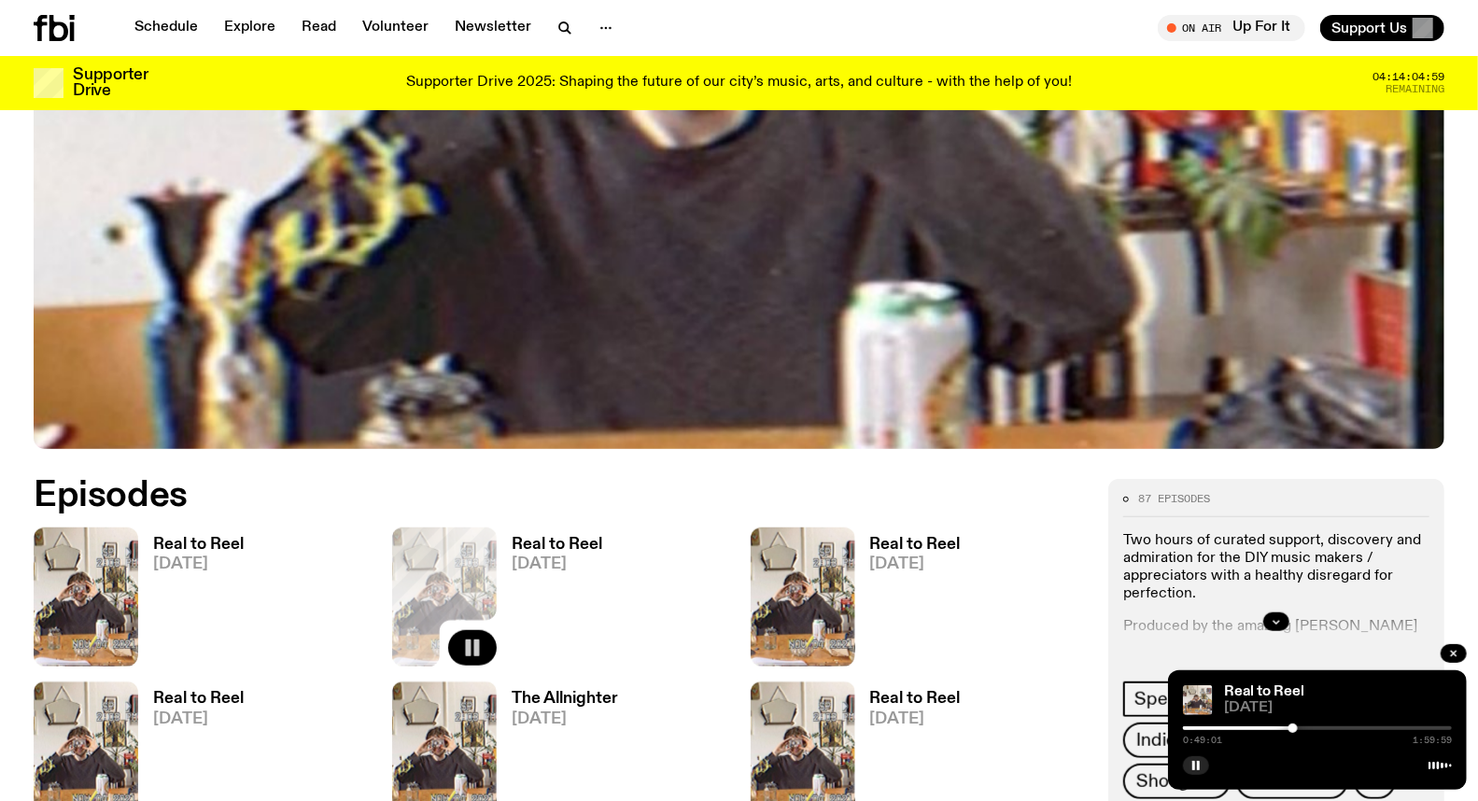
click at [1293, 728] on div at bounding box center [1293, 728] width 9 height 9
click at [1295, 727] on div at bounding box center [1293, 728] width 9 height 9
click at [1299, 727] on div at bounding box center [1295, 728] width 9 height 9
click at [1305, 727] on div at bounding box center [1317, 729] width 269 height 4
click at [1342, 727] on div at bounding box center [1317, 729] width 269 height 4
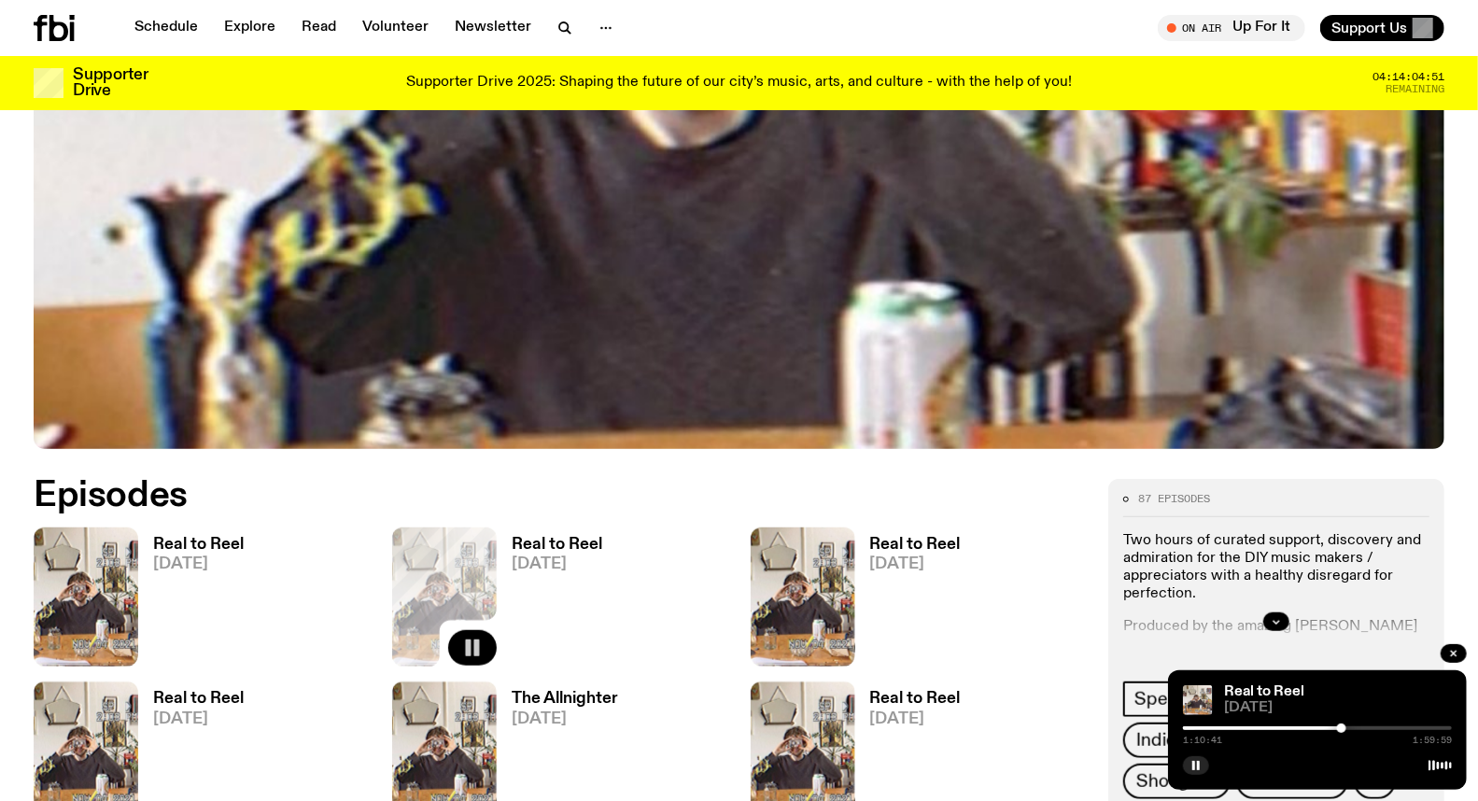
click at [1369, 729] on div at bounding box center [1317, 729] width 269 height 4
click at [1395, 728] on div at bounding box center [1317, 729] width 269 height 4
click at [1412, 728] on div at bounding box center [1317, 729] width 269 height 4
click at [1418, 728] on div at bounding box center [1317, 729] width 269 height 4
click at [1421, 728] on div at bounding box center [1417, 728] width 9 height 9
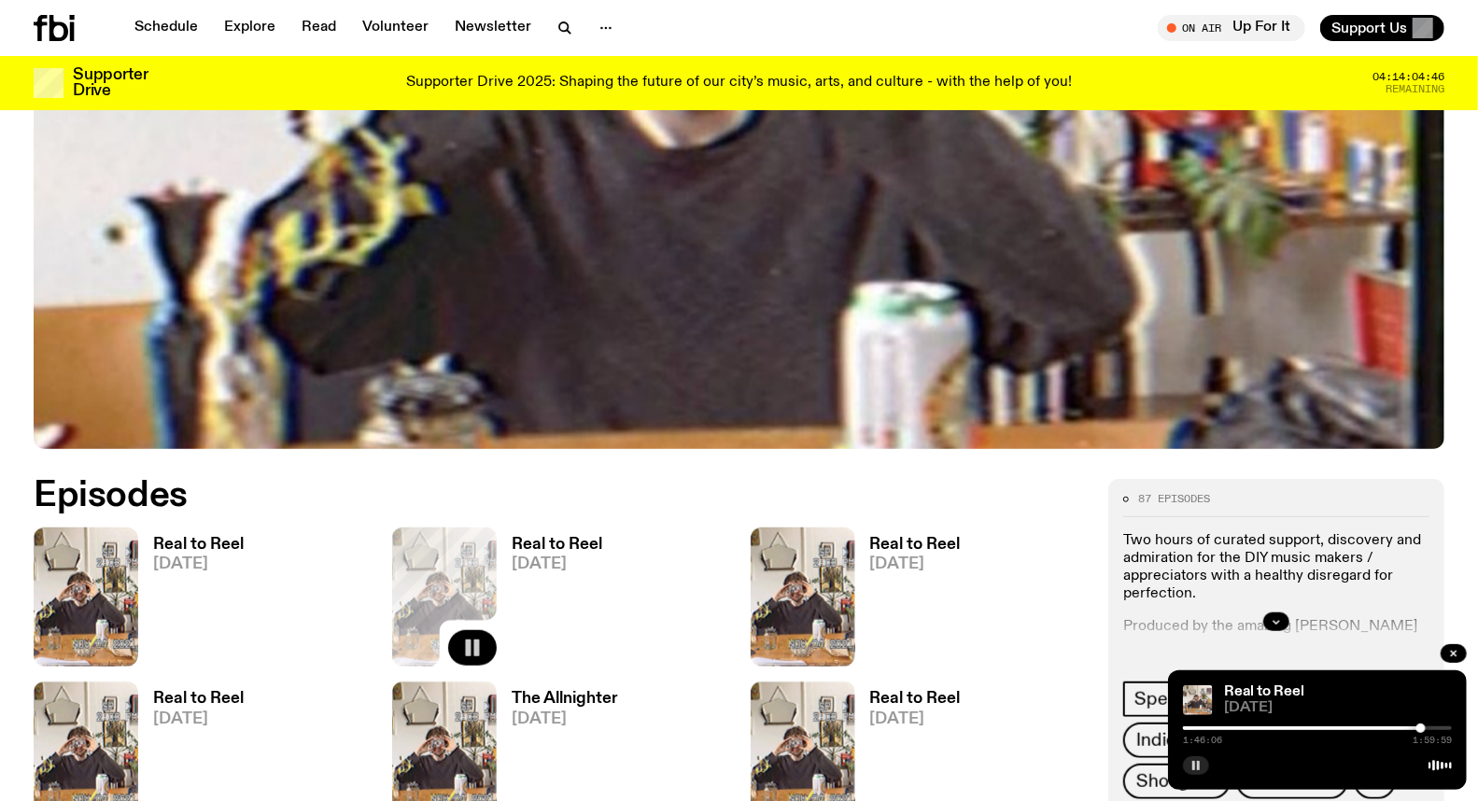
click at [1201, 762] on icon "button" at bounding box center [1196, 765] width 11 height 11
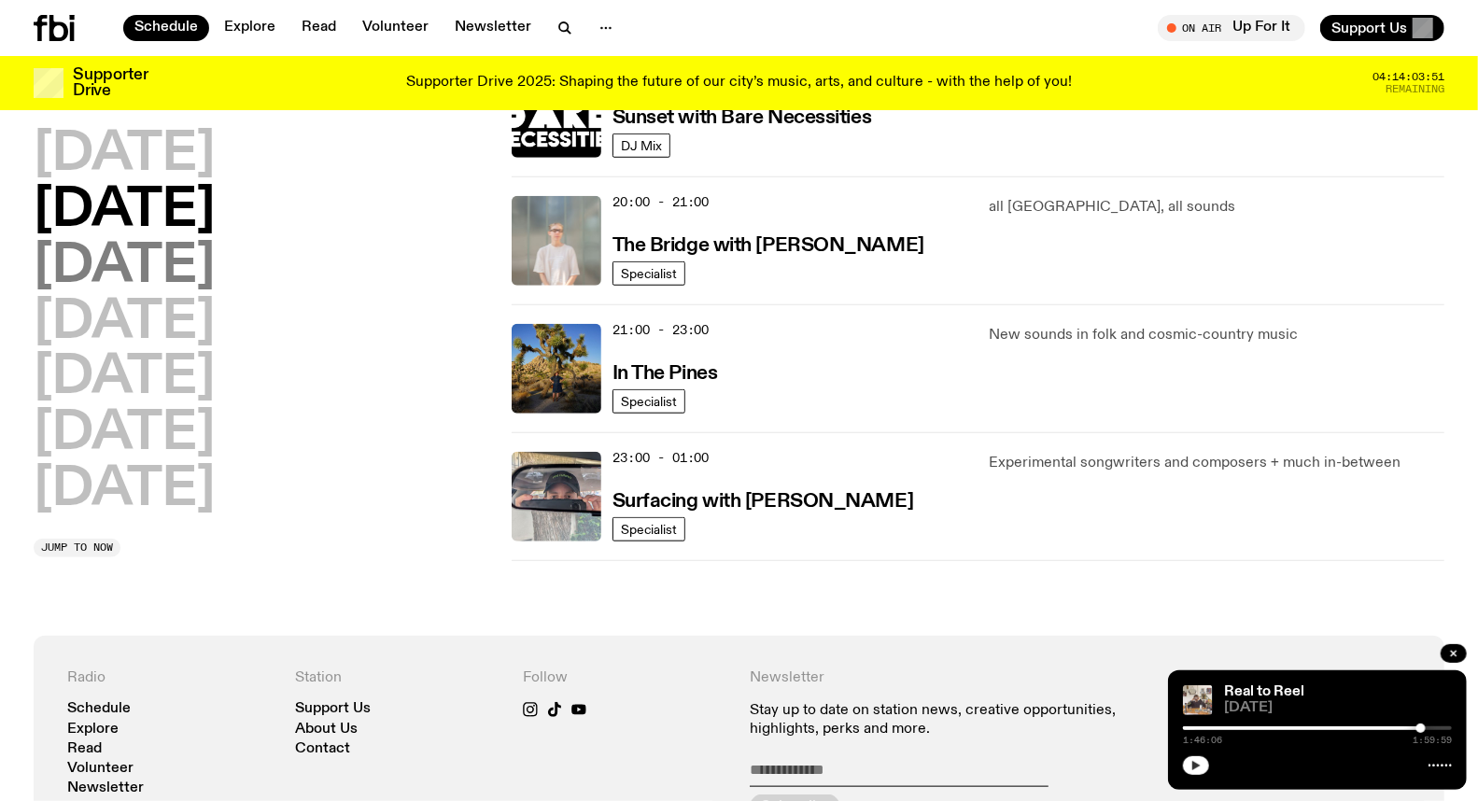
click at [144, 262] on h2 "[DATE]" at bounding box center [124, 267] width 181 height 52
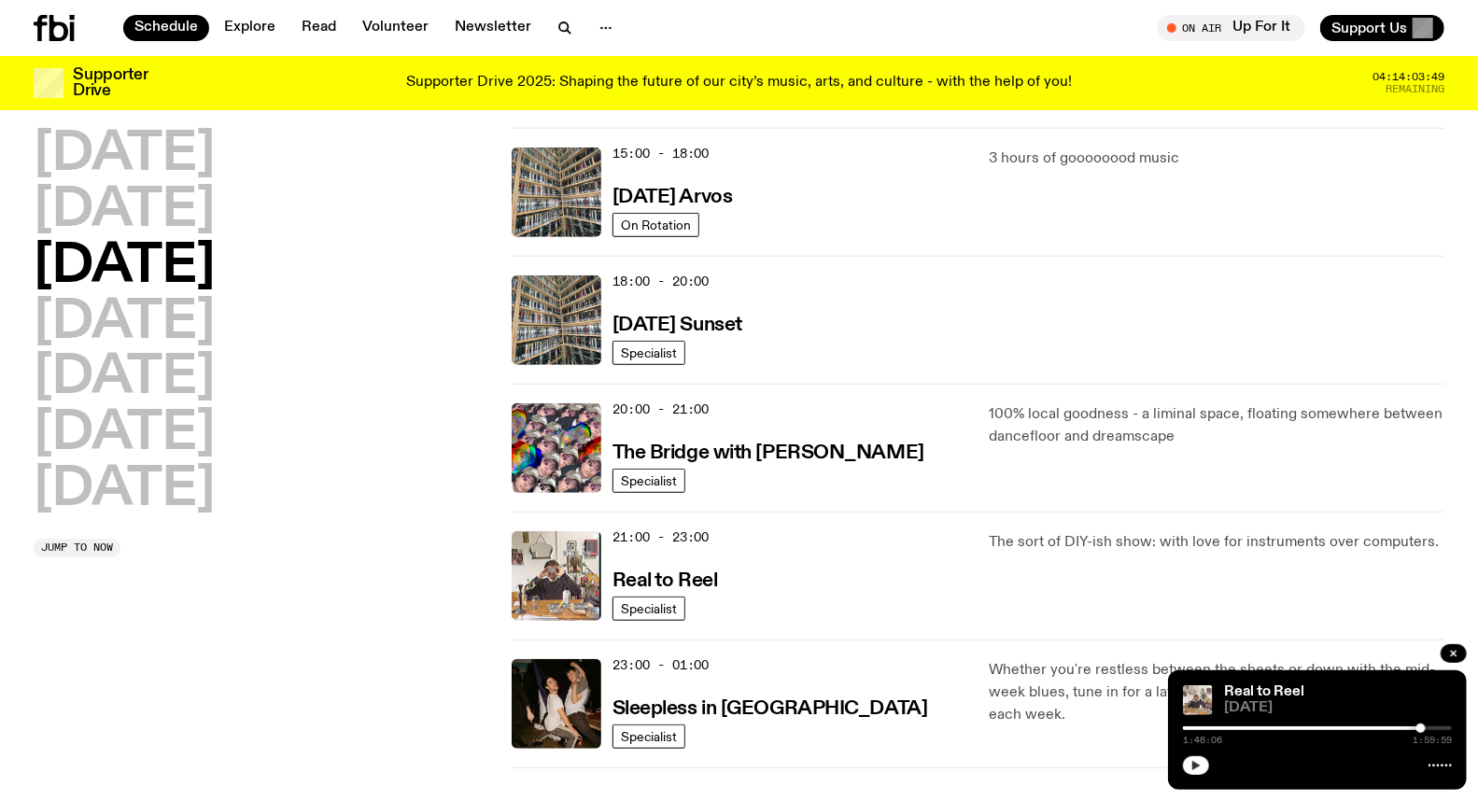
scroll to position [778, 0]
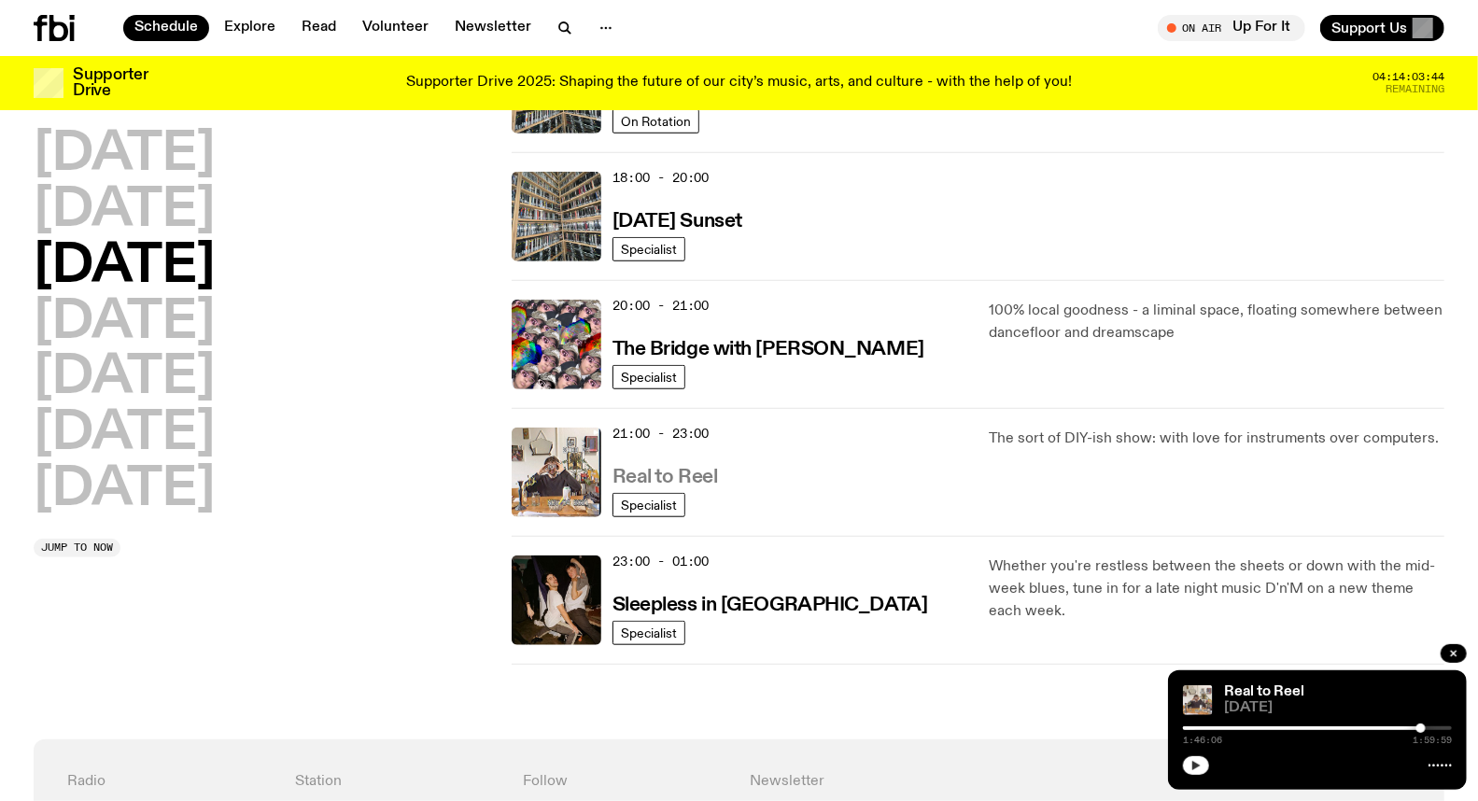
click at [693, 481] on h3 "Real to Reel" at bounding box center [666, 478] width 106 height 20
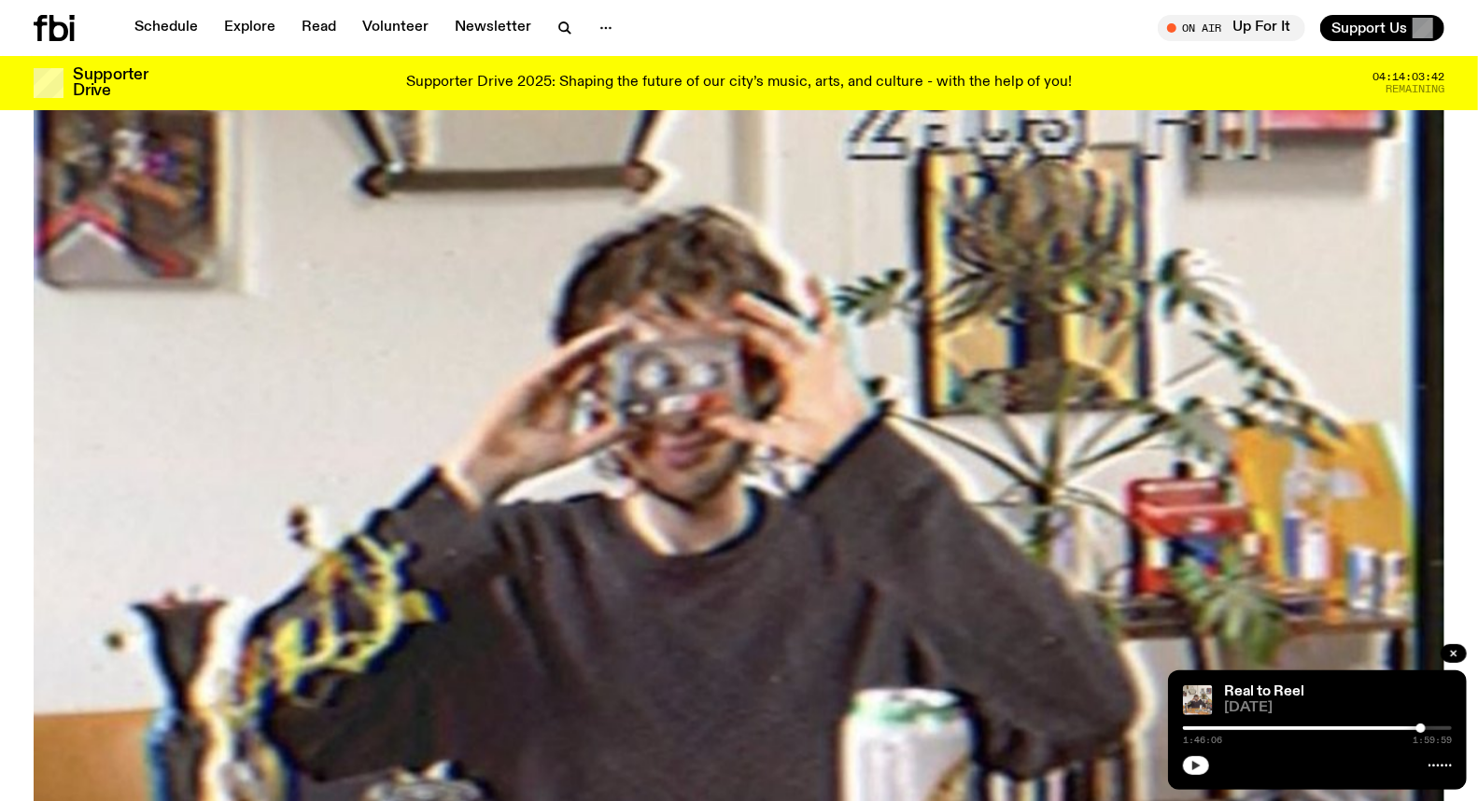
scroll to position [204, 0]
click at [1321, 725] on div "1:46:06 1:59:59" at bounding box center [1317, 734] width 269 height 22
click at [1312, 728] on div at bounding box center [1286, 729] width 269 height 4
click at [1338, 728] on div at bounding box center [1317, 729] width 269 height 4
click at [1351, 728] on div at bounding box center [1317, 729] width 269 height 4
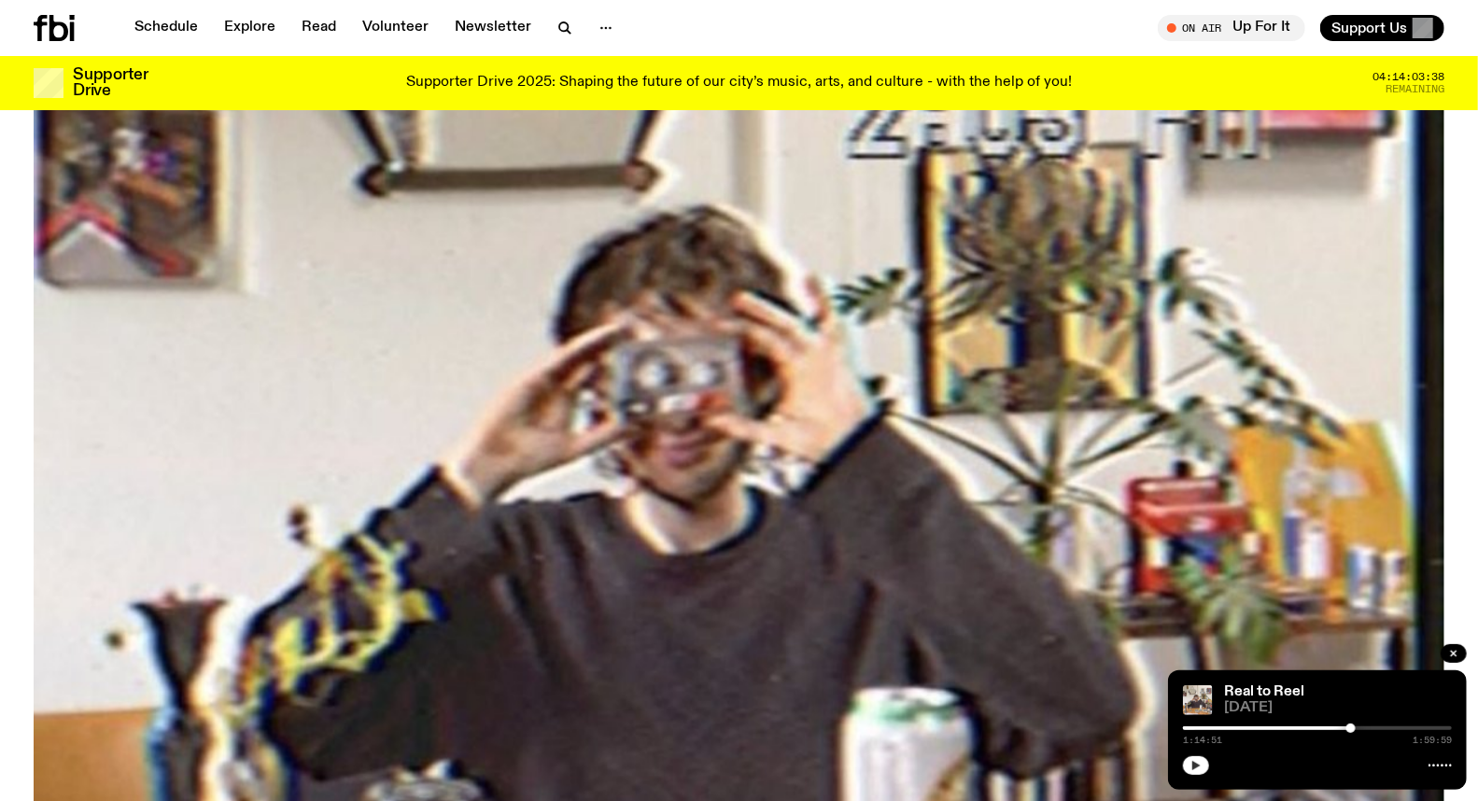
click at [1195, 767] on icon "button" at bounding box center [1197, 765] width 8 height 9
click at [1355, 727] on div at bounding box center [1354, 728] width 9 height 9
click at [1358, 727] on div at bounding box center [1354, 728] width 9 height 9
click at [1360, 727] on div at bounding box center [1357, 728] width 9 height 9
click at [1361, 727] on div at bounding box center [1359, 728] width 9 height 9
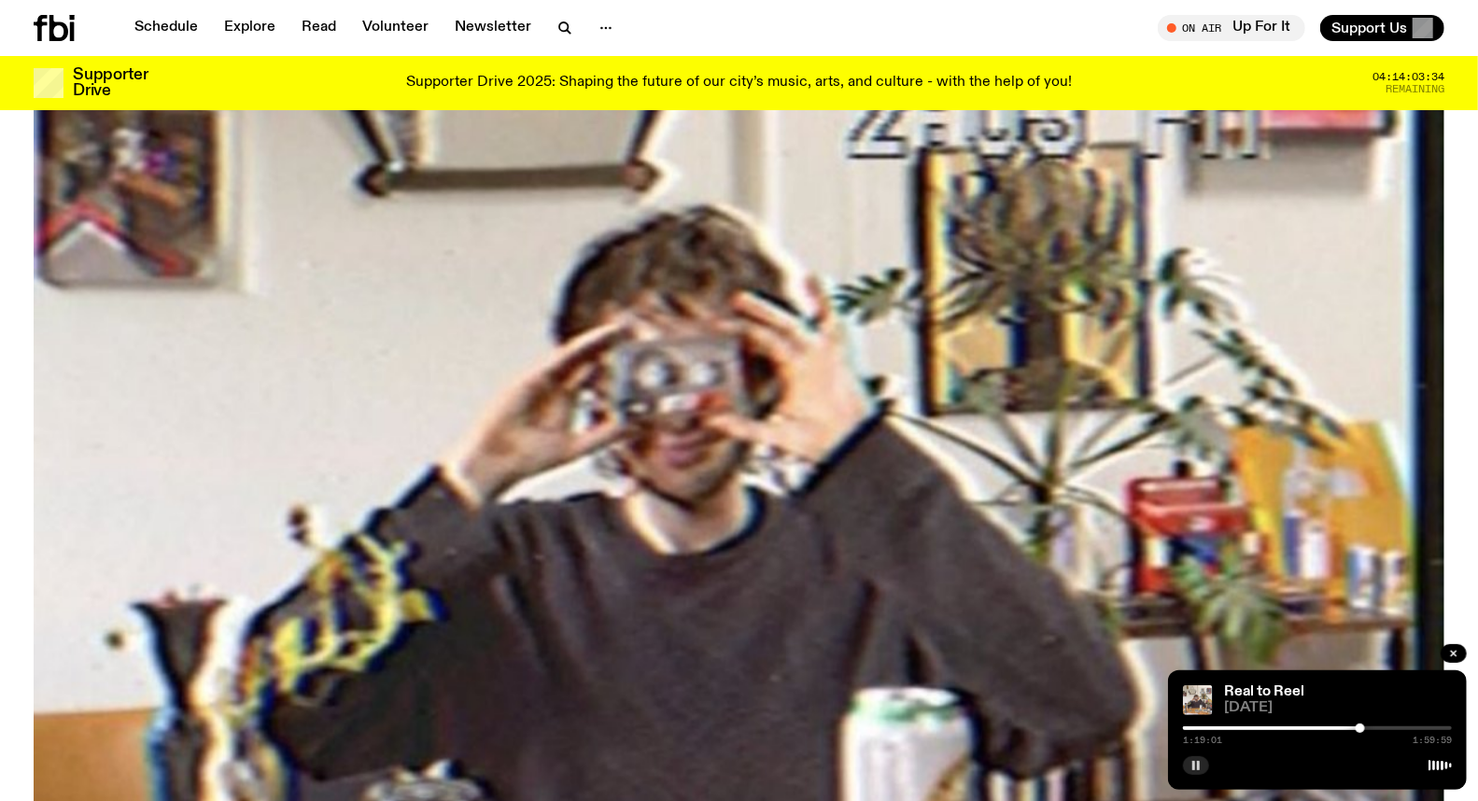
click at [1363, 727] on div at bounding box center [1360, 728] width 9 height 9
click at [1364, 726] on div at bounding box center [1363, 728] width 9 height 9
click at [1366, 727] on div at bounding box center [1366, 728] width 9 height 9
click at [1367, 727] on div at bounding box center [1366, 728] width 9 height 9
click at [1368, 727] on div at bounding box center [1367, 728] width 9 height 9
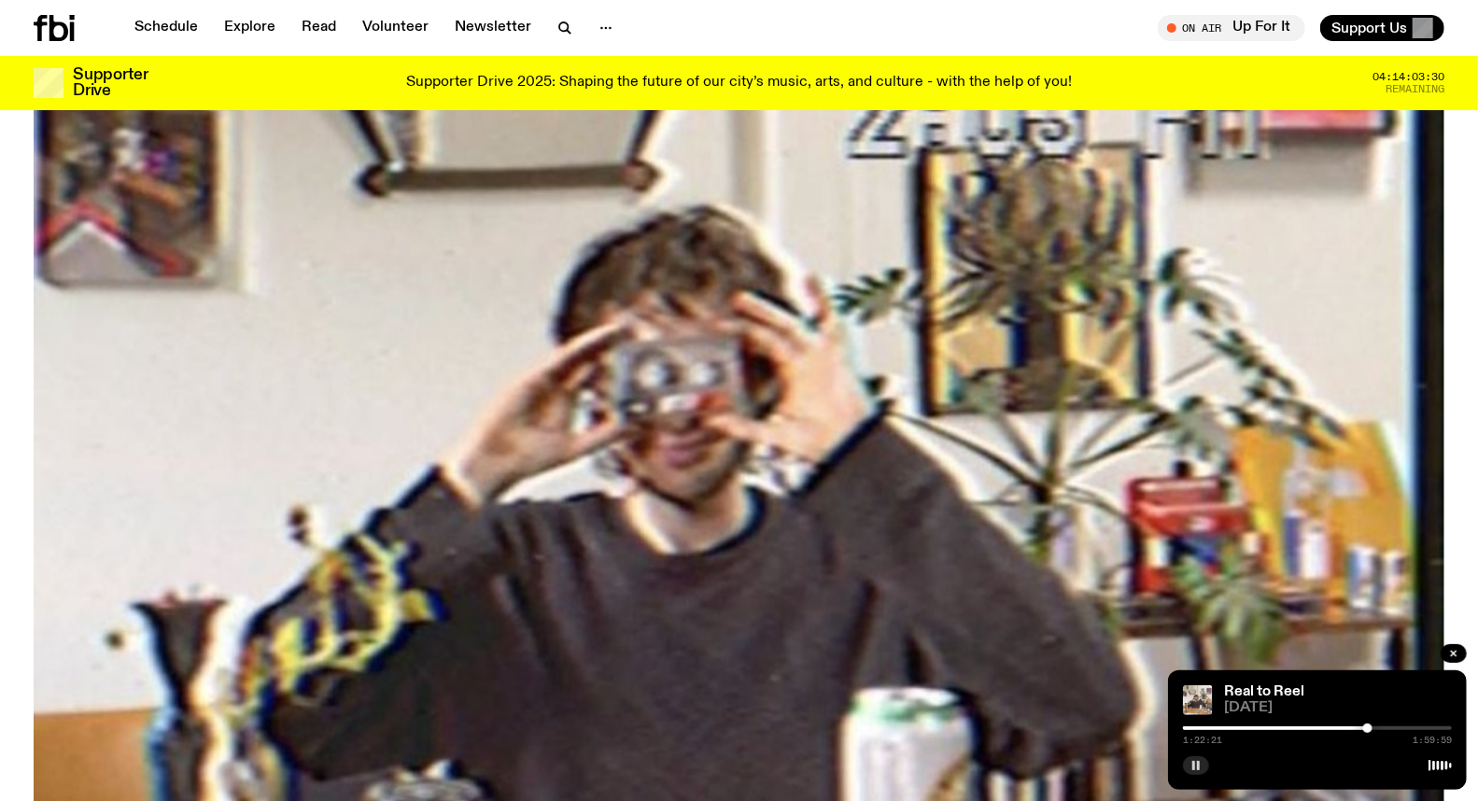
click at [1370, 726] on div at bounding box center [1367, 728] width 9 height 9
click at [1373, 726] on div at bounding box center [1369, 728] width 9 height 9
click at [1374, 727] on div at bounding box center [1373, 728] width 9 height 9
click at [1377, 728] on div at bounding box center [1373, 728] width 9 height 9
click at [1378, 728] on div at bounding box center [1378, 728] width 9 height 9
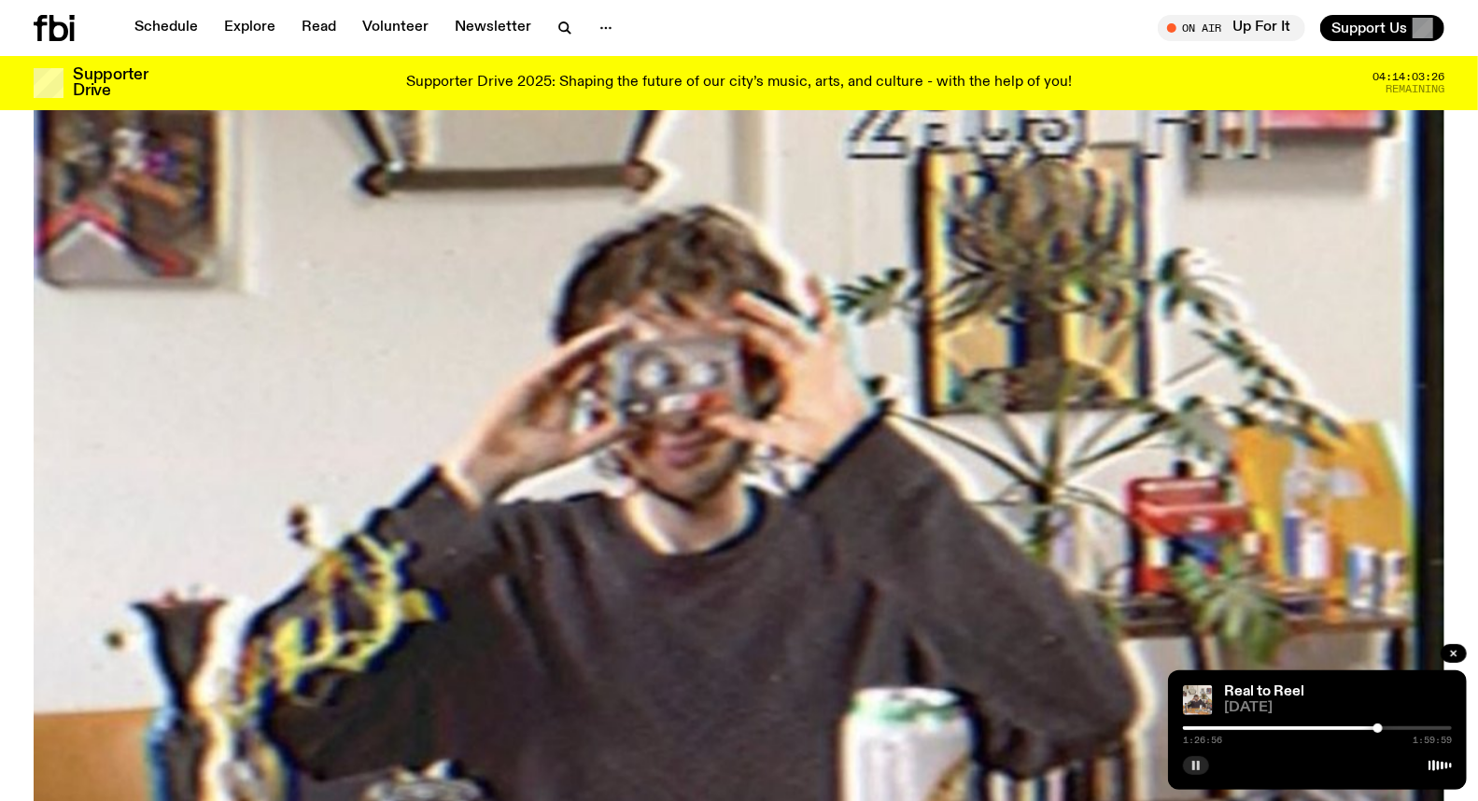
click at [1380, 729] on div at bounding box center [1378, 728] width 9 height 9
click at [1383, 729] on div at bounding box center [1382, 728] width 9 height 9
click at [1386, 730] on div at bounding box center [1385, 728] width 9 height 9
click at [1207, 766] on button "button" at bounding box center [1196, 765] width 26 height 19
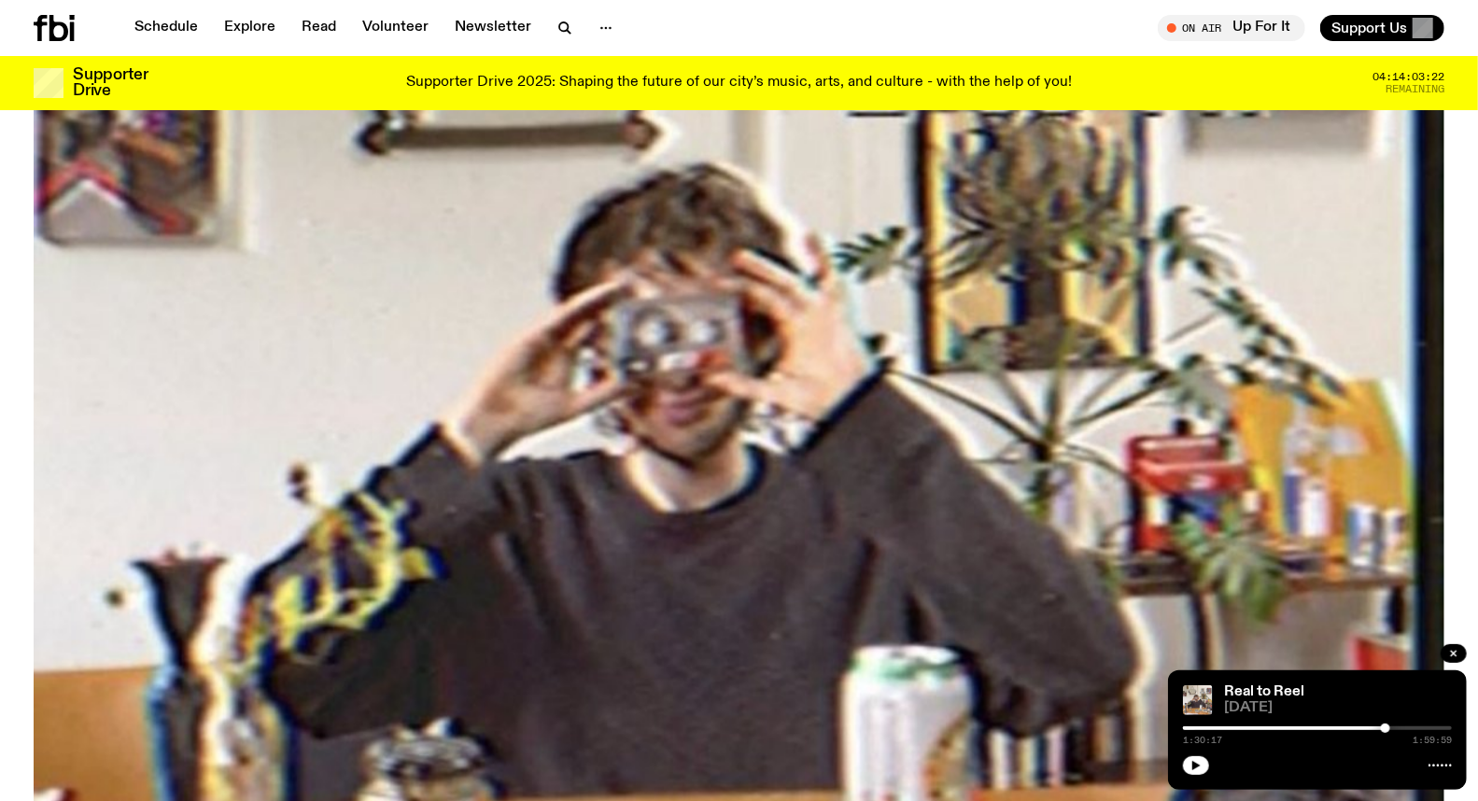
scroll to position [100, 0]
